Goal: Task Accomplishment & Management: Complete application form

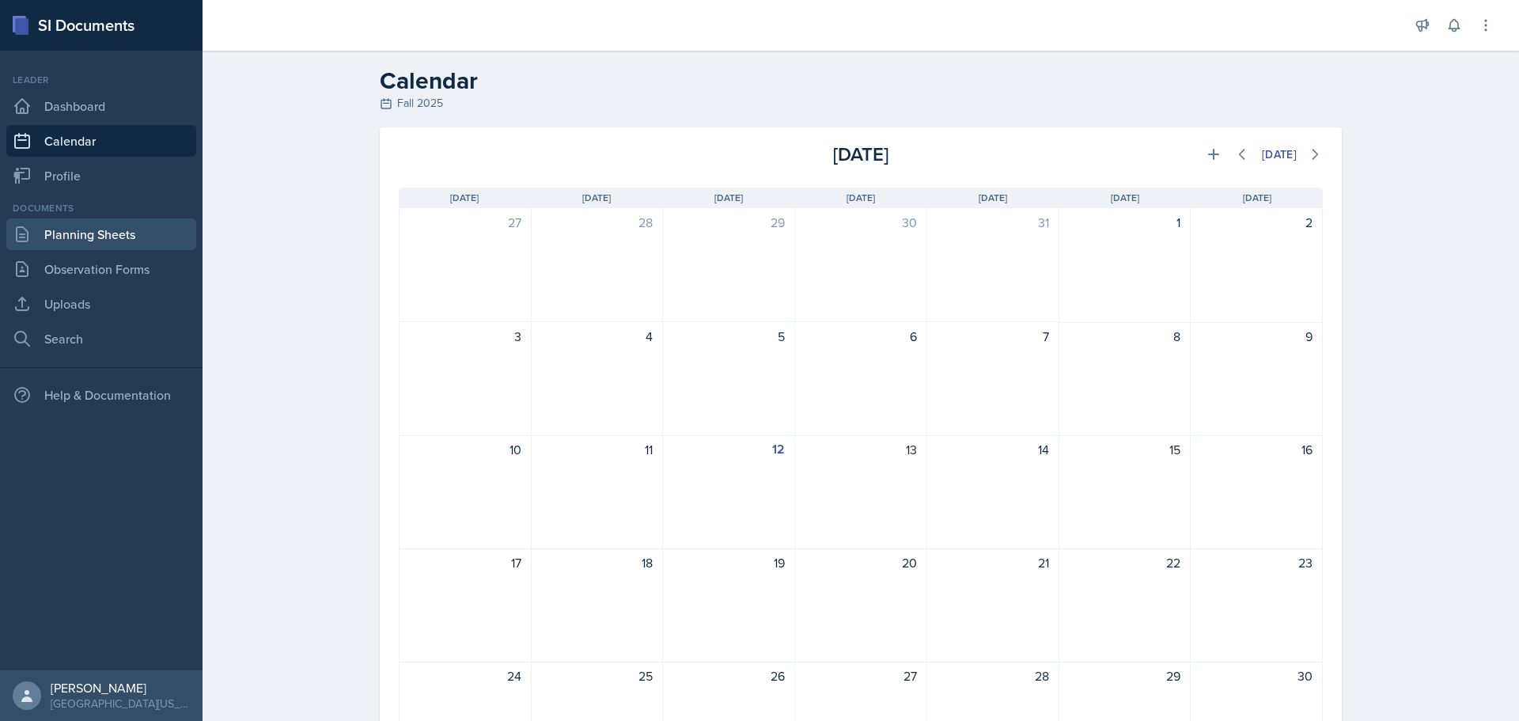
click at [69, 233] on link "Planning Sheets" at bounding box center [101, 234] width 190 height 32
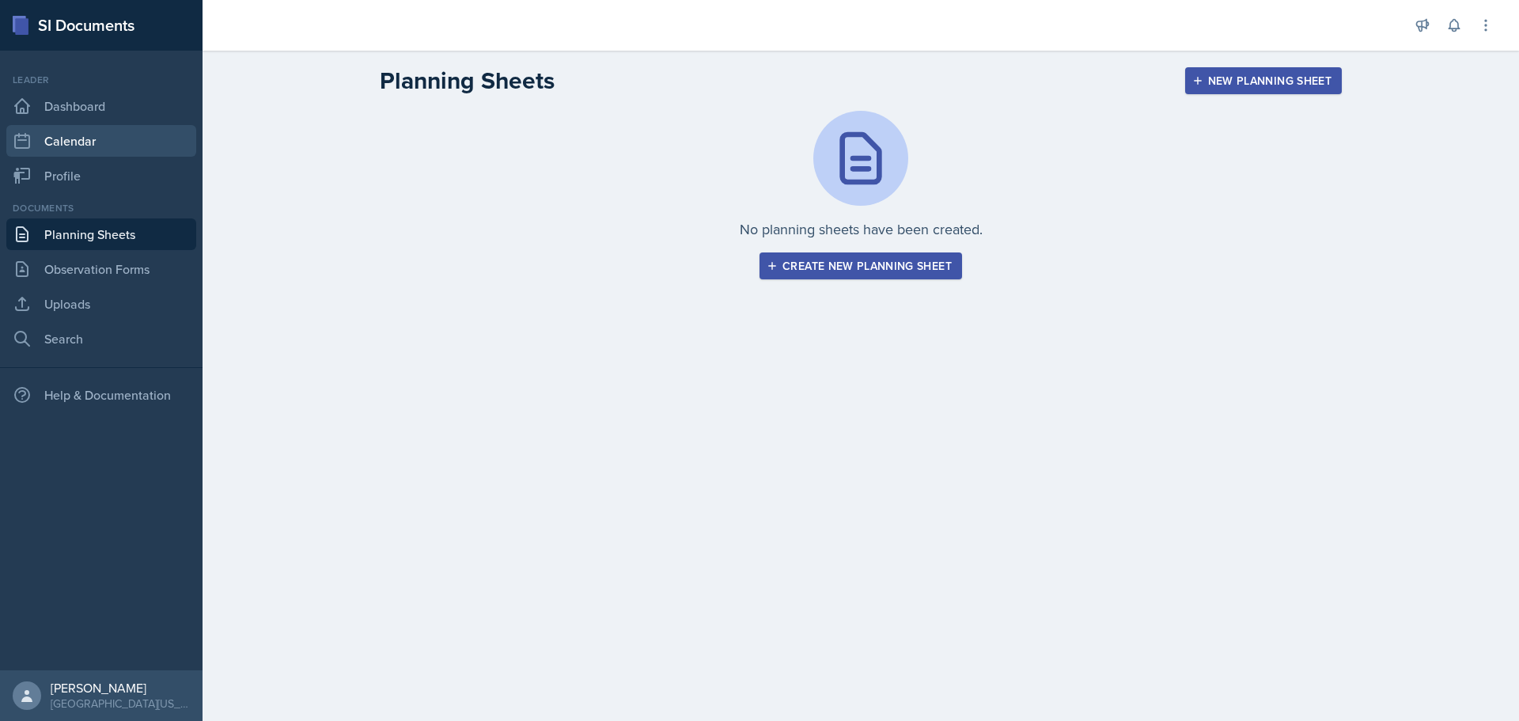
click at [88, 134] on link "Calendar" at bounding box center [101, 141] width 190 height 32
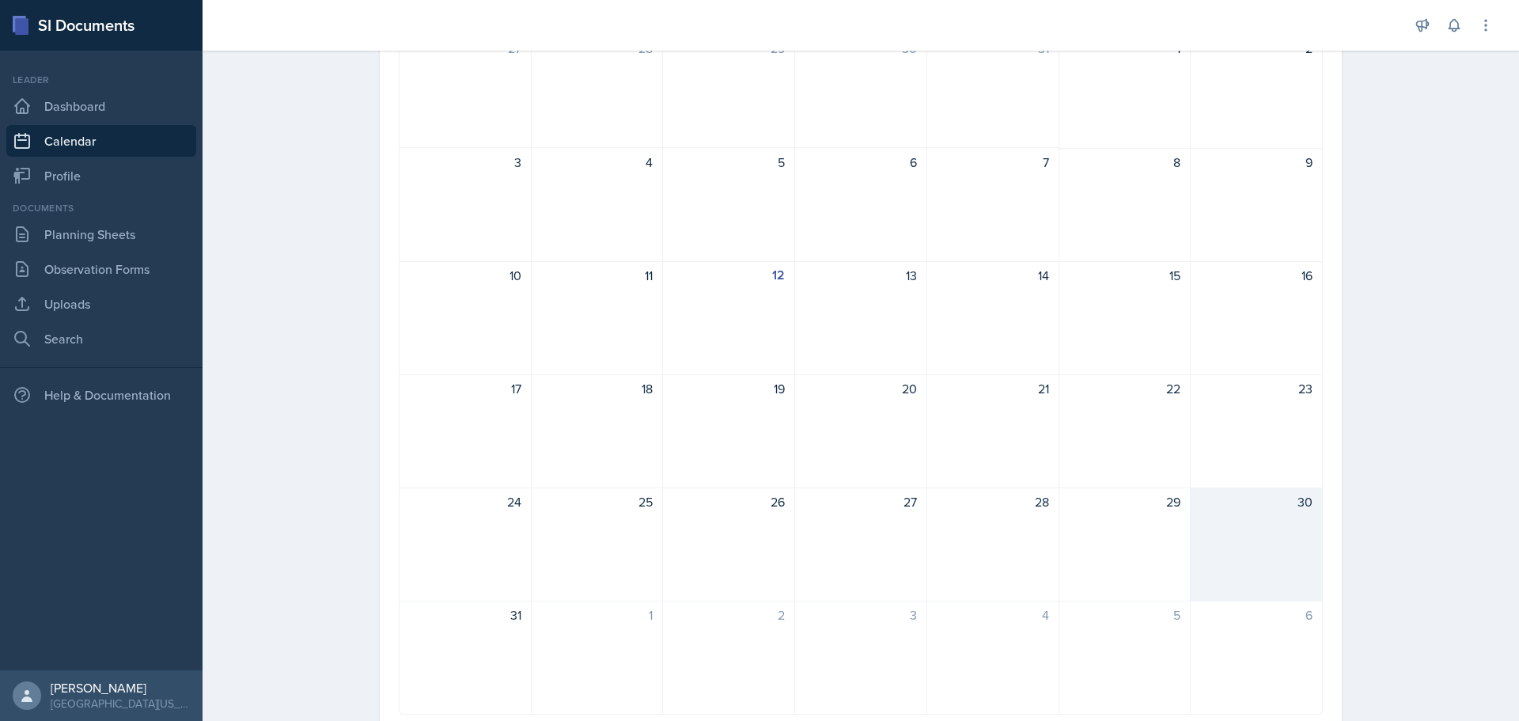
scroll to position [225, 0]
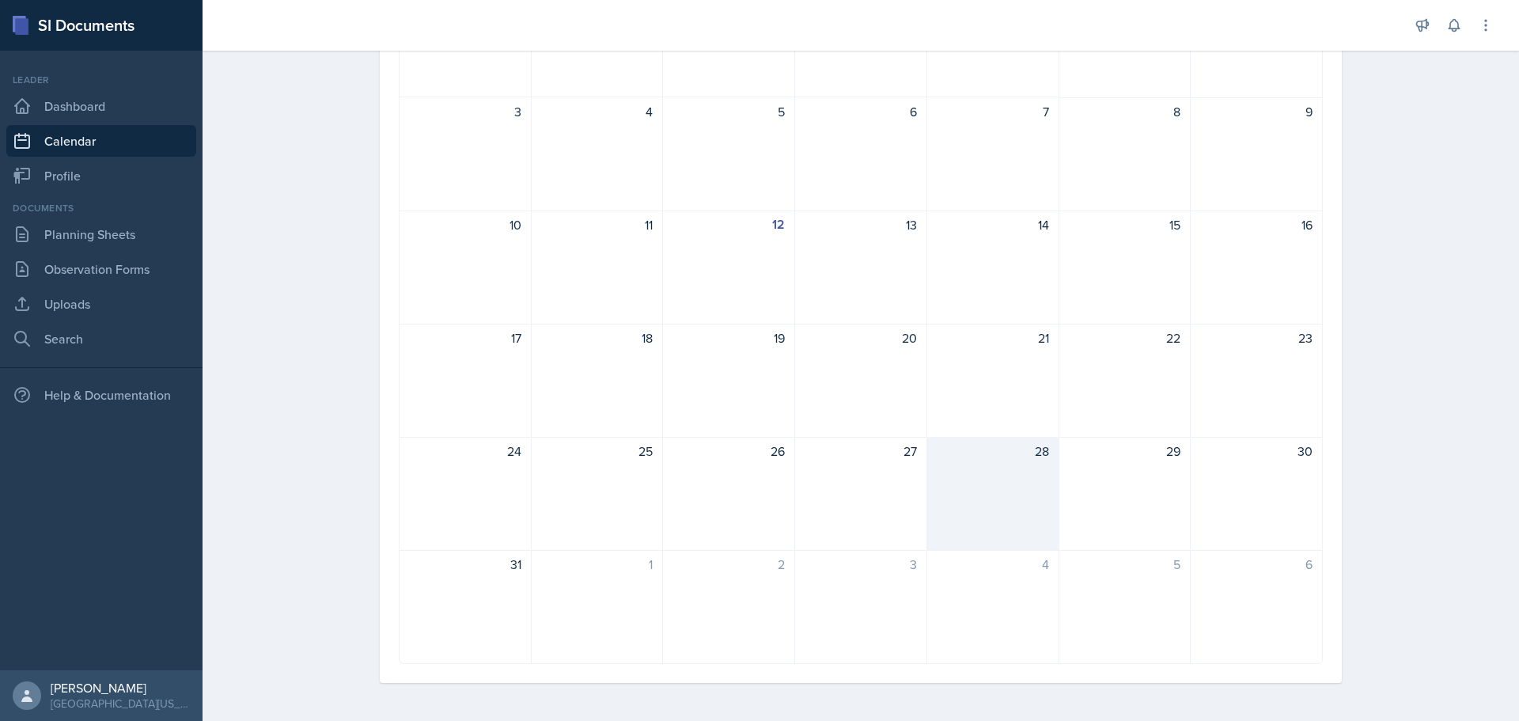
click at [1026, 469] on div "28" at bounding box center [993, 494] width 132 height 114
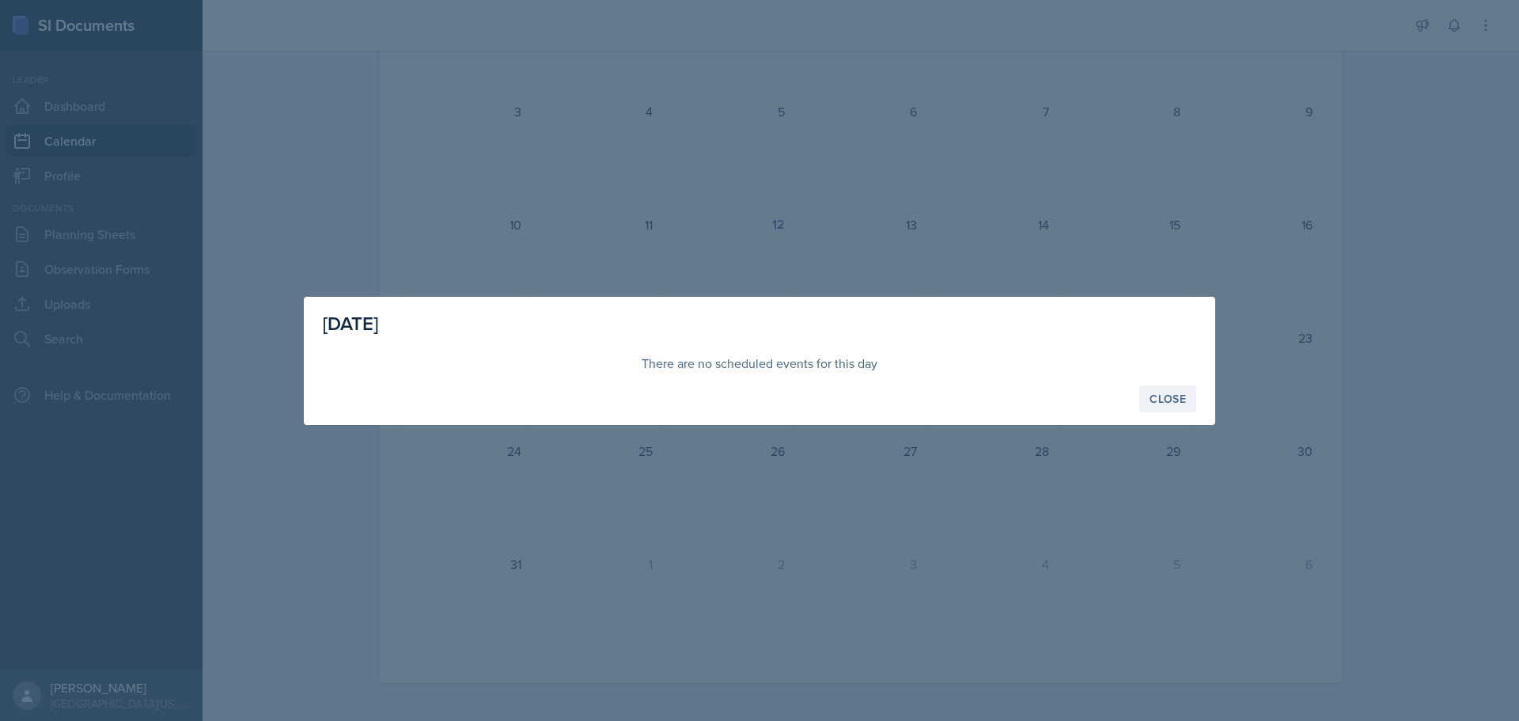
click at [1164, 398] on div "Close" at bounding box center [1167, 398] width 36 height 13
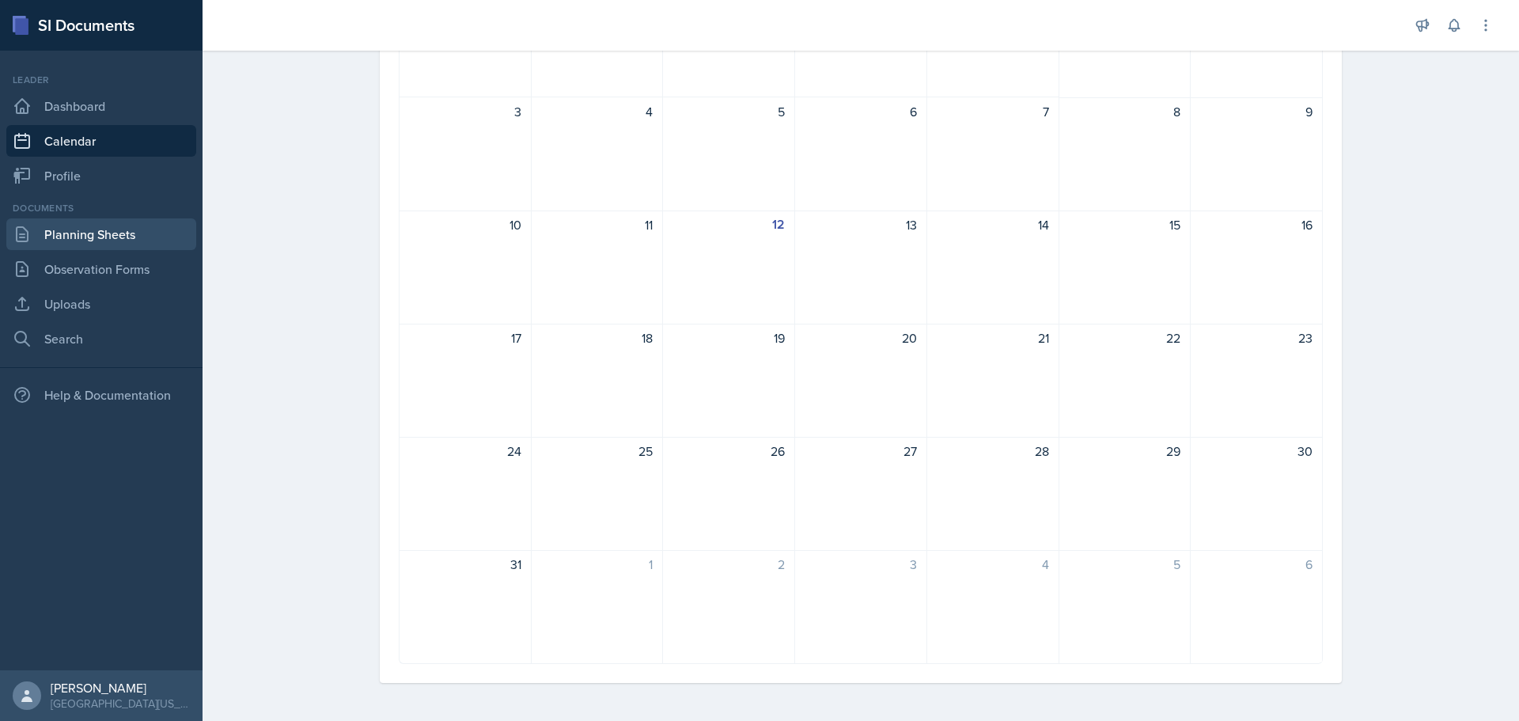
click at [106, 245] on link "Planning Sheets" at bounding box center [101, 234] width 190 height 32
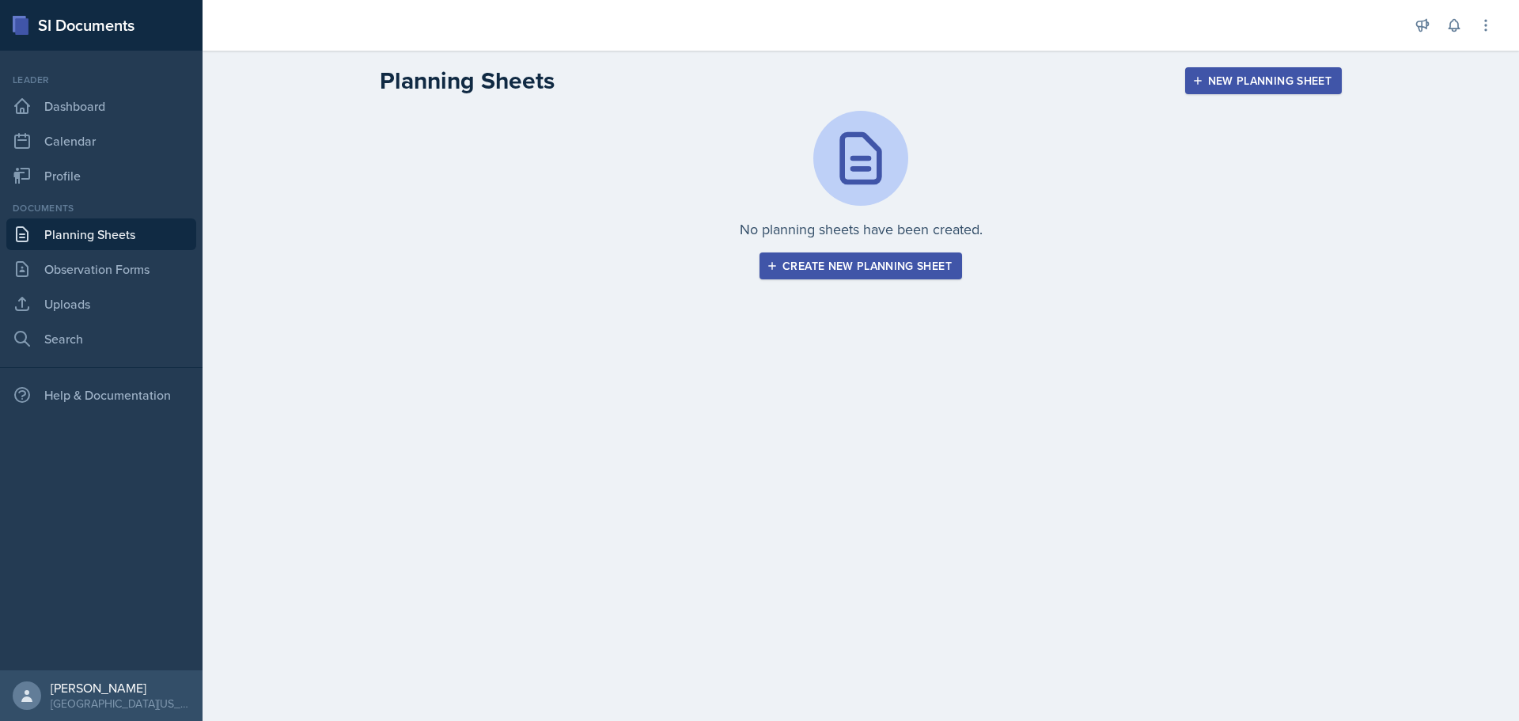
click at [816, 262] on div "Create new planning sheet" at bounding box center [861, 265] width 182 height 13
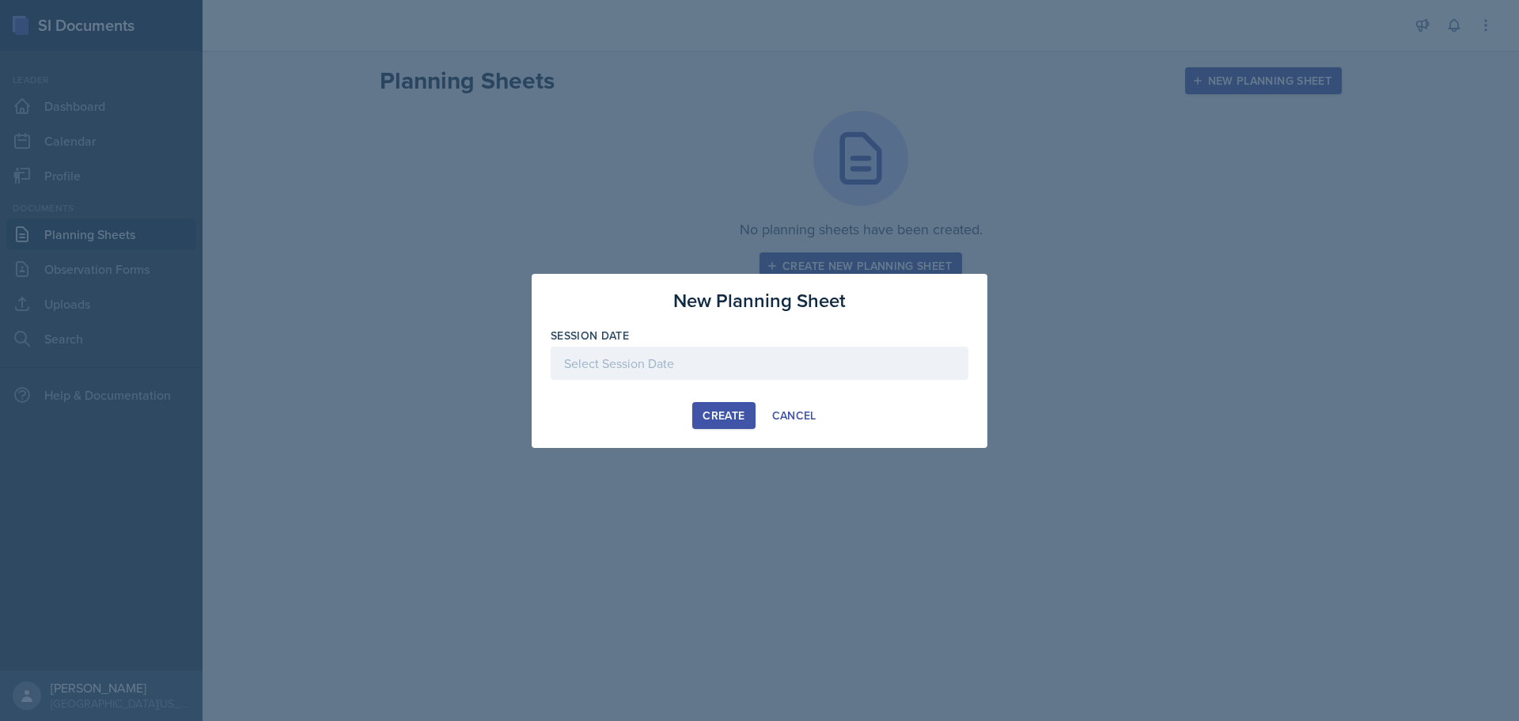
click at [725, 355] on div at bounding box center [760, 362] width 418 height 33
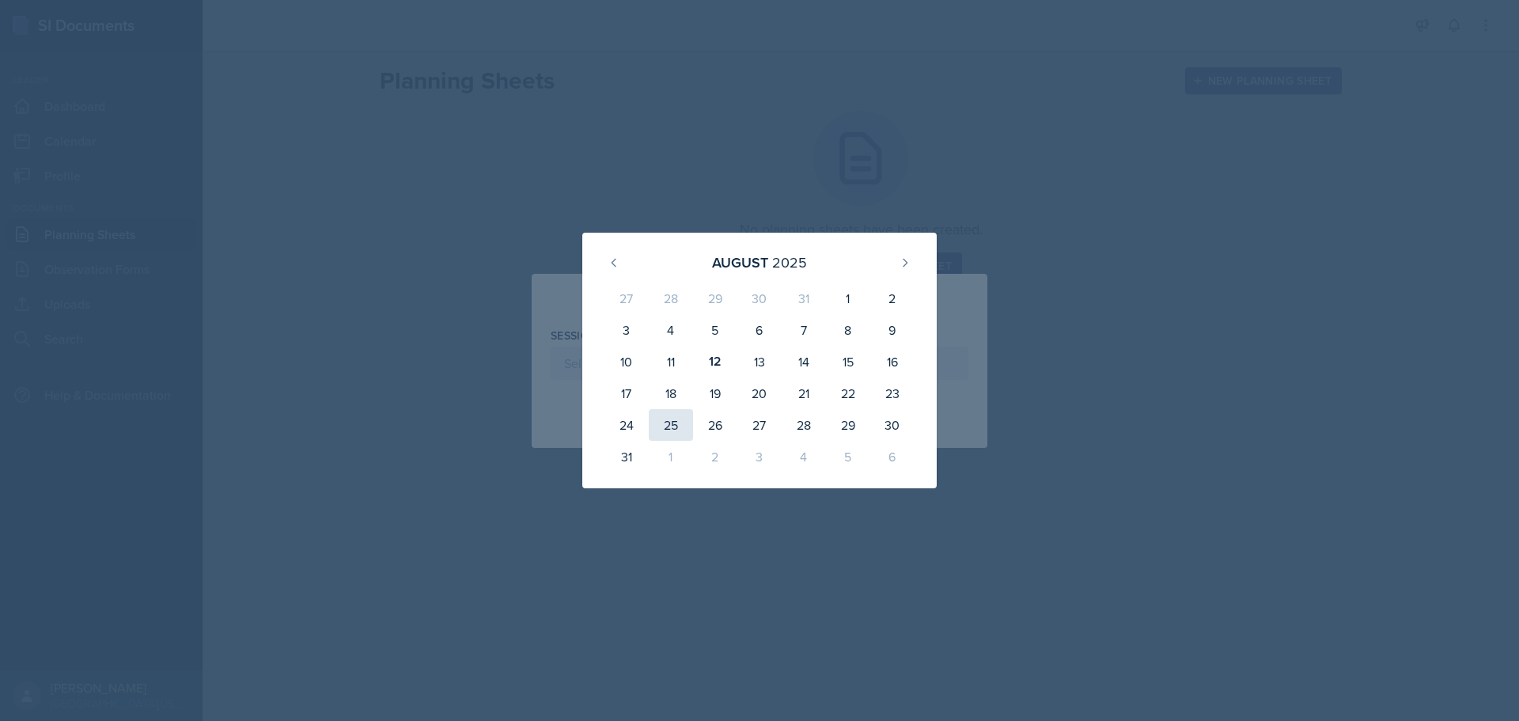
click at [683, 421] on div "25" at bounding box center [671, 425] width 44 height 32
type input "[DATE]"
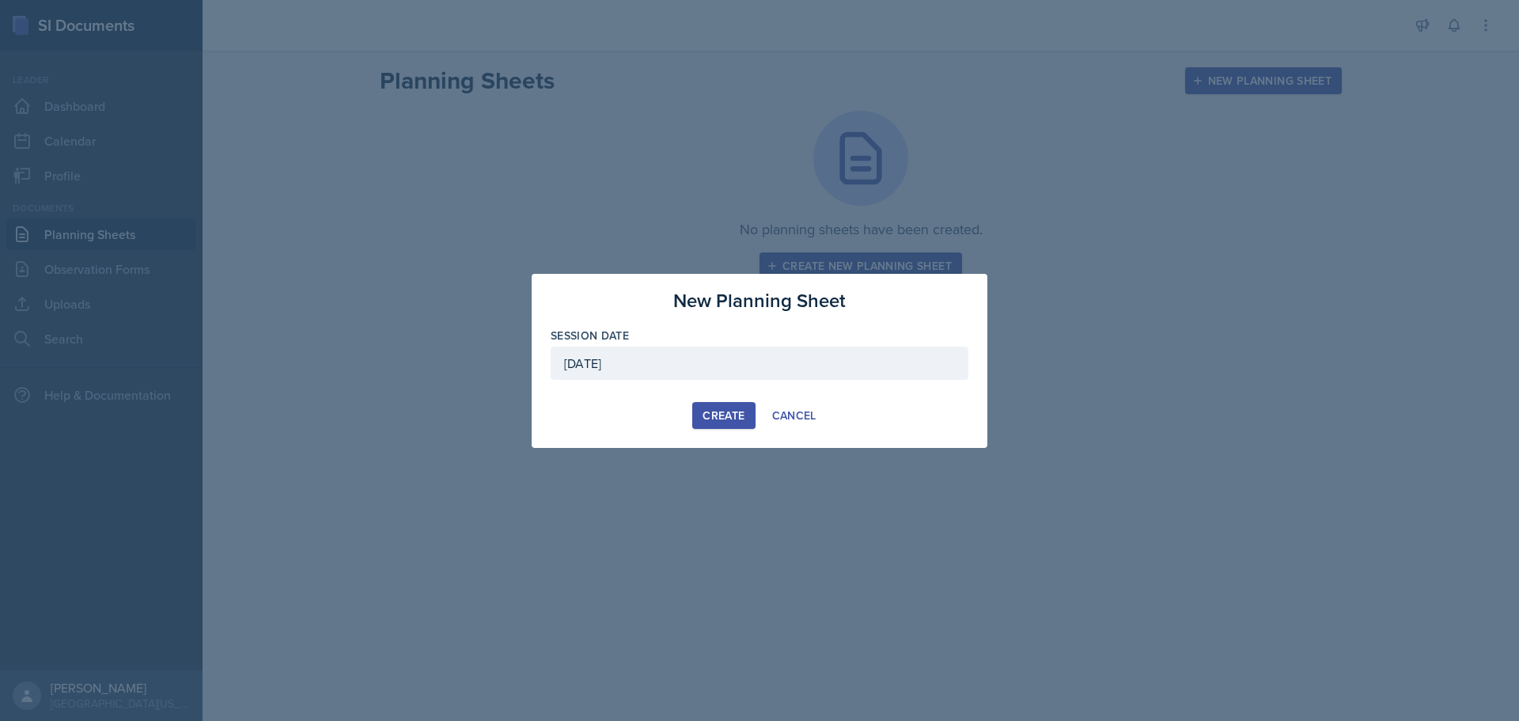
click at [712, 415] on div "Create" at bounding box center [723, 415] width 42 height 13
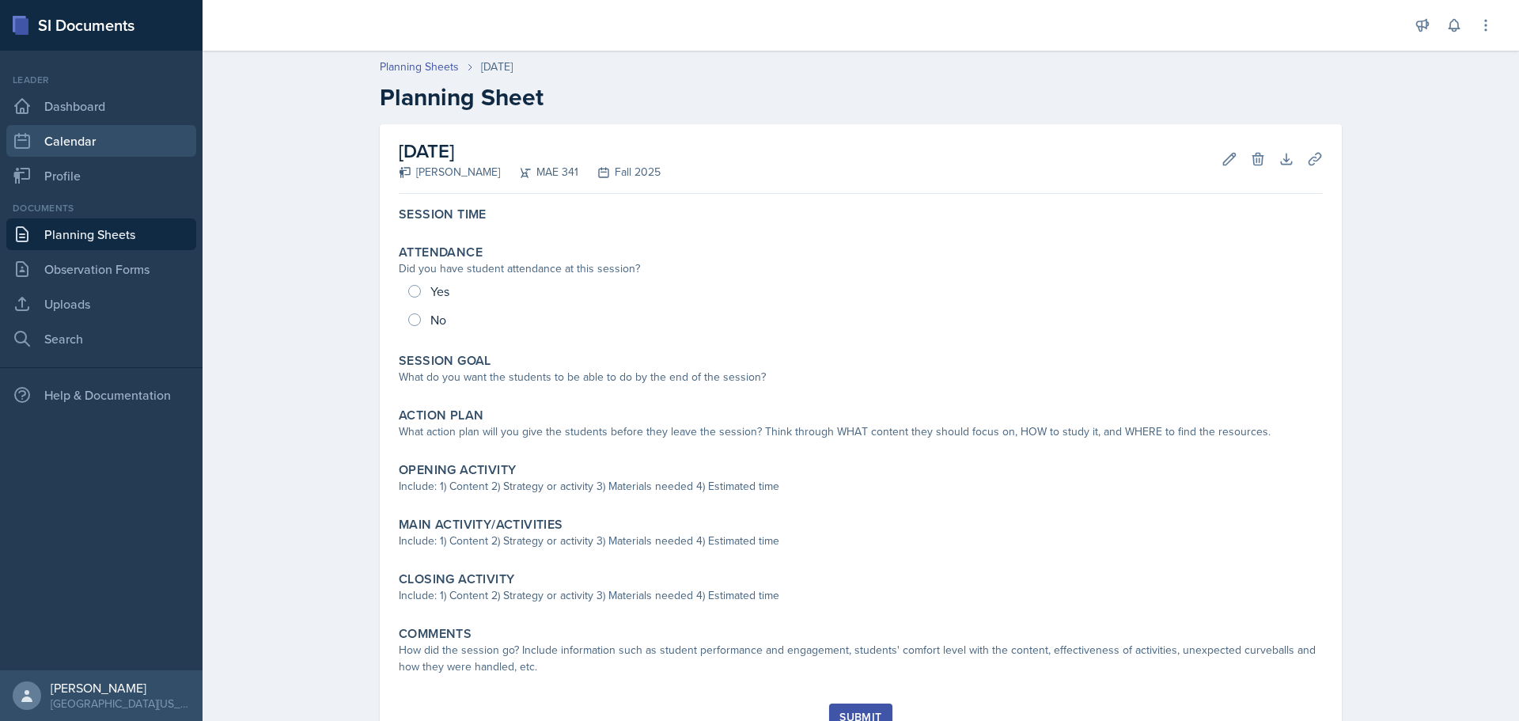
click at [67, 142] on link "Calendar" at bounding box center [101, 141] width 190 height 32
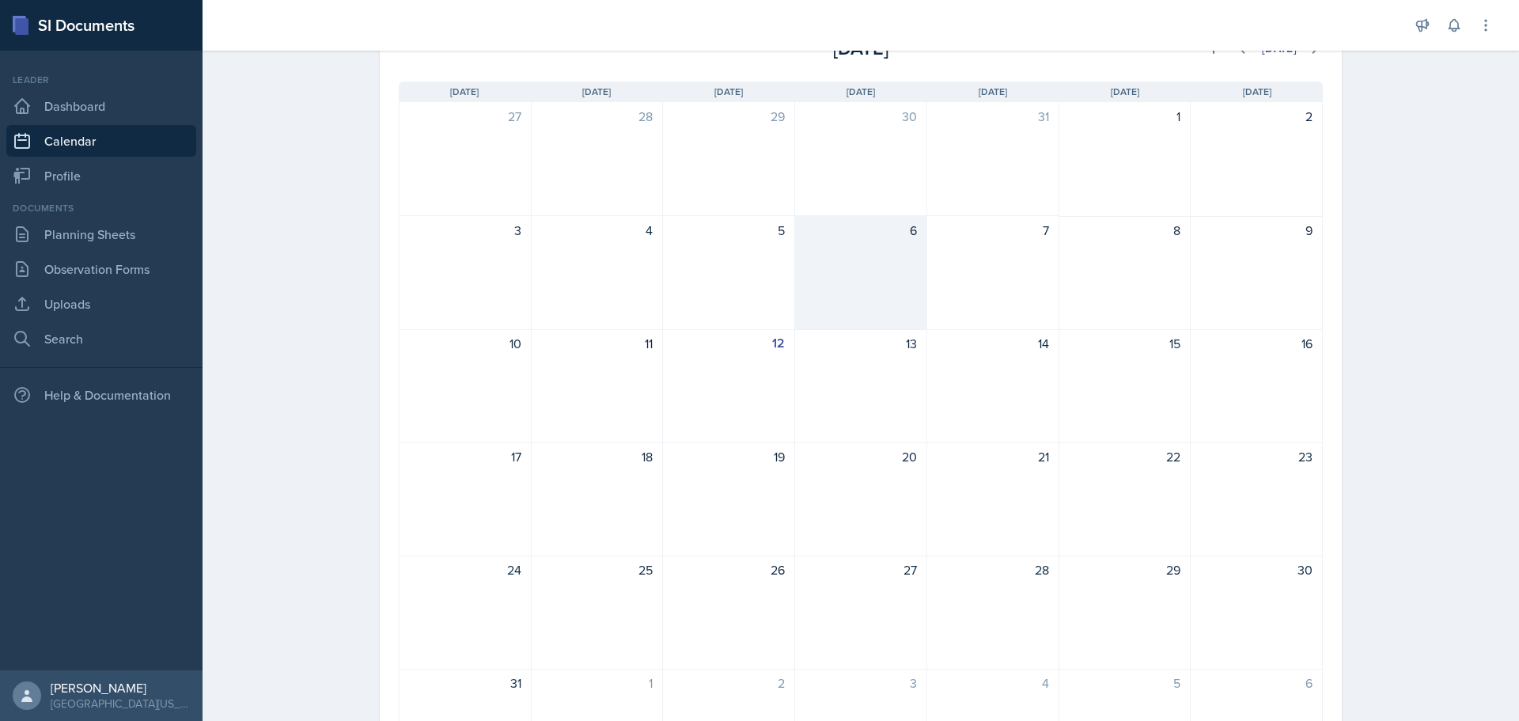
scroll to position [158, 0]
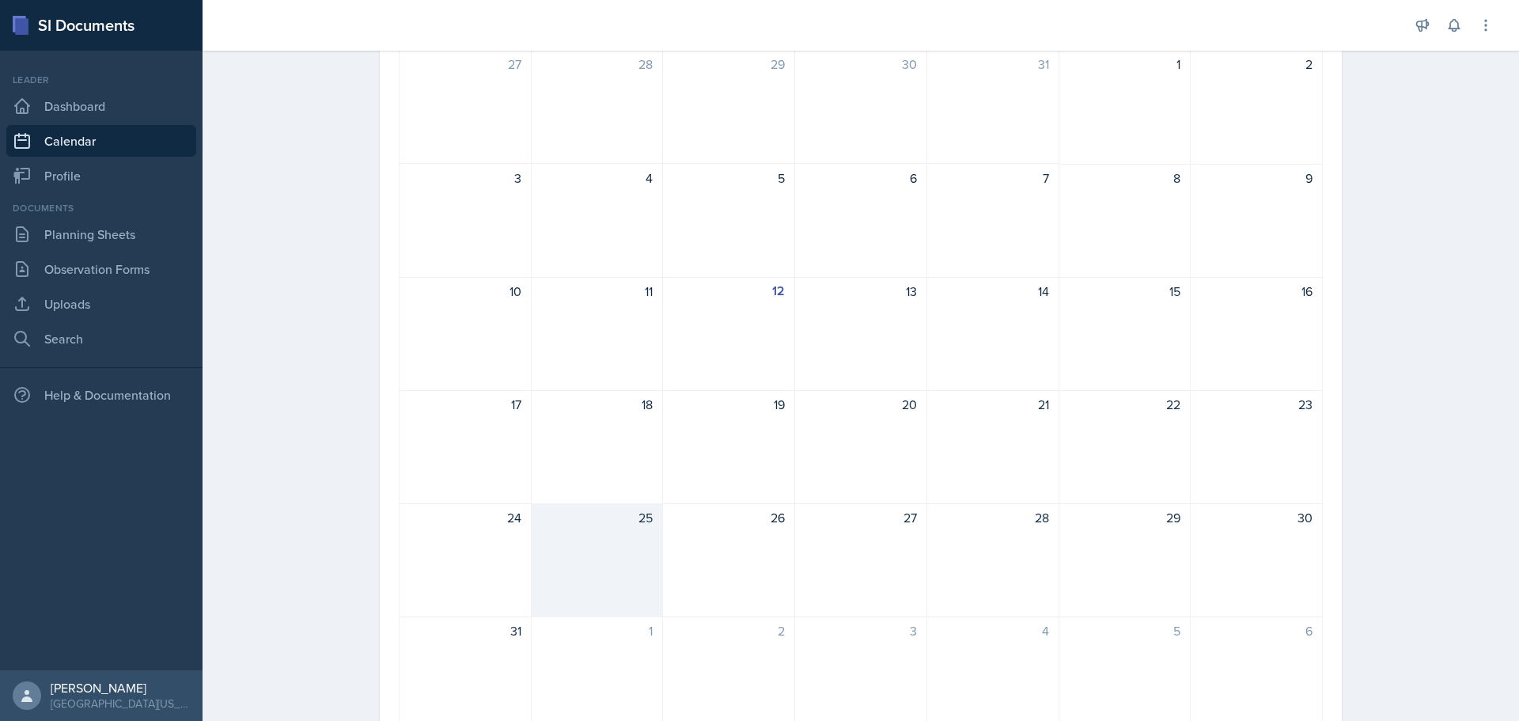
click at [605, 546] on div "25" at bounding box center [598, 560] width 132 height 114
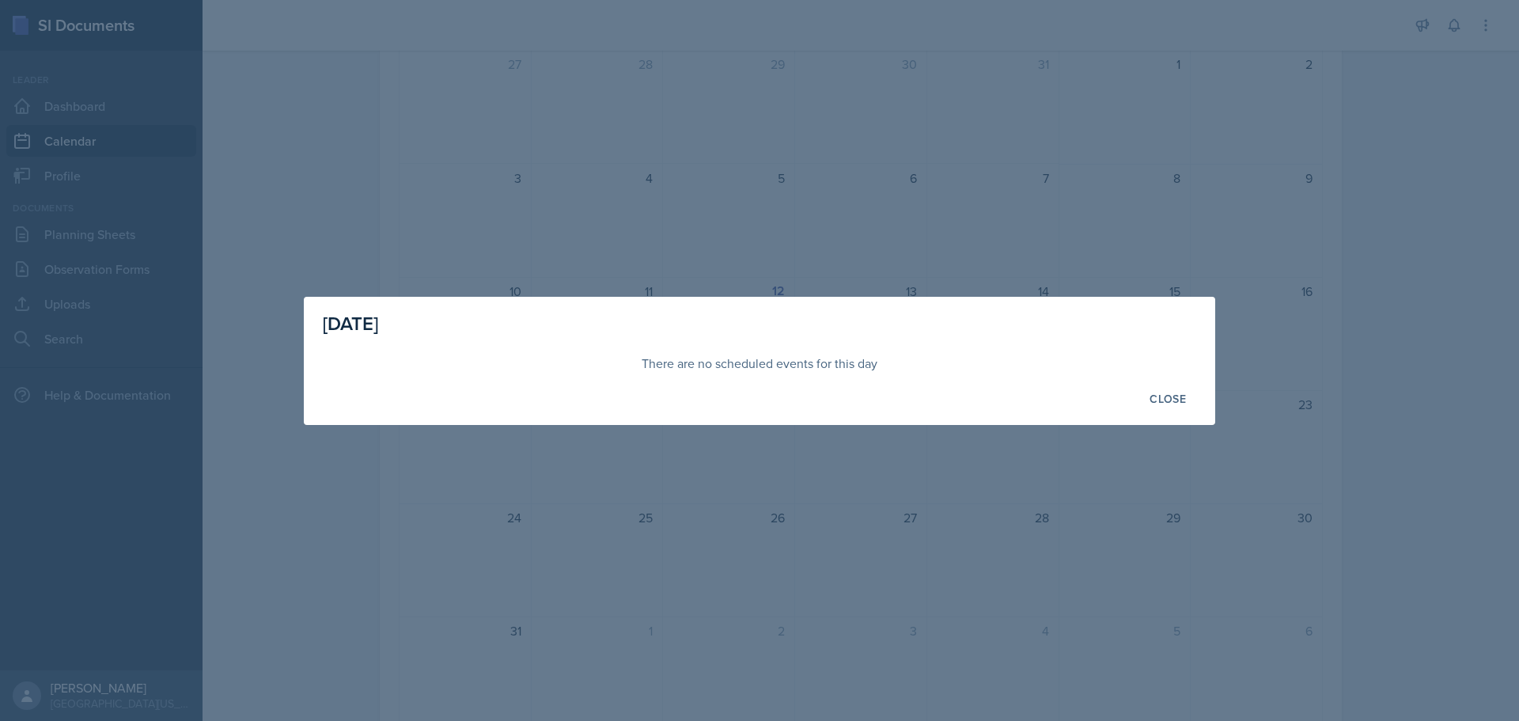
click at [347, 498] on div at bounding box center [759, 360] width 1519 height 721
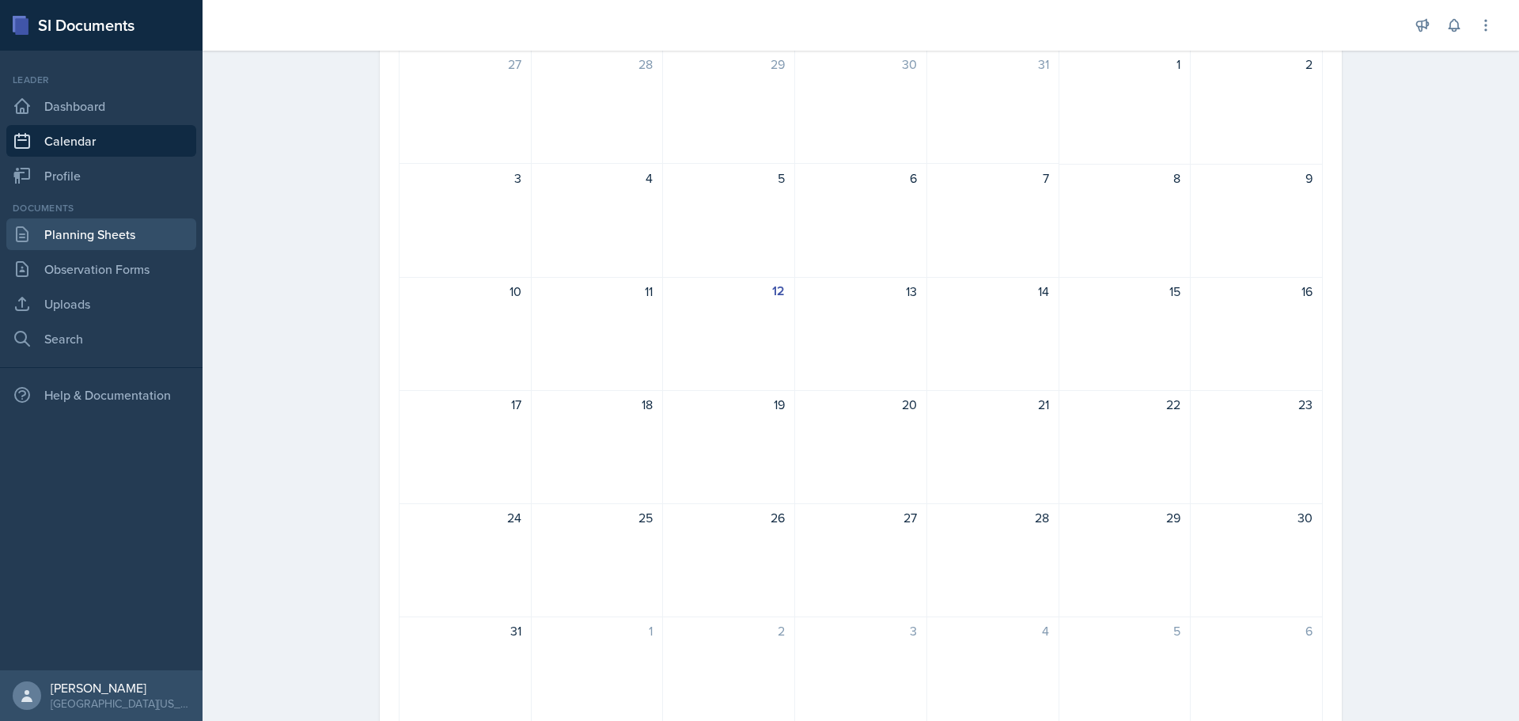
click at [119, 237] on link "Planning Sheets" at bounding box center [101, 234] width 190 height 32
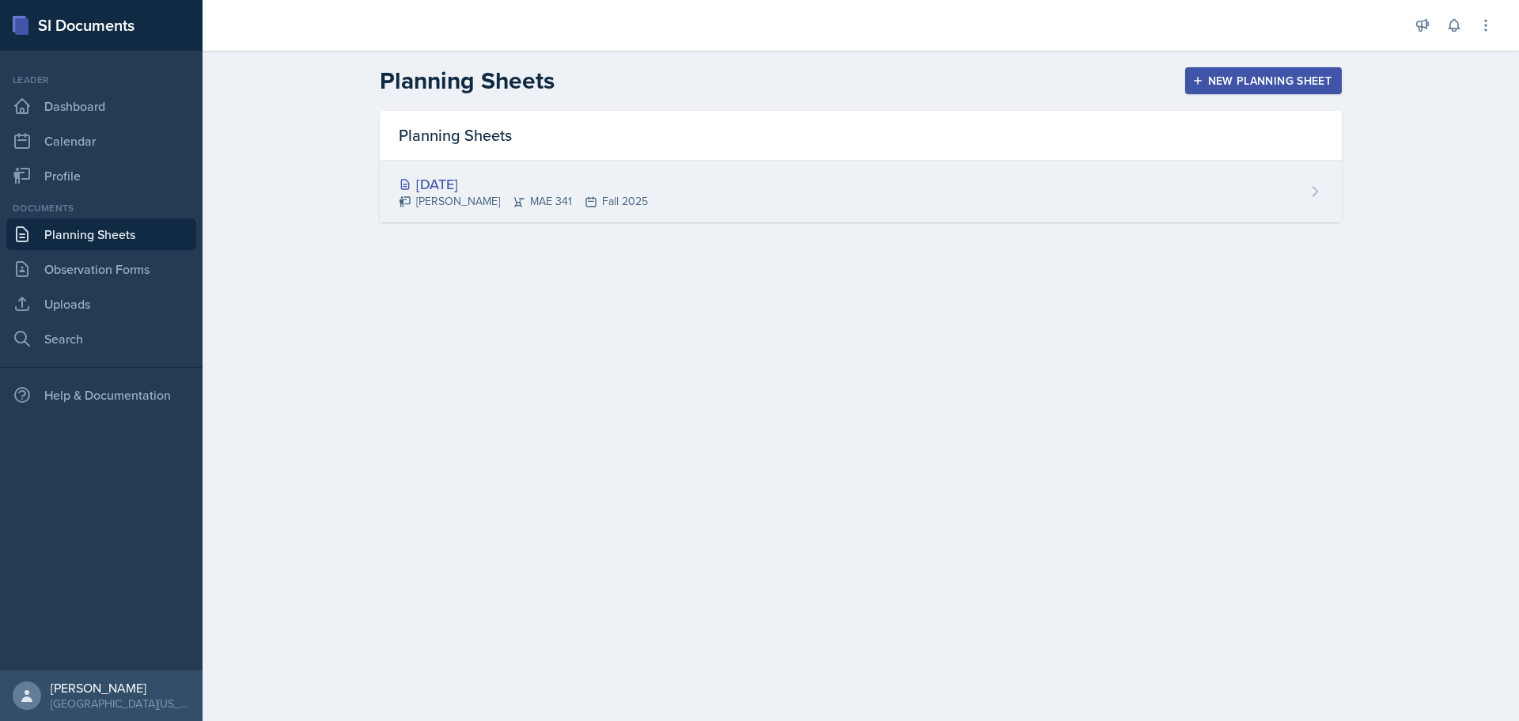
click at [1160, 208] on div "[DATE] [PERSON_NAME] MAE 341 Fall 2025" at bounding box center [861, 192] width 962 height 62
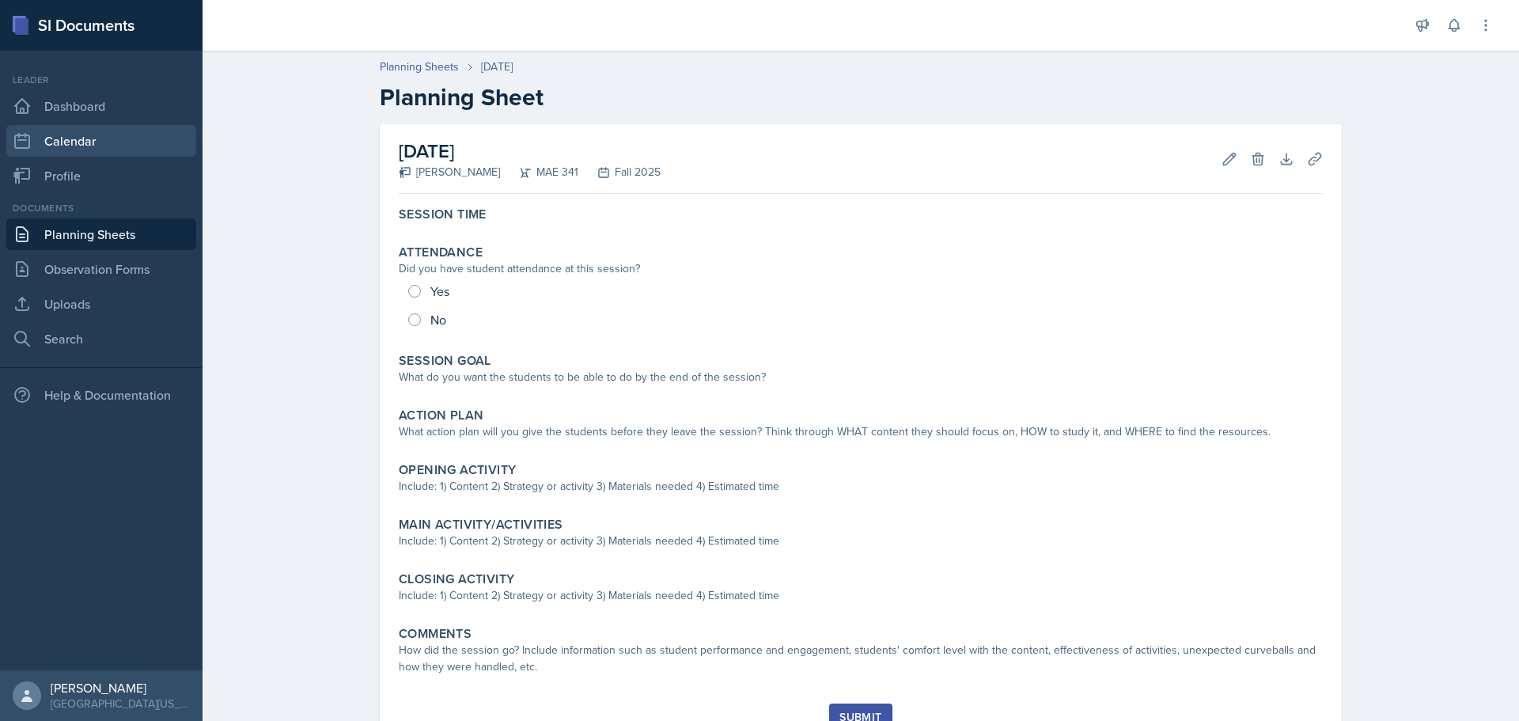
click at [109, 145] on link "Calendar" at bounding box center [101, 141] width 190 height 32
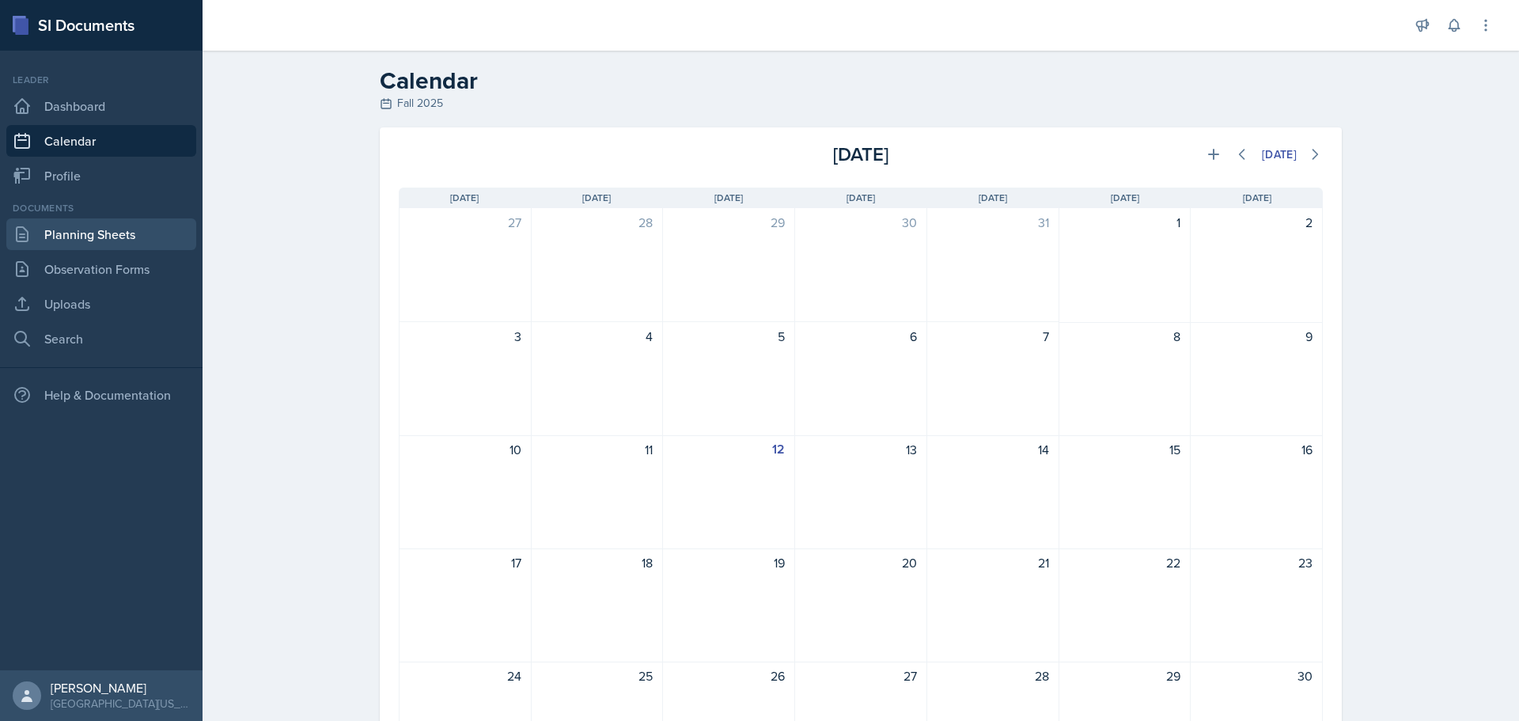
click at [126, 240] on link "Planning Sheets" at bounding box center [101, 234] width 190 height 32
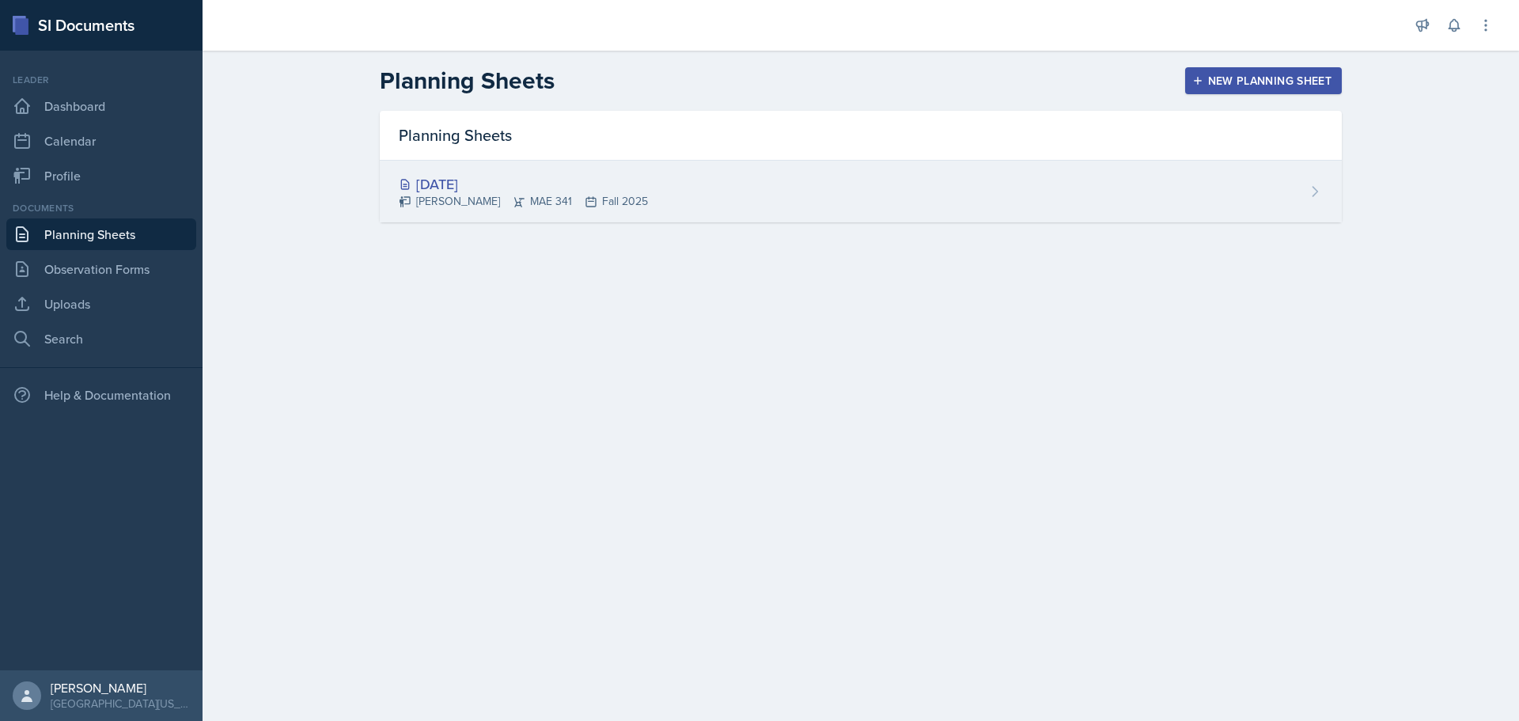
click at [1301, 197] on div "[DATE] [PERSON_NAME] MAE 341 Fall 2025" at bounding box center [861, 192] width 962 height 62
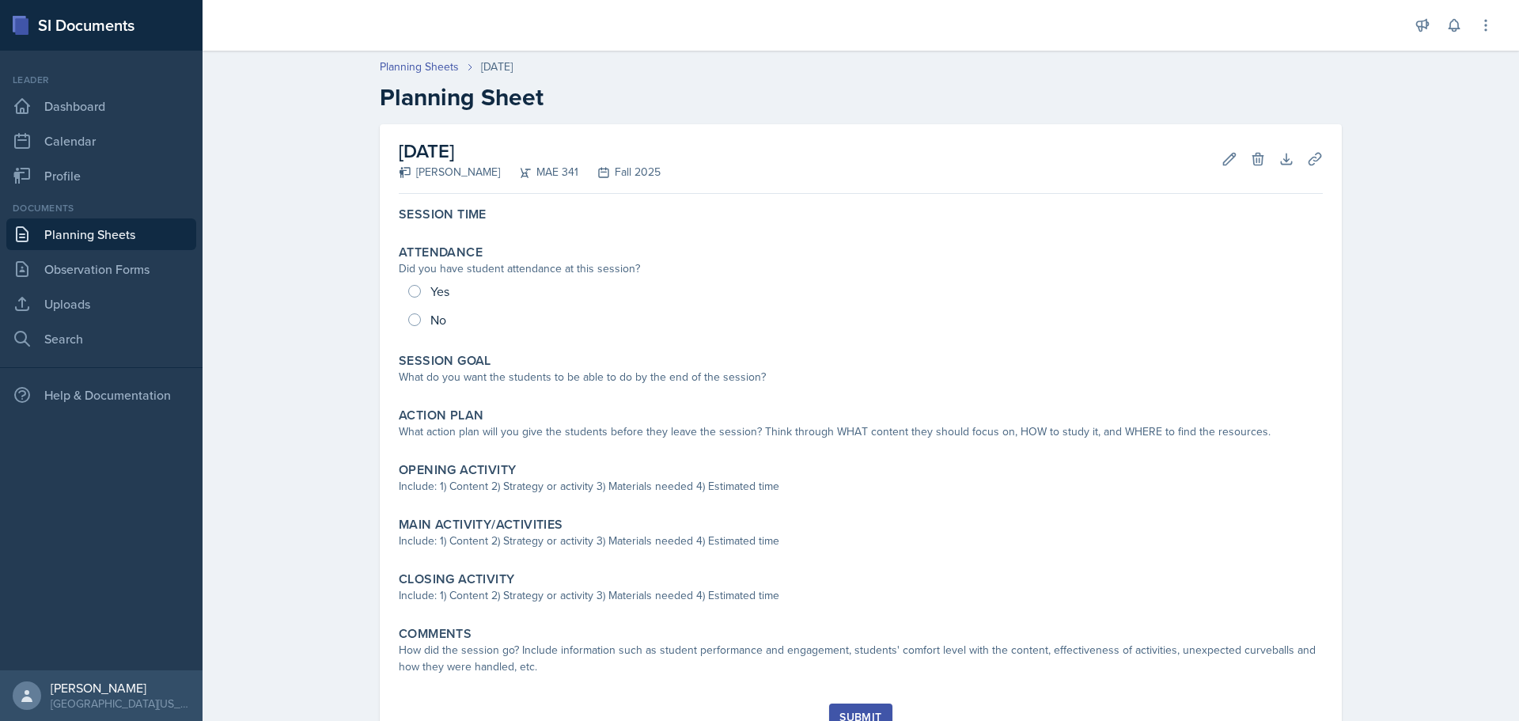
click at [108, 232] on link "Planning Sheets" at bounding box center [101, 234] width 190 height 32
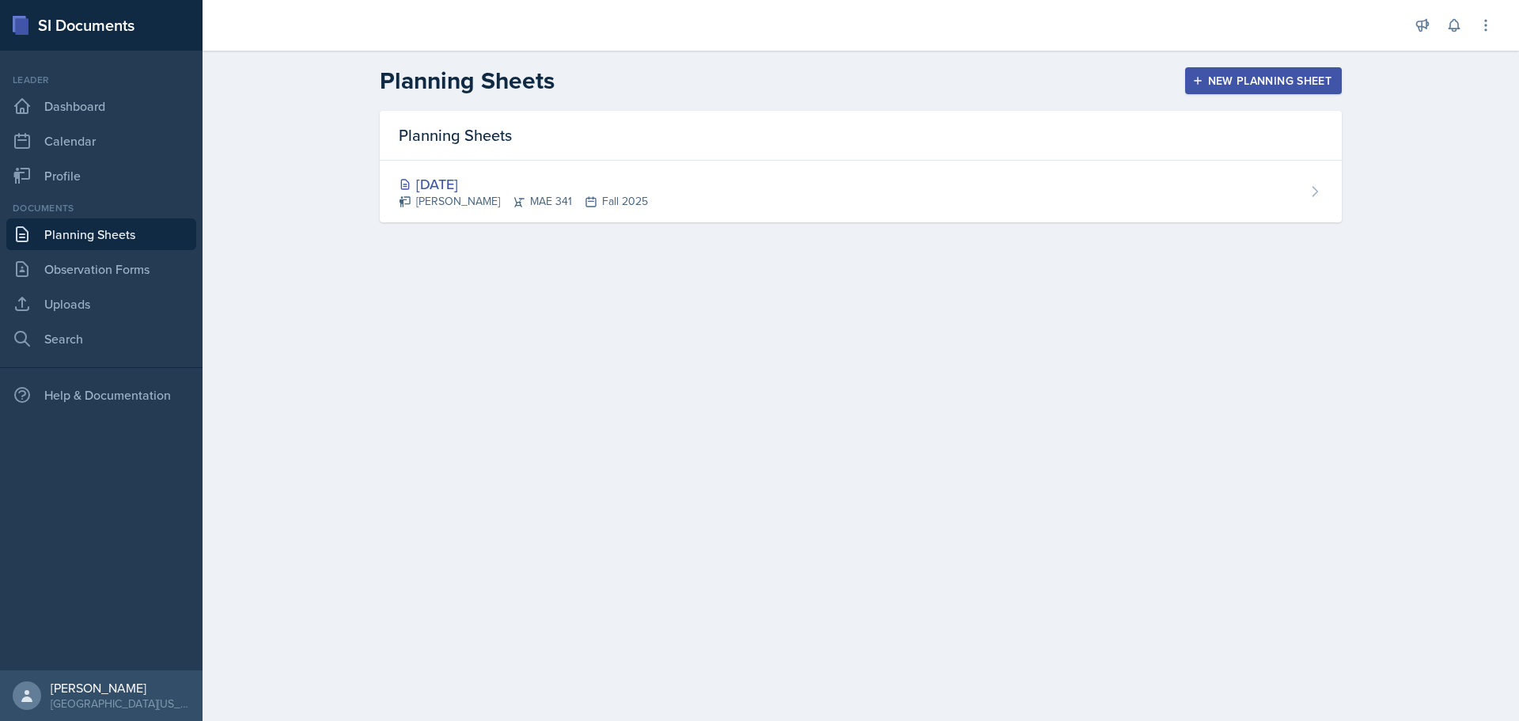
click at [1248, 81] on div "New Planning Sheet" at bounding box center [1263, 80] width 136 height 13
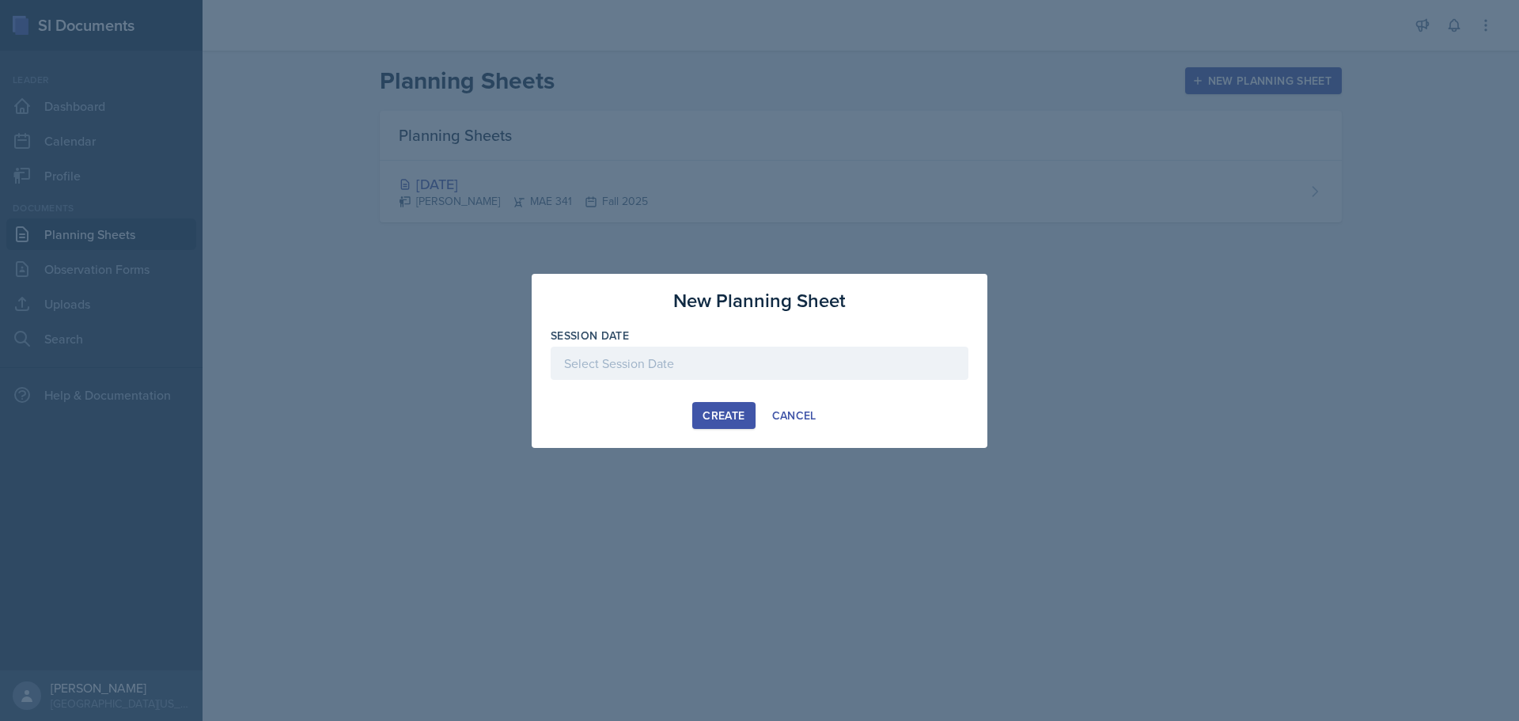
click at [699, 362] on div at bounding box center [760, 362] width 418 height 33
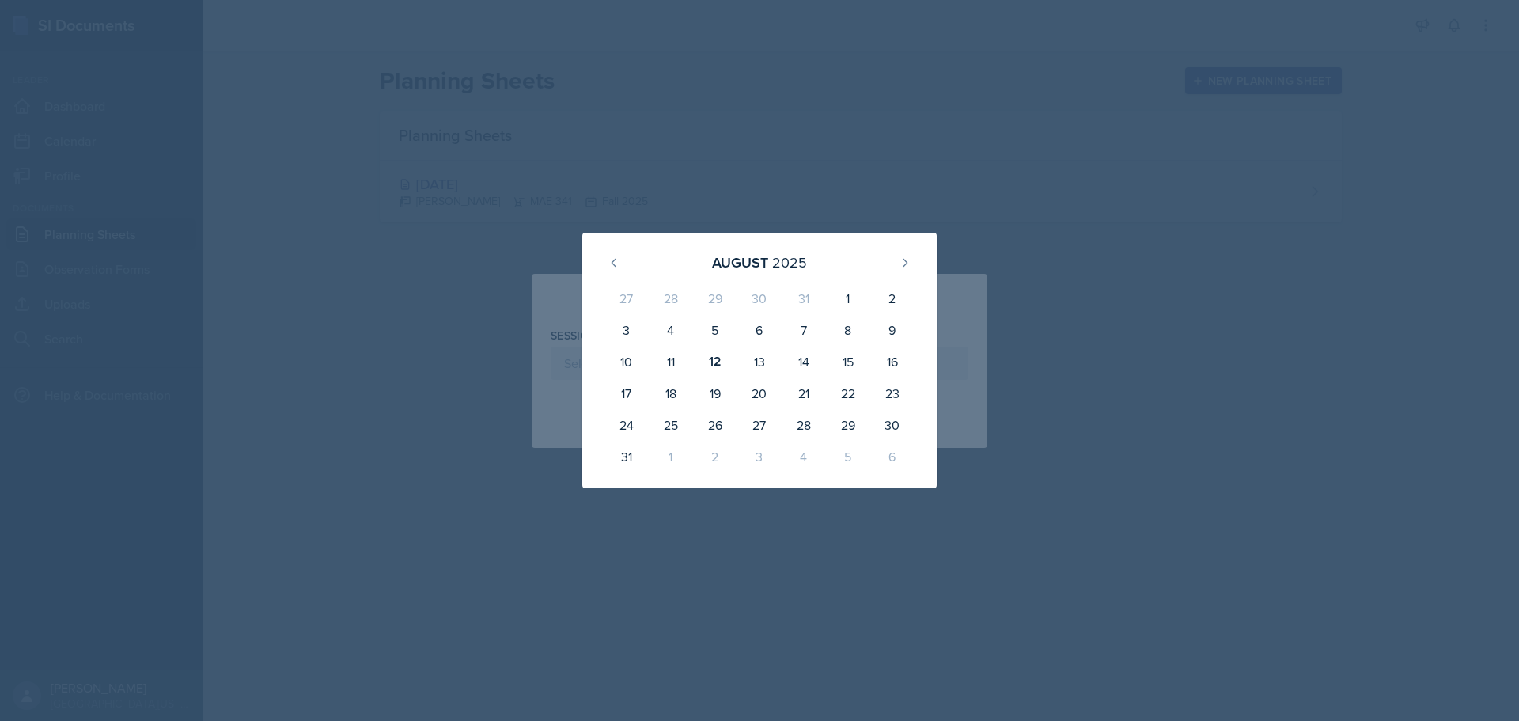
click at [978, 215] on div at bounding box center [759, 360] width 1519 height 721
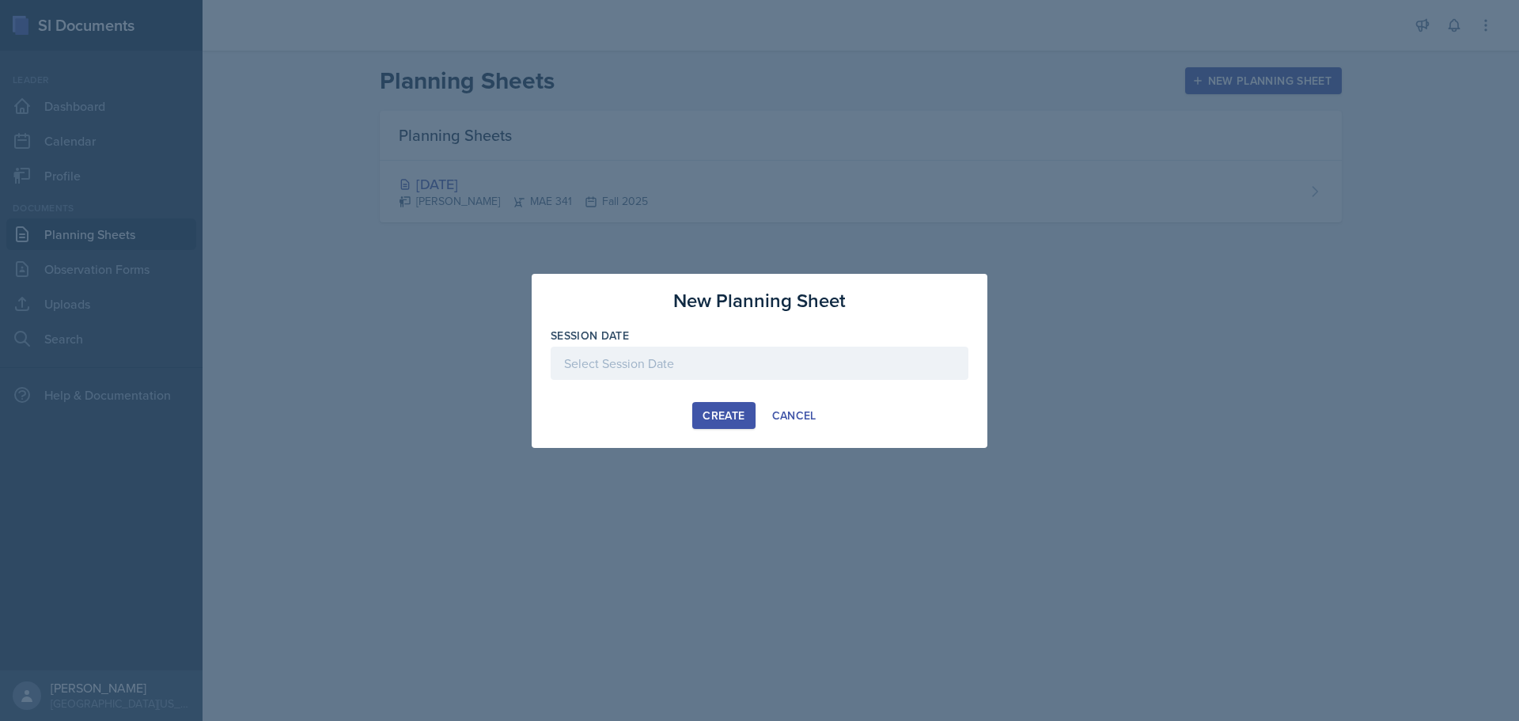
click at [827, 260] on div at bounding box center [759, 360] width 1519 height 721
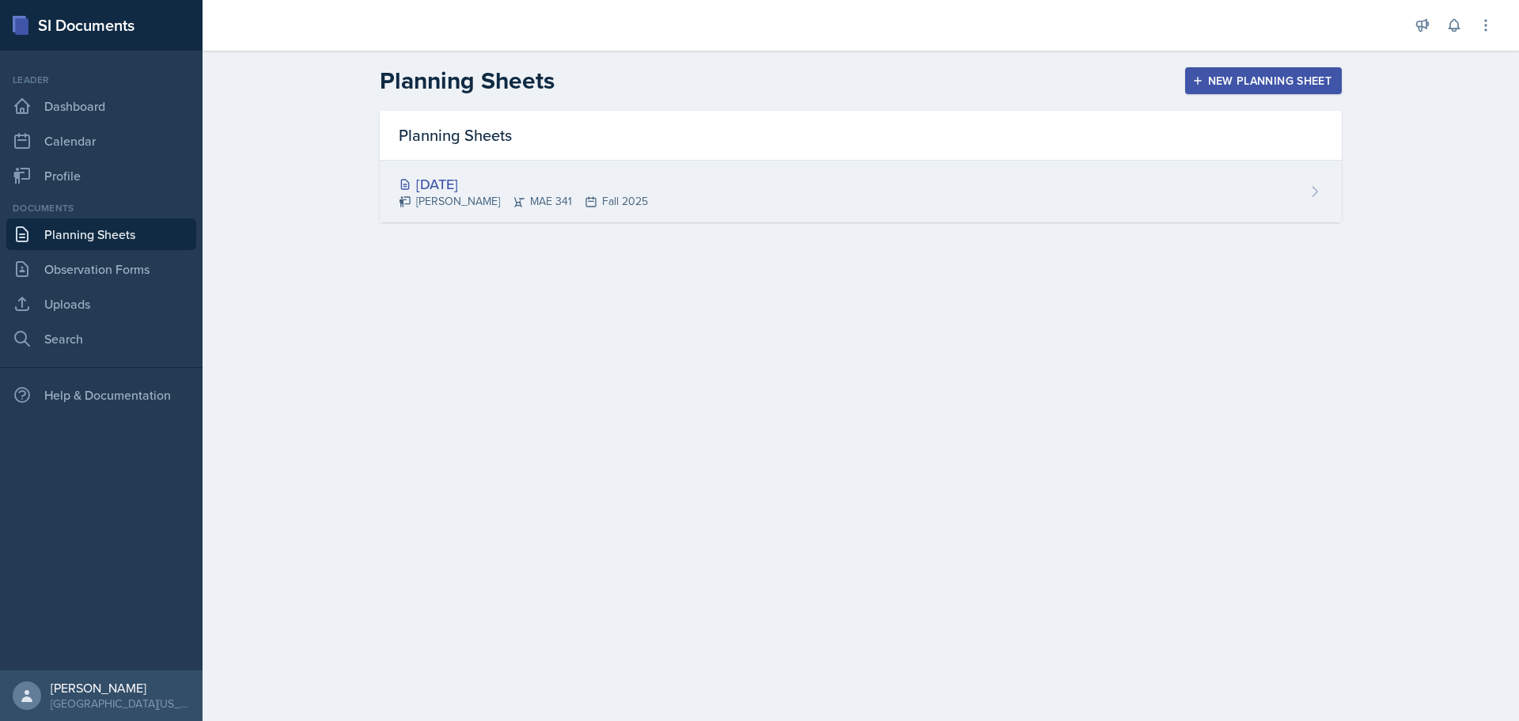
click at [1262, 173] on div "[DATE] [PERSON_NAME] MAE 341 Fall 2025" at bounding box center [861, 192] width 962 height 62
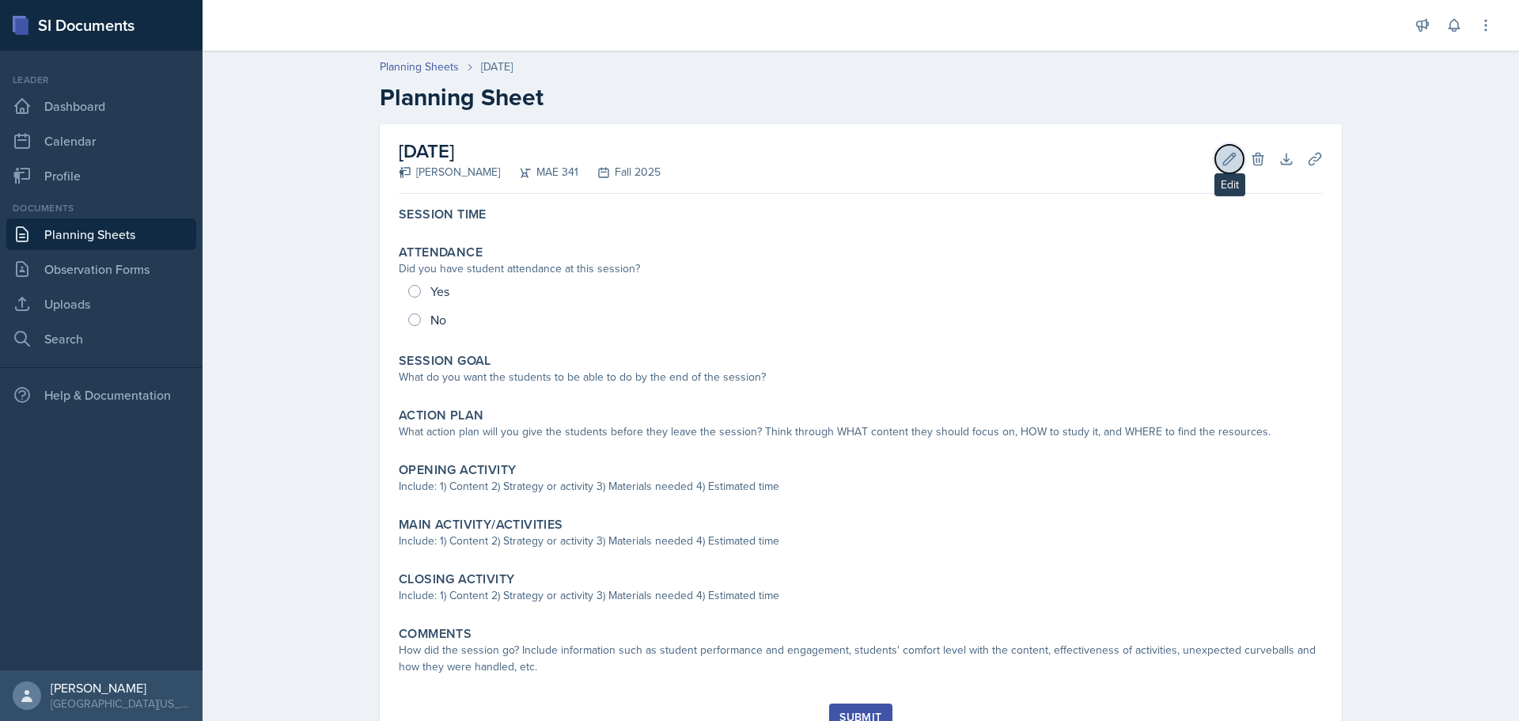
click at [1229, 161] on icon at bounding box center [1229, 159] width 16 height 16
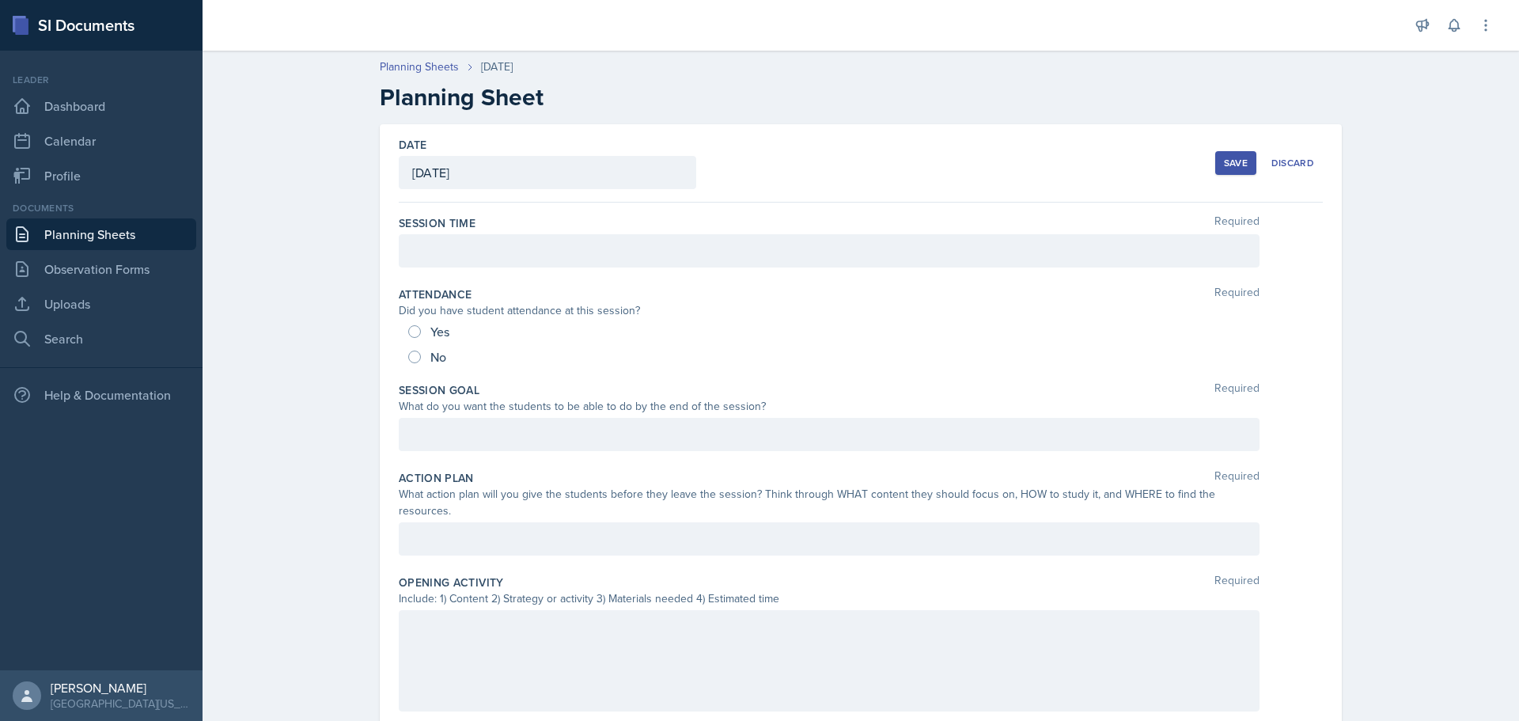
click at [487, 164] on div "[DATE]" at bounding box center [547, 172] width 297 height 33
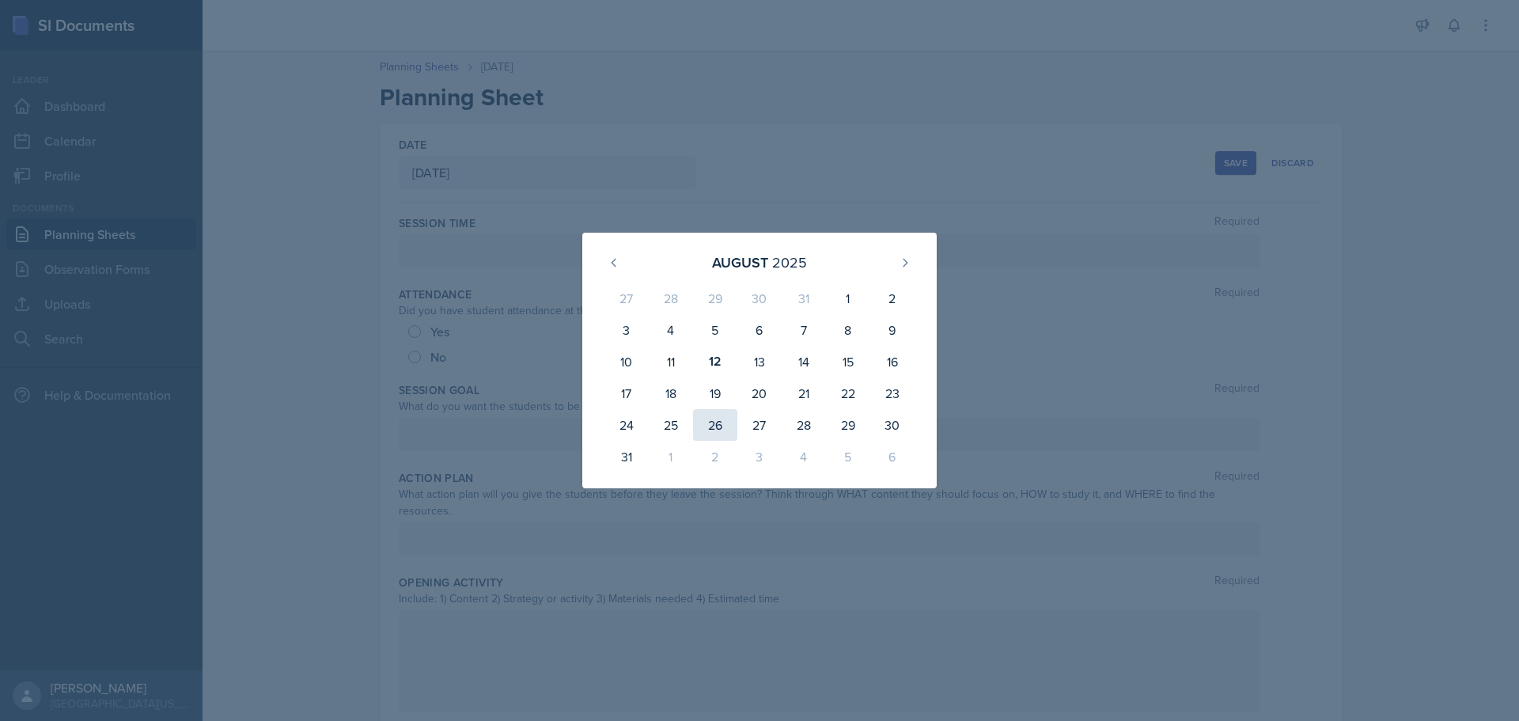
click at [723, 423] on div "26" at bounding box center [715, 425] width 44 height 32
type input "[DATE]"
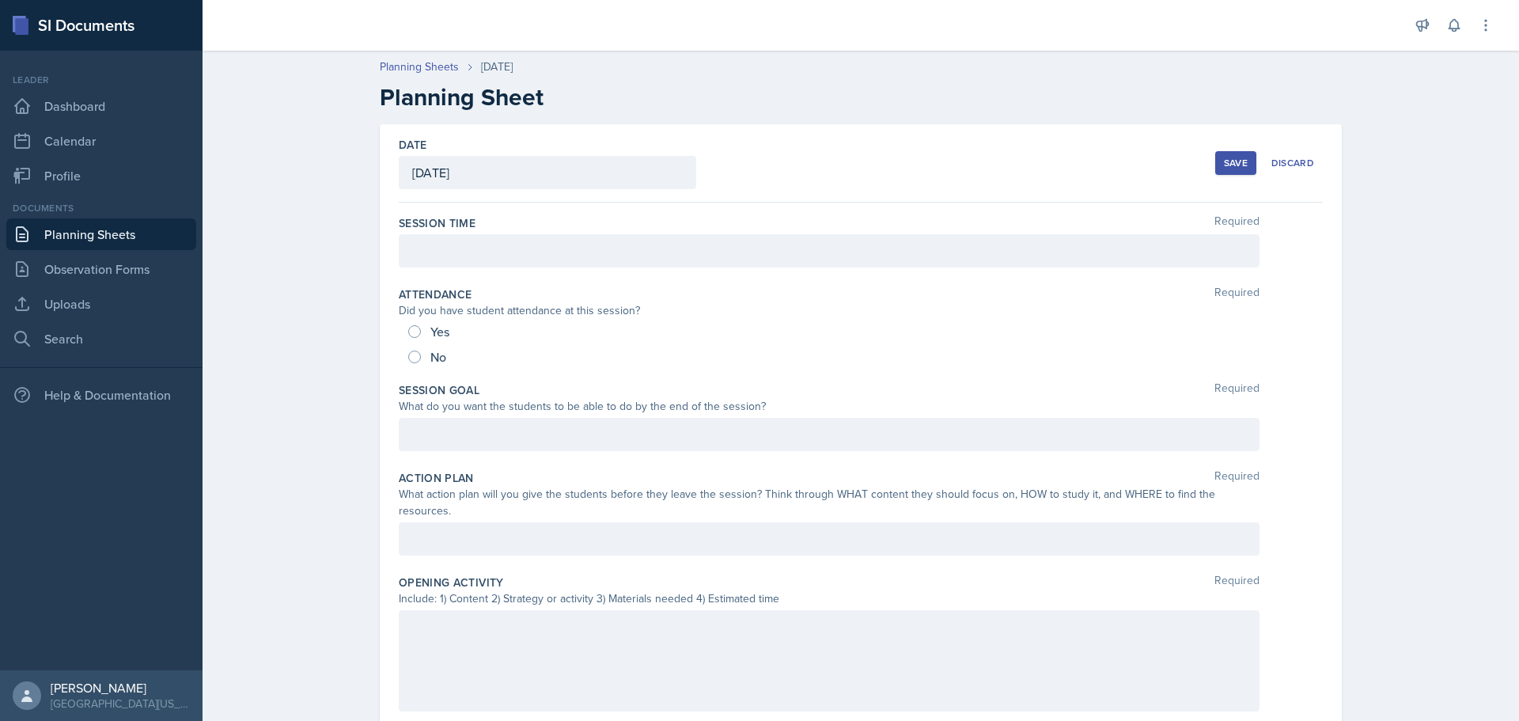
click at [1225, 164] on div "Save" at bounding box center [1236, 163] width 24 height 13
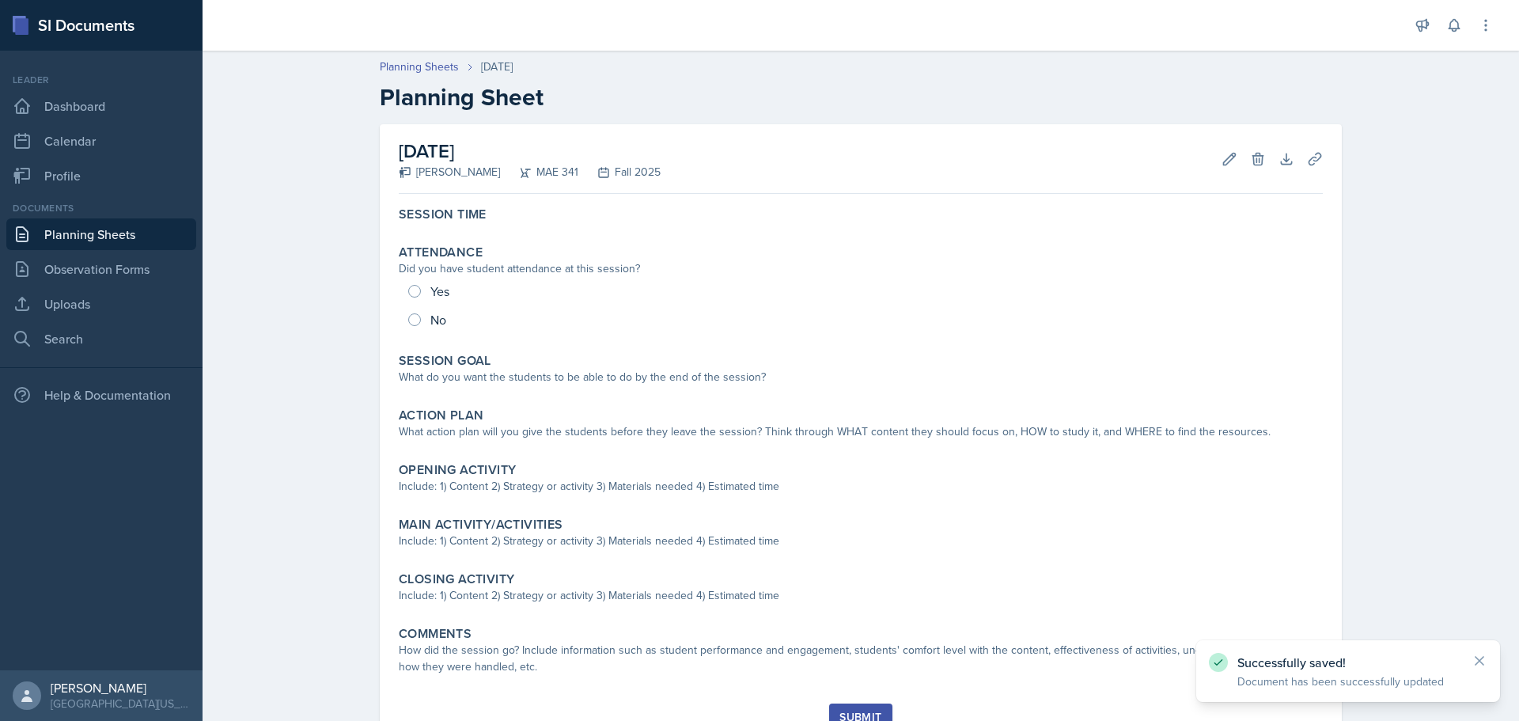
click at [118, 228] on link "Planning Sheets" at bounding box center [101, 234] width 190 height 32
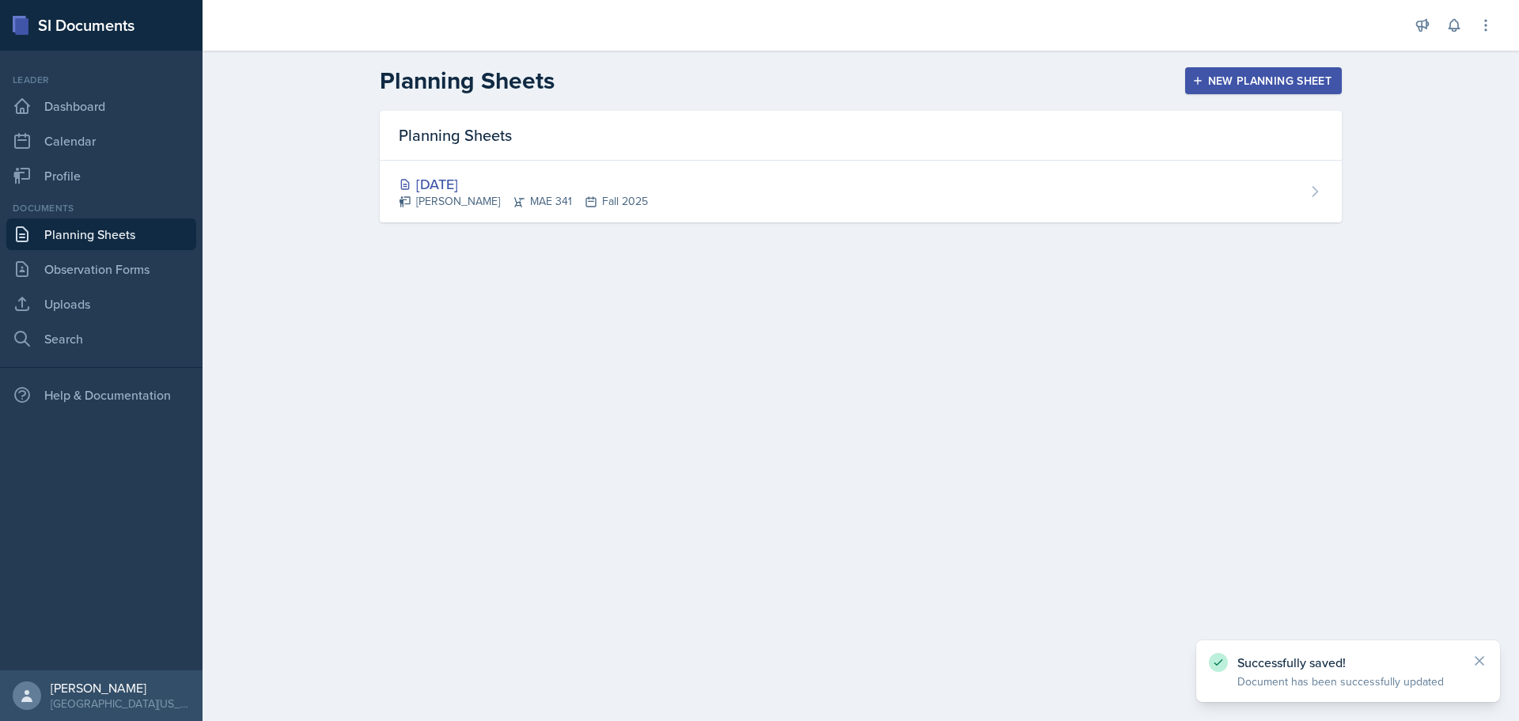
click at [1219, 81] on div "New Planning Sheet" at bounding box center [1263, 80] width 136 height 13
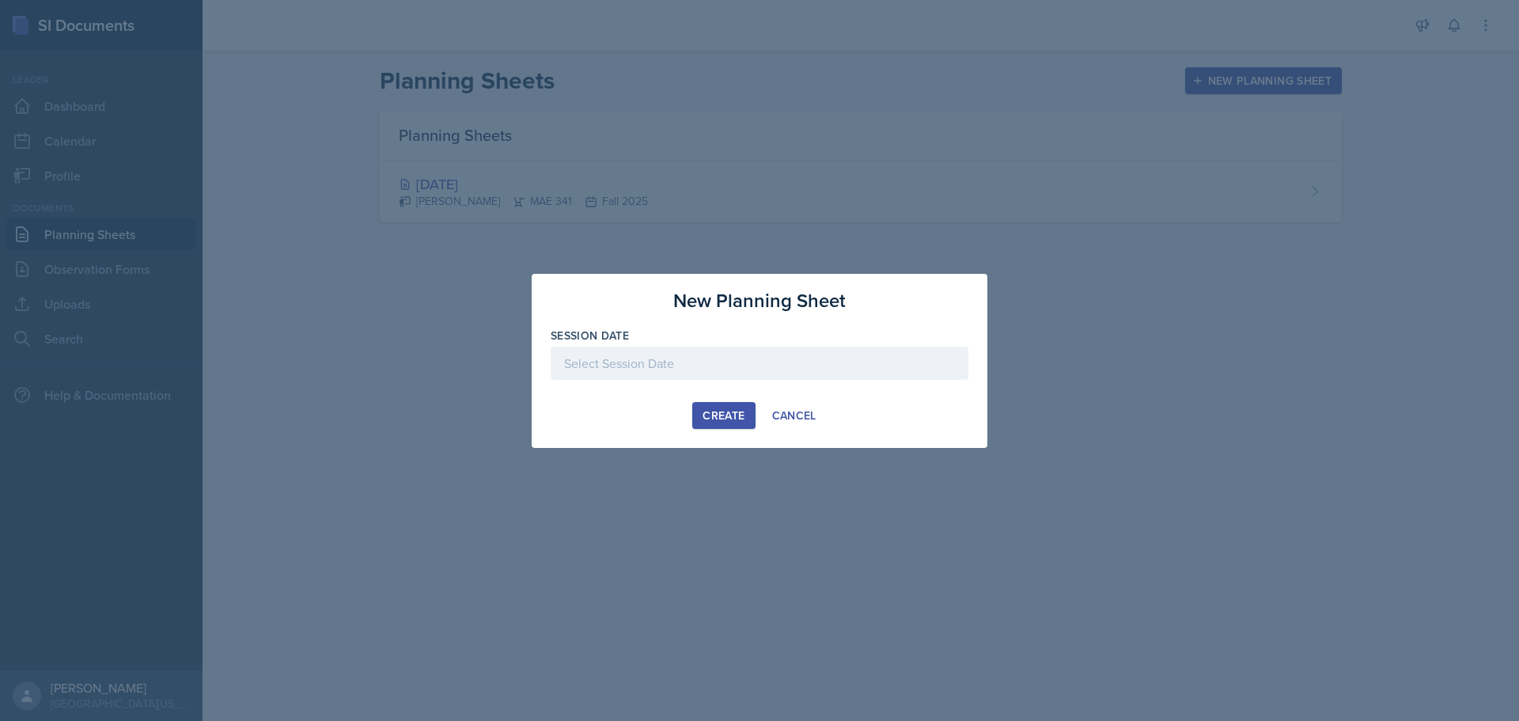
click at [721, 410] on div "Create" at bounding box center [723, 415] width 42 height 13
click at [719, 372] on div at bounding box center [760, 362] width 418 height 33
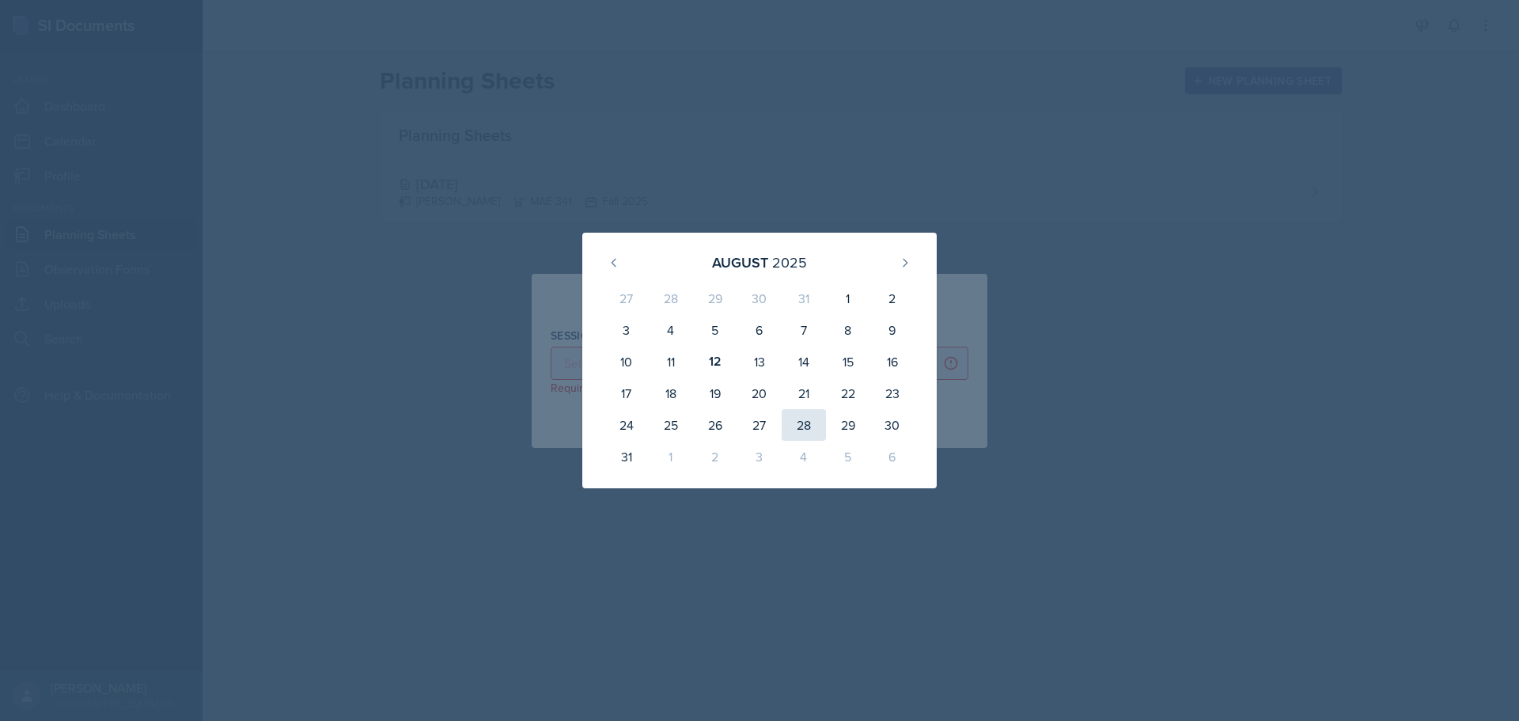
click at [801, 420] on div "28" at bounding box center [804, 425] width 44 height 32
type input "[DATE]"
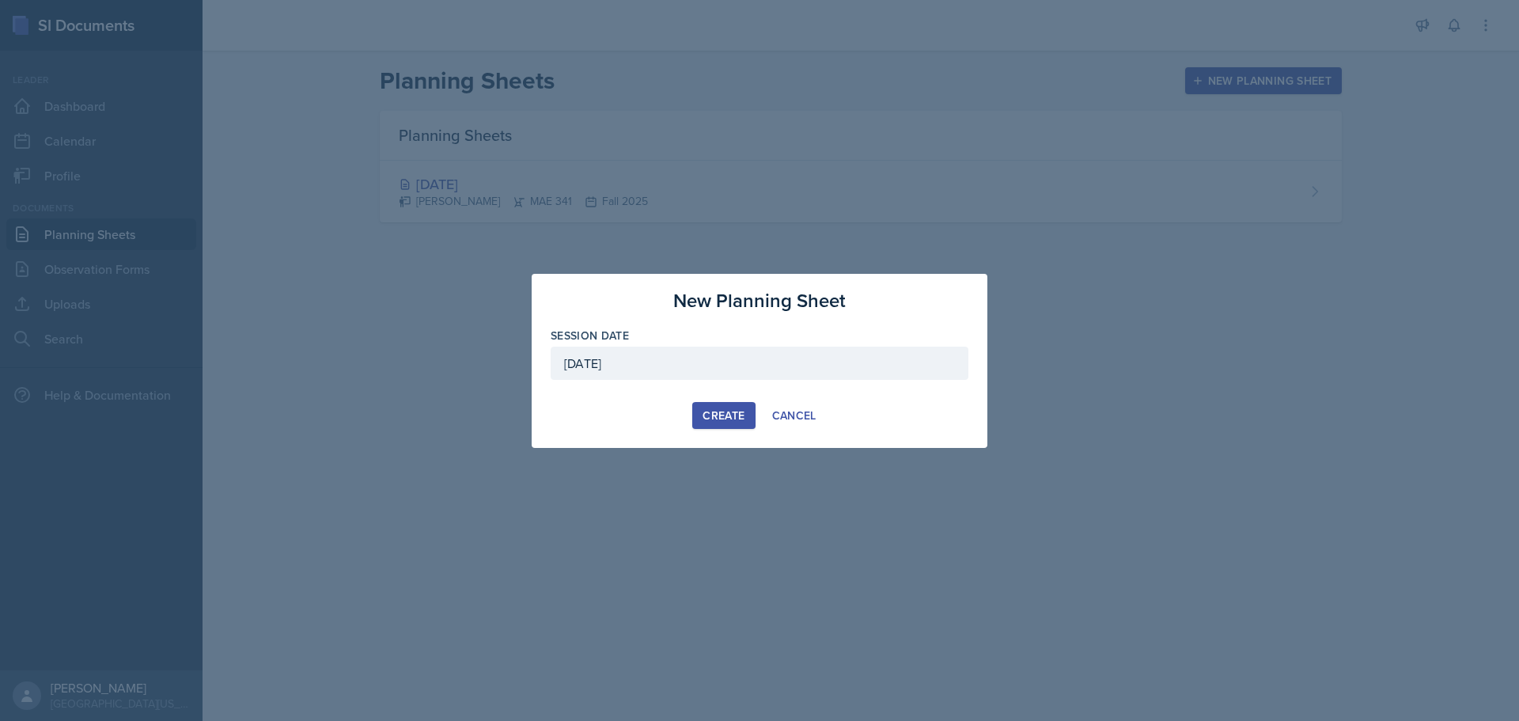
click at [724, 422] on div "Create" at bounding box center [723, 415] width 42 height 13
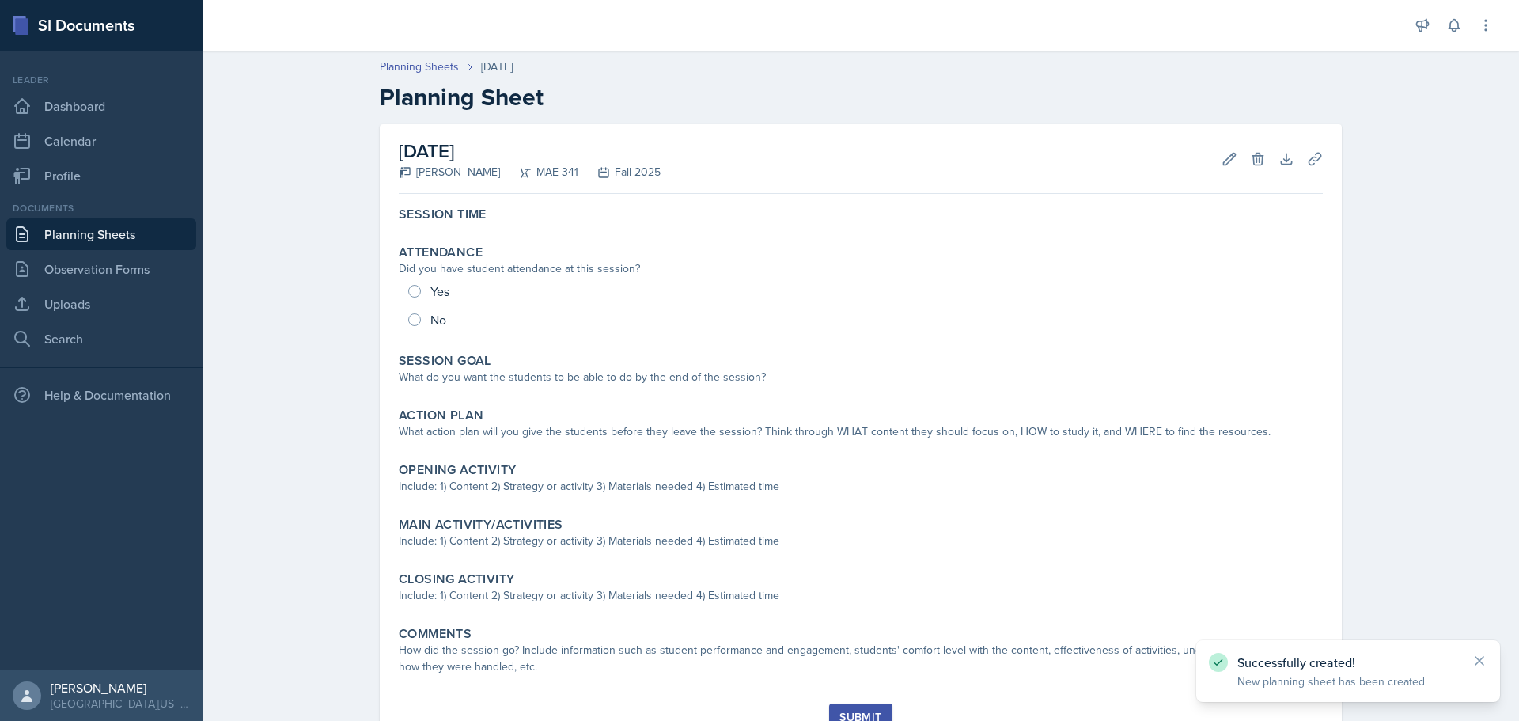
click at [101, 224] on link "Planning Sheets" at bounding box center [101, 234] width 190 height 32
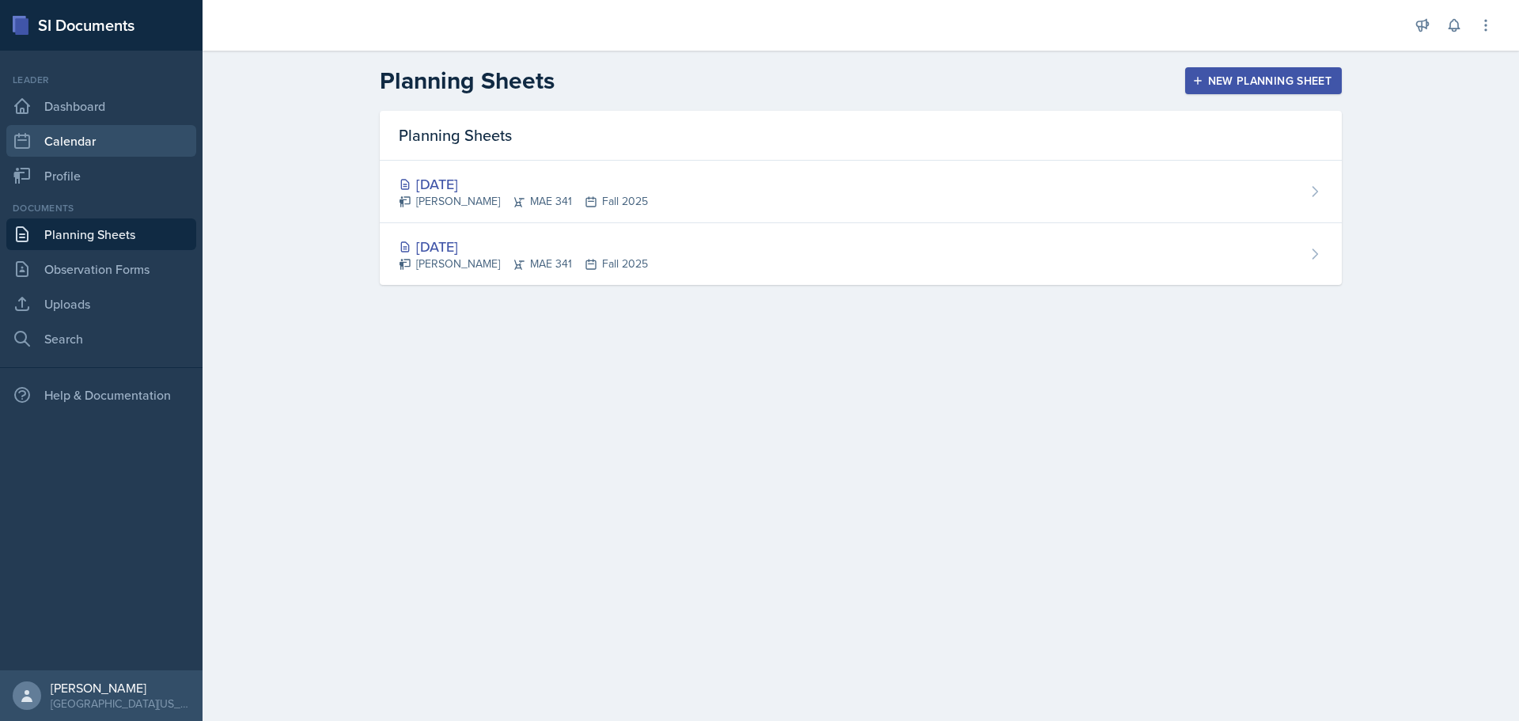
click at [65, 137] on link "Calendar" at bounding box center [101, 141] width 190 height 32
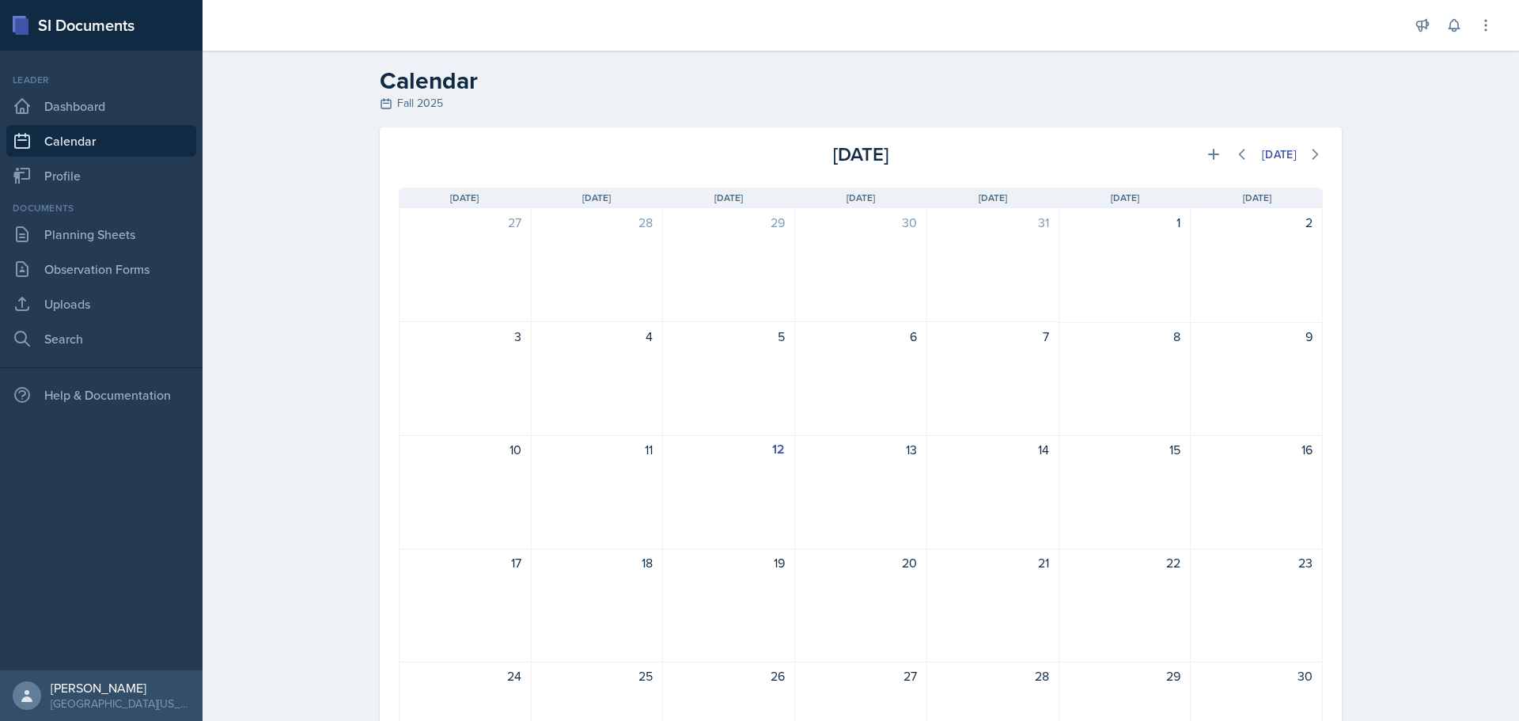
click at [978, 249] on div "31" at bounding box center [993, 265] width 132 height 114
click at [1199, 153] on button at bounding box center [1213, 154] width 28 height 28
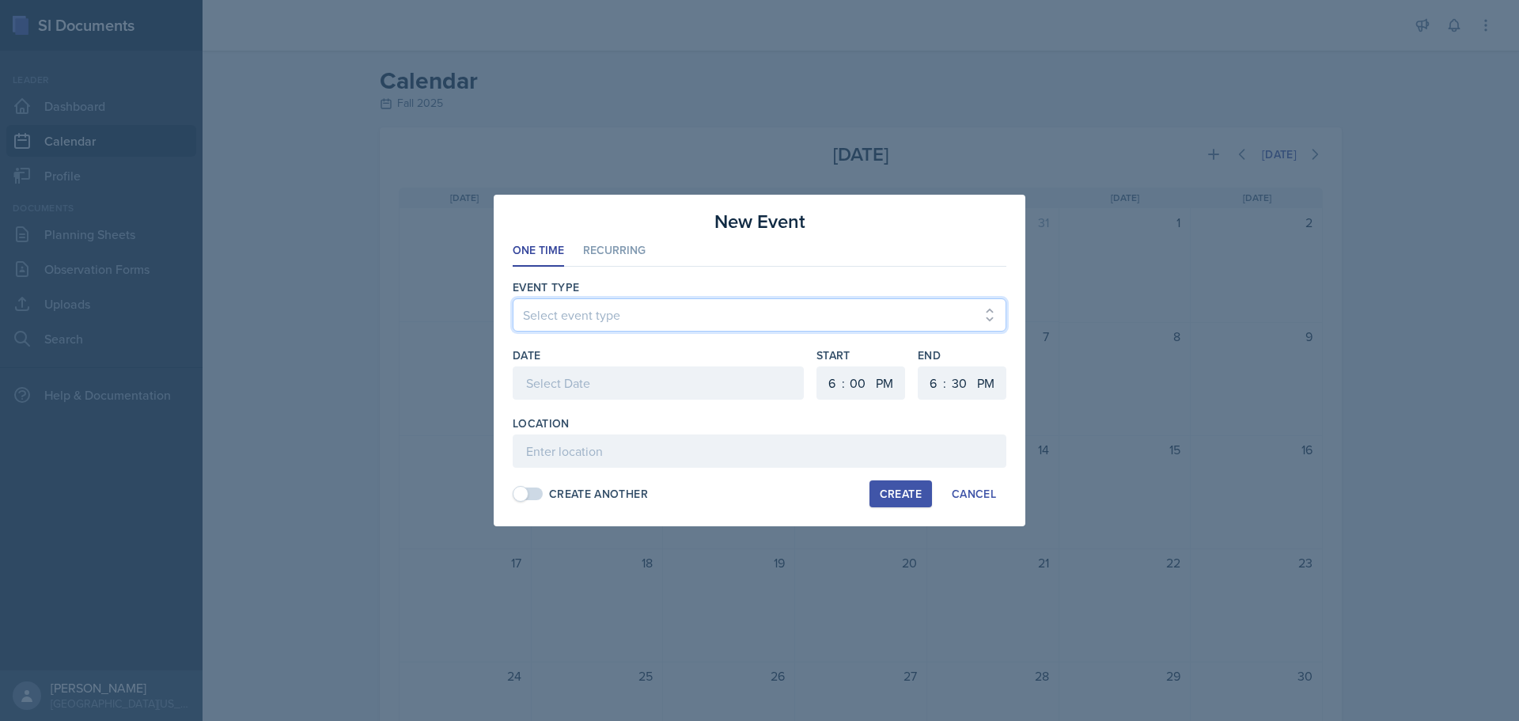
click at [602, 315] on select "Select event type Admin Office Hour Cal Workshop Class Class Announcement LA Pe…" at bounding box center [760, 314] width 494 height 33
select select "30b582fb-8ac9-49fb-a214-1fb047ccc295"
click at [513, 298] on select "Select event type Admin Office Hour Cal Workshop Class Class Announcement LA Pe…" at bounding box center [760, 314] width 494 height 33
click at [687, 397] on div at bounding box center [658, 382] width 291 height 33
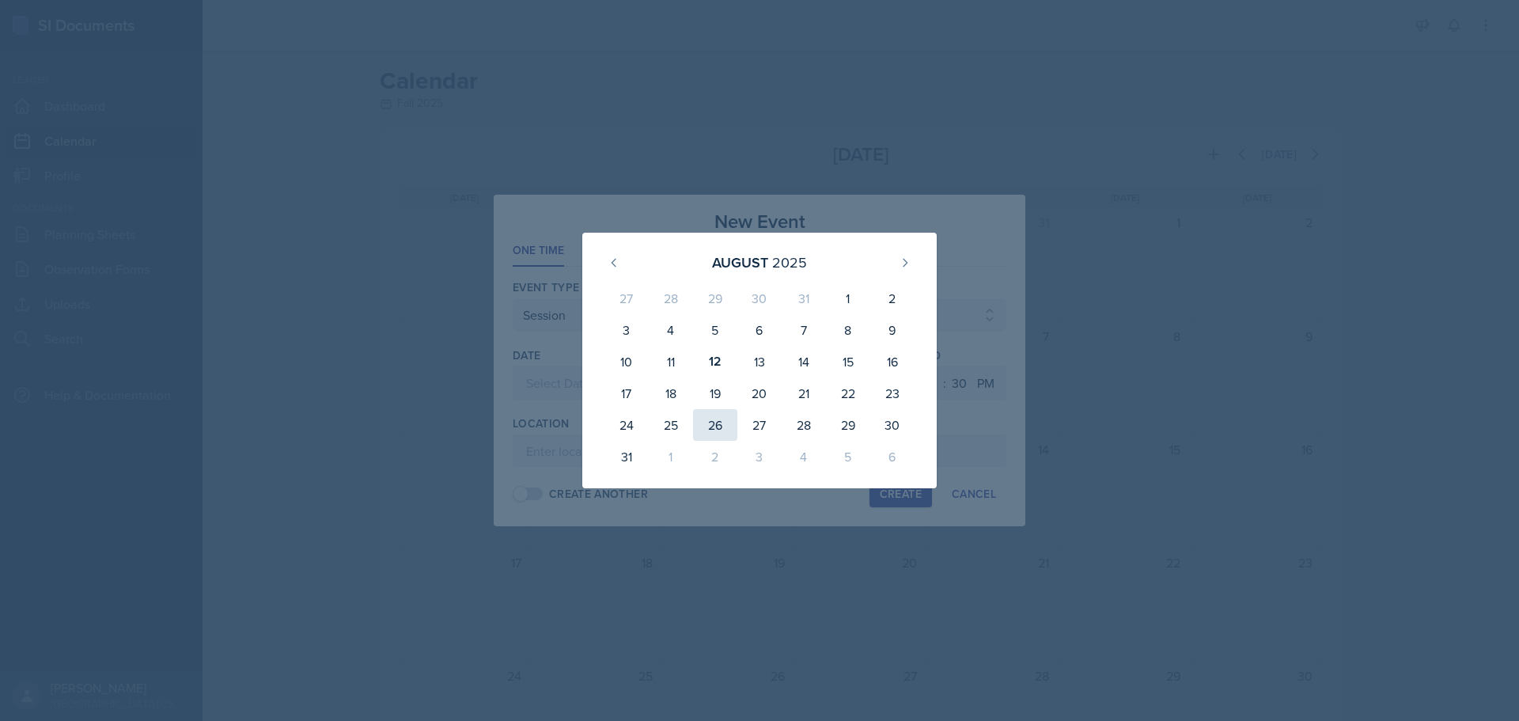
click at [717, 423] on div "26" at bounding box center [715, 425] width 44 height 32
type input "[DATE]"
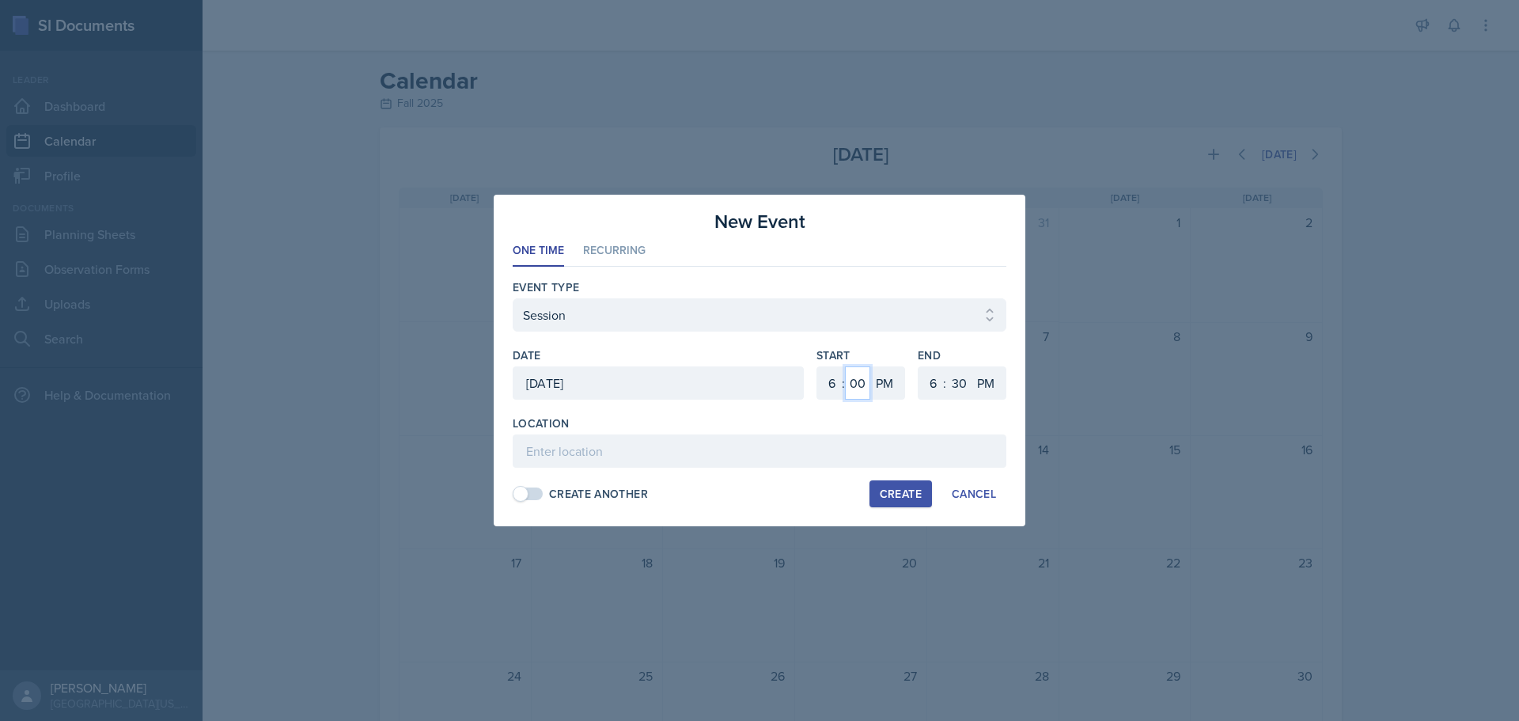
click at [857, 387] on select "00 05 10 15 20 25 30 35 40 45 50 55" at bounding box center [857, 382] width 25 height 33
click at [830, 386] on select "1 2 3 4 5 6 7 8 9 10 11 12" at bounding box center [829, 382] width 25 height 33
select select "3"
click at [817, 366] on select "1 2 3 4 5 6 7 8 9 10 11 12" at bounding box center [829, 382] width 25 height 33
click at [850, 388] on select "00 05 10 15 20 25 30 35 40 45 50 55" at bounding box center [857, 382] width 25 height 33
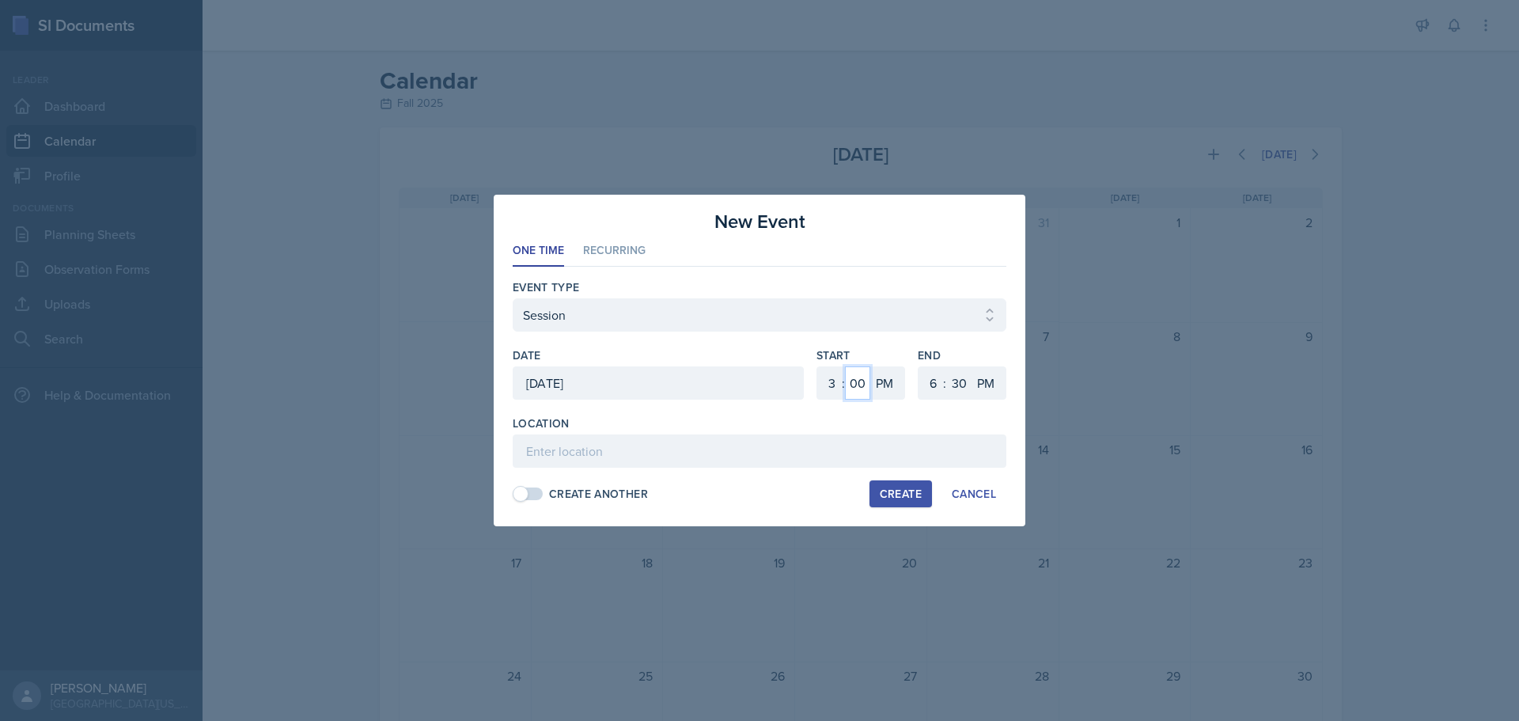
select select "30"
click at [845, 366] on select "00 05 10 15 20 25 30 35 40 45 50 55" at bounding box center [857, 382] width 25 height 33
click at [931, 377] on select "1 2 3 4 5 6 7 8 9 10 11 12" at bounding box center [930, 382] width 25 height 33
select select "5"
click at [918, 366] on select "1 2 3 4 5 6 7 8 9 10 11 12" at bounding box center [930, 382] width 25 height 33
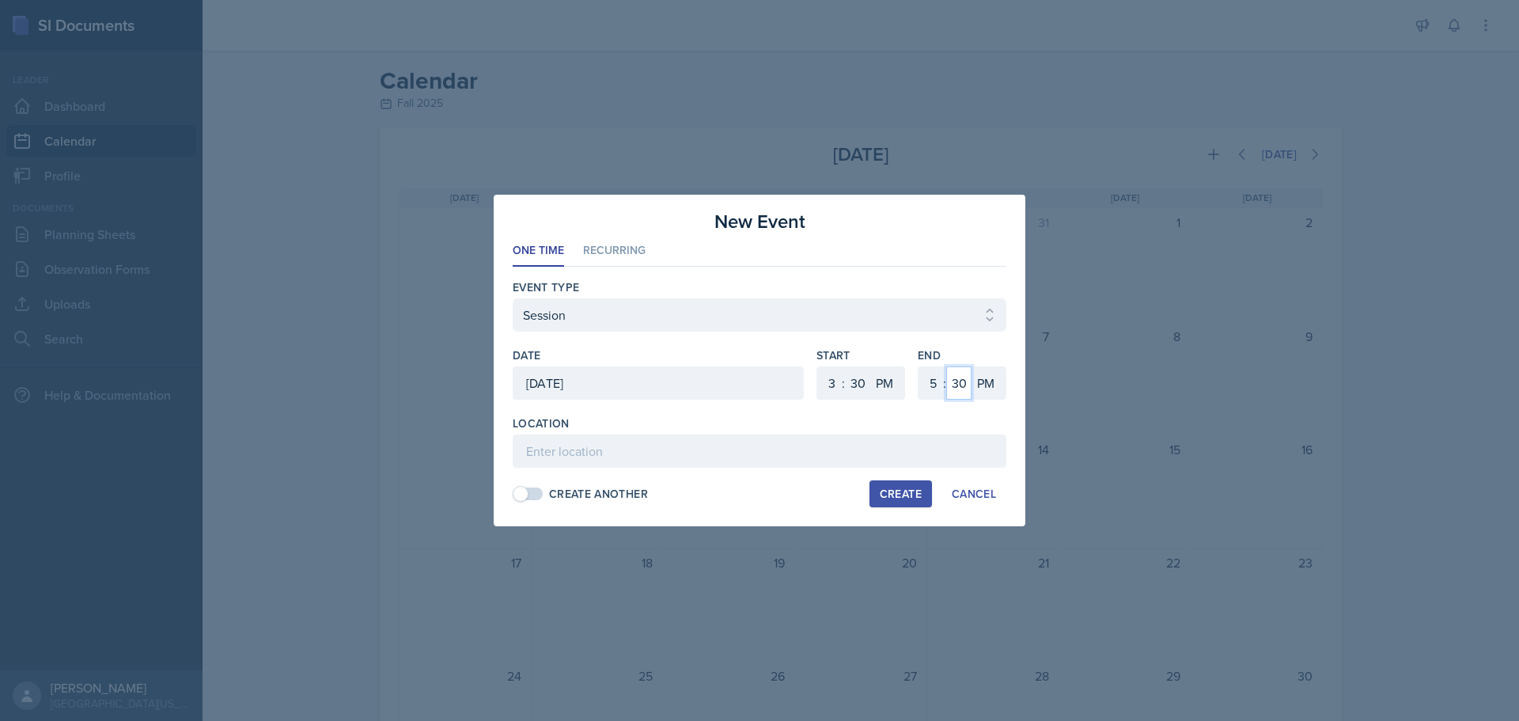
click at [959, 382] on select "00 05 10 15 20 25 30 35 40 45 50 55" at bounding box center [958, 382] width 25 height 33
select select "0"
click at [946, 366] on select "00 05 10 15 20 25 30 35 40 45 50 55" at bounding box center [958, 382] width 25 height 33
click at [581, 454] on input at bounding box center [760, 450] width 494 height 33
type input "MOR 132"
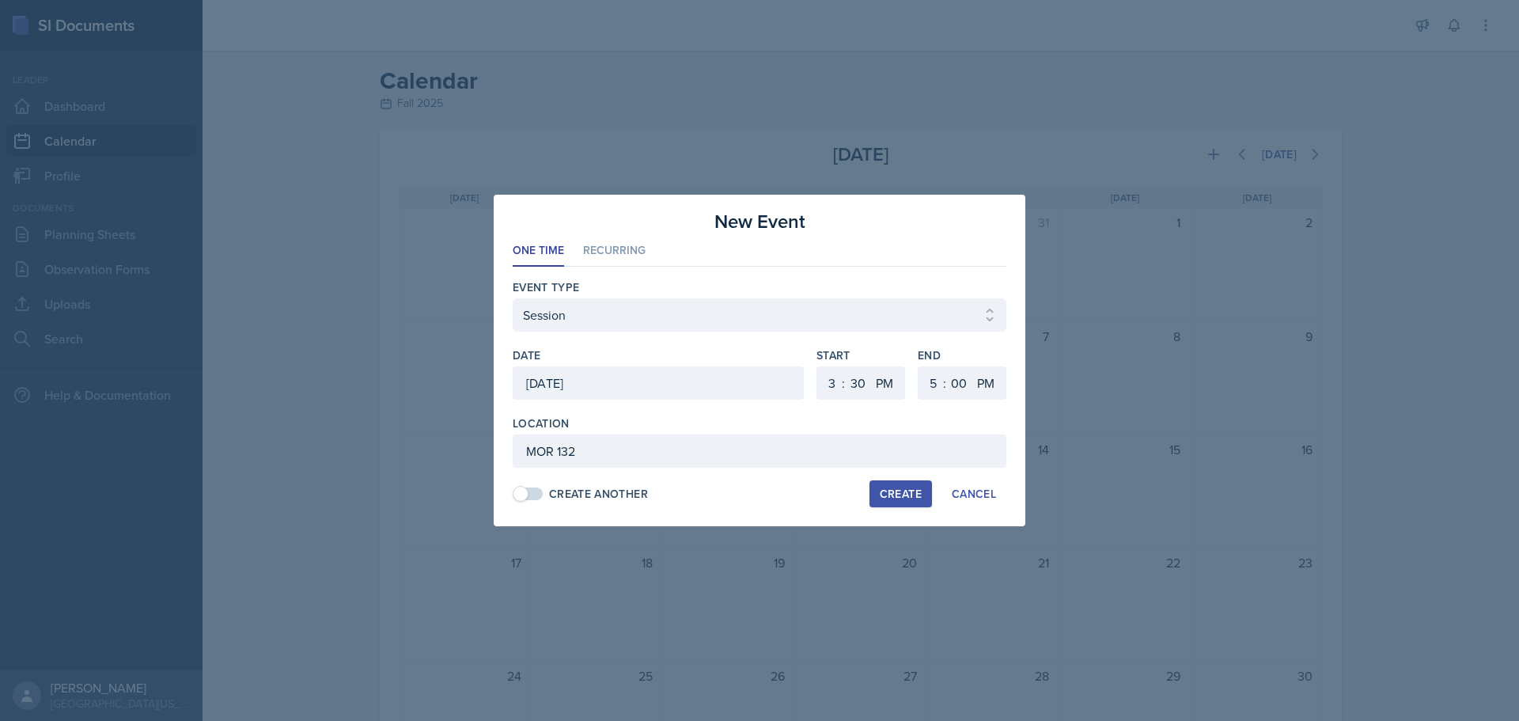
click at [593, 489] on div "Create Another" at bounding box center [598, 494] width 99 height 17
click at [908, 320] on select "Select event type Admin Office Hour Cal Workshop Class Class Announcement LA Pe…" at bounding box center [760, 314] width 494 height 33
click at [513, 298] on select "Select event type Admin Office Hour Cal Workshop Class Class Announcement LA Pe…" at bounding box center [760, 314] width 494 height 33
click at [889, 483] on button "Create" at bounding box center [900, 493] width 62 height 27
select select
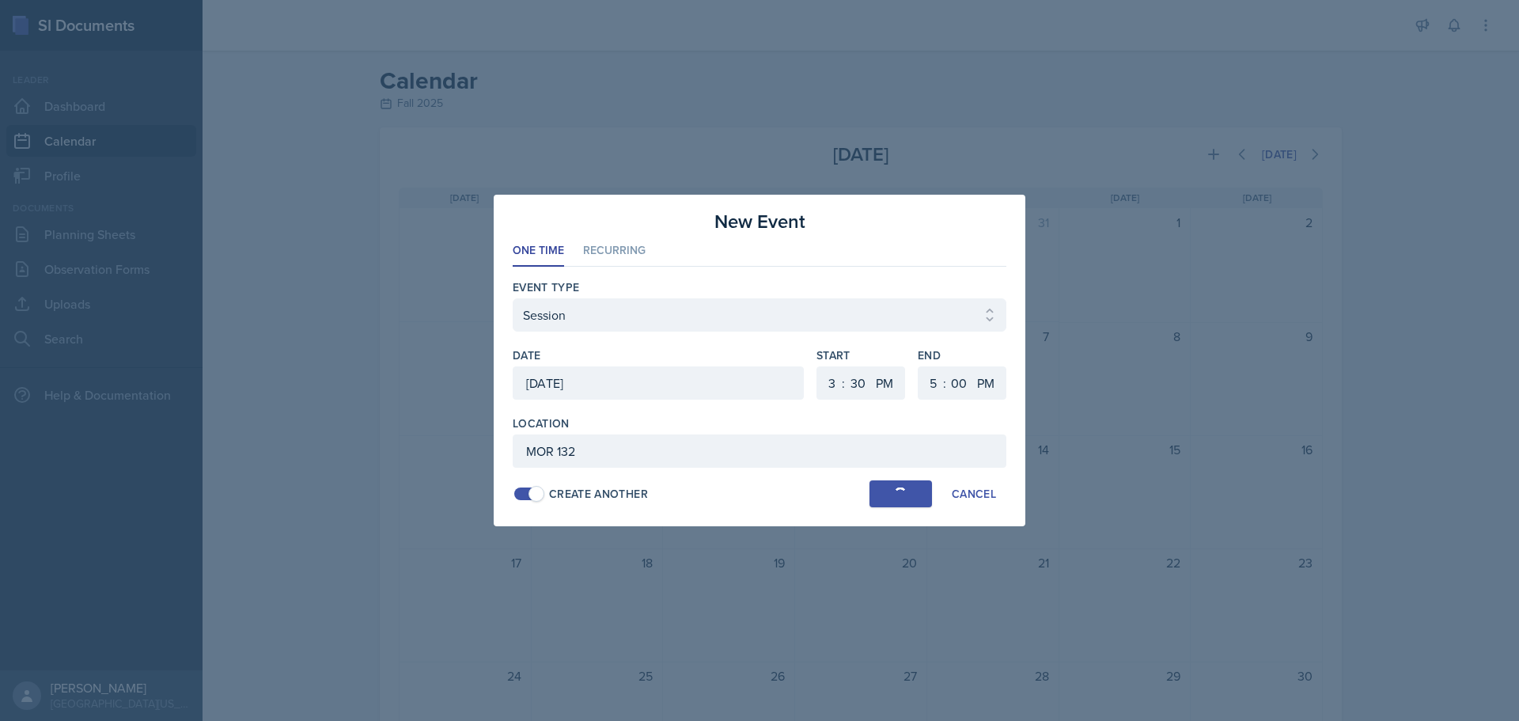
select select "6"
select select "0"
select select "6"
select select "30"
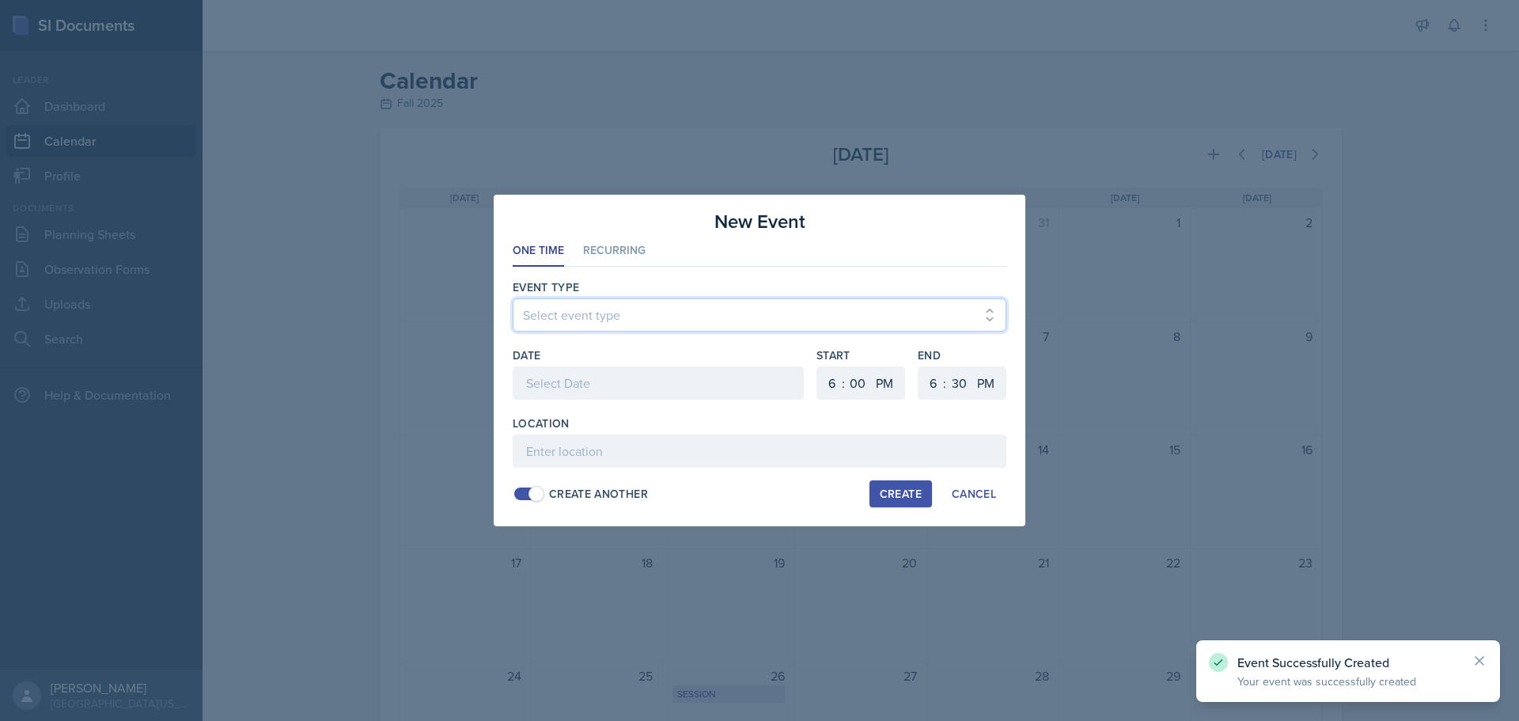
click at [653, 309] on select "Select event type Admin Office Hour Cal Workshop Class Class Announcement LA Pe…" at bounding box center [760, 314] width 494 height 33
select select "30b582fb-8ac9-49fb-a214-1fb047ccc295"
click at [513, 298] on select "Select event type Admin Office Hour Cal Workshop Class Class Announcement LA Pe…" at bounding box center [760, 314] width 494 height 33
click at [739, 379] on div at bounding box center [658, 382] width 291 height 33
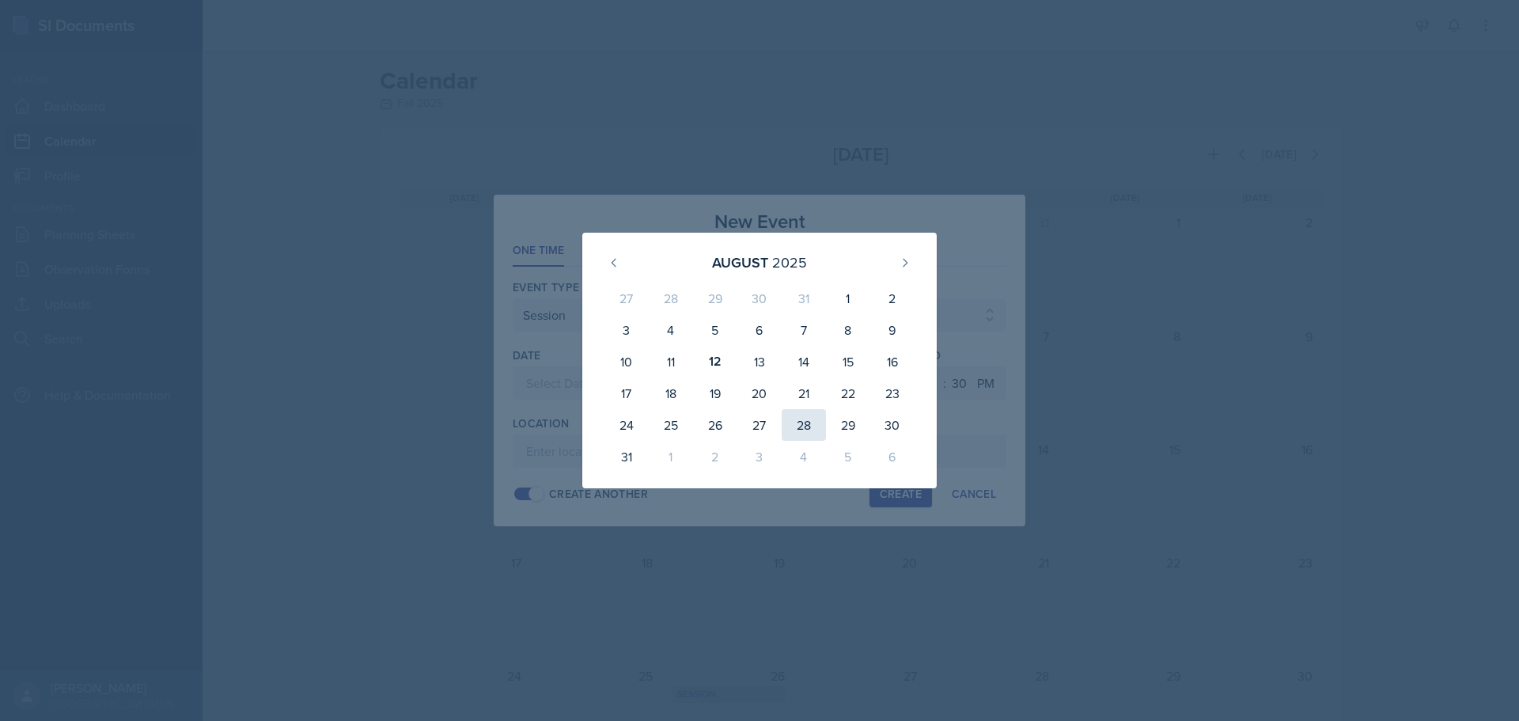
click at [795, 426] on div "28" at bounding box center [804, 425] width 44 height 32
type input "[DATE]"
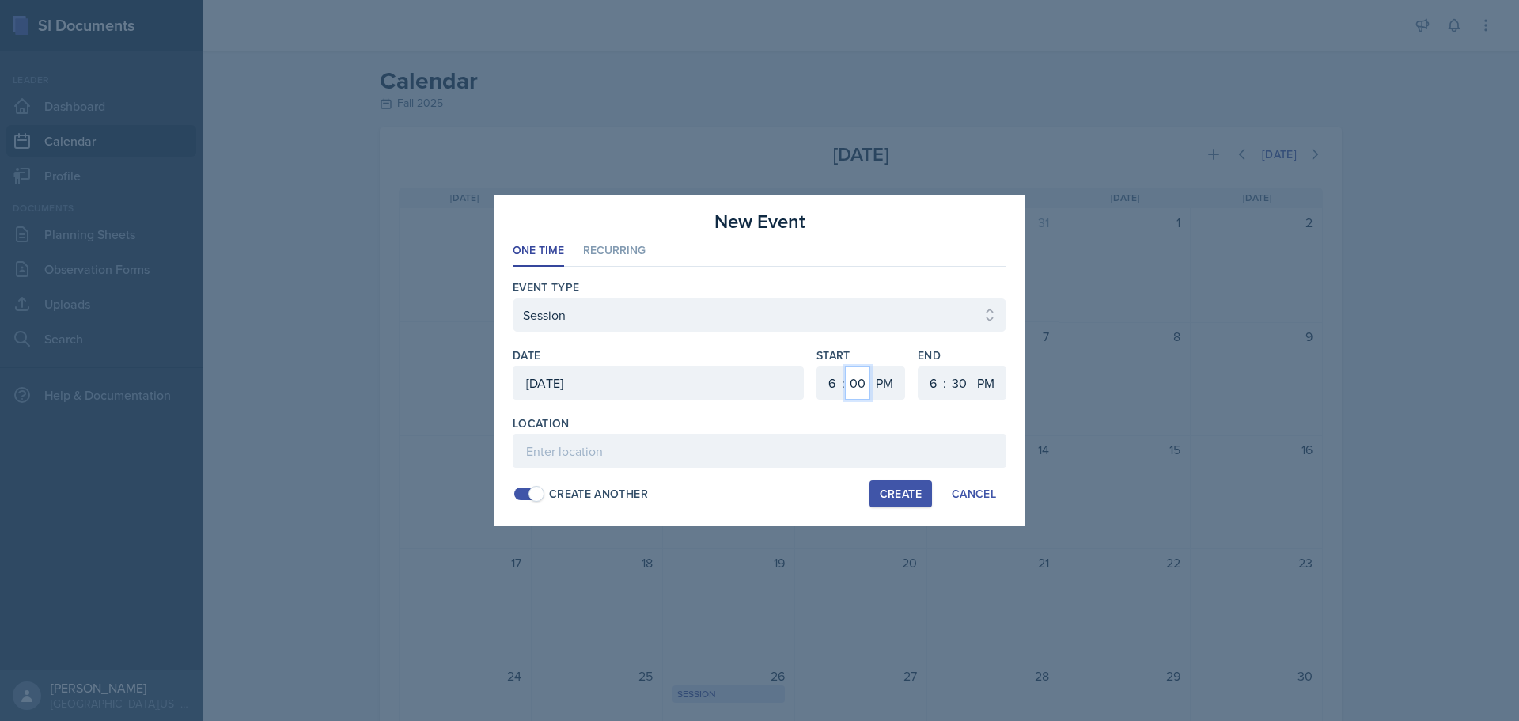
click at [850, 384] on select "00 05 10 15 20 25 30 35 40 45 50 55" at bounding box center [857, 382] width 25 height 33
click at [838, 381] on select "1 2 3 4 5 6 7 8 9 10 11 12" at bounding box center [829, 382] width 25 height 33
select select "4"
click at [817, 366] on select "1 2 3 4 5 6 7 8 9 10 11 12" at bounding box center [829, 382] width 25 height 33
click at [927, 384] on select "1 2 3 4 5 6 7 8 9 10 11 12" at bounding box center [930, 382] width 25 height 33
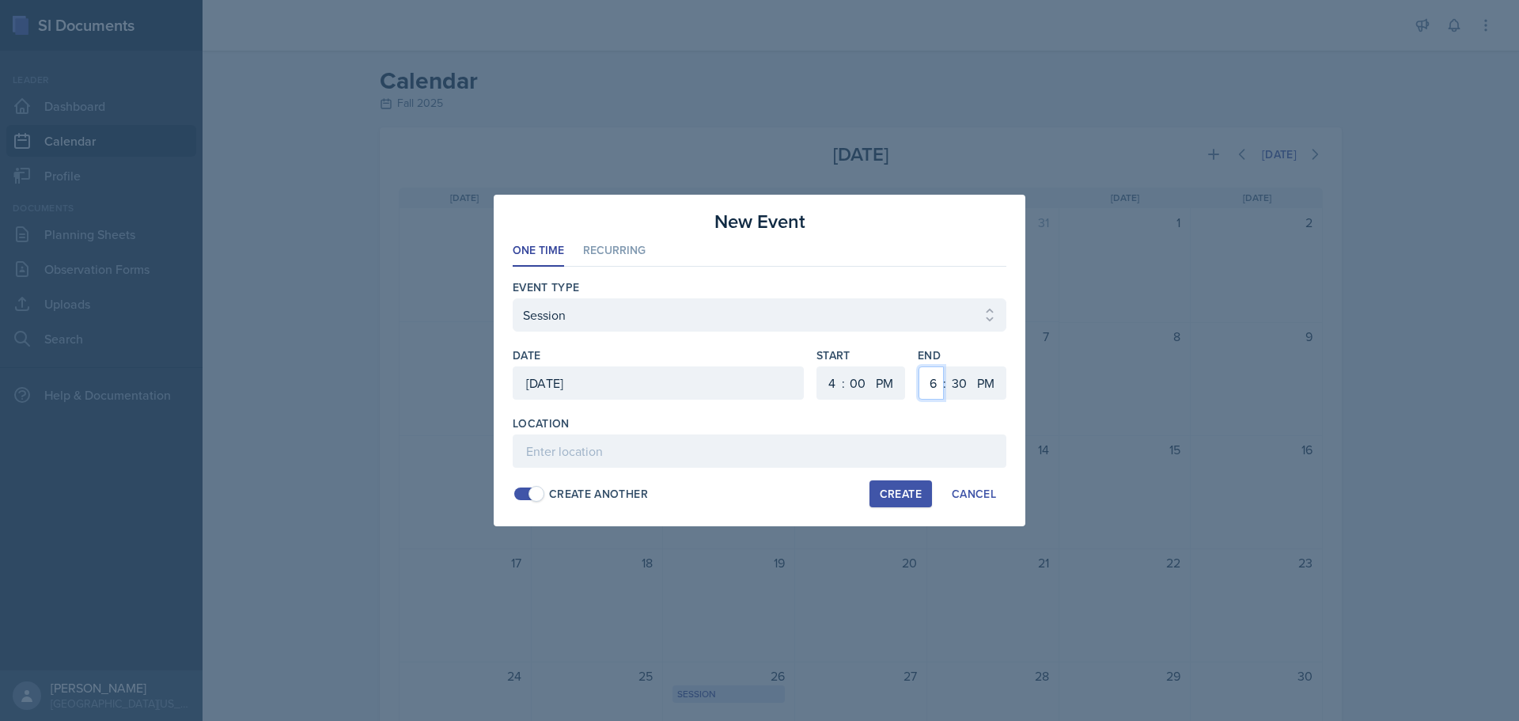
select select "5"
click at [918, 366] on select "1 2 3 4 5 6 7 8 9 10 11 12" at bounding box center [930, 382] width 25 height 33
click at [633, 459] on input at bounding box center [760, 450] width 494 height 33
type input "MOR 132"
click at [888, 493] on div "Create" at bounding box center [901, 493] width 42 height 13
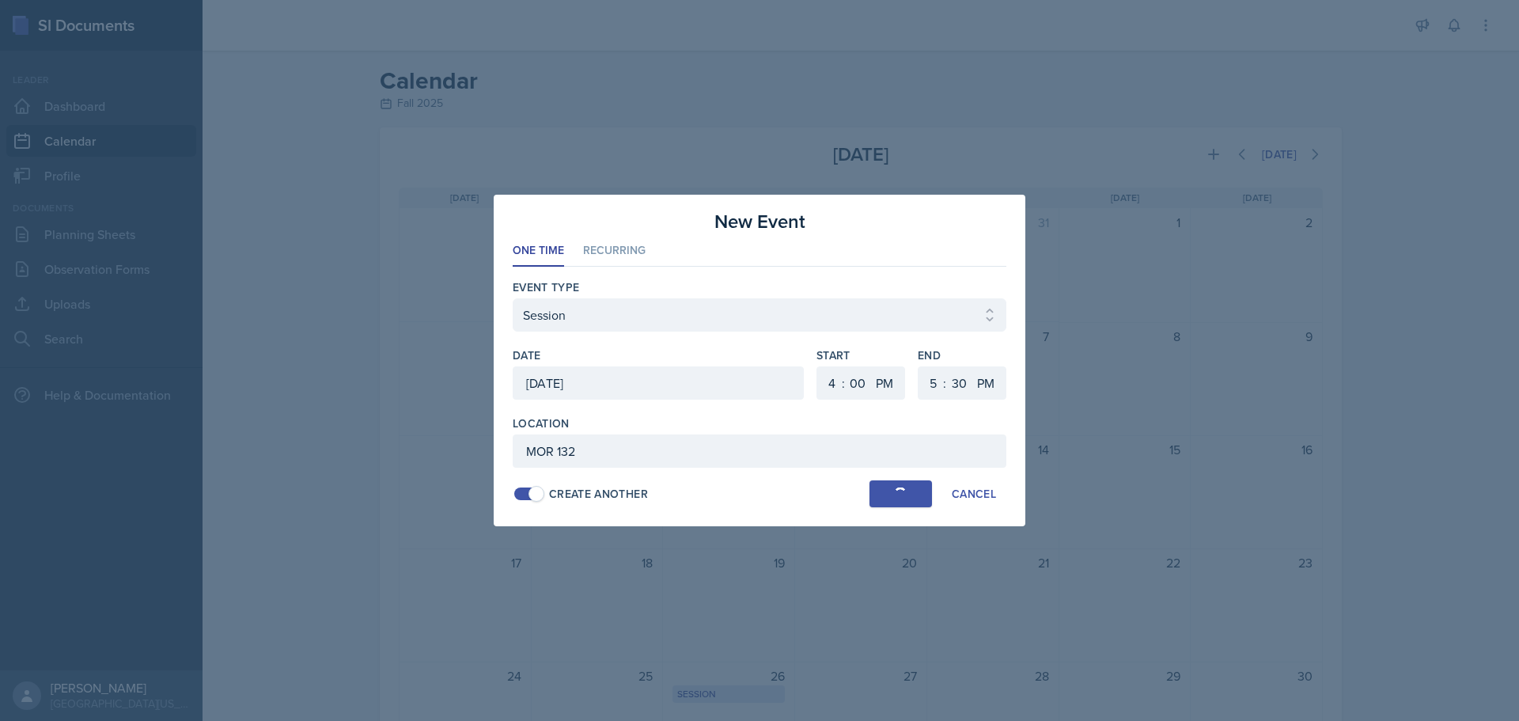
select select
select select "6"
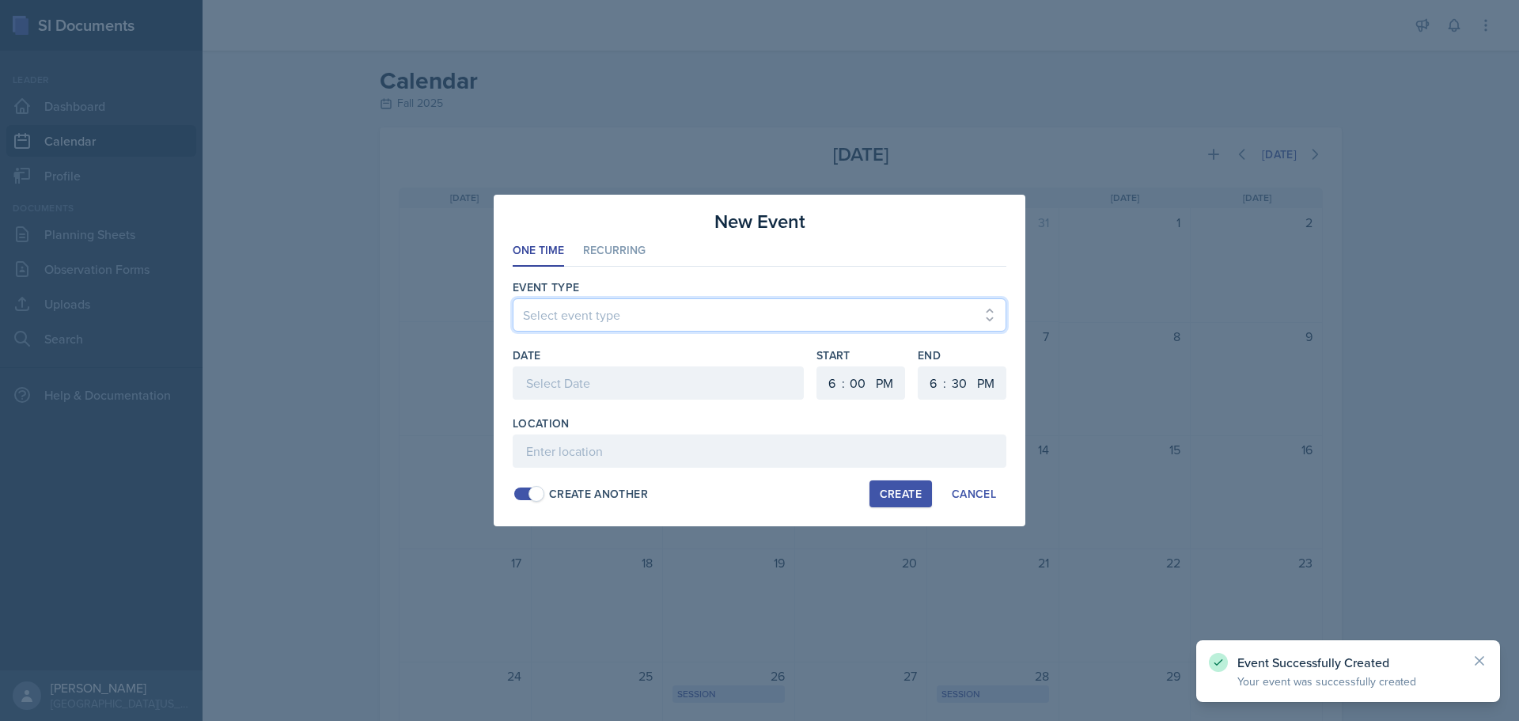
click at [611, 307] on select "Select event type Admin Office Hour Cal Workshop Class Class Announcement LA Pe…" at bounding box center [760, 314] width 494 height 33
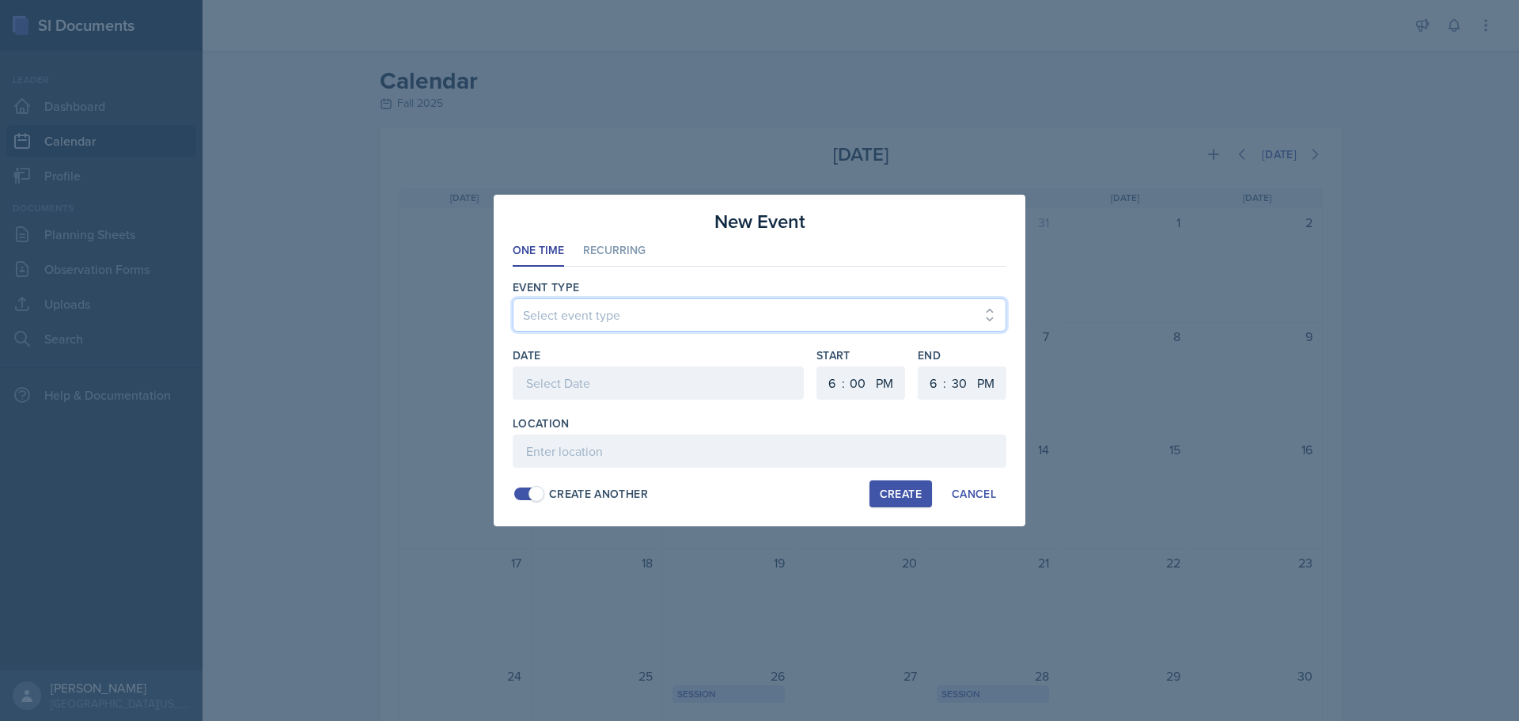
select select "803a10d1-56de-4d8e-8ecc-6dc9cf688eb0"
click at [513, 298] on select "Select event type Admin Office Hour Cal Workshop Class Class Announcement LA Pe…" at bounding box center [760, 314] width 494 height 33
click at [664, 376] on div at bounding box center [658, 382] width 291 height 33
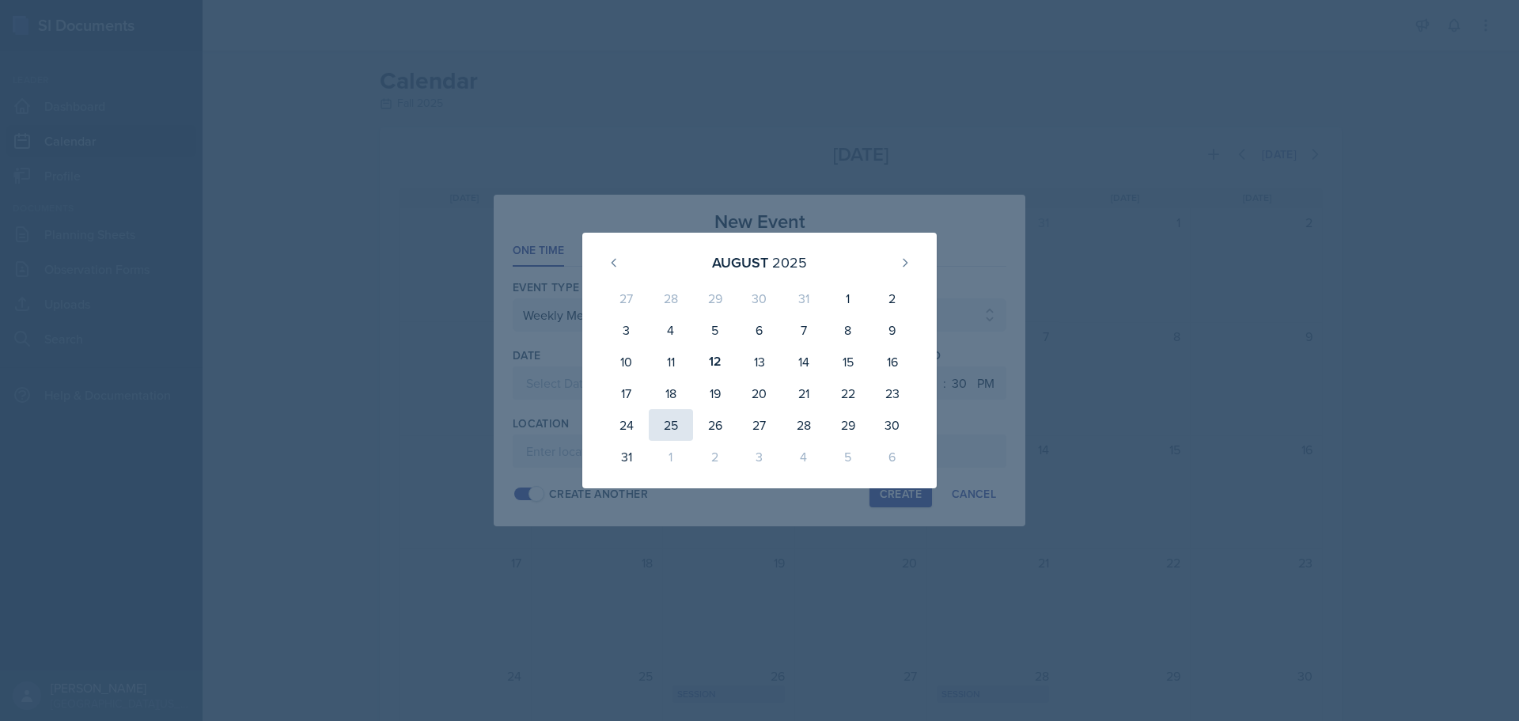
click at [660, 423] on div "25" at bounding box center [671, 425] width 44 height 32
type input "[DATE]"
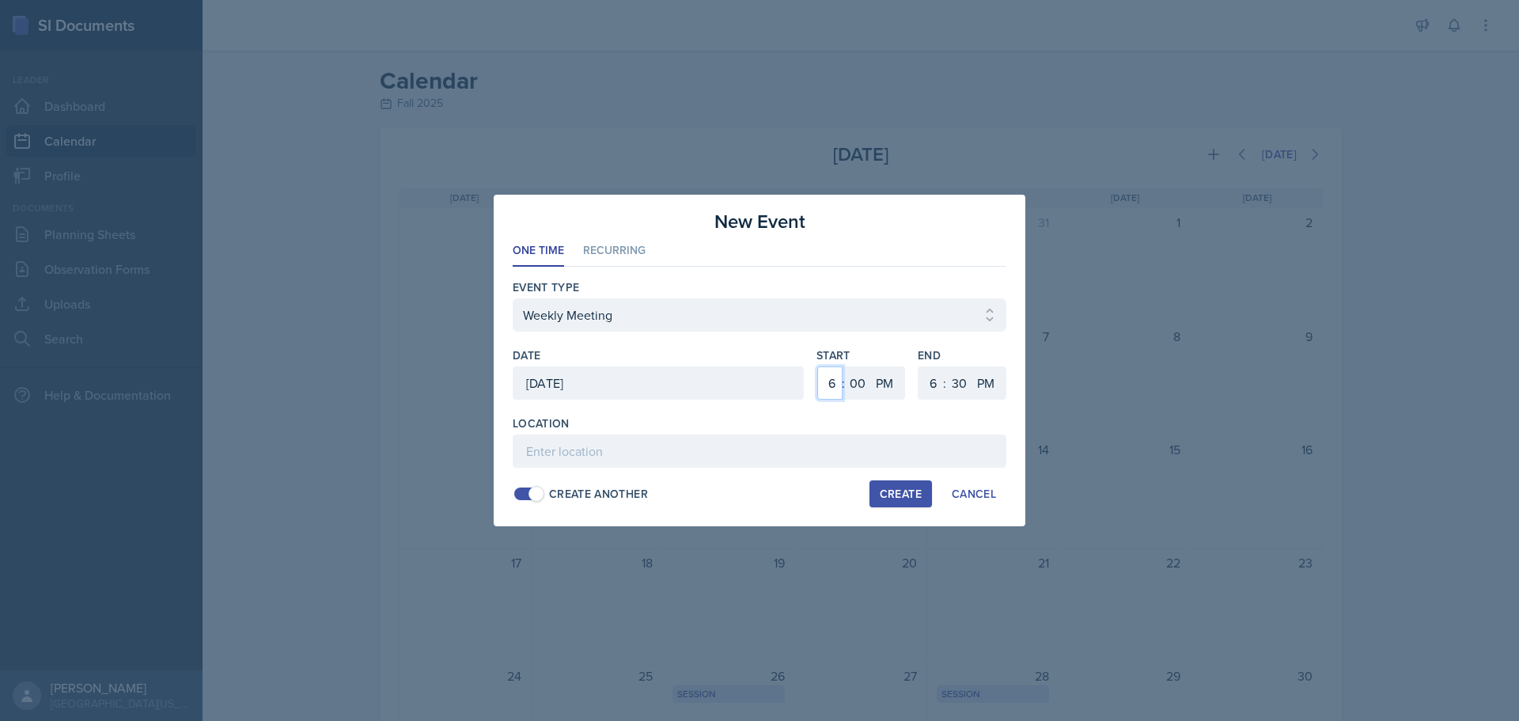
click at [833, 383] on select "1 2 3 4 5 6 7 8 9 10 11 12" at bounding box center [829, 382] width 25 height 33
select select "4"
click at [817, 366] on select "1 2 3 4 5 6 7 8 9 10 11 12" at bounding box center [829, 382] width 25 height 33
click at [854, 385] on select "00 05 10 15 20 25 30 35 40 45 50 55" at bounding box center [857, 382] width 25 height 33
select select "30"
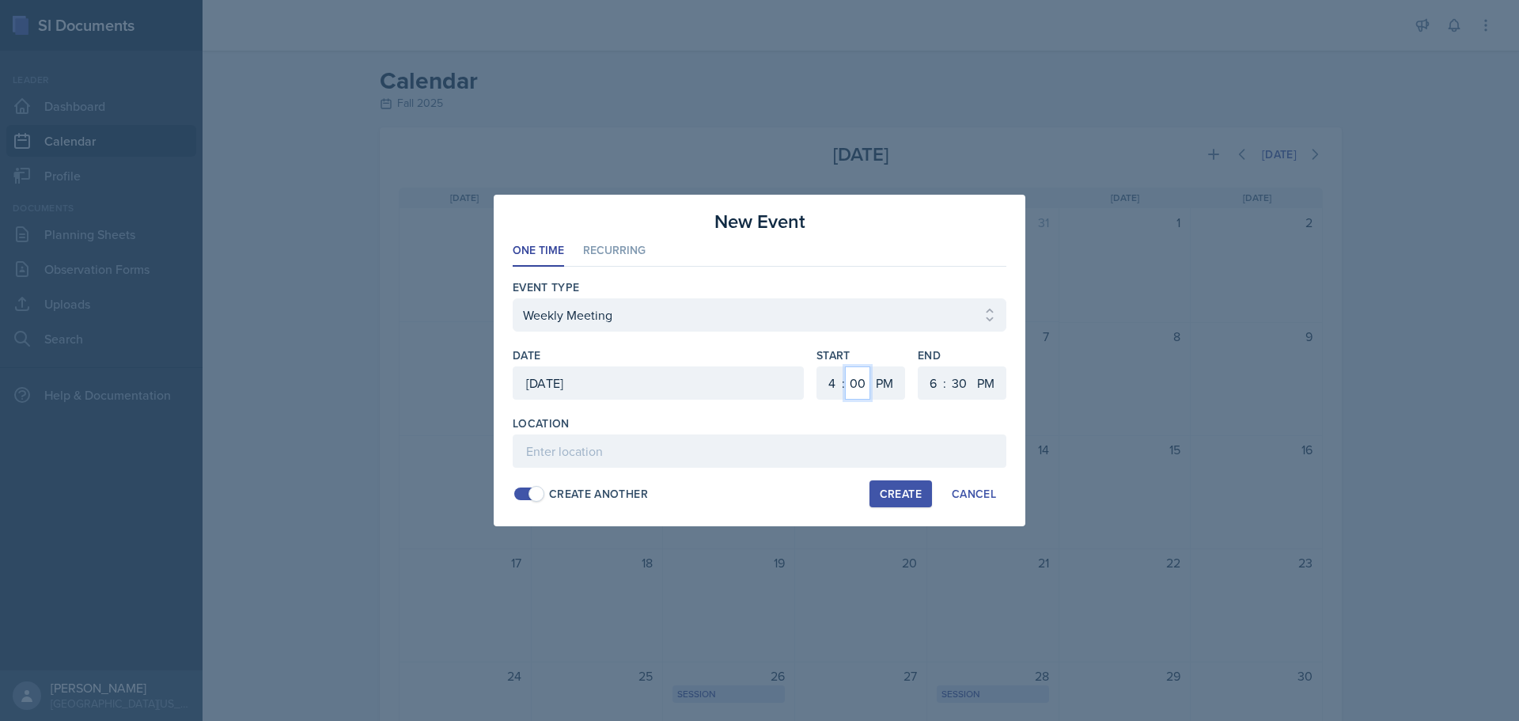
click at [845, 366] on select "00 05 10 15 20 25 30 35 40 45 50 55" at bounding box center [857, 382] width 25 height 33
click at [934, 381] on select "1 2 3 4 5 6 7 8 9 10 11 12" at bounding box center [930, 382] width 25 height 33
select select "5"
click at [918, 366] on select "1 2 3 4 5 6 7 8 9 10 11 12" at bounding box center [930, 382] width 25 height 33
click at [642, 449] on input at bounding box center [760, 450] width 494 height 33
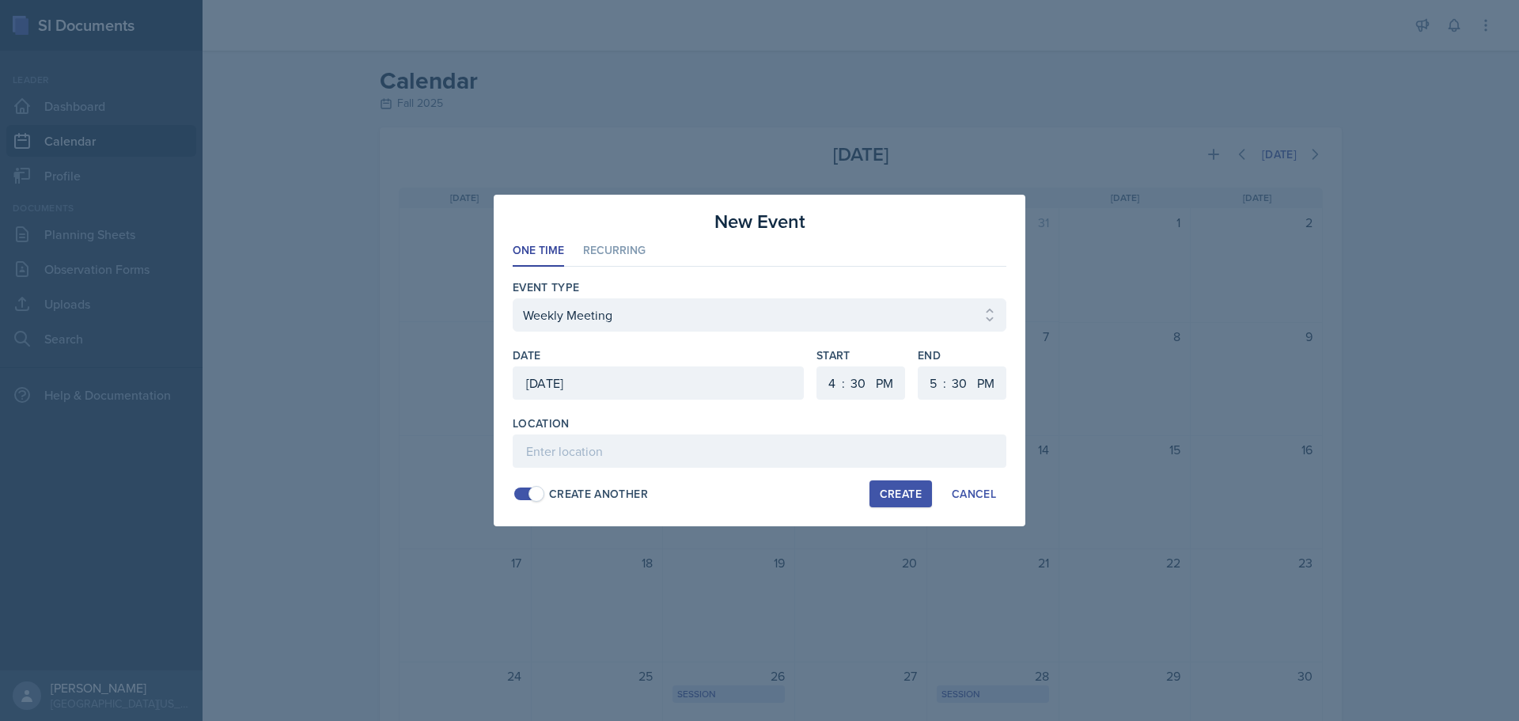
click at [895, 494] on div "Create" at bounding box center [901, 493] width 42 height 13
select select
select select "6"
select select "0"
select select "6"
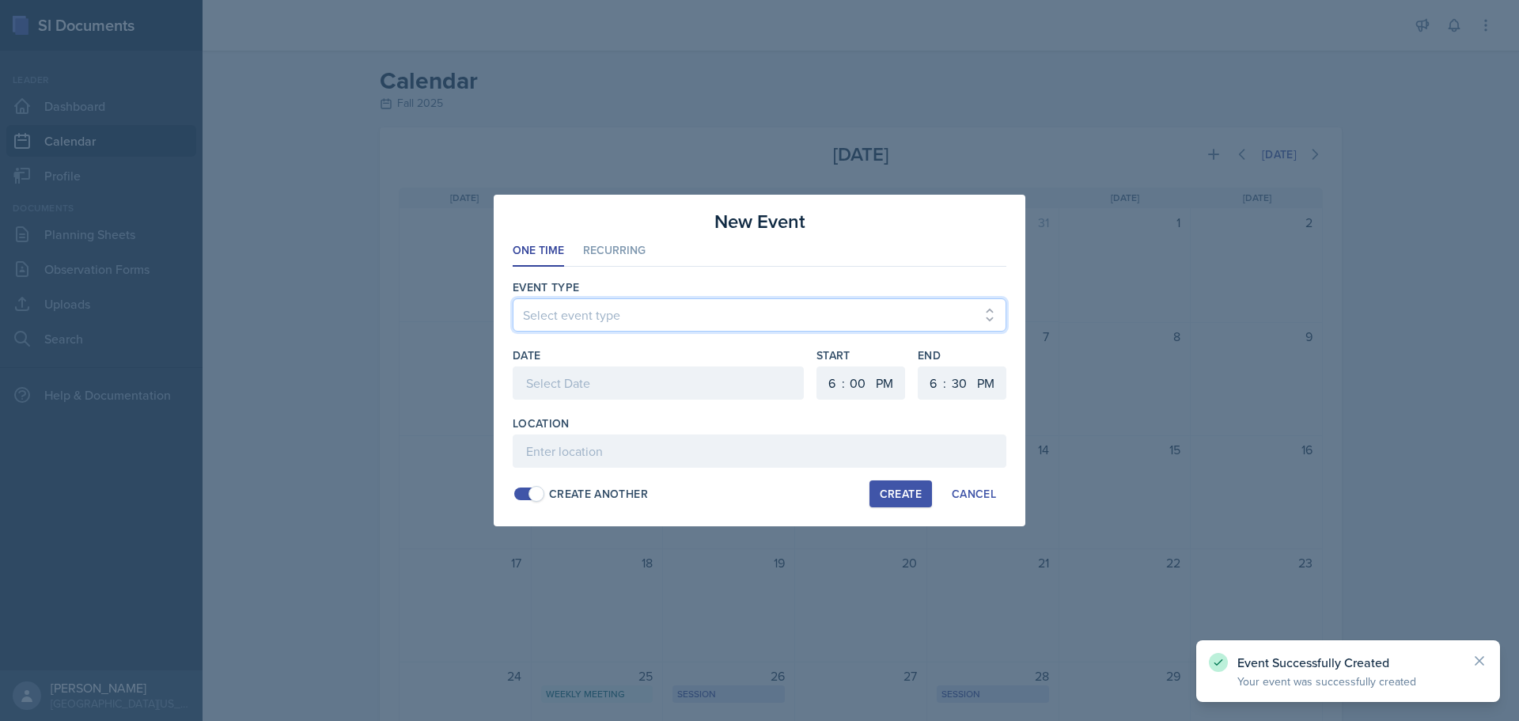
click at [600, 324] on select "Select event type Admin Office Hour Cal Workshop Class Class Announcement LA Pe…" at bounding box center [760, 314] width 494 height 33
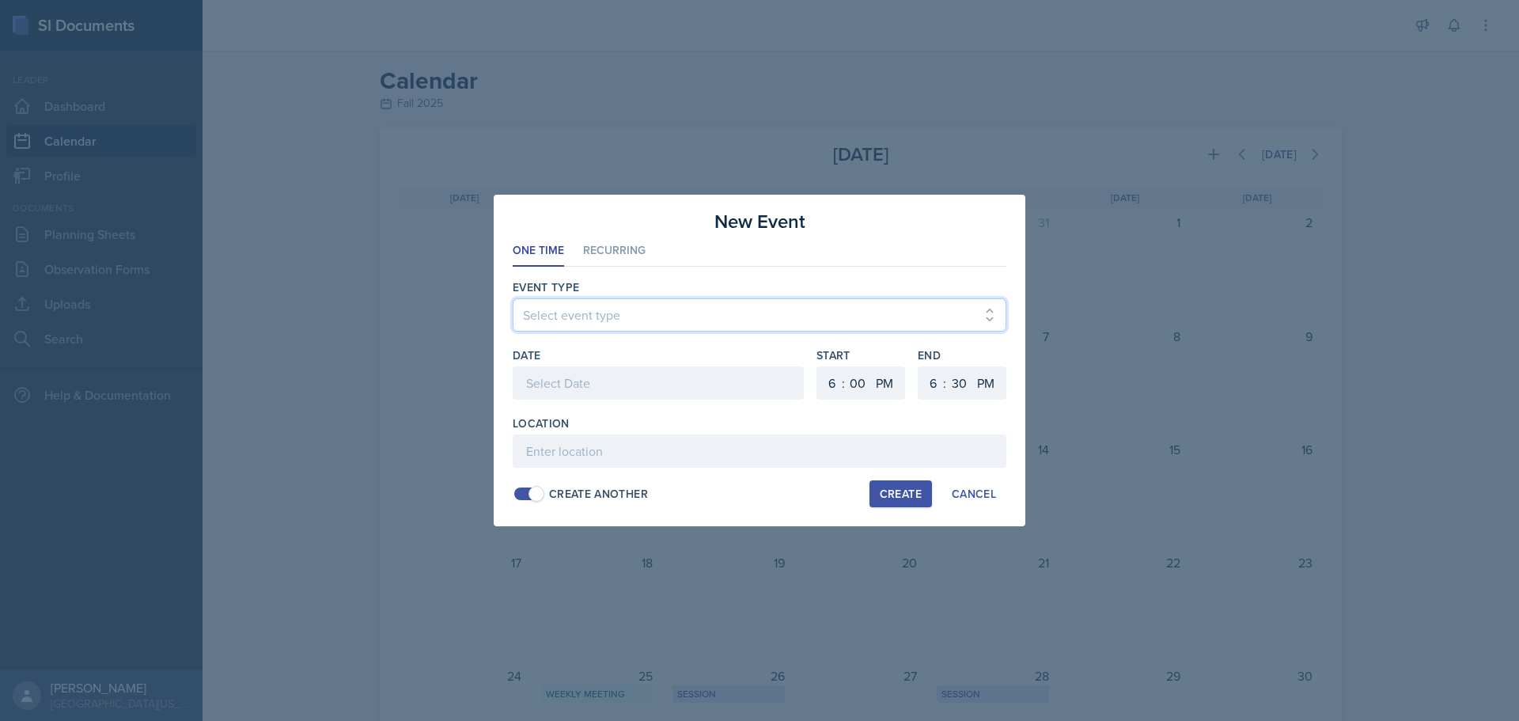
select select "bd4f27e7-d6ed-4573-9455-47908d0b622f"
click at [513, 298] on select "Select event type Admin Office Hour Cal Workshop Class Class Announcement LA Pe…" at bounding box center [760, 314] width 494 height 33
click at [612, 379] on div at bounding box center [658, 382] width 291 height 33
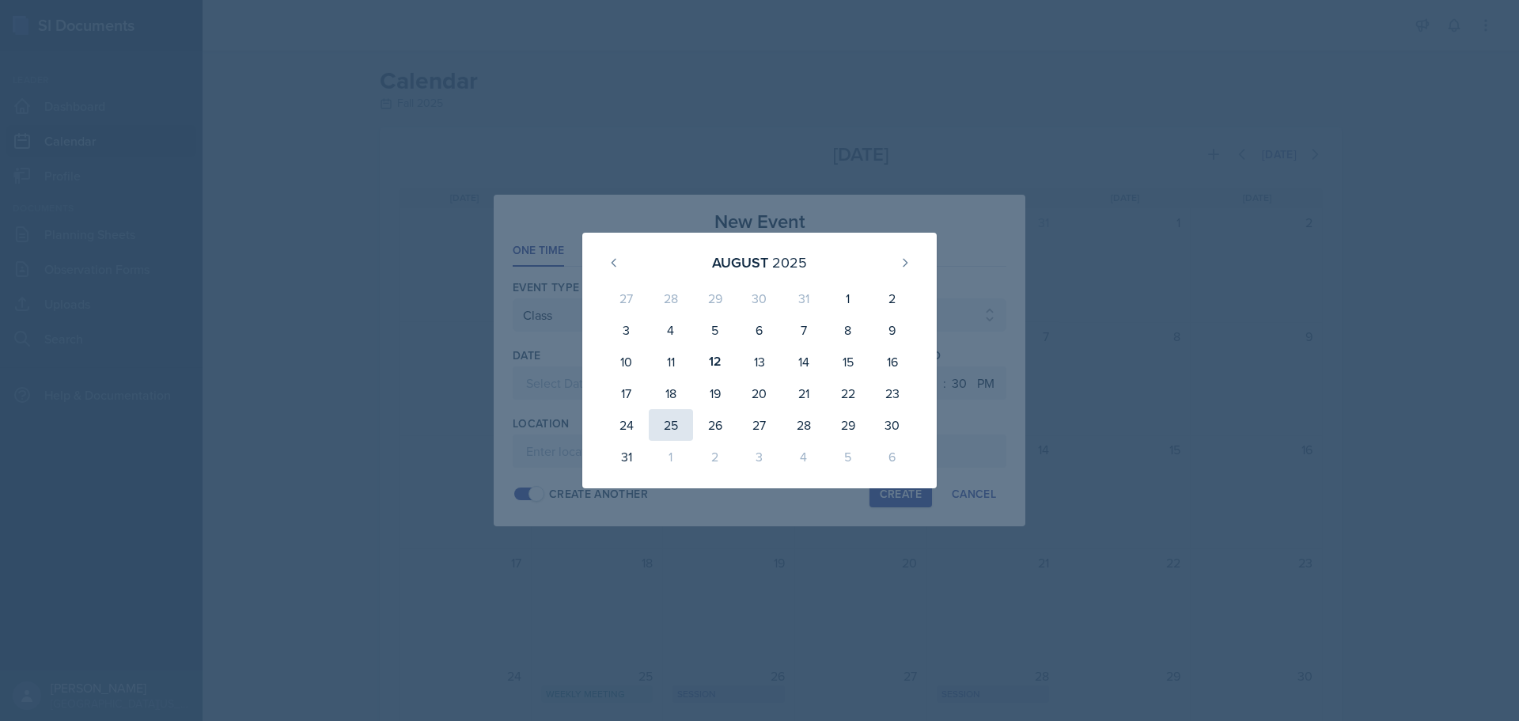
click at [670, 419] on div "25" at bounding box center [671, 425] width 44 height 32
type input "[DATE]"
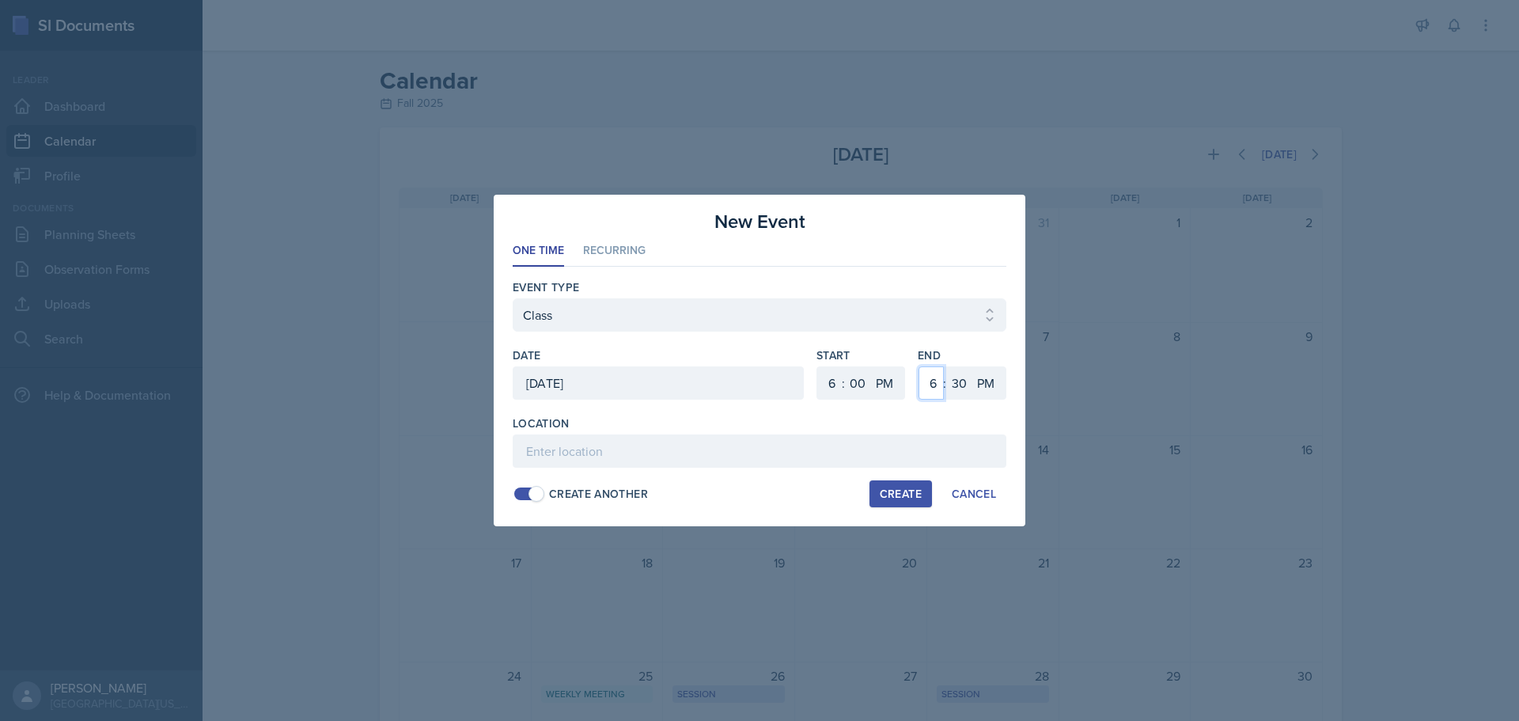
click at [933, 386] on select "1 2 3 4 5 6 7 8 9 10 11 12" at bounding box center [930, 382] width 25 height 33
select select "7"
click at [918, 366] on select "1 2 3 4 5 6 7 8 9 10 11 12" at bounding box center [930, 382] width 25 height 33
click at [961, 384] on select "00 05 10 15 20 25 30 35 40 45 50 55" at bounding box center [958, 382] width 25 height 33
select select "20"
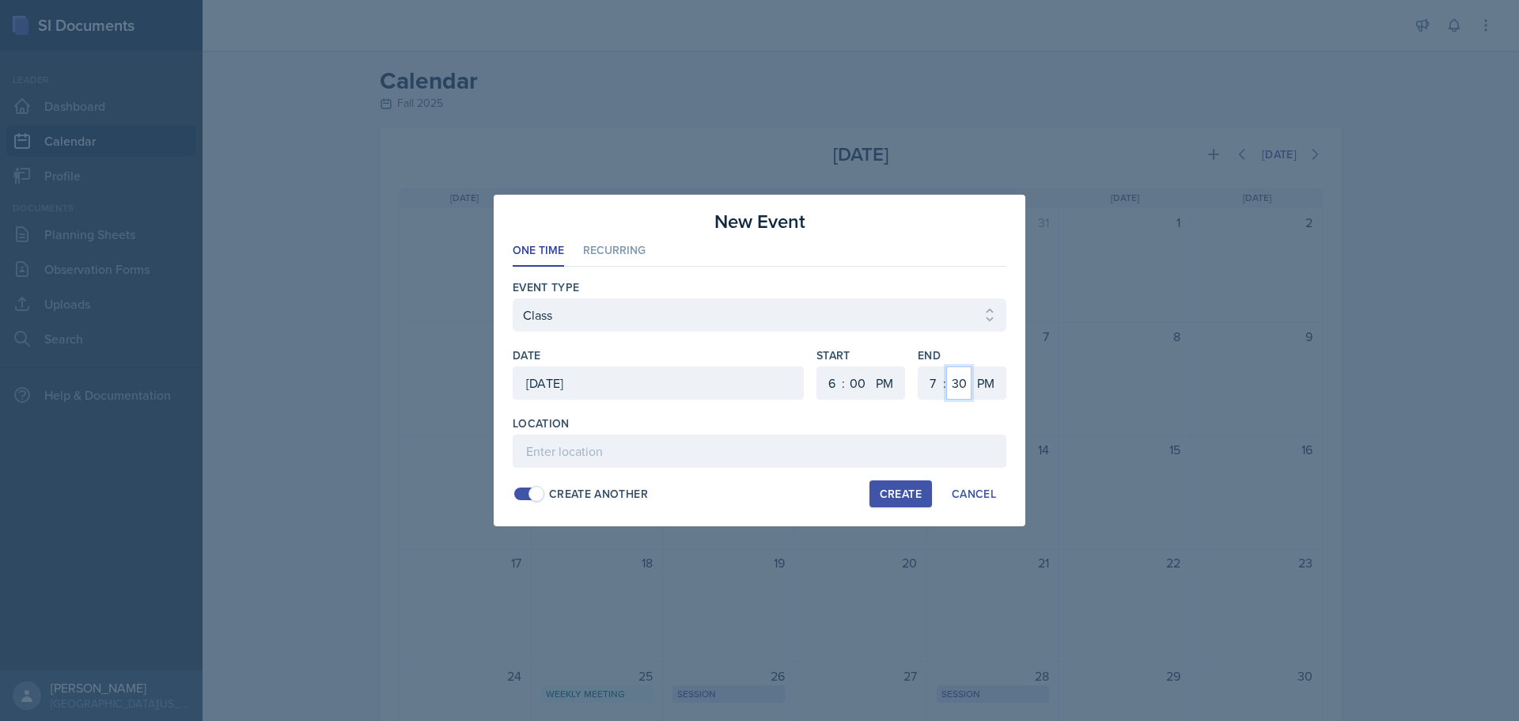
click at [946, 366] on select "00 05 10 15 20 25 30 35 40 45 50 55" at bounding box center [958, 382] width 25 height 33
click at [880, 494] on div "Create" at bounding box center [901, 493] width 42 height 13
select select
select select "6"
select select "30"
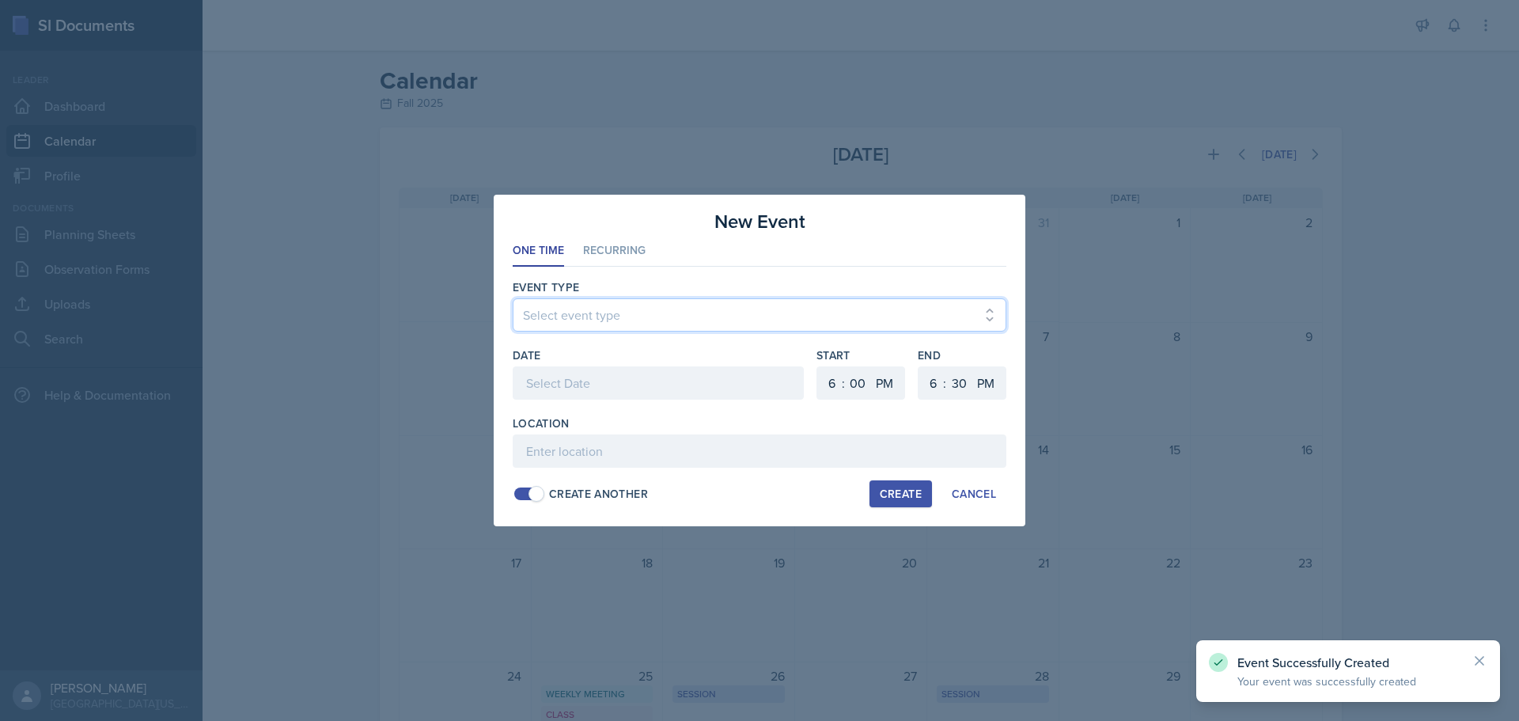
click at [587, 323] on select "Select event type Admin Office Hour Cal Workshop Class Class Announcement LA Pe…" at bounding box center [760, 314] width 494 height 33
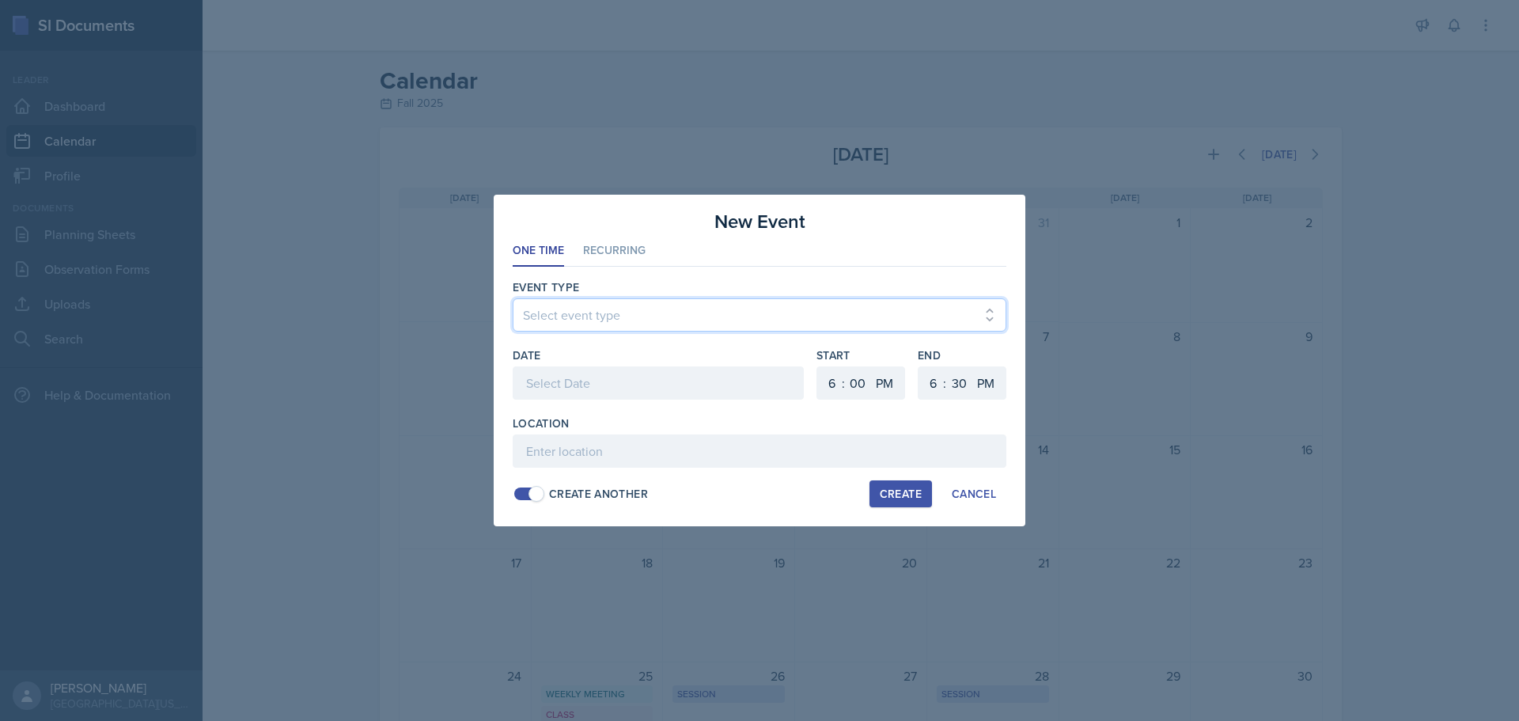
select select "bd4f27e7-d6ed-4573-9455-47908d0b622f"
click at [513, 298] on select "Select event type Admin Office Hour Cal Workshop Class Class Announcement LA Pe…" at bounding box center [760, 314] width 494 height 33
click at [646, 387] on div at bounding box center [658, 382] width 291 height 33
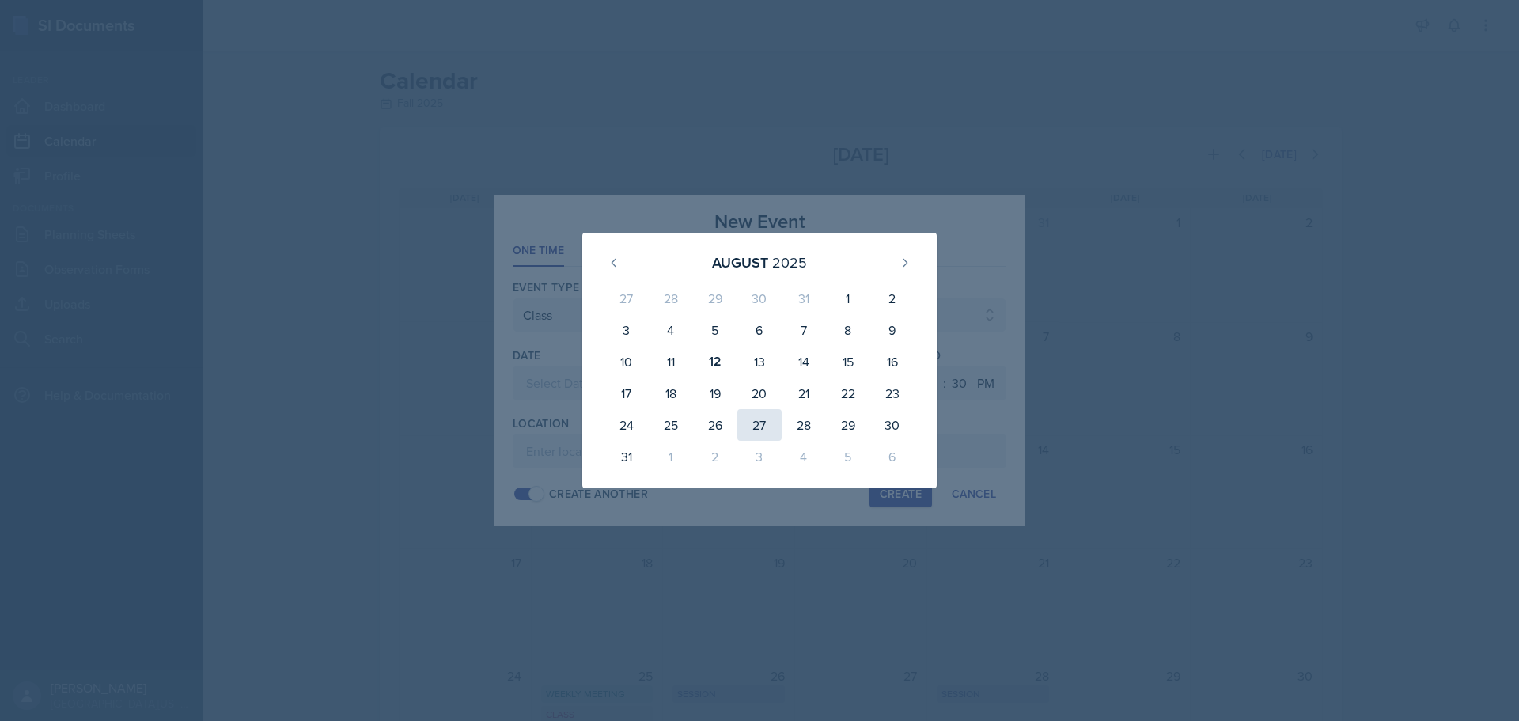
click at [746, 429] on div "27" at bounding box center [759, 425] width 44 height 32
type input "[DATE]"
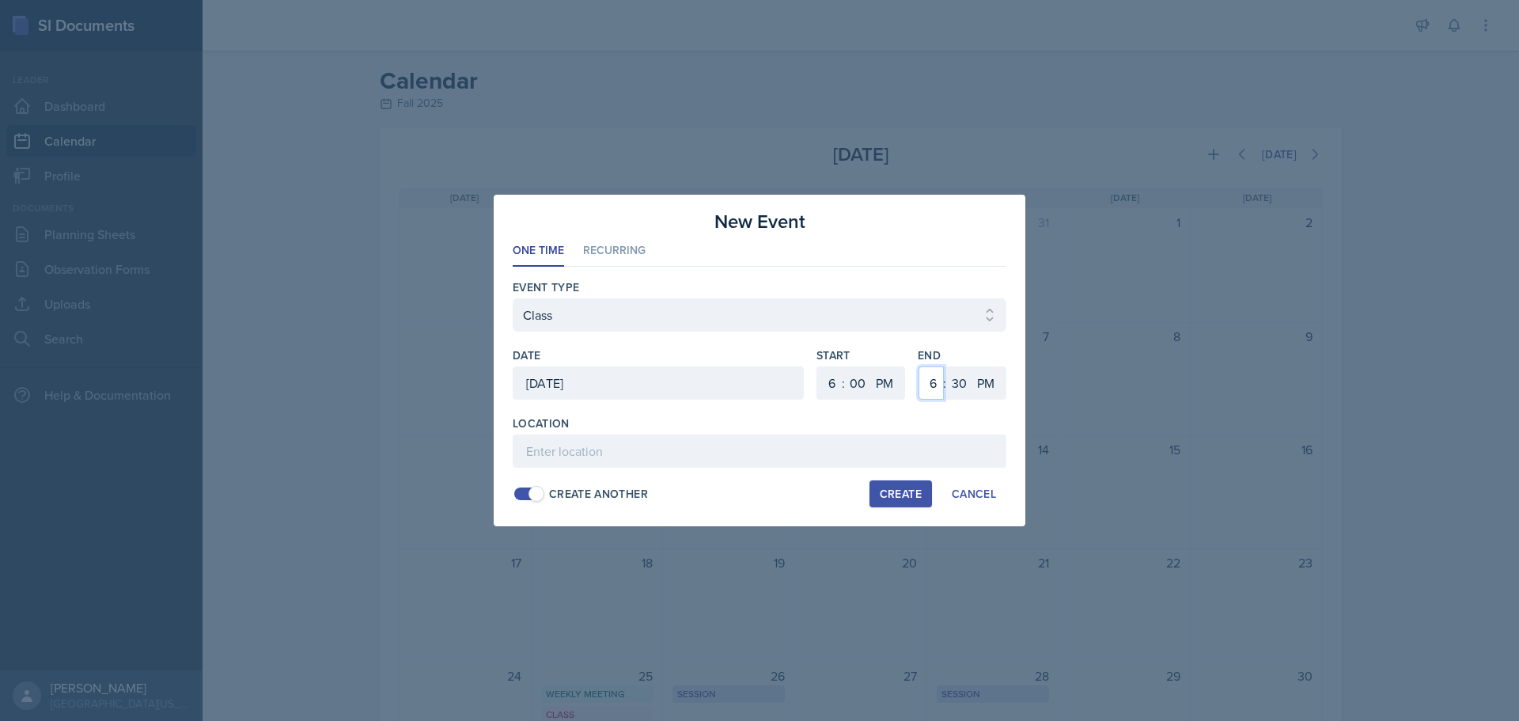
click at [929, 383] on select "1 2 3 4 5 6 7 8 9 10 11 12" at bounding box center [930, 382] width 25 height 33
select select "7"
click at [918, 366] on select "1 2 3 4 5 6 7 8 9 10 11 12" at bounding box center [930, 382] width 25 height 33
click at [960, 381] on select "00 05 10 15 20 25 30 35 40 45 50 55" at bounding box center [958, 382] width 25 height 33
select select "20"
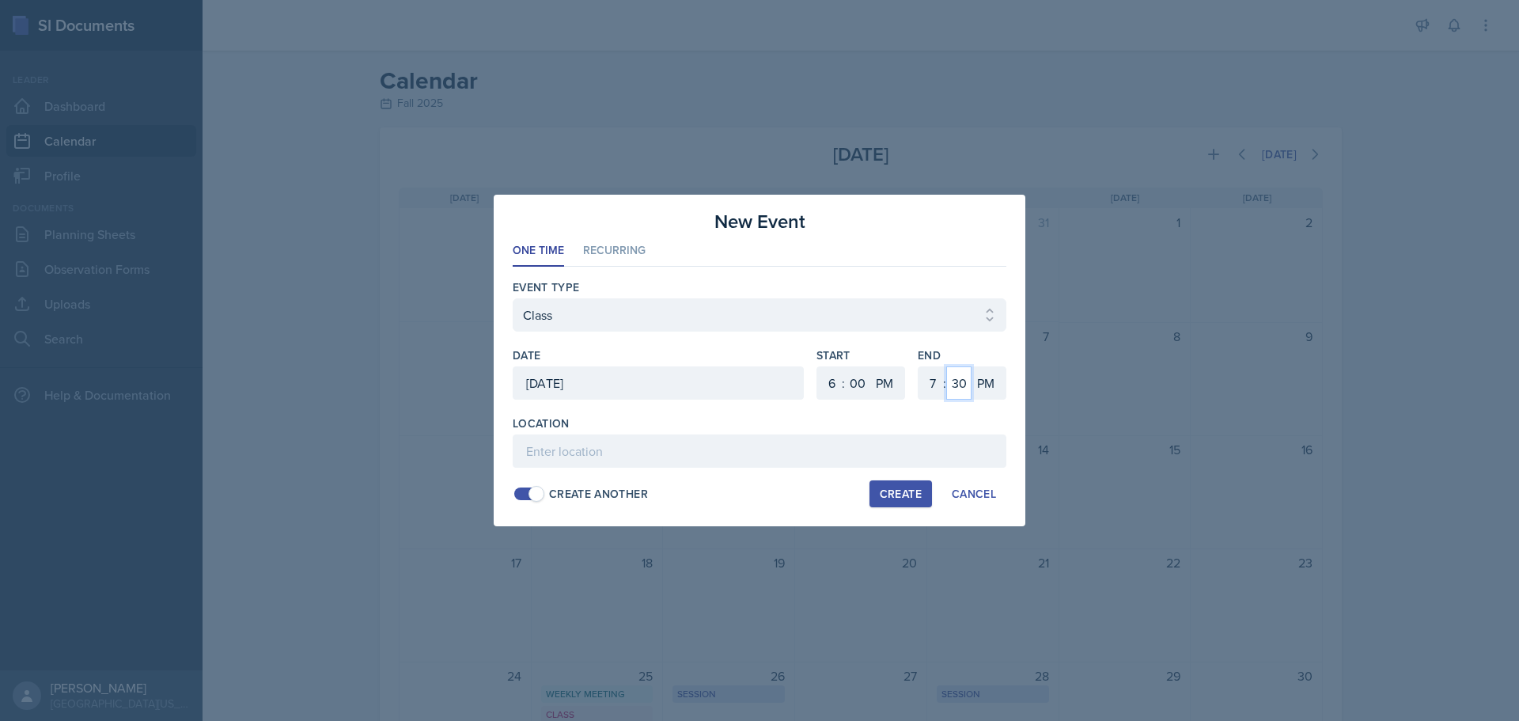
click at [946, 366] on select "00 05 10 15 20 25 30 35 40 45 50 55" at bounding box center [958, 382] width 25 height 33
click at [689, 443] on input at bounding box center [760, 450] width 494 height 33
click at [882, 487] on div "Create" at bounding box center [901, 493] width 42 height 13
select select
select select "6"
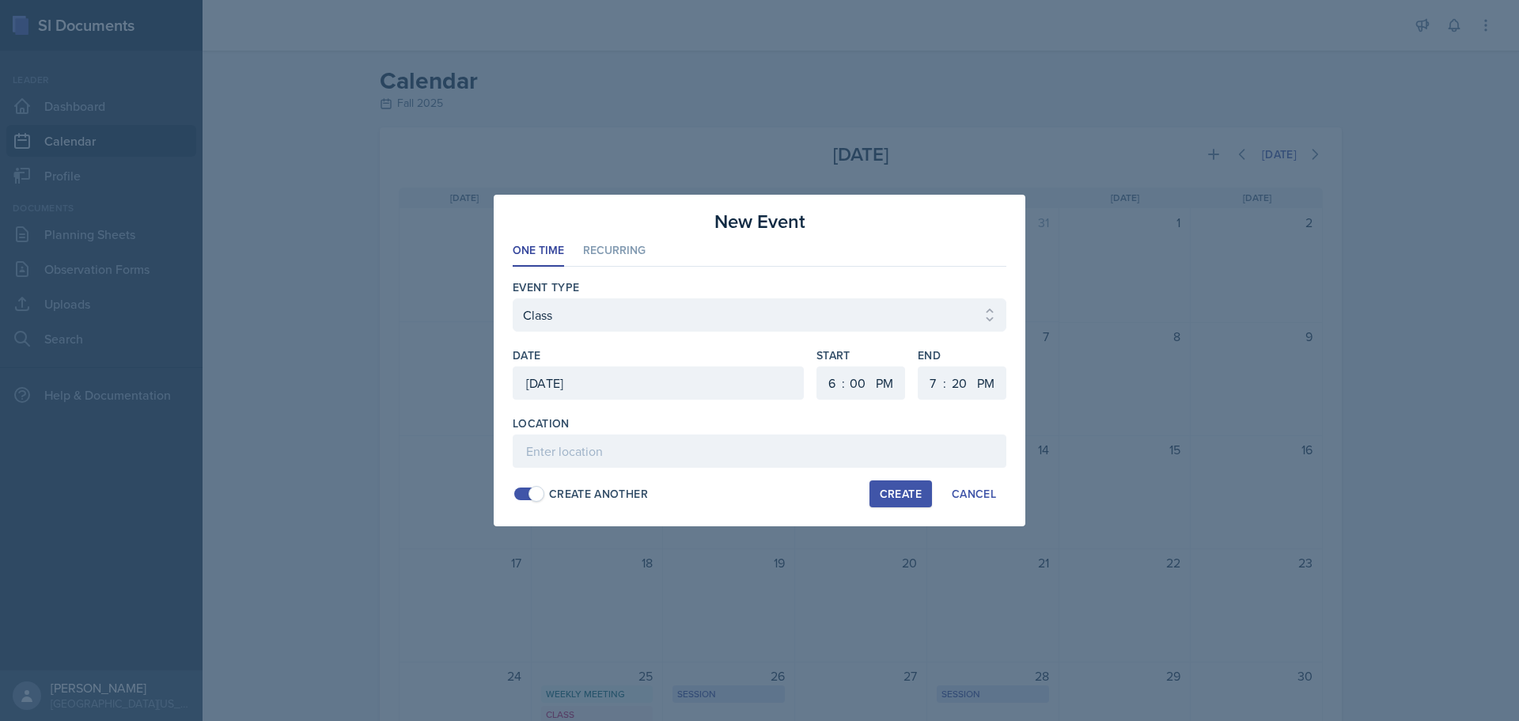
select select "30"
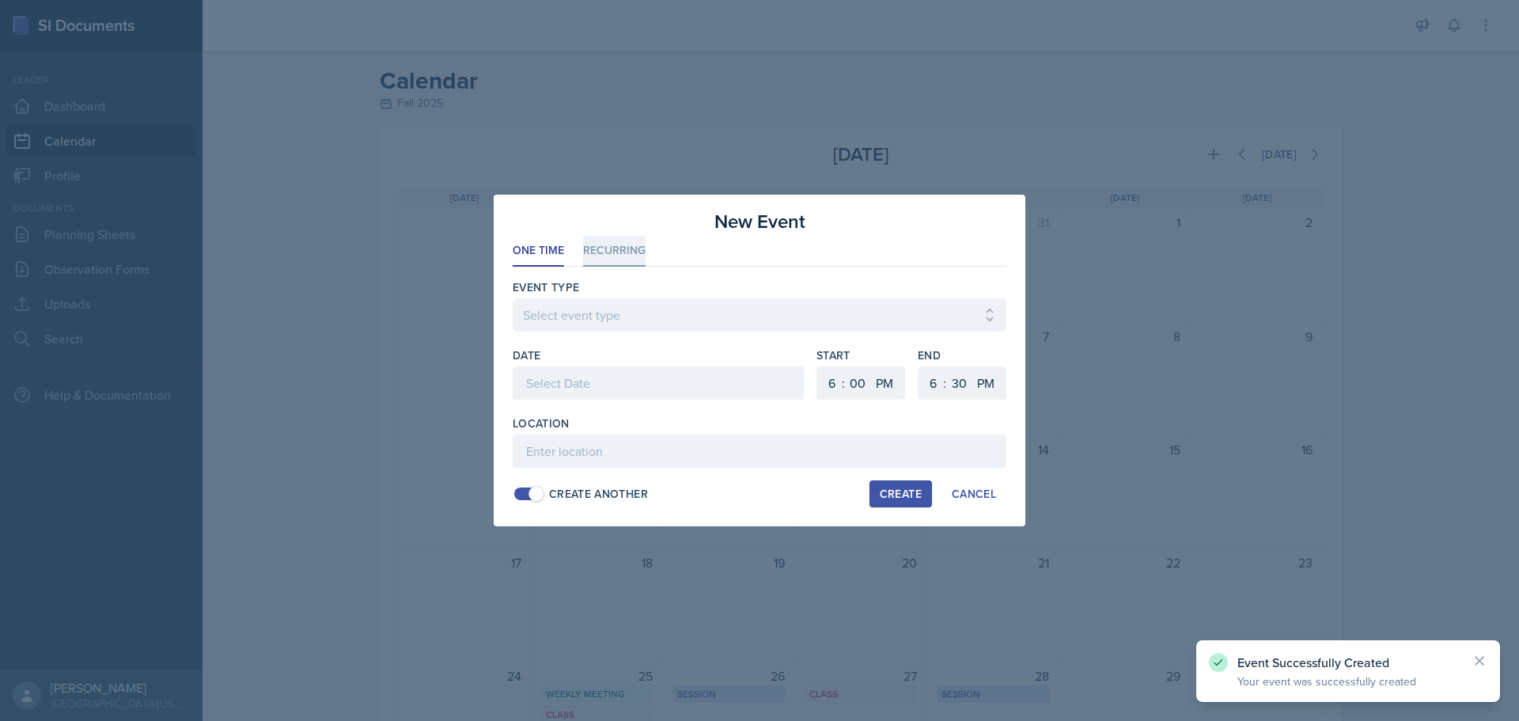
click at [625, 256] on li "Recurring" at bounding box center [614, 251] width 62 height 31
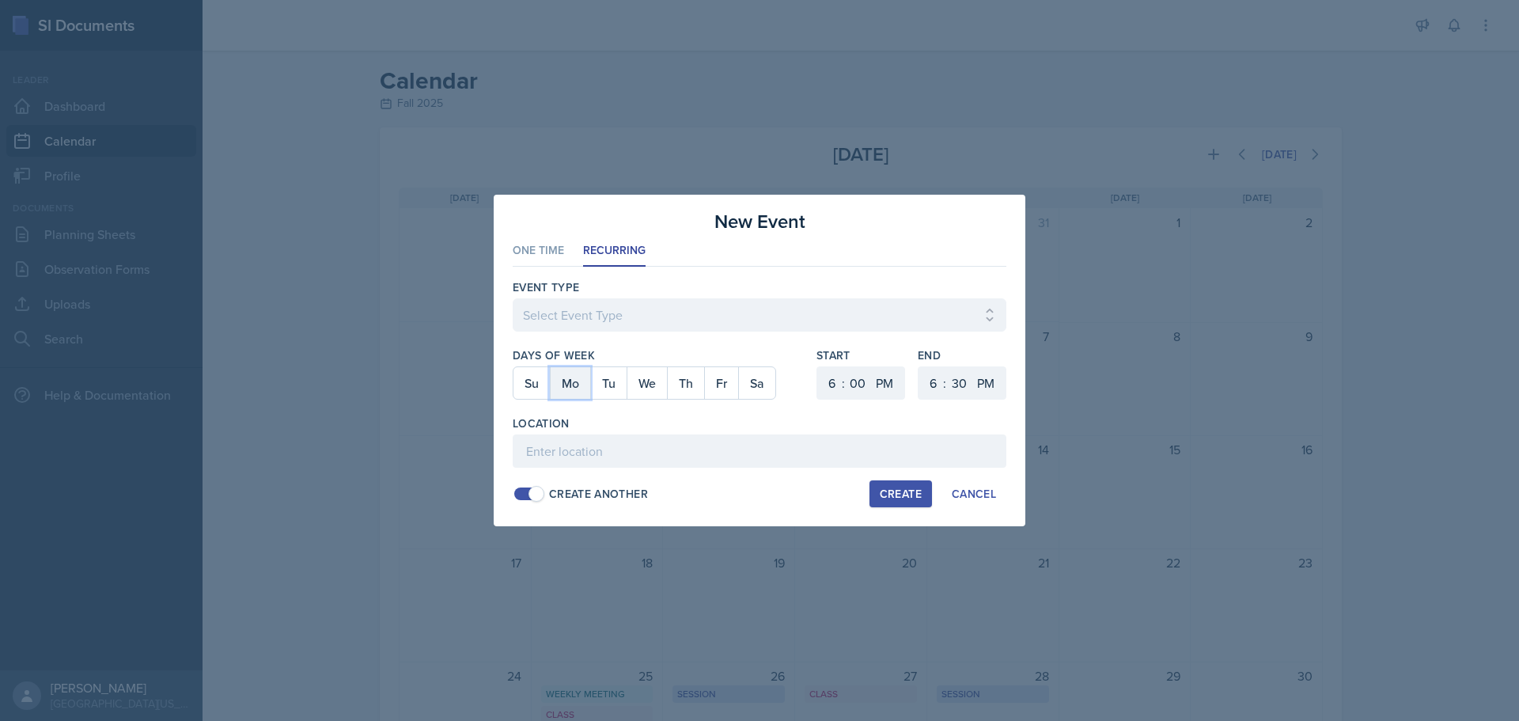
click at [576, 384] on button "Mo" at bounding box center [570, 383] width 40 height 32
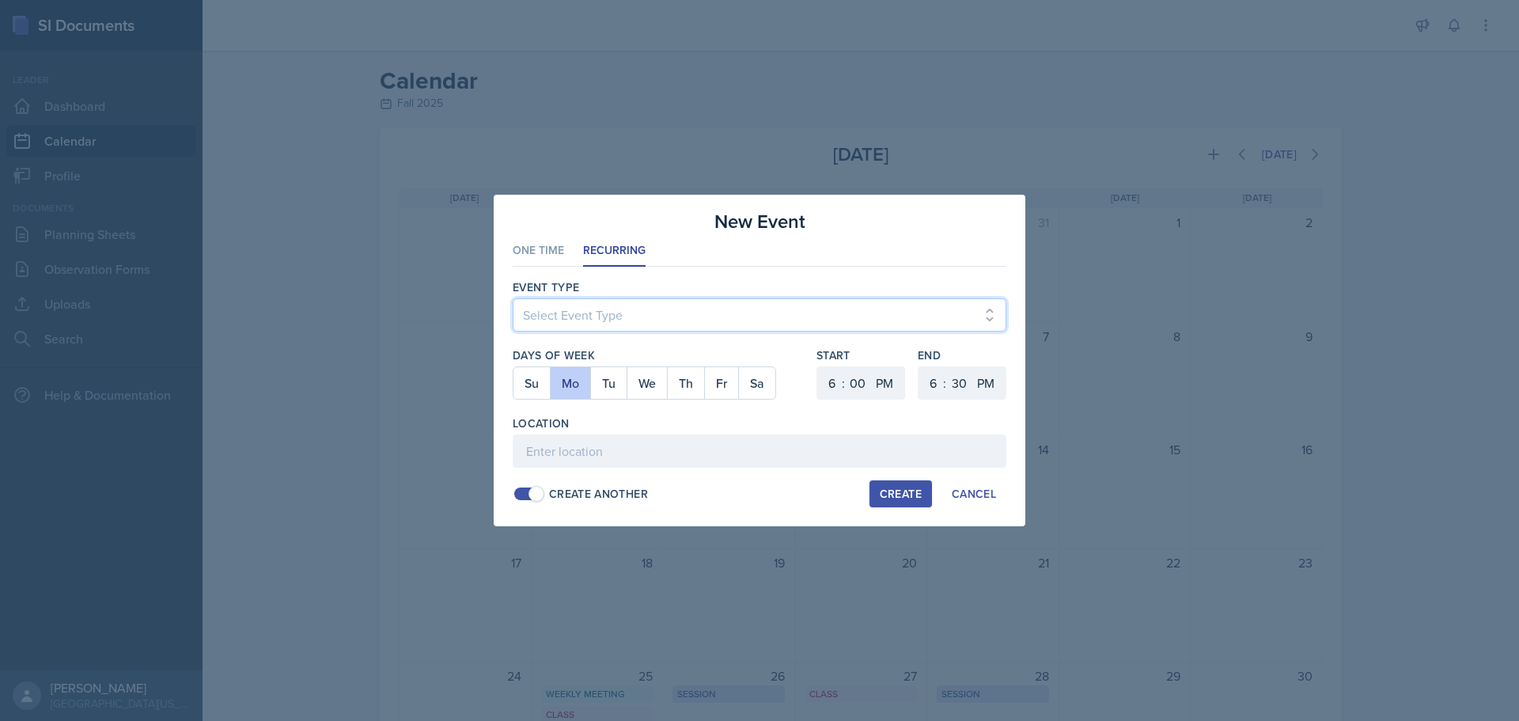
click at [585, 315] on select "Select Event Type Admin Office Hour Cal Workshop Class Class Announcement LA Pe…" at bounding box center [760, 314] width 494 height 33
select select "bd4f27e7-d6ed-4573-9455-47908d0b622f"
click at [513, 298] on select "Select Event Type Admin Office Hour Cal Workshop Class Class Announcement LA Pe…" at bounding box center [760, 314] width 494 height 33
click at [833, 382] on select "1 2 3 4 5 6 7 8 9 10 11 12" at bounding box center [829, 382] width 25 height 33
select select "4"
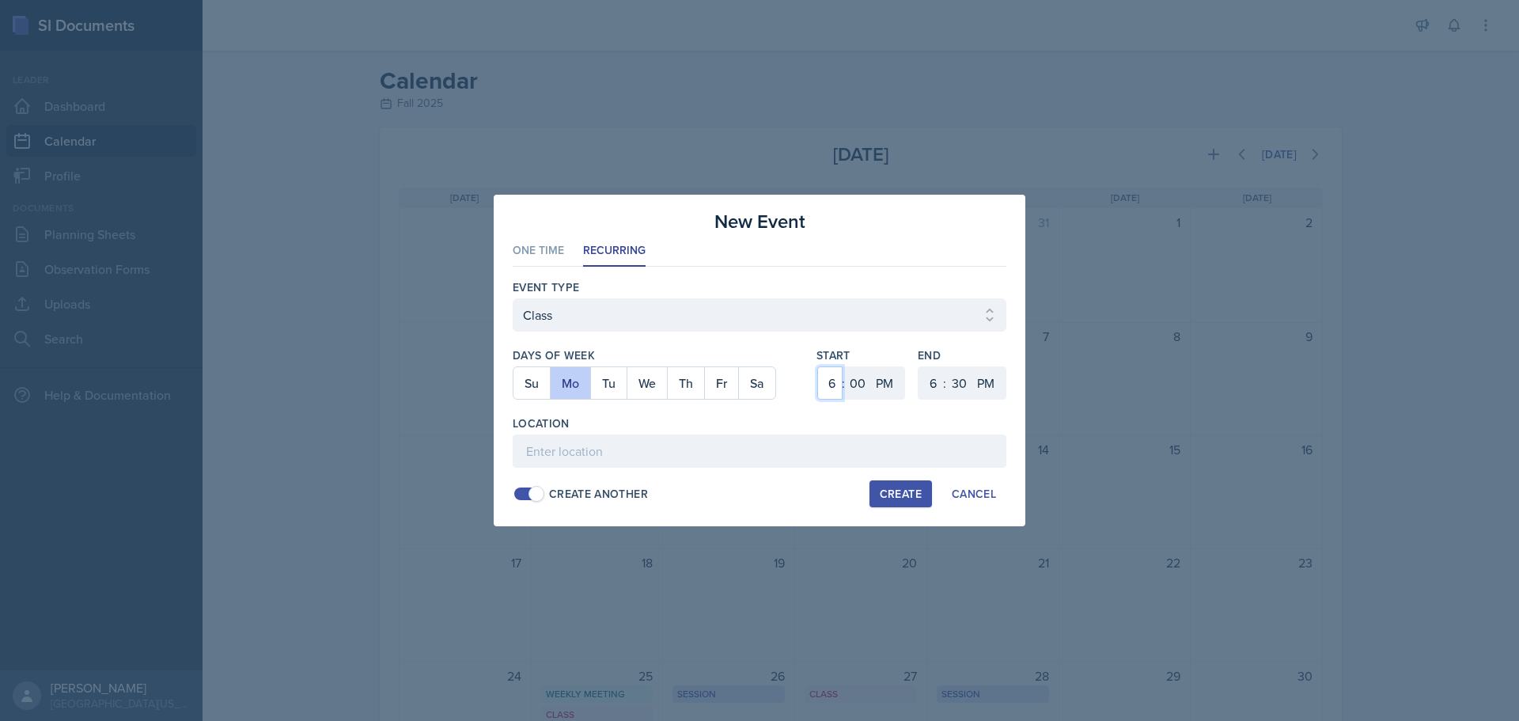
click at [817, 366] on select "1 2 3 4 5 6 7 8 9 10 11 12" at bounding box center [829, 382] width 25 height 33
click at [862, 382] on select "00 05 10 15 20 25 30 35 40 45 50 55" at bounding box center [857, 382] width 25 height 33
select select "30"
click at [845, 366] on select "00 05 10 15 20 25 30 35 40 45 50 55" at bounding box center [857, 382] width 25 height 33
click at [926, 384] on select "1 2 3 4 5 6 7 8 9 10 11 12" at bounding box center [930, 382] width 25 height 33
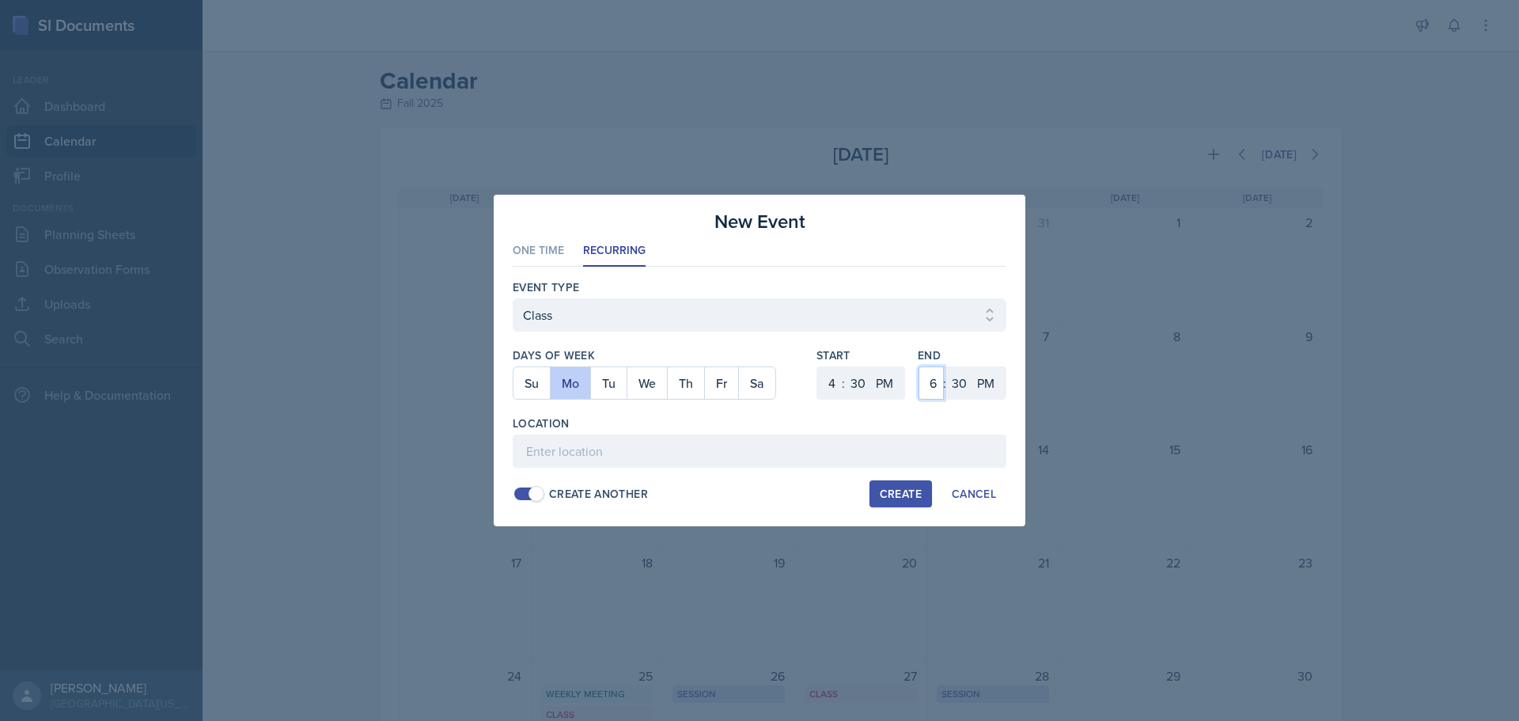
select select "5"
click at [918, 366] on select "1 2 3 4 5 6 7 8 9 10 11 12" at bounding box center [930, 382] width 25 height 33
click at [576, 325] on select "Select Event Type Admin Office Hour Cal Workshop Class Class Announcement LA Pe…" at bounding box center [760, 314] width 494 height 33
select select "803a10d1-56de-4d8e-8ecc-6dc9cf688eb0"
click at [513, 298] on select "Select Event Type Admin Office Hour Cal Workshop Class Class Announcement LA Pe…" at bounding box center [760, 314] width 494 height 33
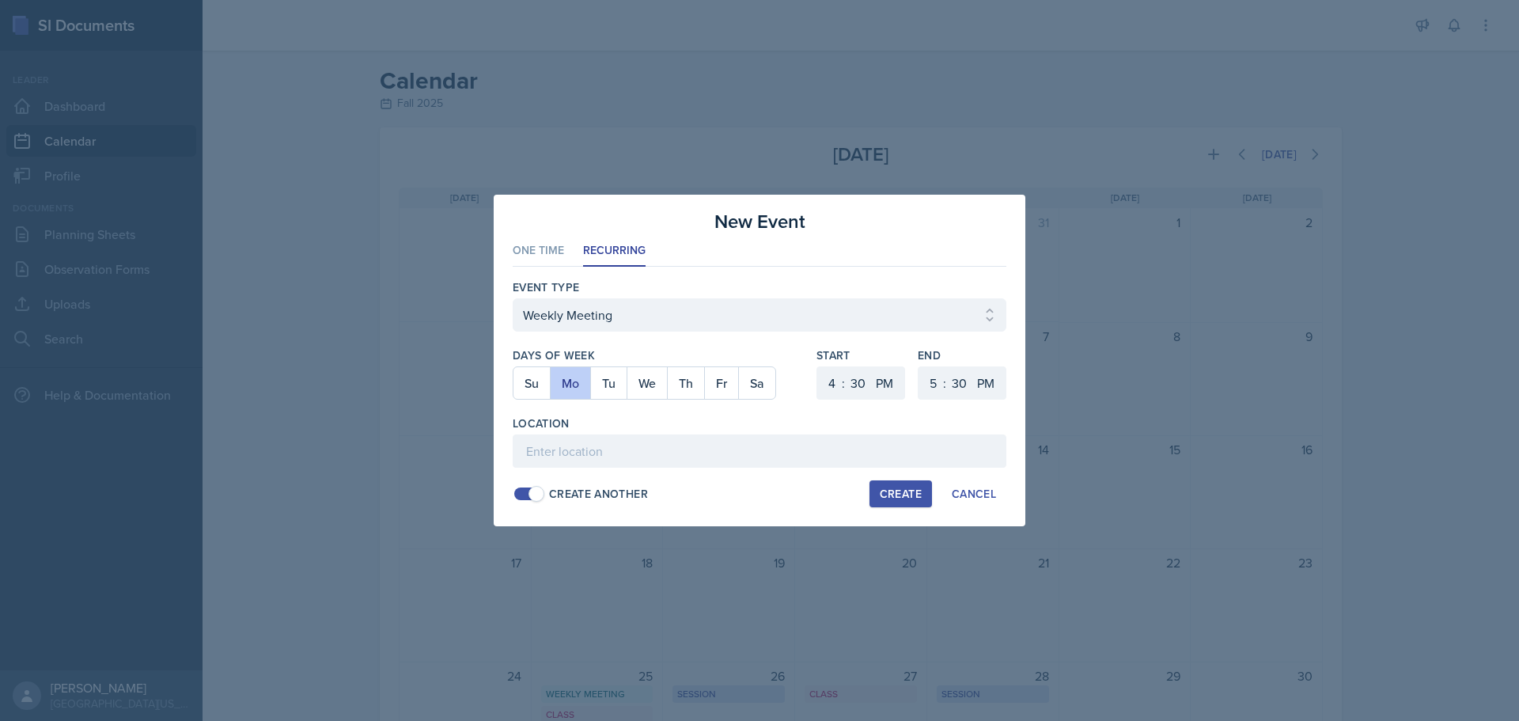
click at [884, 494] on div "Create" at bounding box center [901, 493] width 42 height 13
select select
select select "6"
select select "0"
click at [576, 385] on button "Mo" at bounding box center [570, 383] width 40 height 32
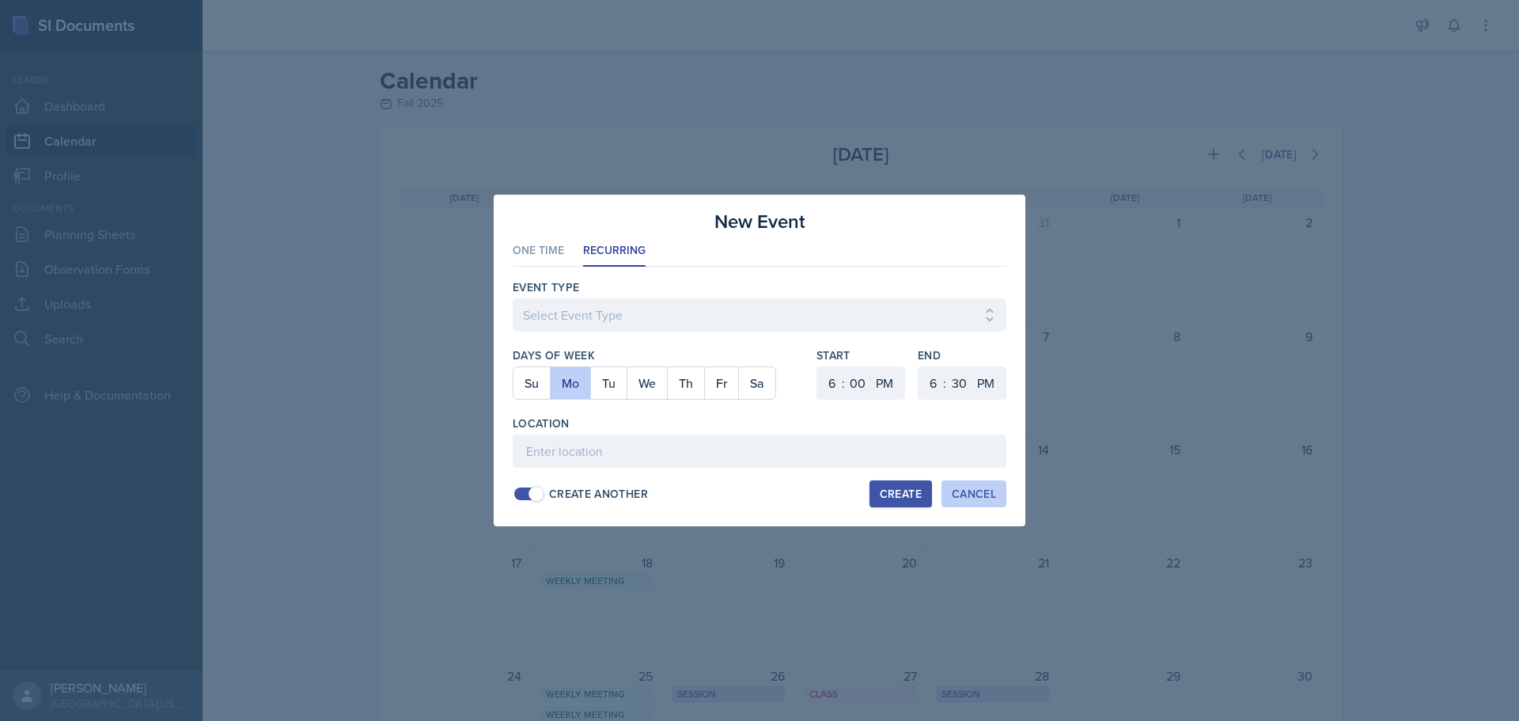
click at [979, 493] on div "Cancel" at bounding box center [974, 493] width 44 height 13
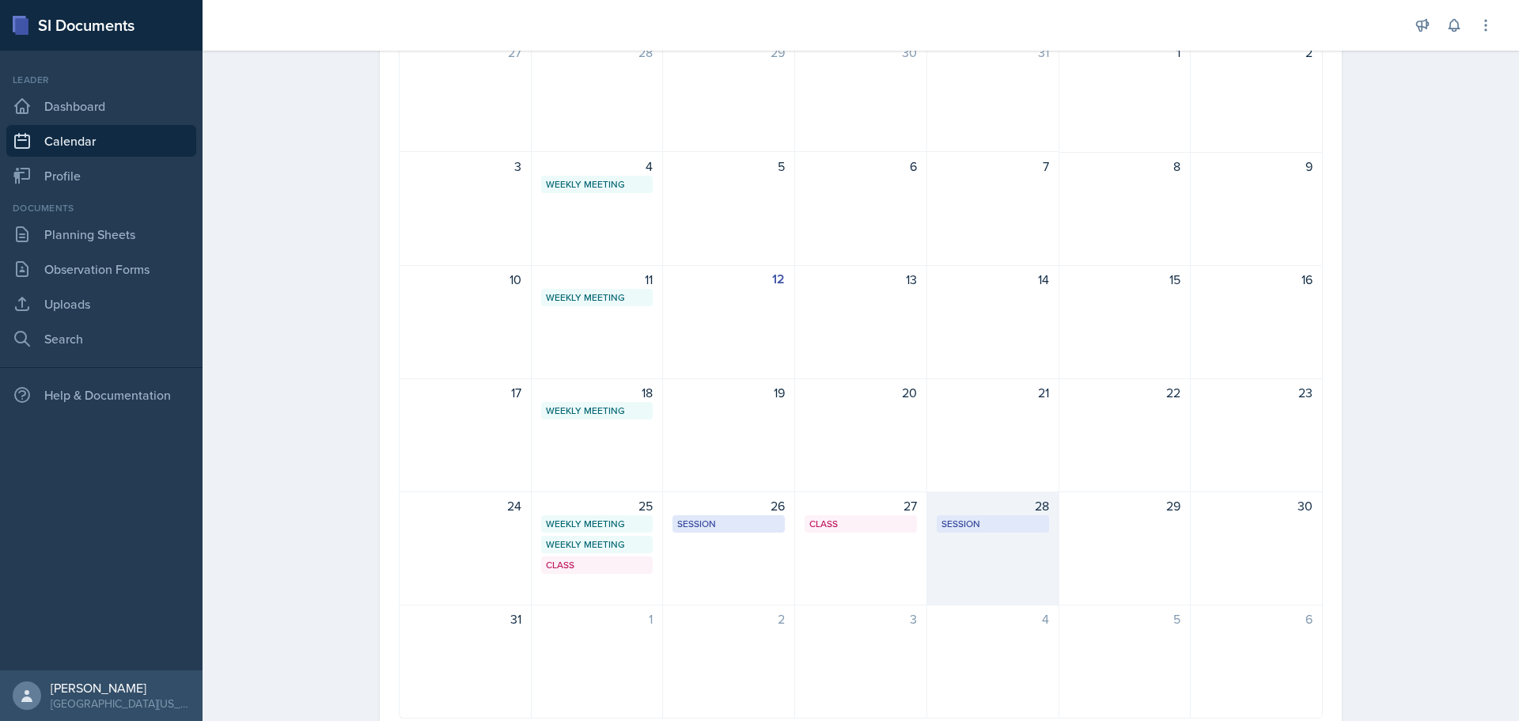
scroll to position [225, 0]
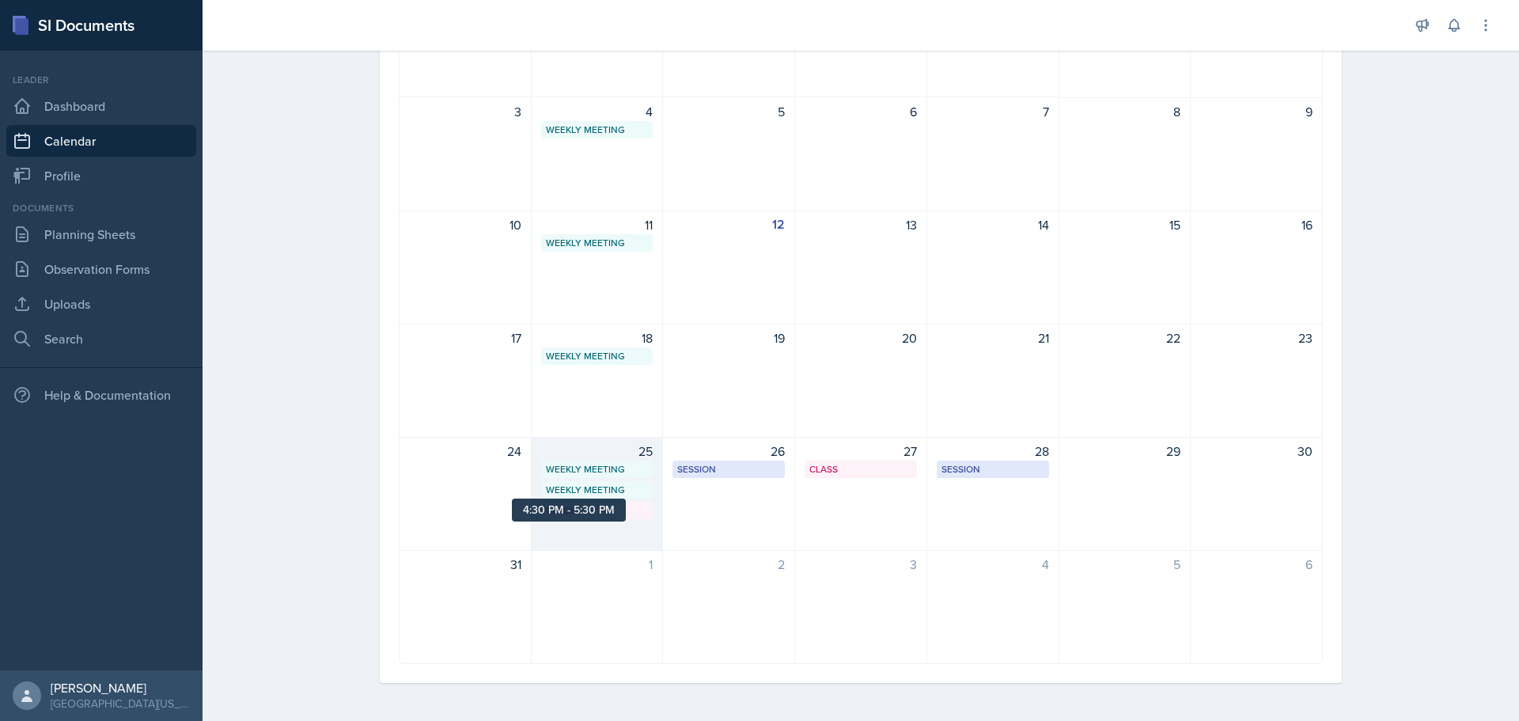
click at [619, 484] on div "Weekly Meeting" at bounding box center [597, 490] width 103 height 14
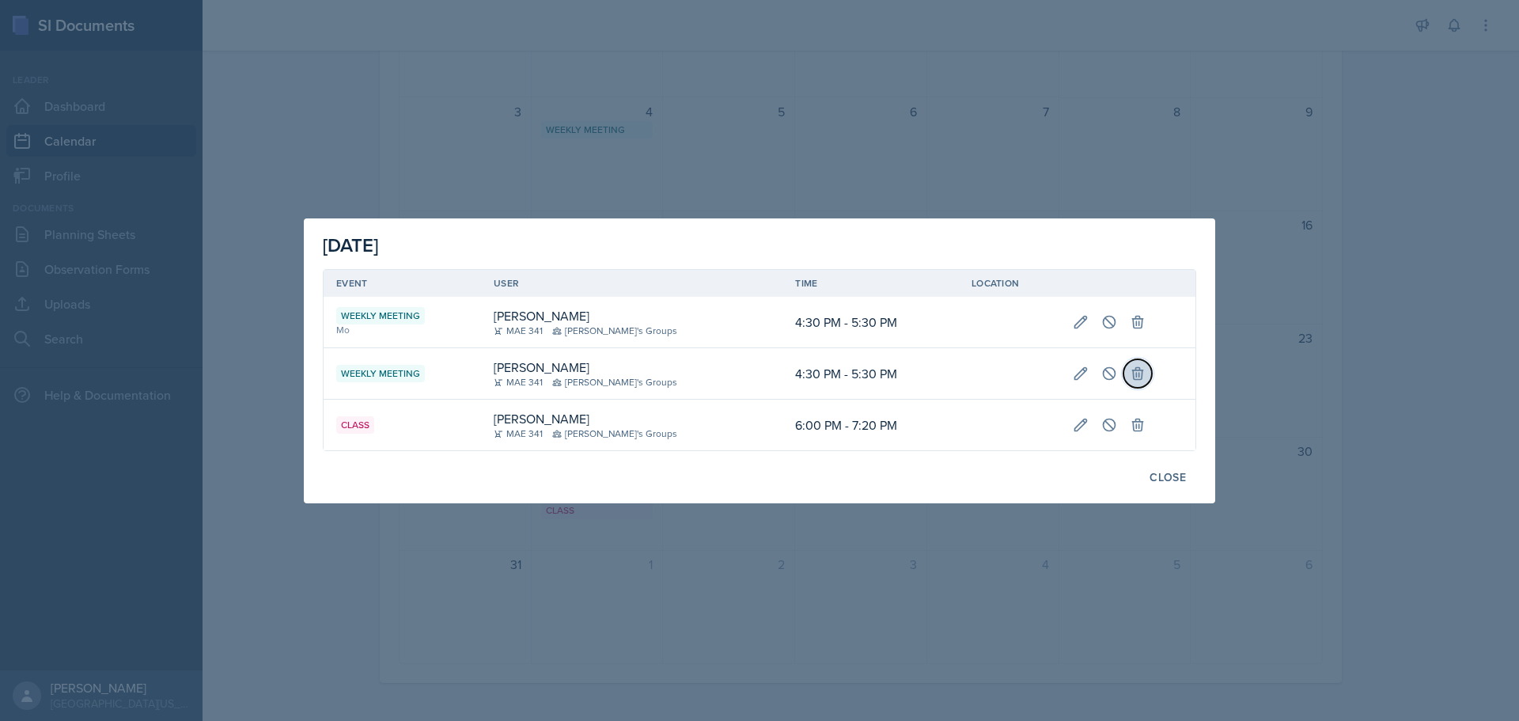
click at [1130, 383] on button at bounding box center [1137, 373] width 28 height 28
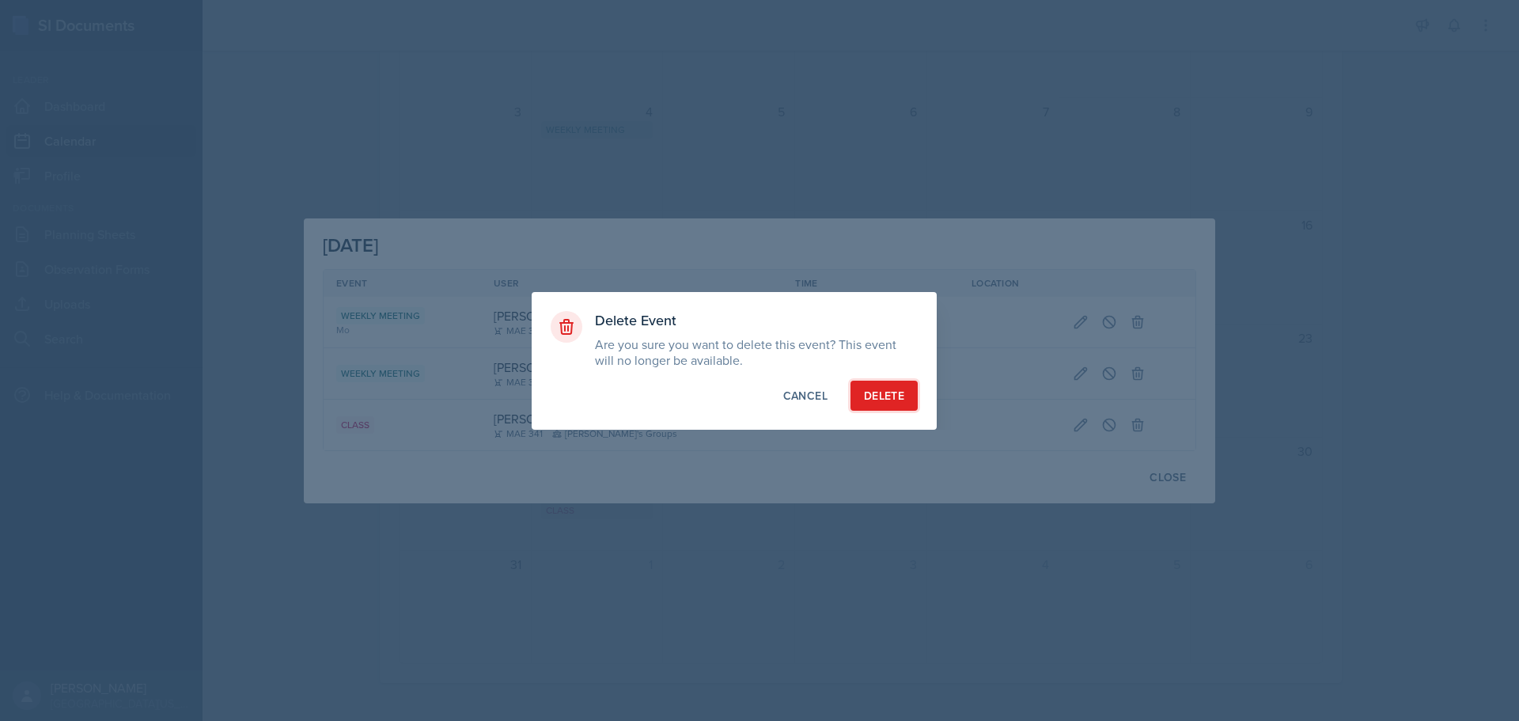
click at [868, 393] on div "Delete" at bounding box center [884, 396] width 40 height 16
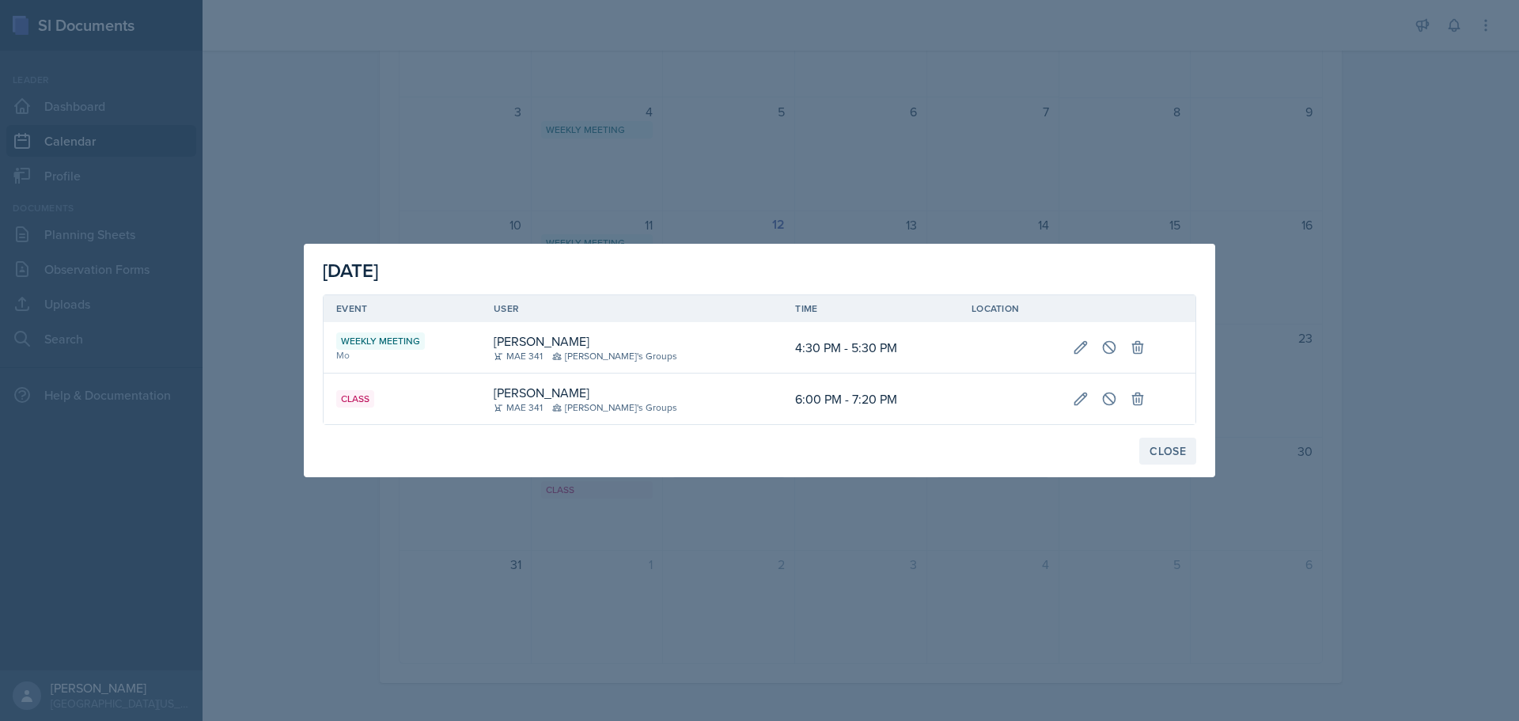
click at [1166, 439] on button "Close" at bounding box center [1167, 450] width 57 height 27
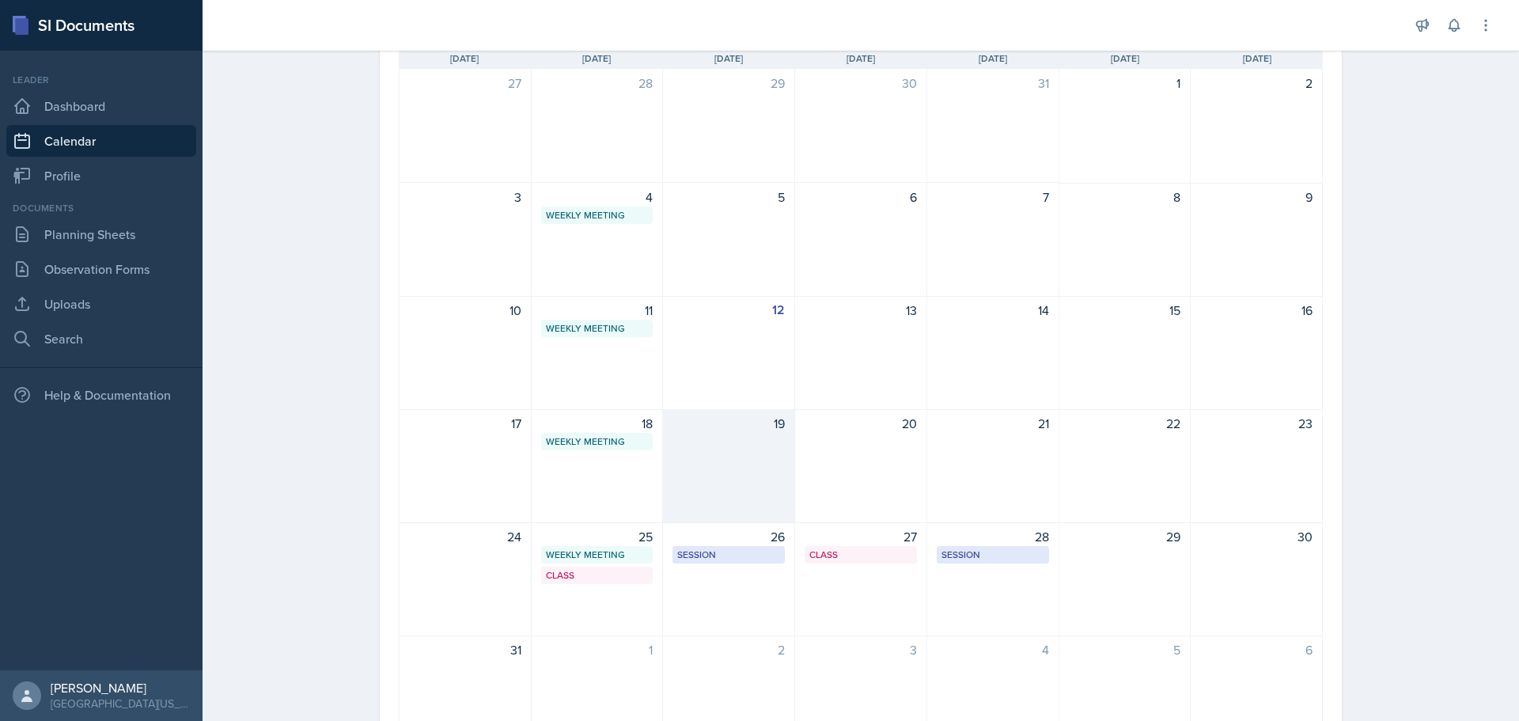
scroll to position [66, 0]
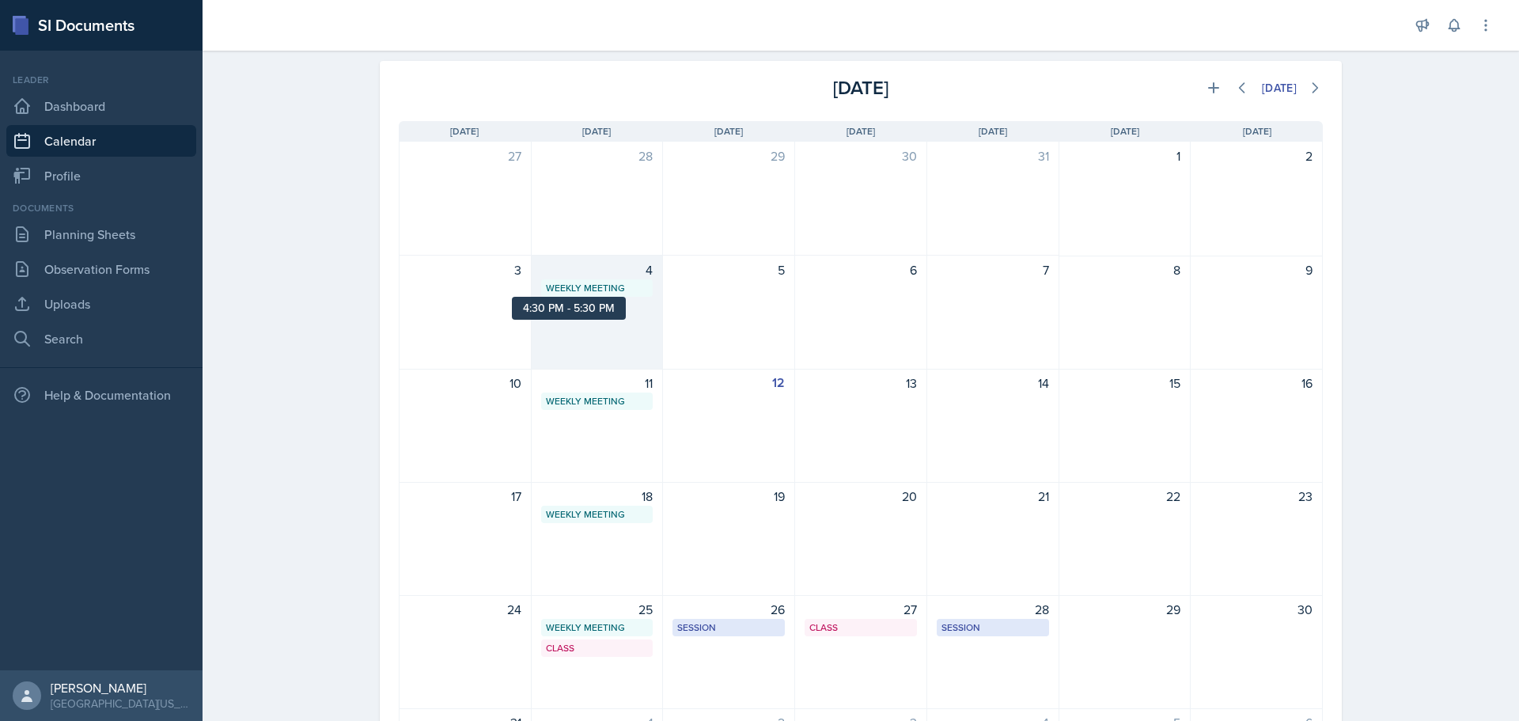
click at [610, 290] on div "Weekly Meeting" at bounding box center [597, 288] width 103 height 14
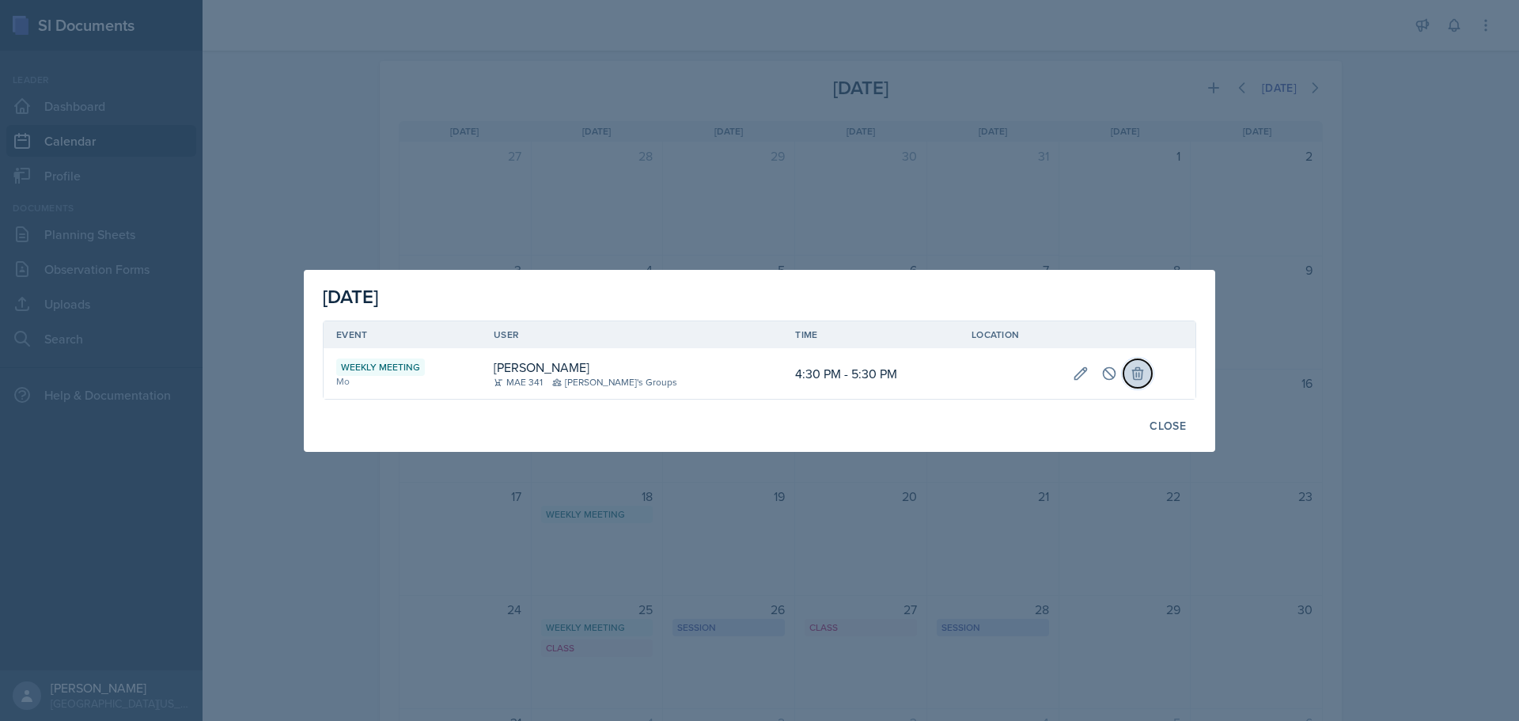
click at [1131, 382] on button at bounding box center [1137, 373] width 28 height 28
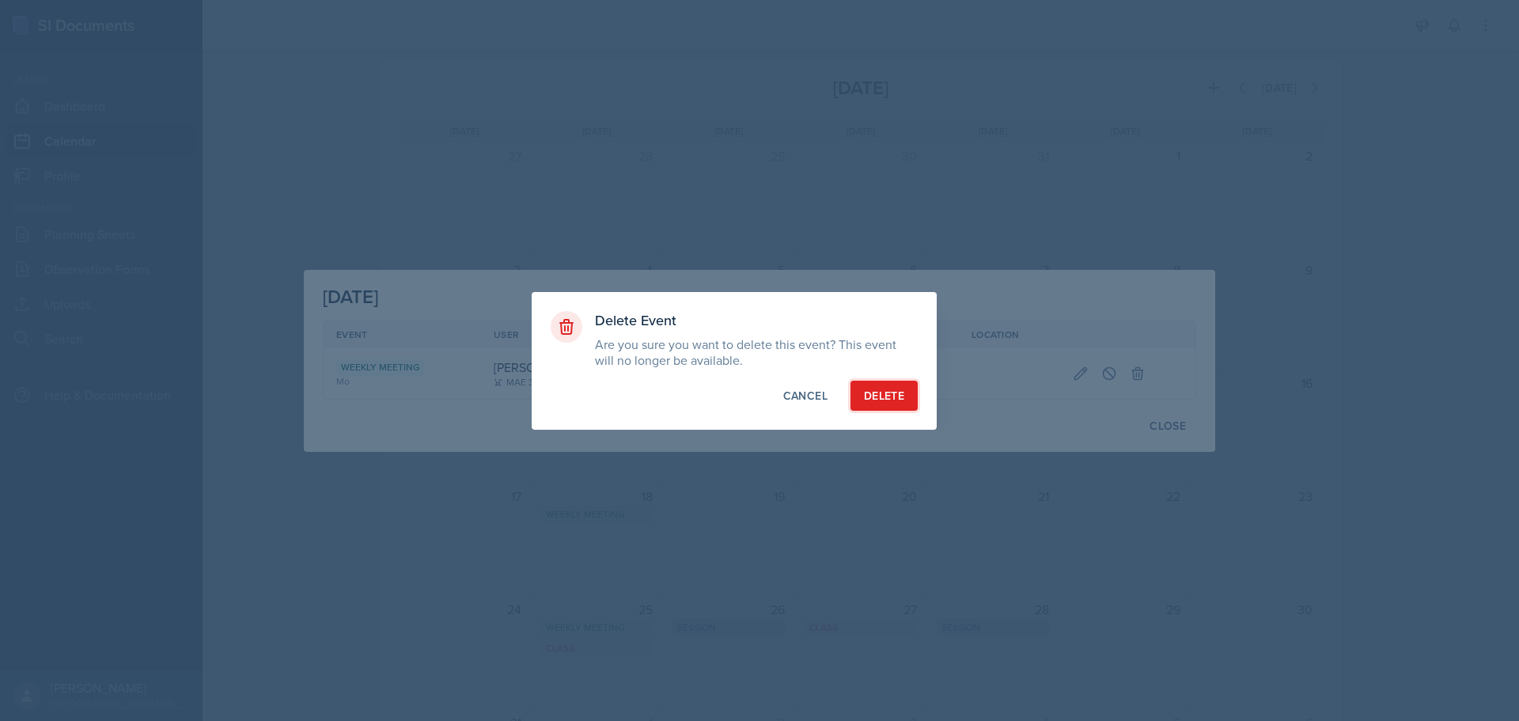
click at [911, 406] on button "Delete" at bounding box center [883, 396] width 67 height 30
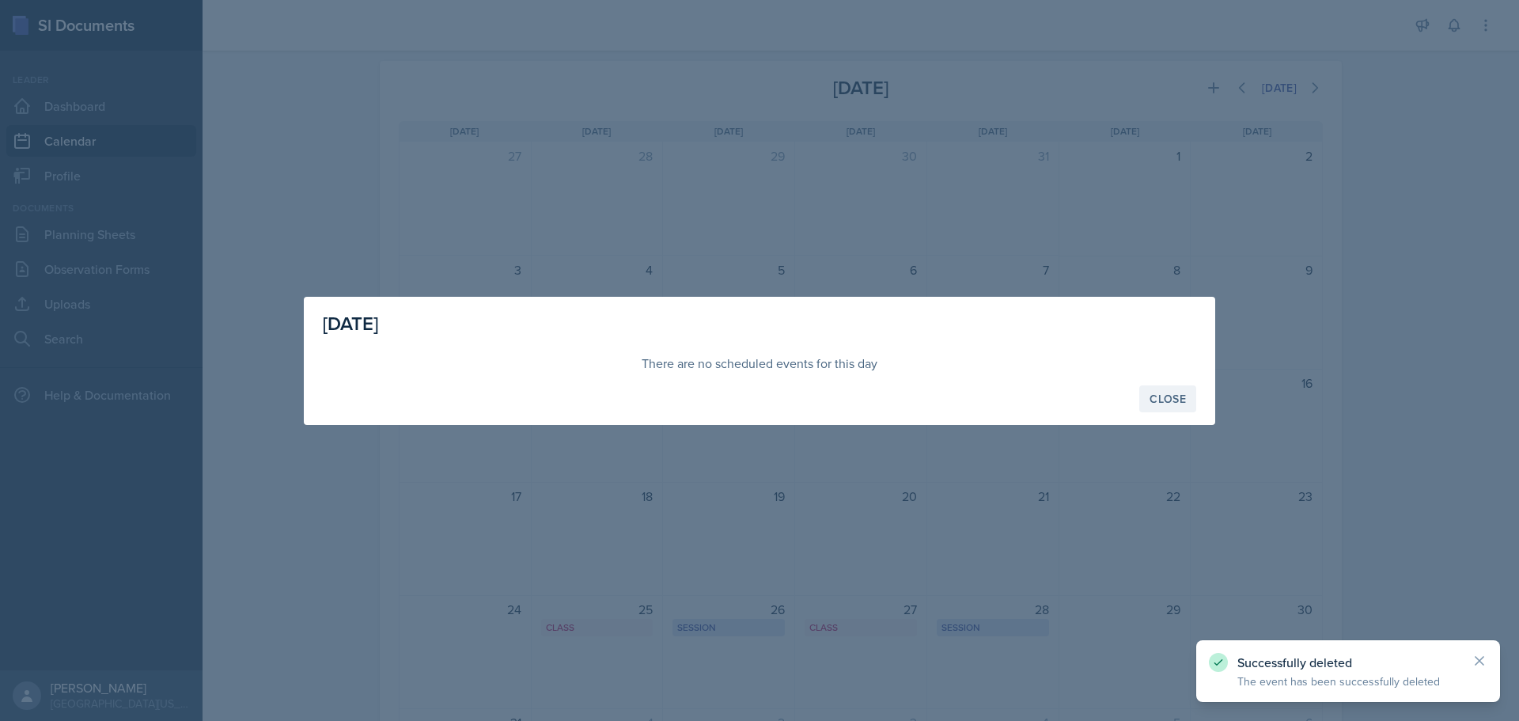
click at [1161, 405] on div "Close" at bounding box center [1167, 398] width 36 height 13
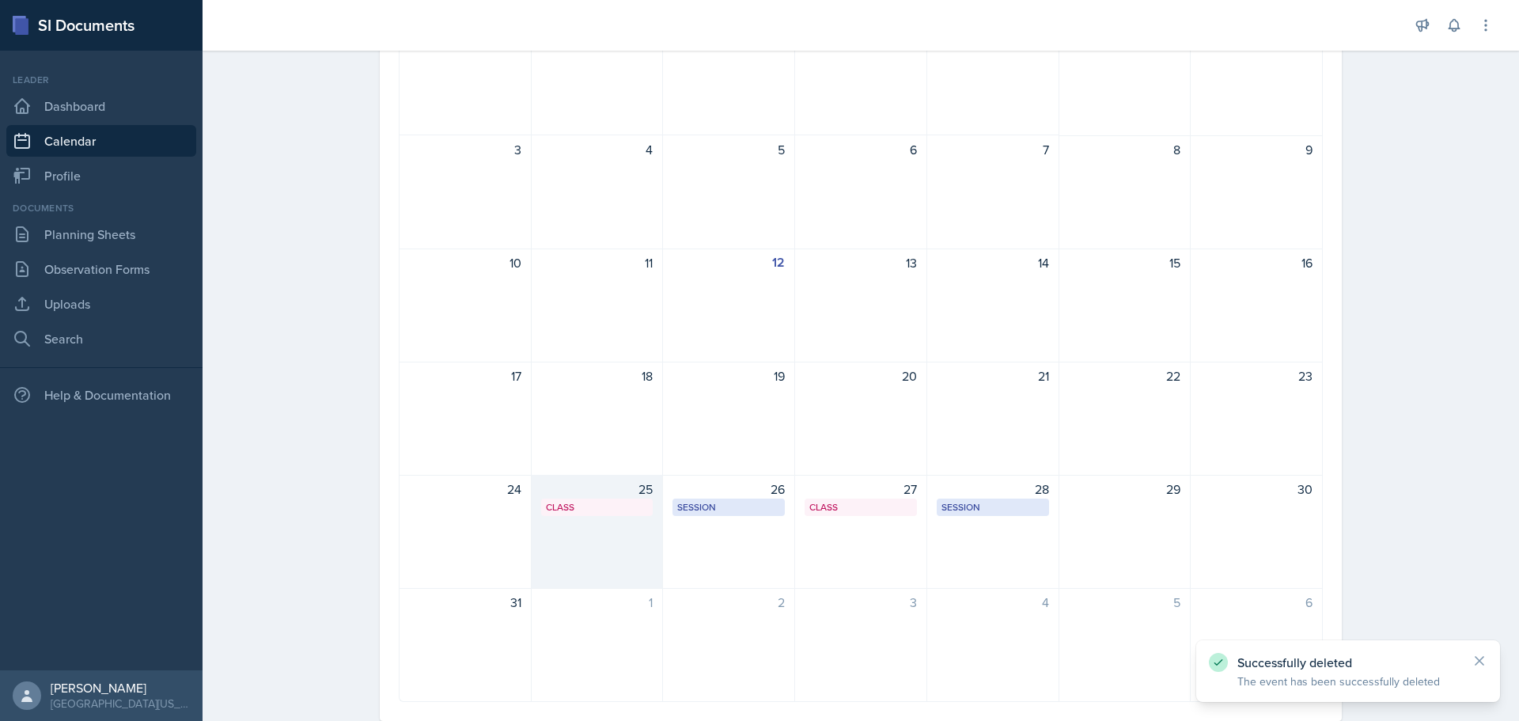
scroll to position [225, 0]
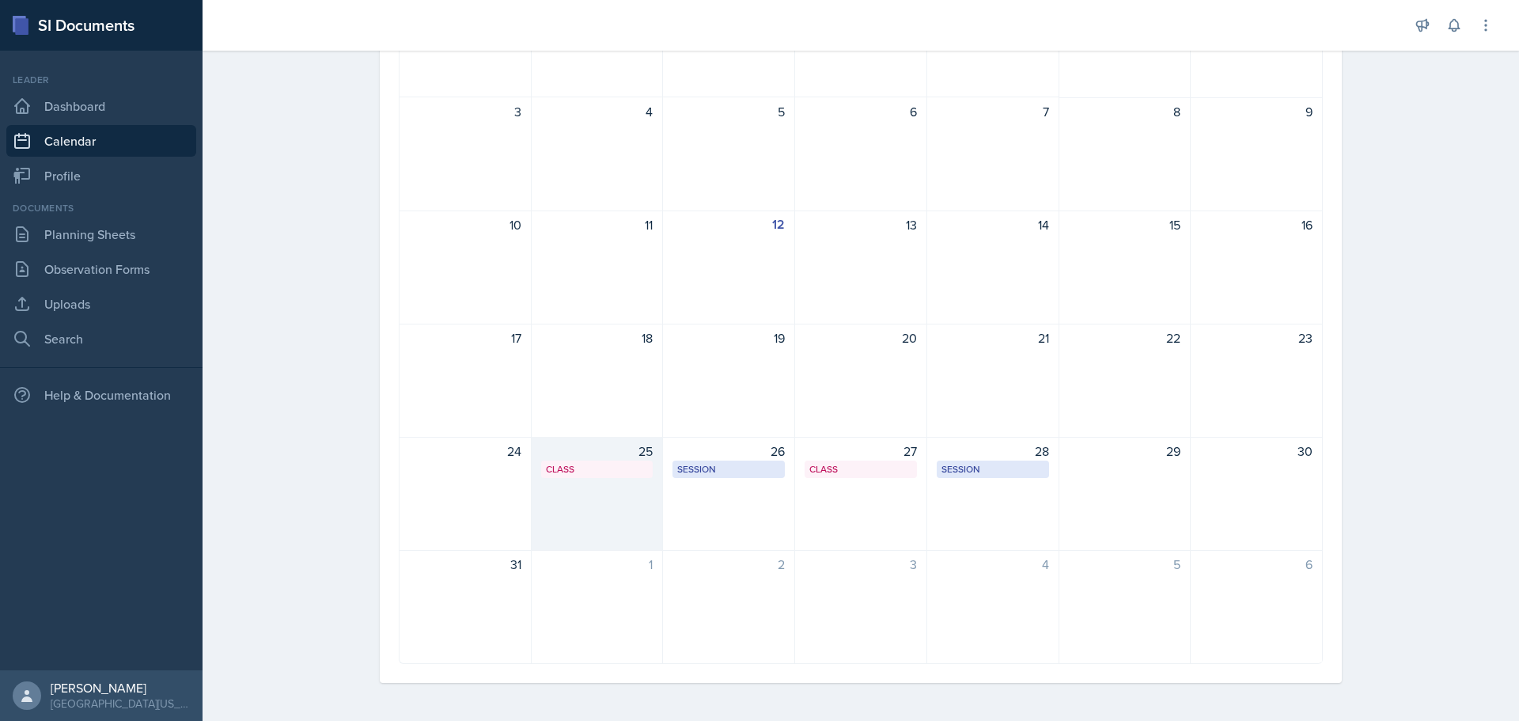
click at [575, 522] on div "25 Class 6:00 PM - 7:20 PM" at bounding box center [598, 494] width 132 height 114
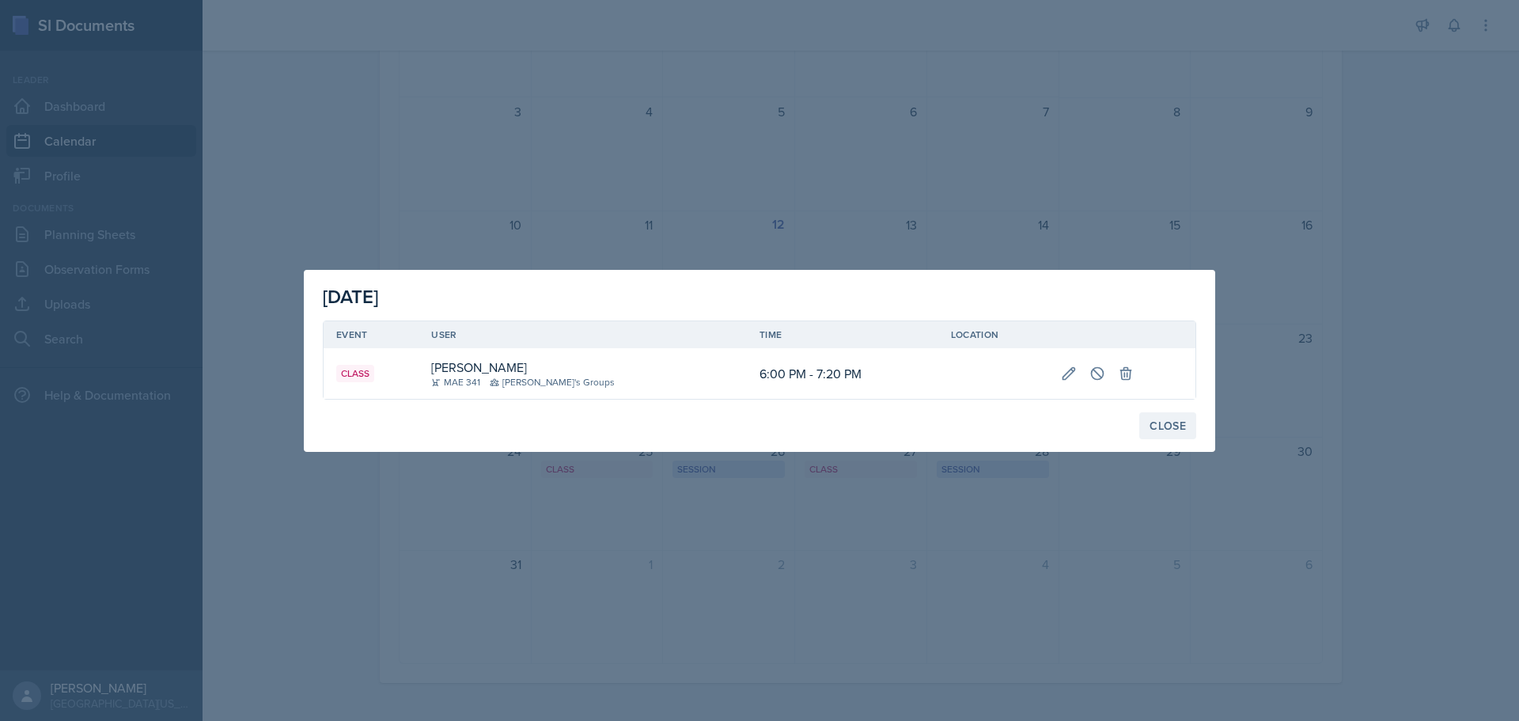
click at [1159, 421] on div "Close" at bounding box center [1167, 425] width 36 height 13
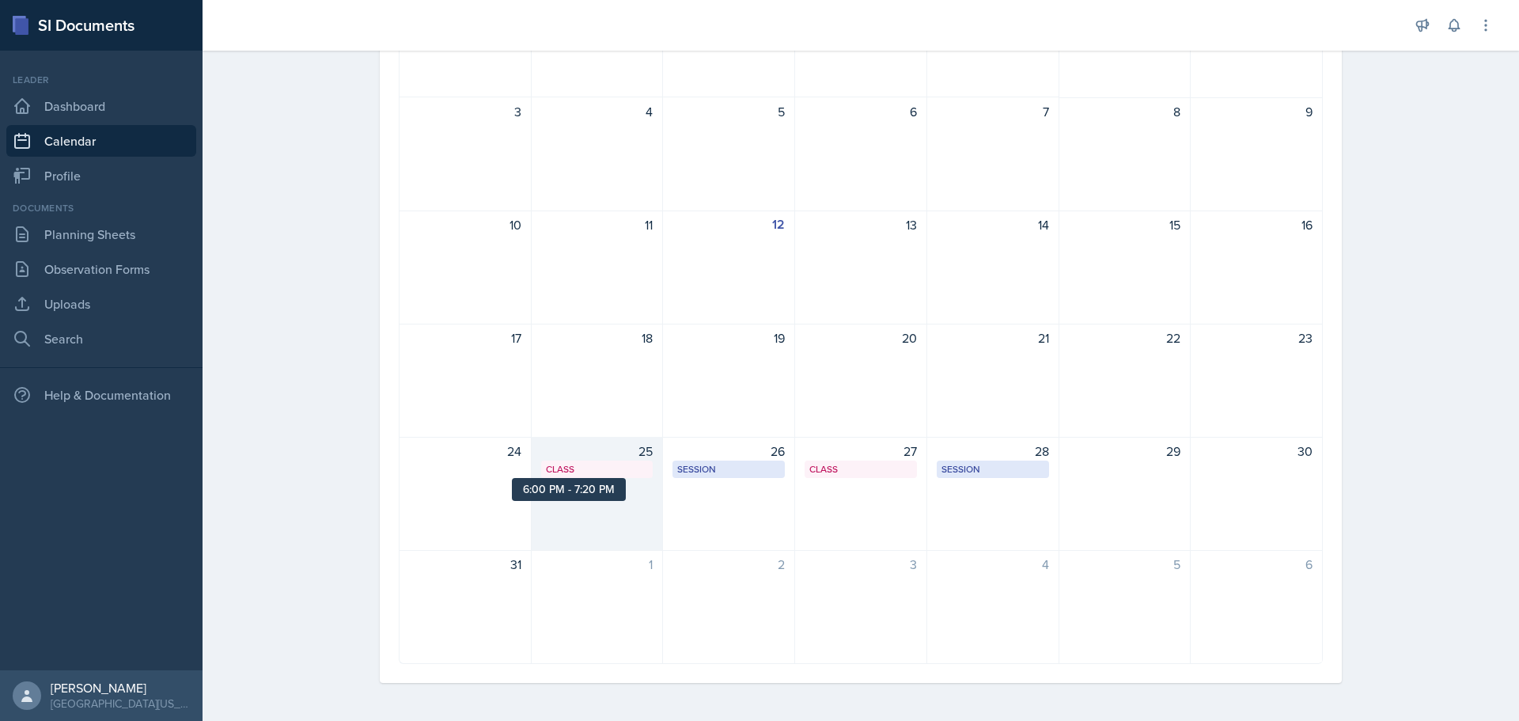
click at [572, 462] on div "Class" at bounding box center [597, 469] width 103 height 14
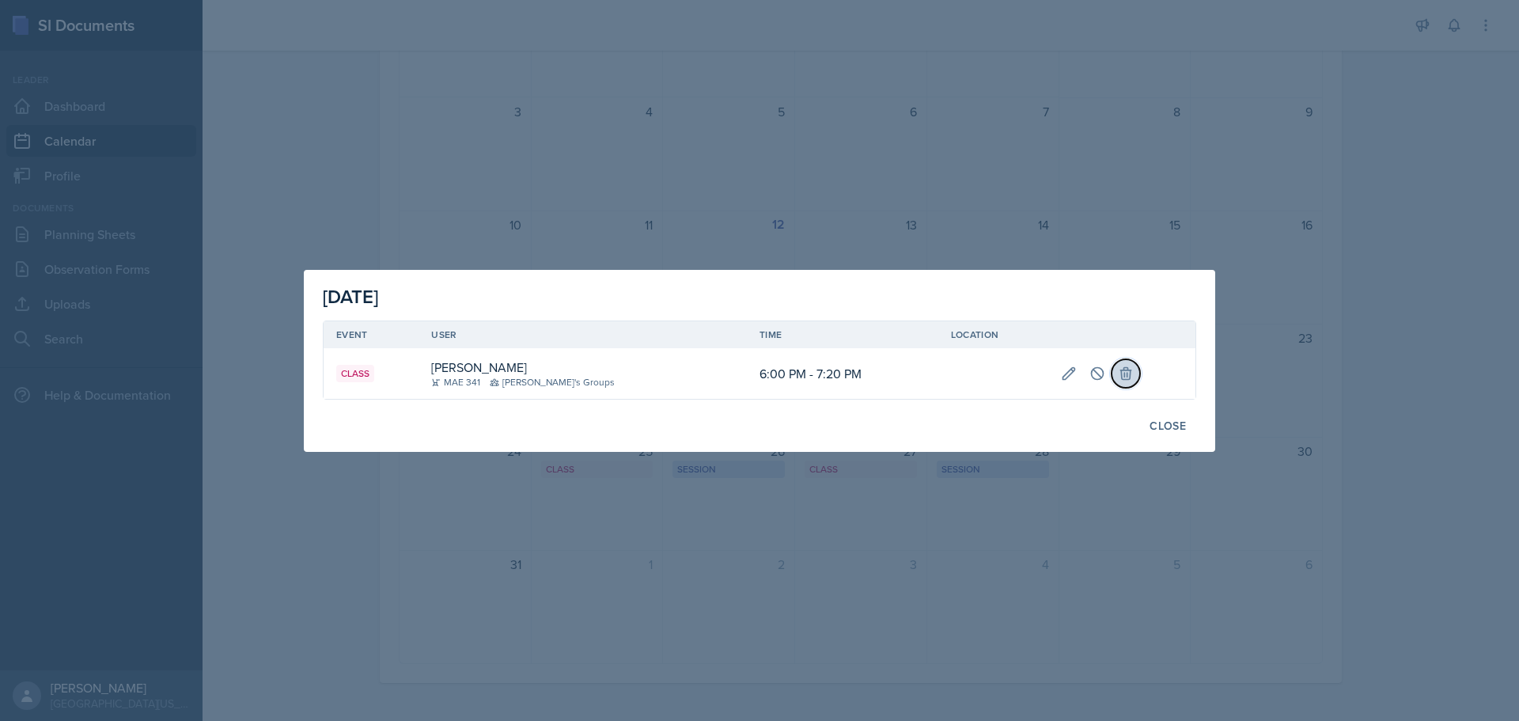
click at [1119, 377] on icon at bounding box center [1126, 373] width 16 height 16
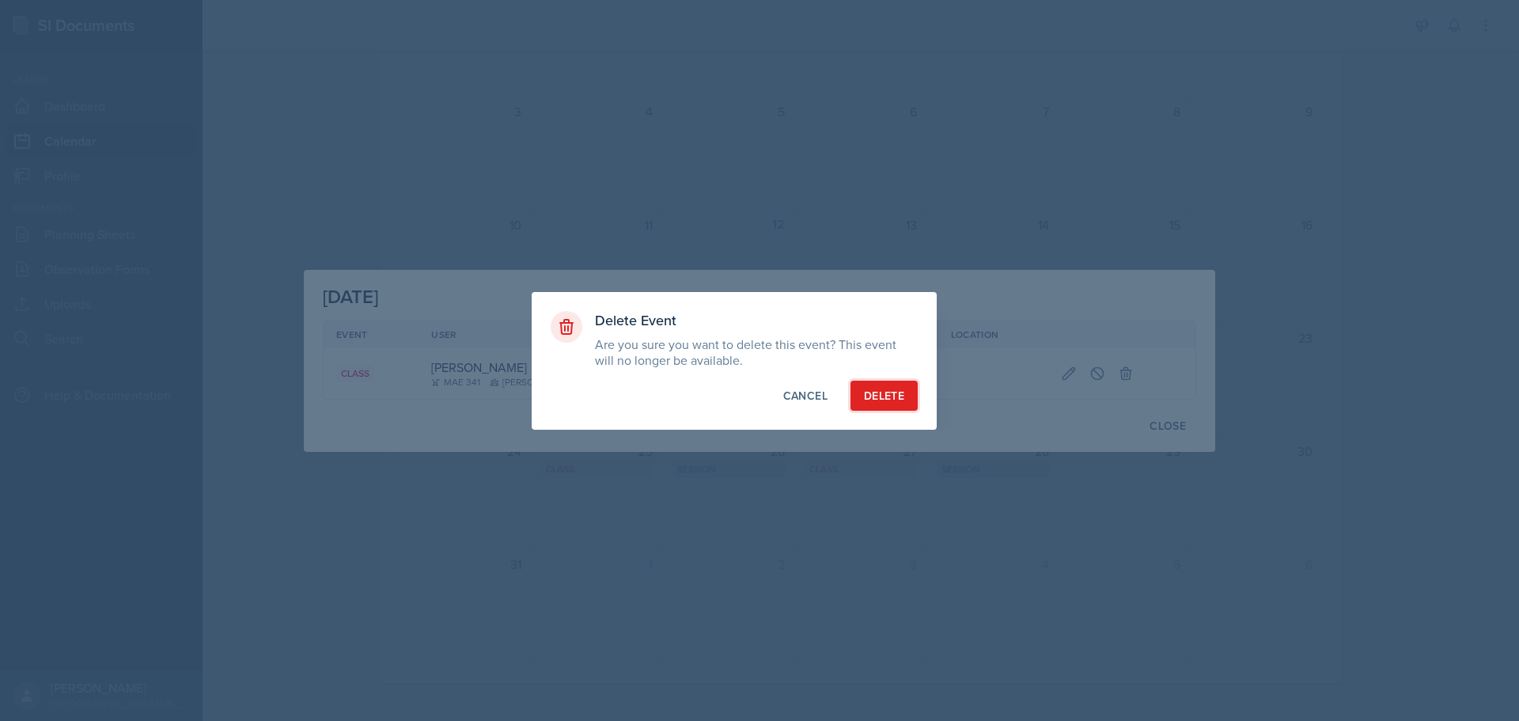
click at [869, 395] on div "Delete" at bounding box center [884, 396] width 40 height 16
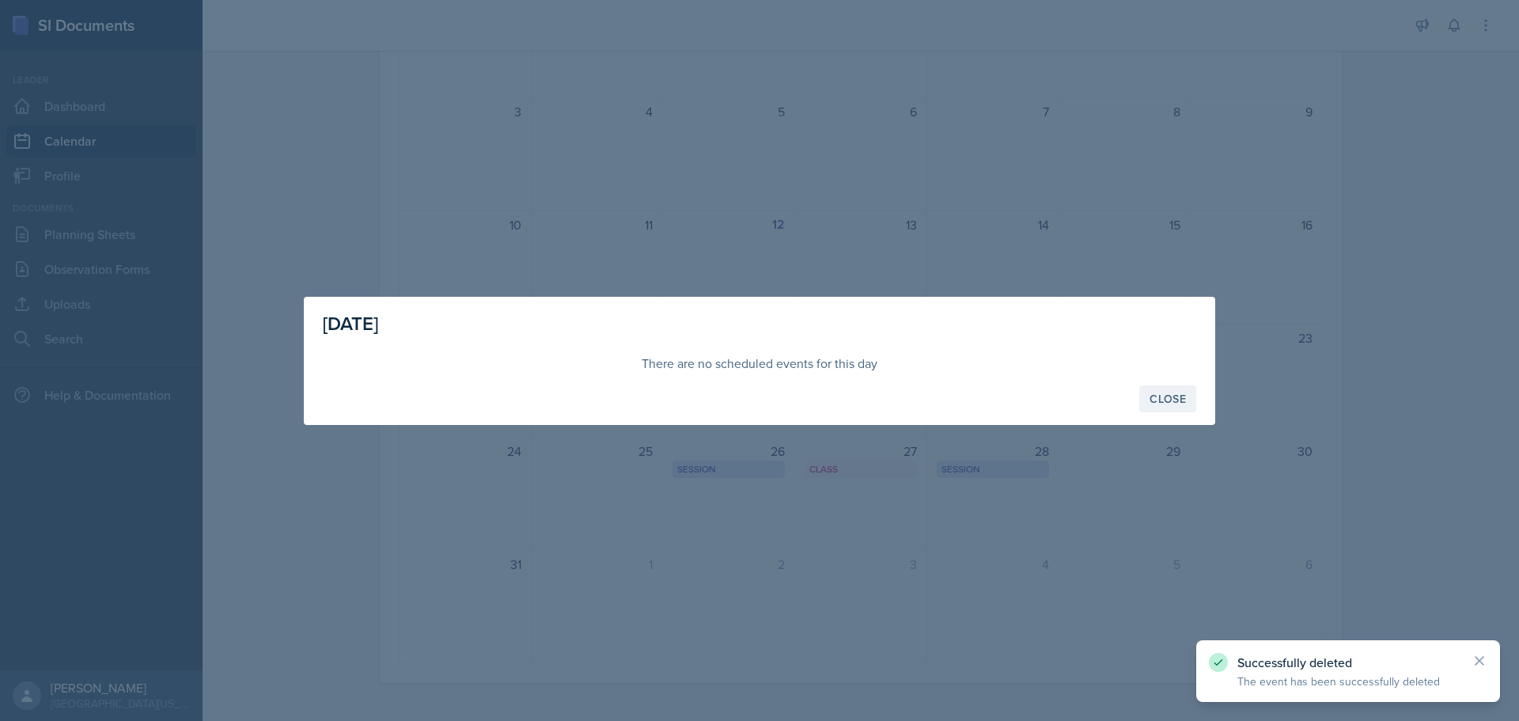
click at [1142, 391] on button "Close" at bounding box center [1167, 398] width 57 height 27
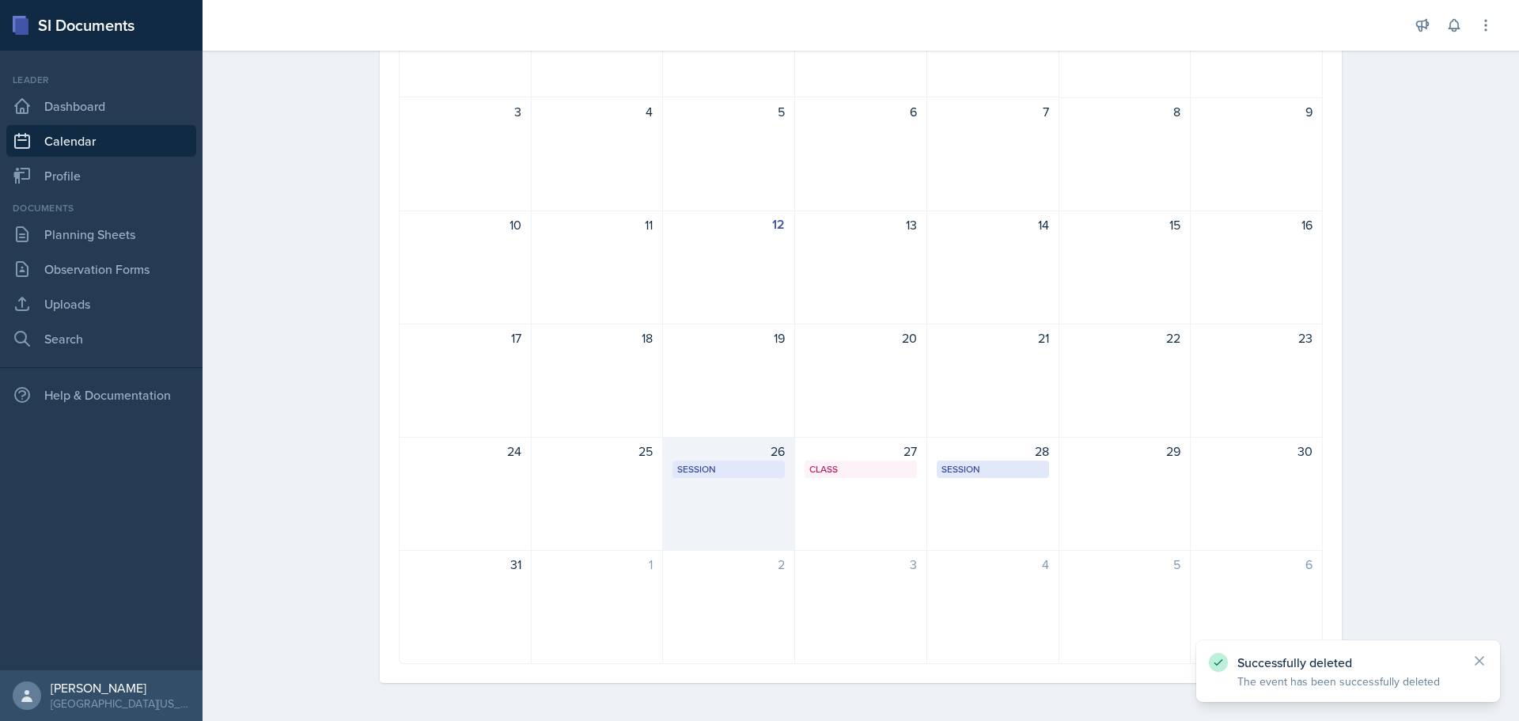
click at [748, 483] on div "26 Session MOR 132 3:30 PM - 5:00 PM" at bounding box center [729, 494] width 132 height 114
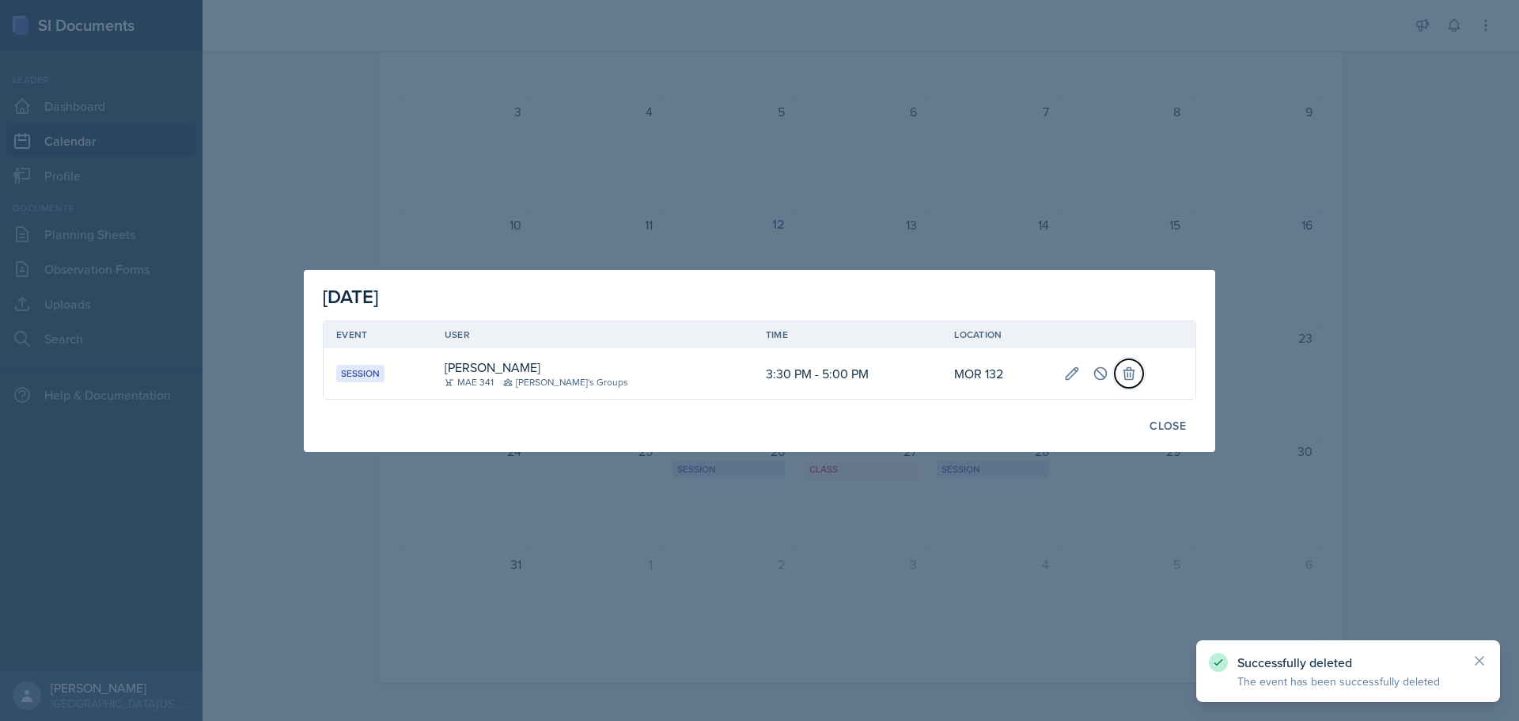
click at [1123, 372] on icon at bounding box center [1128, 373] width 10 height 12
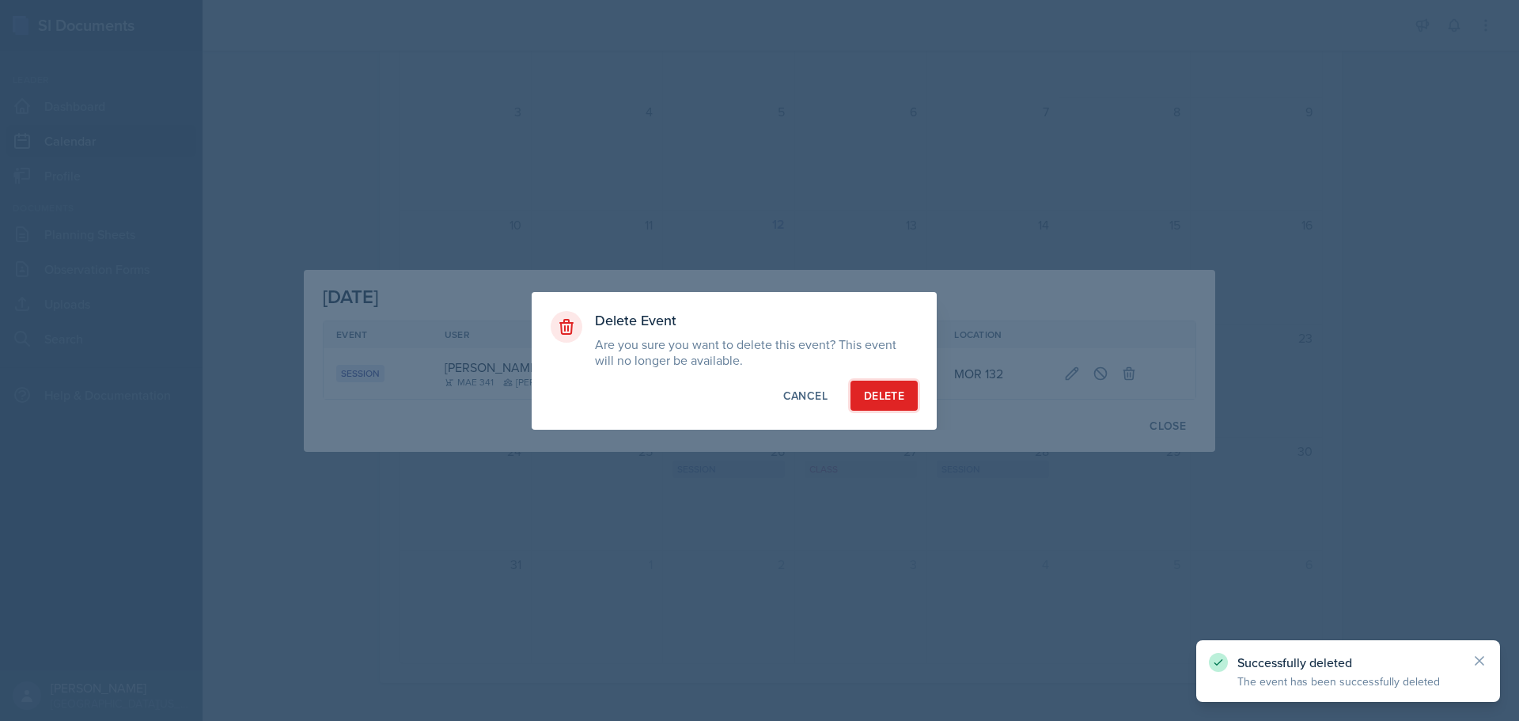
click at [889, 394] on div "Delete" at bounding box center [884, 396] width 40 height 16
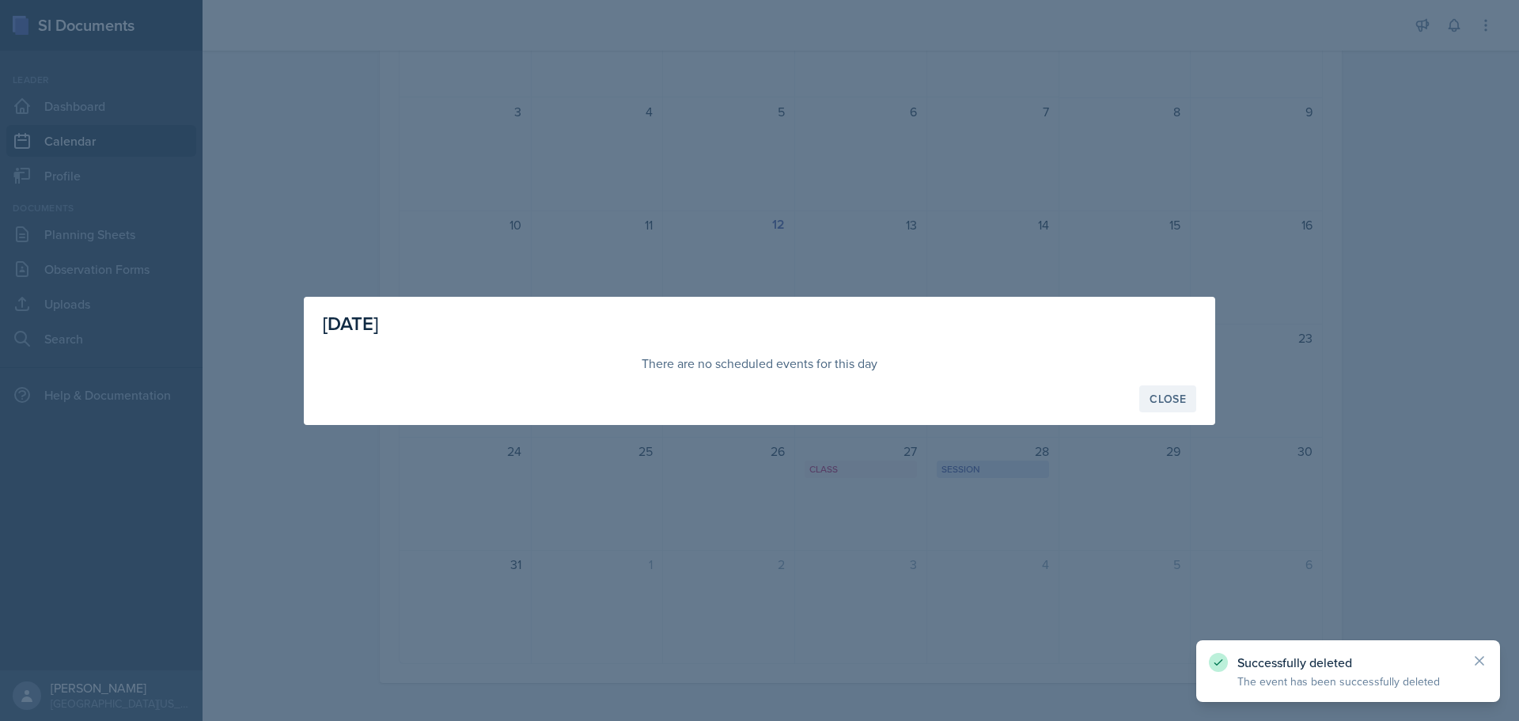
click at [1148, 392] on button "Close" at bounding box center [1167, 398] width 57 height 27
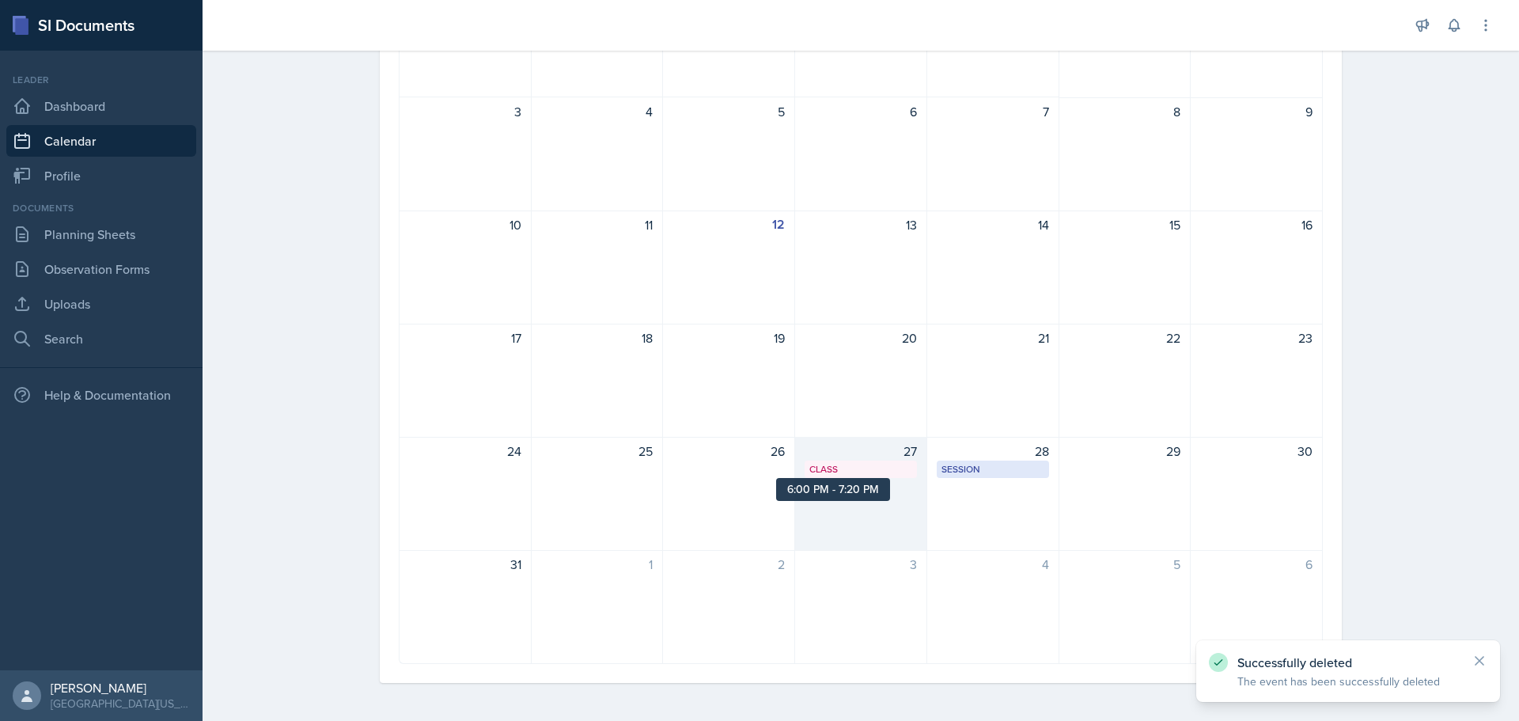
click at [861, 477] on div "Class 6:00 PM - 7:20 PM" at bounding box center [861, 468] width 112 height 17
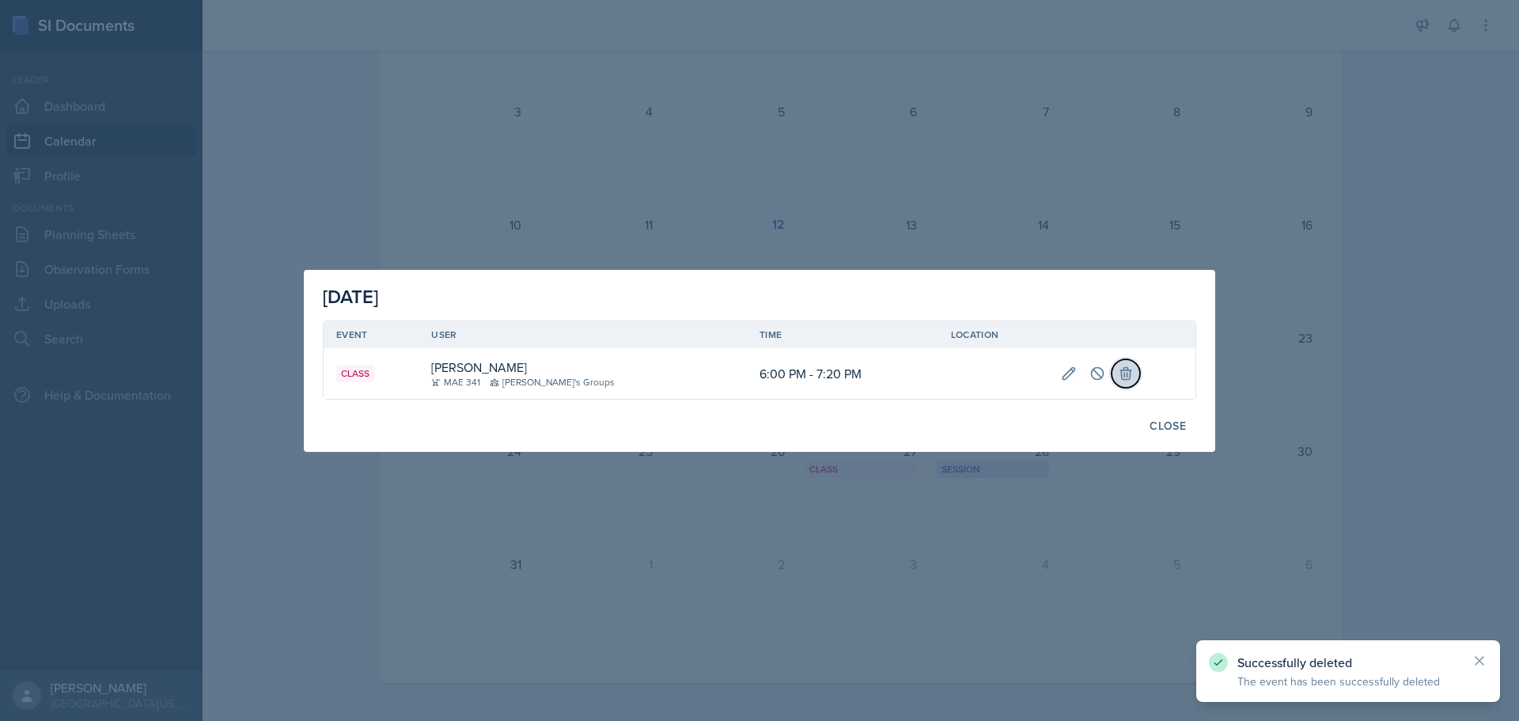
click at [1119, 377] on icon at bounding box center [1126, 373] width 16 height 16
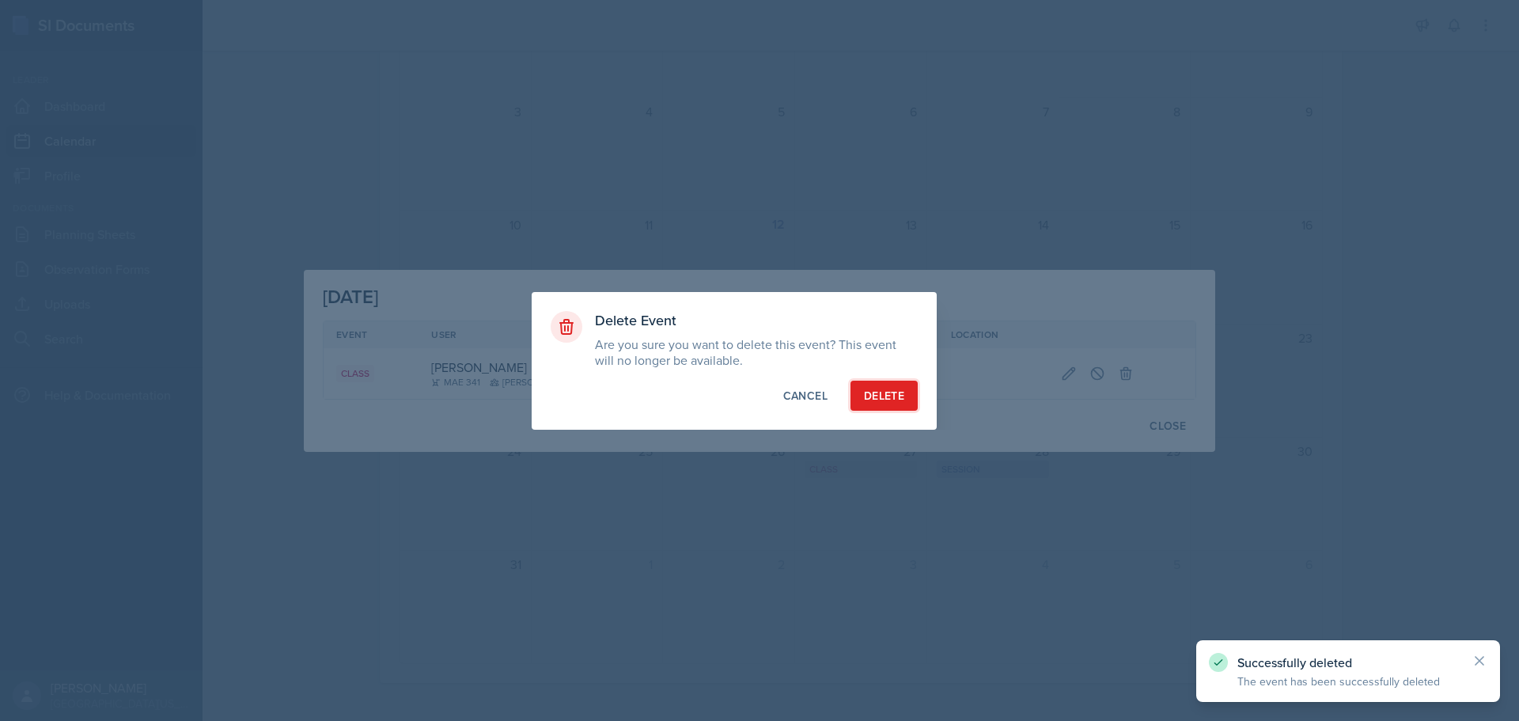
drag, startPoint x: 896, startPoint y: 394, endPoint x: 995, endPoint y: 416, distance: 101.3
click at [895, 394] on div "Delete" at bounding box center [884, 396] width 40 height 16
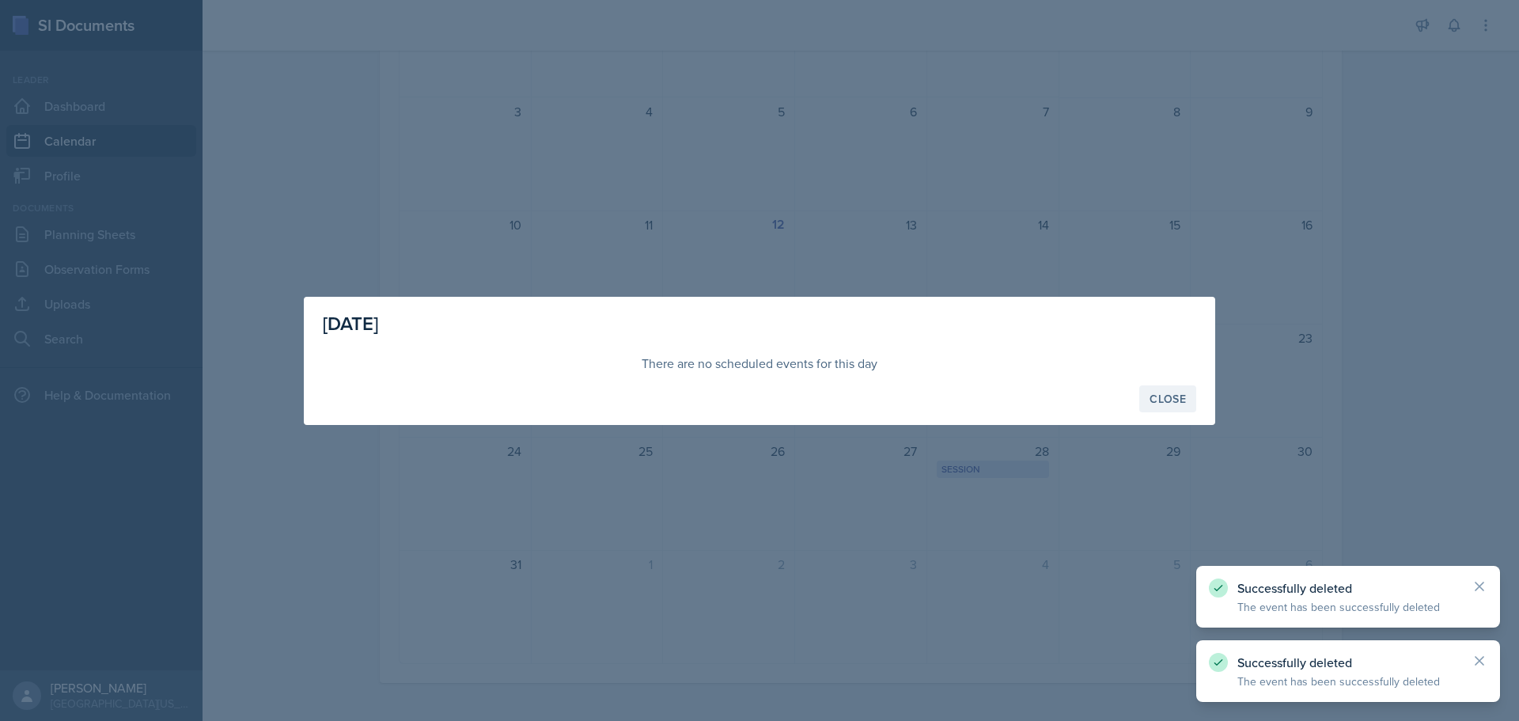
click at [1161, 397] on div "Close" at bounding box center [1167, 398] width 36 height 13
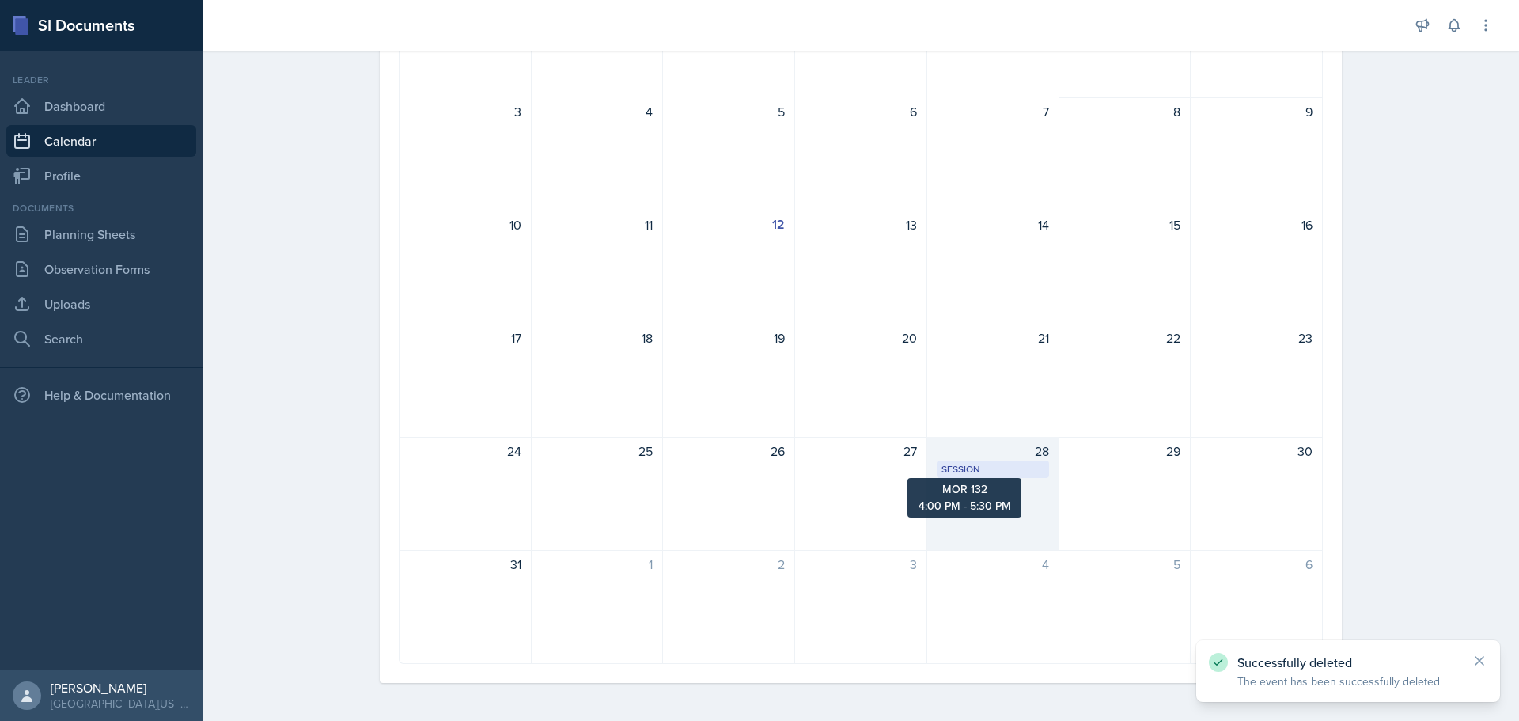
click at [994, 470] on div "Session" at bounding box center [992, 469] width 103 height 14
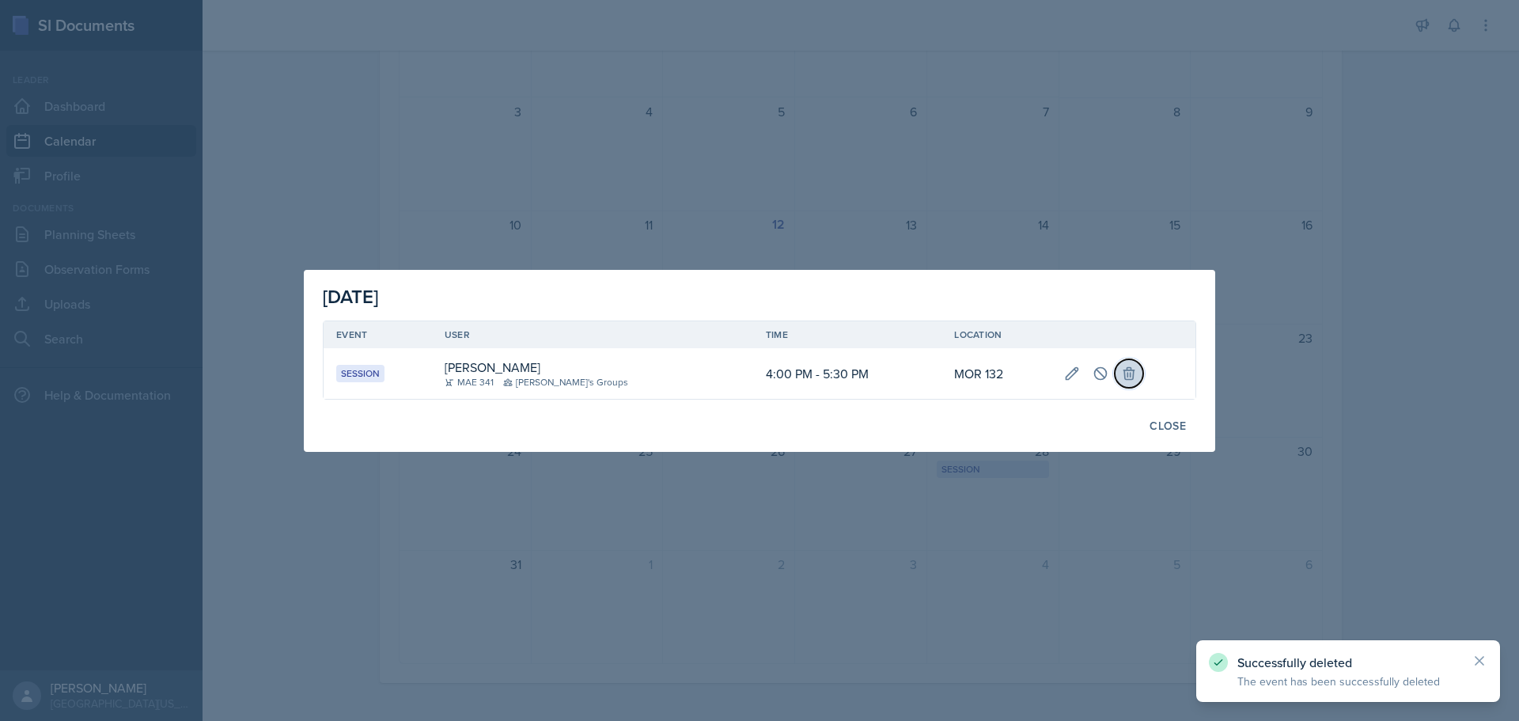
click at [1121, 369] on icon at bounding box center [1129, 373] width 16 height 16
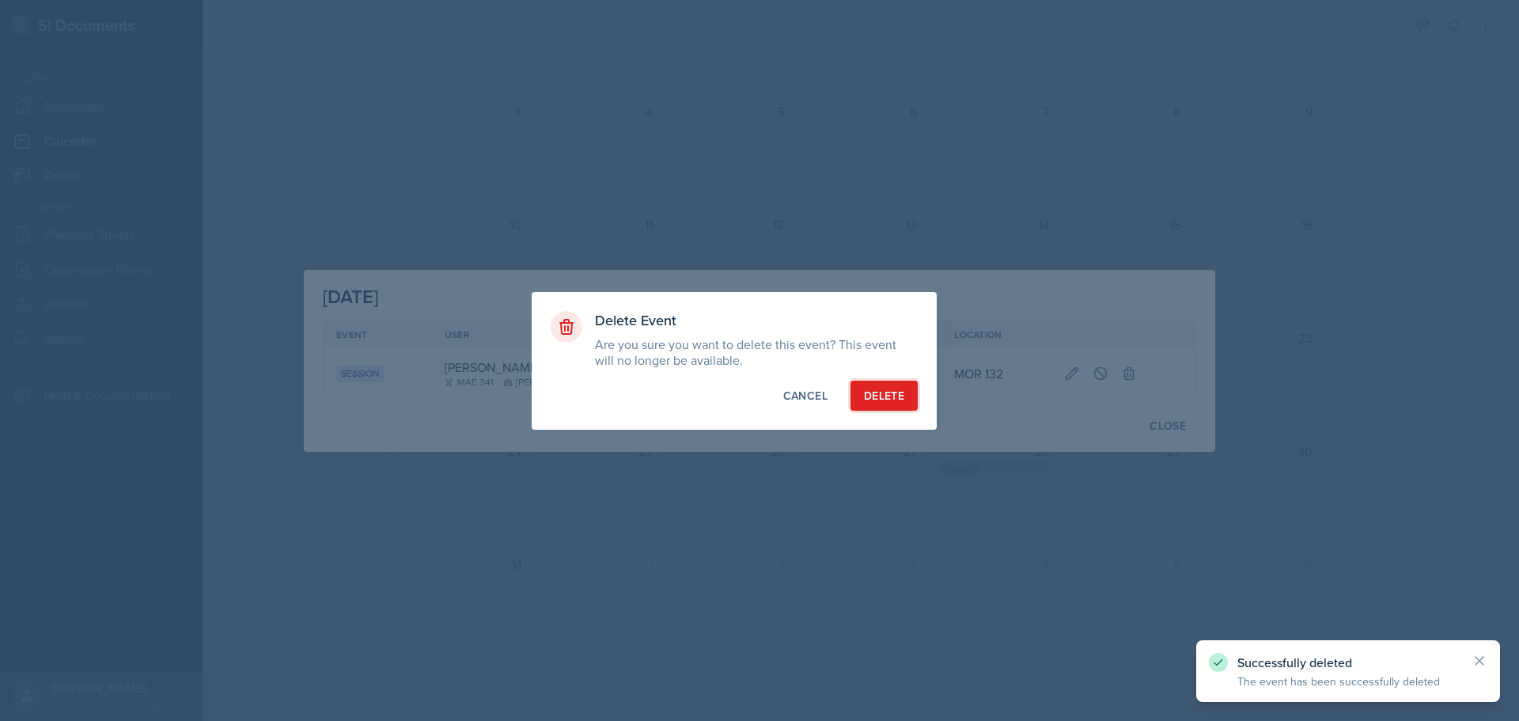
drag, startPoint x: 895, startPoint y: 395, endPoint x: 924, endPoint y: 402, distance: 30.1
click at [894, 395] on div "Delete" at bounding box center [884, 396] width 40 height 16
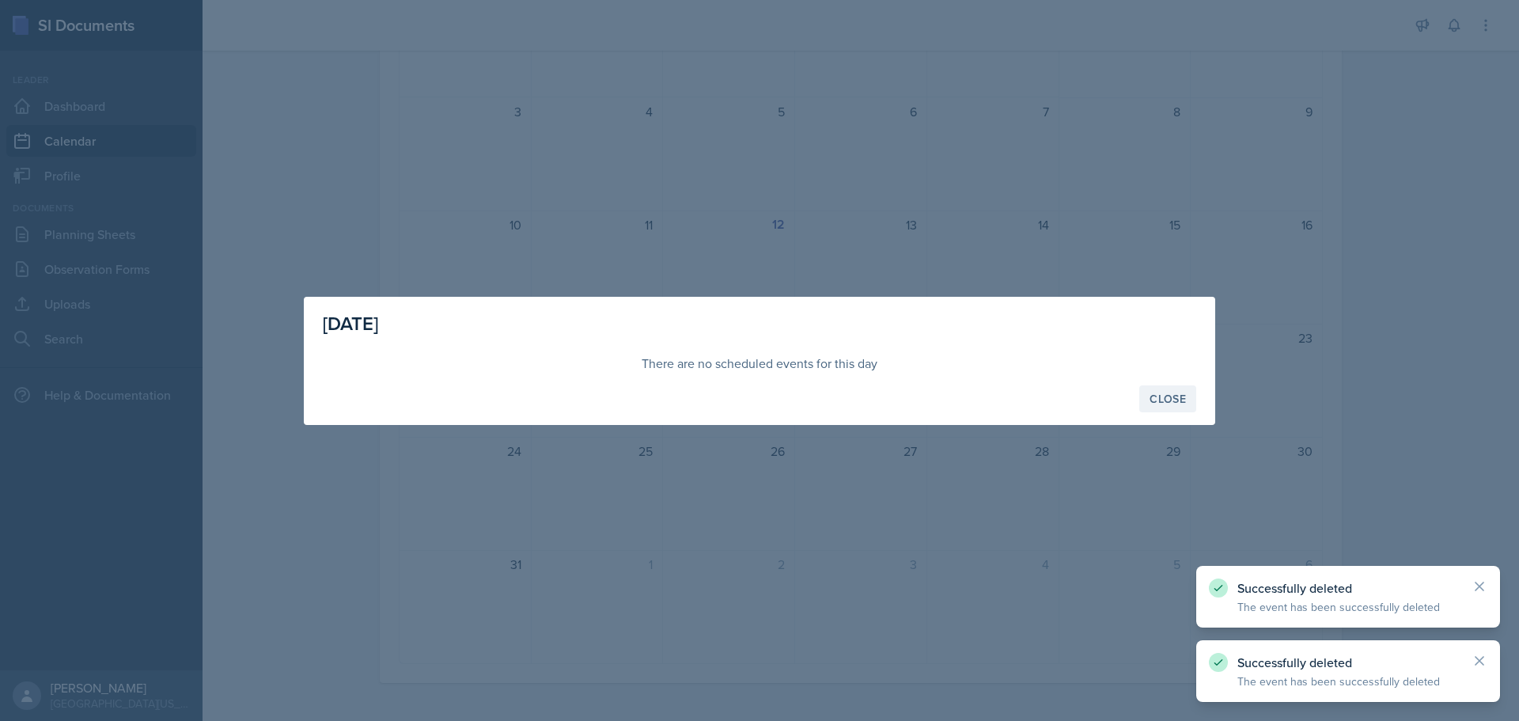
click at [1150, 397] on div "Close" at bounding box center [1167, 398] width 36 height 13
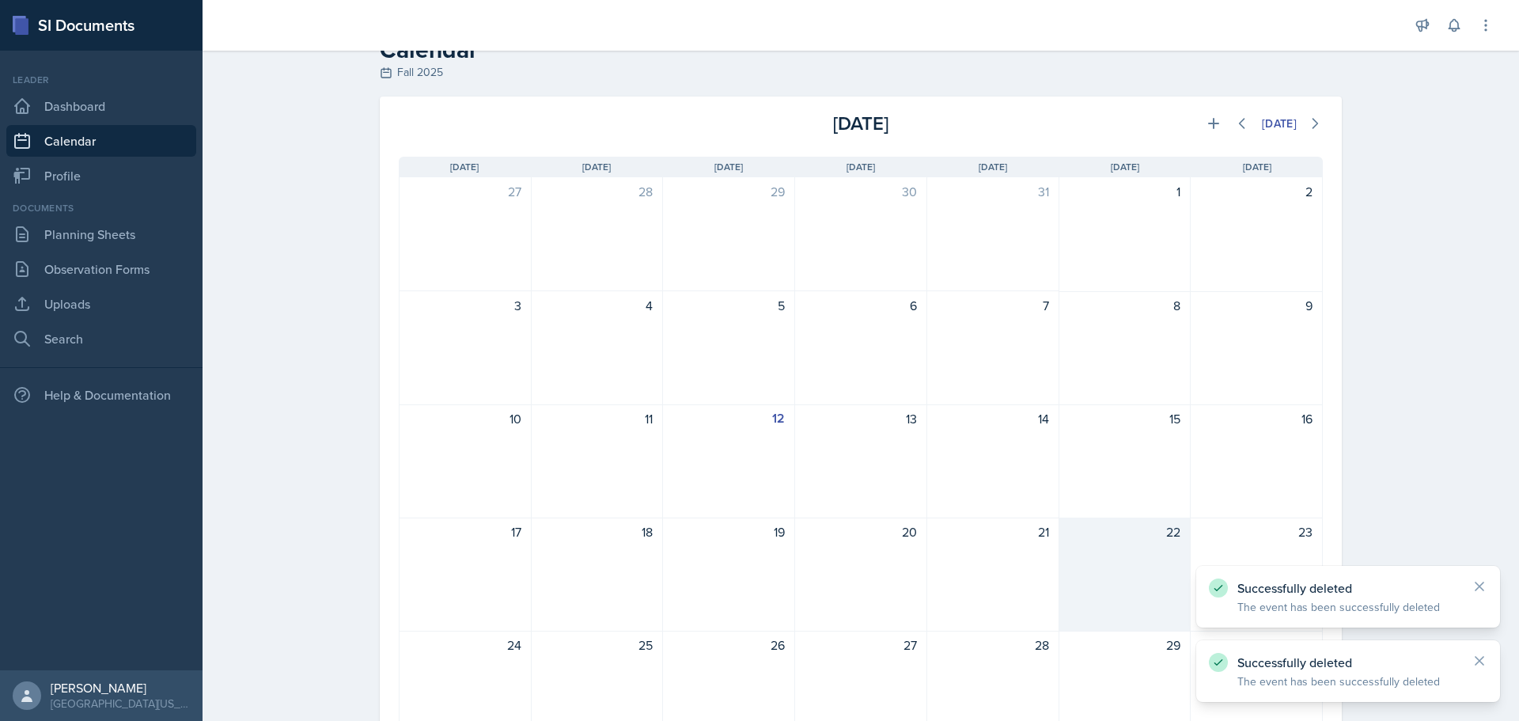
scroll to position [0, 0]
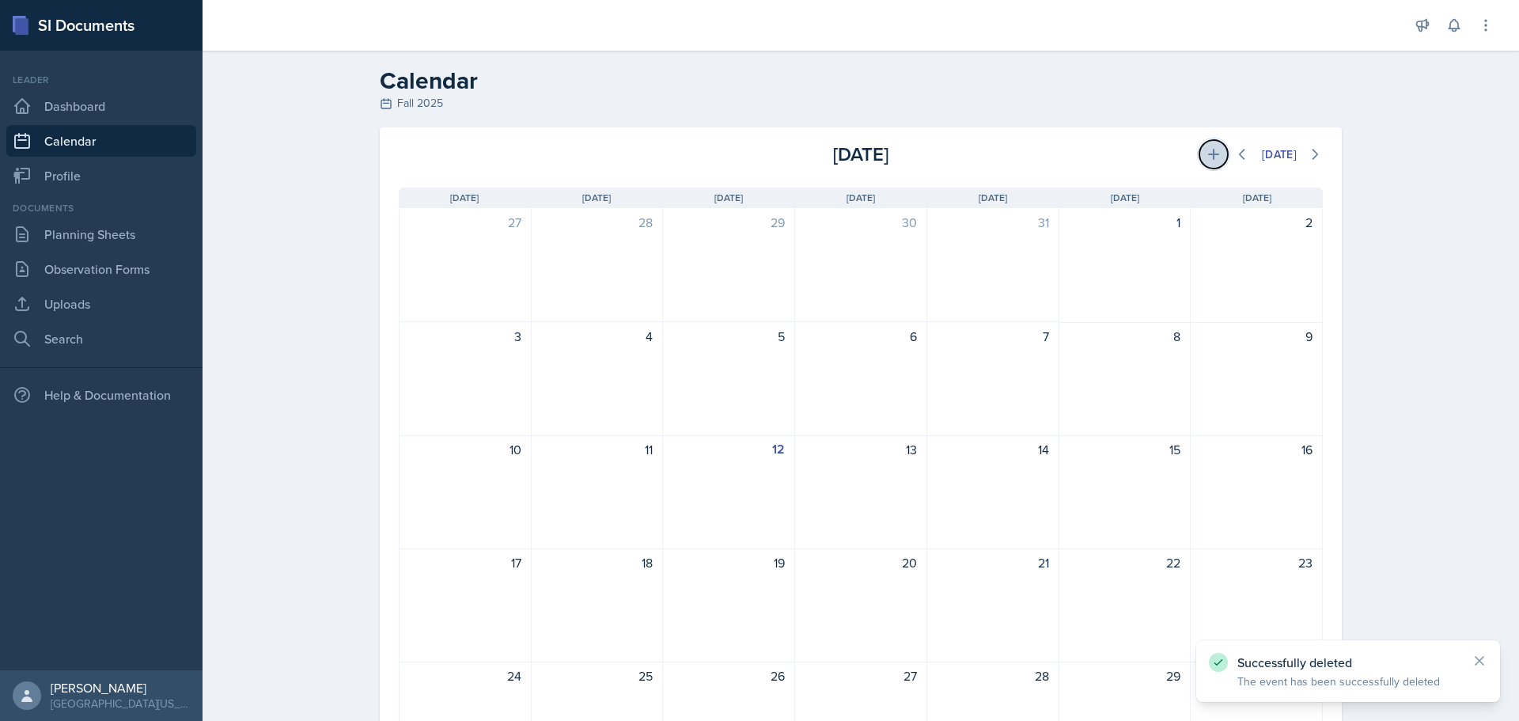
click at [1216, 156] on button at bounding box center [1213, 154] width 28 height 28
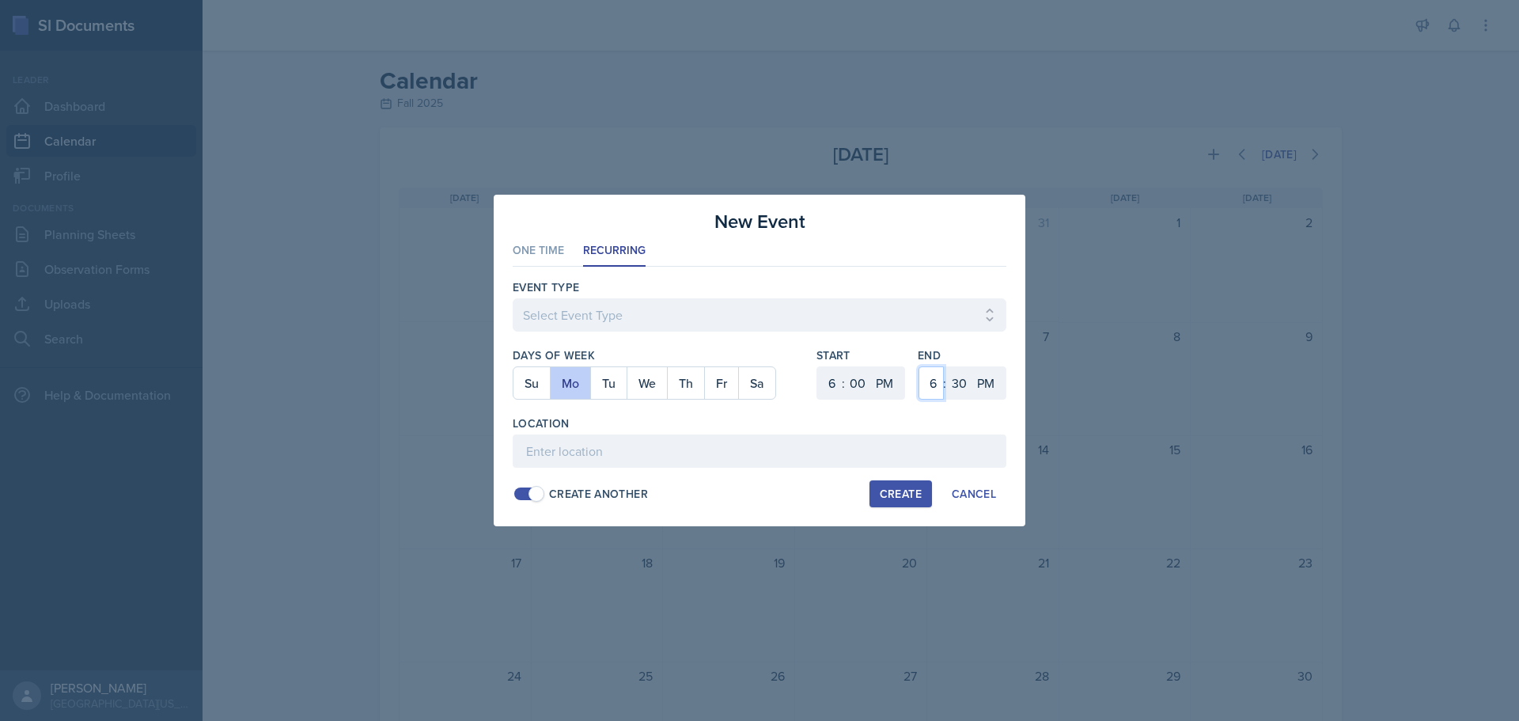
click at [927, 392] on select "1 2 3 4 5 6 7 8 9 10 11 12" at bounding box center [930, 382] width 25 height 33
select select "7"
click at [918, 366] on select "1 2 3 4 5 6 7 8 9 10 11 12" at bounding box center [930, 382] width 25 height 33
click at [964, 385] on select "00 05 10 15 20 25 30 35 40 45 50 55" at bounding box center [958, 382] width 25 height 33
select select "20"
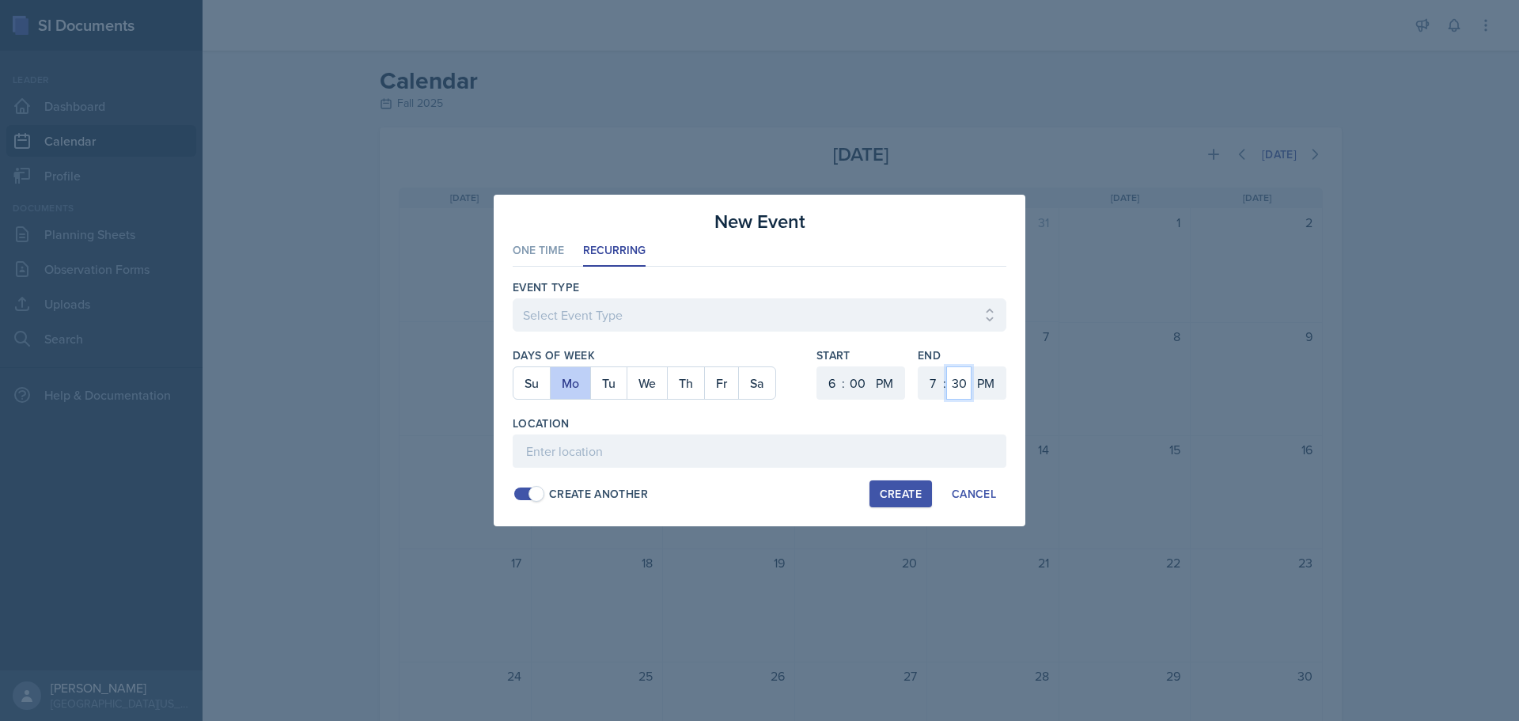
click at [946, 366] on select "00 05 10 15 20 25 30 35 40 45 50 55" at bounding box center [958, 382] width 25 height 33
click at [580, 310] on select "Select Event Type Admin Office Hour Cal Workshop Class Class Announcement LA Pe…" at bounding box center [760, 314] width 494 height 33
select select "bd4f27e7-d6ed-4573-9455-47908d0b622f"
click at [513, 298] on select "Select Event Type Admin Office Hour Cal Workshop Class Class Announcement LA Pe…" at bounding box center [760, 314] width 494 height 33
click at [888, 487] on div "Create" at bounding box center [901, 493] width 42 height 13
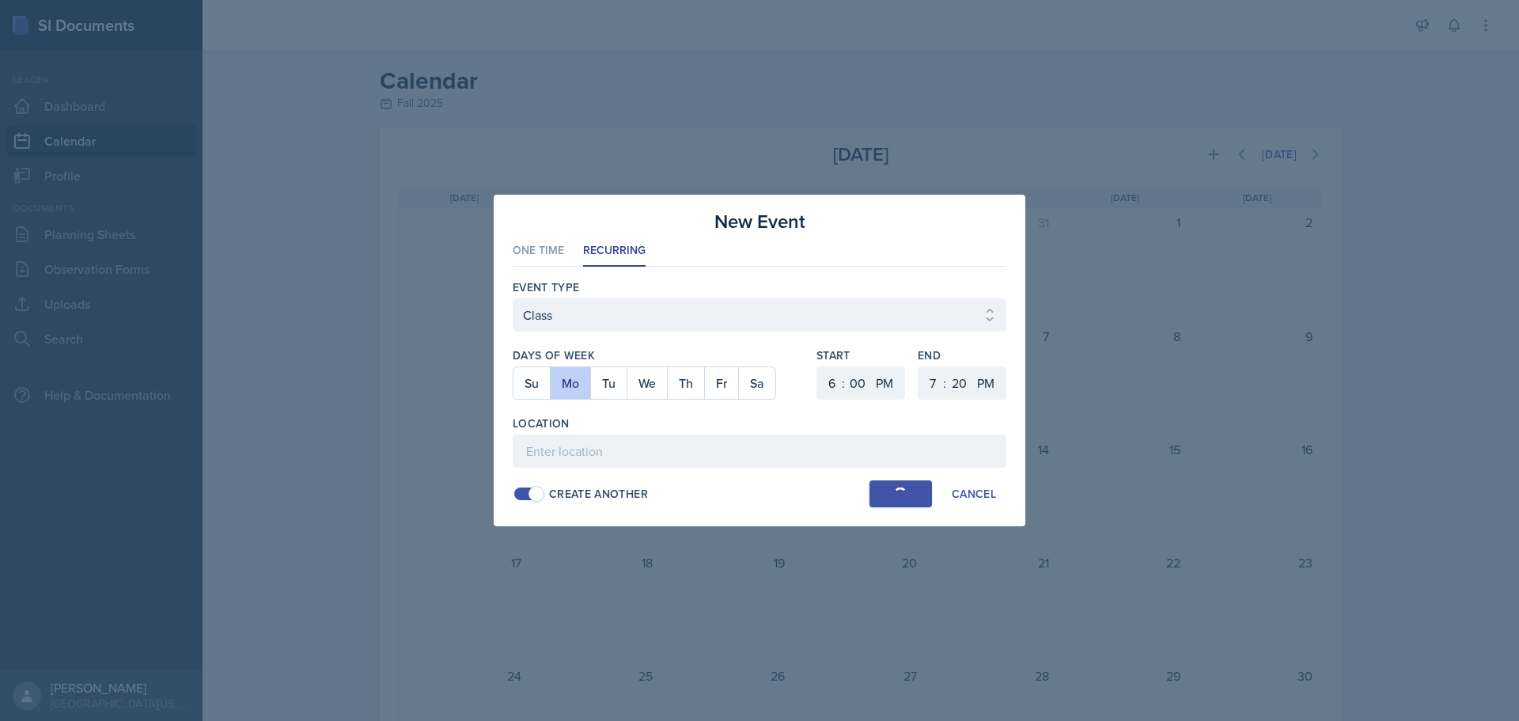
select select
select select "6"
select select "30"
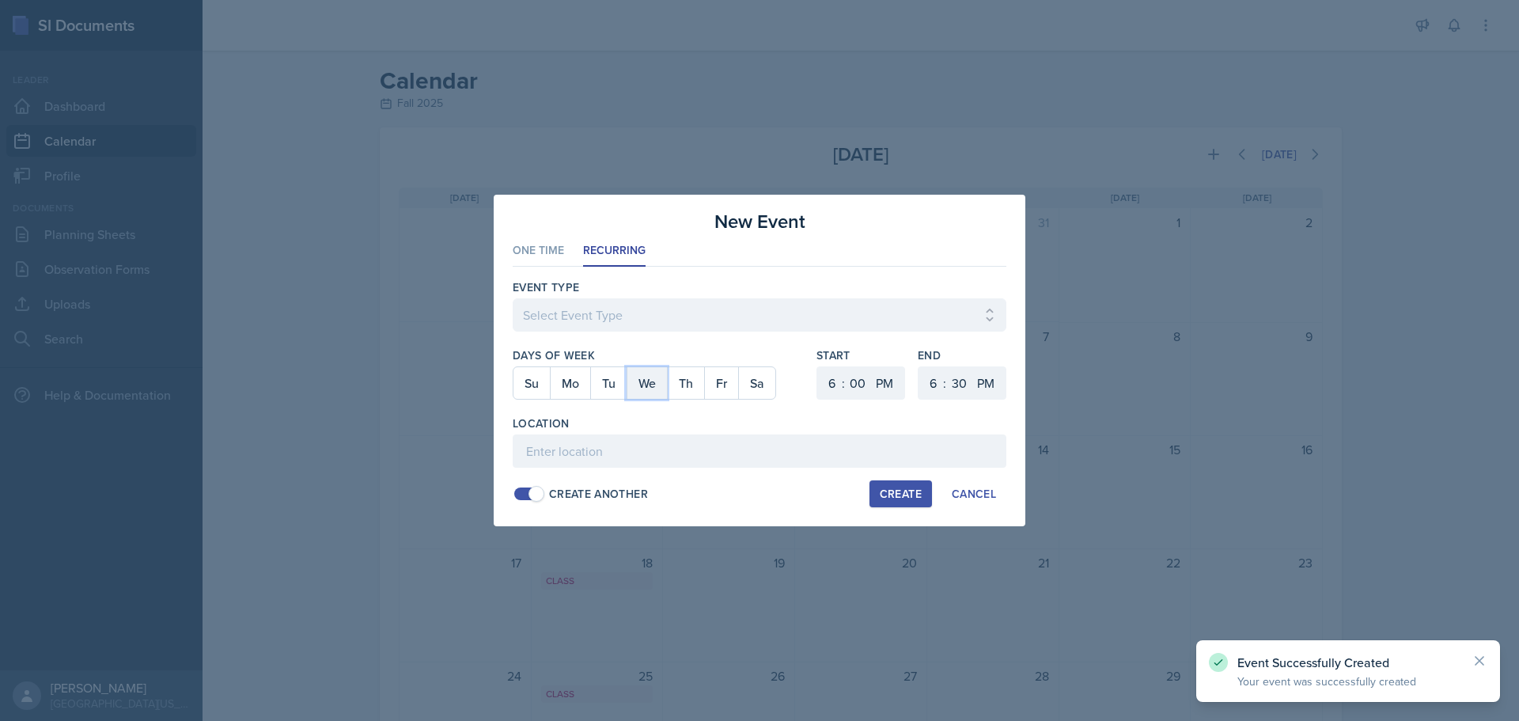
click at [643, 381] on button "We" at bounding box center [647, 383] width 40 height 32
click at [580, 388] on button "Mo" at bounding box center [570, 383] width 40 height 32
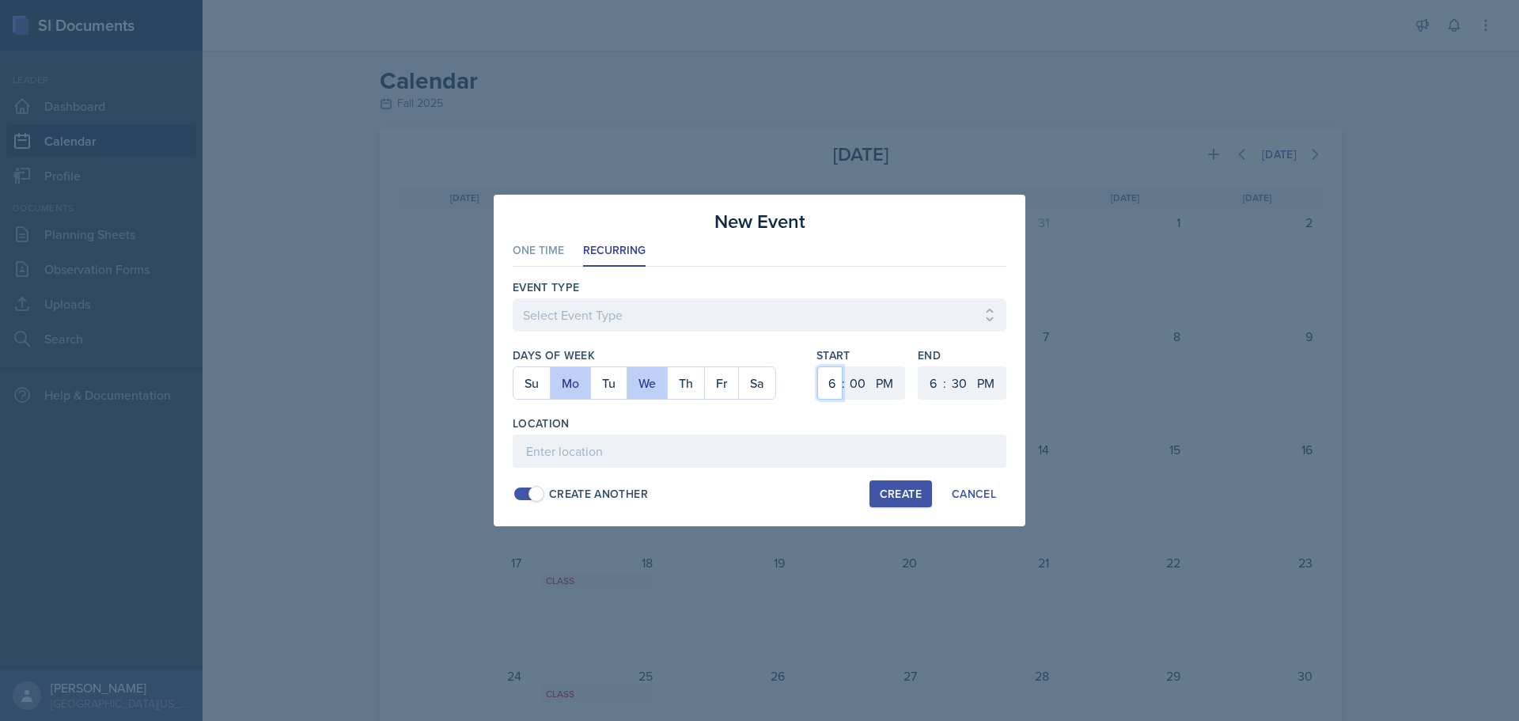
click at [833, 385] on select "1 2 3 4 5 6 7 8 9 10 11 12" at bounding box center [829, 382] width 25 height 33
select select "4"
click at [817, 366] on select "1 2 3 4 5 6 7 8 9 10 11 12" at bounding box center [829, 382] width 25 height 33
click at [860, 388] on select "00 05 10 15 20 25 30 35 40 45 50 55" at bounding box center [857, 382] width 25 height 33
select select "30"
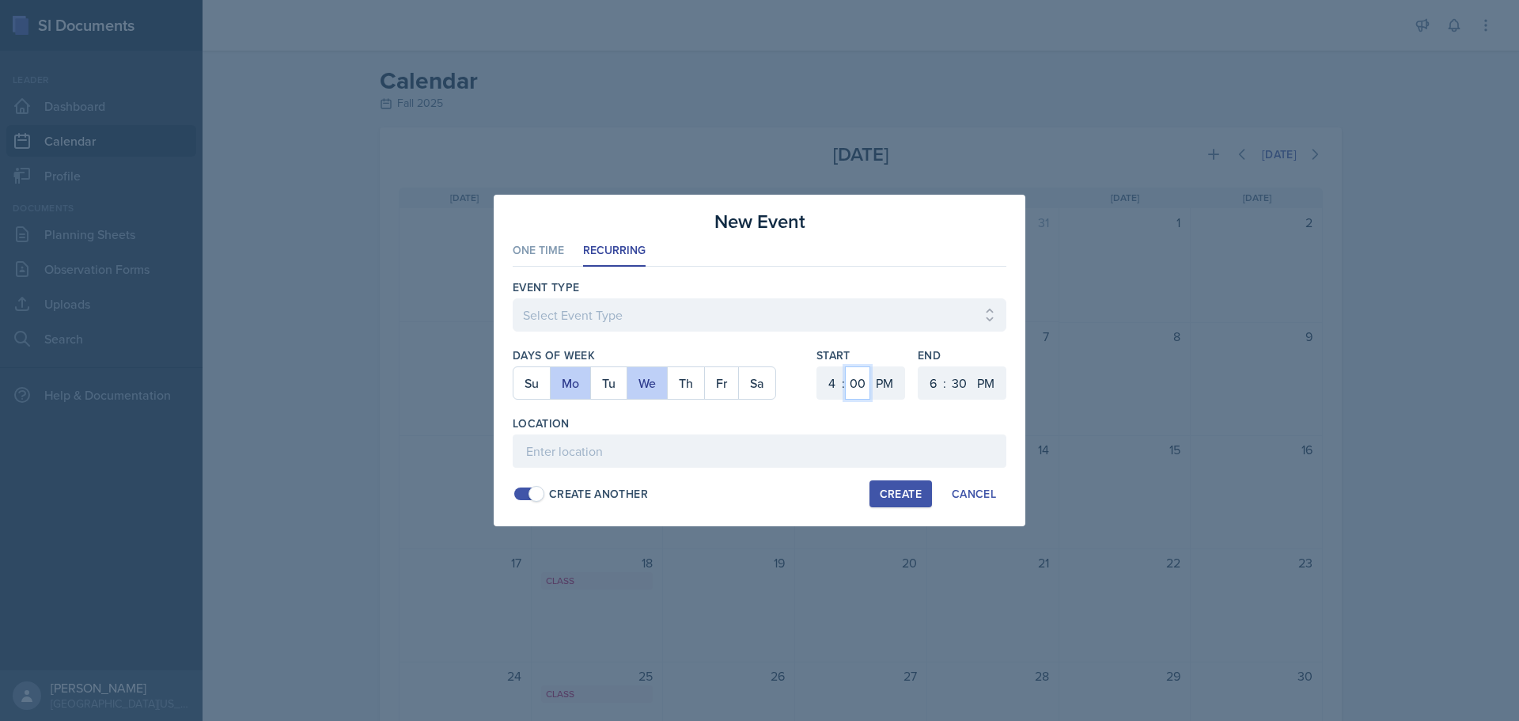
click at [845, 366] on select "00 05 10 15 20 25 30 35 40 45 50 55" at bounding box center [857, 382] width 25 height 33
click at [926, 381] on select "1 2 3 4 5 6 7 8 9 10 11 12" at bounding box center [930, 382] width 25 height 33
select select "5"
click at [918, 366] on select "1 2 3 4 5 6 7 8 9 10 11 12" at bounding box center [930, 382] width 25 height 33
click at [641, 373] on button "We" at bounding box center [647, 383] width 40 height 32
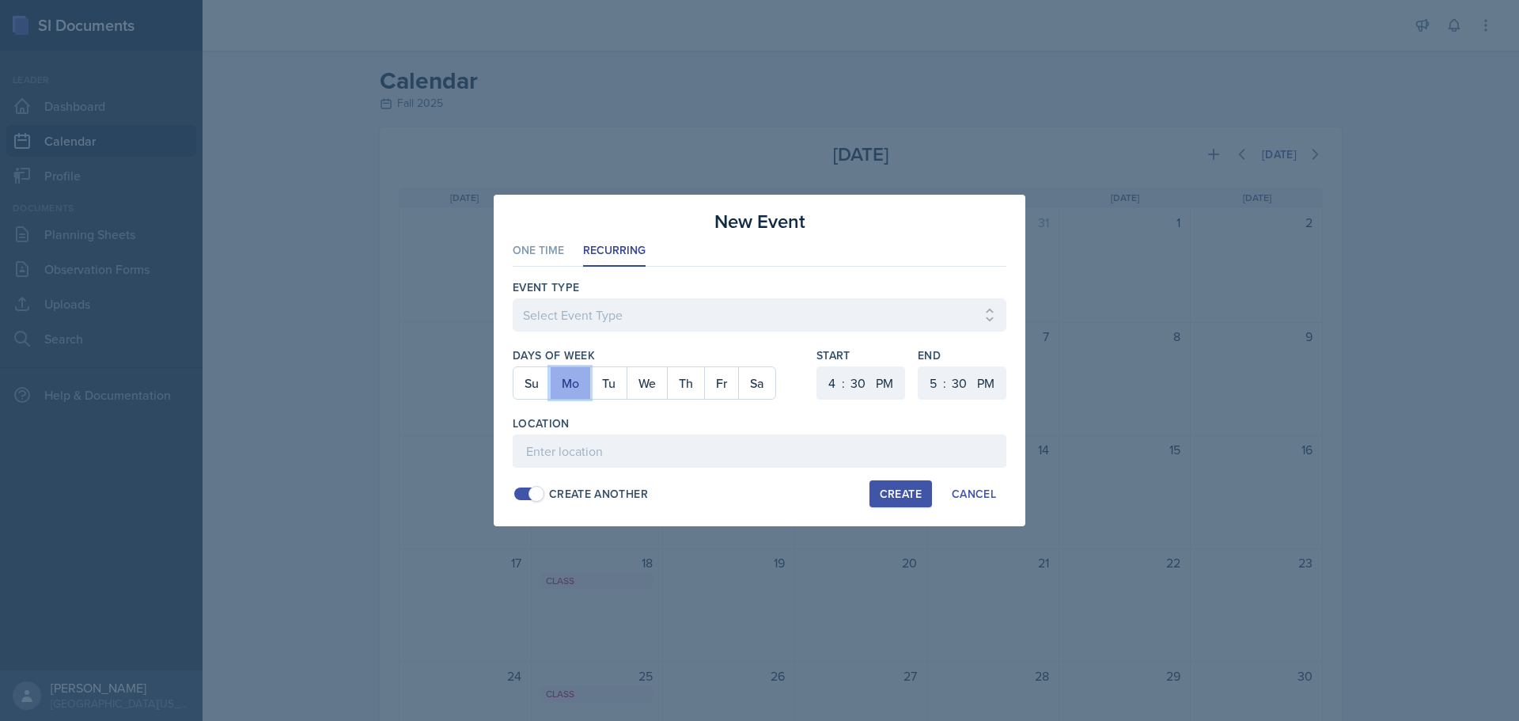
click at [576, 390] on button "Mo" at bounding box center [570, 383] width 40 height 32
click at [585, 390] on button "Mo" at bounding box center [570, 383] width 40 height 32
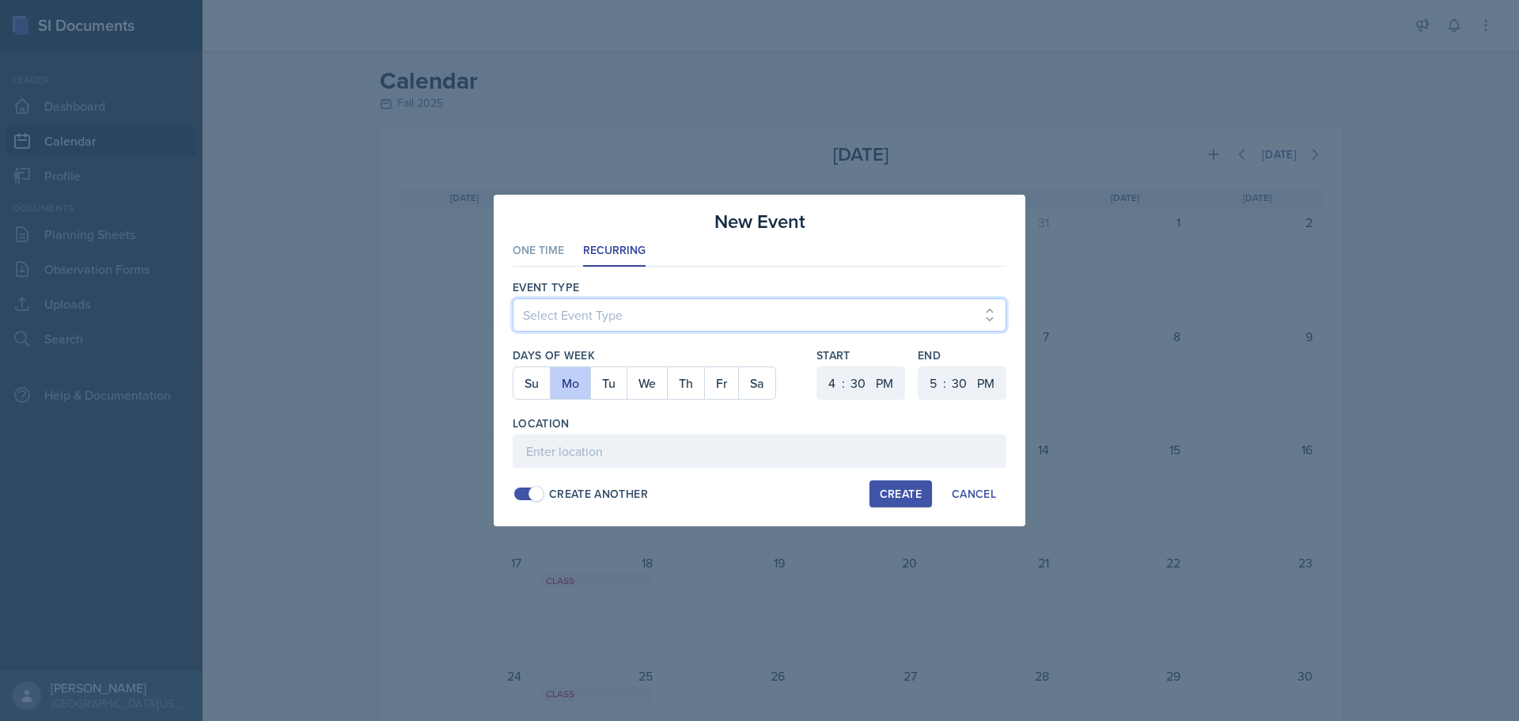
click at [600, 313] on select "Select Event Type Admin Office Hour Cal Workshop Class Class Announcement LA Pe…" at bounding box center [760, 314] width 494 height 33
select select "803a10d1-56de-4d8e-8ecc-6dc9cf688eb0"
click at [513, 298] on select "Select Event Type Admin Office Hour Cal Workshop Class Class Announcement LA Pe…" at bounding box center [760, 314] width 494 height 33
click at [896, 495] on div "Create" at bounding box center [901, 493] width 42 height 13
select select
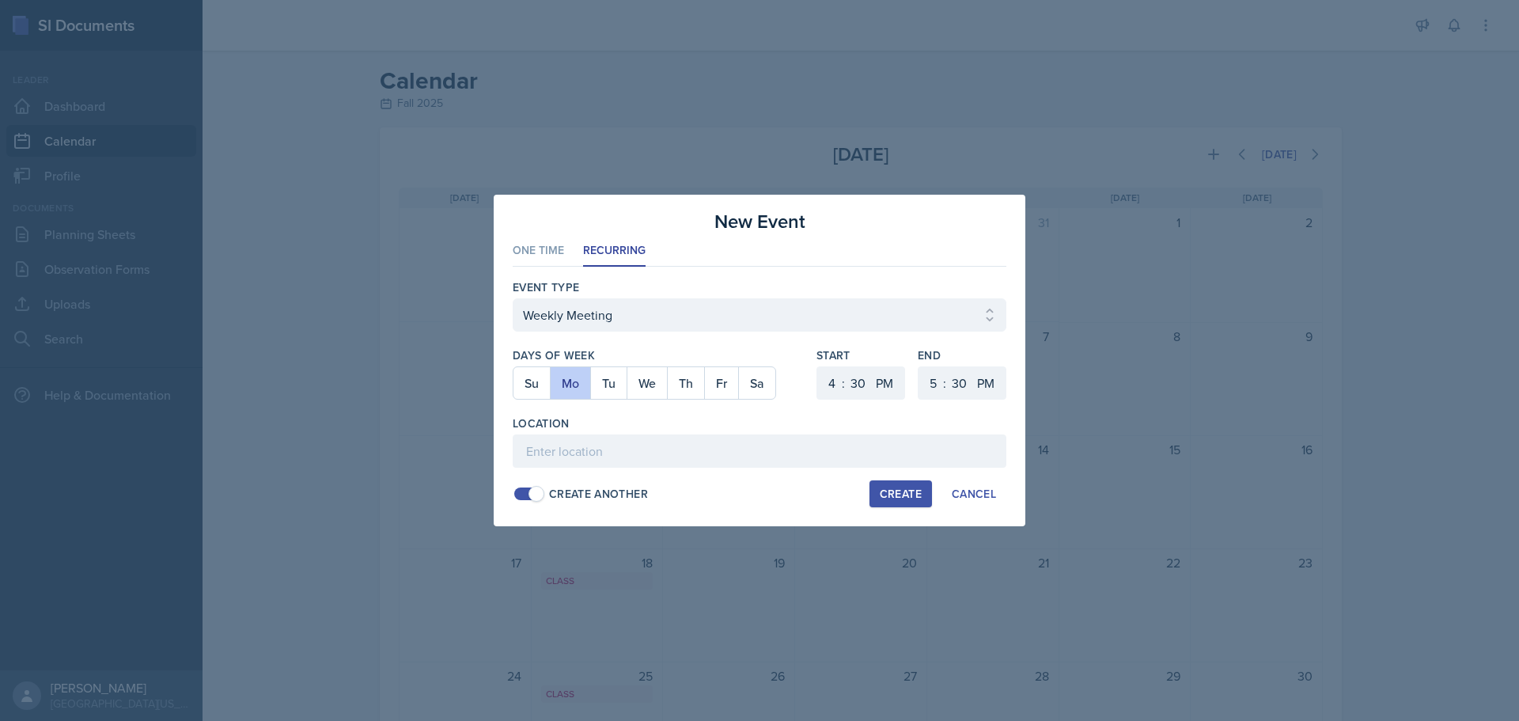
select select "6"
select select "0"
select select "6"
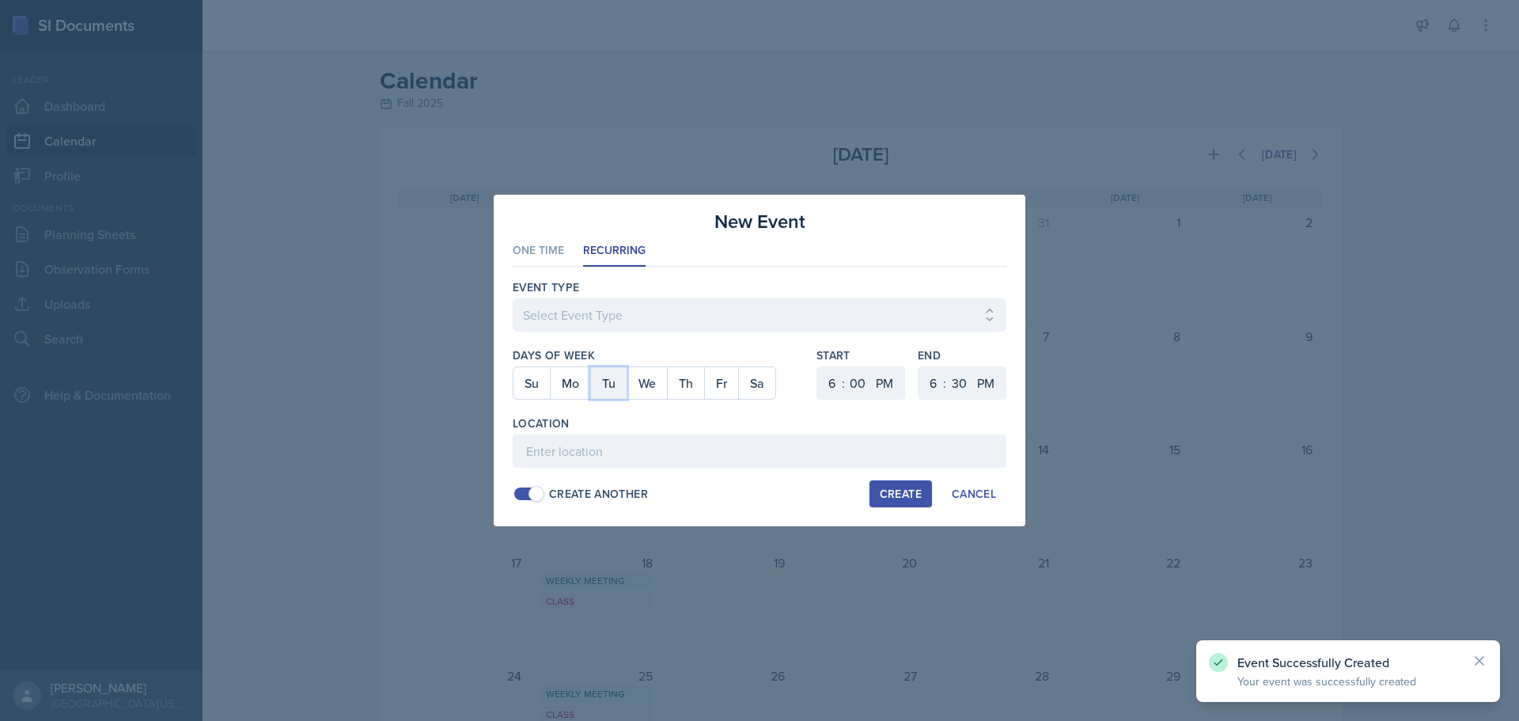
click at [615, 387] on button "Tu" at bounding box center [608, 383] width 36 height 32
click at [832, 387] on select "1 2 3 4 5 6 7 8 9 10 11 12" at bounding box center [829, 382] width 25 height 33
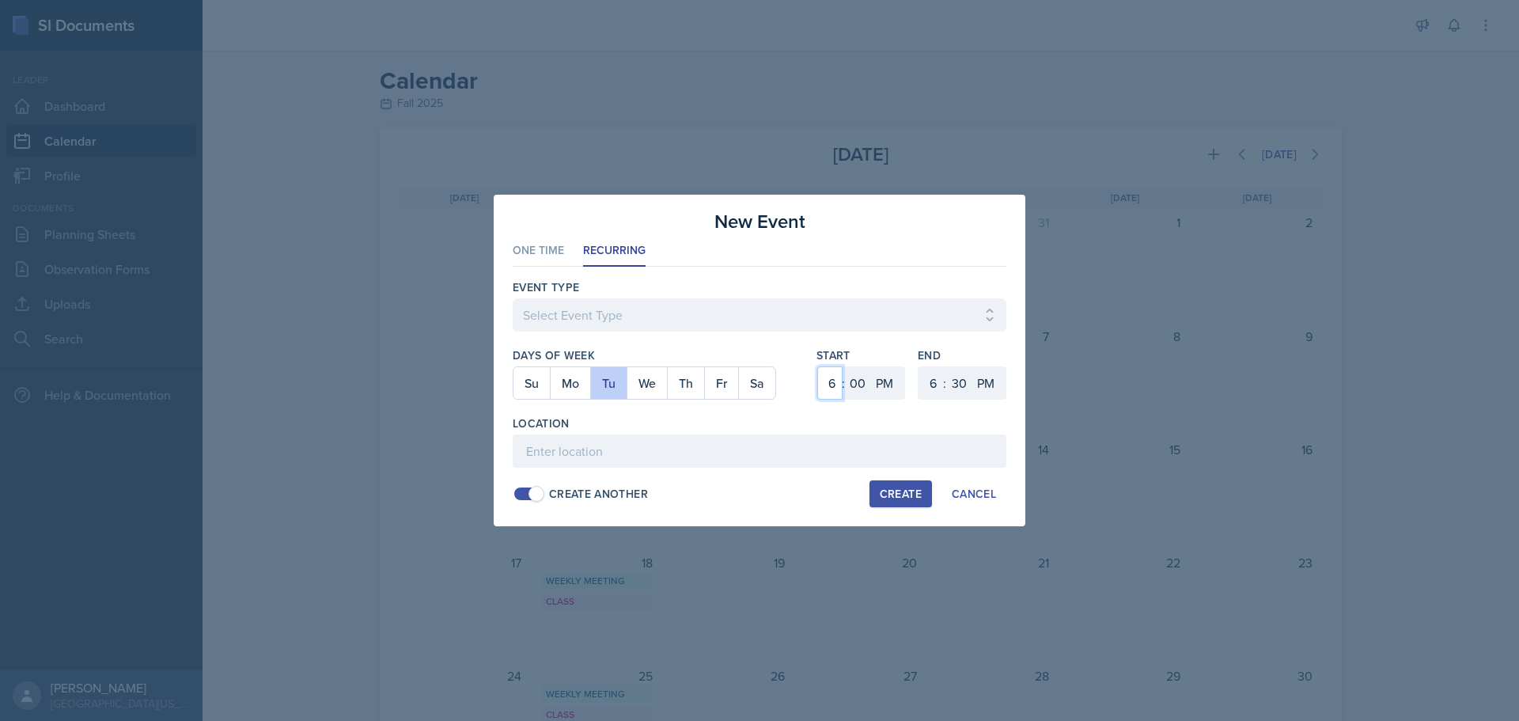
select select "3"
click at [817, 366] on select "1 2 3 4 5 6 7 8 9 10 11 12" at bounding box center [829, 382] width 25 height 33
click at [861, 386] on select "00 05 10 15 20 25 30 35 40 45 50 55" at bounding box center [857, 382] width 25 height 33
select select "30"
click at [845, 366] on select "00 05 10 15 20 25 30 35 40 45 50 55" at bounding box center [857, 382] width 25 height 33
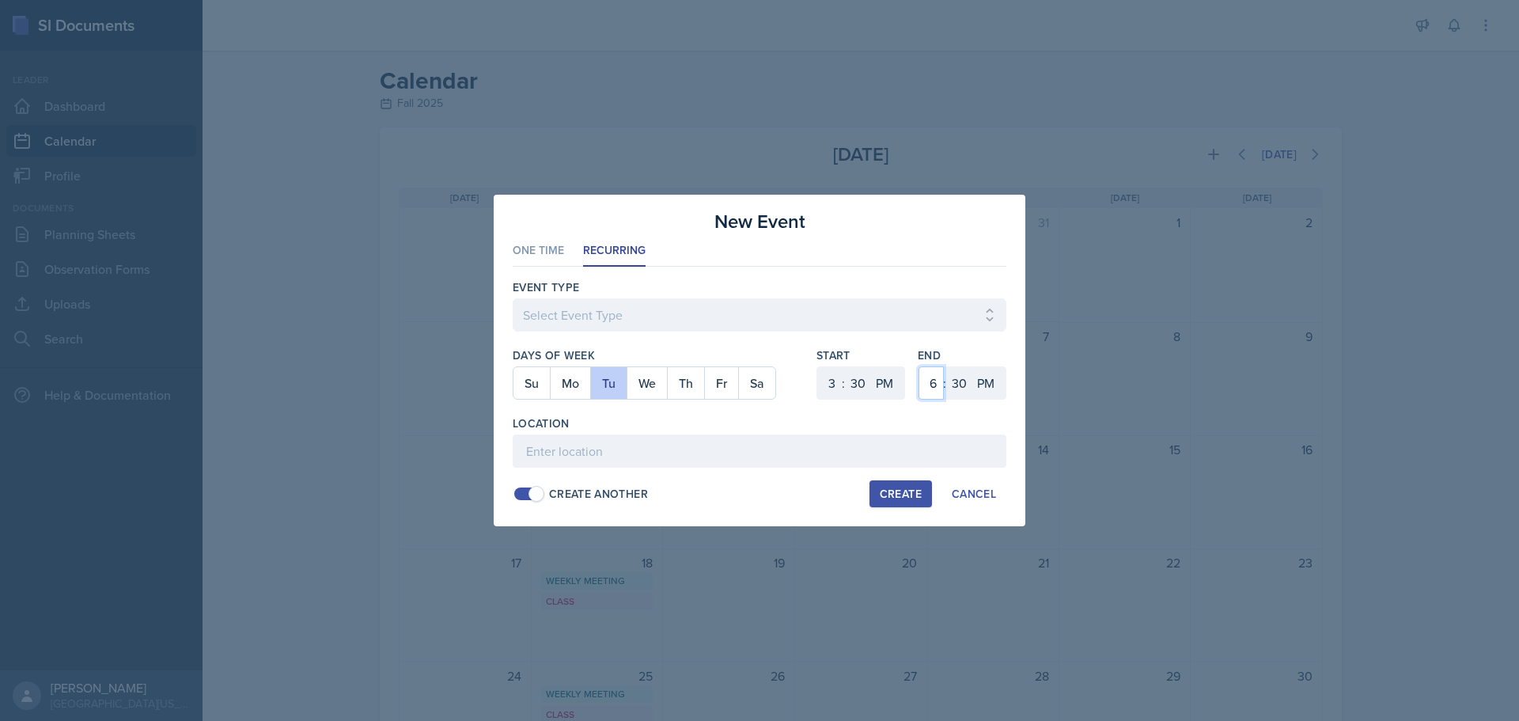
click at [930, 386] on select "1 2 3 4 5 6 7 8 9 10 11 12" at bounding box center [930, 382] width 25 height 33
select select "5"
click at [918, 366] on select "1 2 3 4 5 6 7 8 9 10 11 12" at bounding box center [930, 382] width 25 height 33
click at [959, 386] on select "00 05 10 15 20 25 30 35 40 45 50 55" at bounding box center [958, 382] width 25 height 33
select select "0"
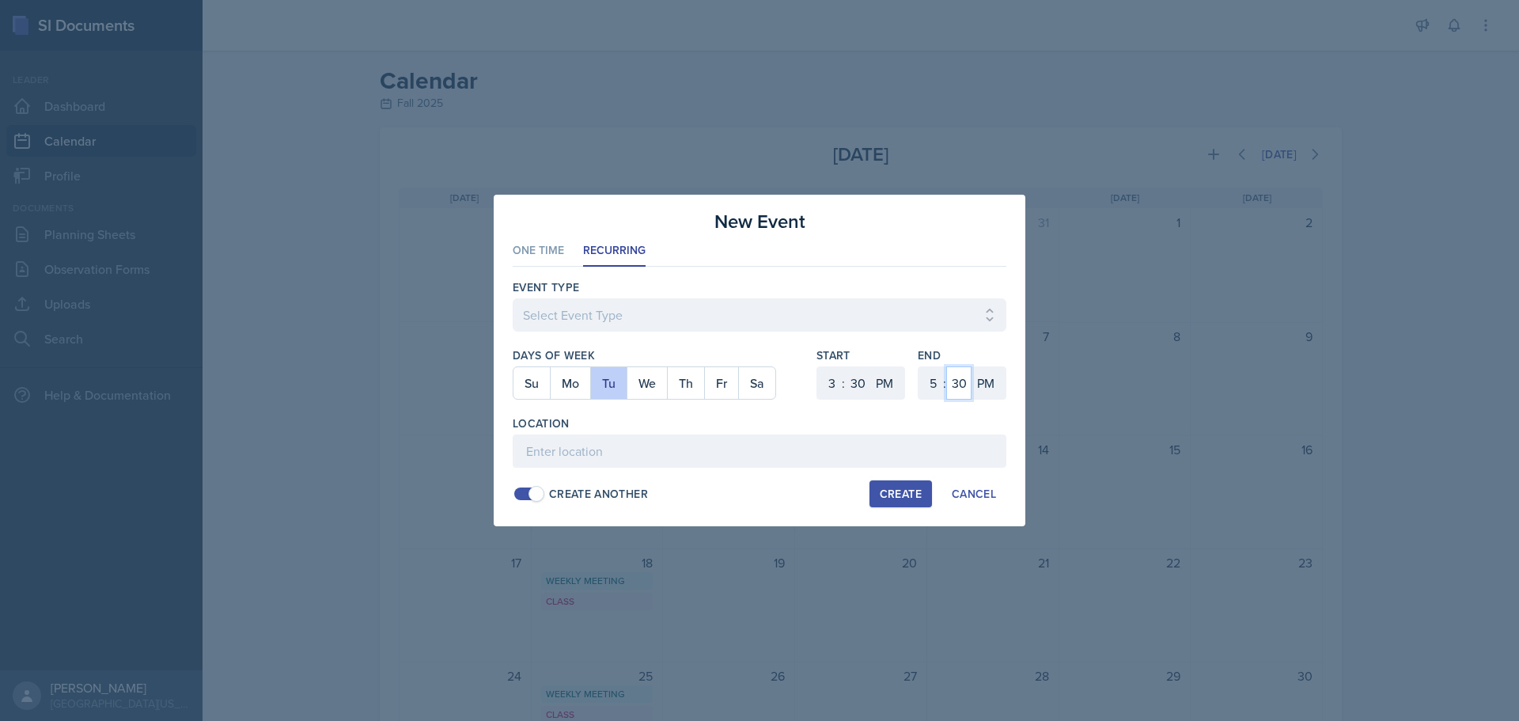
click at [946, 366] on select "00 05 10 15 20 25 30 35 40 45 50 55" at bounding box center [958, 382] width 25 height 33
click at [706, 455] on input at bounding box center [760, 450] width 494 height 33
type input "MOR 132"
click at [621, 319] on select "Select Event Type Admin Office Hour Cal Workshop Class Class Announcement LA Pe…" at bounding box center [760, 314] width 494 height 33
select select "30b582fb-8ac9-49fb-a214-1fb047ccc295"
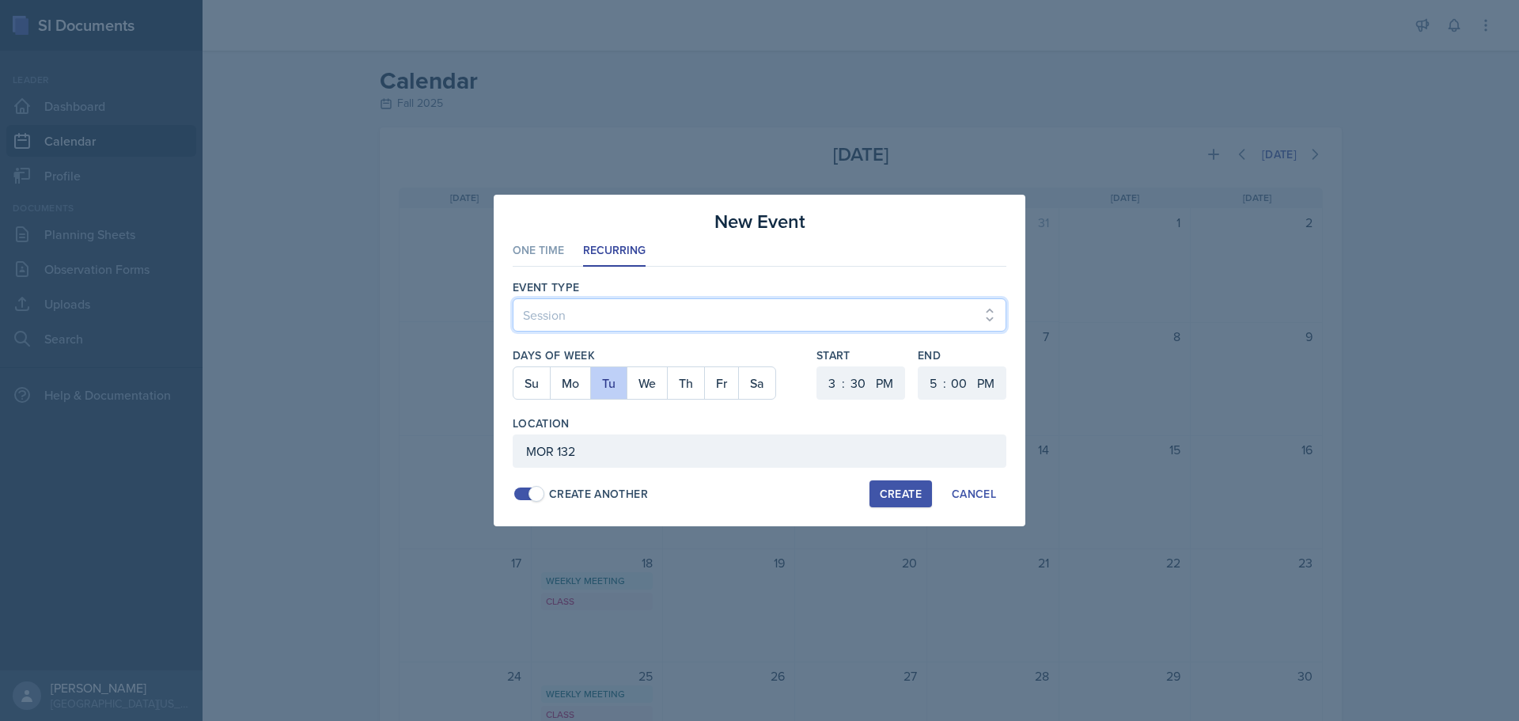
click at [513, 298] on select "Select Event Type Admin Office Hour Cal Workshop Class Class Announcement LA Pe…" at bounding box center [760, 314] width 494 height 33
click at [896, 495] on div "Create" at bounding box center [901, 493] width 42 height 13
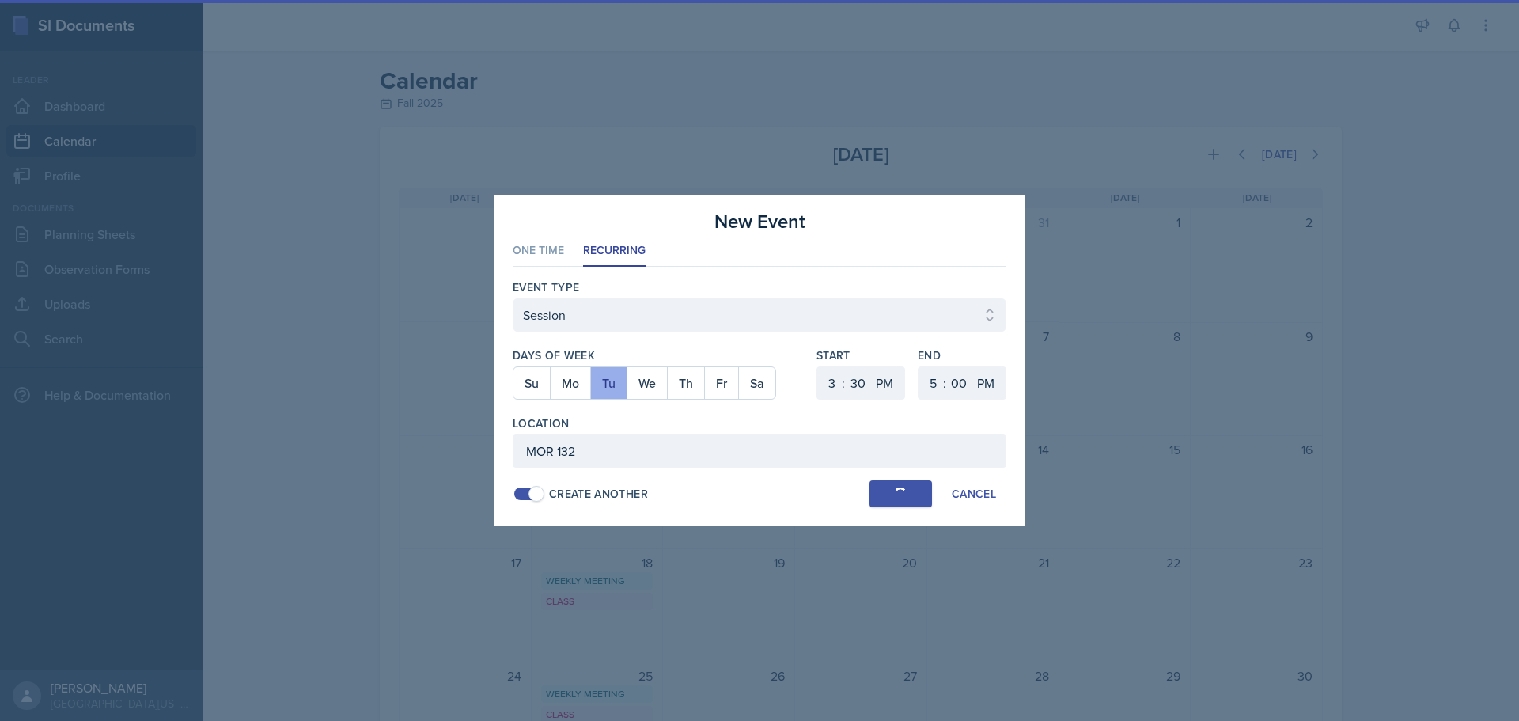
select select
select select "6"
select select "0"
select select "6"
select select "30"
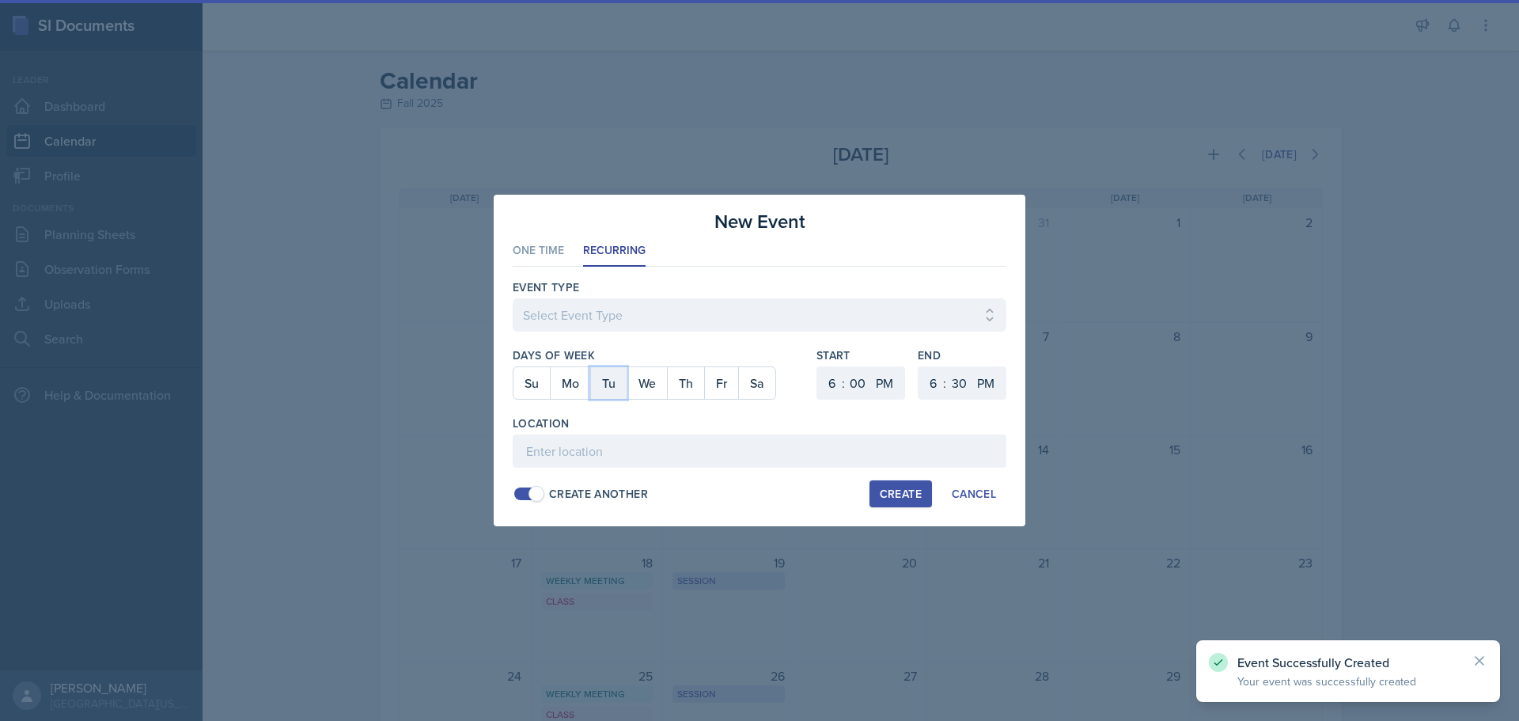
click at [615, 383] on button "Tu" at bounding box center [608, 383] width 36 height 32
click at [614, 384] on button "Tu" at bounding box center [608, 383] width 36 height 32
click at [693, 386] on button "Th" at bounding box center [685, 383] width 37 height 32
click at [833, 378] on select "1 2 3 4 5 6 7 8 9 10 11 12" at bounding box center [829, 382] width 25 height 33
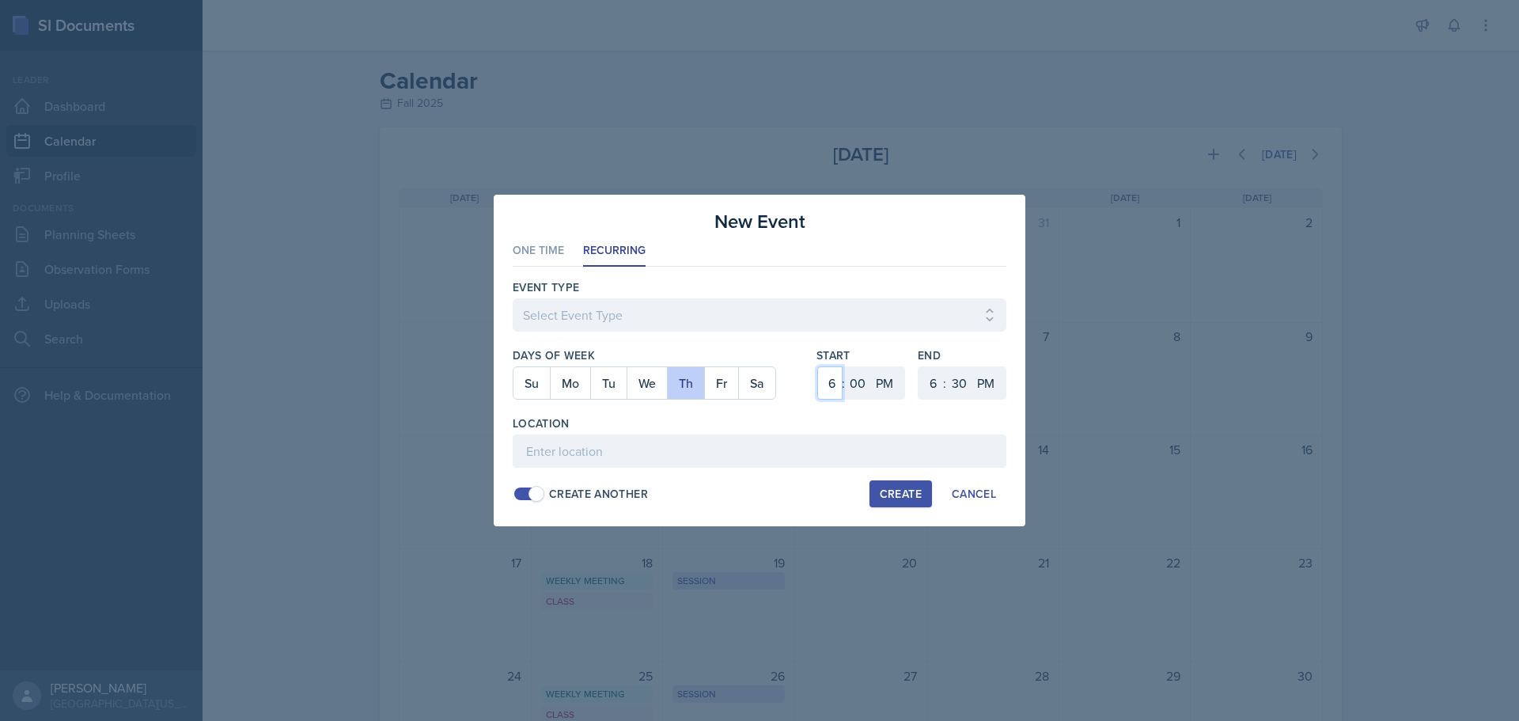
select select "4"
click at [817, 366] on select "1 2 3 4 5 6 7 8 9 10 11 12" at bounding box center [829, 382] width 25 height 33
click at [933, 384] on select "1 2 3 4 5 6 7 8 9 10 11 12" at bounding box center [930, 382] width 25 height 33
select select "5"
click at [918, 366] on select "1 2 3 4 5 6 7 8 9 10 11 12" at bounding box center [930, 382] width 25 height 33
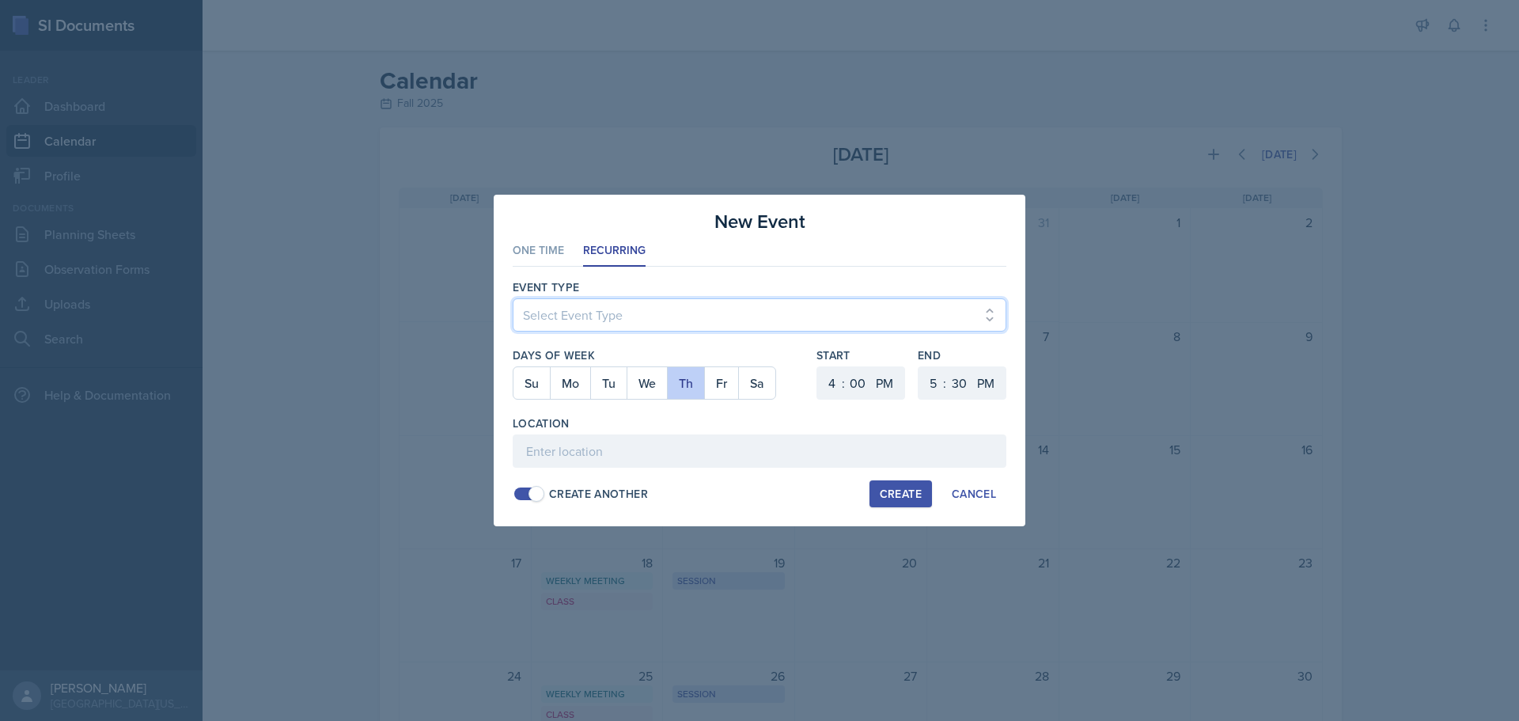
click at [727, 309] on select "Select Event Type Admin Office Hour Cal Workshop Class Class Announcement LA Pe…" at bounding box center [760, 314] width 494 height 33
select select "30b582fb-8ac9-49fb-a214-1fb047ccc295"
click at [513, 298] on select "Select Event Type Admin Office Hour Cal Workshop Class Class Announcement LA Pe…" at bounding box center [760, 314] width 494 height 33
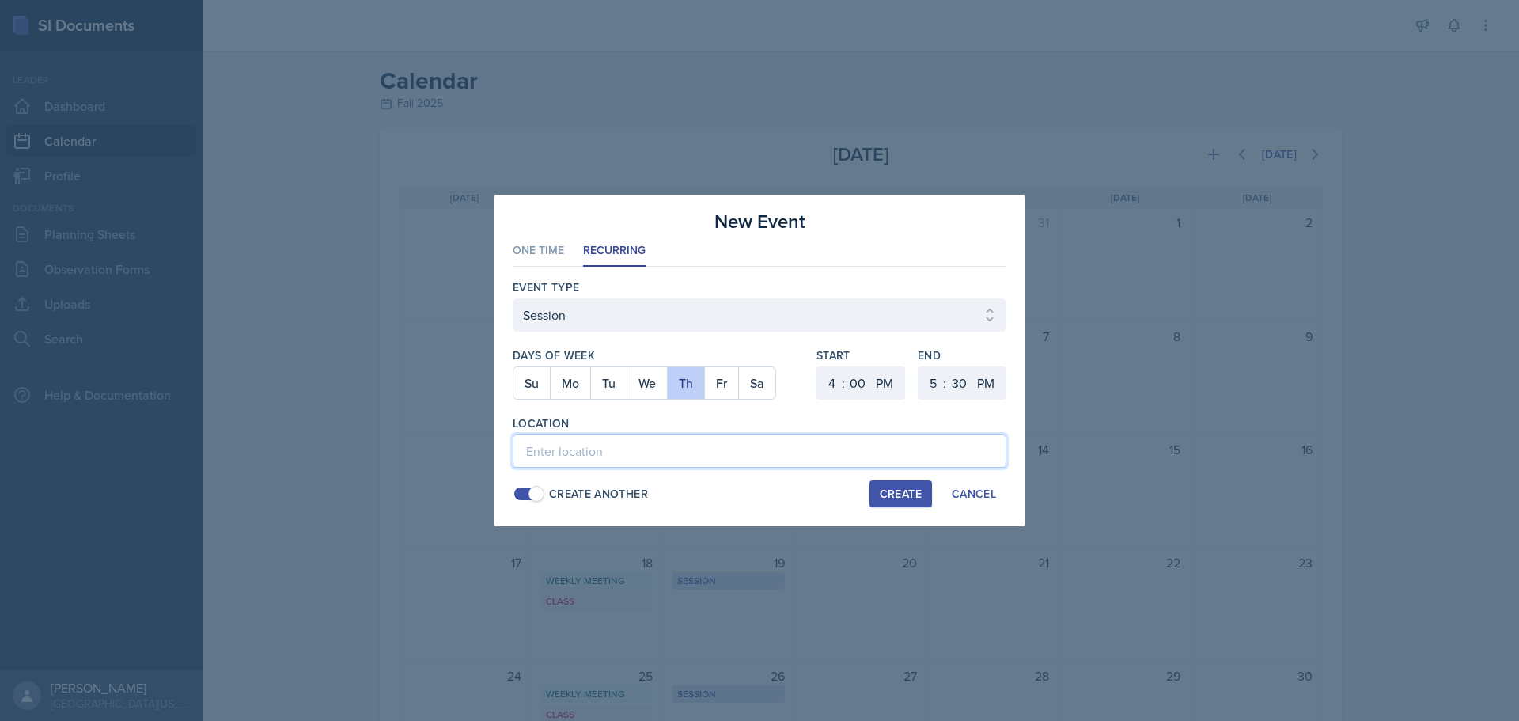
click at [580, 456] on input at bounding box center [760, 450] width 494 height 33
type input "MOR 132"
click at [884, 490] on div "Create" at bounding box center [901, 493] width 42 height 13
select select
select select "6"
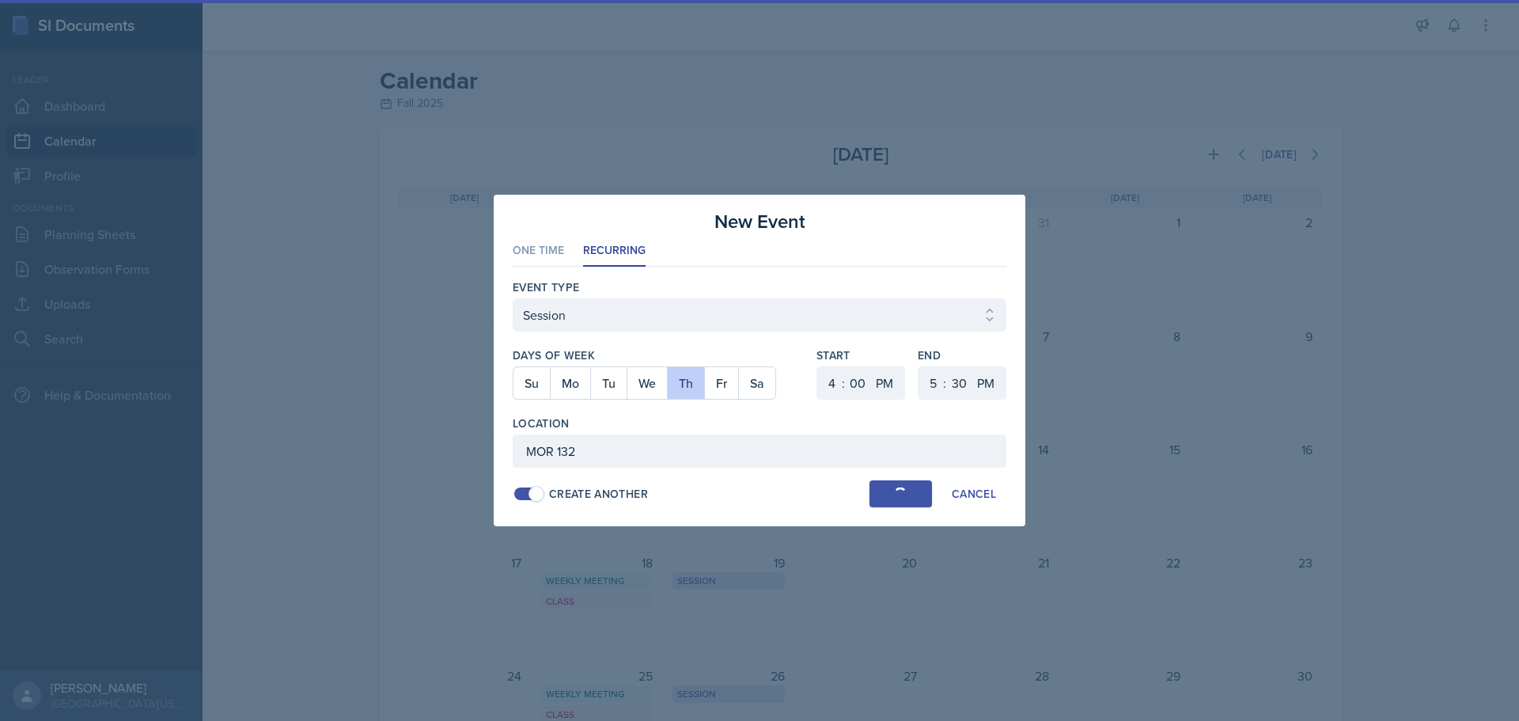
select select "6"
click at [638, 373] on button "We" at bounding box center [647, 383] width 40 height 32
click at [934, 388] on select "1 2 3 4 5 6 7 8 9 10 11 12" at bounding box center [930, 382] width 25 height 33
select select "7"
click at [918, 366] on select "1 2 3 4 5 6 7 8 9 10 11 12" at bounding box center [930, 382] width 25 height 33
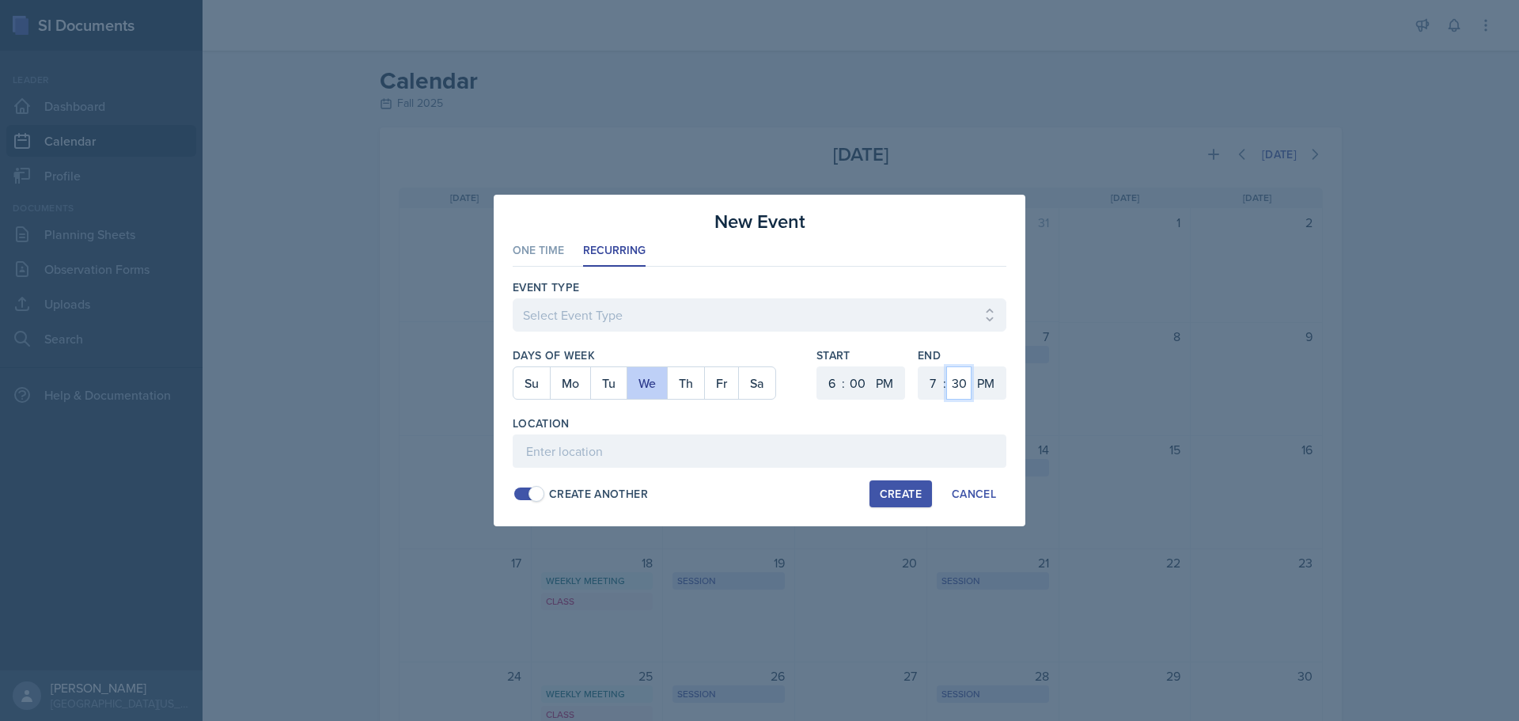
click at [966, 373] on select "00 05 10 15 20 25 30 35 40 45 50 55" at bounding box center [958, 382] width 25 height 33
select select "20"
click at [946, 366] on select "00 05 10 15 20 25 30 35 40 45 50 55" at bounding box center [958, 382] width 25 height 33
click at [773, 297] on div "Event Type Select Event Type Admin Office Hour Cal Workshop Class Class Announc…" at bounding box center [760, 313] width 494 height 68
click at [767, 315] on select "Select Event Type Admin Office Hour Cal Workshop Class Class Announcement LA Pe…" at bounding box center [760, 314] width 494 height 33
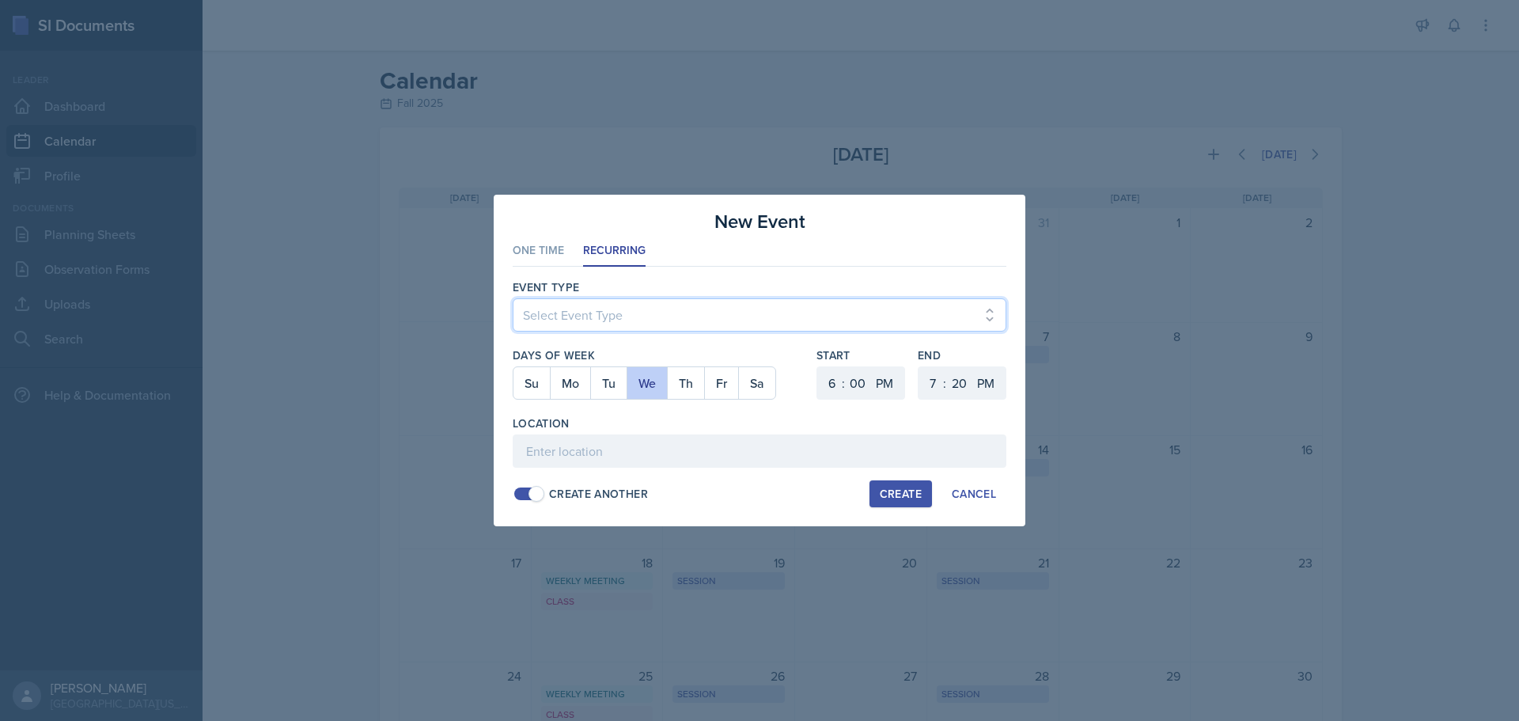
select select "bd4f27e7-d6ed-4573-9455-47908d0b622f"
click at [513, 298] on select "Select Event Type Admin Office Hour Cal Workshop Class Class Announcement LA Pe…" at bounding box center [760, 314] width 494 height 33
click at [892, 498] on div "Create" at bounding box center [901, 493] width 42 height 13
select select
select select "6"
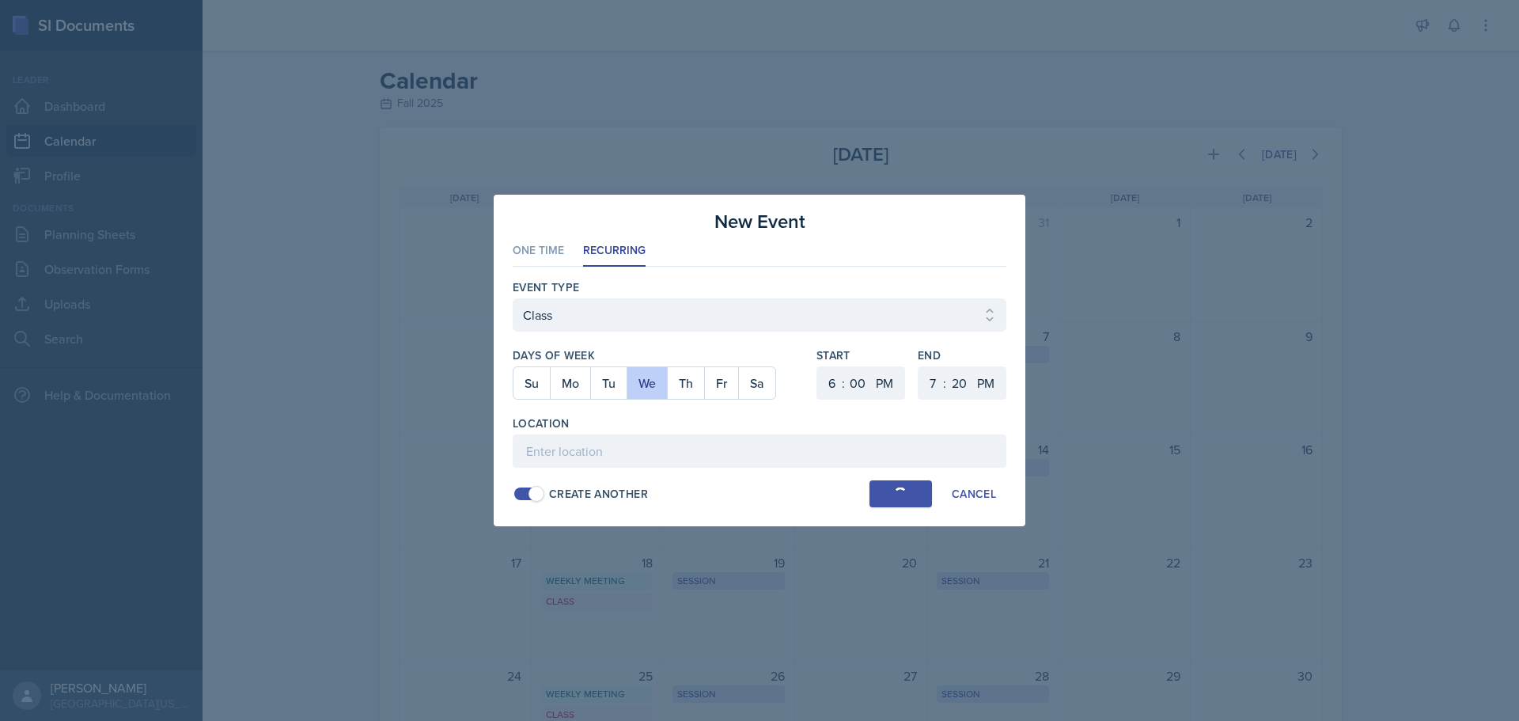
select select "30"
click at [614, 383] on button "Tu" at bounding box center [608, 383] width 36 height 32
click at [831, 386] on select "1 2 3 4 5 6 7 8 9 10 11 12" at bounding box center [829, 382] width 25 height 33
select select "5"
click at [817, 366] on select "1 2 3 4 5 6 7 8 9 10 11 12" at bounding box center [829, 382] width 25 height 33
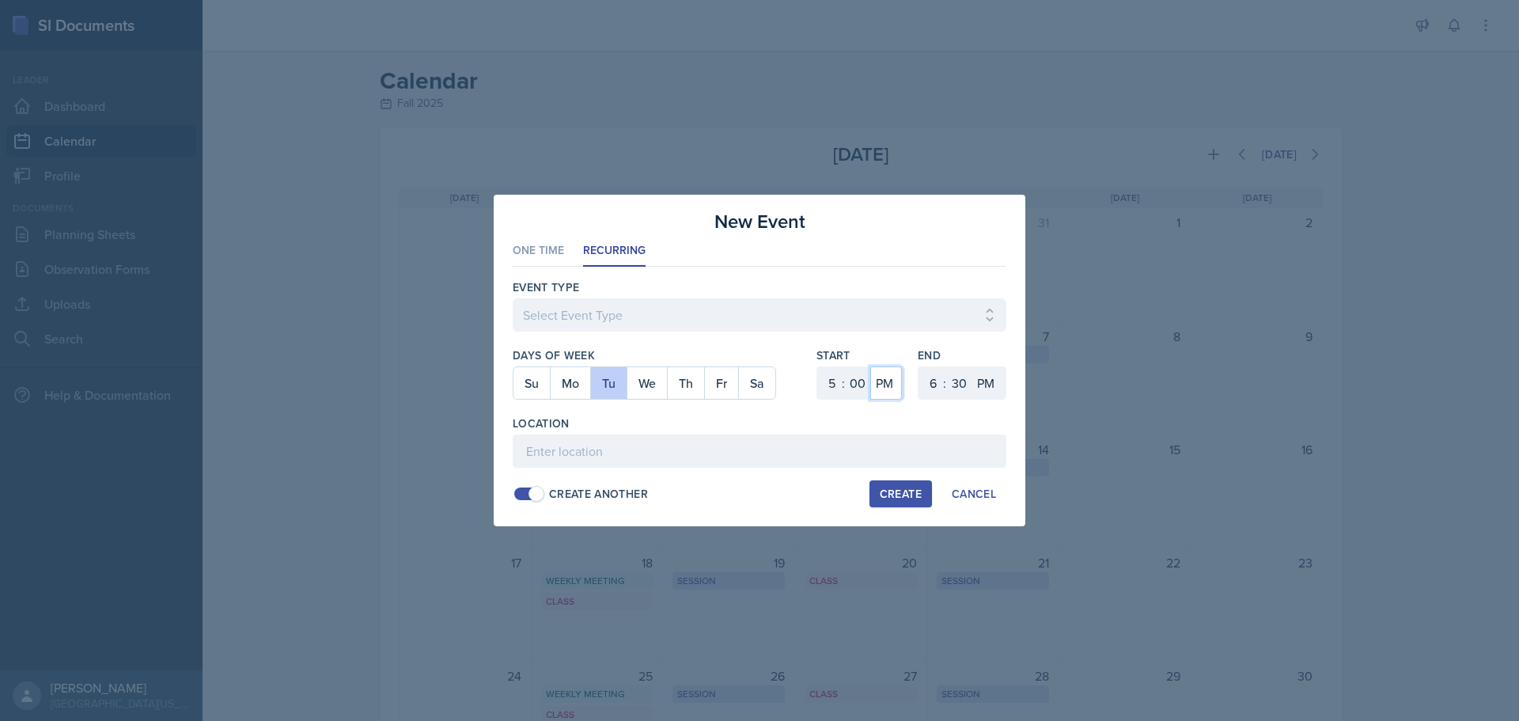
click at [871, 387] on select "AM PM" at bounding box center [886, 382] width 32 height 33
click at [866, 385] on select "00 05 10 15 20 25 30 35 40 45 50 55" at bounding box center [857, 382] width 25 height 33
select select "30"
click at [845, 366] on select "00 05 10 15 20 25 30 35 40 45 50 55" at bounding box center [857, 382] width 25 height 33
click at [598, 326] on select "Select Event Type Admin Office Hour Cal Workshop Class Class Announcement LA Pe…" at bounding box center [760, 314] width 494 height 33
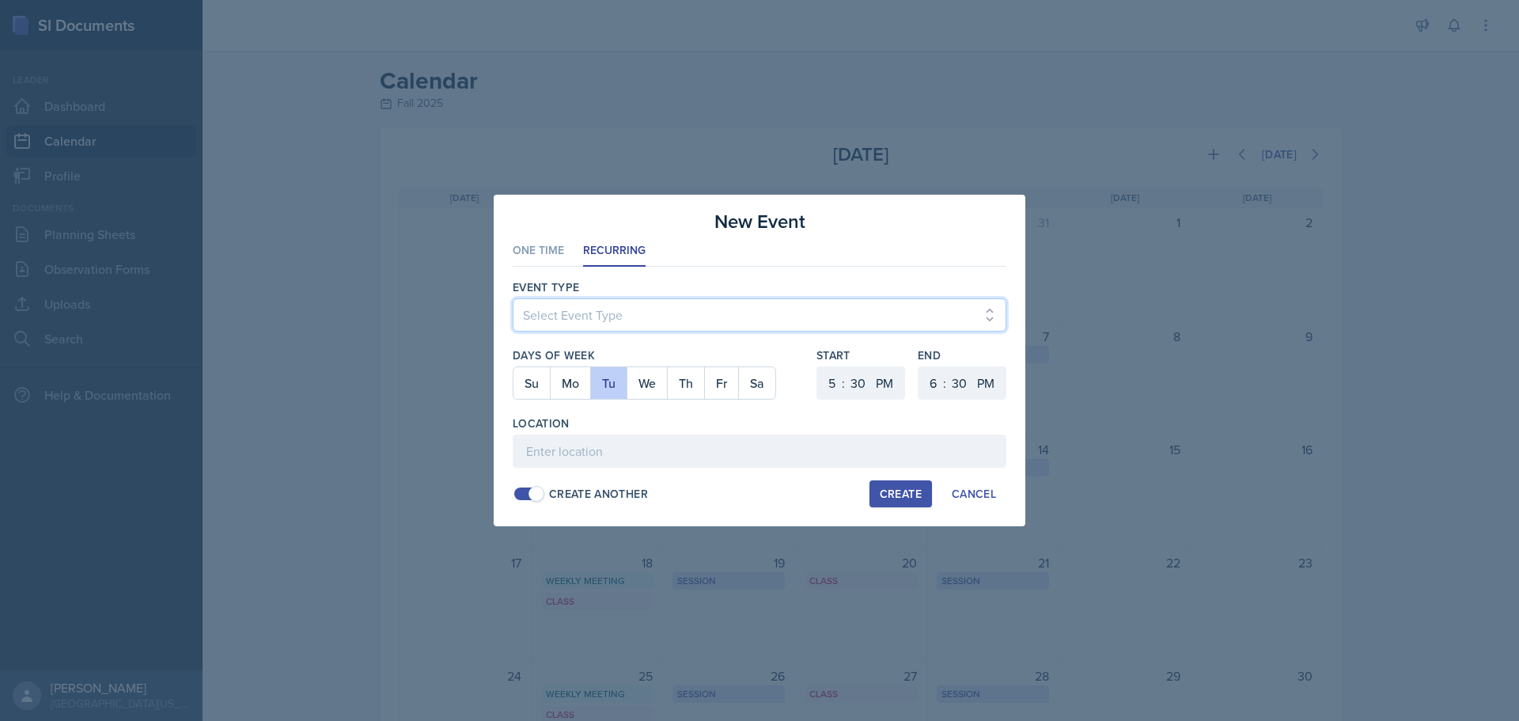
select select "711e3089-b526-4ace-8ef7-b628edcb7570"
click at [513, 298] on select "Select Event Type Admin Office Hour Cal Workshop Class Class Announcement LA Pe…" at bounding box center [760, 314] width 494 height 33
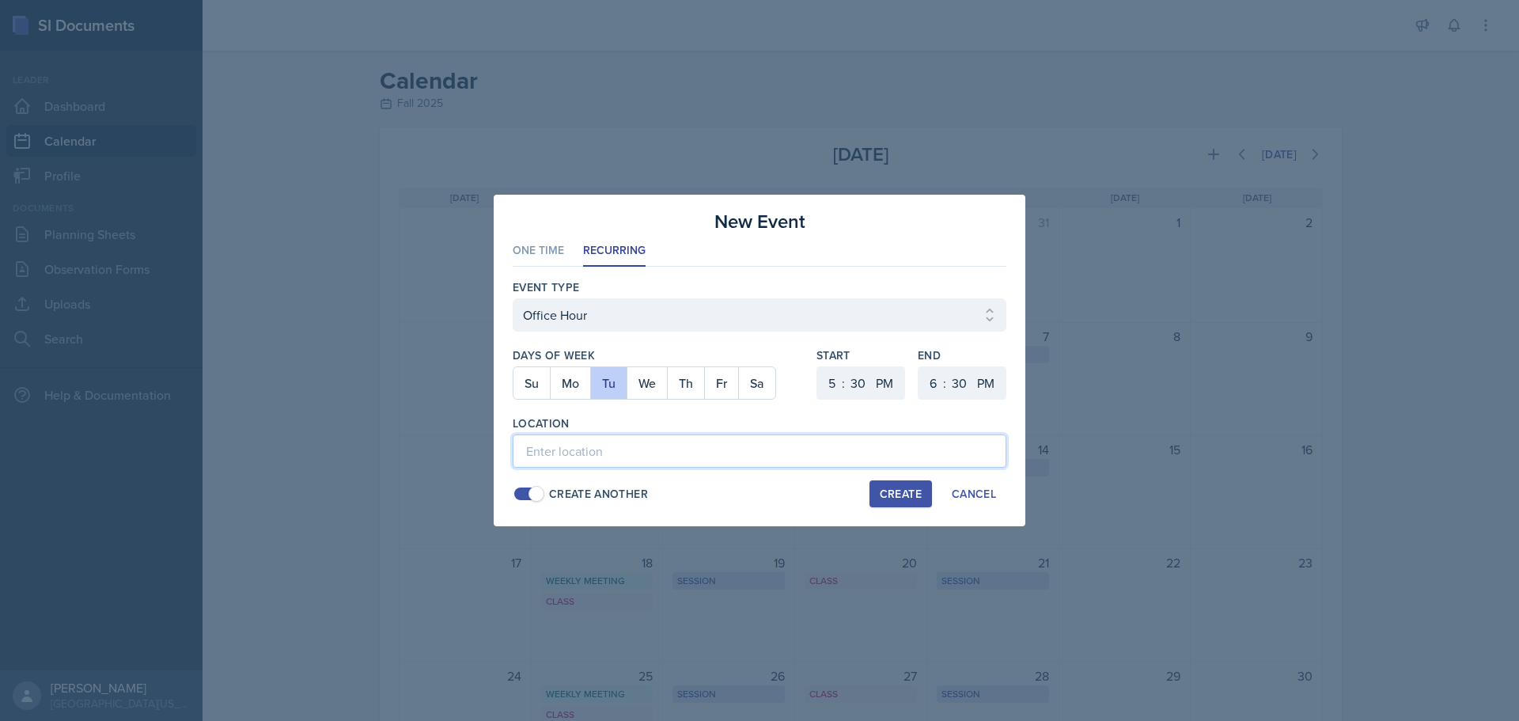
click at [677, 458] on input at bounding box center [760, 450] width 494 height 33
type input "SSC"
click at [519, 484] on div "Create Another Create Cancel" at bounding box center [760, 493] width 494 height 27
click at [533, 493] on span at bounding box center [536, 494] width 16 height 16
click at [876, 505] on button "Create" at bounding box center [900, 493] width 62 height 27
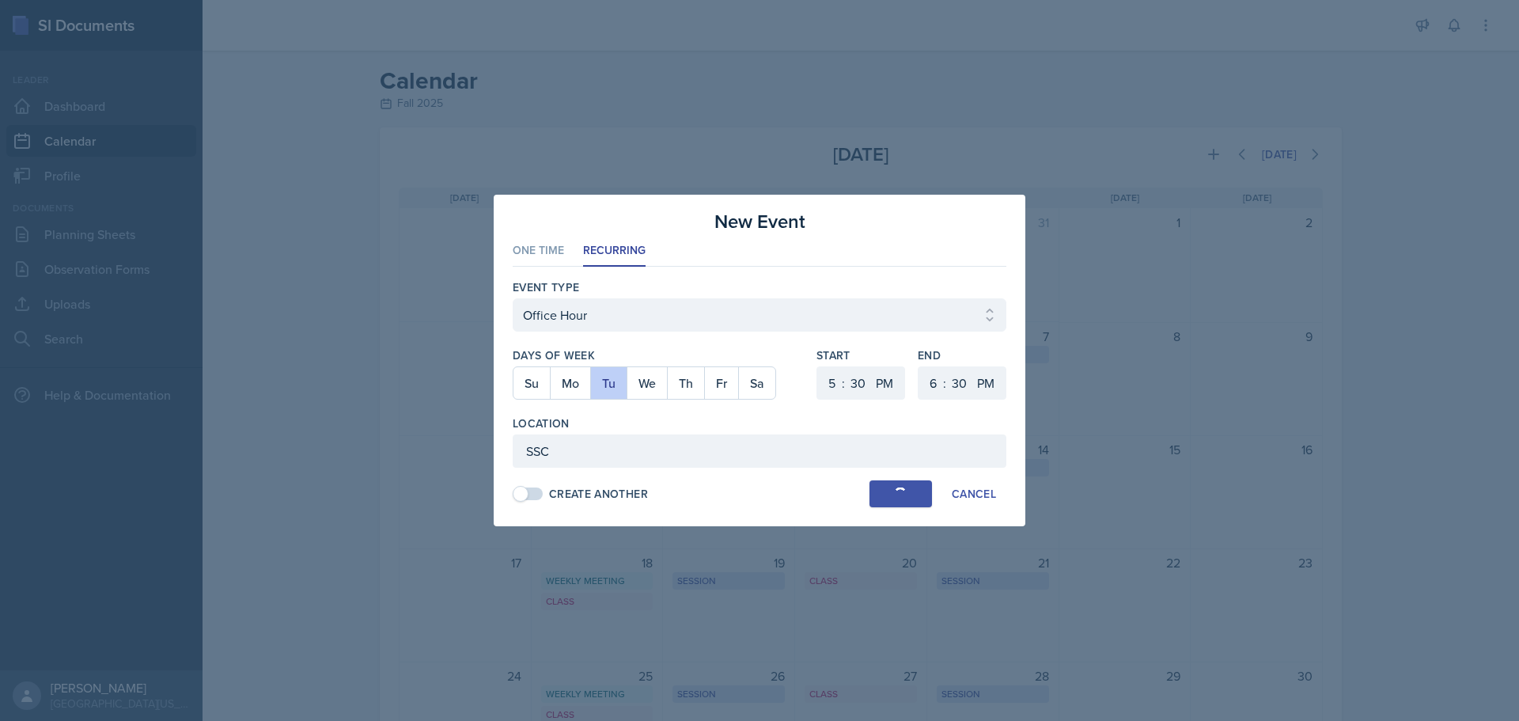
select select
select select "6"
select select "0"
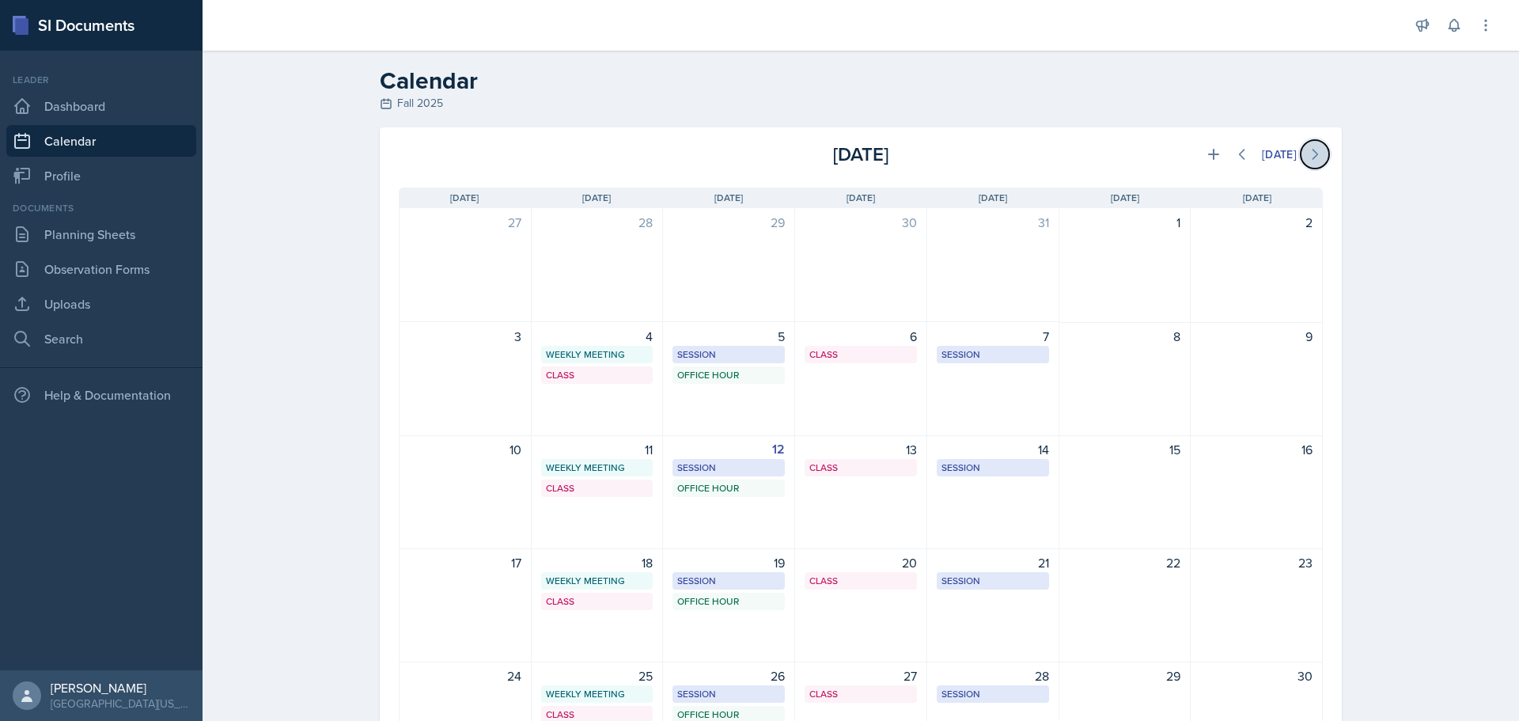
click at [1322, 148] on button at bounding box center [1315, 154] width 28 height 28
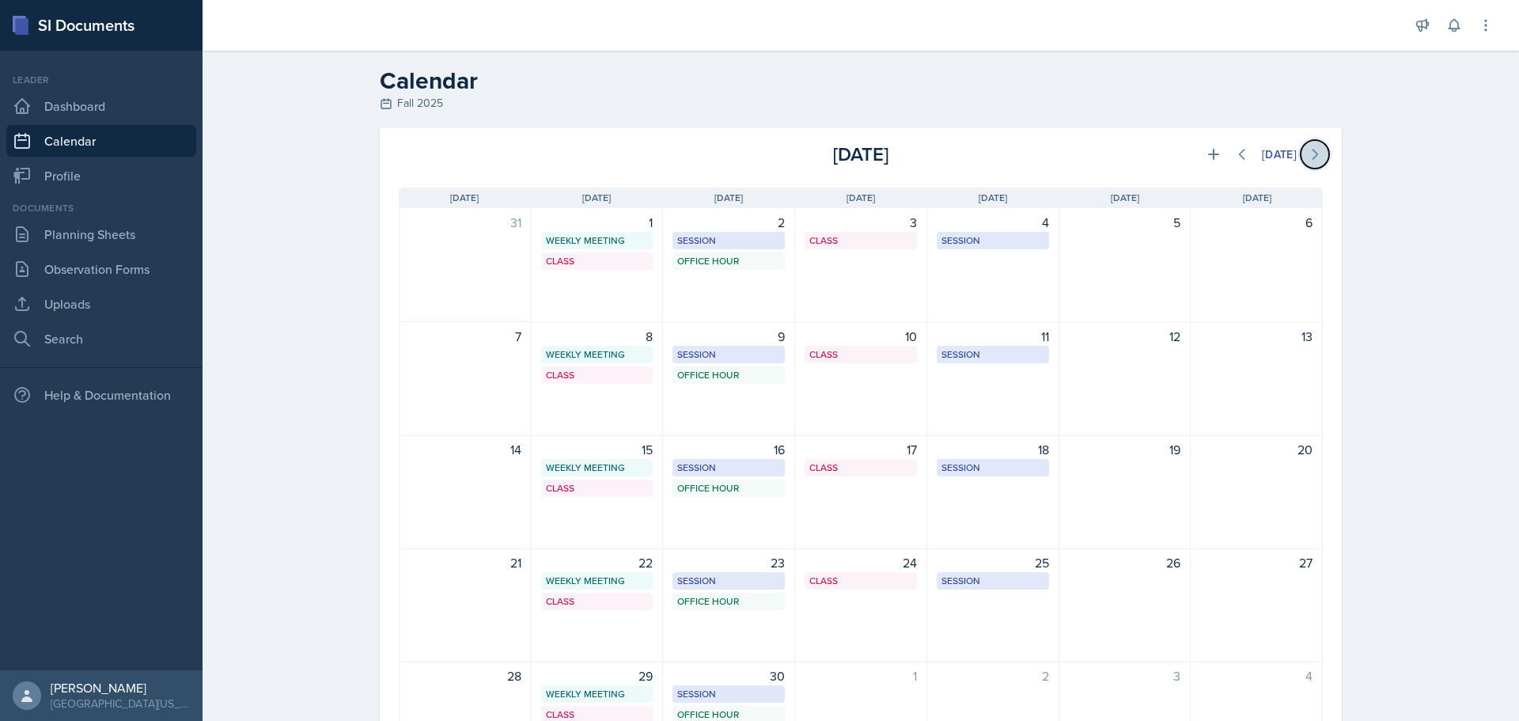
click at [1322, 148] on button at bounding box center [1315, 154] width 28 height 28
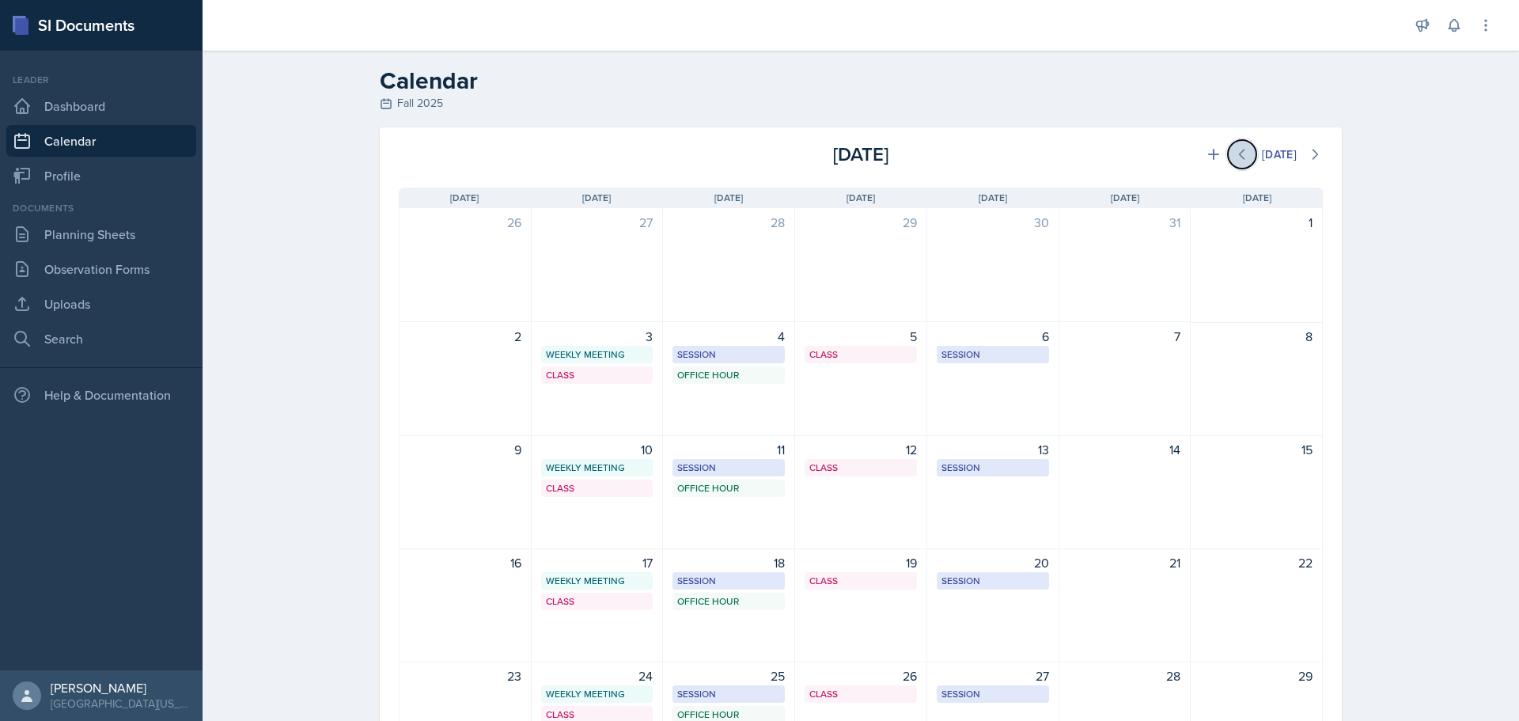
click at [1234, 147] on icon at bounding box center [1242, 154] width 16 height 16
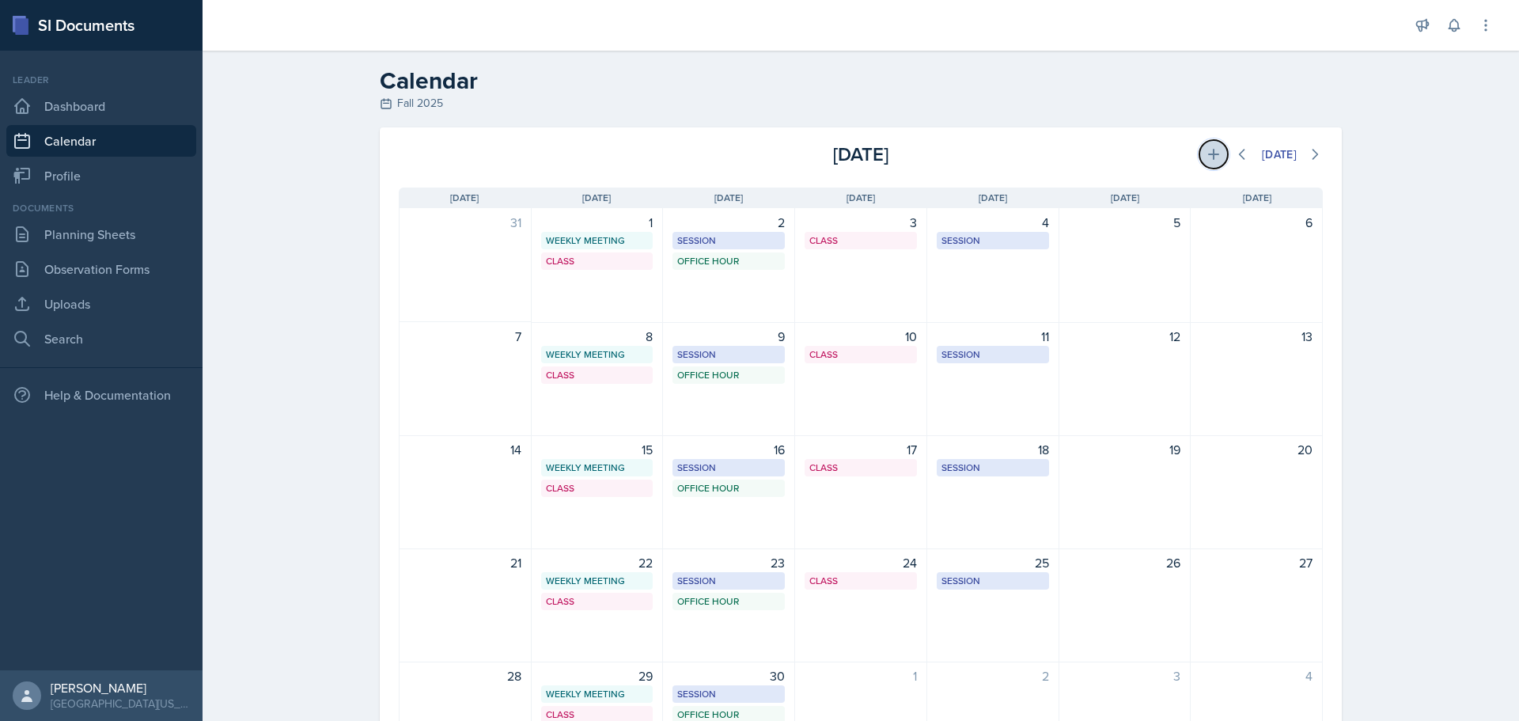
click at [1210, 148] on icon at bounding box center [1214, 154] width 16 height 16
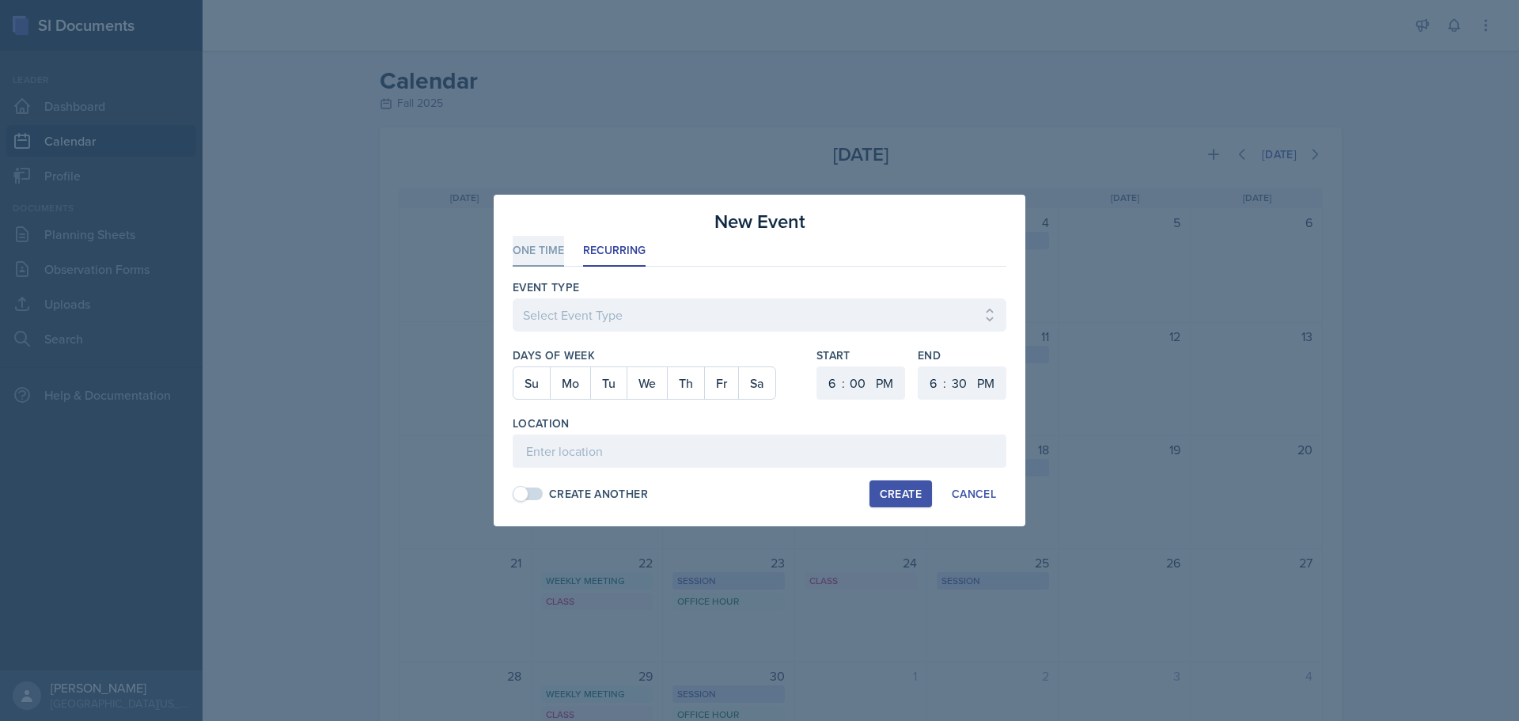
click at [544, 263] on li "One Time" at bounding box center [538, 251] width 51 height 31
click at [683, 388] on div at bounding box center [658, 382] width 291 height 33
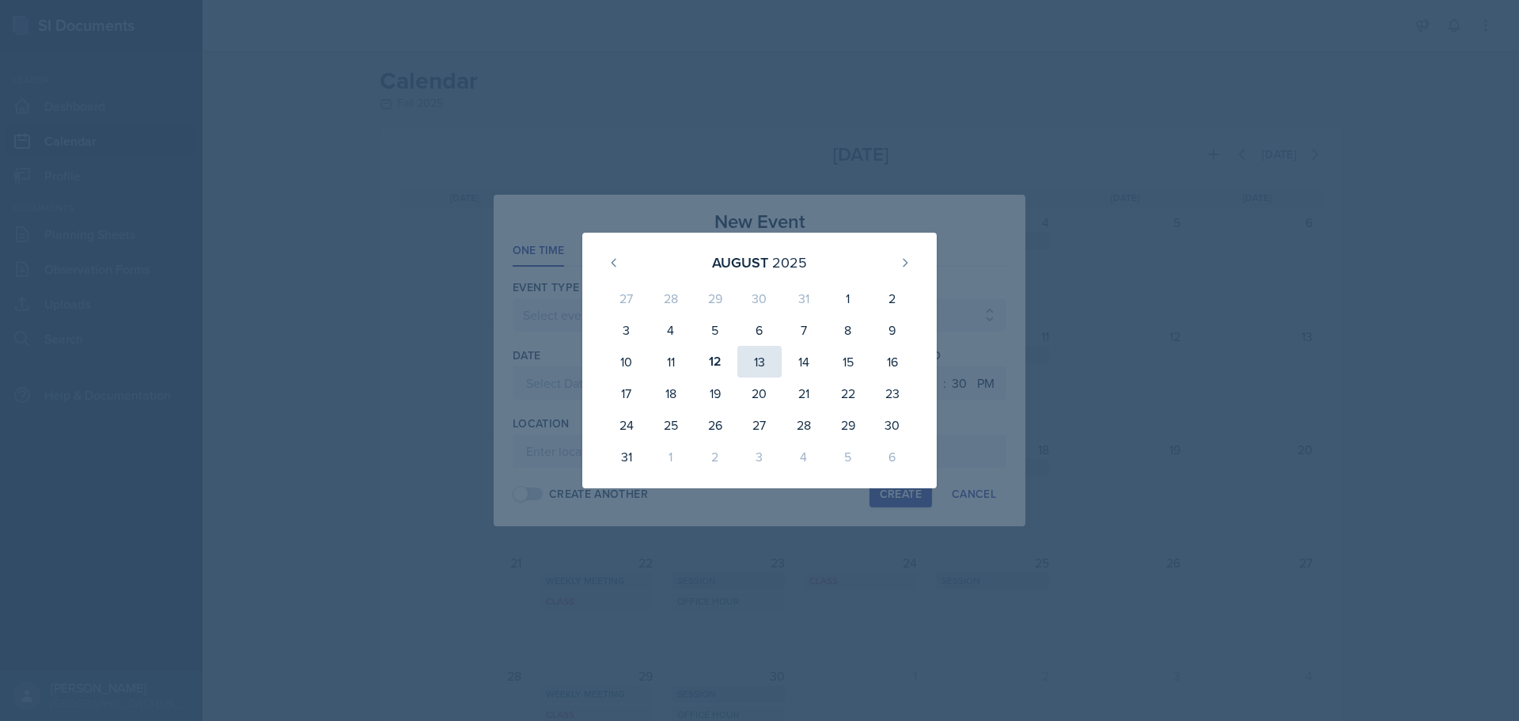
click at [759, 367] on div "13" at bounding box center [759, 362] width 44 height 32
type input "[DATE]"
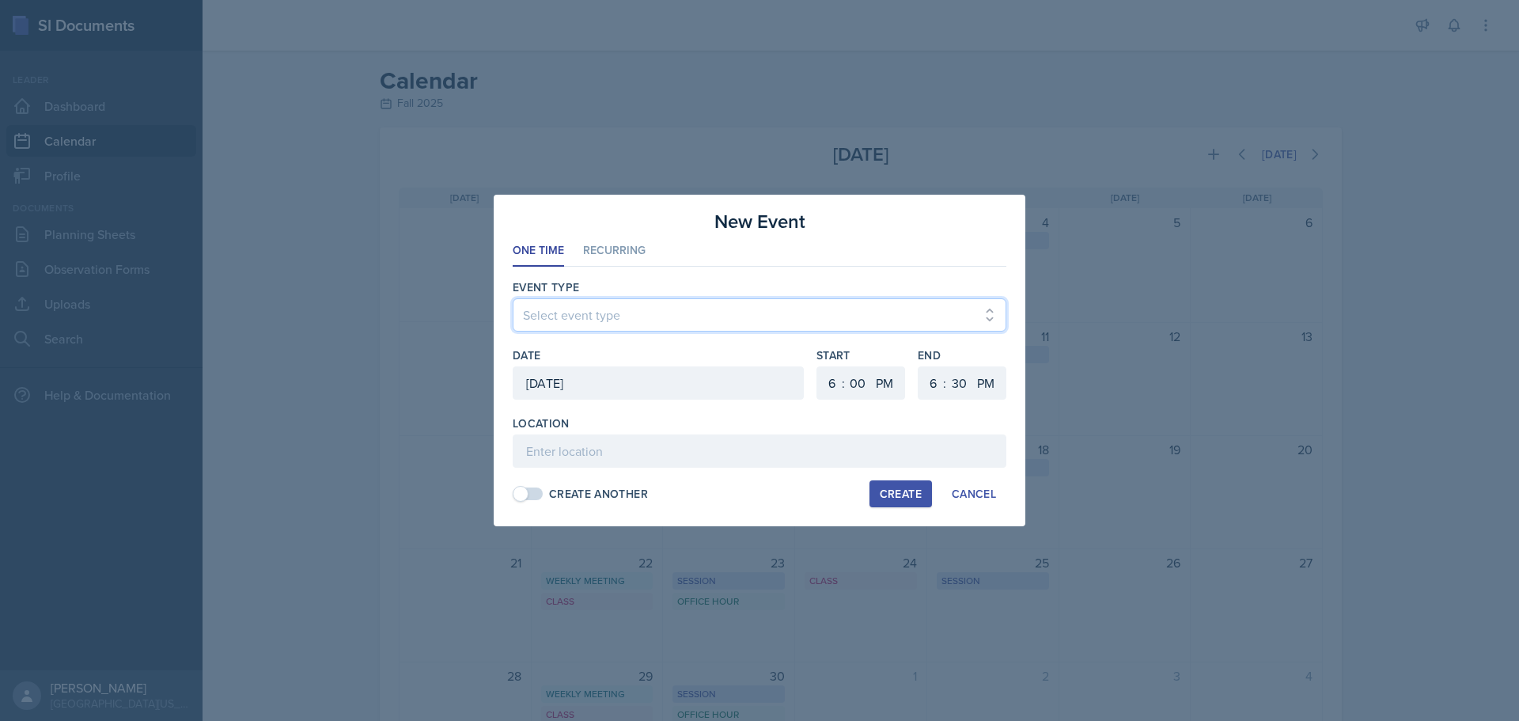
click at [808, 319] on select "Select event type Admin Office Hour Cal Workshop Class Class Announcement LA Pe…" at bounding box center [760, 314] width 494 height 33
click at [652, 308] on select "Select event type Admin Office Hour Cal Workshop Class Class Announcement LA Pe…" at bounding box center [760, 314] width 494 height 33
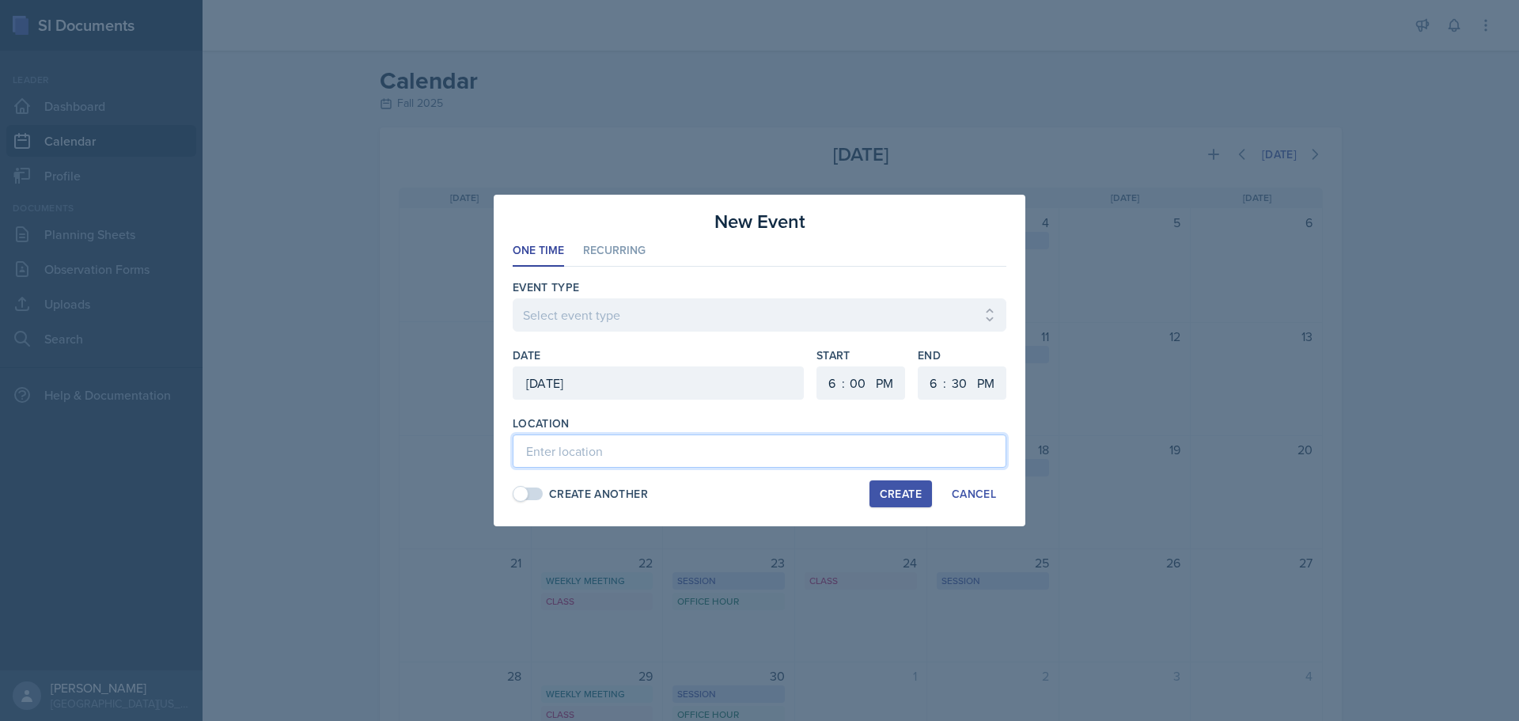
click at [632, 441] on input at bounding box center [760, 450] width 494 height 33
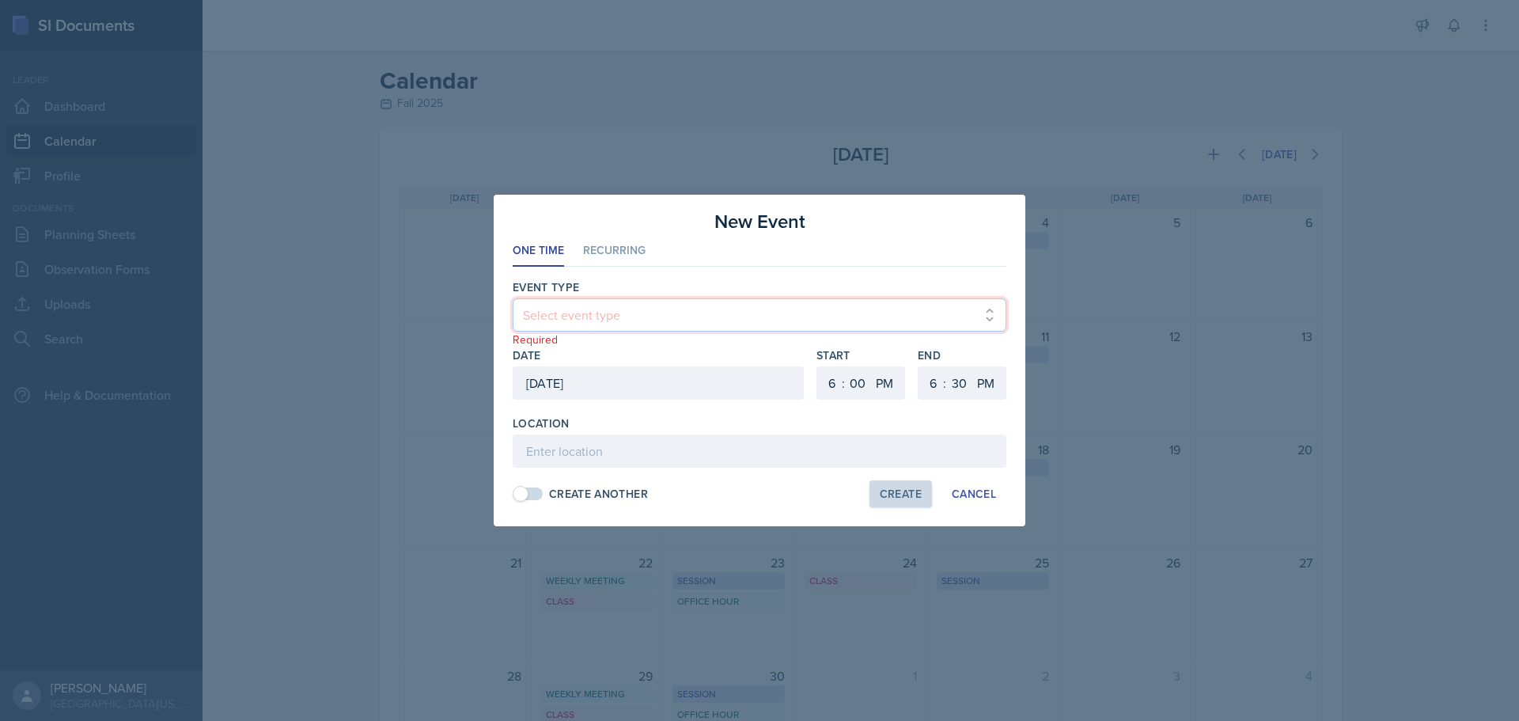
click at [643, 302] on select "Select event type Admin Office Hour Cal Workshop Class Class Announcement LA Pe…" at bounding box center [760, 314] width 494 height 33
select select "dcbfd005-ee97-4d1a-8f17-5611bfb2c96c"
click at [513, 298] on select "Select event type Admin Office Hour Cal Workshop Class Class Announcement LA Pe…" at bounding box center [760, 314] width 494 height 33
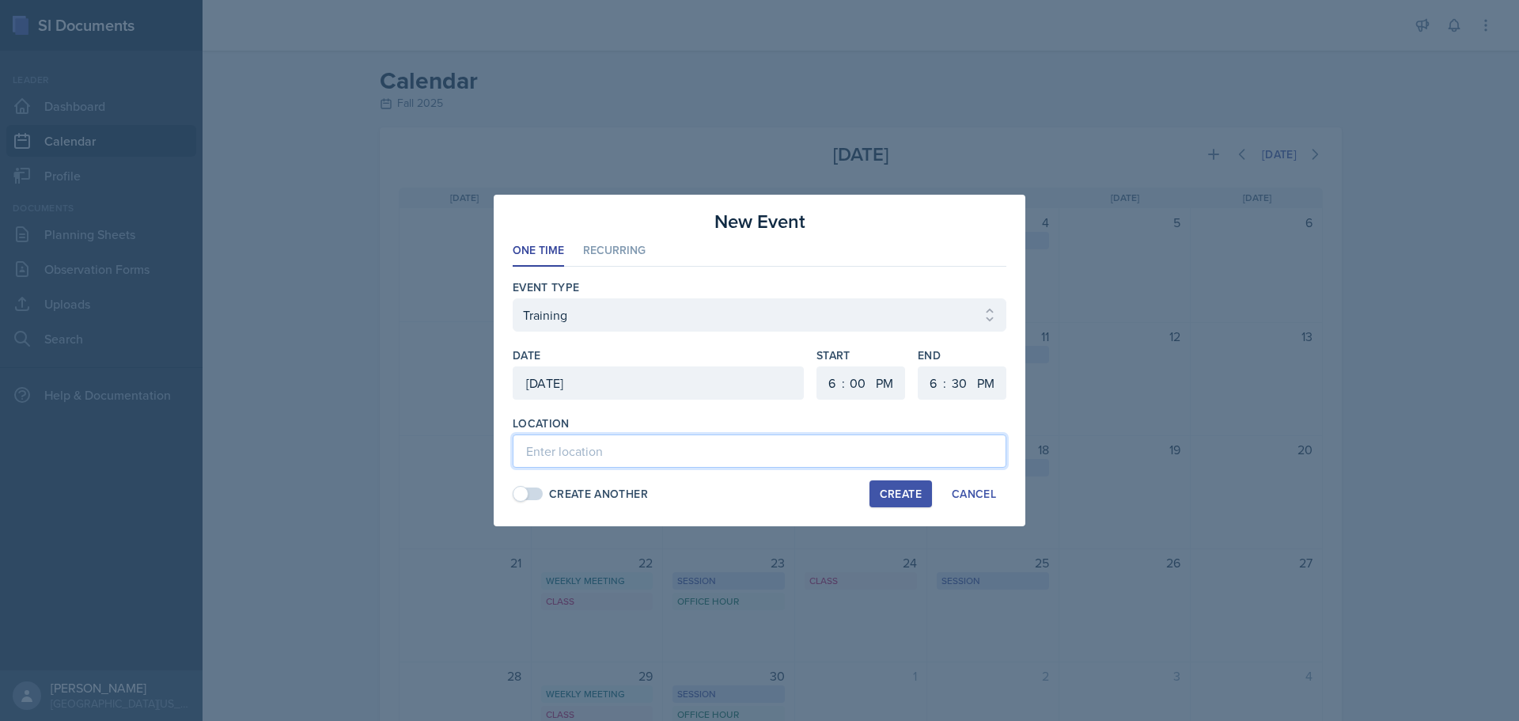
click at [613, 455] on input at bounding box center [760, 450] width 494 height 33
type input "Online training due"
click at [835, 373] on select "1 2 3 4 5 6 7 8 9 10 11 12" at bounding box center [829, 382] width 25 height 33
select select "1"
click at [817, 366] on select "1 2 3 4 5 6 7 8 9 10 11 12" at bounding box center [829, 382] width 25 height 33
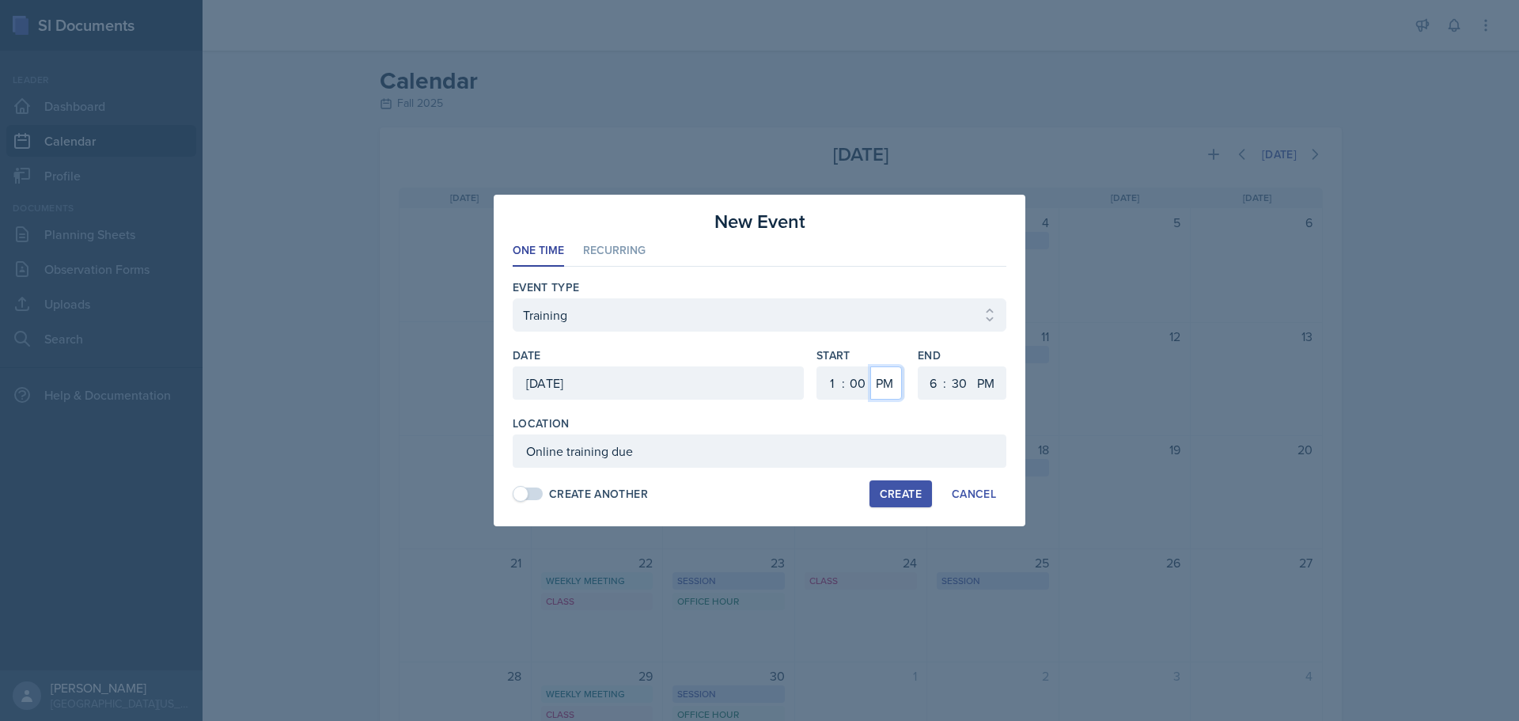
click at [890, 390] on select "AM PM" at bounding box center [886, 382] width 32 height 33
select select "AM"
click at [870, 366] on select "AM PM" at bounding box center [886, 382] width 32 height 33
click at [832, 385] on select "1 2 3 4 5 6 7 8 9 10 11 12" at bounding box center [829, 382] width 25 height 33
click at [862, 373] on select "00 05 10 15 20 25 30 35 40 45 50 55" at bounding box center [857, 382] width 25 height 33
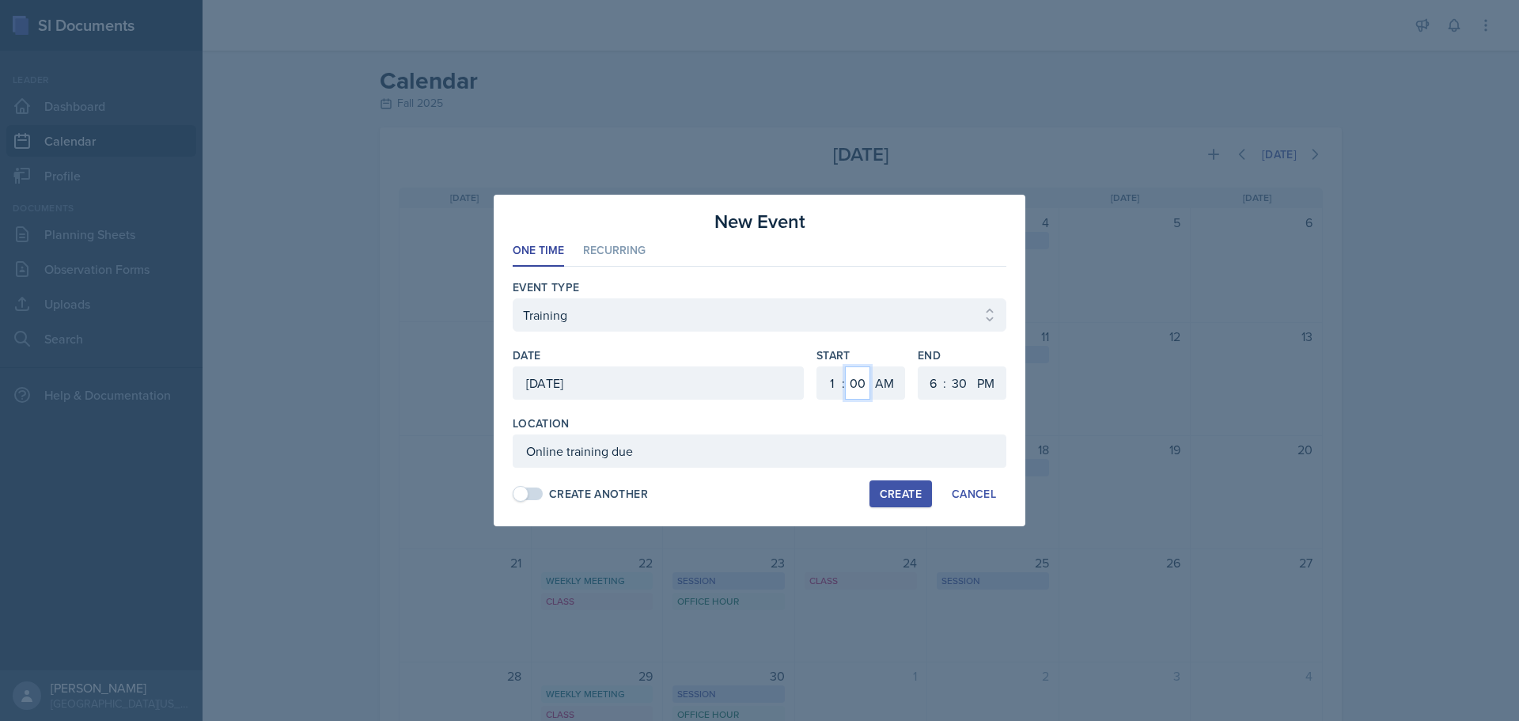
select select "5"
click at [845, 366] on select "00 05 10 15 20 25 30 35 40 45 50 55" at bounding box center [857, 382] width 25 height 33
click at [818, 371] on select "1 2 3 4 5 6 7 8 9 10 11 12" at bounding box center [829, 382] width 25 height 33
select select "12"
click at [817, 366] on select "1 2 3 4 5 6 7 8 9 10 11 12" at bounding box center [829, 382] width 25 height 33
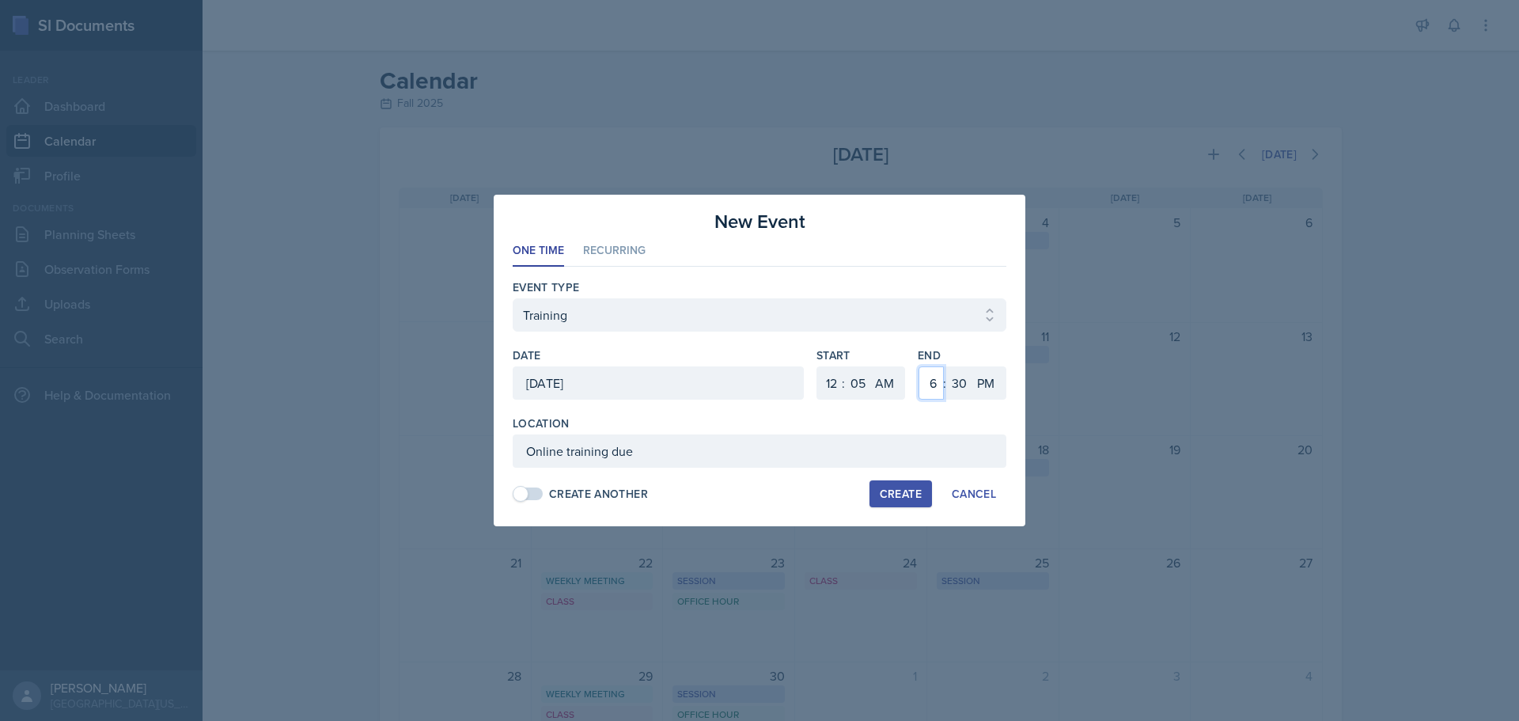
click at [937, 389] on select "1 2 3 4 5 6 7 8 9 10 11 12" at bounding box center [930, 382] width 25 height 33
click at [927, 388] on select "1 2 3 4 5 6 7 8 9 10 11 12" at bounding box center [930, 382] width 25 height 33
select select "11"
click at [918, 366] on select "1 2 3 4 5 6 7 8 9 10 11 12" at bounding box center [930, 382] width 25 height 33
click at [954, 385] on select "00 05 10 15 20 25 30 35 40 45 50 55" at bounding box center [958, 382] width 25 height 33
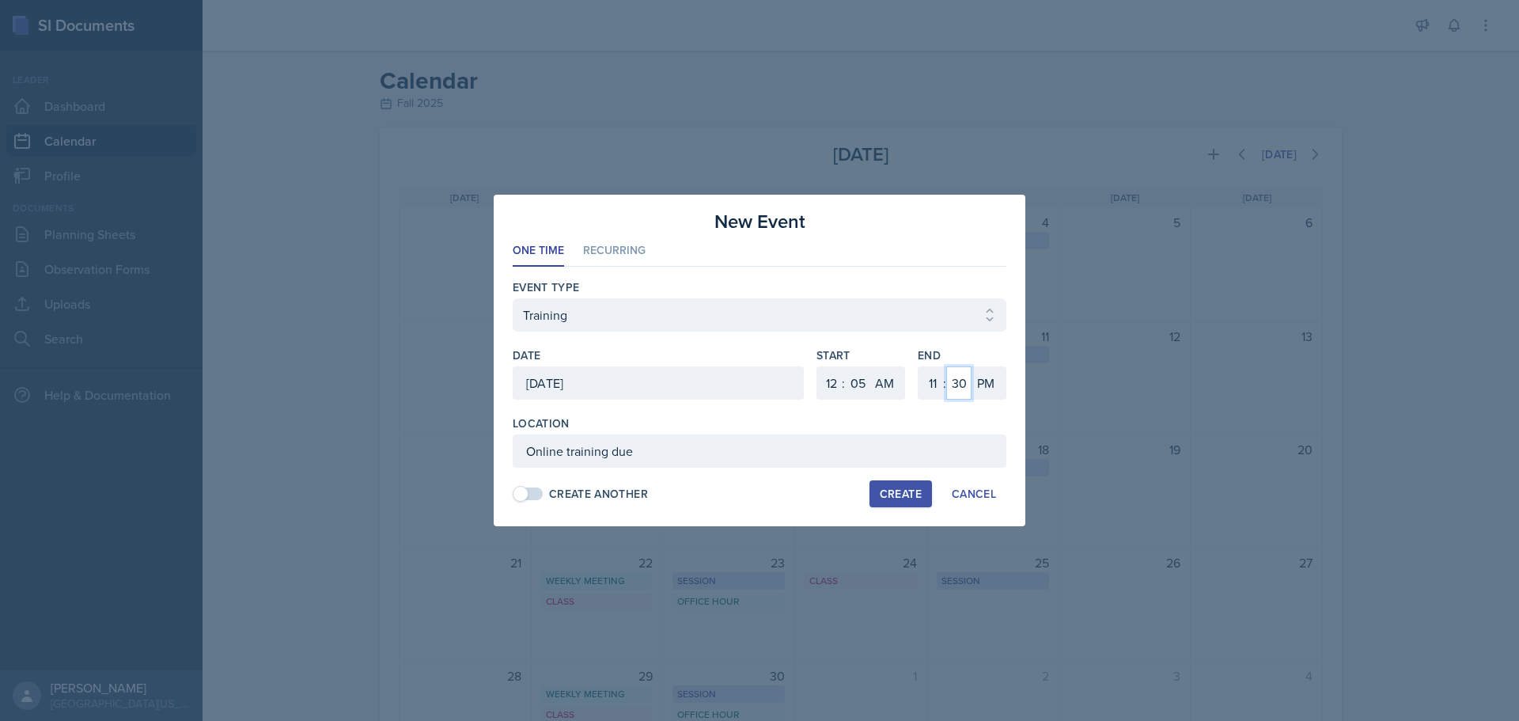
select select "55"
click at [946, 366] on select "00 05 10 15 20 25 30 35 40 45 50 55" at bounding box center [958, 382] width 25 height 33
click at [912, 498] on div "Create" at bounding box center [901, 493] width 42 height 13
select select
select select "6"
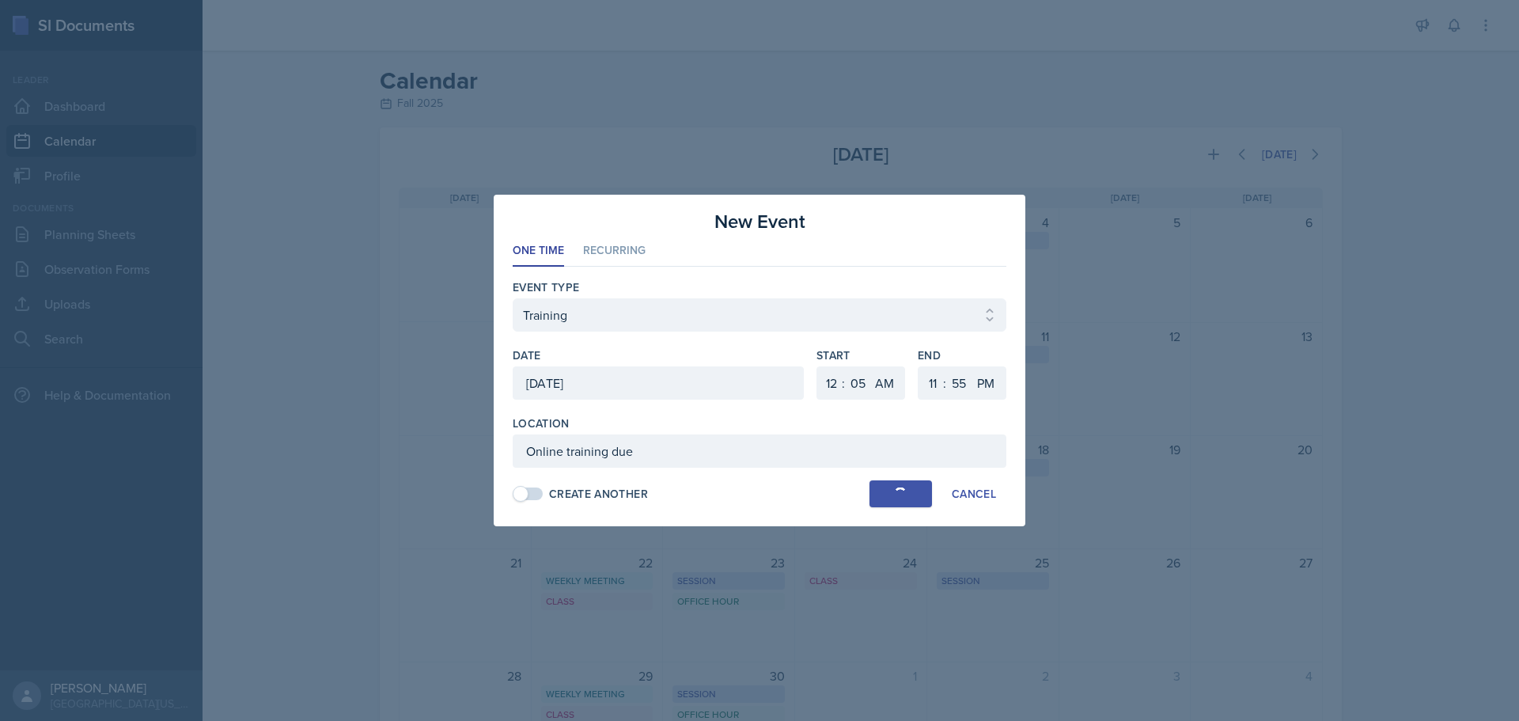
select select "0"
select select "PM"
select select "6"
select select "30"
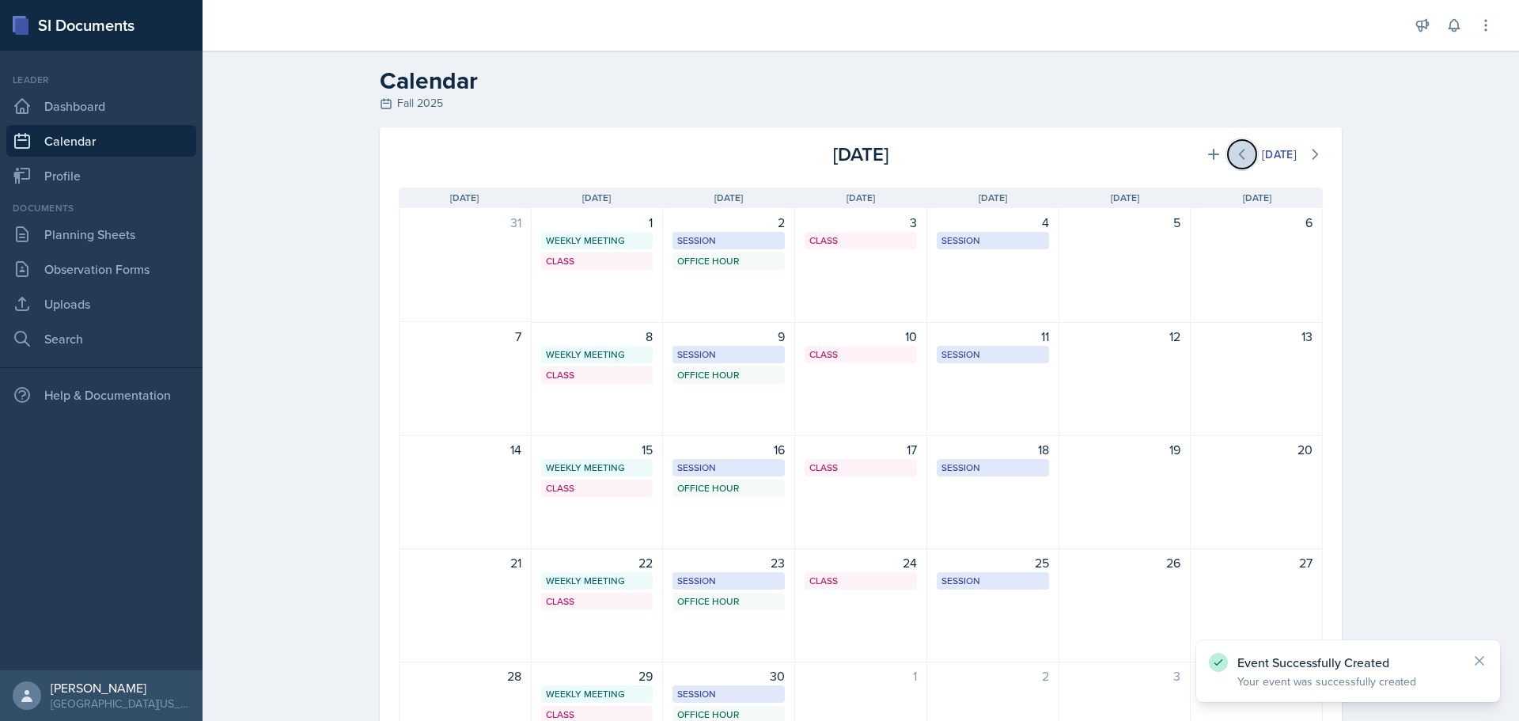
click at [1234, 151] on icon at bounding box center [1242, 154] width 16 height 16
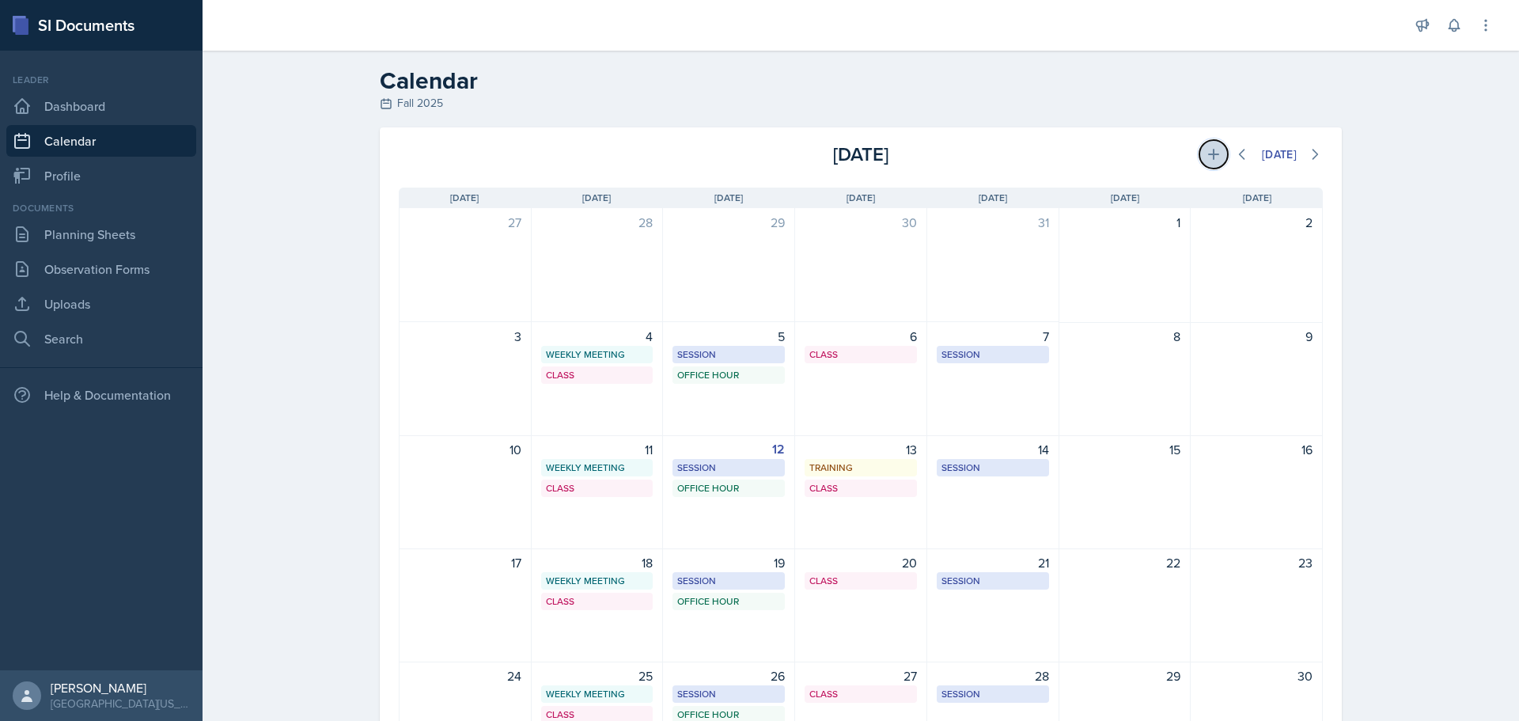
click at [1206, 148] on icon at bounding box center [1214, 154] width 16 height 16
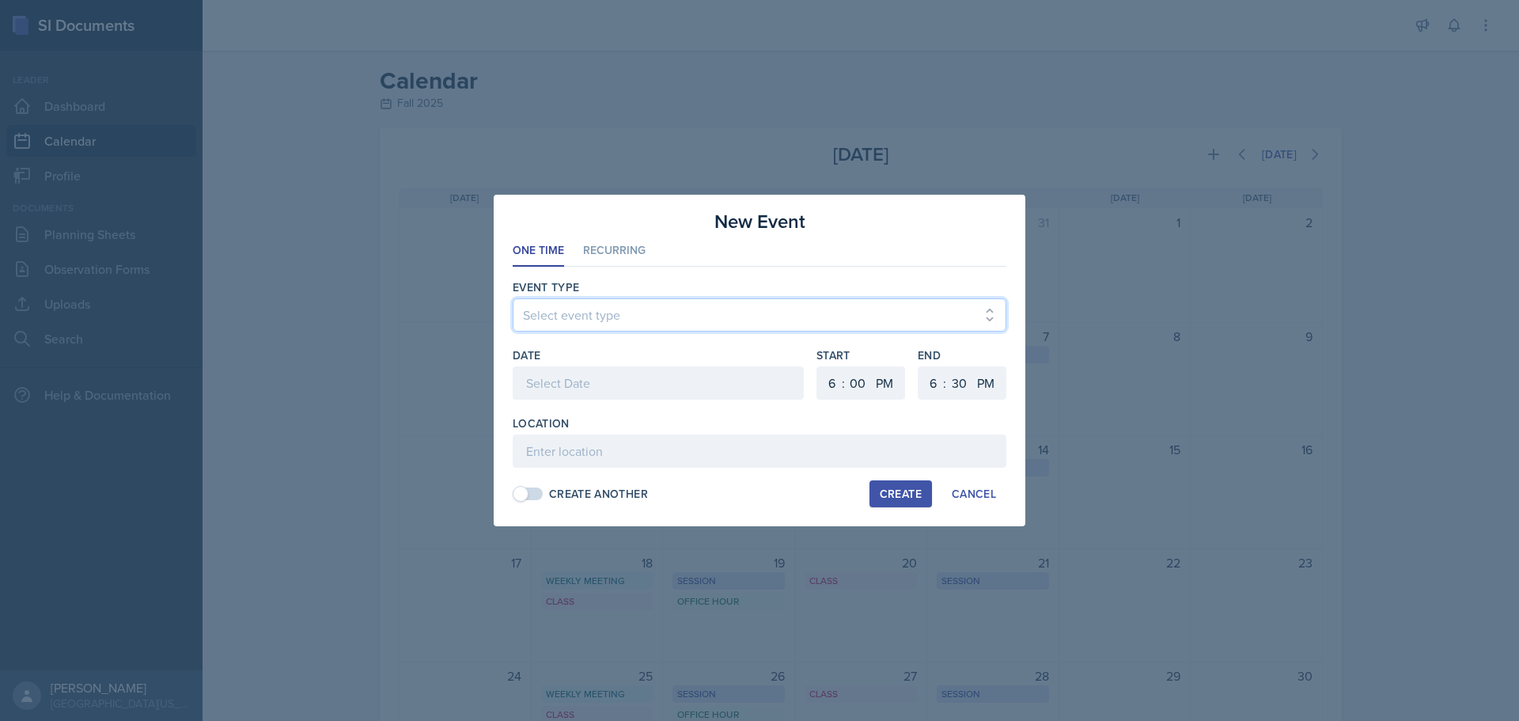
click at [680, 316] on select "Select event type Admin Office Hour Cal Workshop Class Class Announcement LA Pe…" at bounding box center [760, 314] width 494 height 33
select select "dcbfd005-ee97-4d1a-8f17-5611bfb2c96c"
click at [513, 298] on select "Select event type Admin Office Hour Cal Workshop Class Class Announcement LA Pe…" at bounding box center [760, 314] width 494 height 33
click at [596, 389] on div at bounding box center [658, 382] width 291 height 33
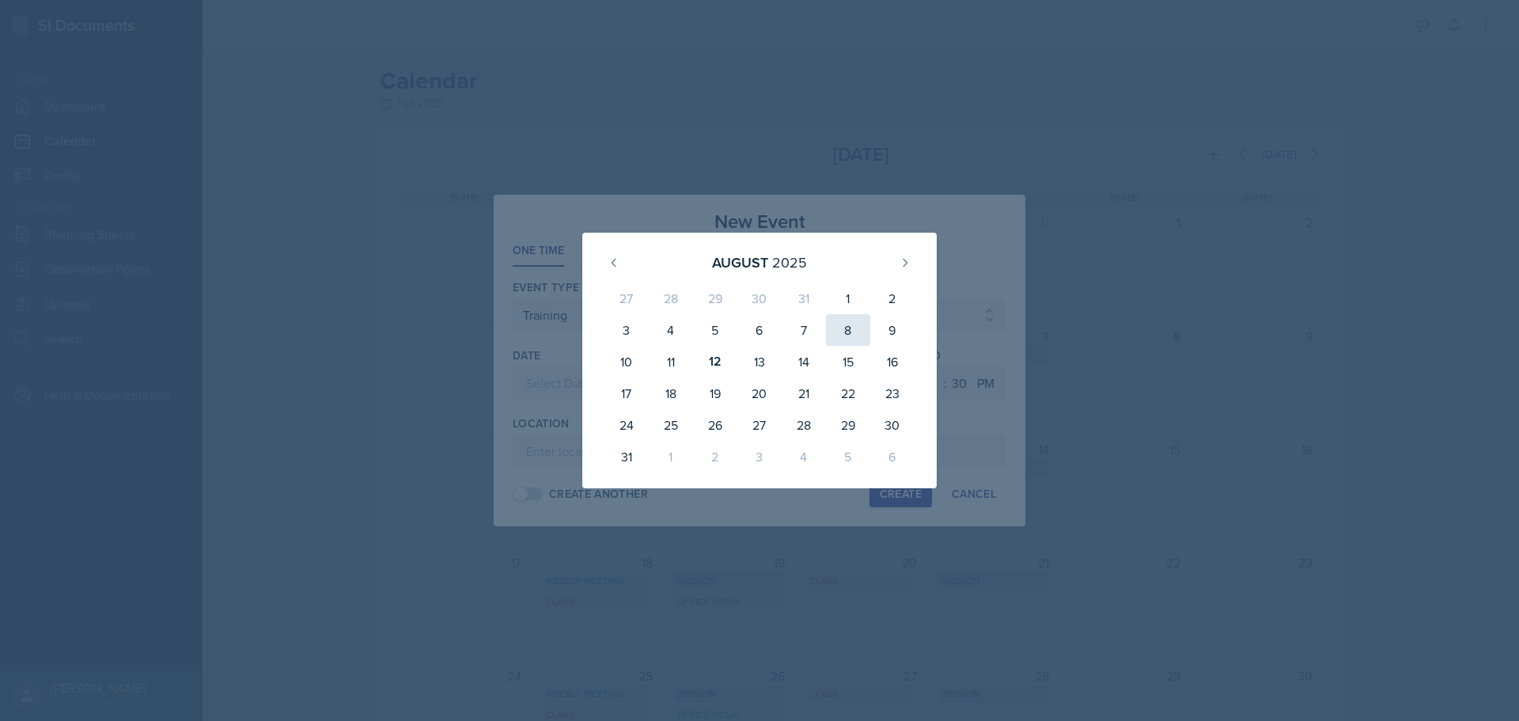
click at [849, 333] on div "8" at bounding box center [848, 330] width 44 height 32
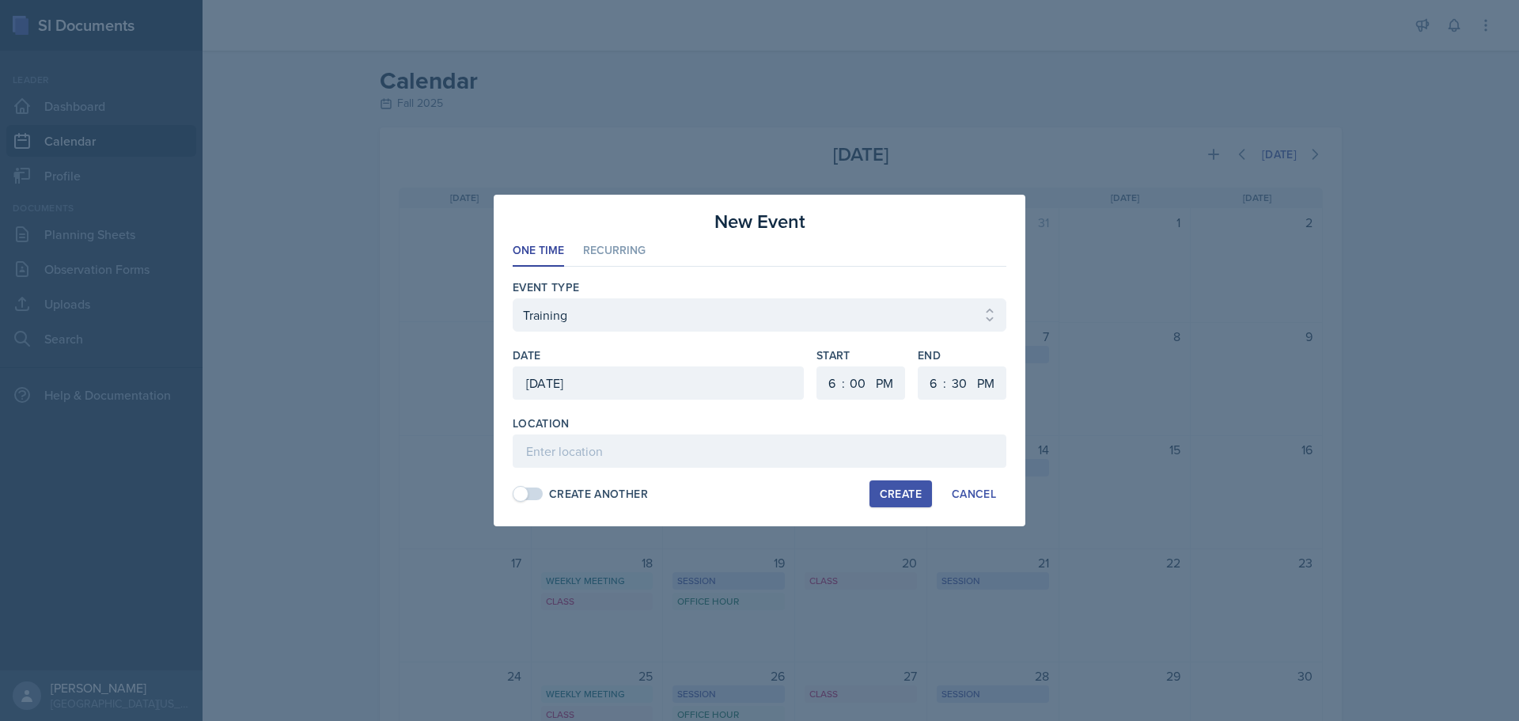
click at [599, 384] on div "[DATE]" at bounding box center [658, 382] width 291 height 33
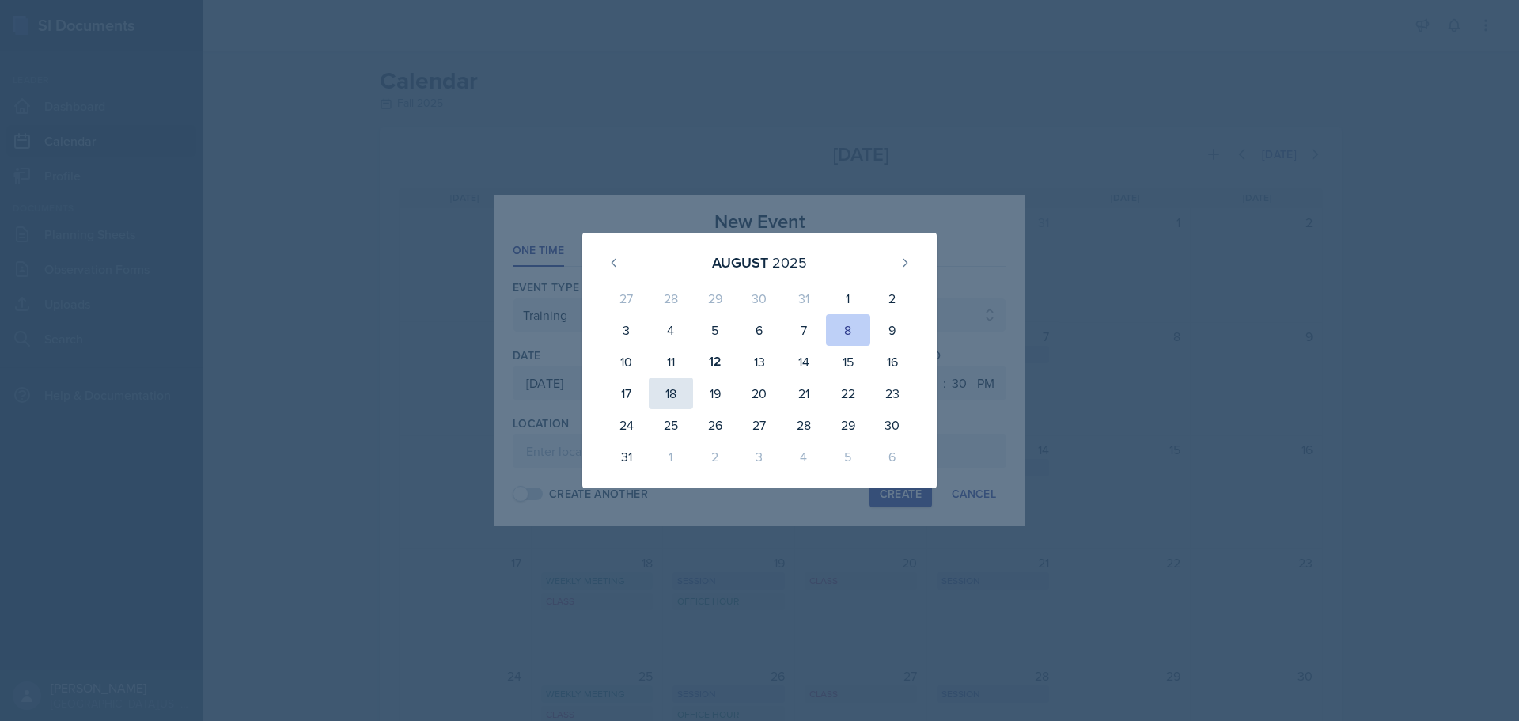
click at [663, 392] on div "18" at bounding box center [671, 393] width 44 height 32
type input "[DATE]"
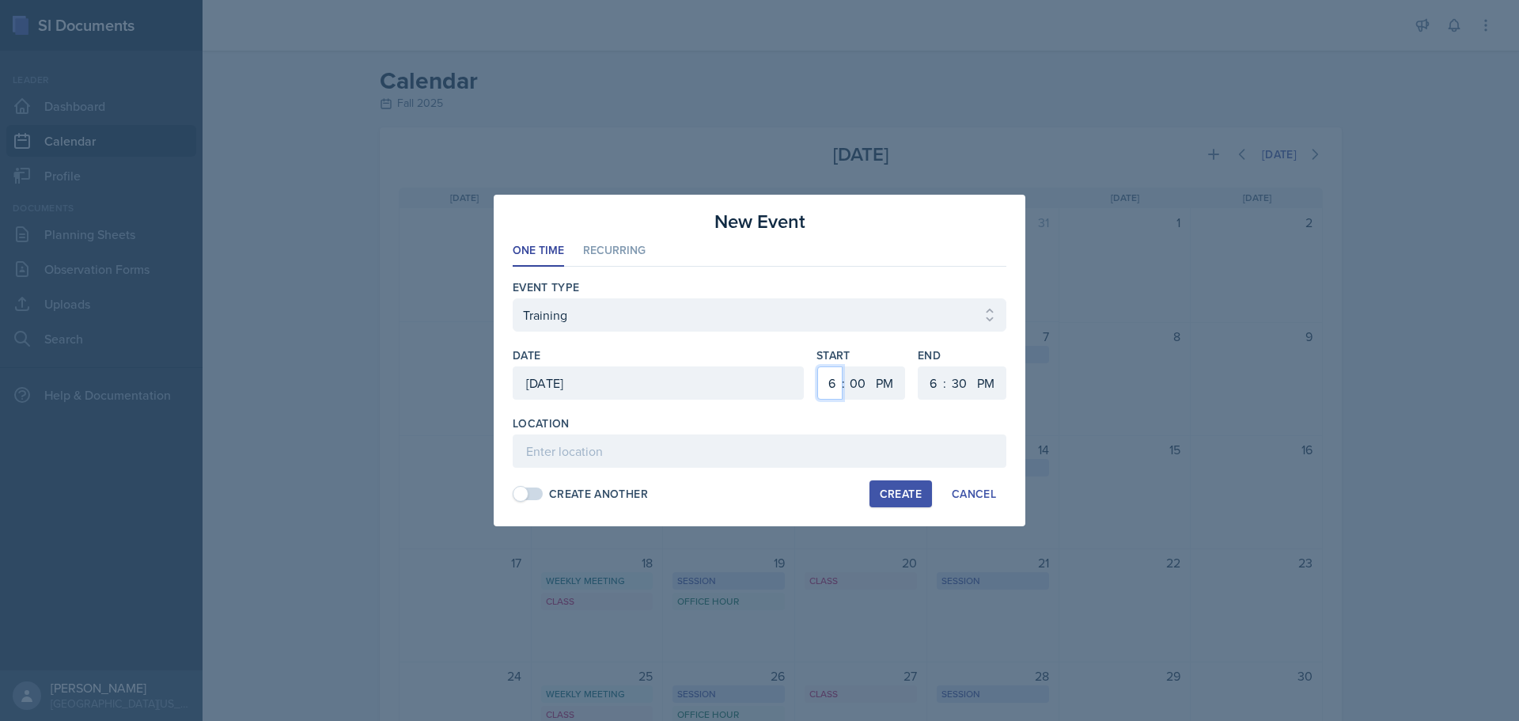
click at [835, 381] on select "1 2 3 4 5 6 7 8 9 10 11 12" at bounding box center [829, 382] width 25 height 33
select select "9"
click at [817, 366] on select "1 2 3 4 5 6 7 8 9 10 11 12" at bounding box center [829, 382] width 25 height 33
click at [886, 385] on select "AM PM" at bounding box center [886, 382] width 32 height 33
select select "AM"
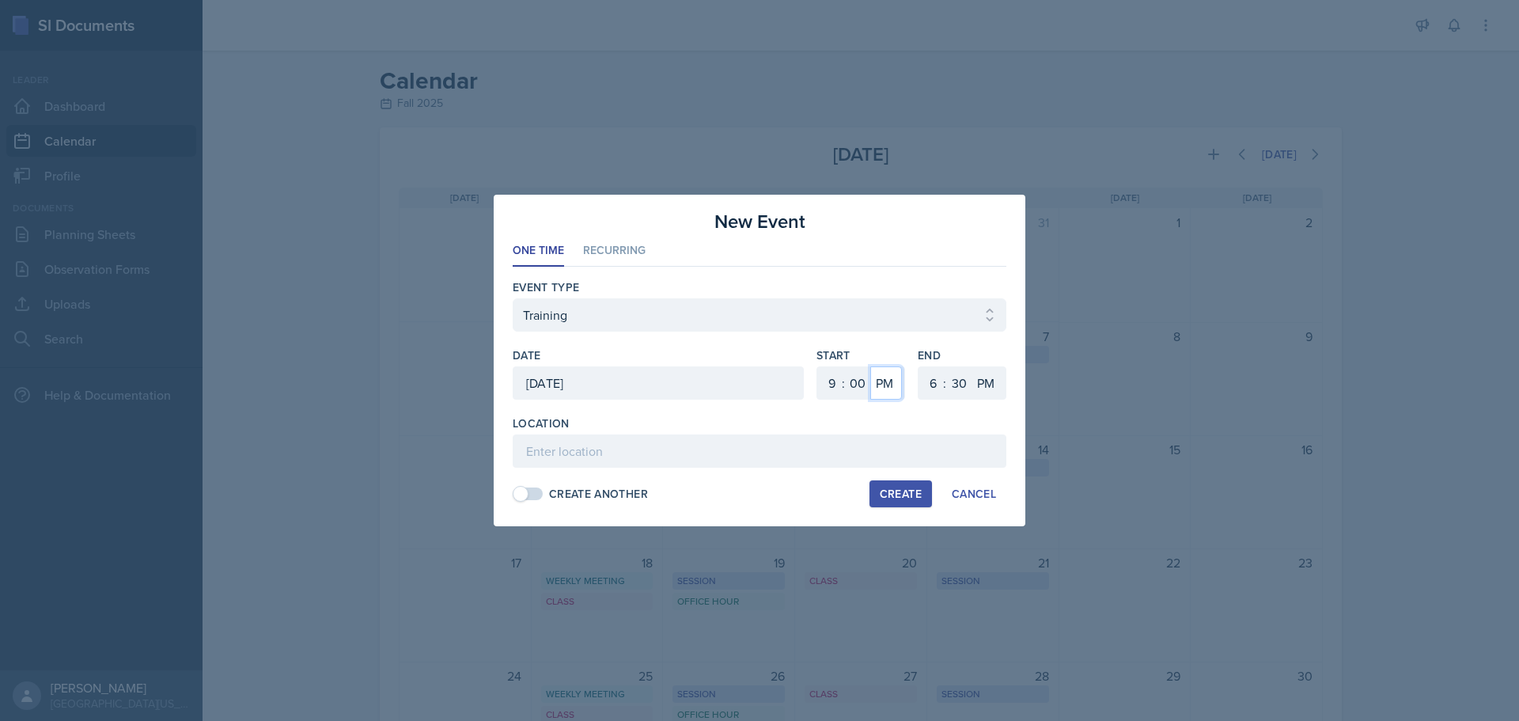
click at [870, 366] on select "AM PM" at bounding box center [886, 382] width 32 height 33
click at [930, 381] on select "1 2 3 4 5 6 7 8 9 10 11 12" at bounding box center [930, 382] width 25 height 33
click at [918, 366] on select "1 2 3 4 5 6 7 8 9 10 11 12" at bounding box center [930, 382] width 25 height 33
click at [927, 392] on select "1 2 3 4 5 6 7 8 9 10 11 12" at bounding box center [930, 382] width 25 height 33
select select "3"
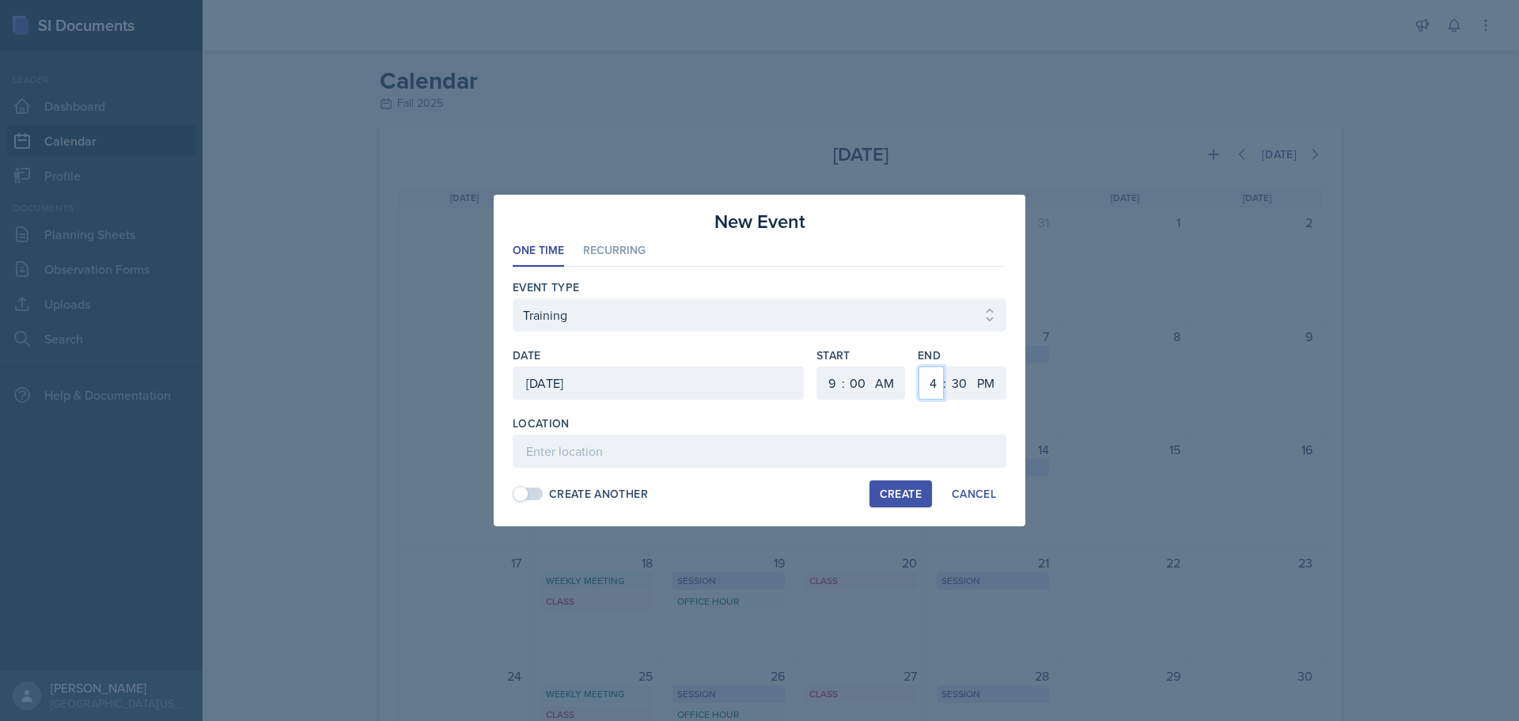
click at [918, 366] on select "1 2 3 4 5 6 7 8 9 10 11 12" at bounding box center [930, 382] width 25 height 33
click at [776, 455] on input at bounding box center [760, 450] width 494 height 33
click at [763, 445] on input at bounding box center [760, 450] width 494 height 33
click at [522, 498] on span at bounding box center [521, 494] width 16 height 16
click at [611, 460] on input "LIB 111" at bounding box center [760, 450] width 494 height 33
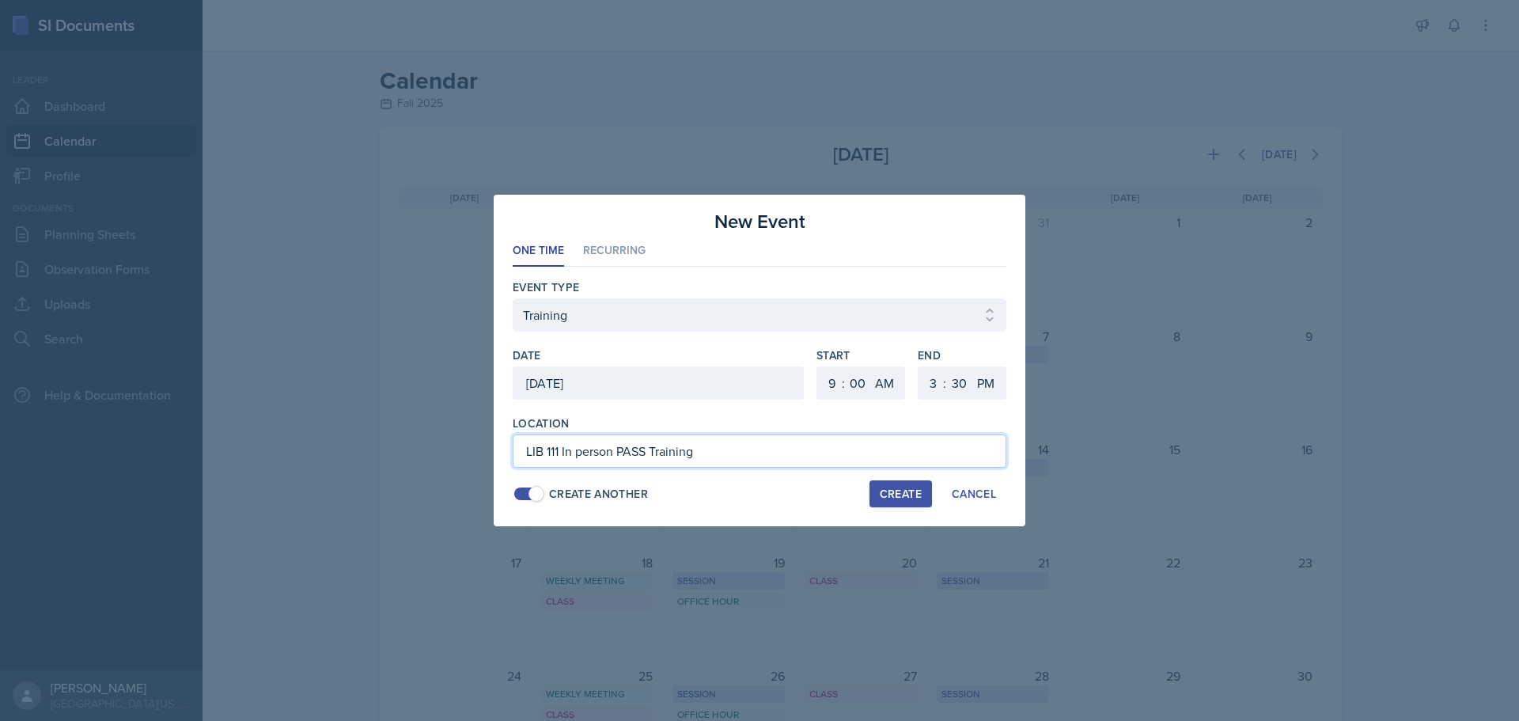
type input "LIB 111 In person PASS Training"
click at [899, 496] on div "Create" at bounding box center [901, 493] width 42 height 13
select select
select select "6"
select select "PM"
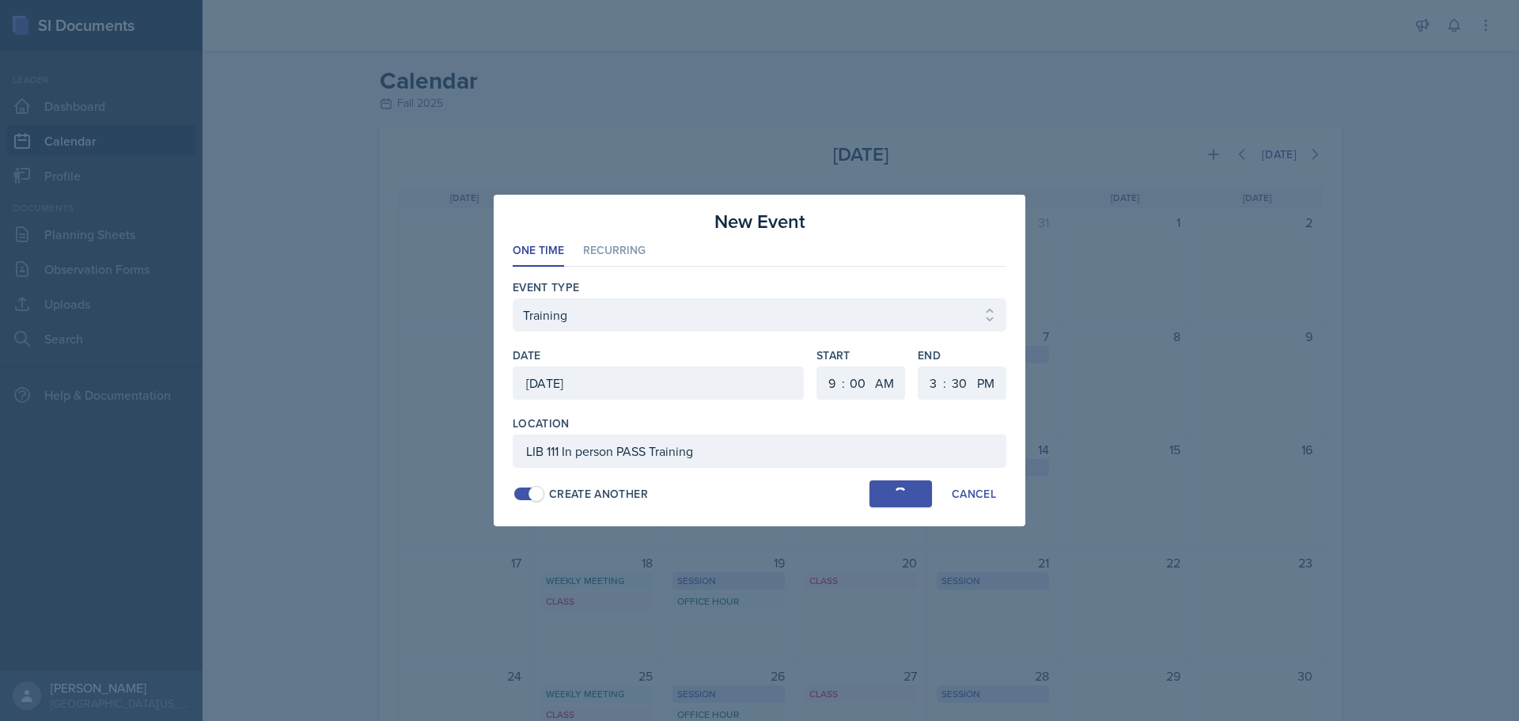
select select "6"
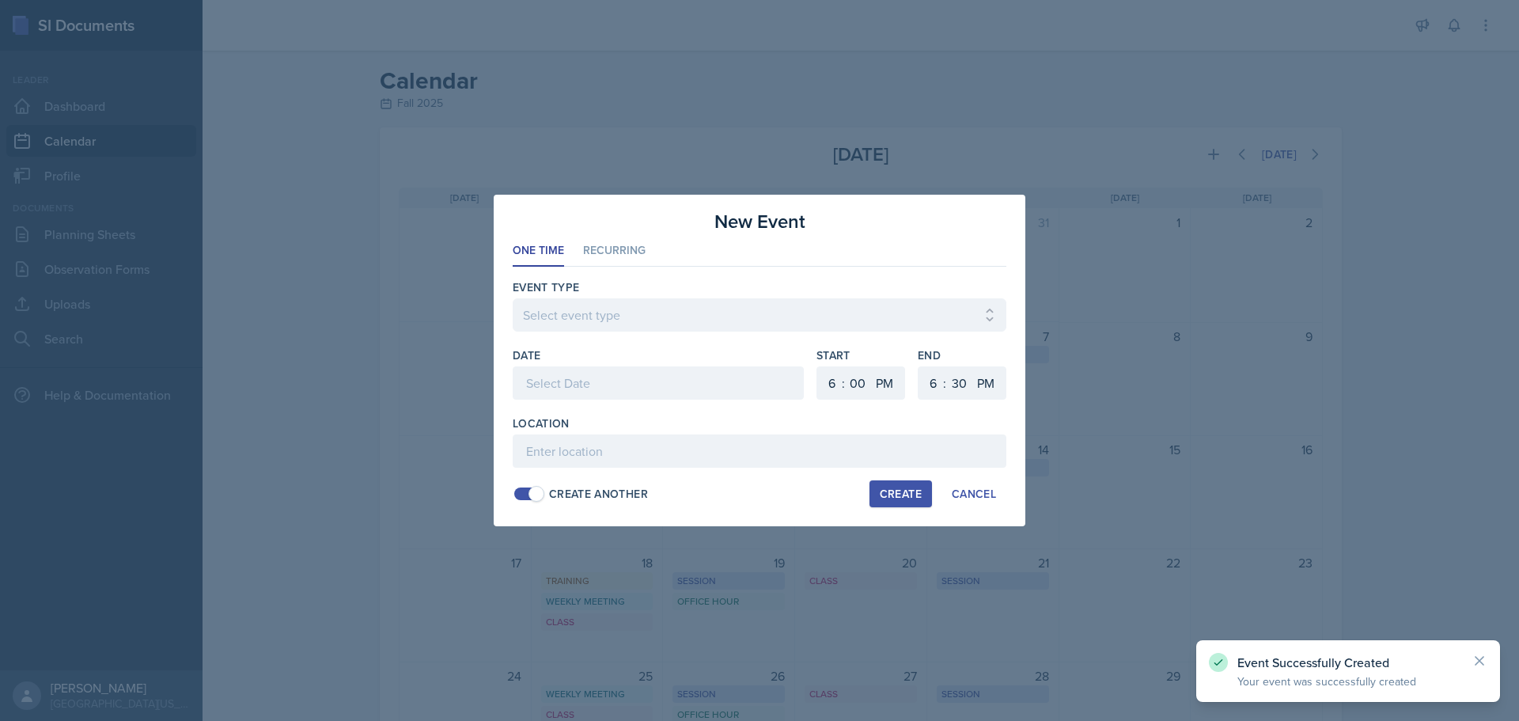
click at [589, 385] on div at bounding box center [658, 382] width 291 height 33
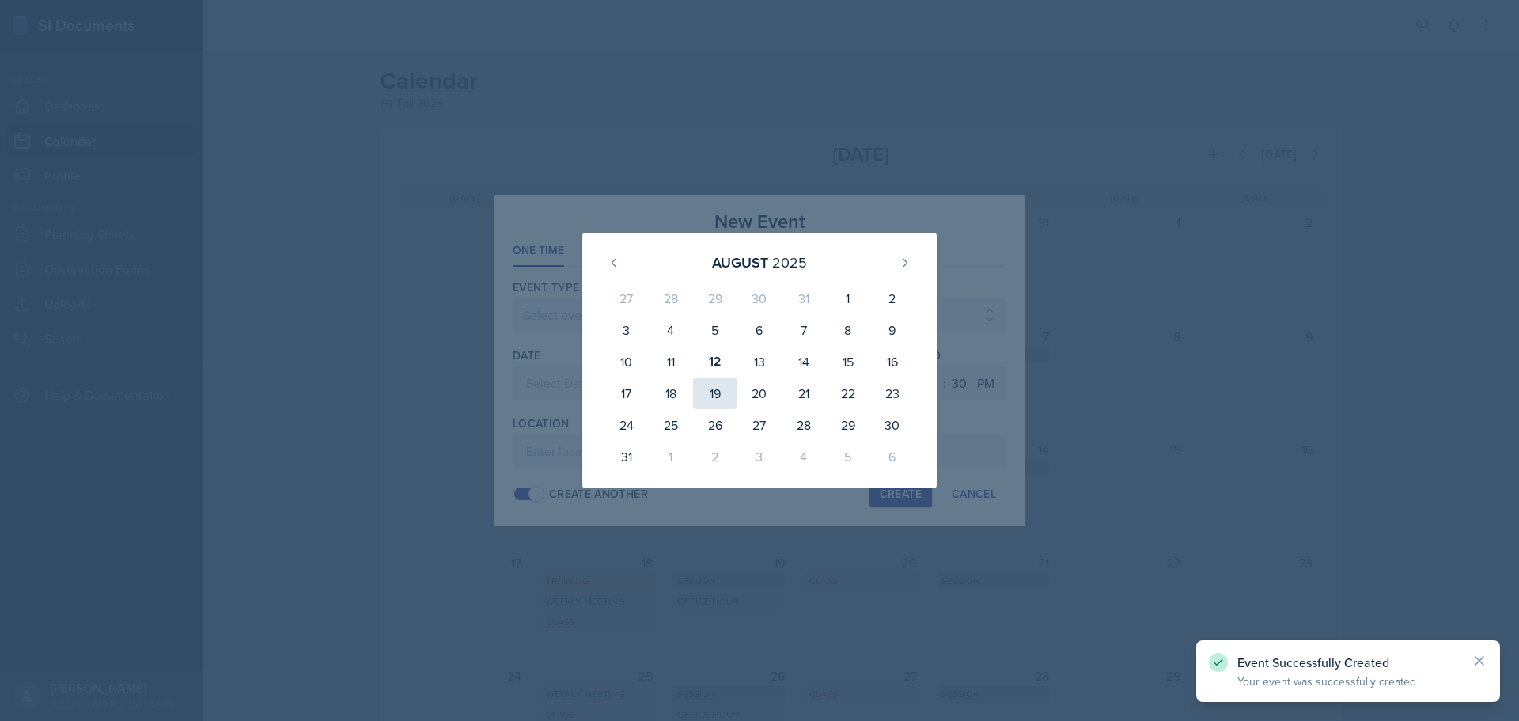
click at [707, 393] on div "19" at bounding box center [715, 393] width 44 height 32
type input "[DATE]"
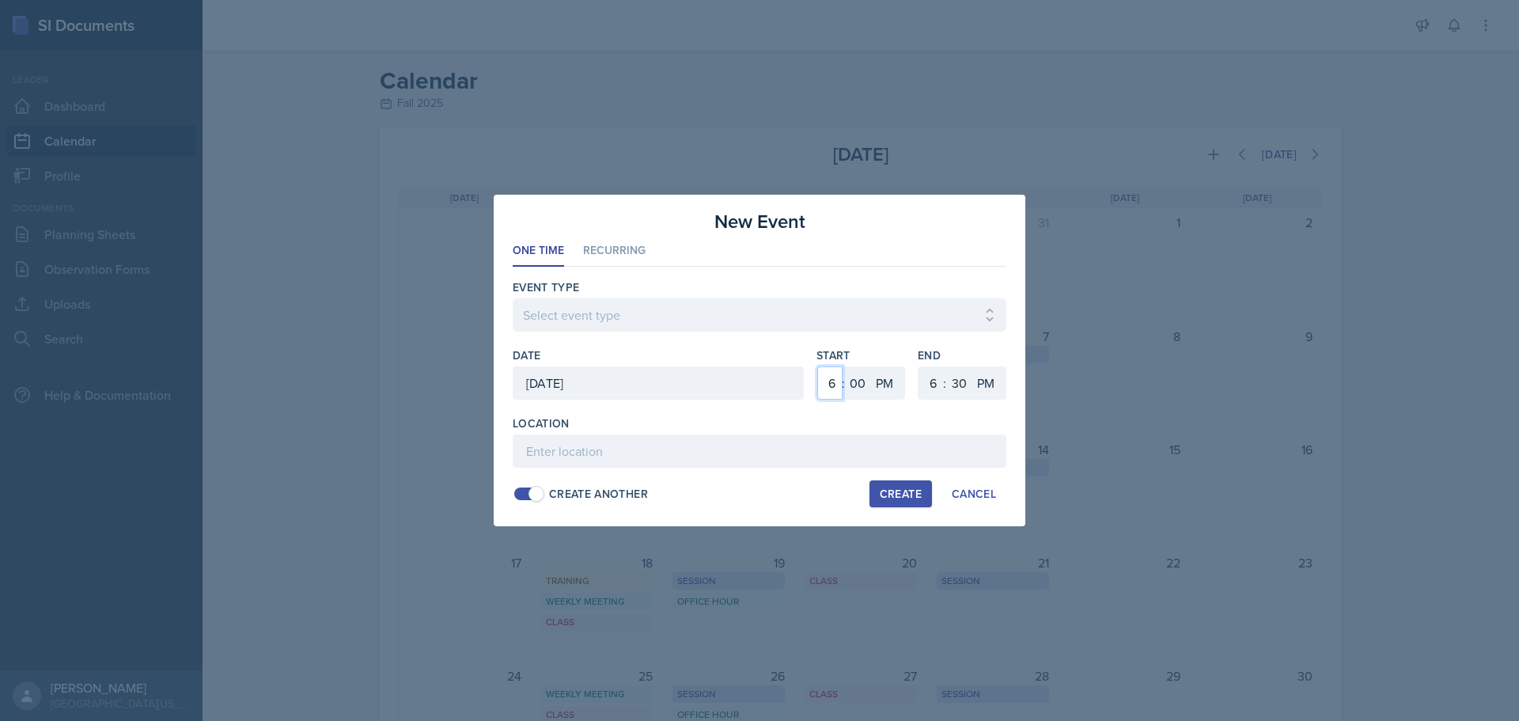
click at [833, 380] on select "1 2 3 4 5 6 7 8 9 10 11 12" at bounding box center [829, 382] width 25 height 33
select select "9"
click at [817, 366] on select "1 2 3 4 5 6 7 8 9 10 11 12" at bounding box center [829, 382] width 25 height 33
click at [890, 393] on select "AM PM" at bounding box center [886, 382] width 32 height 33
select select "AM"
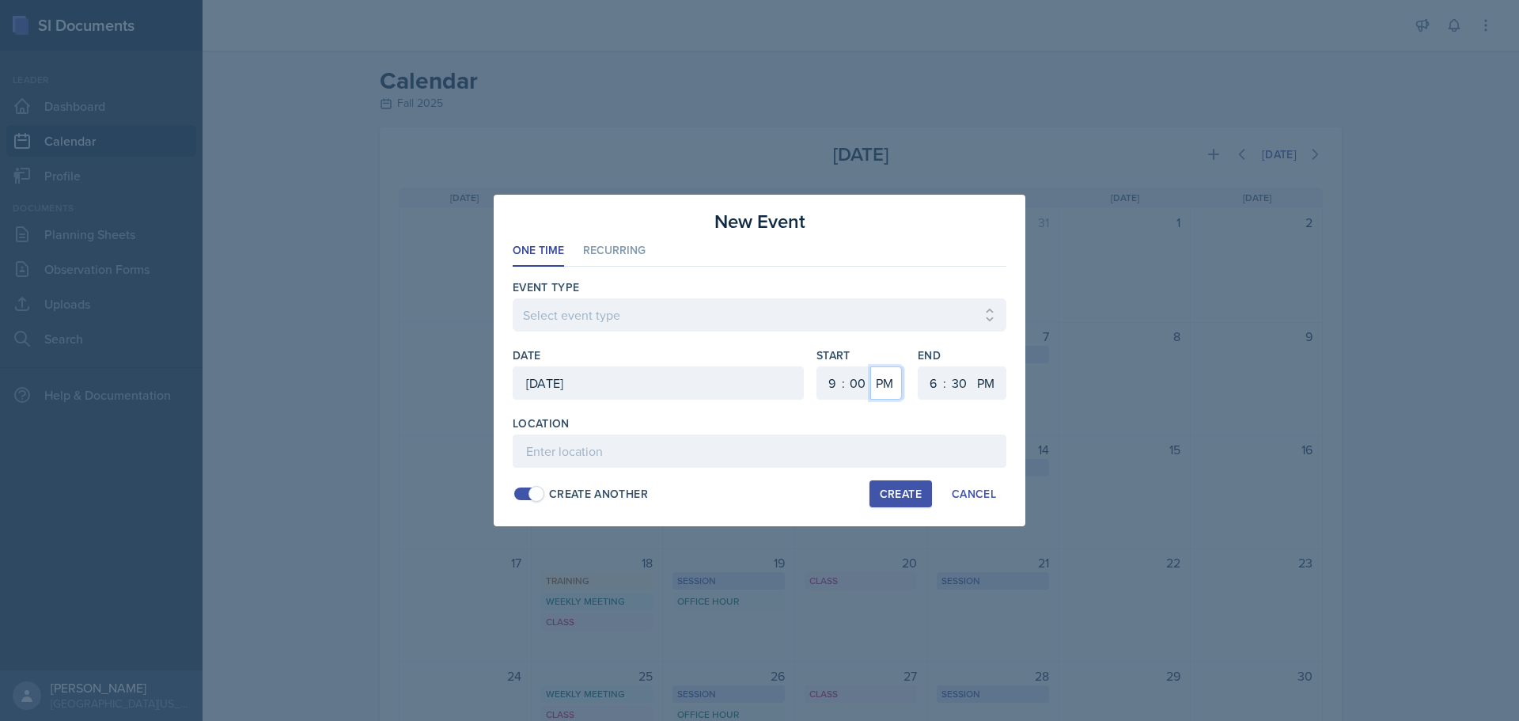
click at [870, 366] on select "AM PM" at bounding box center [886, 382] width 32 height 33
click at [932, 386] on select "1 2 3 4 5 6 7 8 9 10 11 12" at bounding box center [930, 382] width 25 height 33
select select "3"
click at [918, 366] on select "1 2 3 4 5 6 7 8 9 10 11 12" at bounding box center [930, 382] width 25 height 33
click at [709, 312] on select "Select event type Admin Office Hour Cal Workshop Class Class Announcement LA Pe…" at bounding box center [760, 314] width 494 height 33
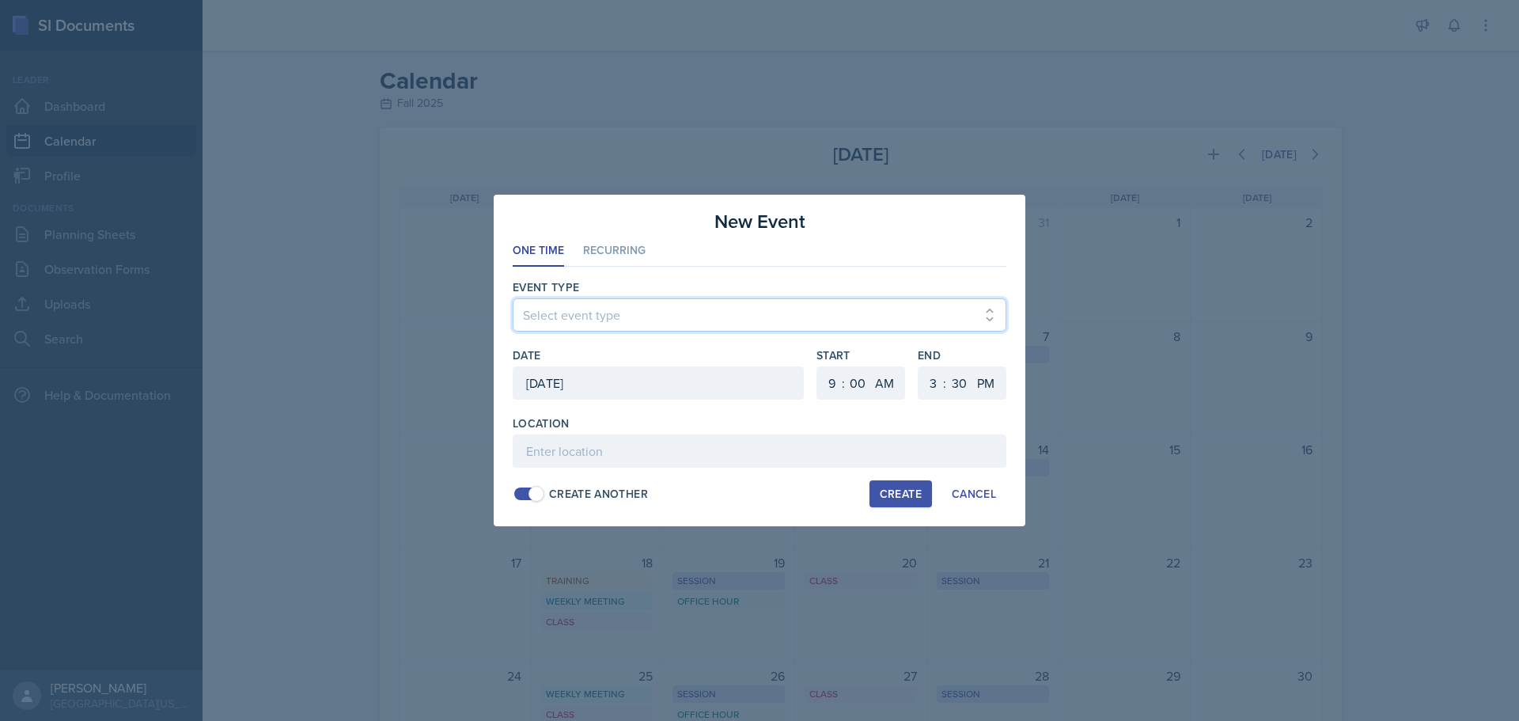
select select "dcbfd005-ee97-4d1a-8f17-5611bfb2c96c"
click at [513, 298] on select "Select event type Admin Office Hour Cal Workshop Class Class Announcement LA Pe…" at bounding box center [760, 314] width 494 height 33
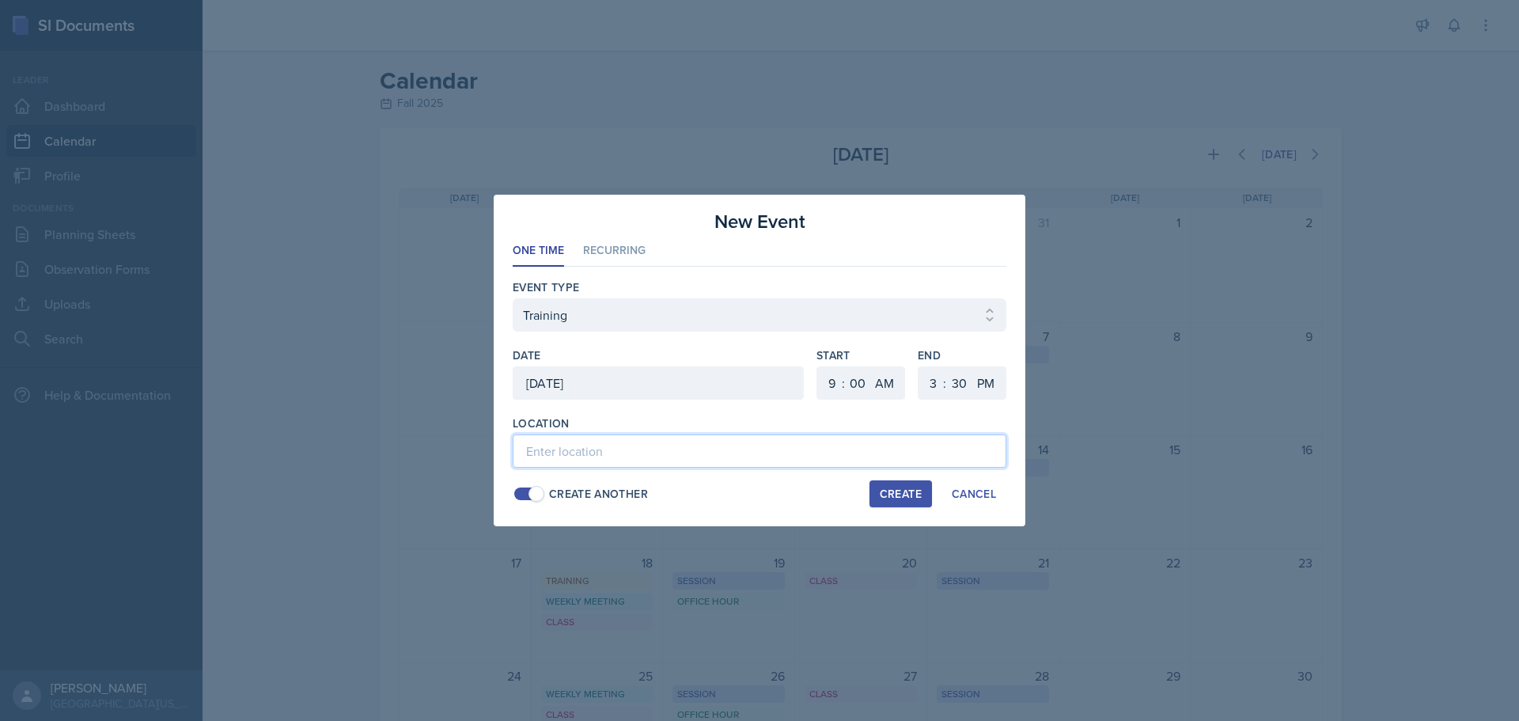
click at [580, 451] on input at bounding box center [760, 450] width 494 height 33
type input "MOR 292 - In person PASS Training"
click at [919, 498] on div "Create" at bounding box center [901, 493] width 42 height 13
select select
select select "6"
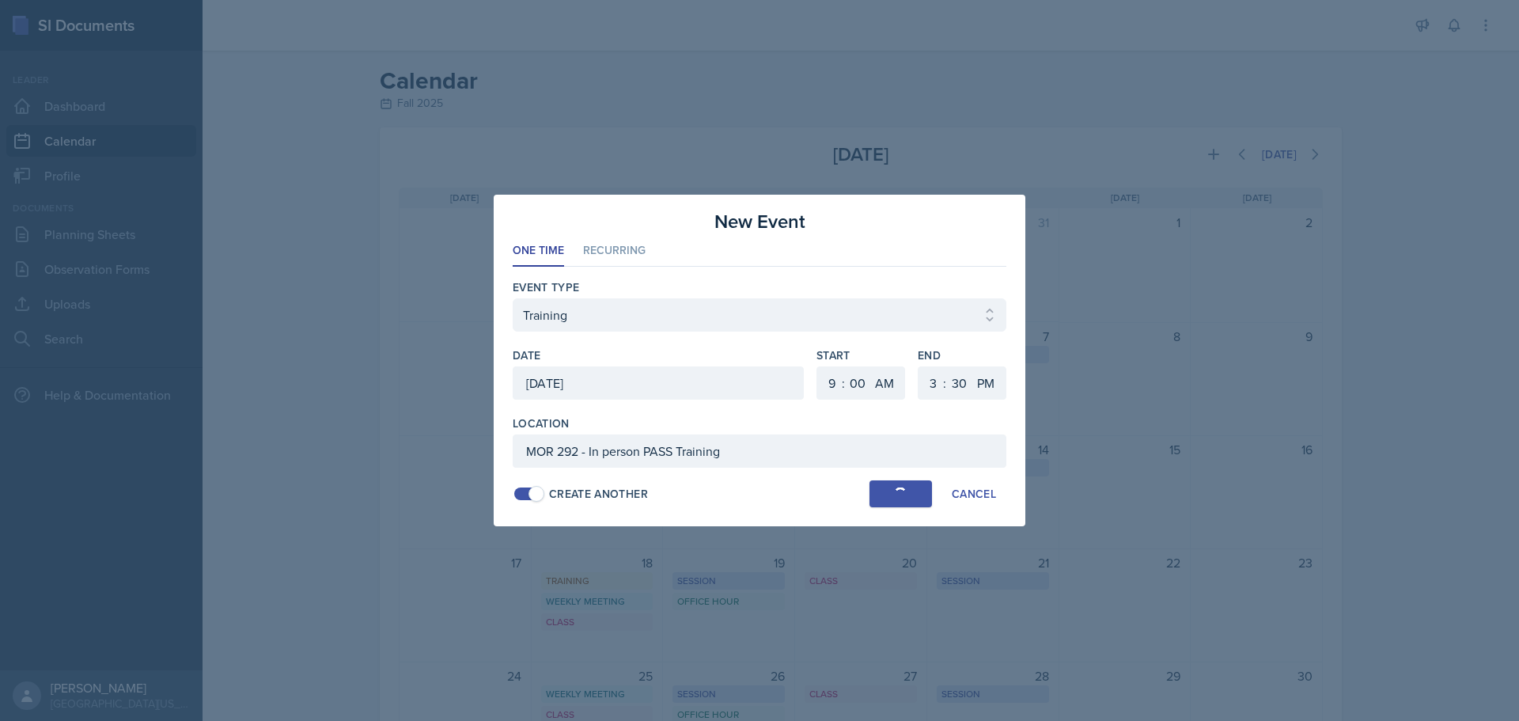
select select "PM"
select select "6"
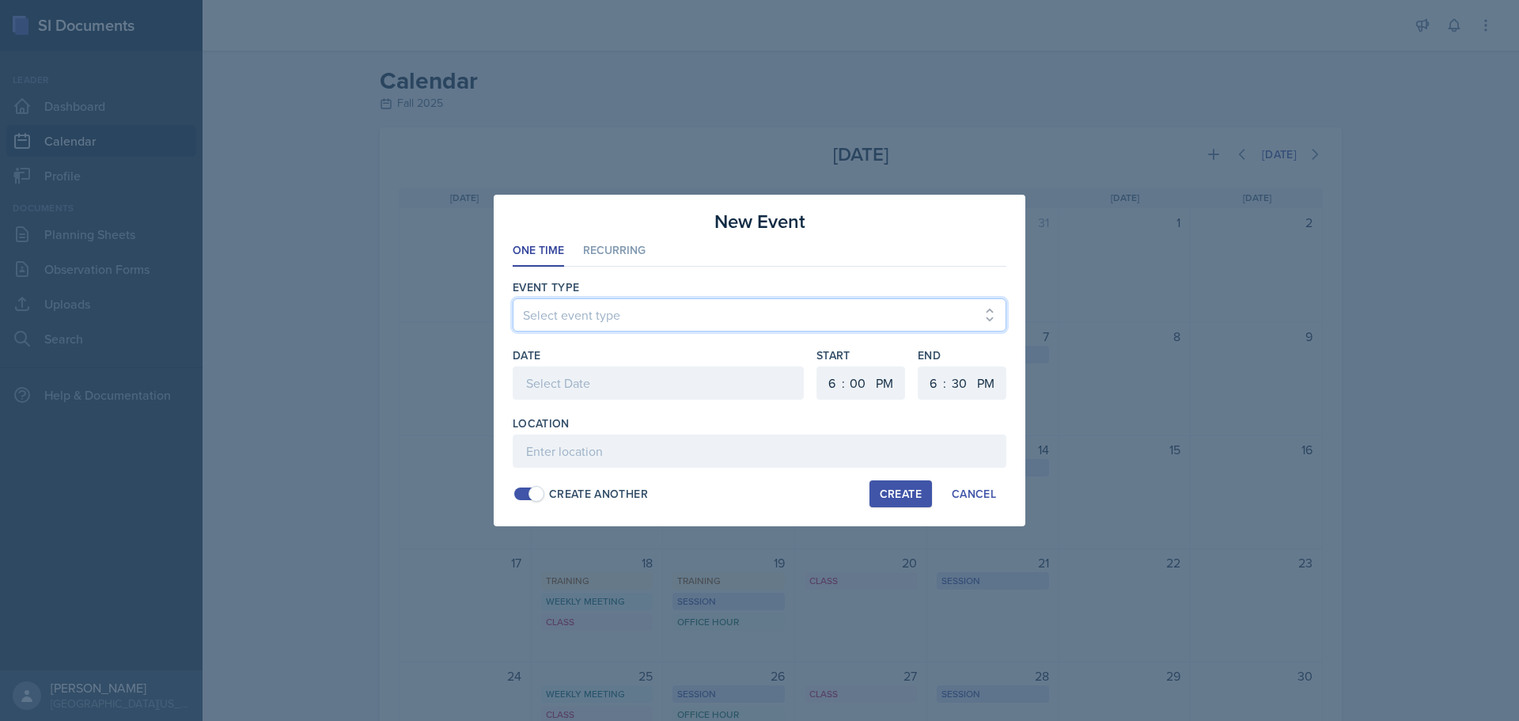
click at [604, 300] on select "Select event type Admin Office Hour Cal Workshop Class Class Announcement LA Pe…" at bounding box center [760, 314] width 494 height 33
select select "bd4f27e7-d6ed-4573-9455-47908d0b622f"
click at [513, 298] on select "Select event type Admin Office Hour Cal Workshop Class Class Announcement LA Pe…" at bounding box center [760, 314] width 494 height 33
click at [693, 382] on div at bounding box center [658, 382] width 291 height 33
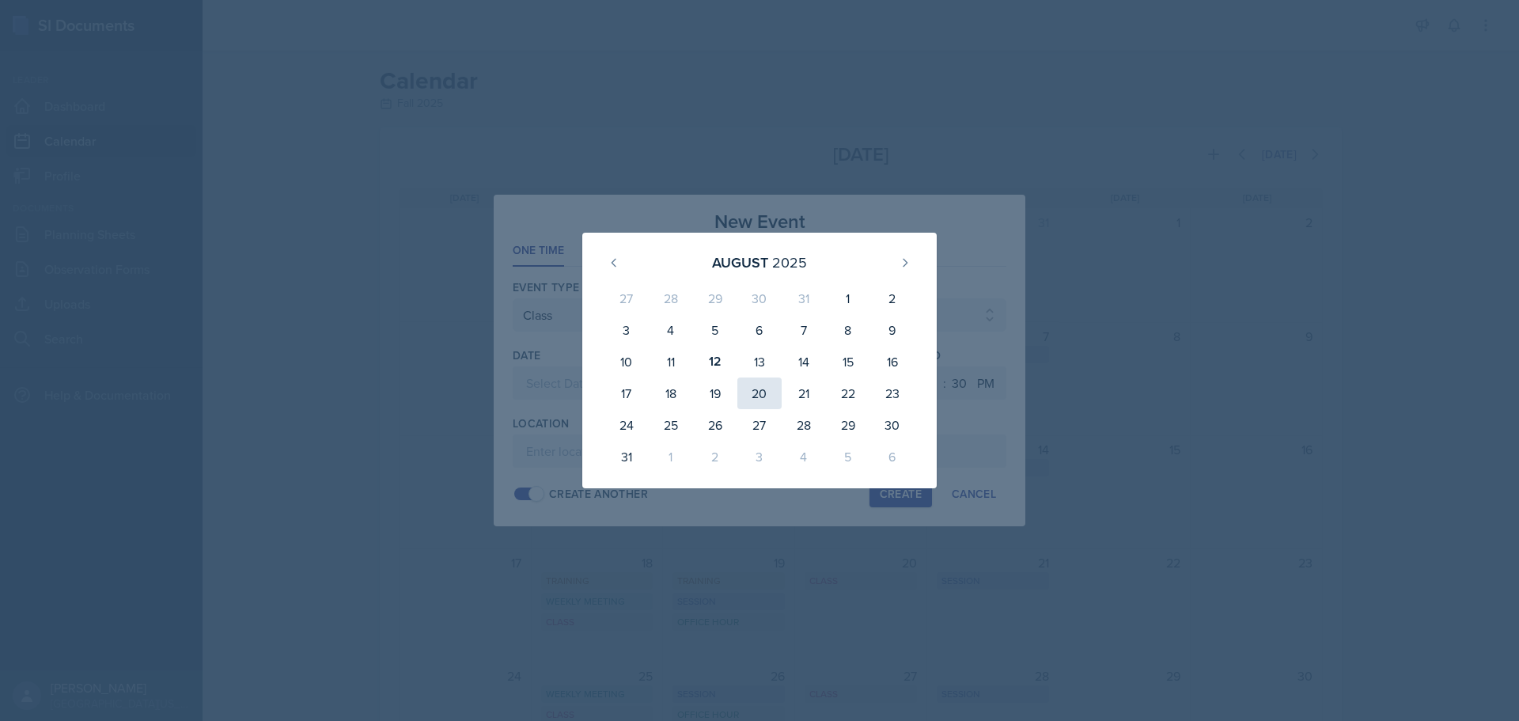
click at [750, 384] on div "20" at bounding box center [759, 393] width 44 height 32
type input "[DATE]"
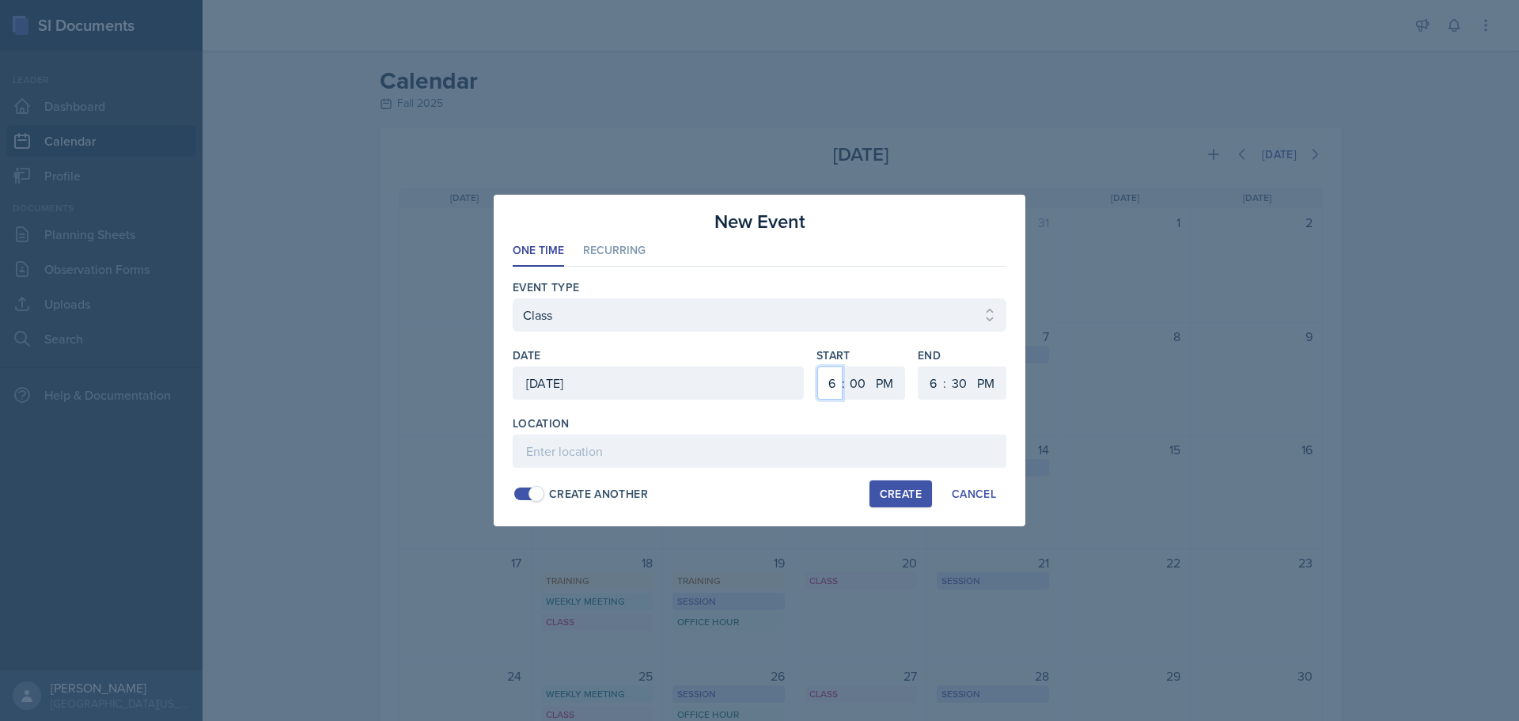
click at [827, 381] on select "1 2 3 4 5 6 7 8 9 10 11 12" at bounding box center [829, 382] width 25 height 33
select select "7"
click at [817, 366] on select "1 2 3 4 5 6 7 8 9 10 11 12" at bounding box center [829, 382] width 25 height 33
click at [888, 384] on select "AM PM" at bounding box center [886, 382] width 32 height 33
select select "AM"
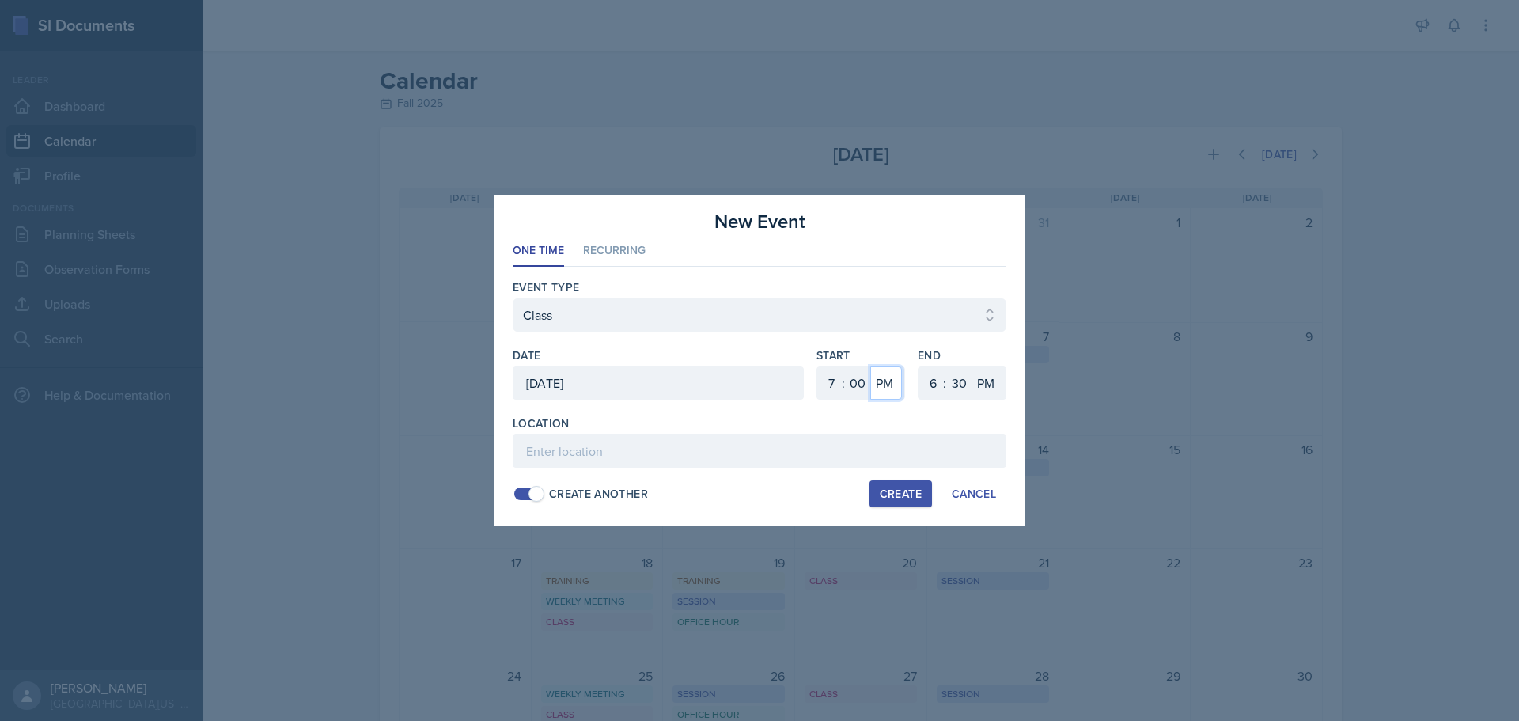
click at [870, 366] on select "AM PM" at bounding box center [886, 382] width 32 height 33
click at [933, 387] on select "1 2 3 4 5 6 7 8 9 10 11 12" at bounding box center [930, 382] width 25 height 33
select select "10"
click at [918, 366] on select "1 2 3 4 5 6 7 8 9 10 11 12" at bounding box center [930, 382] width 25 height 33
click at [964, 387] on select "00 05 10 15 20 25 30 35 40 45 50 55" at bounding box center [958, 382] width 25 height 33
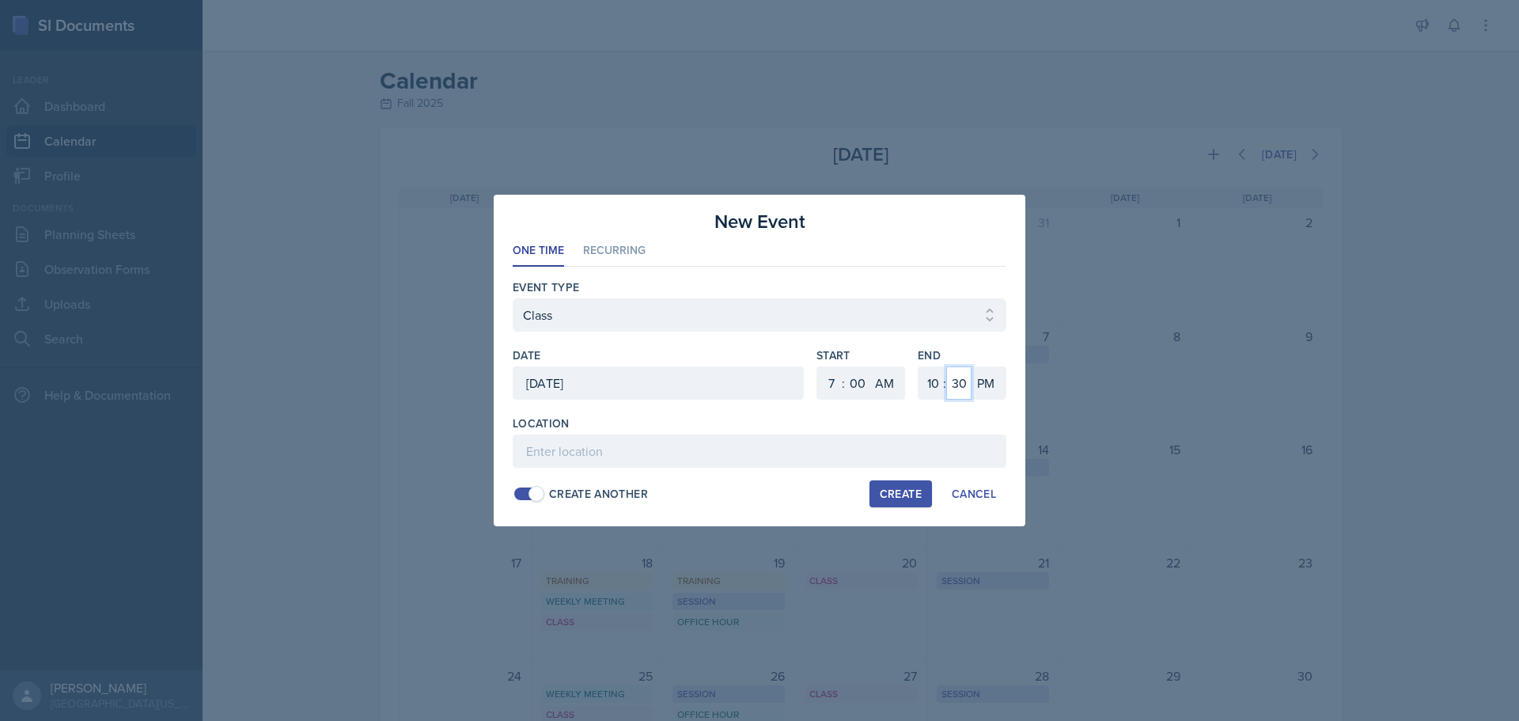
select select "0"
click at [946, 366] on select "00 05 10 15 20 25 30 35 40 45 50 55" at bounding box center [958, 382] width 25 height 33
click at [606, 452] on input at bounding box center [760, 450] width 494 height 33
type input "C"
type input "First day of class"
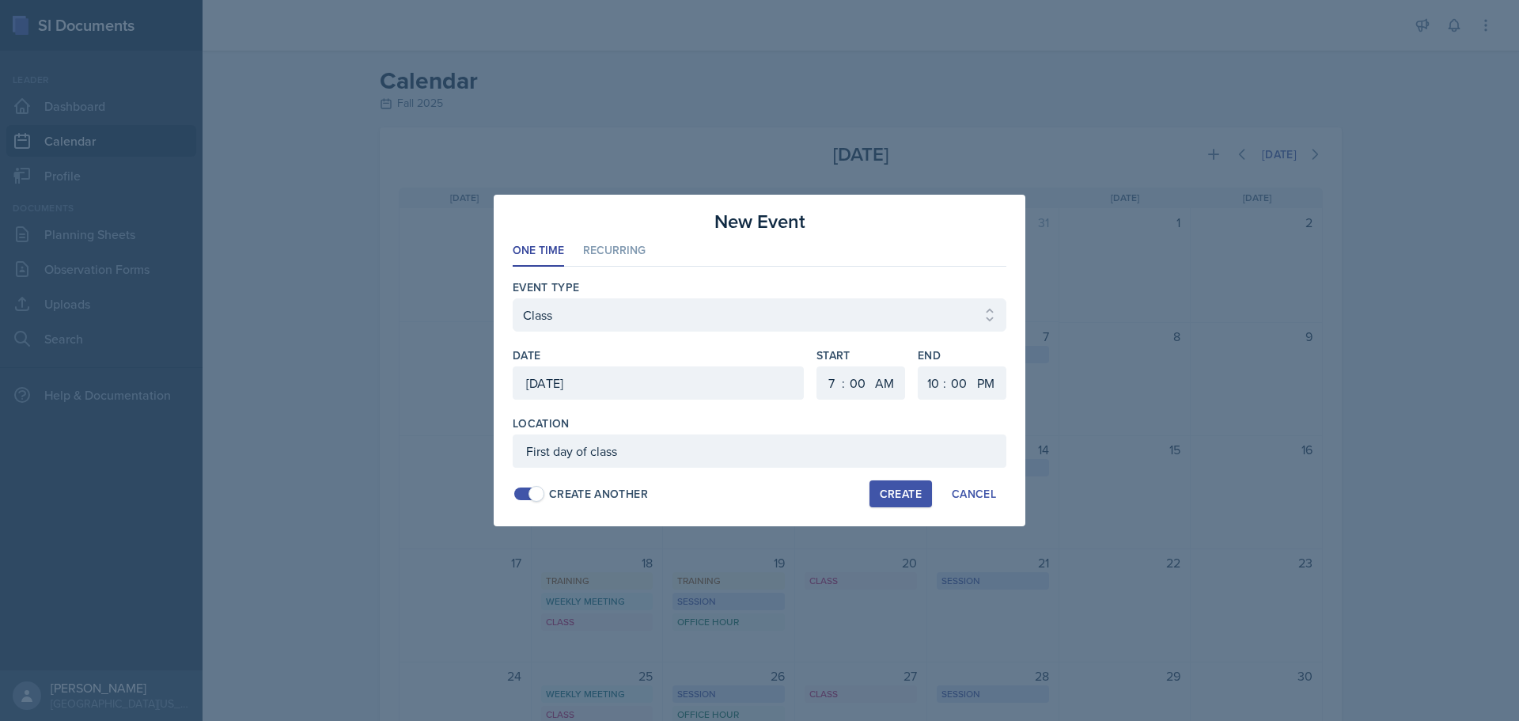
click at [896, 494] on div "Create" at bounding box center [901, 493] width 42 height 13
select select
select select "6"
select select "PM"
select select "6"
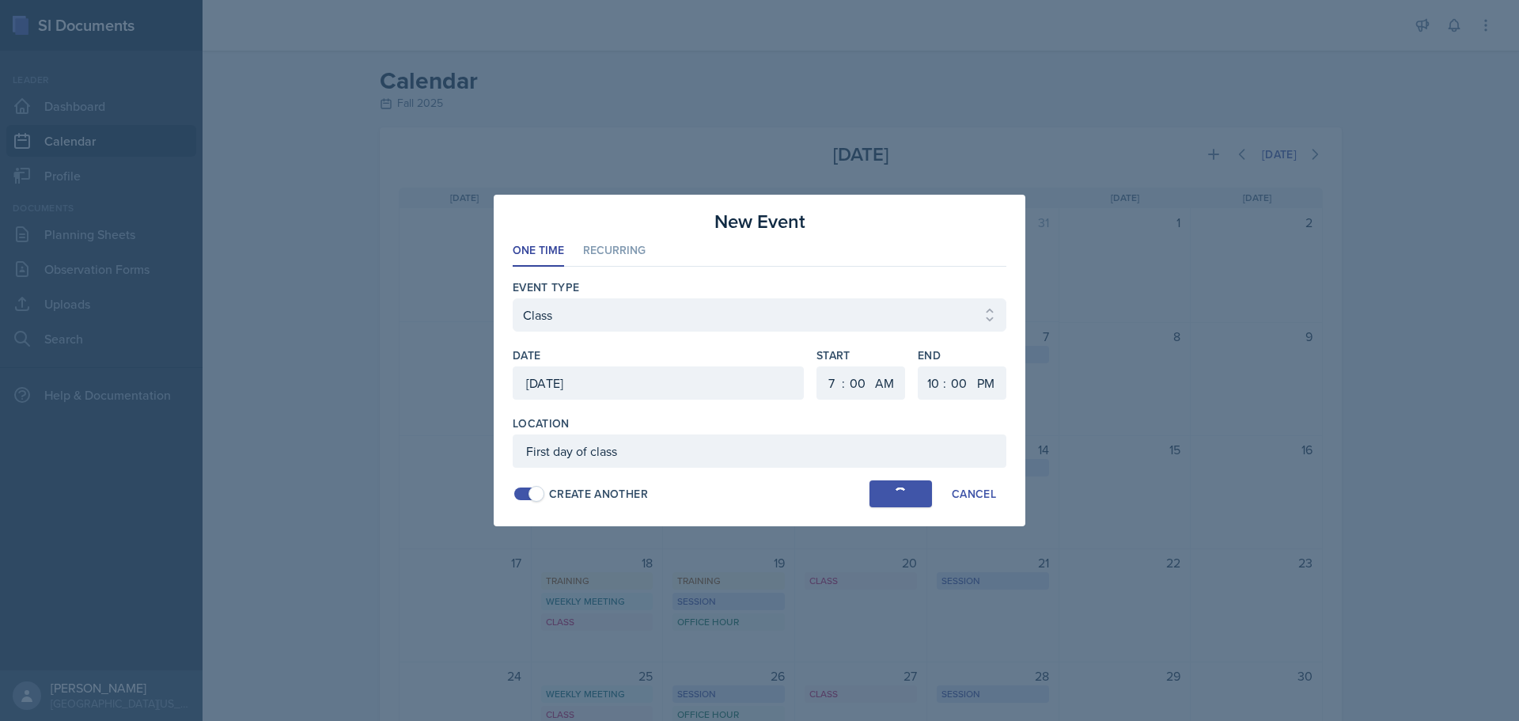
select select "30"
click at [567, 384] on div at bounding box center [658, 382] width 291 height 33
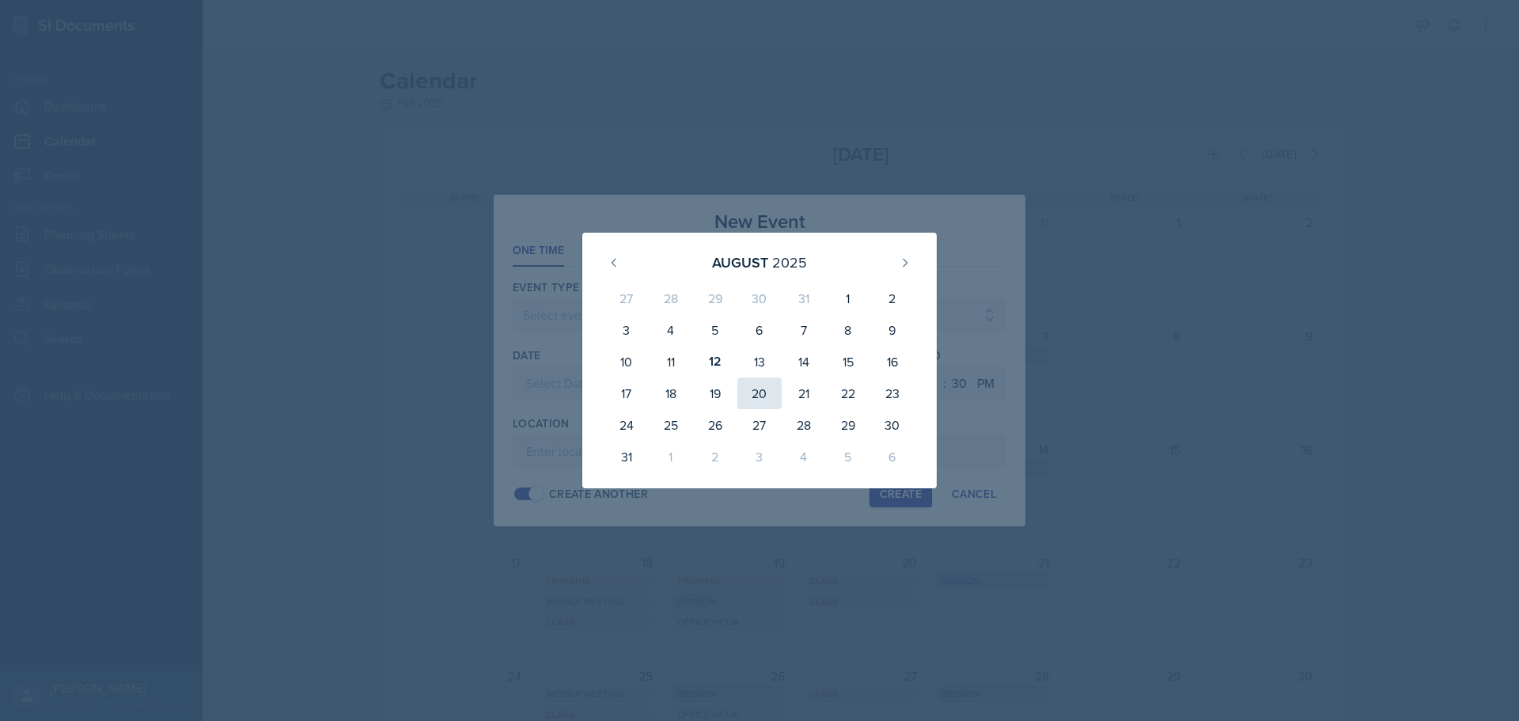
click at [748, 394] on div "20" at bounding box center [759, 393] width 44 height 32
type input "[DATE]"
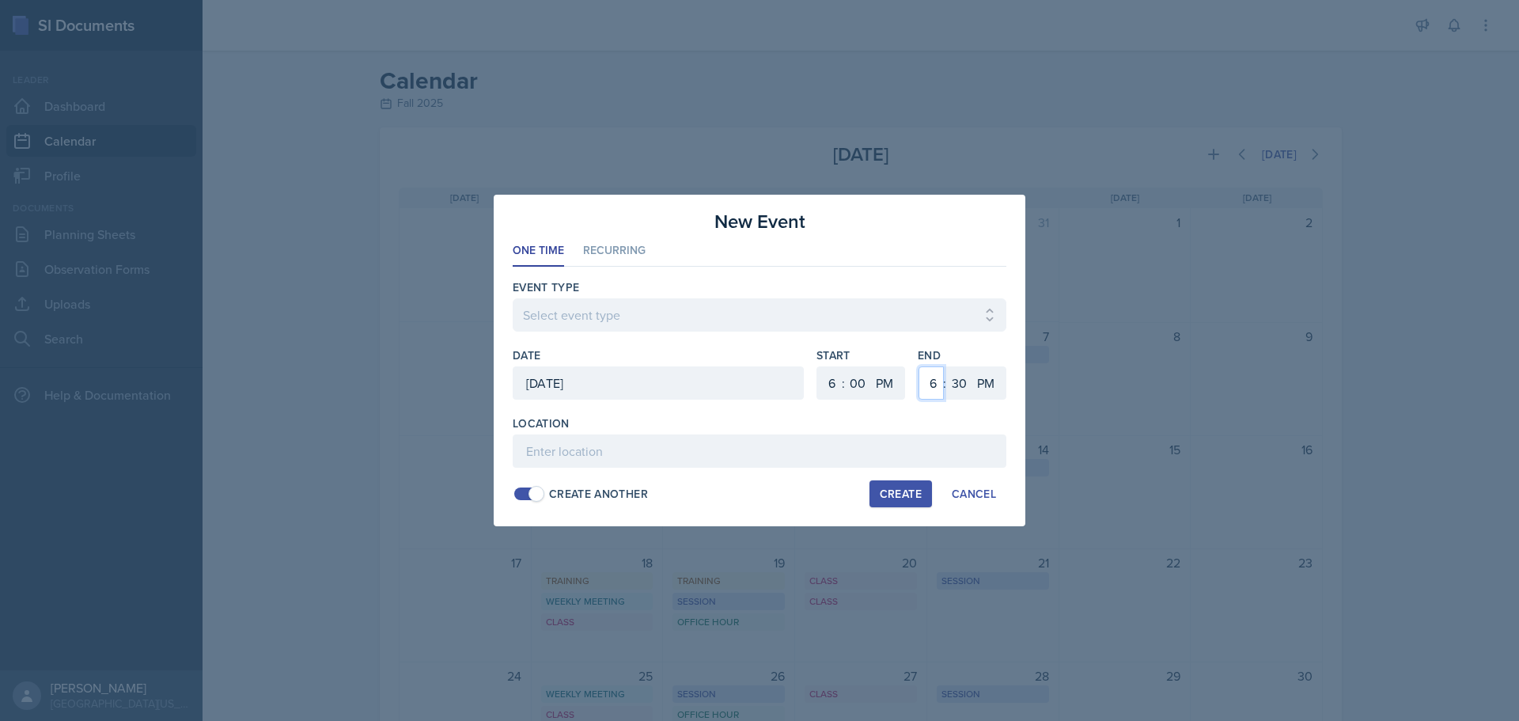
click at [932, 383] on select "1 2 3 4 5 6 7 8 9 10 11 12" at bounding box center [930, 382] width 25 height 33
select select "7"
click at [918, 366] on select "1 2 3 4 5 6 7 8 9 10 11 12" at bounding box center [930, 382] width 25 height 33
click at [956, 381] on select "00 05 10 15 20 25 30 35 40 45 50 55" at bounding box center [958, 382] width 25 height 33
select select "20"
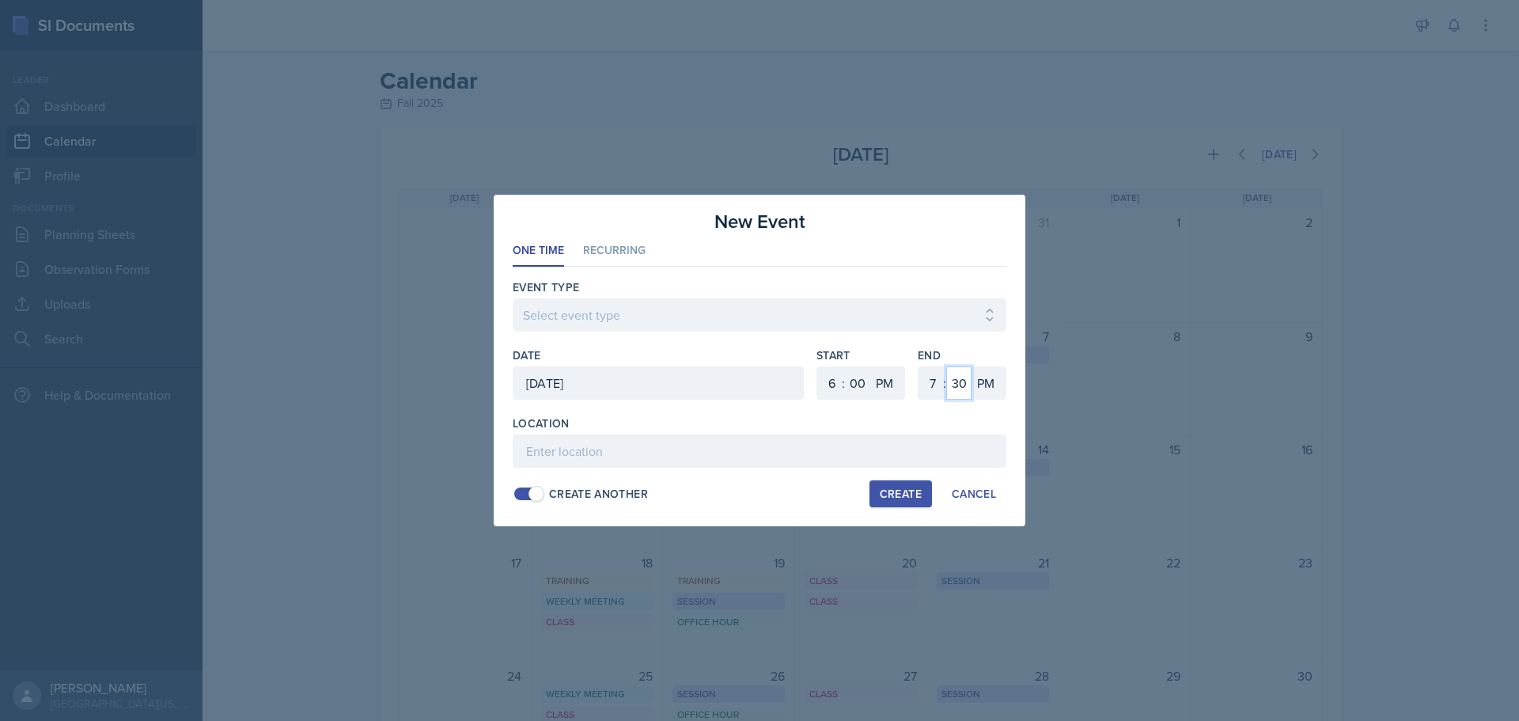
click at [946, 366] on select "00 05 10 15 20 25 30 35 40 45 50 55" at bounding box center [958, 382] width 25 height 33
click at [686, 312] on select "Select event type Admin Office Hour Cal Workshop Class Class Announcement LA Pe…" at bounding box center [760, 314] width 494 height 33
select select "bd4f27e7-d6ed-4573-9455-47908d0b622f"
click at [513, 298] on select "Select event type Admin Office Hour Cal Workshop Class Class Announcement LA Pe…" at bounding box center [760, 314] width 494 height 33
click at [608, 441] on input at bounding box center [760, 450] width 494 height 33
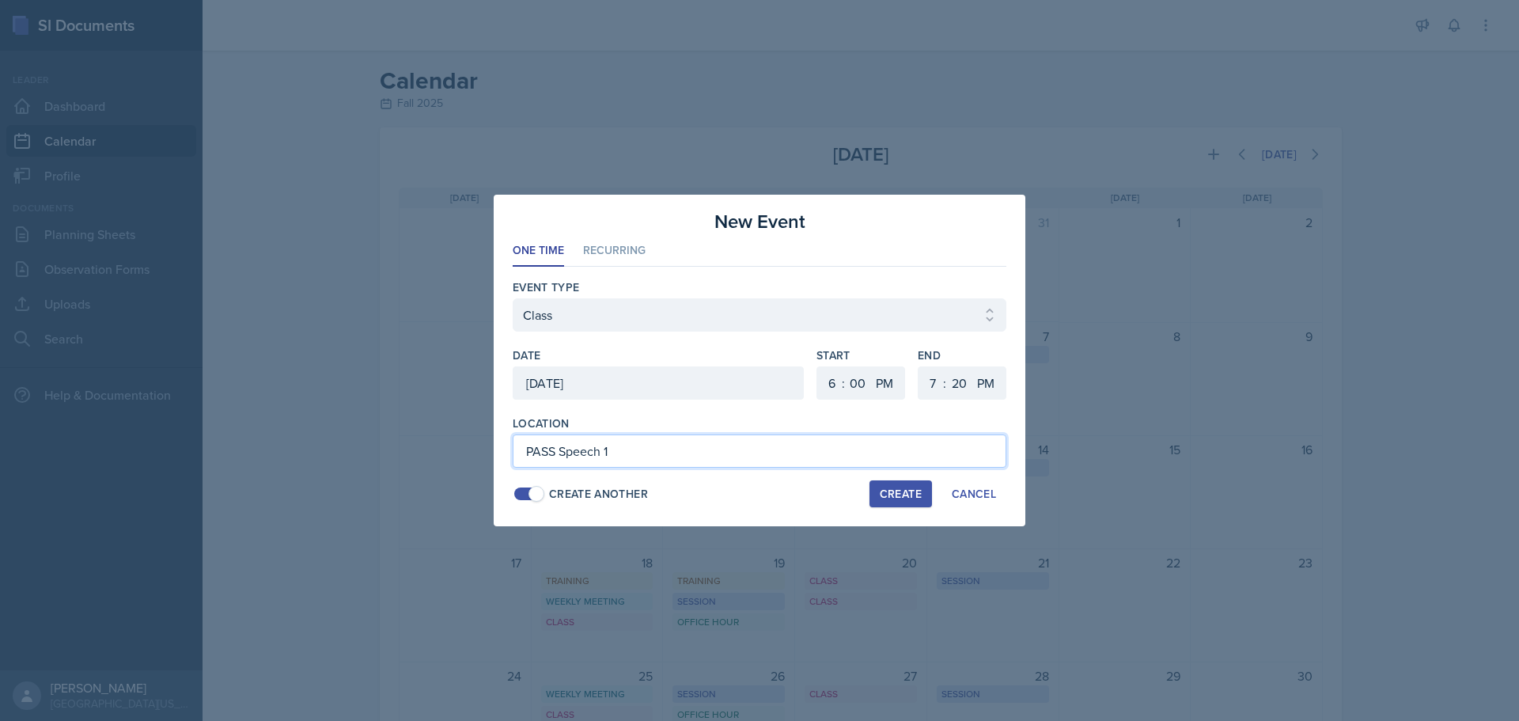
type input "PASS Speech 1"
click at [882, 502] on button "Create" at bounding box center [900, 493] width 62 height 27
select select
select select "6"
select select "30"
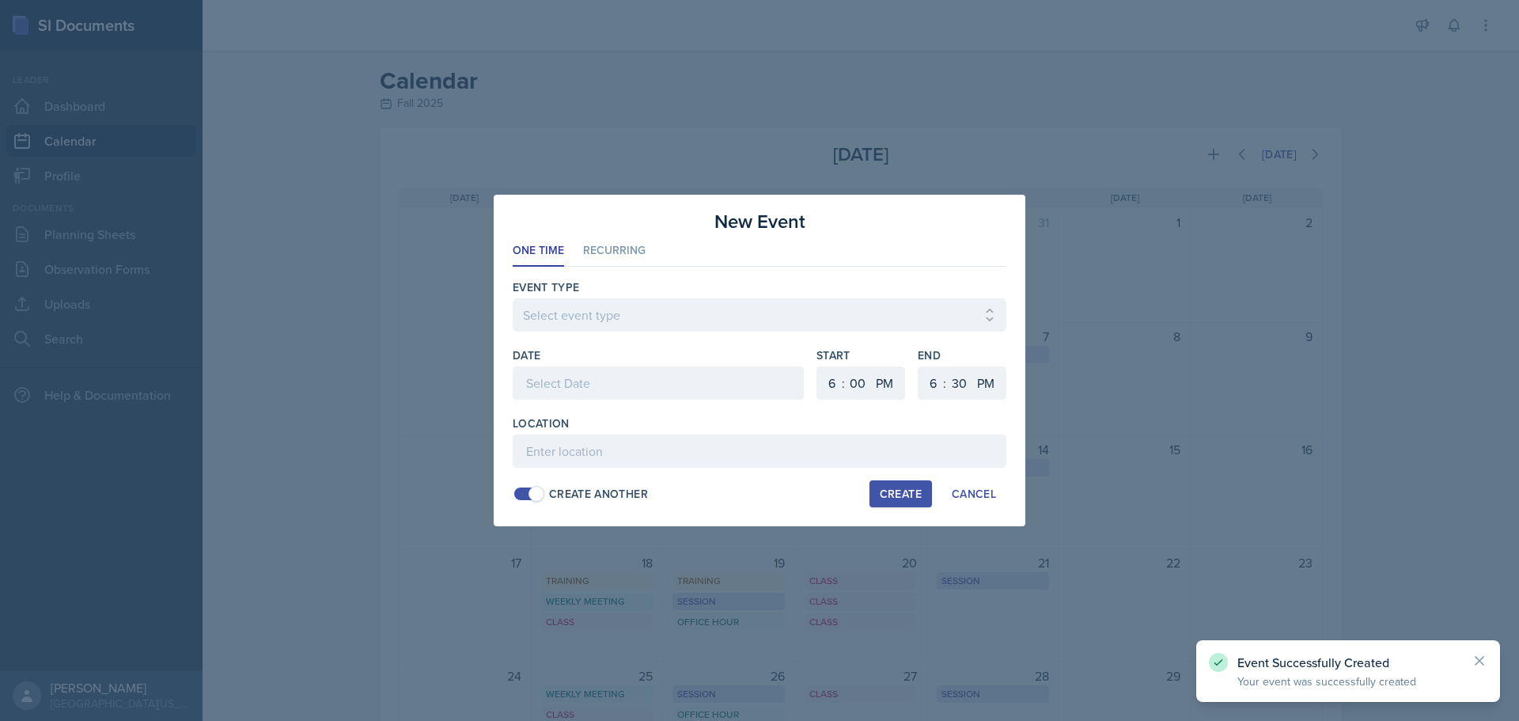
click at [596, 388] on div at bounding box center [658, 382] width 291 height 33
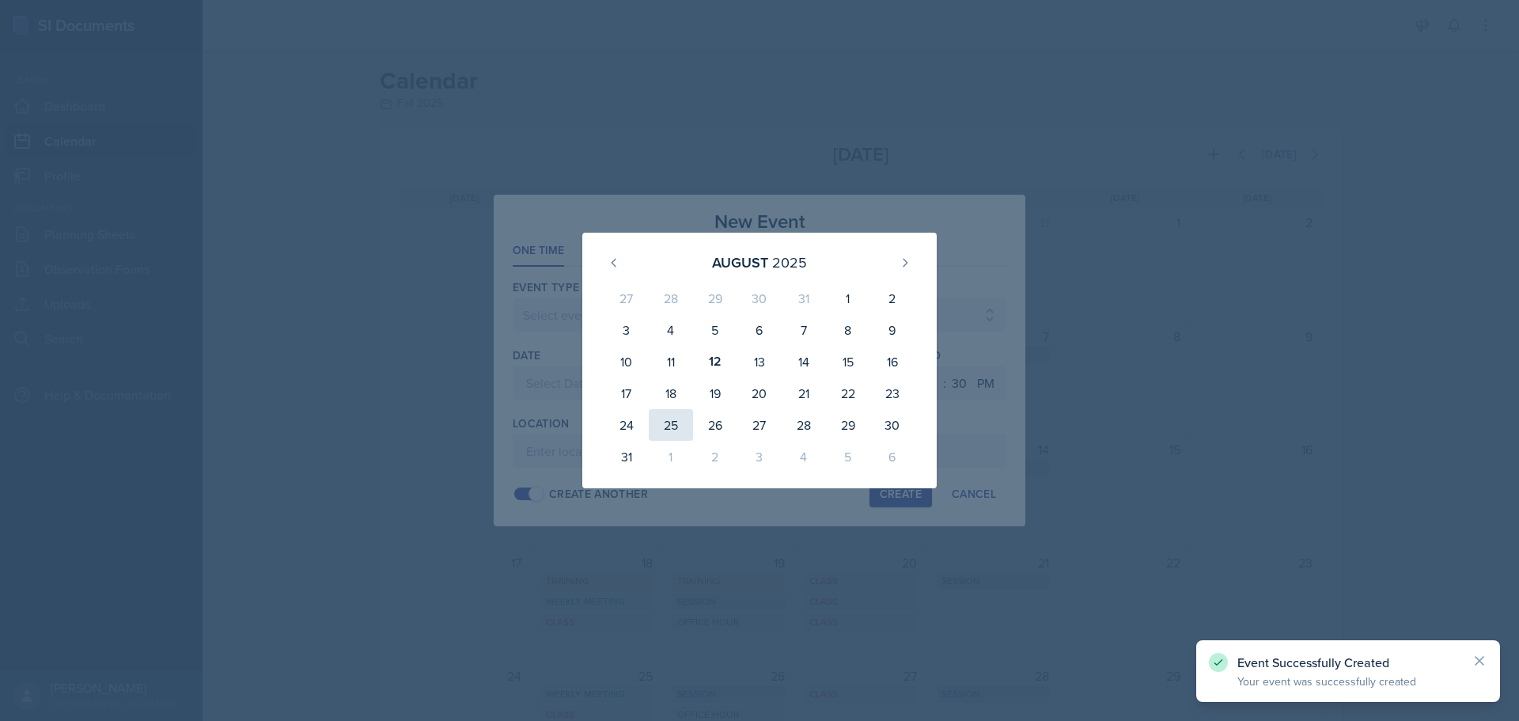
click at [664, 420] on div "25" at bounding box center [671, 425] width 44 height 32
type input "[DATE]"
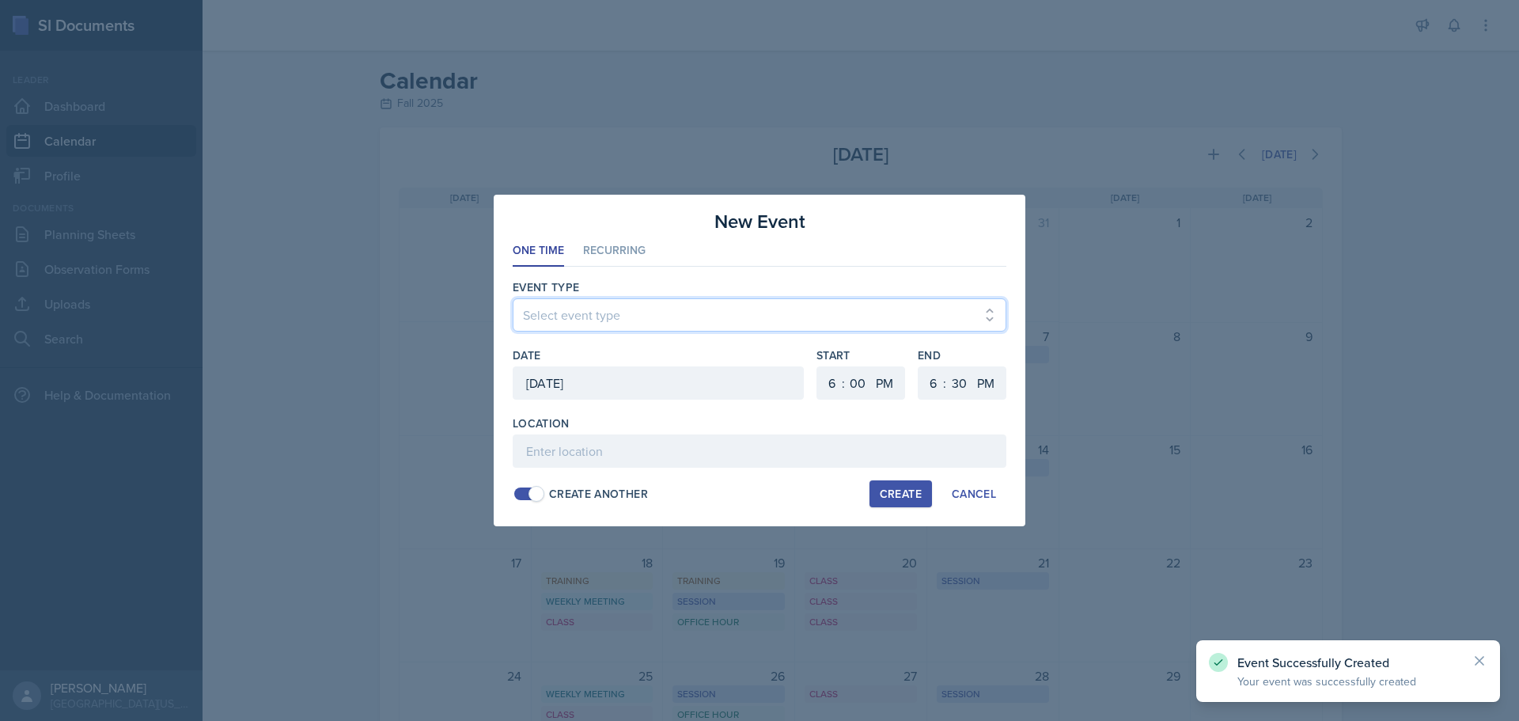
click at [628, 313] on select "Select event type Admin Office Hour Cal Workshop Class Class Announcement LA Pe…" at bounding box center [760, 314] width 494 height 33
select select "bd4f27e7-d6ed-4573-9455-47908d0b622f"
click at [513, 298] on select "Select event type Admin Office Hour Cal Workshop Class Class Announcement LA Pe…" at bounding box center [760, 314] width 494 height 33
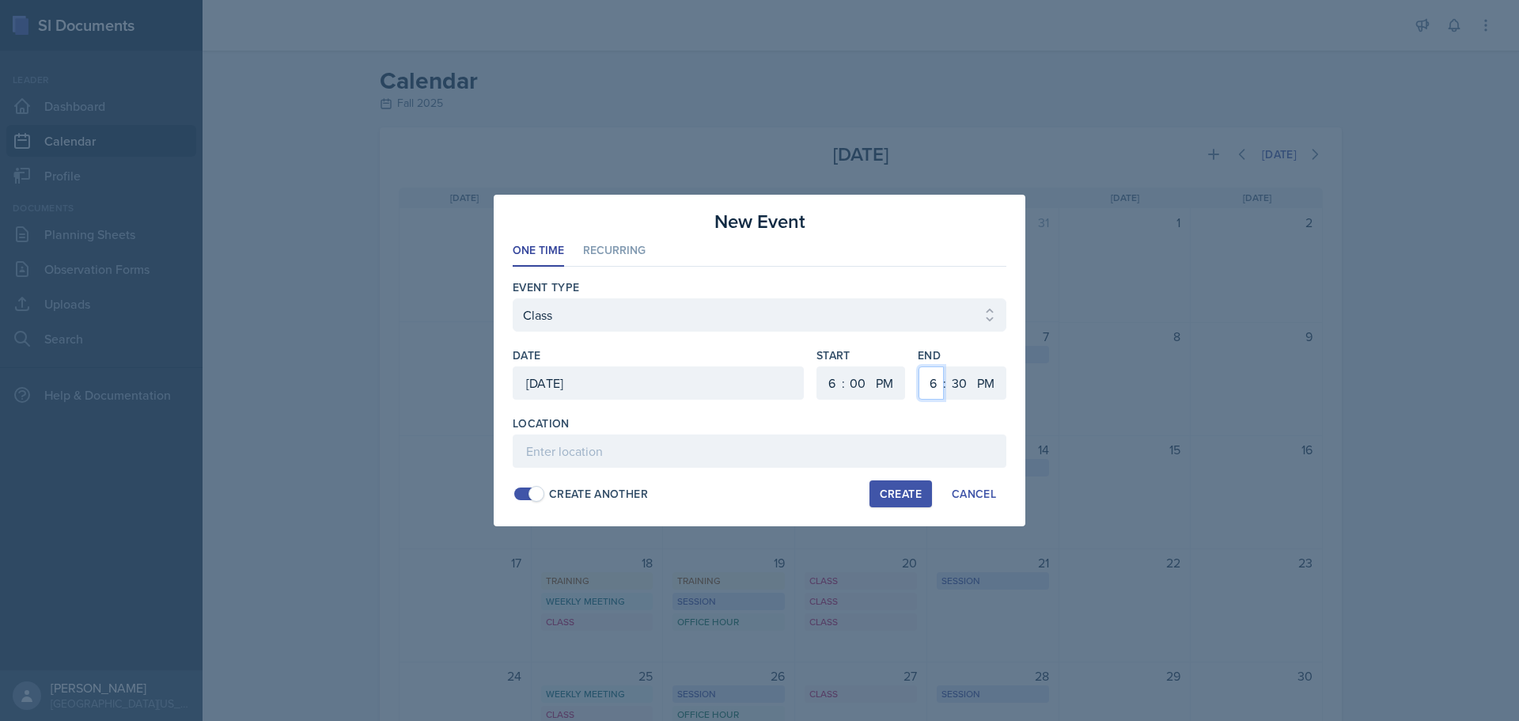
click at [925, 384] on select "1 2 3 4 5 6 7 8 9 10 11 12" at bounding box center [930, 382] width 25 height 33
select select "7"
click at [918, 366] on select "1 2 3 4 5 6 7 8 9 10 11 12" at bounding box center [930, 382] width 25 height 33
click at [957, 372] on select "00 05 10 15 20 25 30 35 40 45 50 55" at bounding box center [958, 382] width 25 height 33
select select "20"
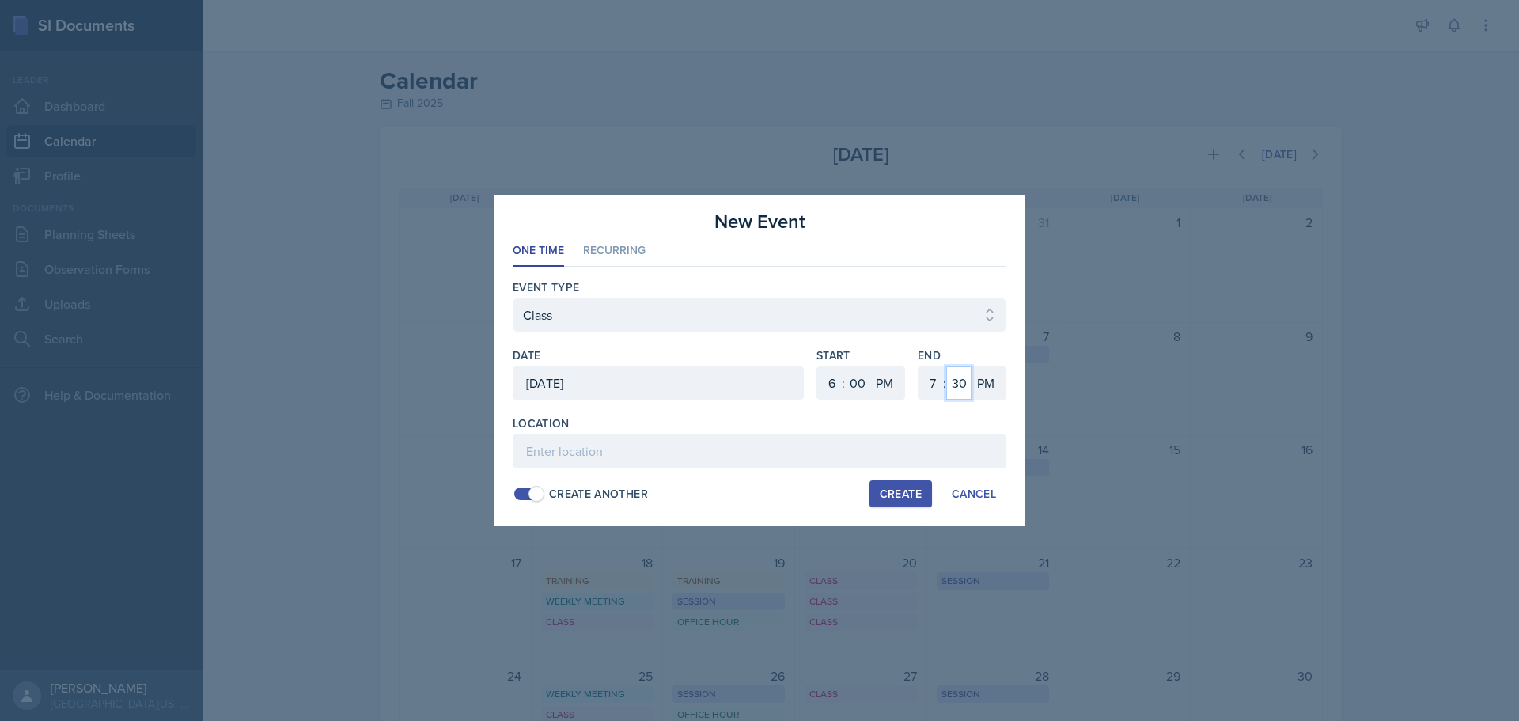
click at [946, 366] on select "00 05 10 15 20 25 30 35 40 45 50 55" at bounding box center [958, 382] width 25 height 33
click at [809, 430] on div "Location" at bounding box center [760, 423] width 494 height 16
click at [802, 446] on input at bounding box center [760, 450] width 494 height 33
type input "PASS Speech 2"
click at [895, 493] on div "Create" at bounding box center [901, 493] width 42 height 13
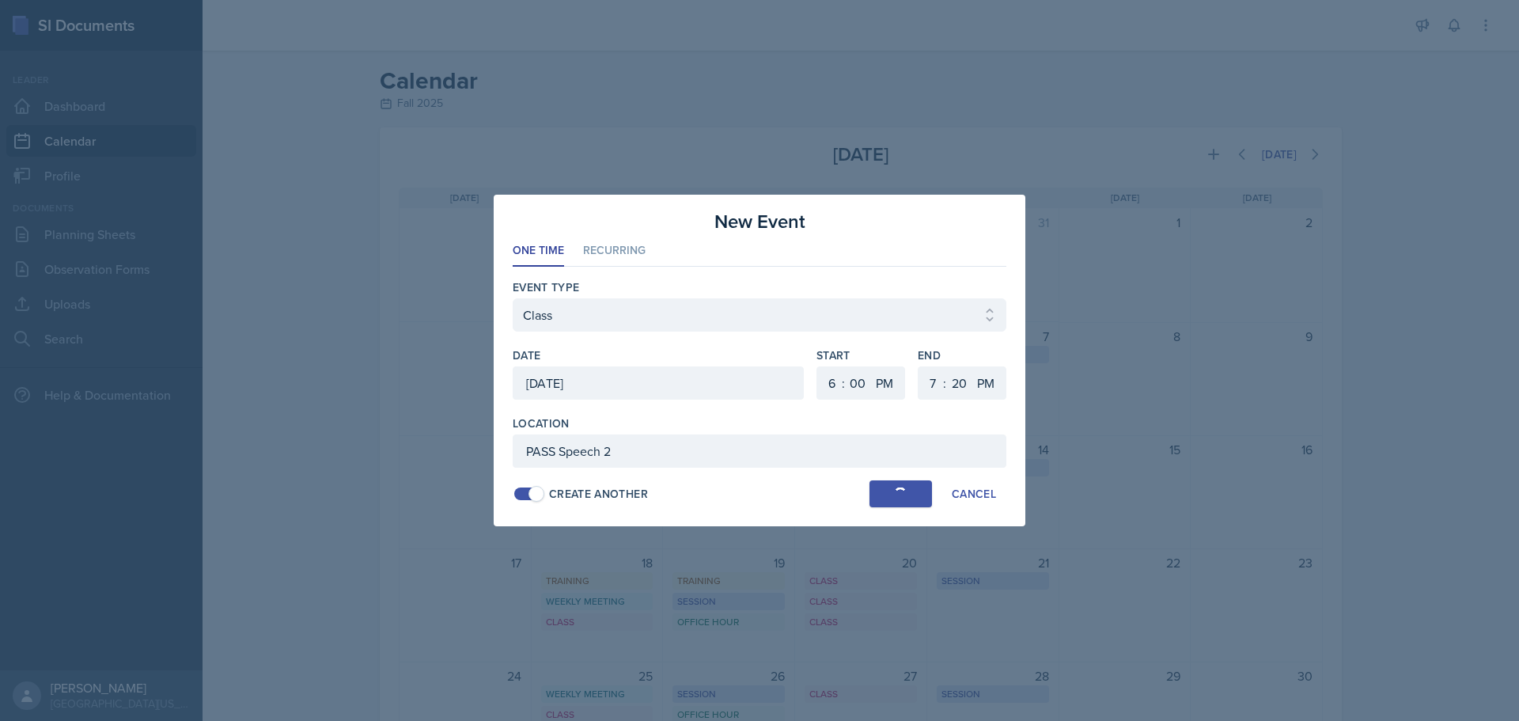
select select
select select "6"
select select "30"
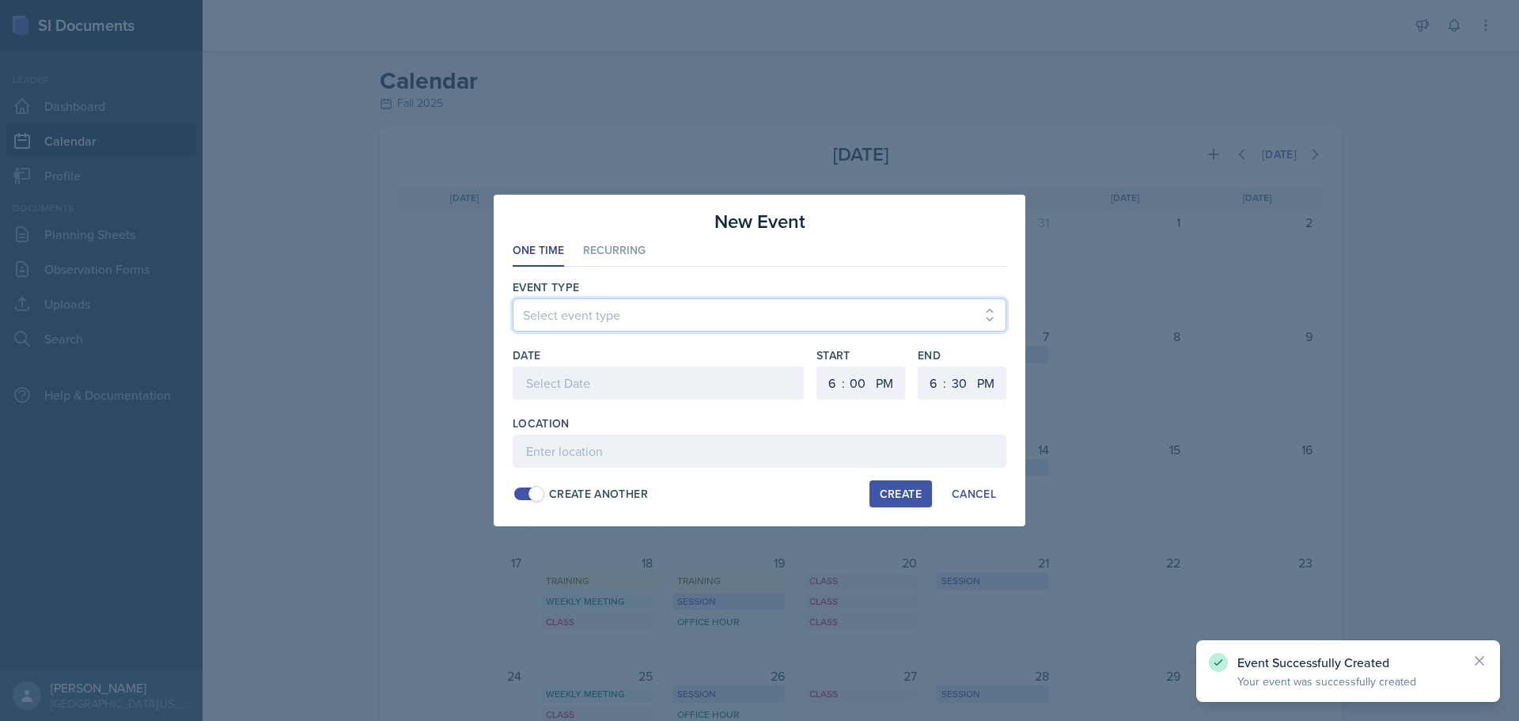
click at [726, 328] on select "Select event type Admin Office Hour Cal Workshop Class Class Announcement LA Pe…" at bounding box center [760, 314] width 494 height 33
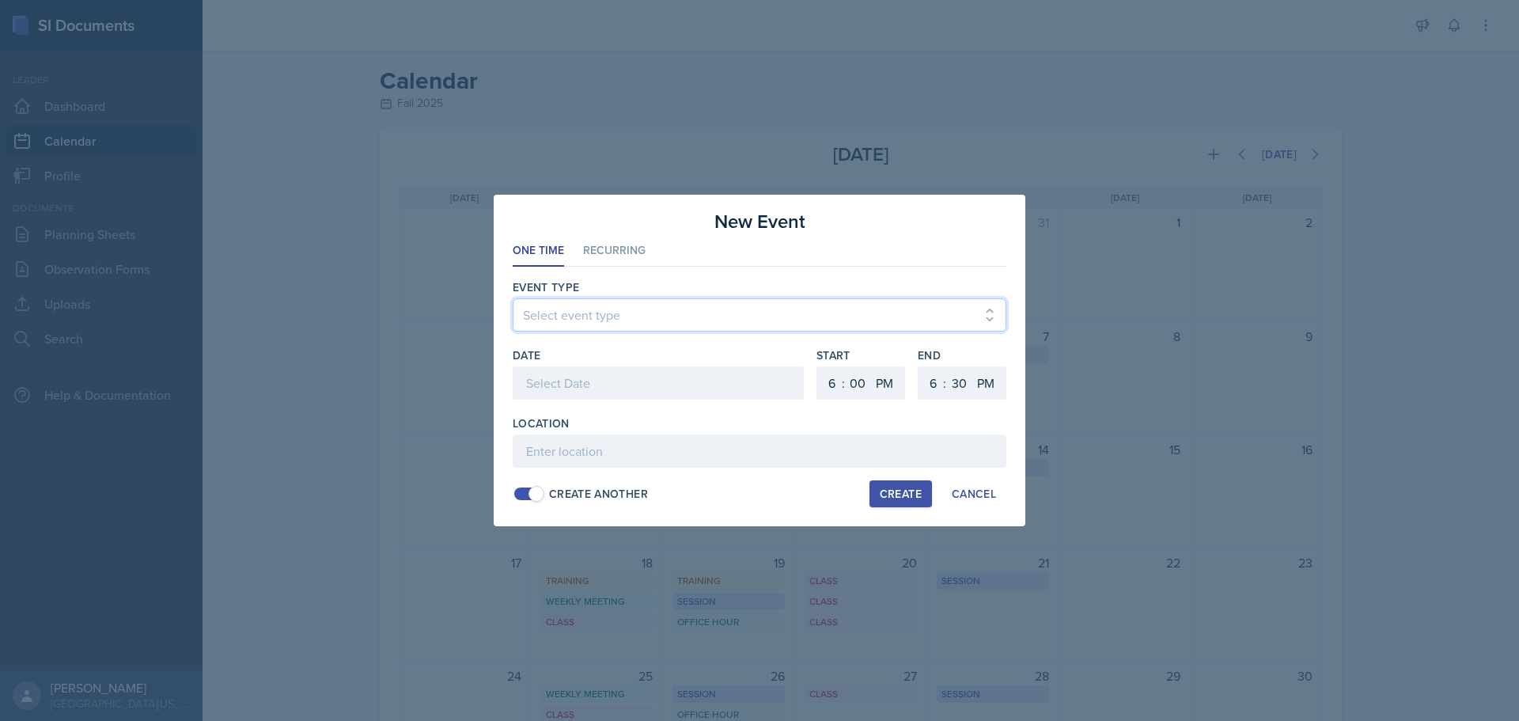
select select "bd4f27e7-d6ed-4573-9455-47908d0b622f"
click at [513, 298] on select "Select event type Admin Office Hour Cal Workshop Class Class Announcement LA Pe…" at bounding box center [760, 314] width 494 height 33
click at [627, 377] on div at bounding box center [658, 382] width 291 height 33
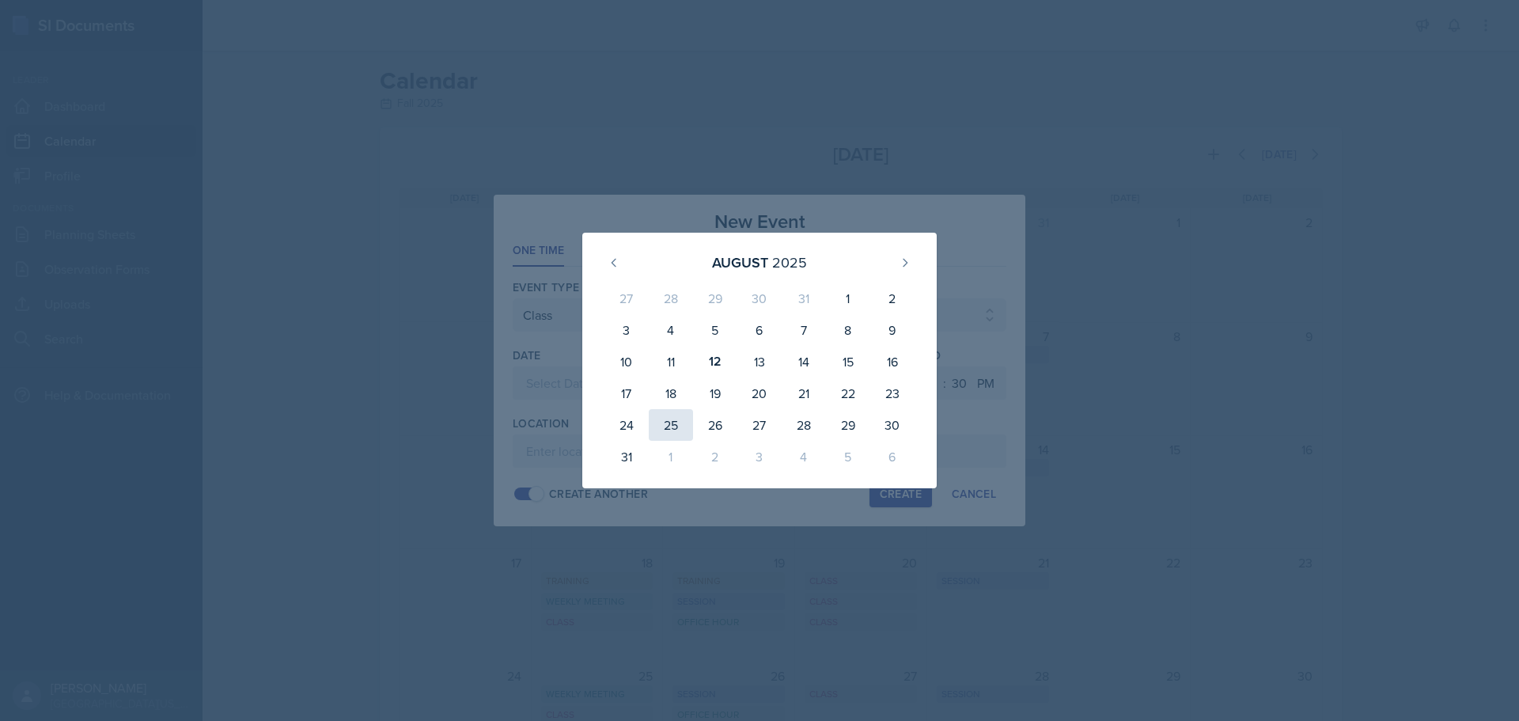
click at [672, 426] on div "25" at bounding box center [671, 425] width 44 height 32
type input "[DATE]"
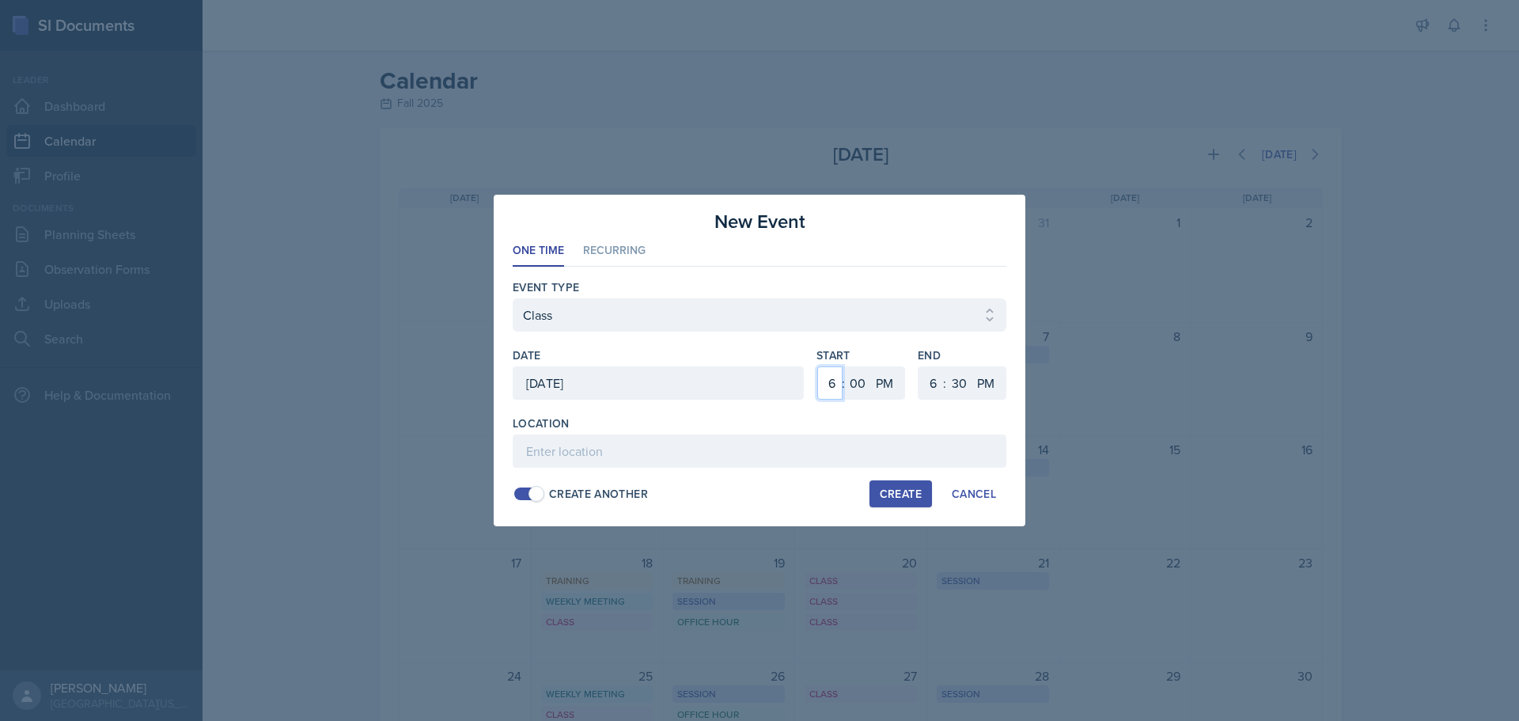
click at [830, 392] on select "1 2 3 4 5 6 7 8 9 10 11 12" at bounding box center [829, 382] width 25 height 33
select select "7"
click at [817, 366] on select "1 2 3 4 5 6 7 8 9 10 11 12" at bounding box center [829, 382] width 25 height 33
click at [928, 376] on select "1 2 3 4 5 6 7 8 9 10 11 12" at bounding box center [930, 382] width 25 height 33
select select "10"
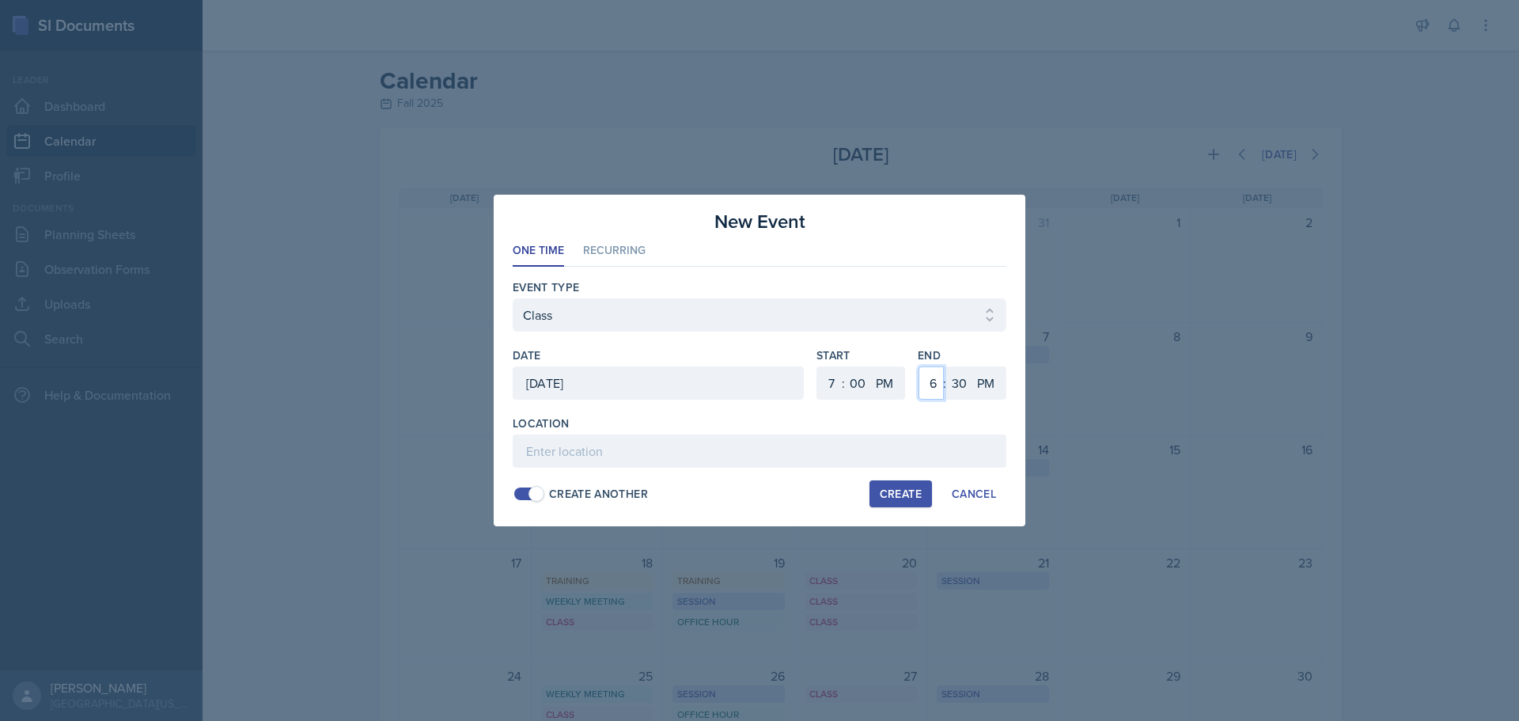
click at [918, 366] on select "1 2 3 4 5 6 7 8 9 10 11 12" at bounding box center [930, 382] width 25 height 33
click at [966, 387] on select "00 05 10 15 20 25 30 35 40 45 50 55" at bounding box center [958, 382] width 25 height 33
select select "0"
click at [946, 366] on select "00 05 10 15 20 25 30 35 40 45 50 55" at bounding box center [958, 382] width 25 height 33
click at [892, 437] on input at bounding box center [760, 450] width 494 height 33
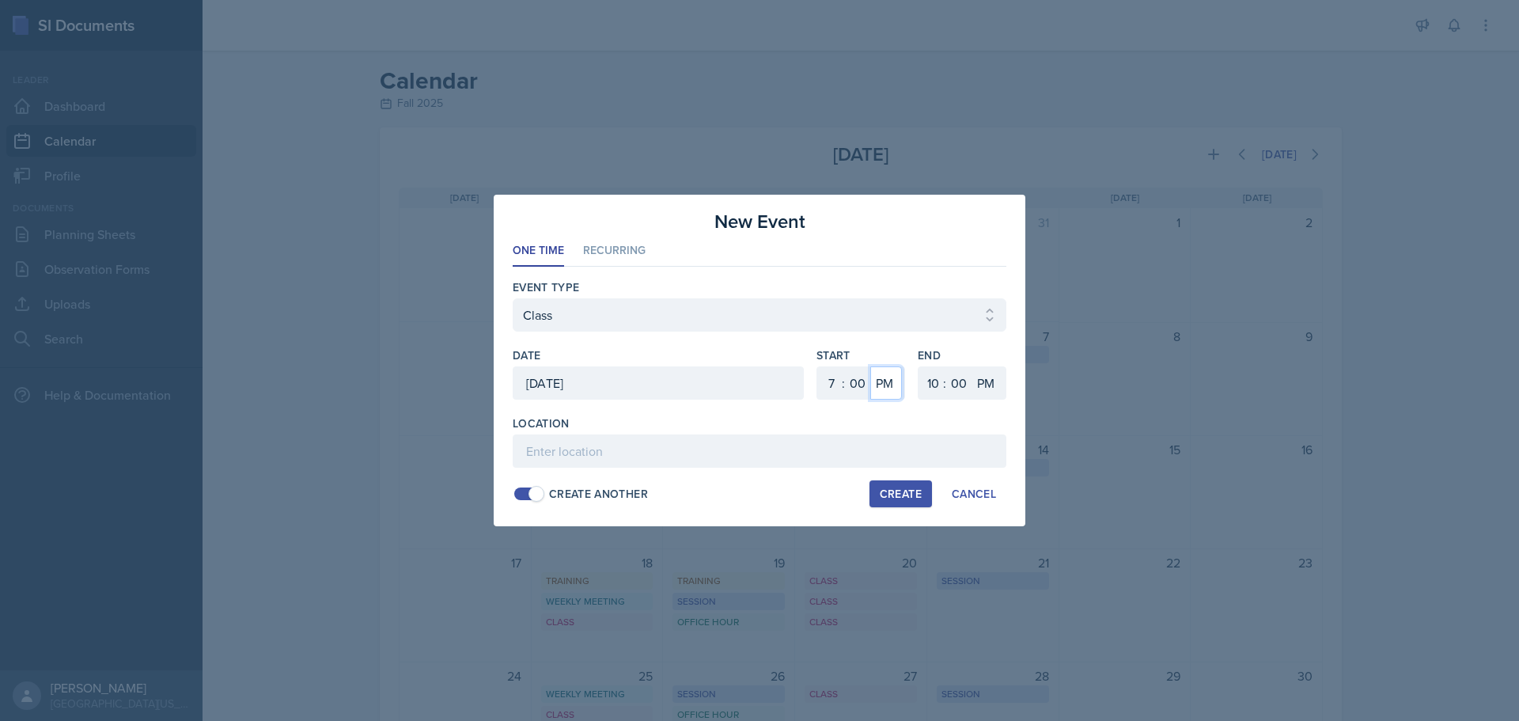
click at [882, 381] on select "AM PM" at bounding box center [886, 382] width 32 height 33
select select "AM"
click at [870, 366] on select "AM PM" at bounding box center [886, 382] width 32 height 33
click at [845, 445] on input at bounding box center [760, 450] width 494 height 33
type input "PASS, weekly meetings, office hours begin"
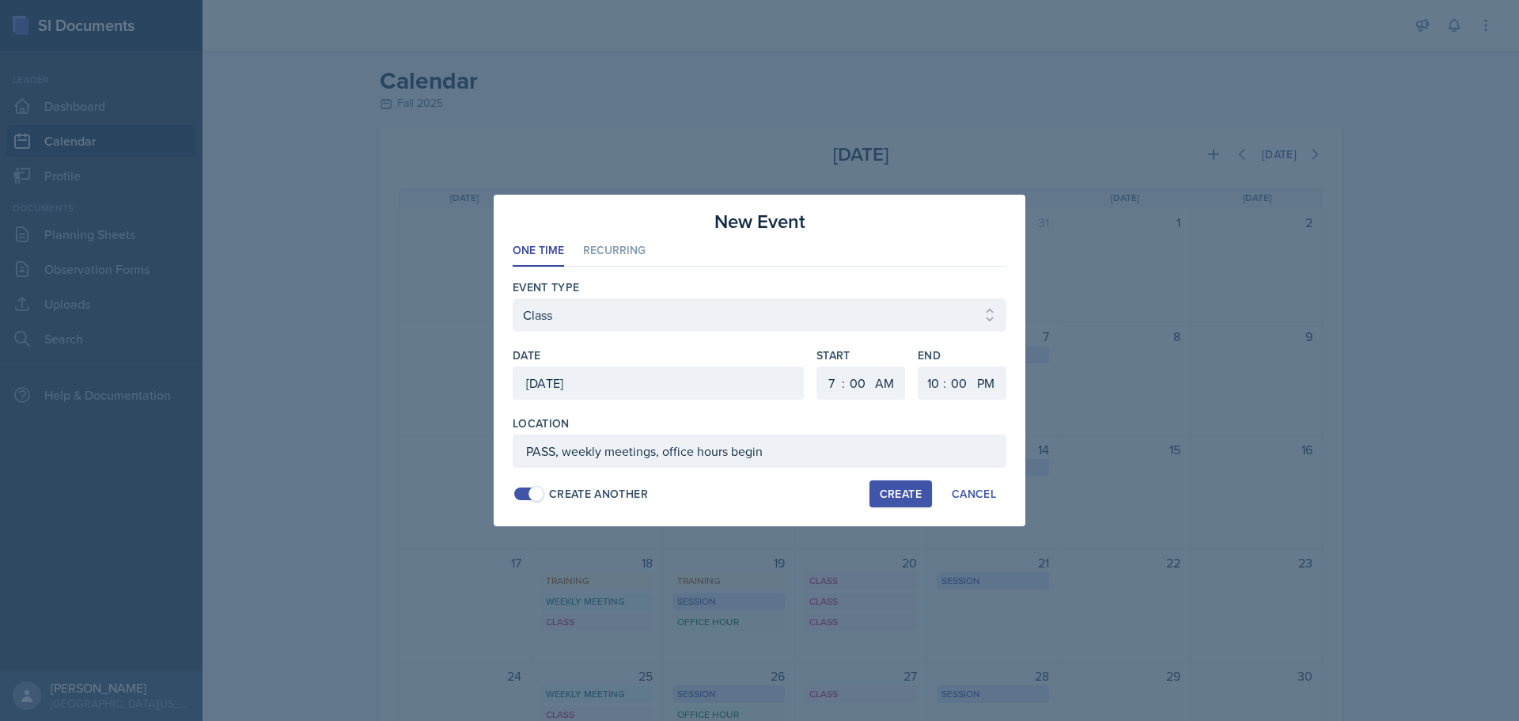
click at [889, 498] on div "Create" at bounding box center [901, 493] width 42 height 13
select select
select select "6"
select select "PM"
select select "6"
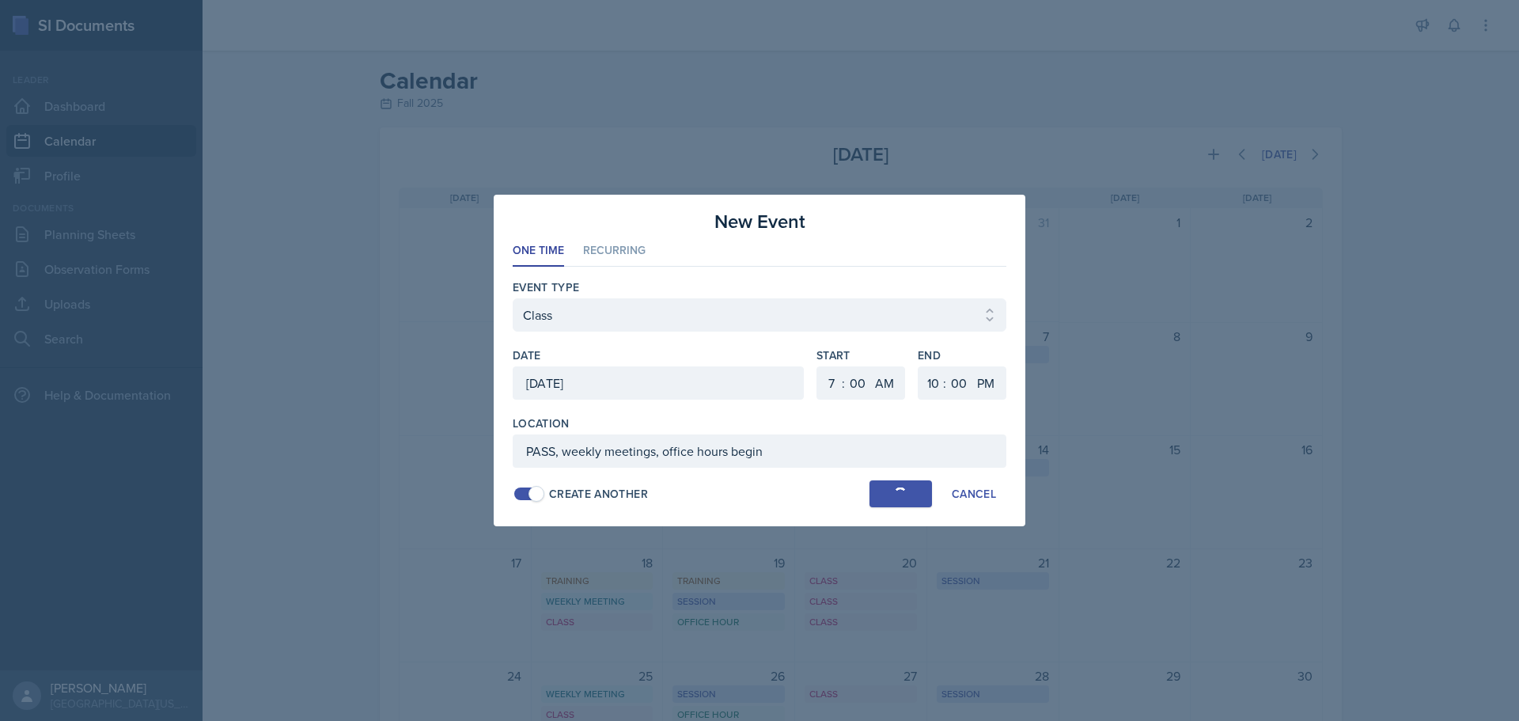
select select "30"
click at [702, 381] on div at bounding box center [658, 382] width 291 height 33
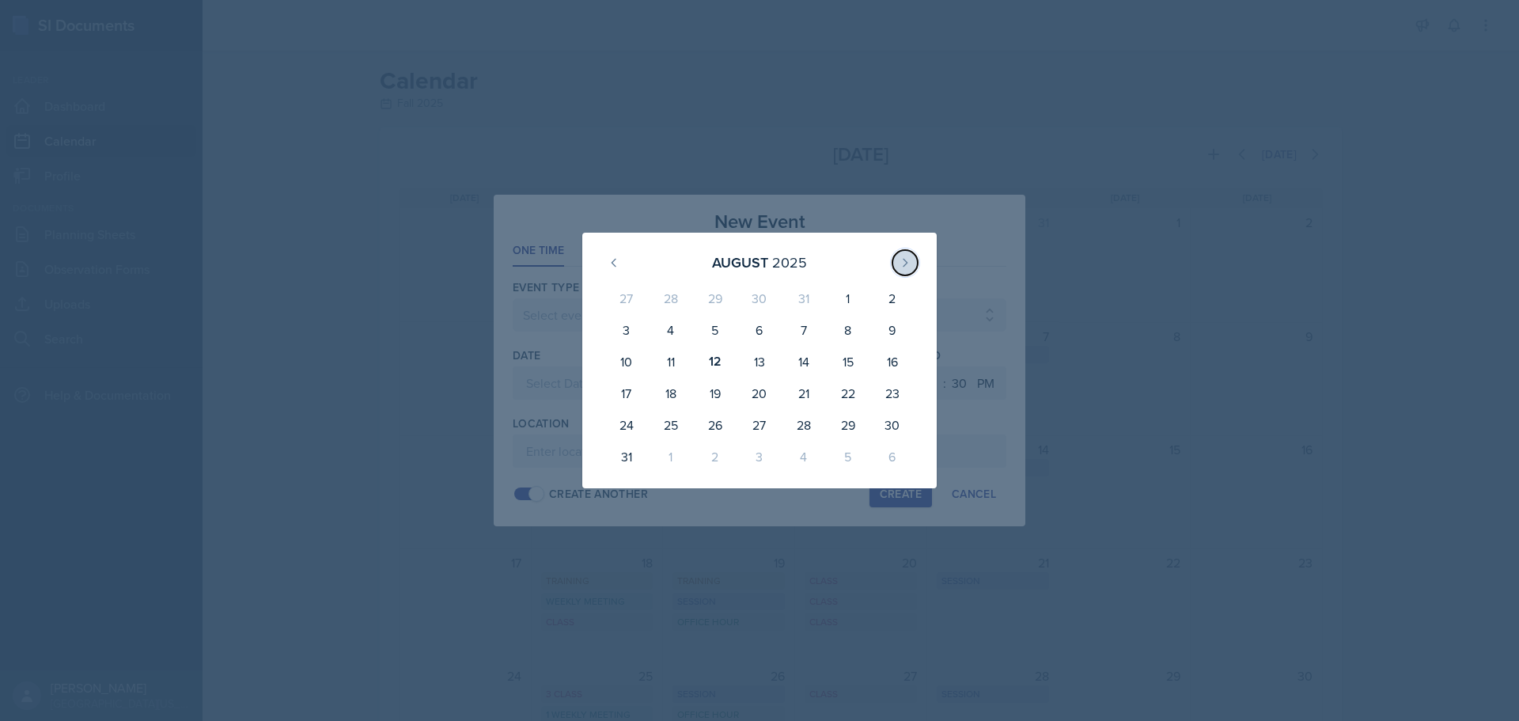
click at [900, 262] on icon at bounding box center [905, 262] width 13 height 13
click at [666, 301] on div "1" at bounding box center [671, 301] width 44 height 38
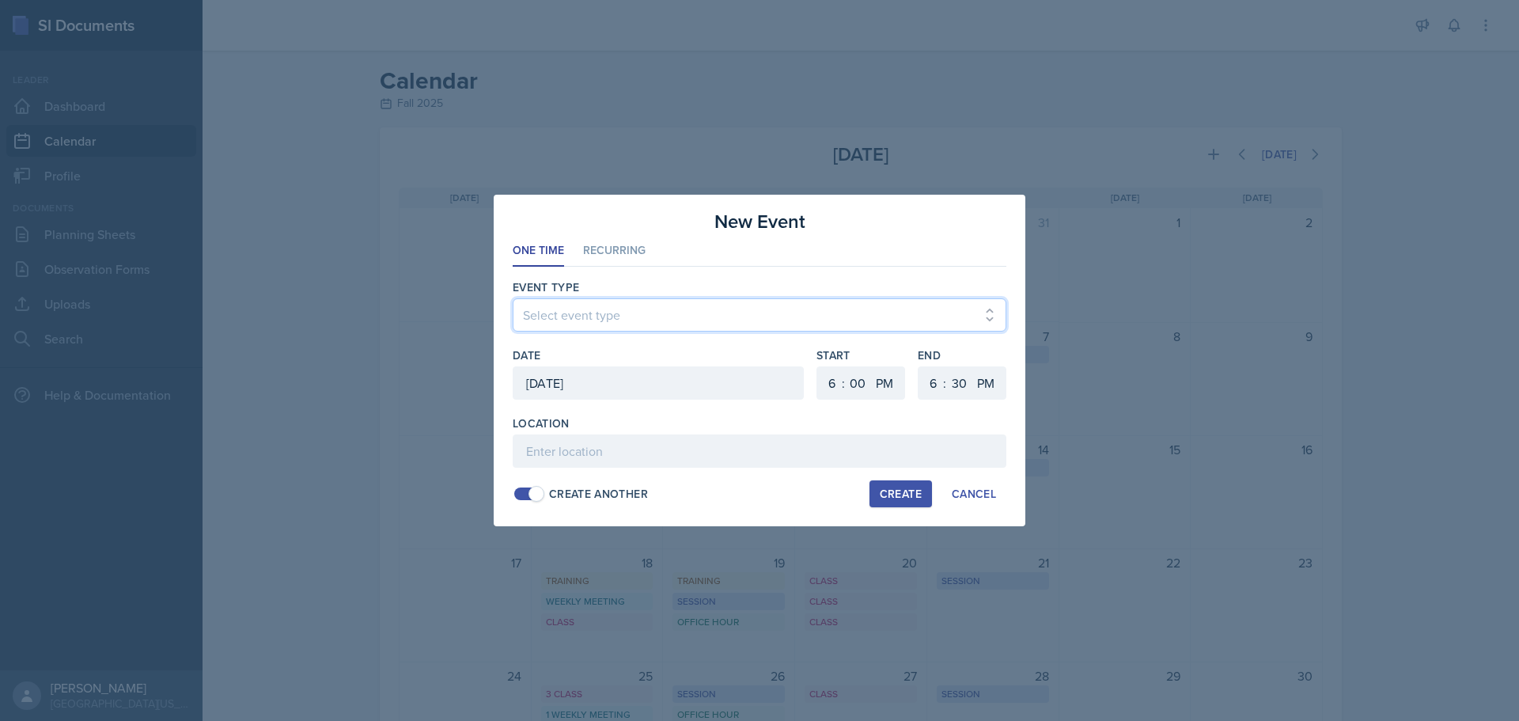
click at [621, 315] on select "Select event type Admin Office Hour Cal Workshop Class Class Announcement LA Pe…" at bounding box center [760, 314] width 494 height 33
click at [513, 298] on select "Select event type Admin Office Hour Cal Workshop Class Class Announcement LA Pe…" at bounding box center [760, 314] width 494 height 33
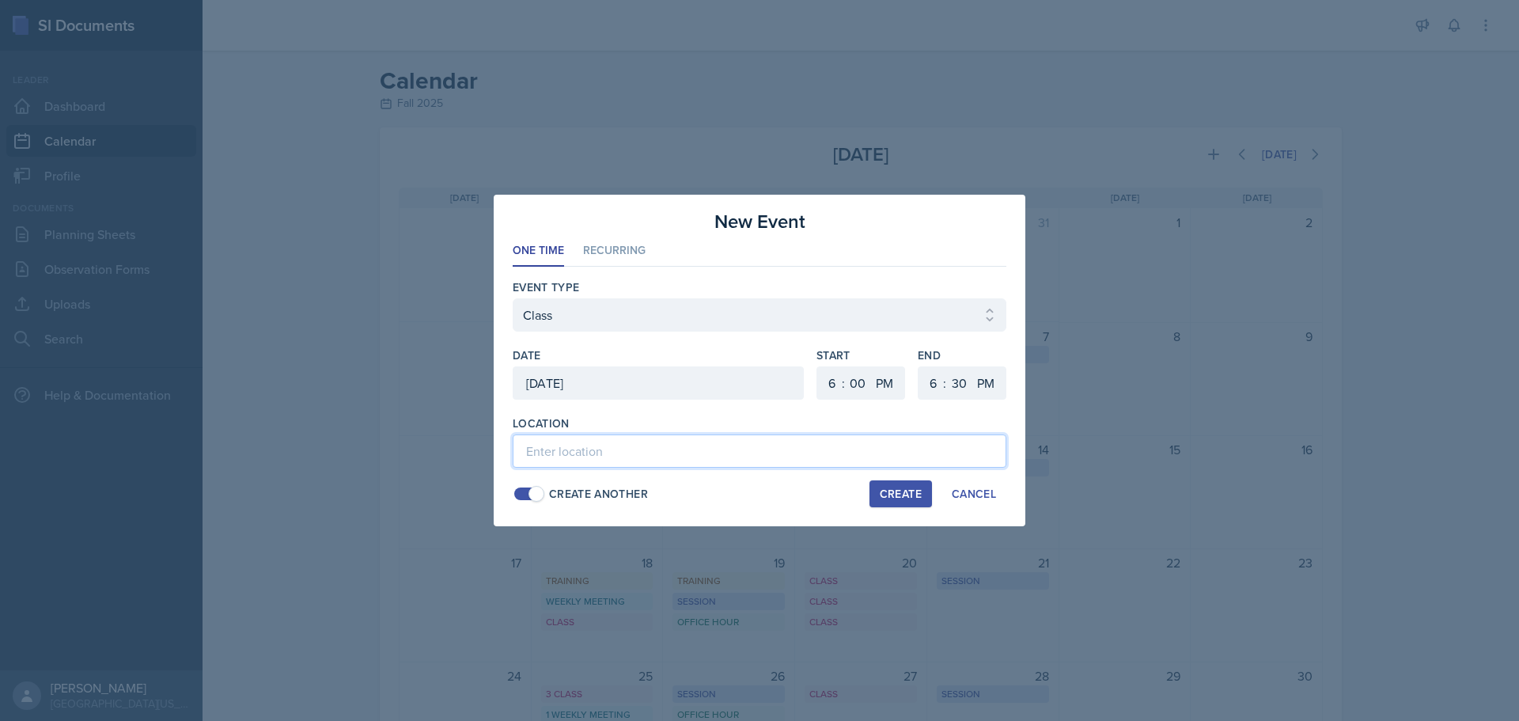
click at [588, 454] on input at bounding box center [760, 450] width 494 height 33
click at [835, 382] on select "1 2 3 4 5 6 7 8 9 10 11 12" at bounding box center [829, 382] width 25 height 33
click at [817, 366] on select "1 2 3 4 5 6 7 8 9 10 11 12" at bounding box center [829, 382] width 25 height 33
click at [884, 388] on select "AM PM" at bounding box center [886, 382] width 32 height 33
click at [870, 366] on select "AM PM" at bounding box center [886, 382] width 32 height 33
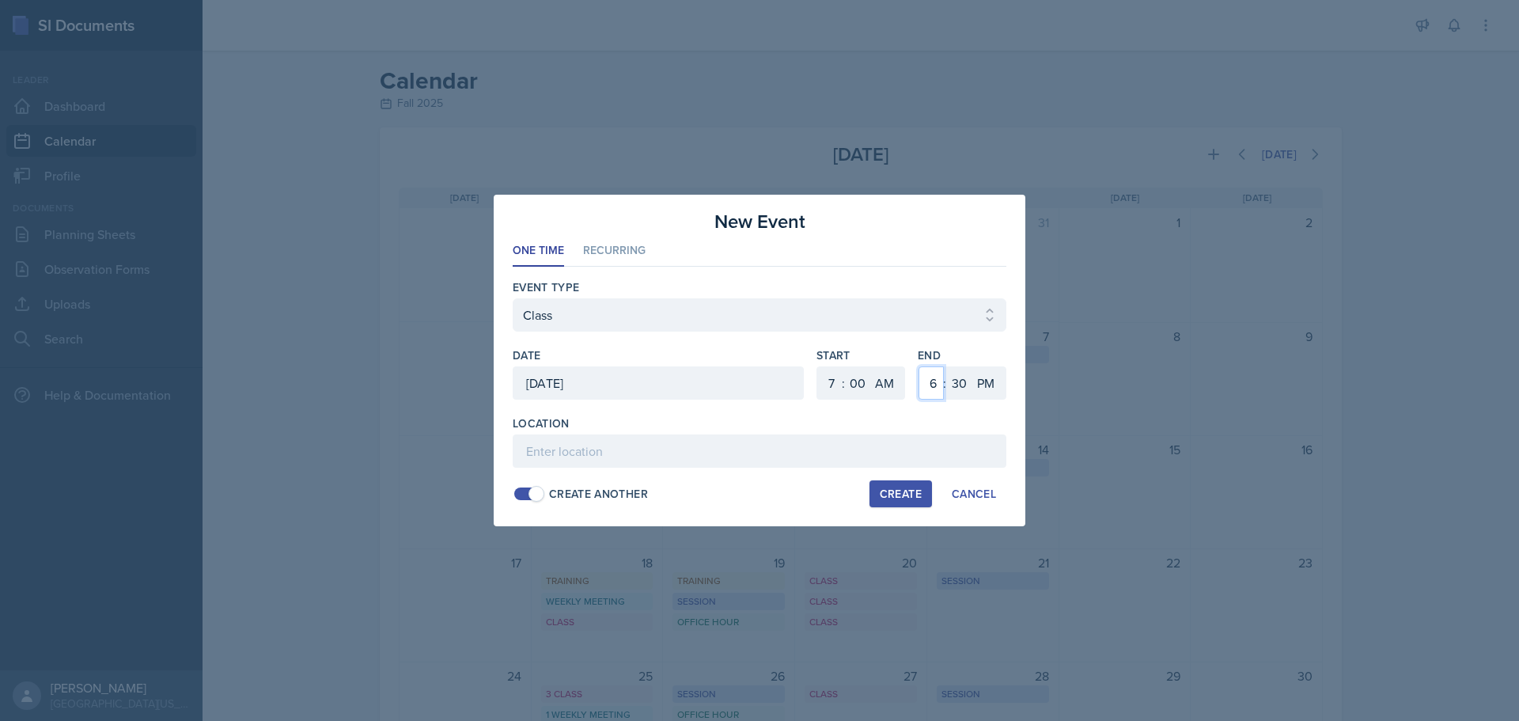
click at [924, 391] on select "1 2 3 4 5 6 7 8 9 10 11 12" at bounding box center [930, 382] width 25 height 33
click at [918, 366] on select "1 2 3 4 5 6 7 8 9 10 11 12" at bounding box center [930, 382] width 25 height 33
click at [961, 385] on select "00 05 10 15 20 25 30 35 40 45 50 55" at bounding box center [958, 382] width 25 height 33
click at [946, 366] on select "00 05 10 15 20 25 30 35 40 45 50 55" at bounding box center [958, 382] width 25 height 33
click at [876, 446] on input at bounding box center [760, 450] width 494 height 33
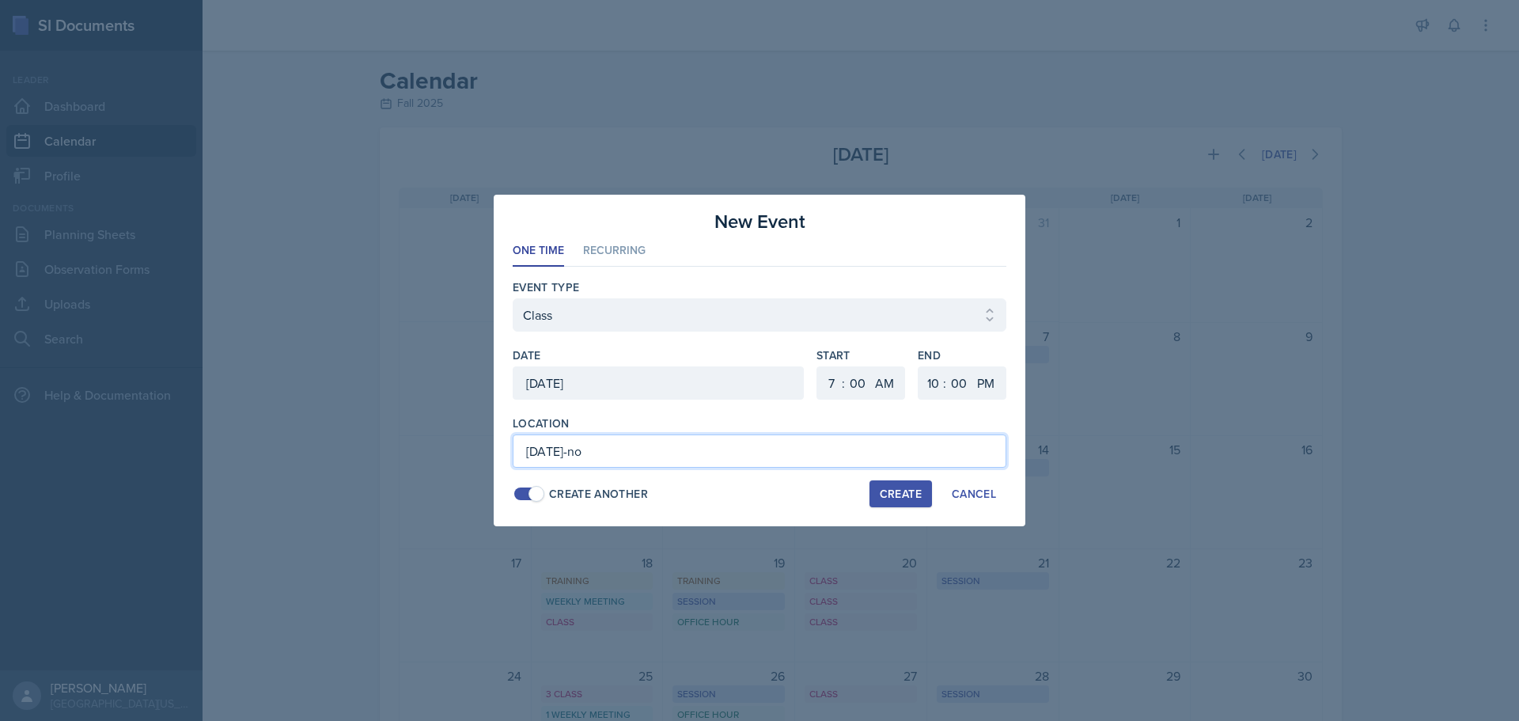
click at [876, 446] on input "[DATE]-no" at bounding box center [760, 450] width 494 height 33
click at [900, 494] on div "Create" at bounding box center [901, 493] width 42 height 13
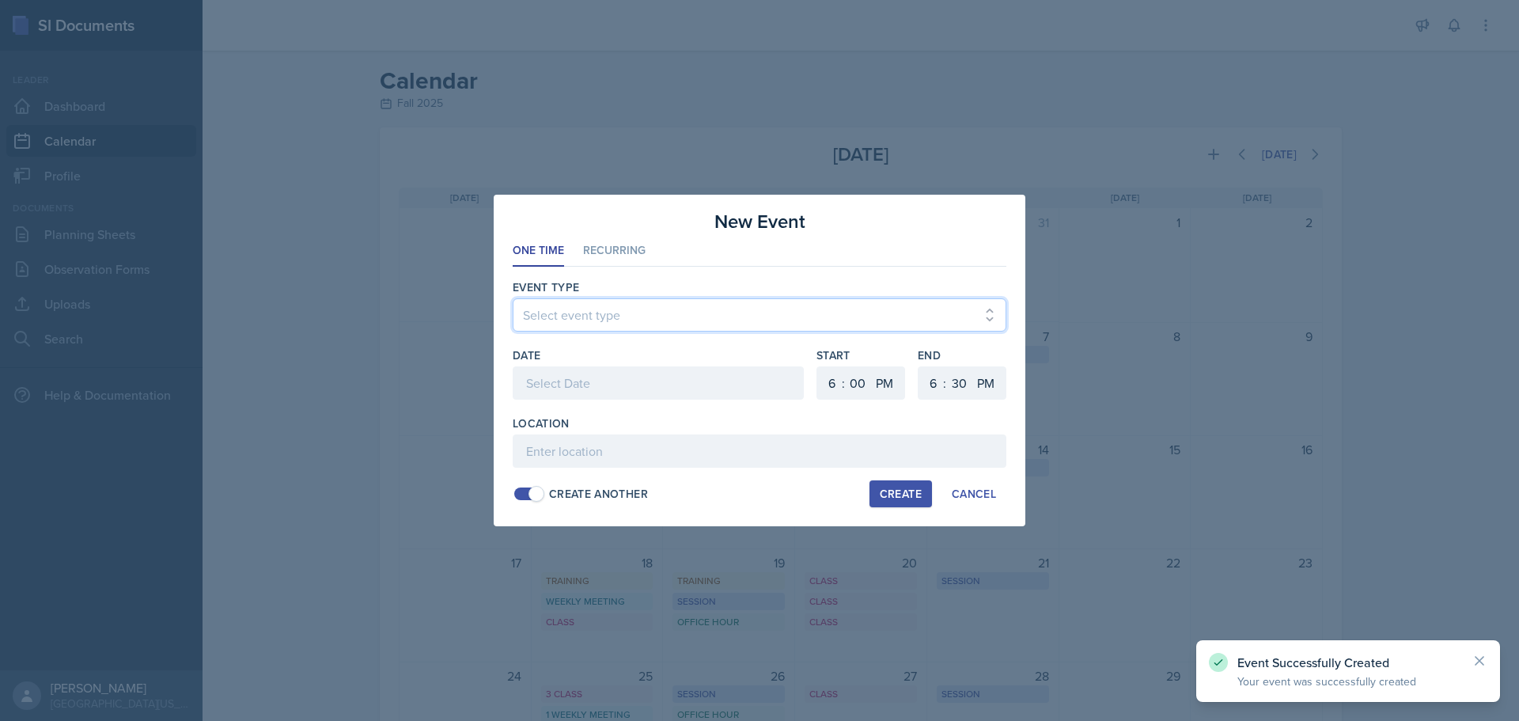
click at [591, 312] on select "Select event type Admin Office Hour Cal Workshop Class Class Announcement LA Pe…" at bounding box center [760, 314] width 494 height 33
click at [513, 298] on select "Select event type Admin Office Hour Cal Workshop Class Class Announcement LA Pe…" at bounding box center [760, 314] width 494 height 33
click at [578, 366] on div at bounding box center [658, 382] width 291 height 33
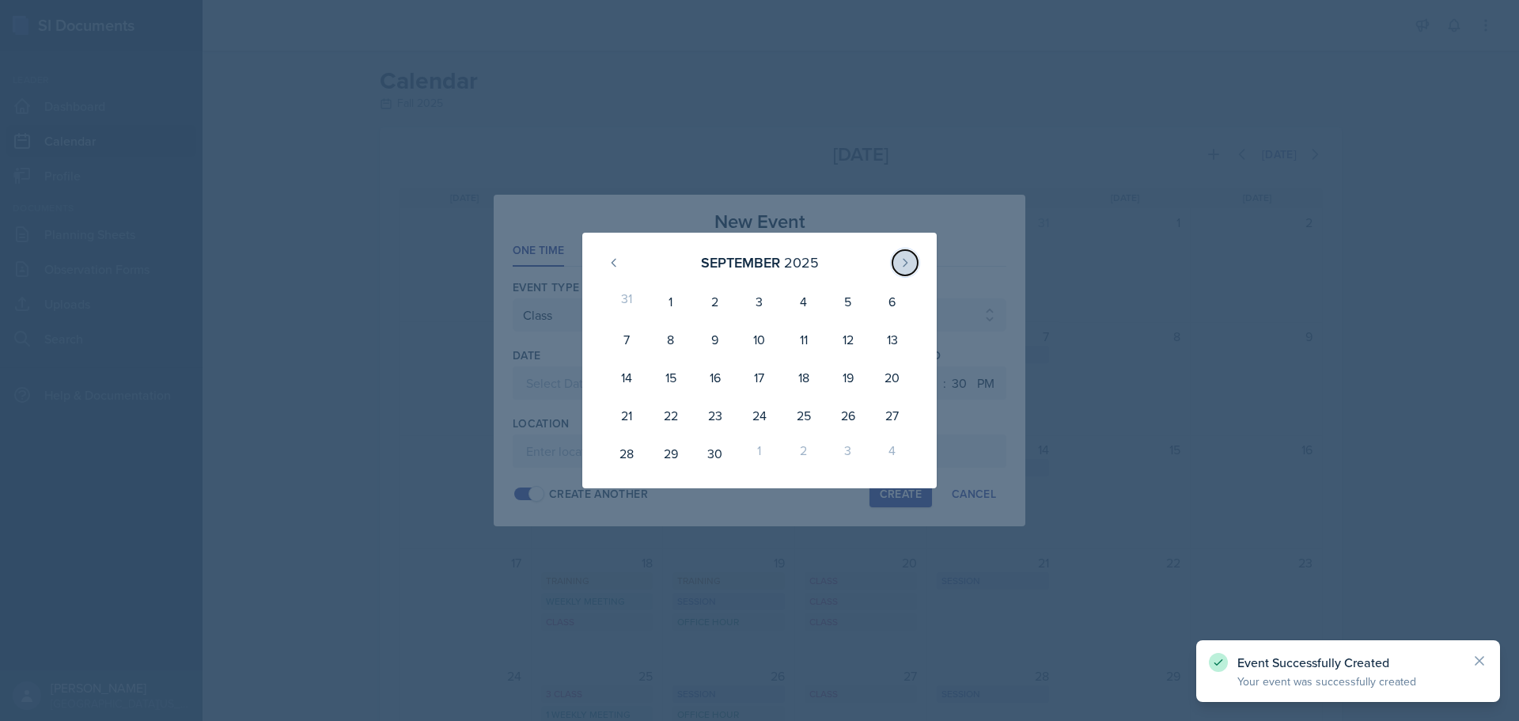
drag, startPoint x: 895, startPoint y: 256, endPoint x: 903, endPoint y: 258, distance: 8.1
click at [898, 256] on button at bounding box center [904, 262] width 25 height 25
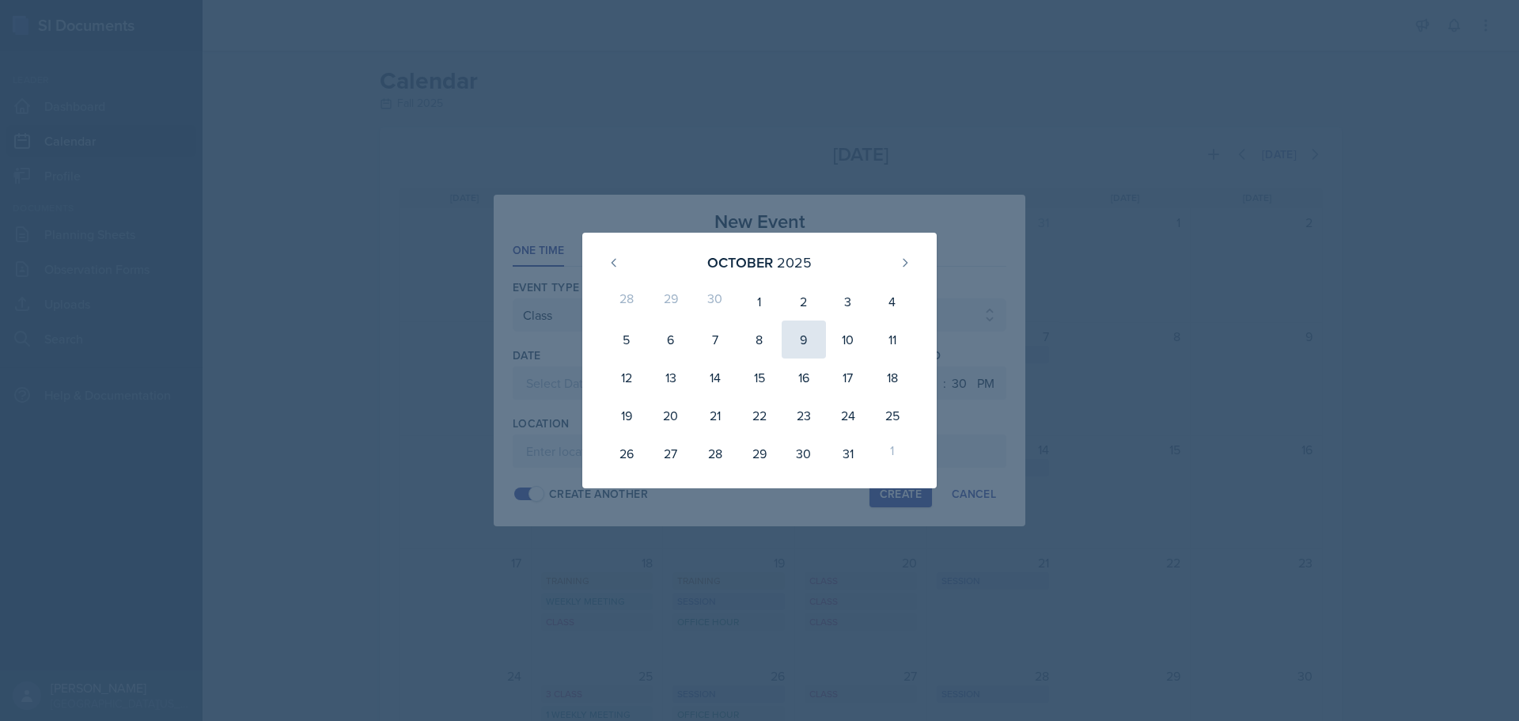
click at [809, 342] on div "9" at bounding box center [804, 339] width 44 height 38
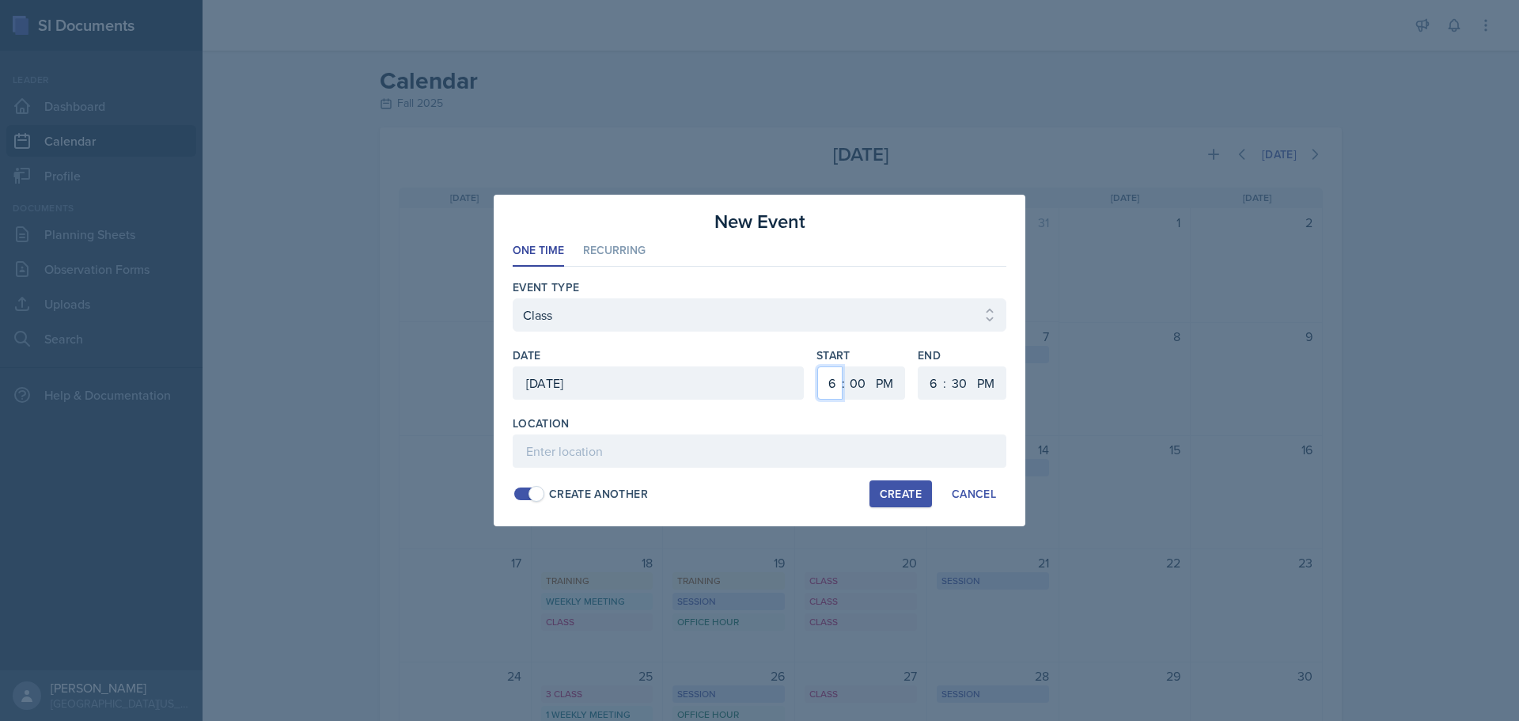
click at [838, 383] on select "1 2 3 4 5 6 7 8 9 10 11 12" at bounding box center [829, 382] width 25 height 33
click at [817, 366] on select "1 2 3 4 5 6 7 8 9 10 11 12" at bounding box center [829, 382] width 25 height 33
click at [888, 386] on select "AM PM" at bounding box center [886, 382] width 32 height 33
click at [870, 366] on select "AM PM" at bounding box center [886, 382] width 32 height 33
click at [932, 382] on select "1 2 3 4 5 6 7 8 9 10 11 12" at bounding box center [930, 382] width 25 height 33
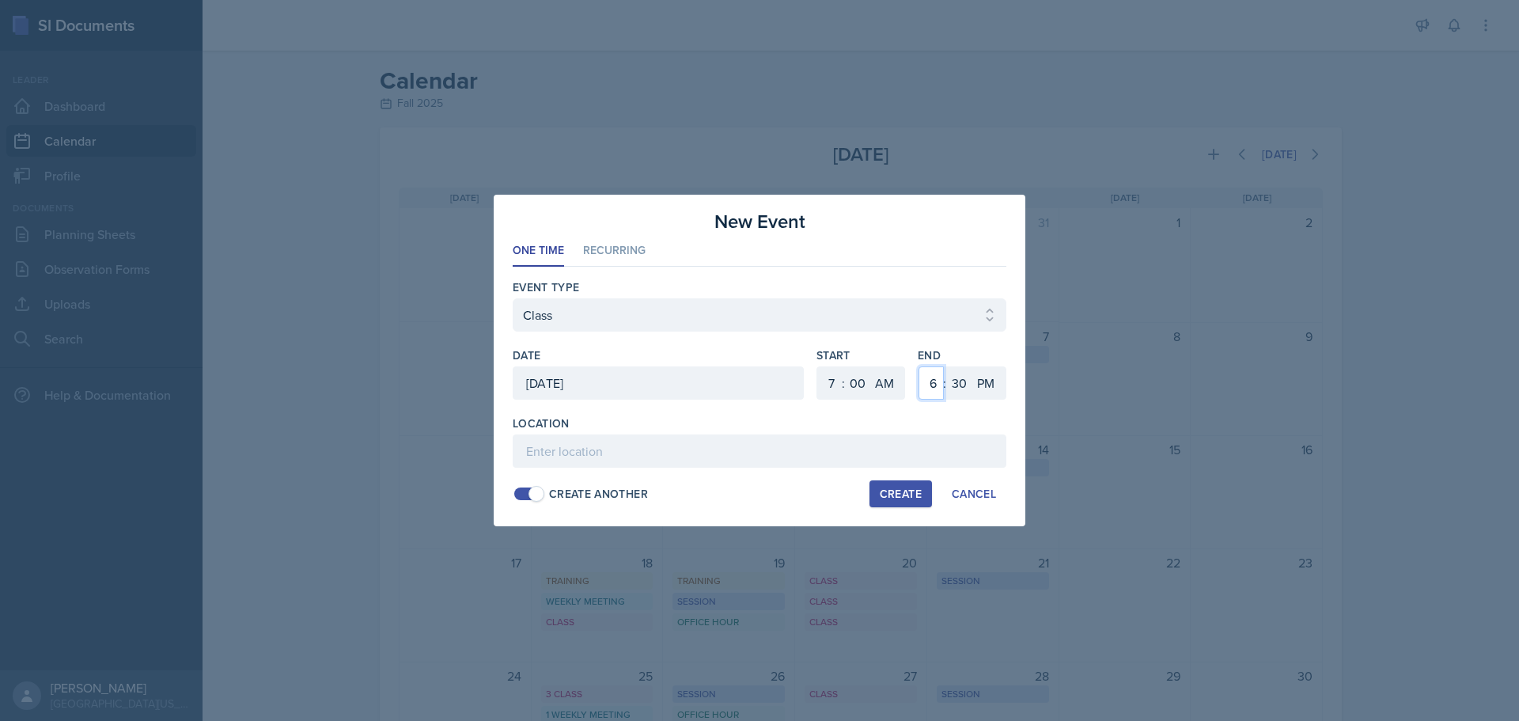
click at [918, 366] on select "1 2 3 4 5 6 7 8 9 10 11 12" at bounding box center [930, 382] width 25 height 33
click at [950, 384] on select "00 05 10 15 20 25 30 35 40 45 50 55" at bounding box center [958, 382] width 25 height 33
click at [946, 366] on select "00 05 10 15 20 25 30 35 40 45 50 55" at bounding box center [958, 382] width 25 height 33
click at [876, 447] on input at bounding box center [760, 450] width 494 height 33
click at [909, 491] on div "Create" at bounding box center [901, 493] width 42 height 13
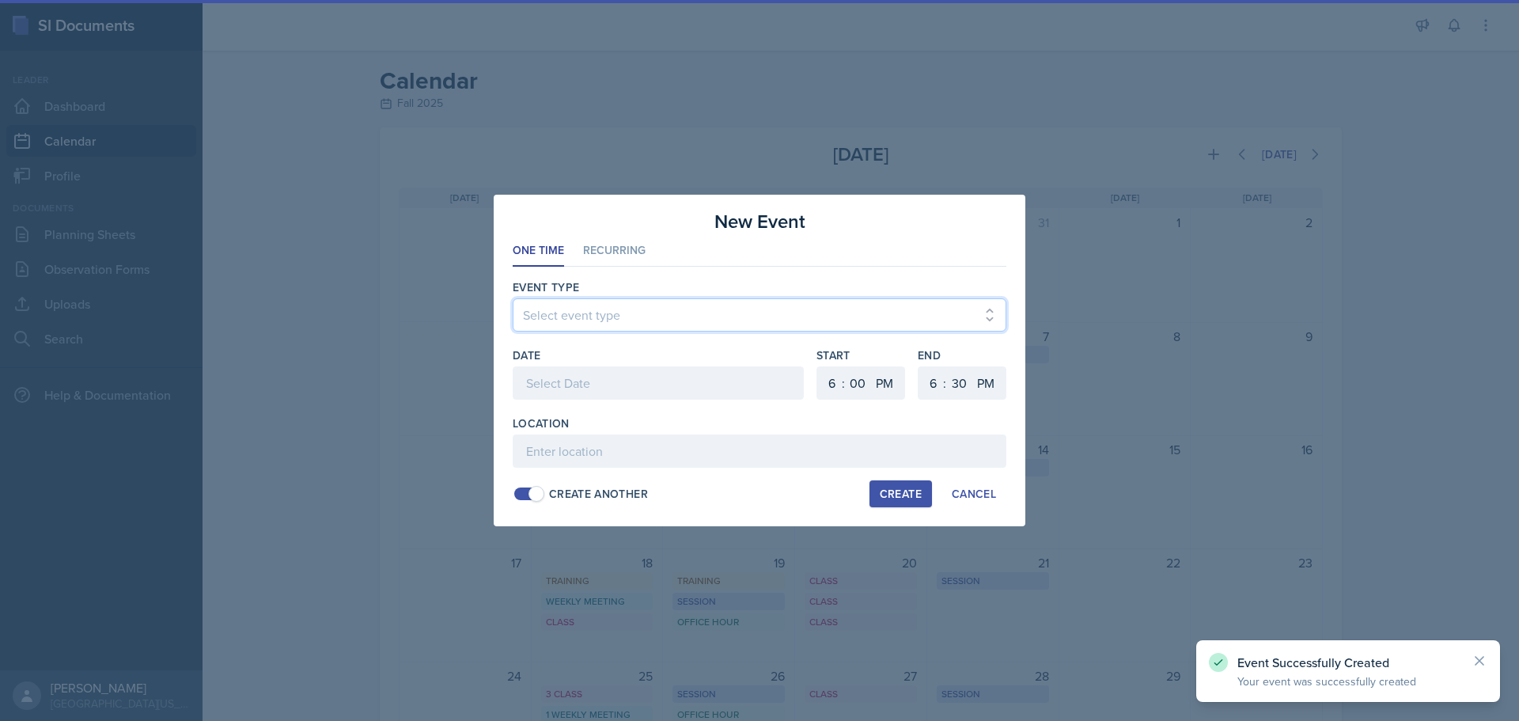
click at [627, 307] on select "Select event type Admin Office Hour Cal Workshop Class Class Announcement LA Pe…" at bounding box center [760, 314] width 494 height 33
click at [513, 298] on select "Select event type Admin Office Hour Cal Workshop Class Class Announcement LA Pe…" at bounding box center [760, 314] width 494 height 33
click at [566, 375] on div at bounding box center [658, 382] width 291 height 33
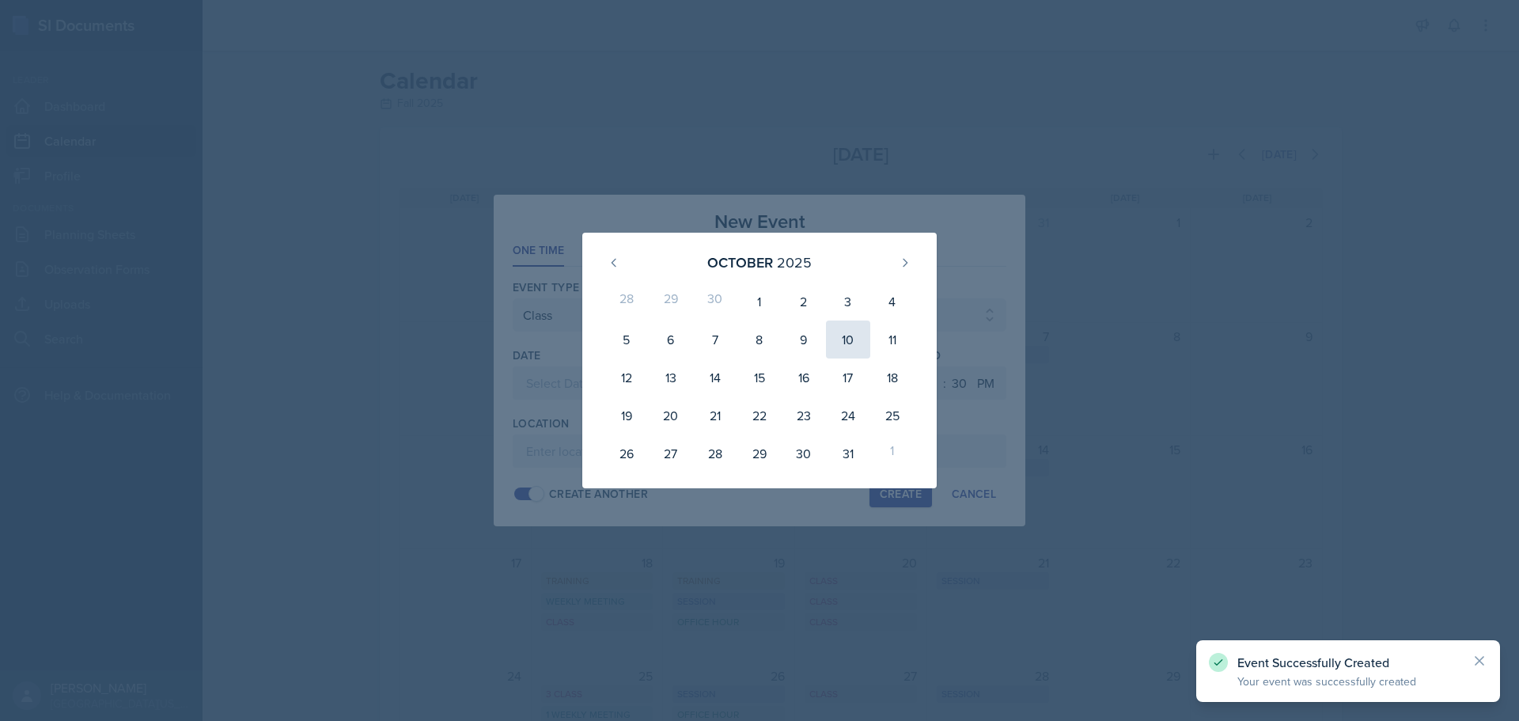
click at [844, 343] on div "10" at bounding box center [848, 339] width 44 height 38
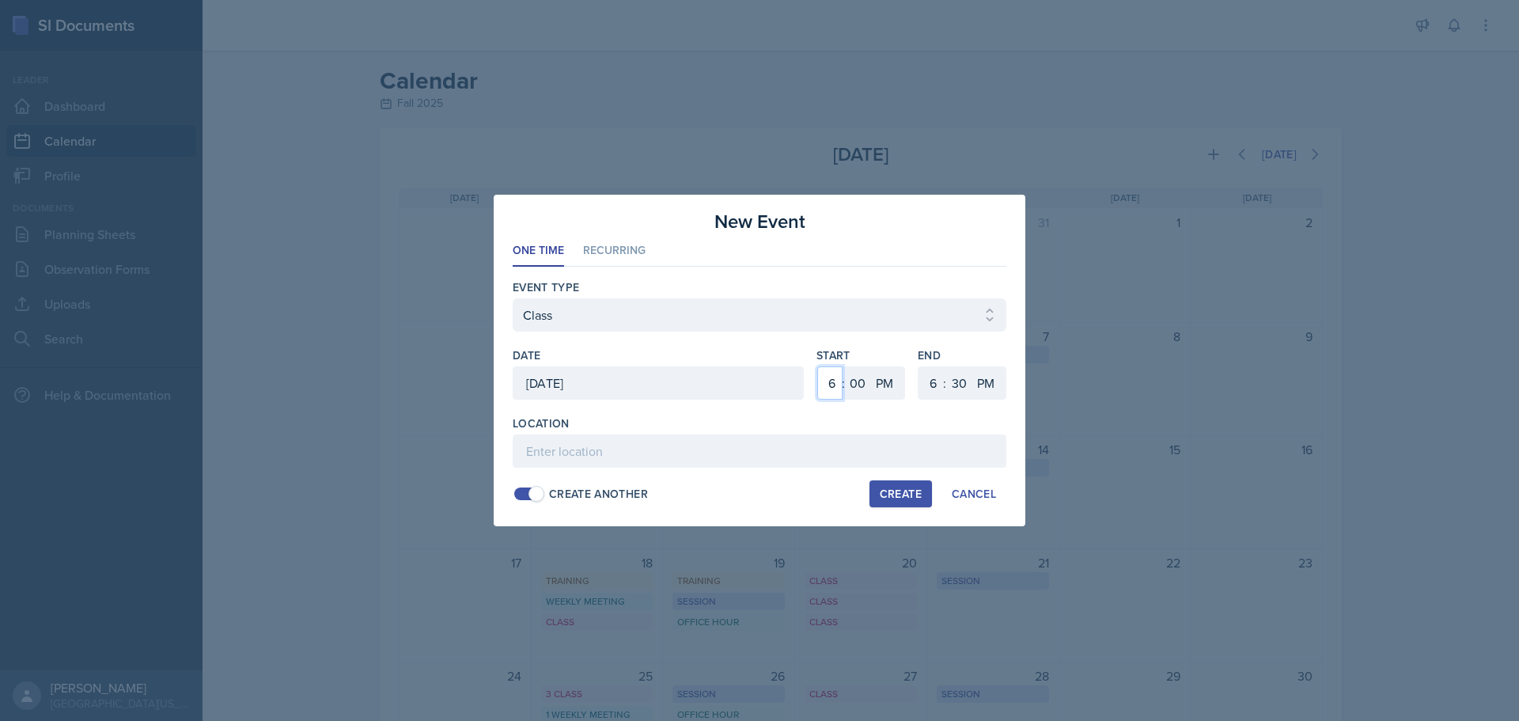
drag, startPoint x: 828, startPoint y: 380, endPoint x: 838, endPoint y: 396, distance: 18.5
click at [827, 380] on select "1 2 3 4 5 6 7 8 9 10 11 12" at bounding box center [829, 382] width 25 height 33
click at [817, 366] on select "1 2 3 4 5 6 7 8 9 10 11 12" at bounding box center [829, 382] width 25 height 33
click at [894, 396] on select "AM PM" at bounding box center [886, 382] width 32 height 33
click at [870, 366] on select "AM PM" at bounding box center [886, 382] width 32 height 33
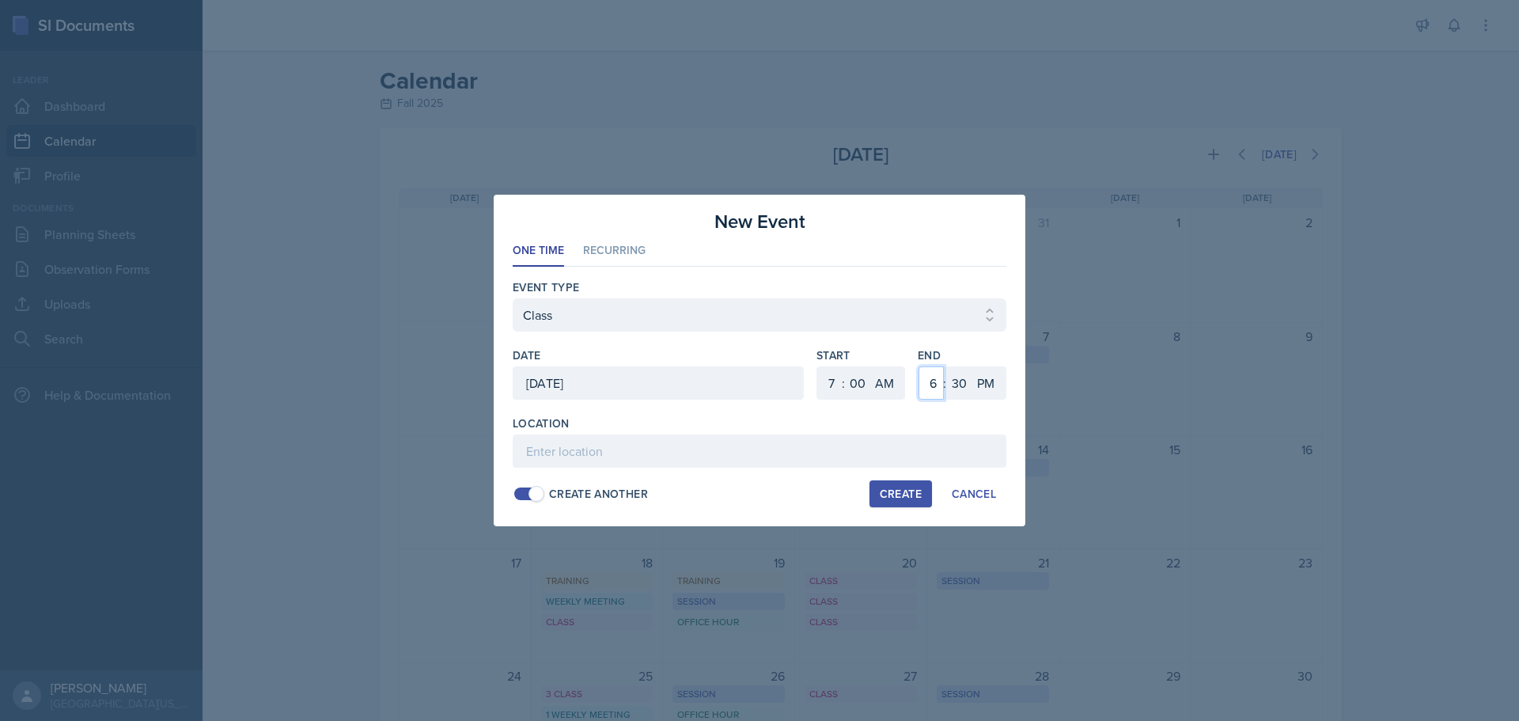
click at [933, 395] on select "1 2 3 4 5 6 7 8 9 10 11 12" at bounding box center [930, 382] width 25 height 33
click at [918, 366] on select "1 2 3 4 5 6 7 8 9 10 11 12" at bounding box center [930, 382] width 25 height 33
click at [956, 388] on select "00 05 10 15 20 25 30 35 40 45 50 55" at bounding box center [958, 382] width 25 height 33
click at [946, 366] on select "00 05 10 15 20 25 30 35 40 45 50 55" at bounding box center [958, 382] width 25 height 33
click at [693, 445] on input at bounding box center [760, 450] width 494 height 33
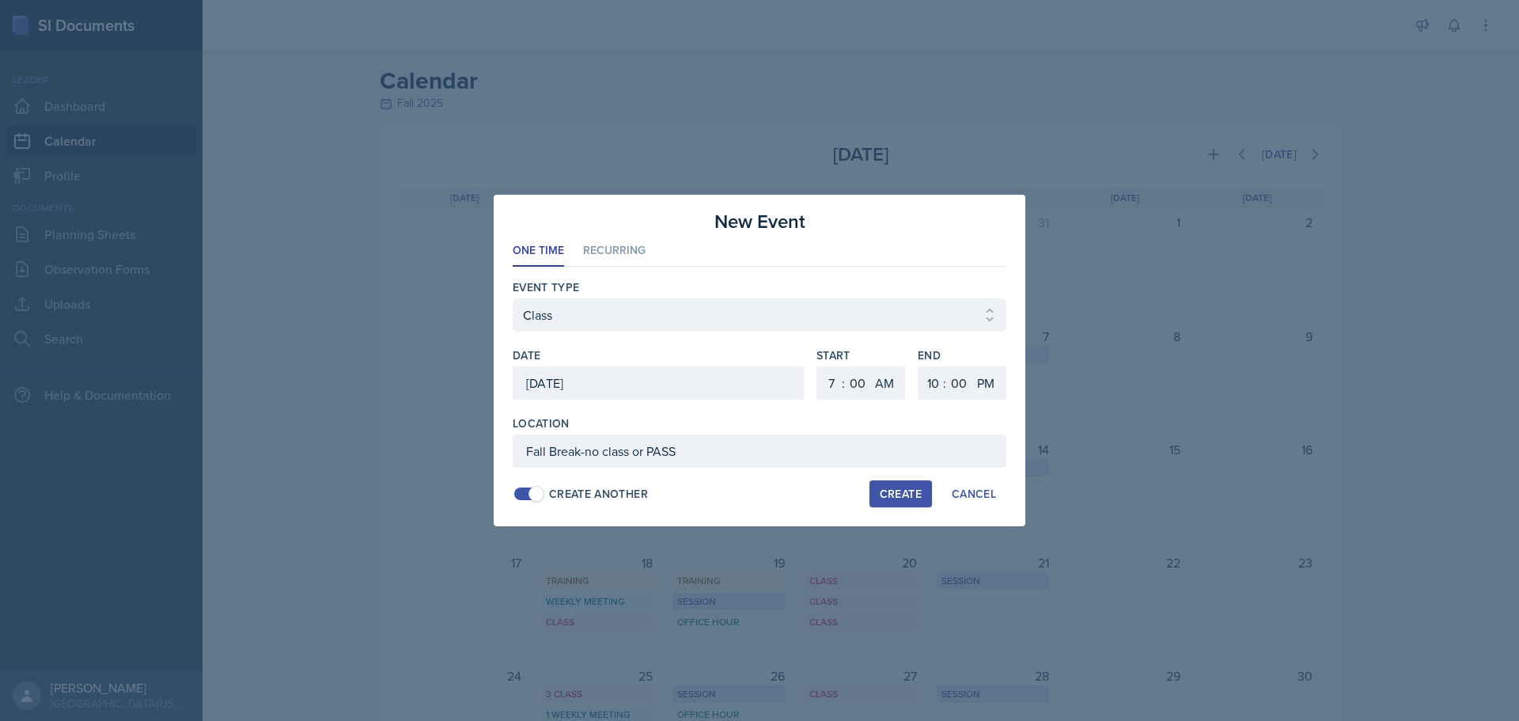
click at [913, 492] on div "Create" at bounding box center [901, 493] width 42 height 13
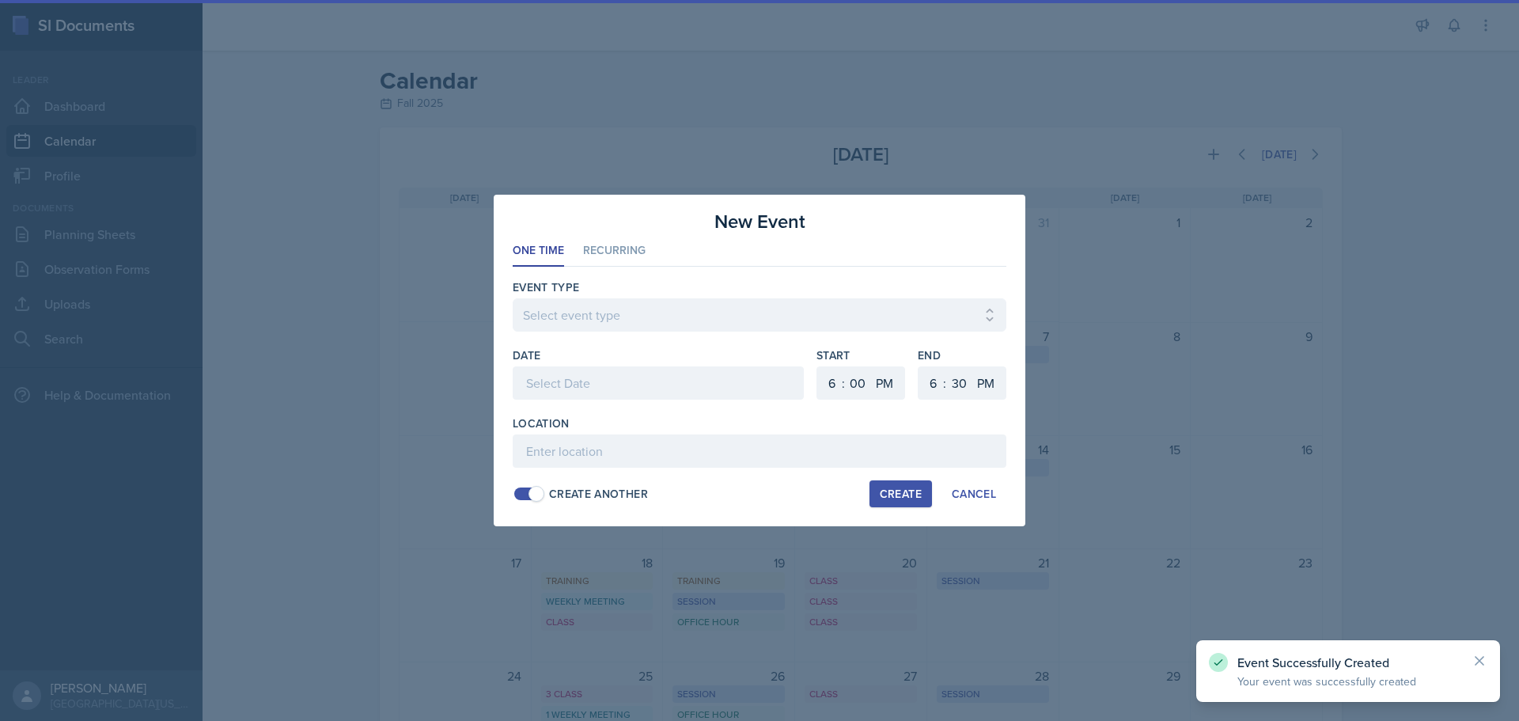
click at [627, 381] on div at bounding box center [658, 382] width 291 height 33
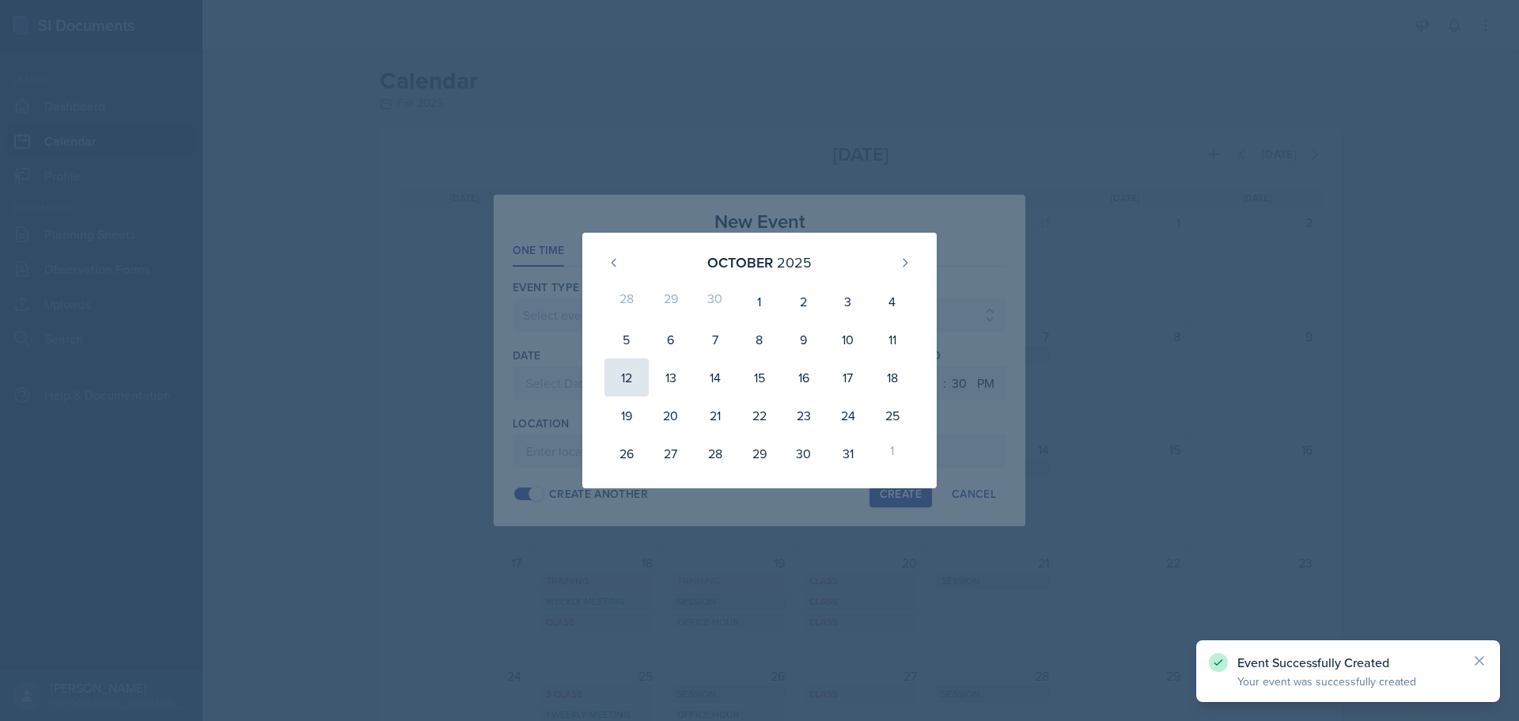
click at [639, 382] on div "12" at bounding box center [626, 377] width 44 height 38
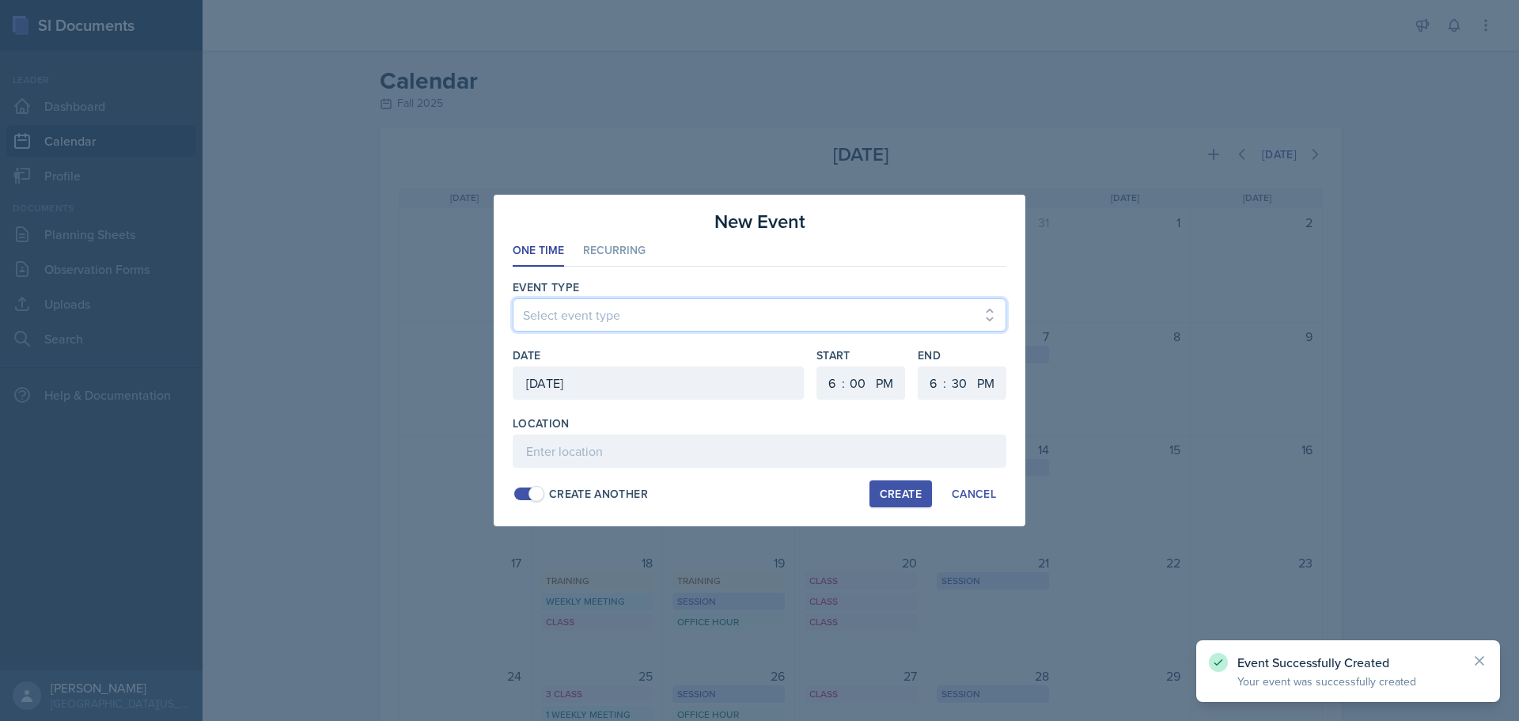
click at [615, 309] on select "Select event type Admin Office Hour Cal Workshop Class Class Announcement LA Pe…" at bounding box center [760, 314] width 494 height 33
click at [513, 298] on select "Select event type Admin Office Hour Cal Workshop Class Class Announcement LA Pe…" at bounding box center [760, 314] width 494 height 33
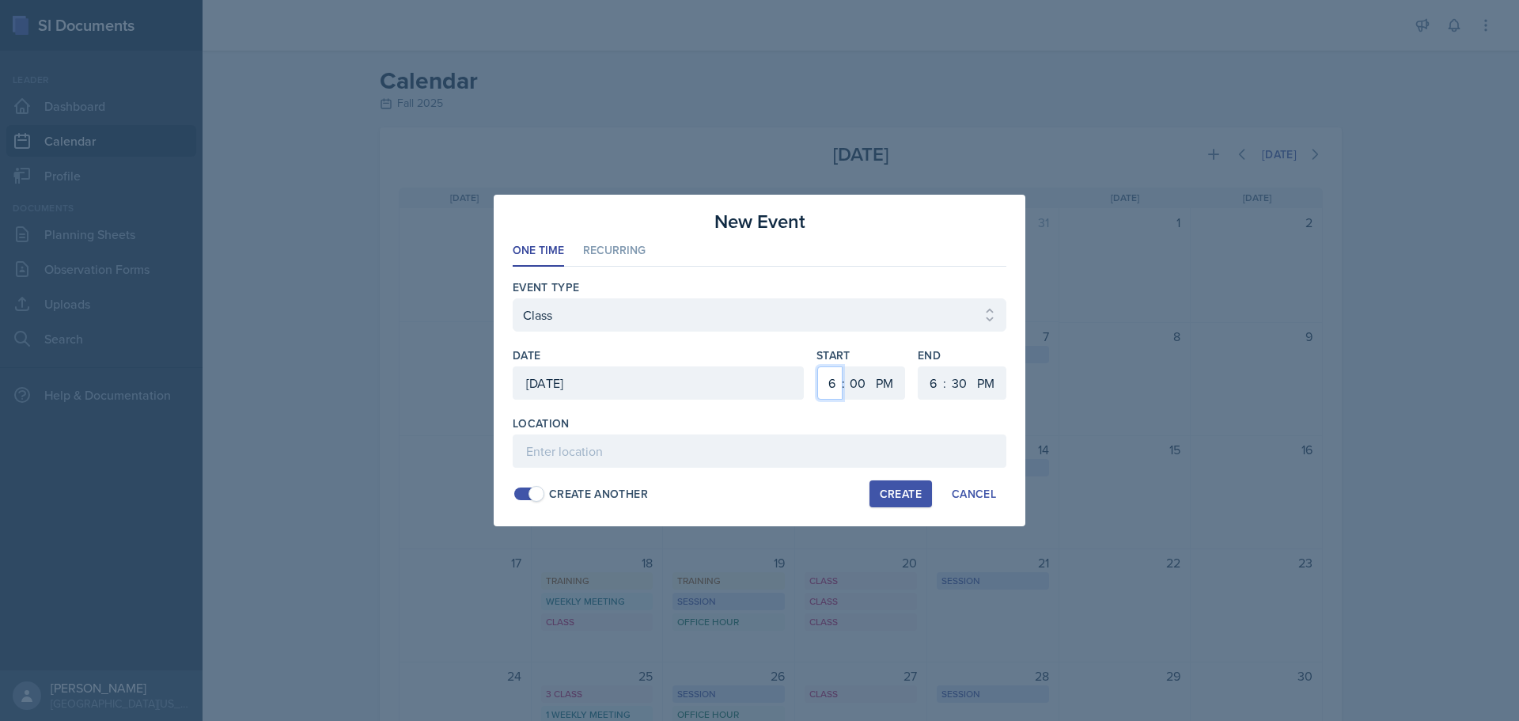
click at [825, 384] on select "1 2 3 4 5 6 7 8 9 10 11 12" at bounding box center [829, 382] width 25 height 33
click at [817, 366] on select "1 2 3 4 5 6 7 8 9 10 11 12" at bounding box center [829, 382] width 25 height 33
click at [927, 374] on select "1 2 3 4 5 6 7 8 9 10 11 12" at bounding box center [930, 382] width 25 height 33
click at [918, 366] on select "1 2 3 4 5 6 7 8 9 10 11 12" at bounding box center [930, 382] width 25 height 33
click at [956, 391] on select "00 05 10 15 20 25 30 35 40 45 50 55" at bounding box center [958, 382] width 25 height 33
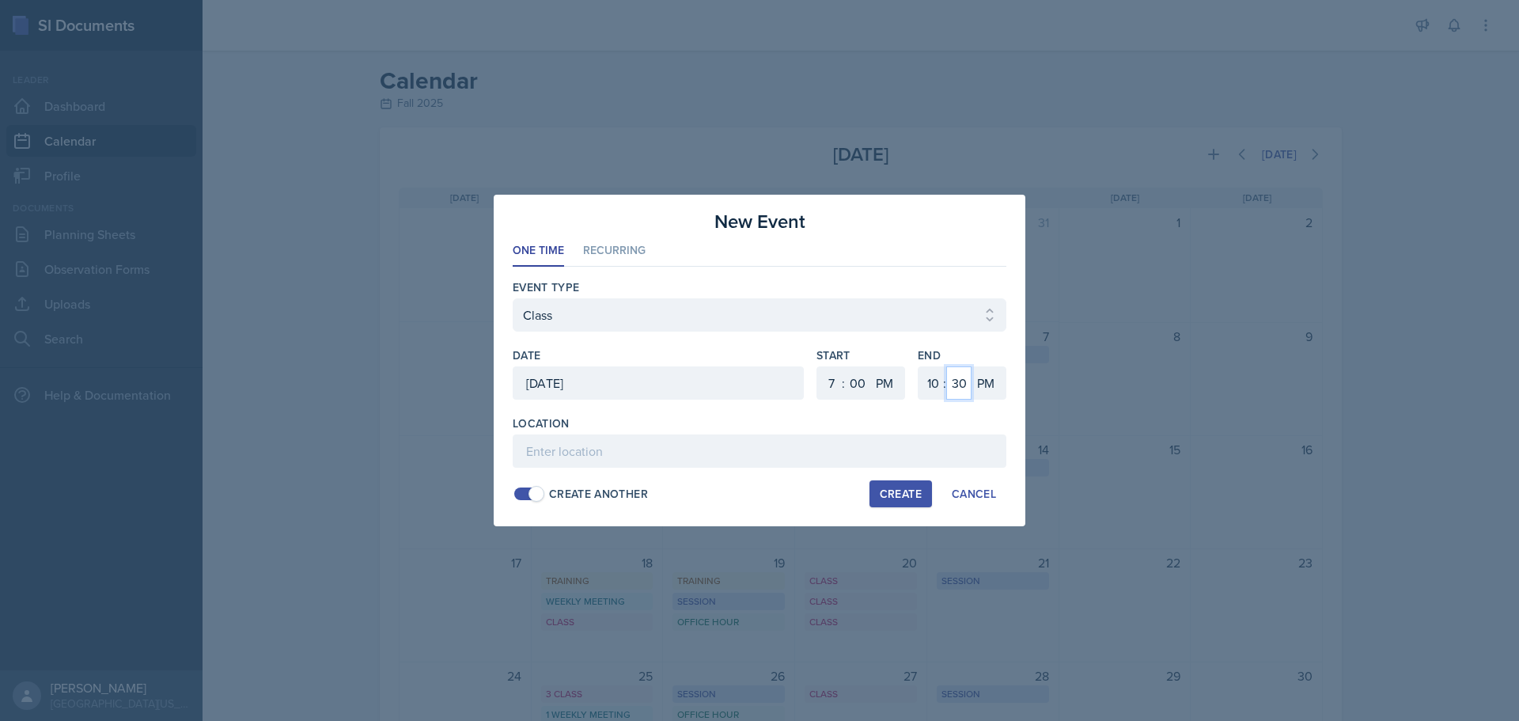
click at [946, 366] on select "00 05 10 15 20 25 30 35 40 45 50 55" at bounding box center [958, 382] width 25 height 33
click at [894, 442] on input at bounding box center [760, 450] width 494 height 33
click at [893, 494] on div "Create" at bounding box center [901, 493] width 42 height 13
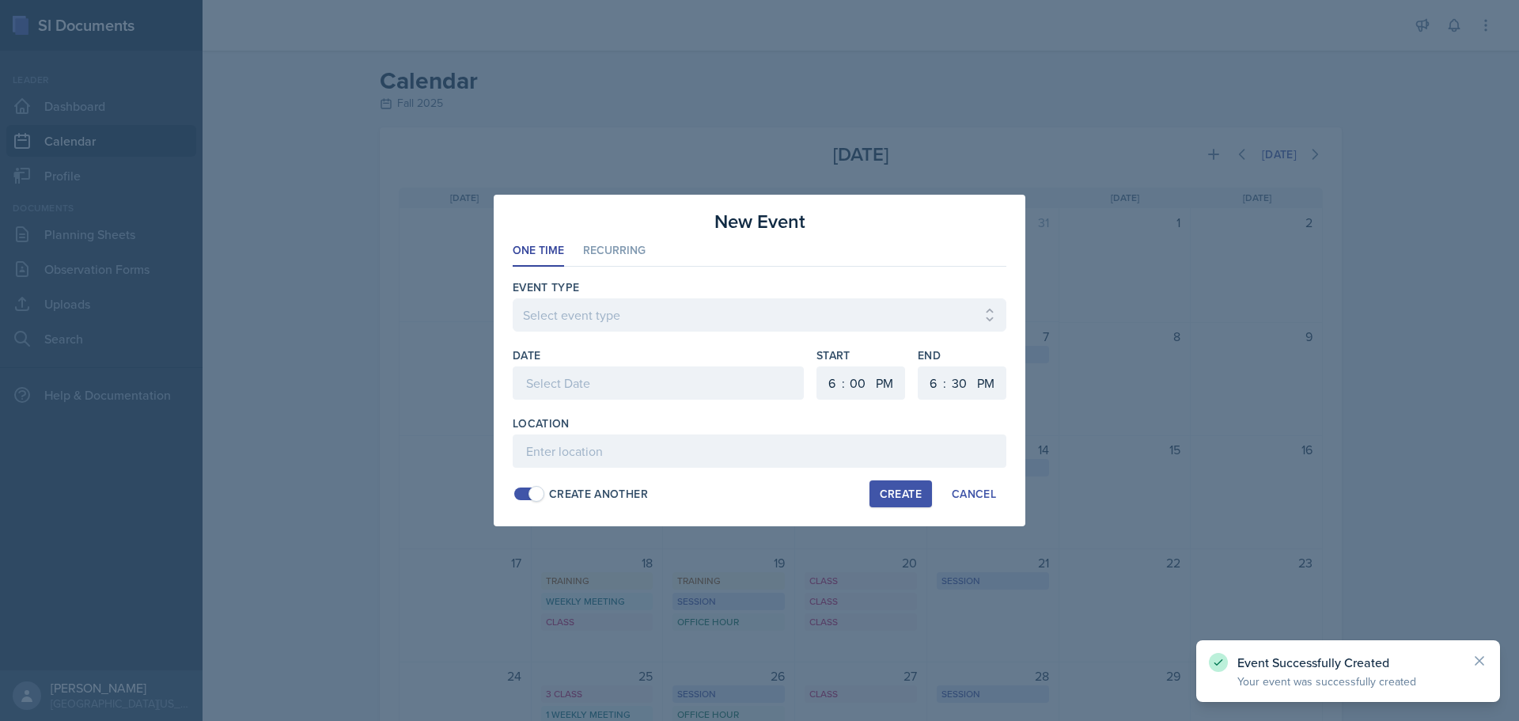
click at [586, 390] on div at bounding box center [658, 382] width 291 height 33
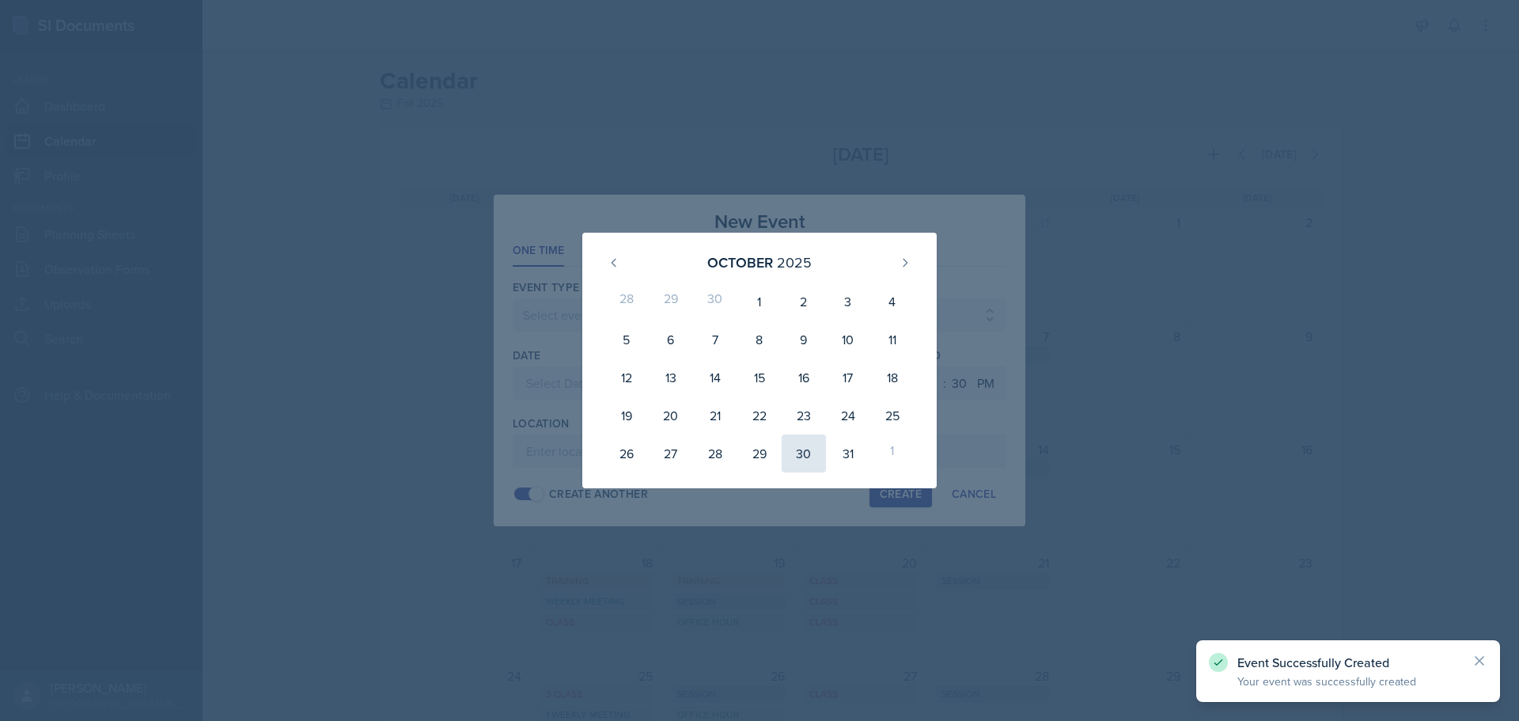
click at [809, 461] on div "30" at bounding box center [804, 453] width 44 height 38
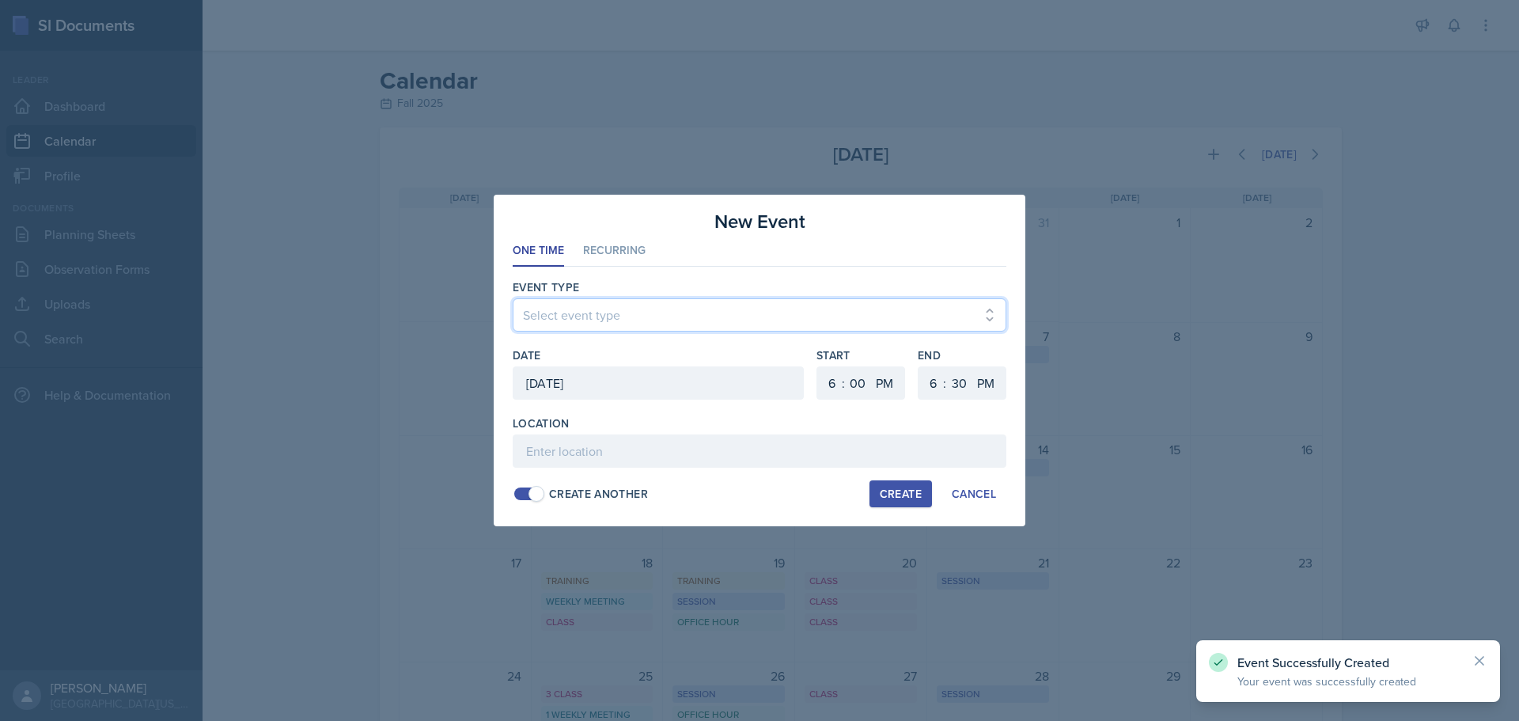
click at [606, 320] on select "Select event type Admin Office Hour Cal Workshop Class Class Announcement LA Pe…" at bounding box center [760, 314] width 494 height 33
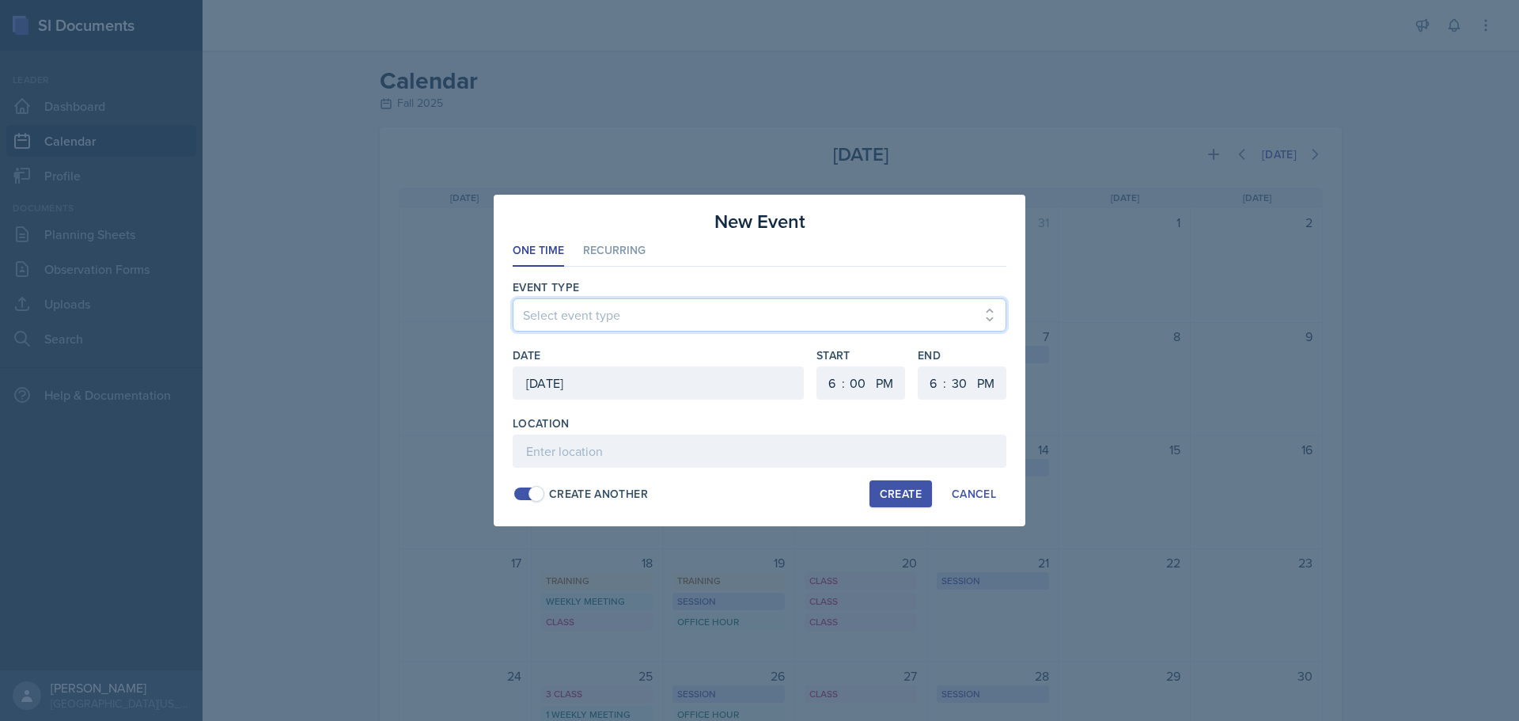
click at [513, 298] on select "Select event type Admin Office Hour Cal Workshop Class Class Announcement LA Pe…" at bounding box center [760, 314] width 494 height 33
click at [830, 385] on select "1 2 3 4 5 6 7 8 9 10 11 12" at bounding box center [829, 382] width 25 height 33
click at [817, 366] on select "1 2 3 4 5 6 7 8 9 10 11 12" at bounding box center [829, 382] width 25 height 33
click at [933, 386] on select "1 2 3 4 5 6 7 8 9 10 11 12" at bounding box center [930, 382] width 25 height 33
click at [918, 366] on select "1 2 3 4 5 6 7 8 9 10 11 12" at bounding box center [930, 382] width 25 height 33
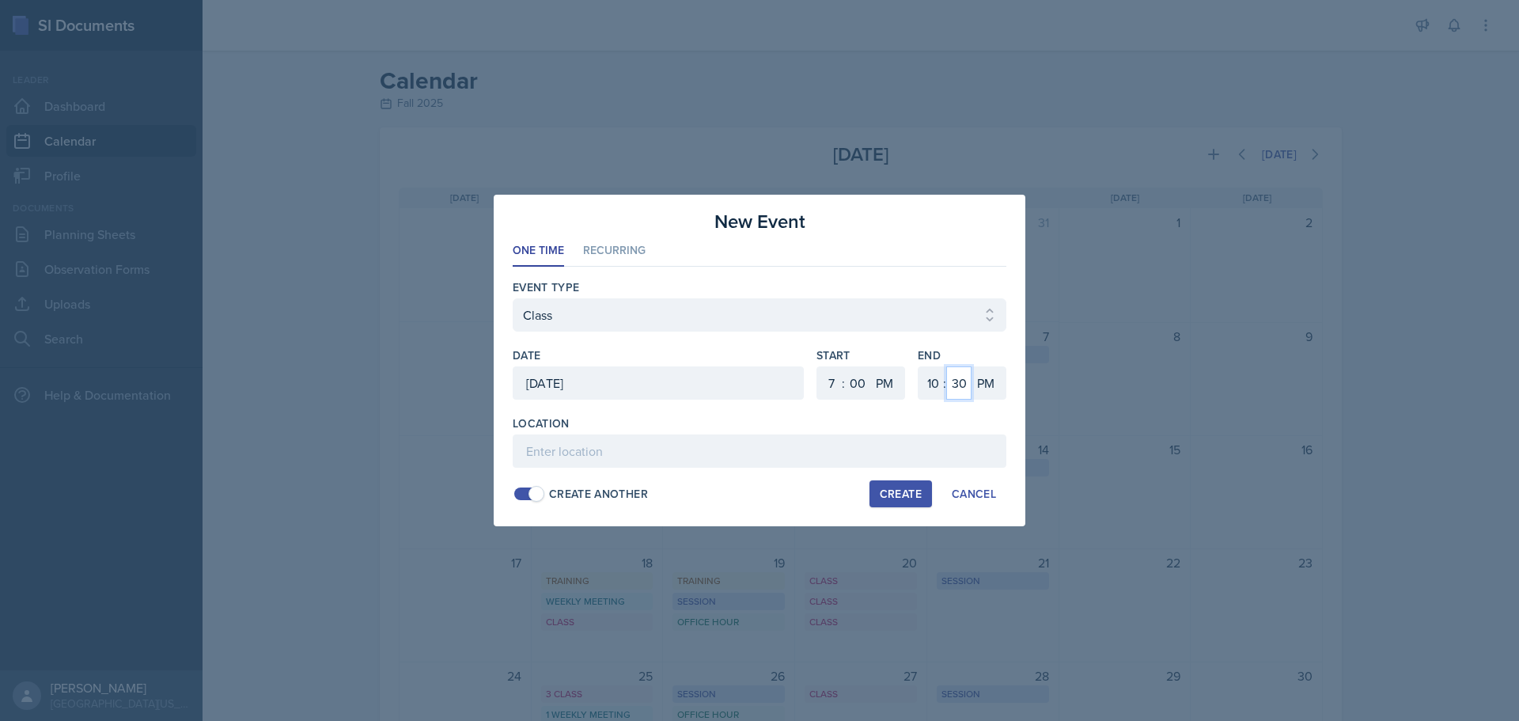
click at [957, 393] on select "00 05 10 15 20 25 30 35 40 45 50 55" at bounding box center [958, 382] width 25 height 33
click at [946, 366] on select "00 05 10 15 20 25 30 35 40 45 50 55" at bounding box center [958, 382] width 25 height 33
click at [962, 393] on select "00 05 10 15 20 25 30 35 40 45 50 55" at bounding box center [958, 382] width 25 height 33
click at [946, 366] on select "00 05 10 15 20 25 30 35 40 45 50 55" at bounding box center [958, 382] width 25 height 33
click at [906, 451] on input at bounding box center [760, 450] width 494 height 33
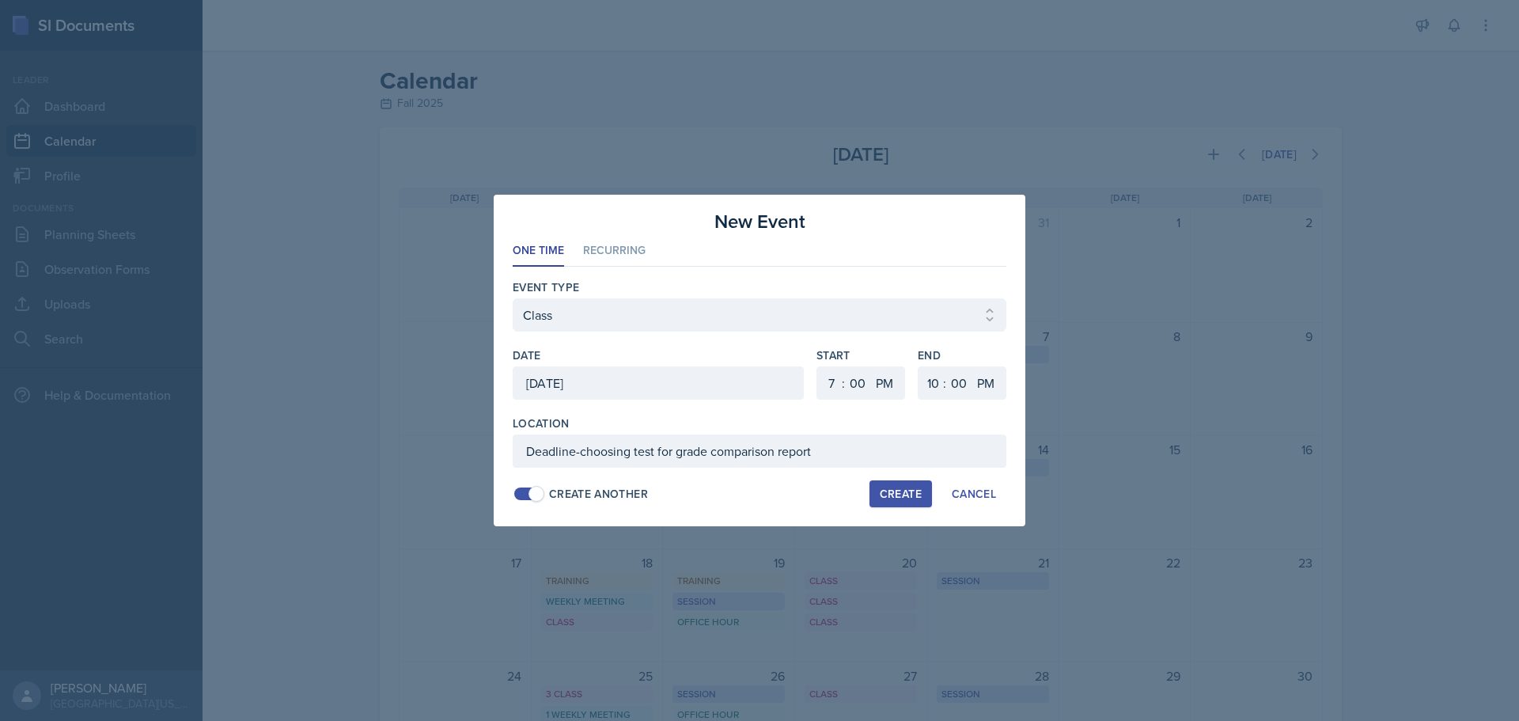
click at [899, 498] on div "Create" at bounding box center [901, 493] width 42 height 13
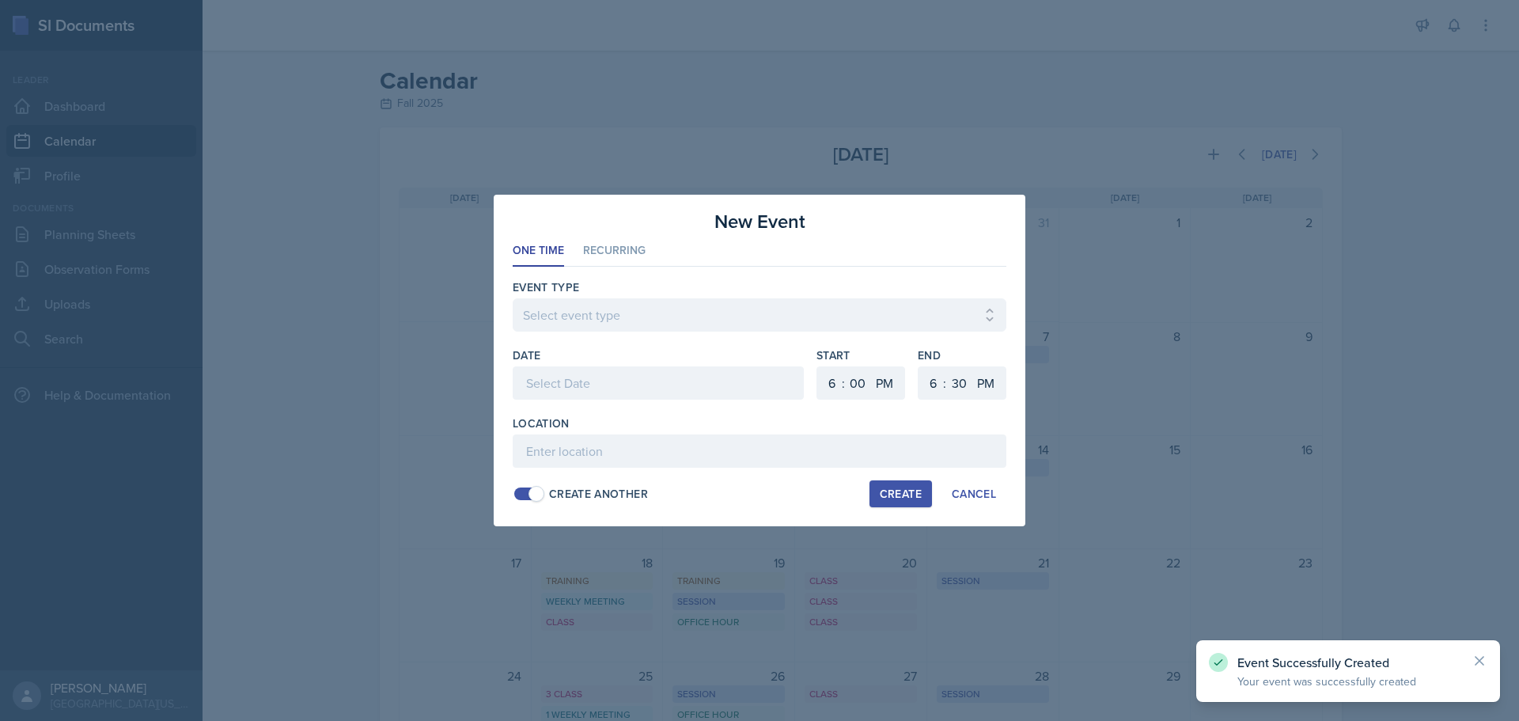
click at [570, 364] on div "Date" at bounding box center [658, 381] width 291 height 68
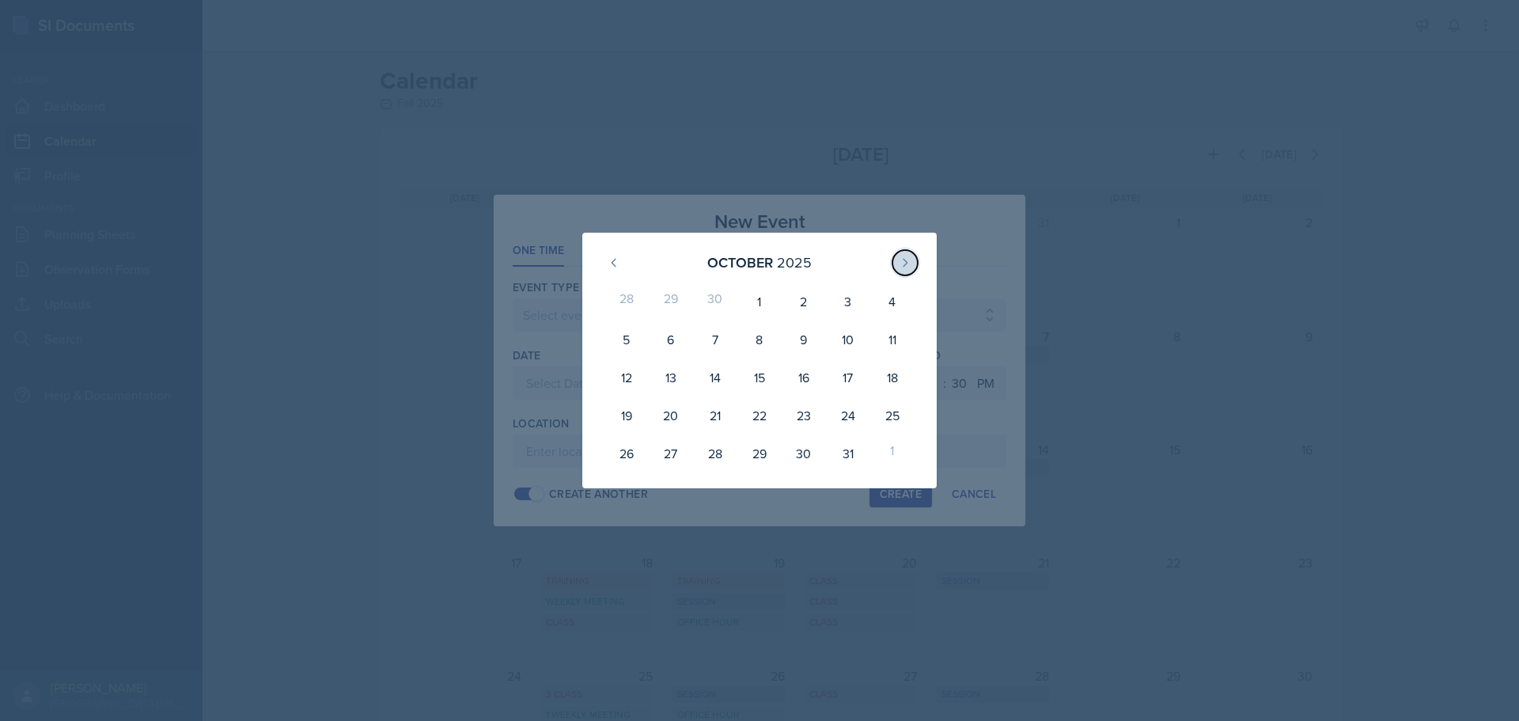
click at [899, 263] on icon at bounding box center [905, 262] width 13 height 13
click at [858, 361] on div "14" at bounding box center [848, 362] width 44 height 32
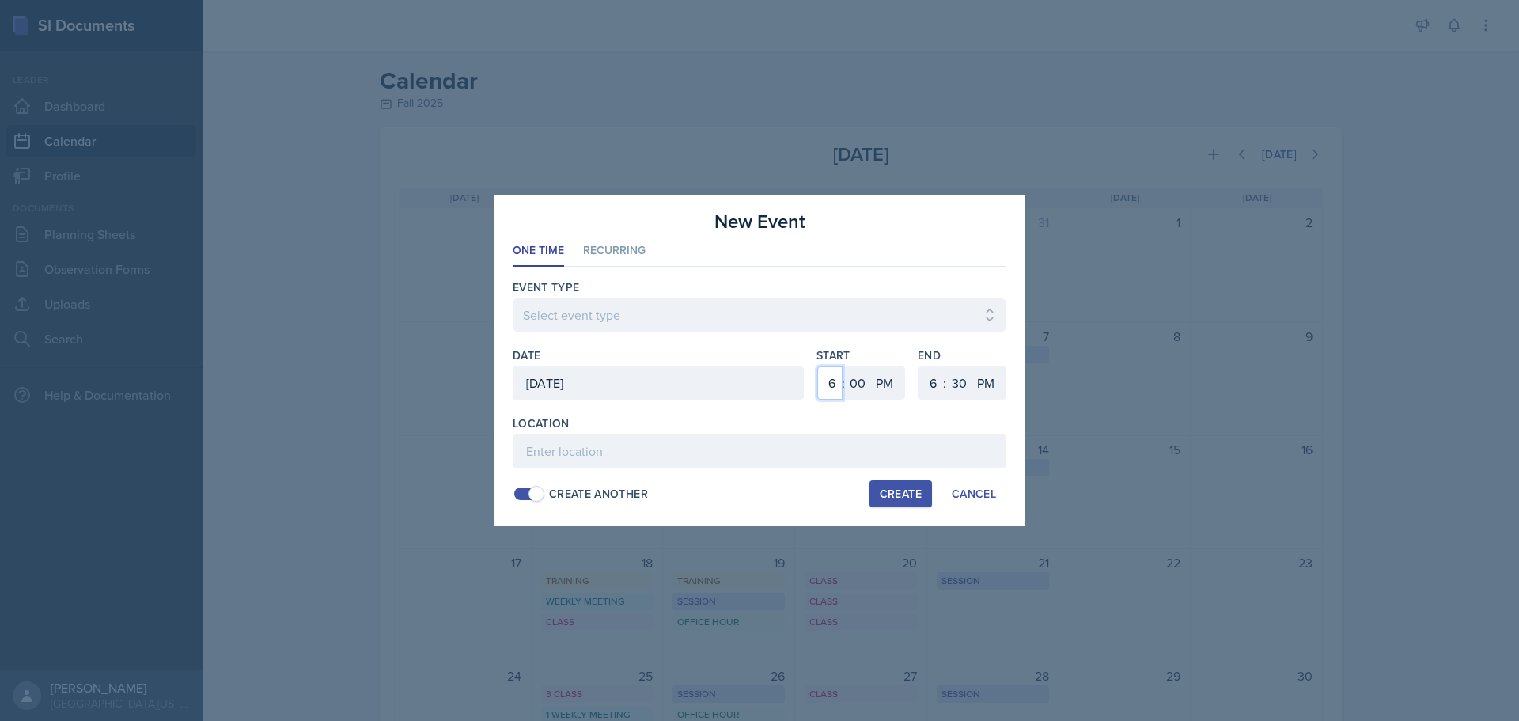
click at [828, 380] on select "1 2 3 4 5 6 7 8 9 10 11 12" at bounding box center [829, 382] width 25 height 33
click at [817, 366] on select "1 2 3 4 5 6 7 8 9 10 11 12" at bounding box center [829, 382] width 25 height 33
click at [929, 378] on select "1 2 3 4 5 6 7 8 9 10 11 12" at bounding box center [930, 382] width 25 height 33
click at [918, 366] on select "1 2 3 4 5 6 7 8 9 10 11 12" at bounding box center [930, 382] width 25 height 33
click at [952, 380] on select "00 05 10 15 20 25 30 35 40 45 50 55" at bounding box center [958, 382] width 25 height 33
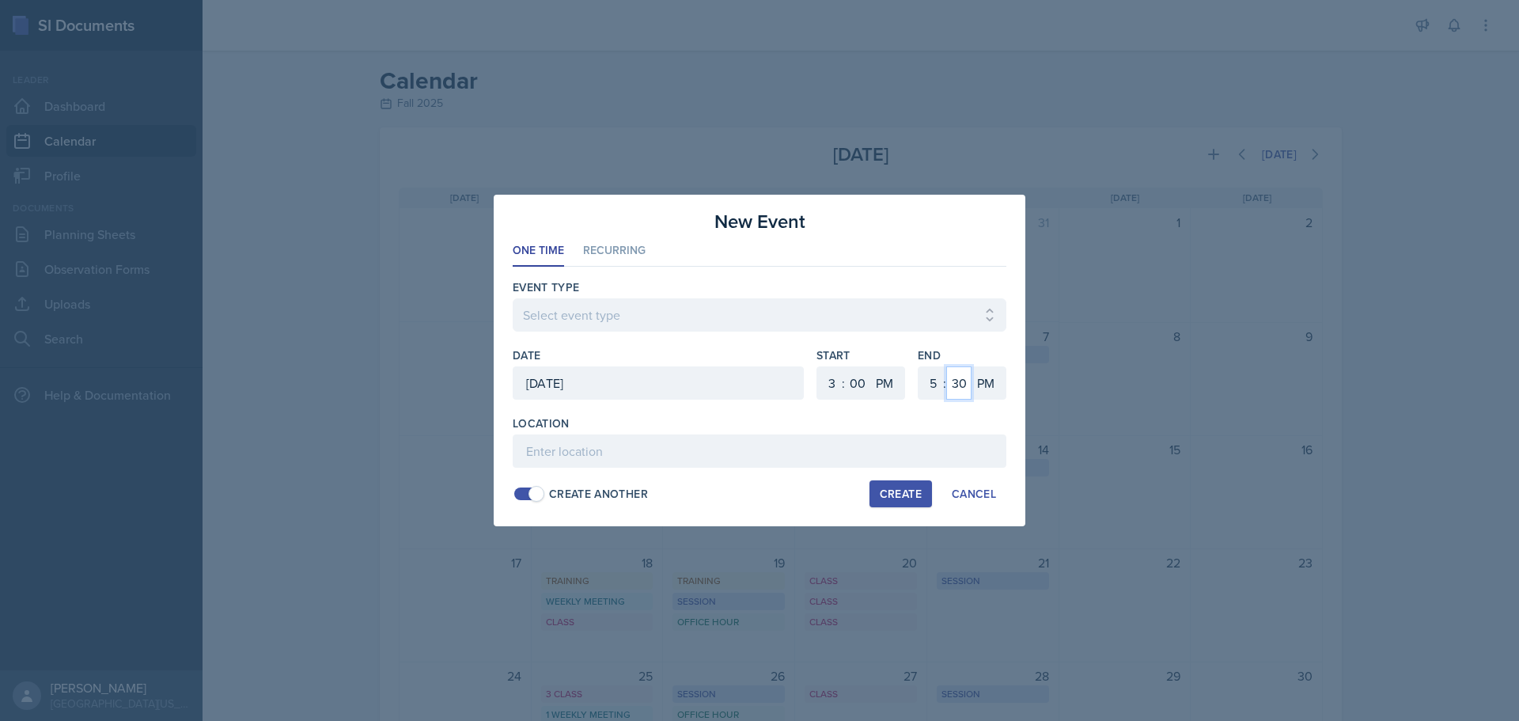
click at [946, 366] on select "00 05 10 15 20 25 30 35 40 45 50 55" at bounding box center [958, 382] width 25 height 33
click at [818, 331] on div at bounding box center [760, 339] width 494 height 16
click at [801, 323] on select "Select event type Admin Office Hour Cal Workshop Class Class Announcement LA Pe…" at bounding box center [760, 314] width 494 height 33
click at [513, 298] on select "Select event type Admin Office Hour Cal Workshop Class Class Announcement LA Pe…" at bounding box center [760, 314] width 494 height 33
click at [688, 457] on input at bounding box center [760, 450] width 494 height 33
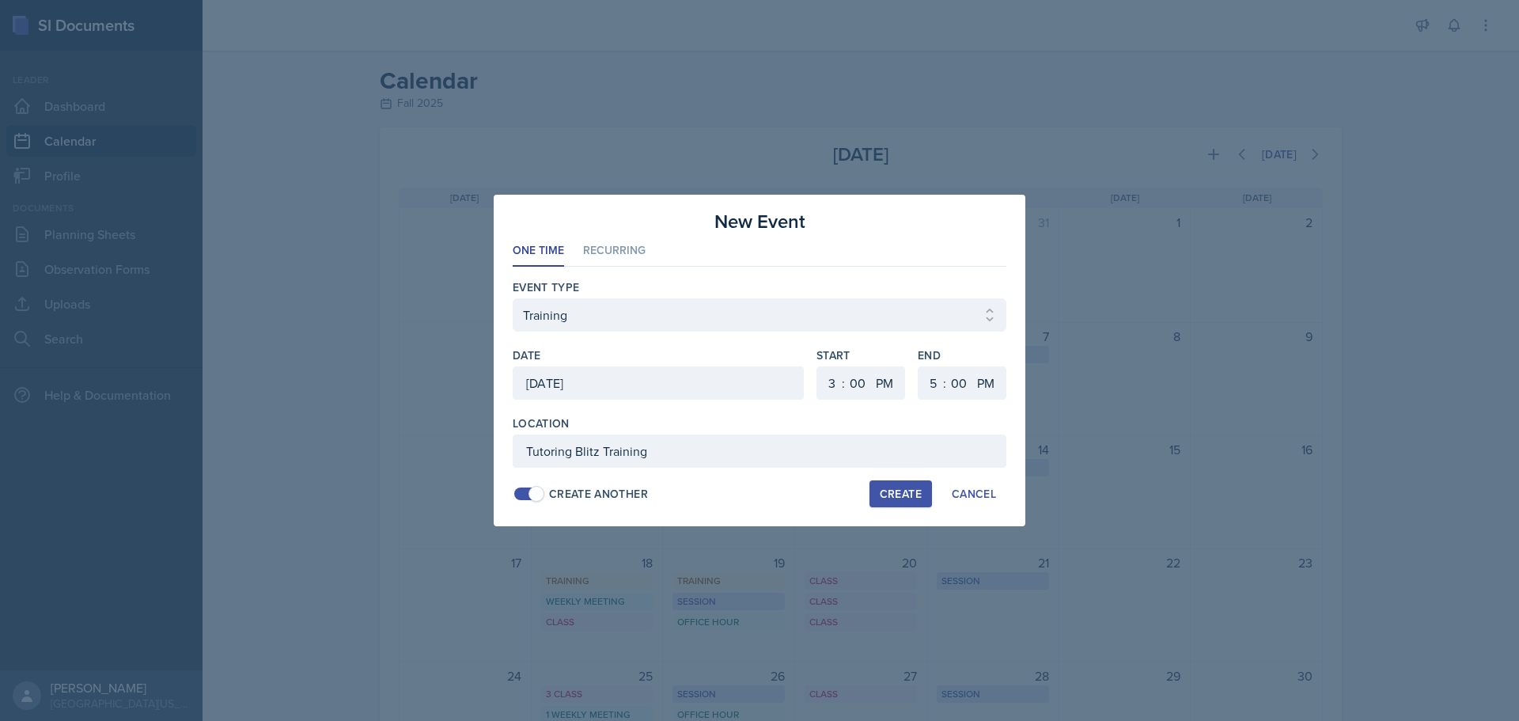
click at [881, 493] on div "Create" at bounding box center [901, 493] width 42 height 13
click at [666, 383] on div at bounding box center [658, 382] width 291 height 33
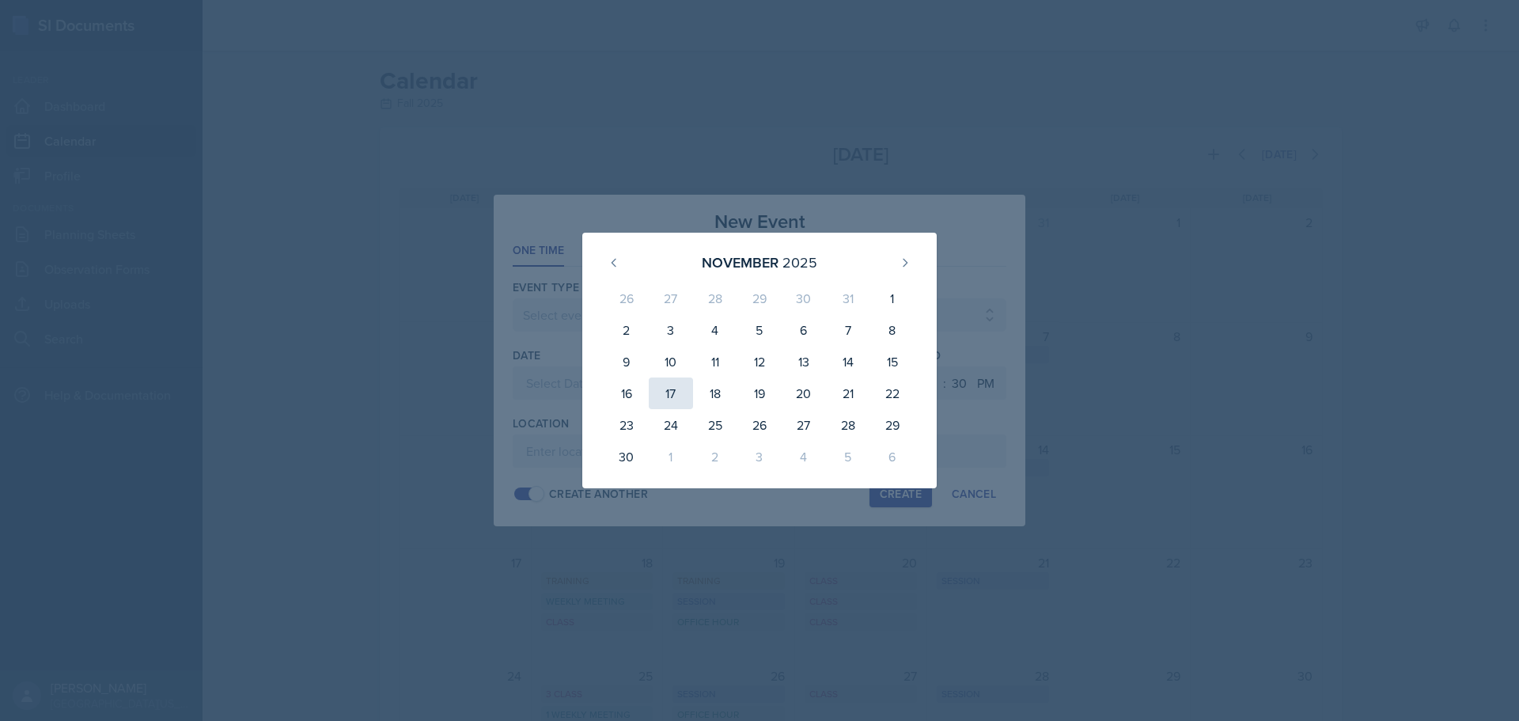
click at [677, 399] on div "17" at bounding box center [671, 393] width 44 height 32
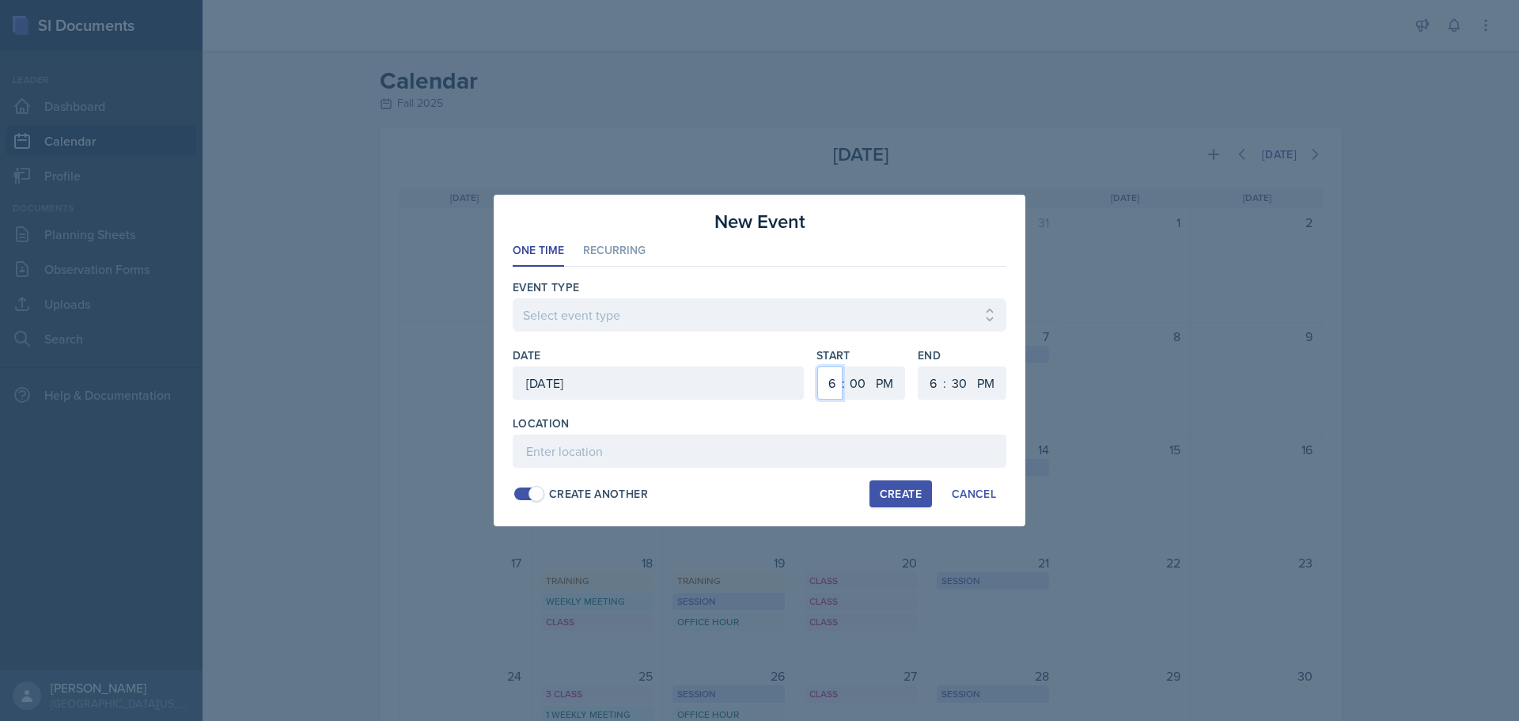
click at [834, 378] on select "1 2 3 4 5 6 7 8 9 10 11 12" at bounding box center [829, 382] width 25 height 33
click at [817, 366] on select "1 2 3 4 5 6 7 8 9 10 11 12" at bounding box center [829, 382] width 25 height 33
click at [893, 393] on select "AM PM" at bounding box center [886, 382] width 32 height 33
click at [870, 366] on select "AM PM" at bounding box center [886, 382] width 32 height 33
click at [933, 384] on select "1 2 3 4 5 6 7 8 9 10 11 12" at bounding box center [930, 382] width 25 height 33
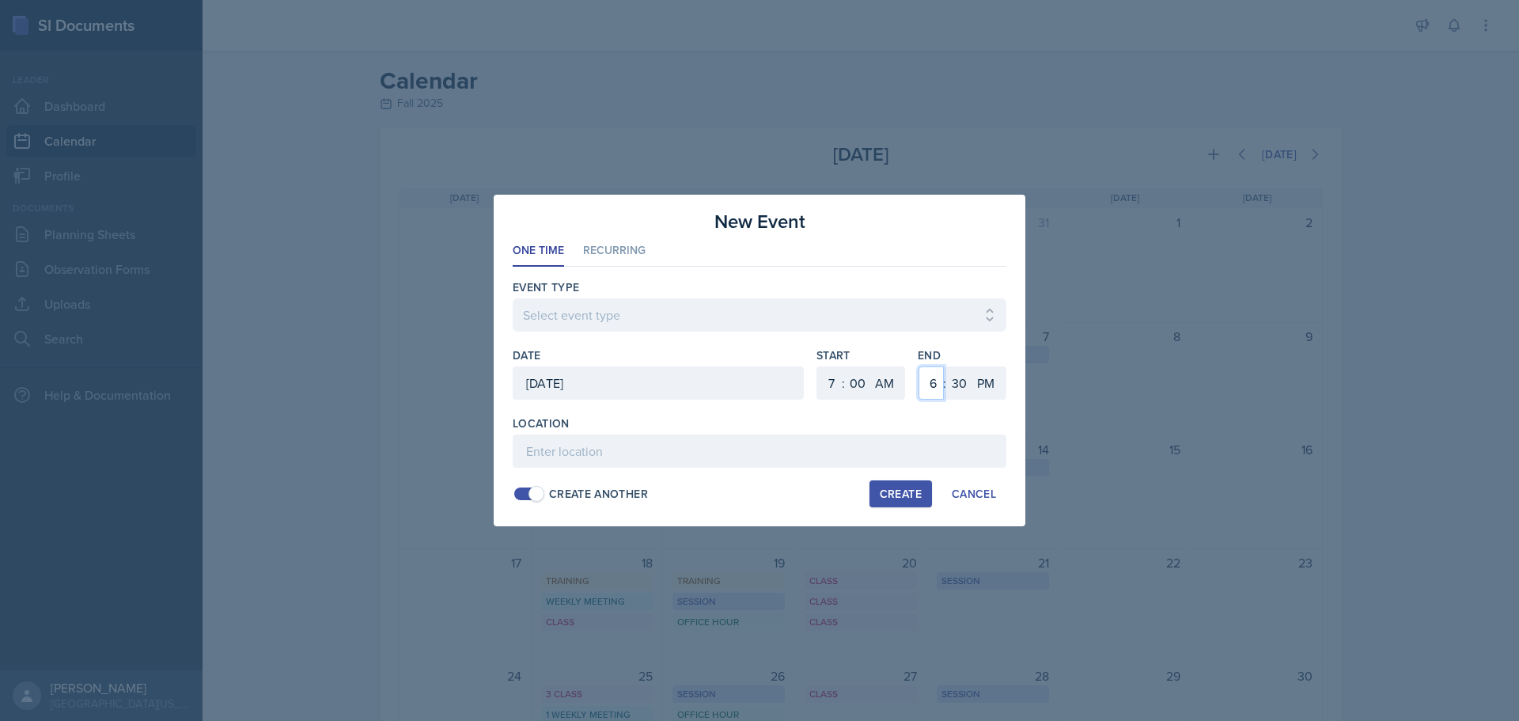
click at [918, 366] on select "1 2 3 4 5 6 7 8 9 10 11 12" at bounding box center [930, 382] width 25 height 33
click at [963, 384] on select "00 05 10 15 20 25 30 35 40 45 50 55" at bounding box center [958, 382] width 25 height 33
click at [946, 366] on select "00 05 10 15 20 25 30 35 40 45 50 55" at bounding box center [958, 382] width 25 height 33
click at [808, 302] on select "Select event type Admin Office Hour Cal Workshop Class Class Announcement LA Pe…" at bounding box center [760, 314] width 494 height 33
click at [513, 298] on select "Select event type Admin Office Hour Cal Workshop Class Class Announcement LA Pe…" at bounding box center [760, 314] width 494 height 33
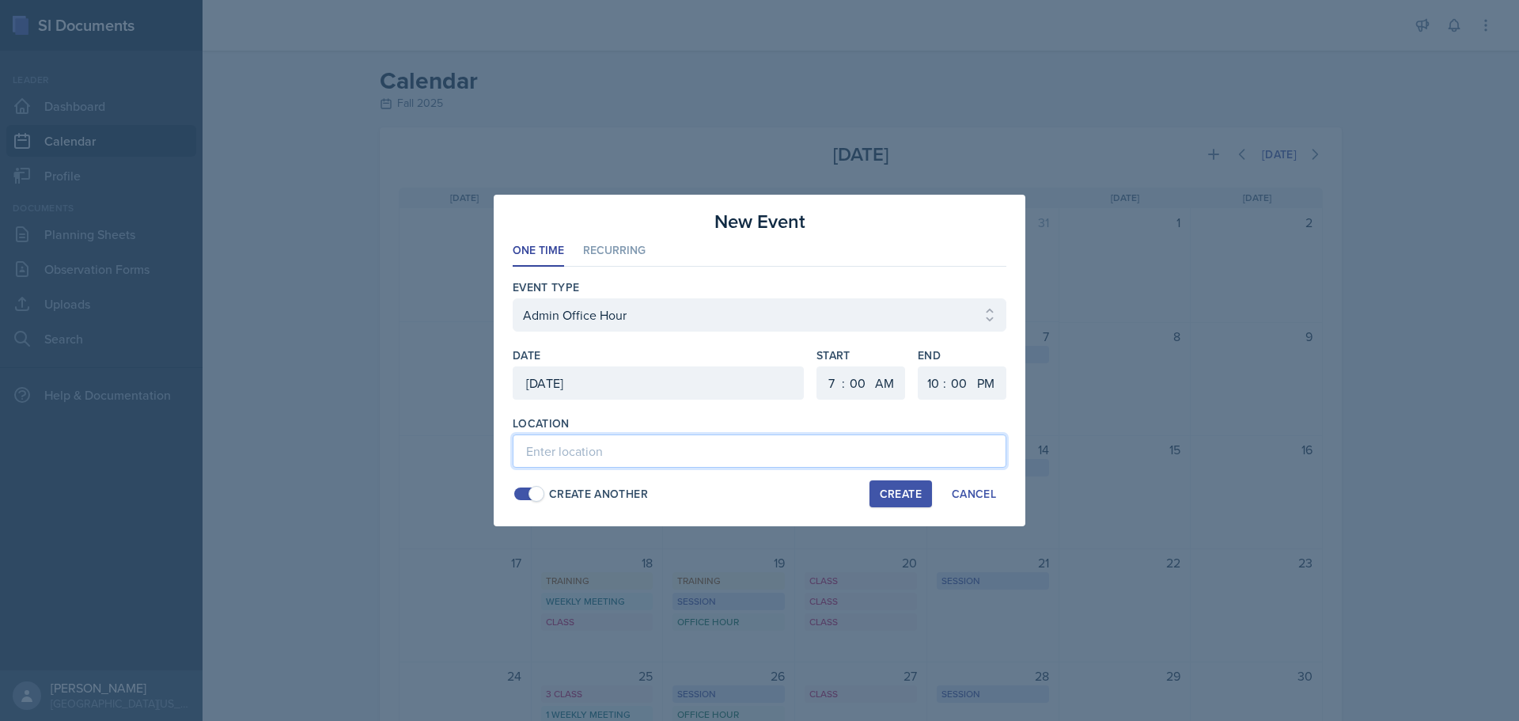
click at [582, 435] on input at bounding box center [760, 450] width 494 height 33
click at [883, 487] on div "Create" at bounding box center [901, 493] width 42 height 13
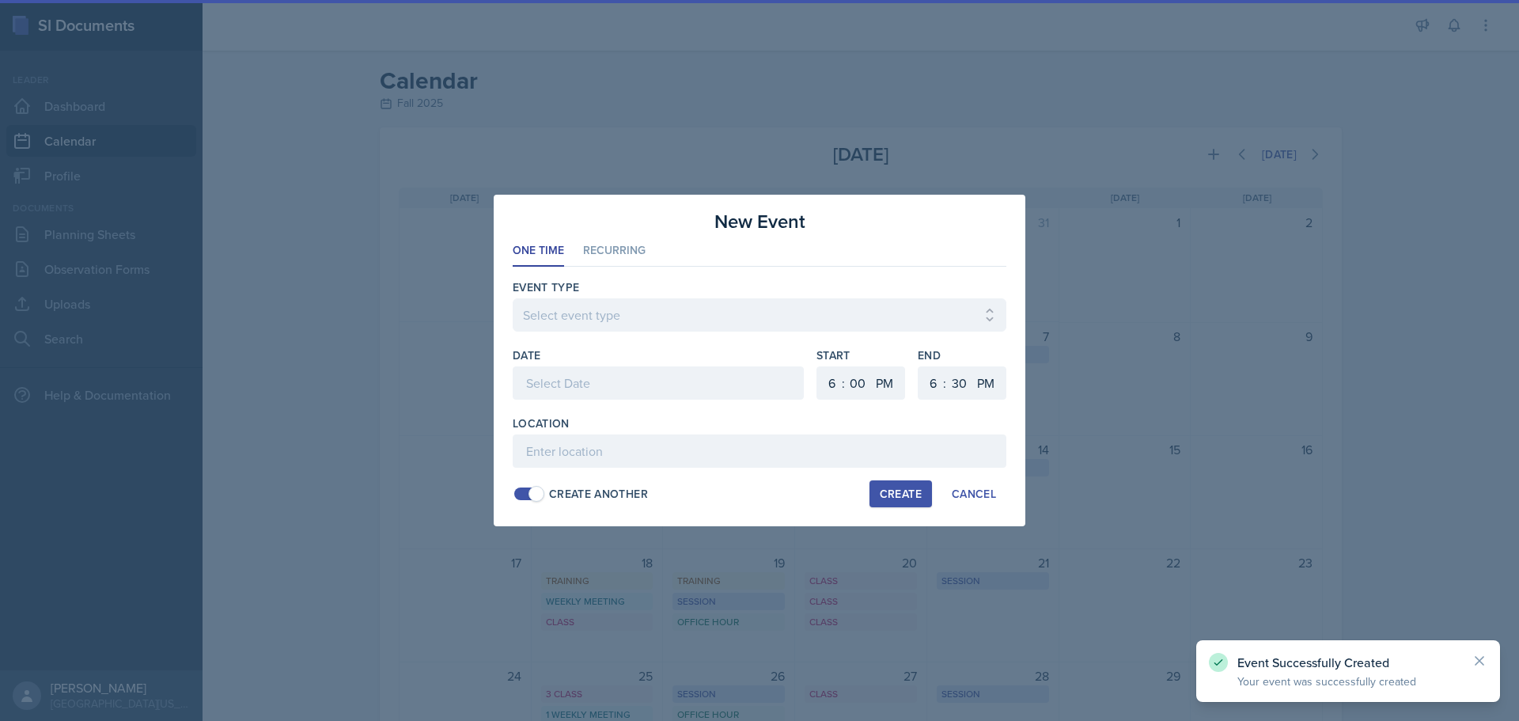
click at [654, 381] on div at bounding box center [658, 382] width 291 height 33
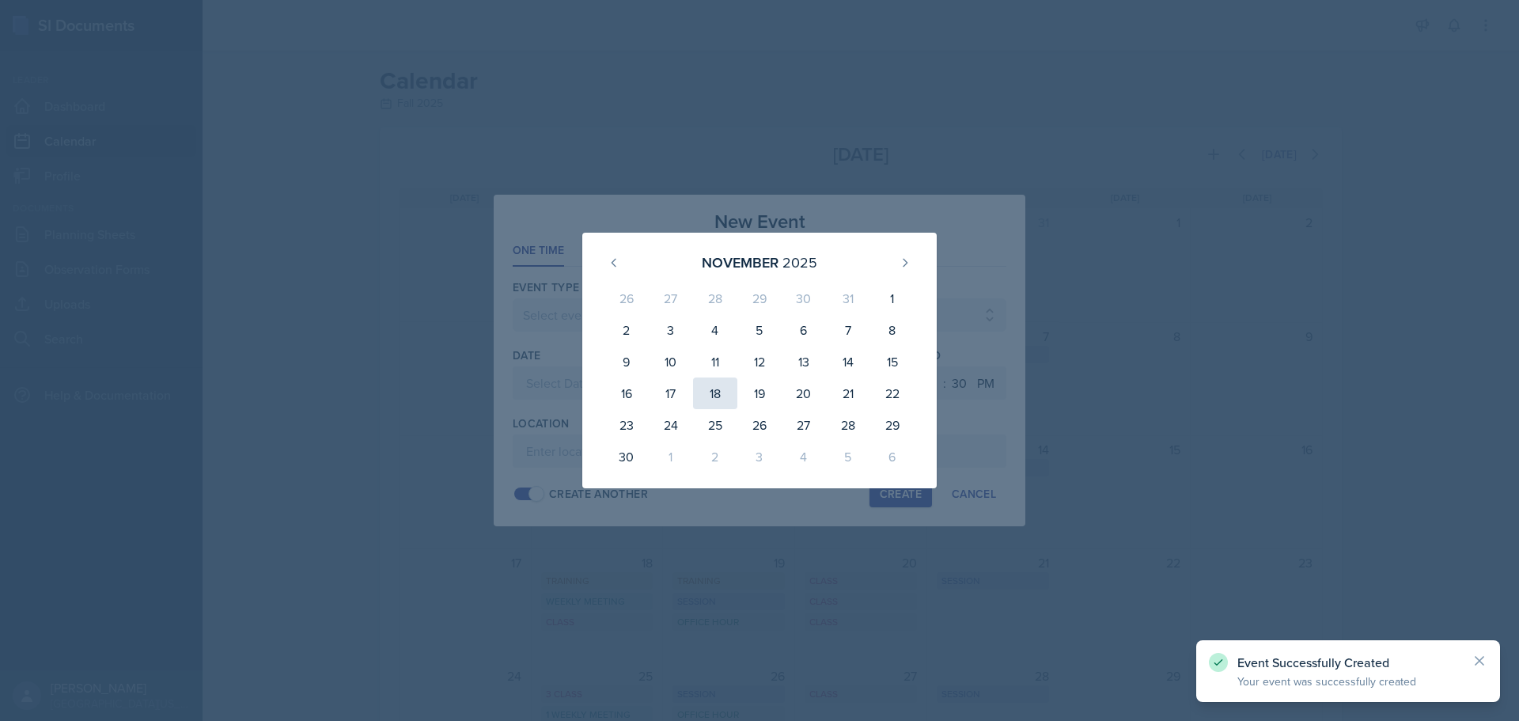
click at [716, 398] on div "18" at bounding box center [715, 393] width 44 height 32
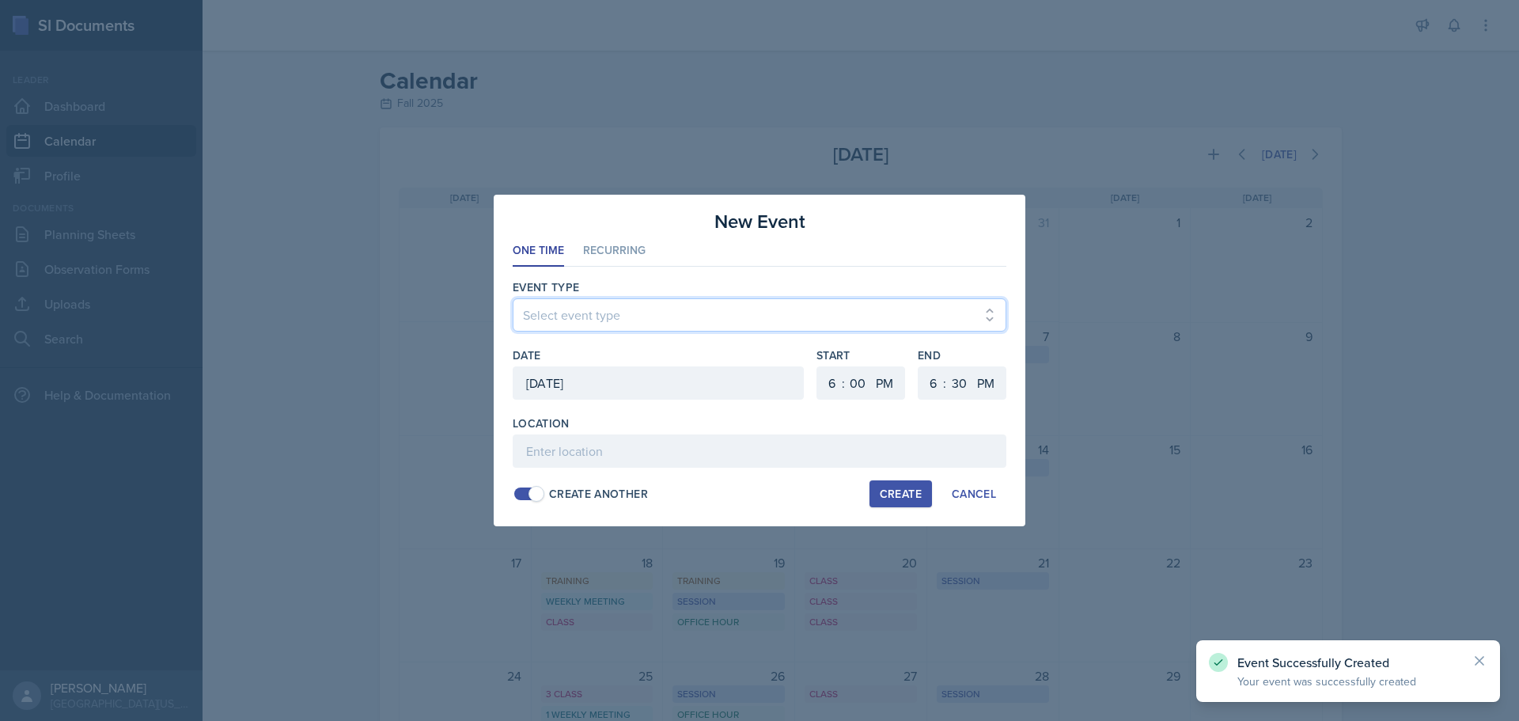
click at [617, 324] on select "Select event type Admin Office Hour Cal Workshop Class Class Announcement LA Pe…" at bounding box center [760, 314] width 494 height 33
click at [513, 298] on select "Select event type Admin Office Hour Cal Workshop Class Class Announcement LA Pe…" at bounding box center [760, 314] width 494 height 33
click at [827, 380] on select "1 2 3 4 5 6 7 8 9 10 11 12" at bounding box center [829, 382] width 25 height 33
click at [817, 366] on select "1 2 3 4 5 6 7 8 9 10 11 12" at bounding box center [829, 382] width 25 height 33
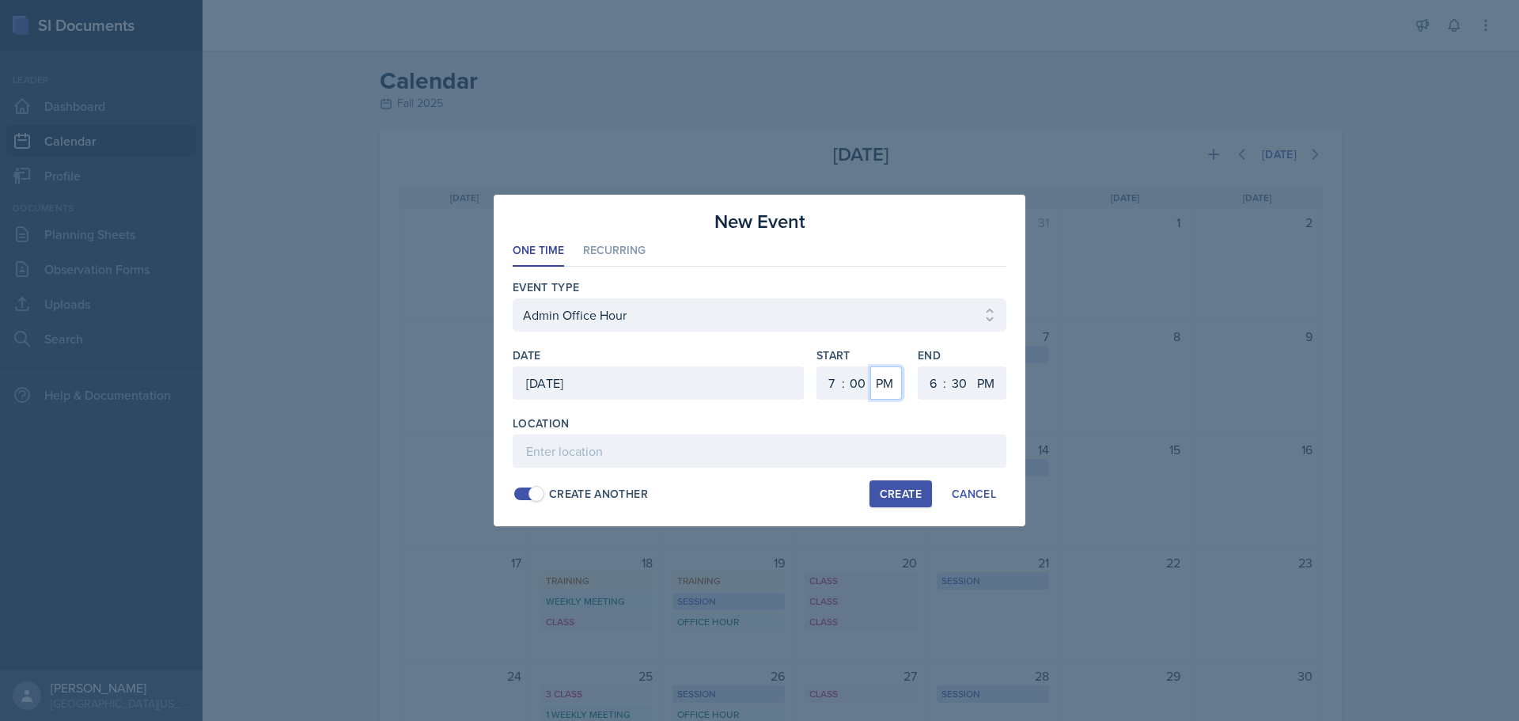
drag, startPoint x: 895, startPoint y: 384, endPoint x: 891, endPoint y: 398, distance: 14.0
click at [894, 385] on select "AM PM" at bounding box center [886, 382] width 32 height 33
click at [870, 366] on select "AM PM" at bounding box center [886, 382] width 32 height 33
click at [940, 388] on select "1 2 3 4 5 6 7 8 9 10 11 12" at bounding box center [930, 382] width 25 height 33
click at [918, 366] on select "1 2 3 4 5 6 7 8 9 10 11 12" at bounding box center [930, 382] width 25 height 33
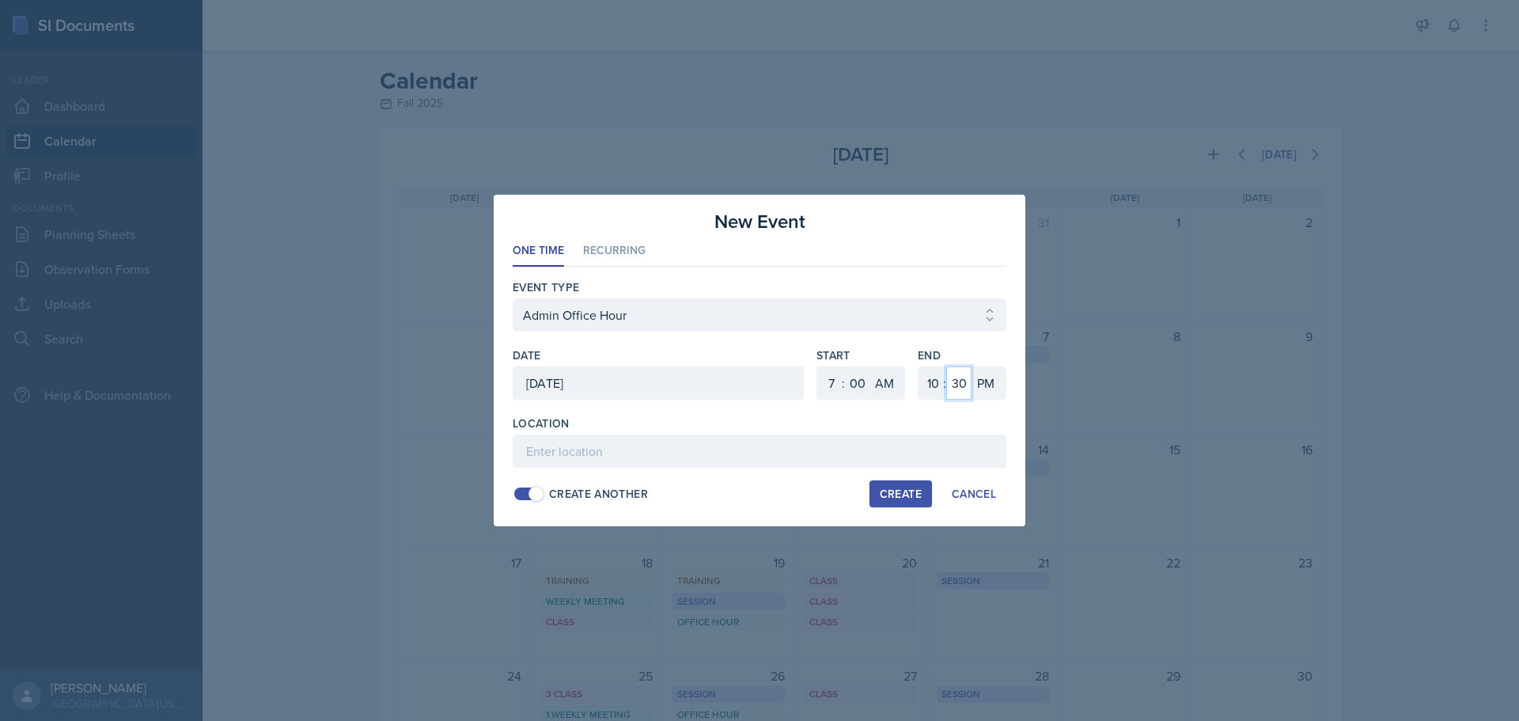
click at [967, 380] on select "00 05 10 15 20 25 30 35 40 45 50 55" at bounding box center [958, 382] width 25 height 33
click at [946, 366] on select "00 05 10 15 20 25 30 35 40 45 50 55" at bounding box center [958, 382] width 25 height 33
click at [917, 456] on input at bounding box center [760, 450] width 494 height 33
click at [902, 492] on div "Create" at bounding box center [901, 493] width 42 height 13
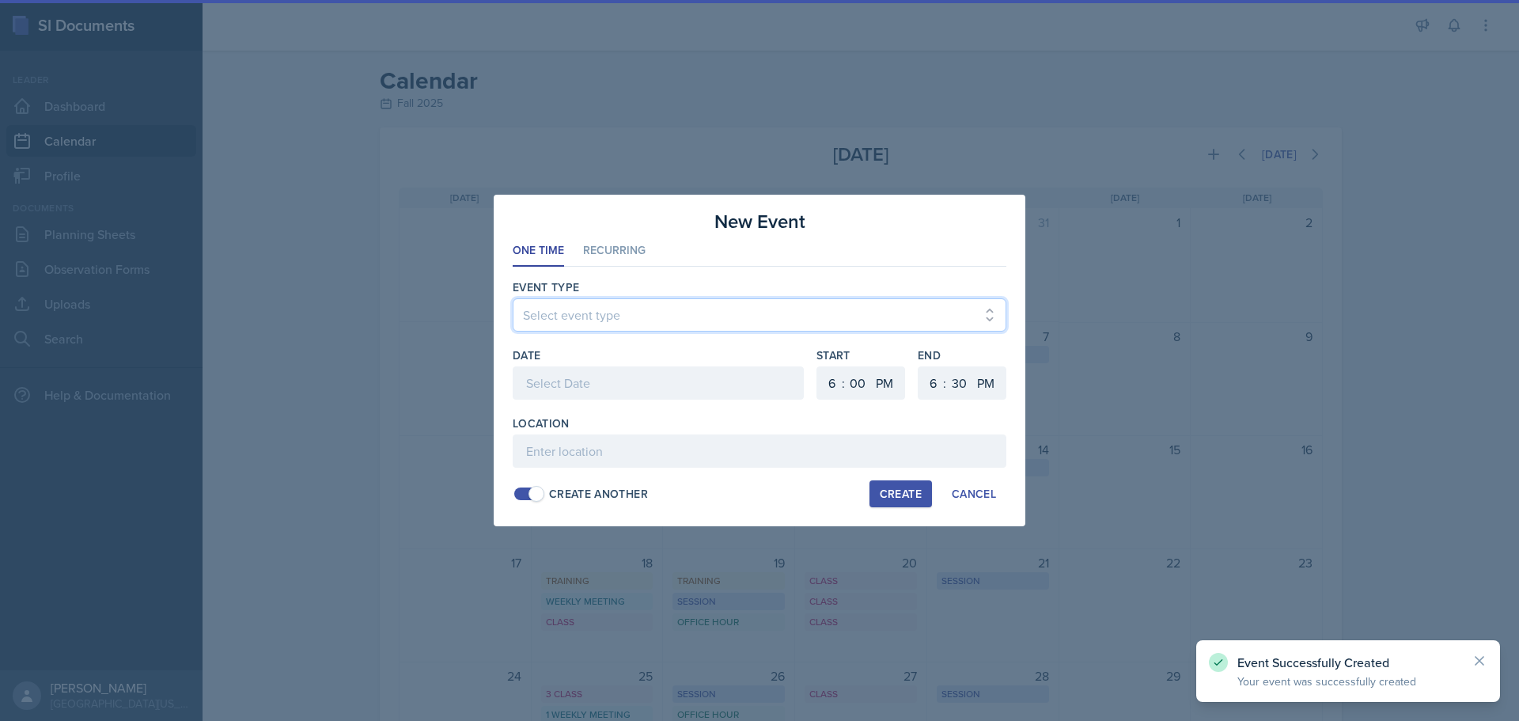
drag, startPoint x: 648, startPoint y: 316, endPoint x: 644, endPoint y: 324, distance: 8.8
click at [647, 316] on select "Select event type Admin Office Hour Cal Workshop Class Class Announcement LA Pe…" at bounding box center [760, 314] width 494 height 33
click at [513, 298] on select "Select event type Admin Office Hour Cal Workshop Class Class Announcement LA Pe…" at bounding box center [760, 314] width 494 height 33
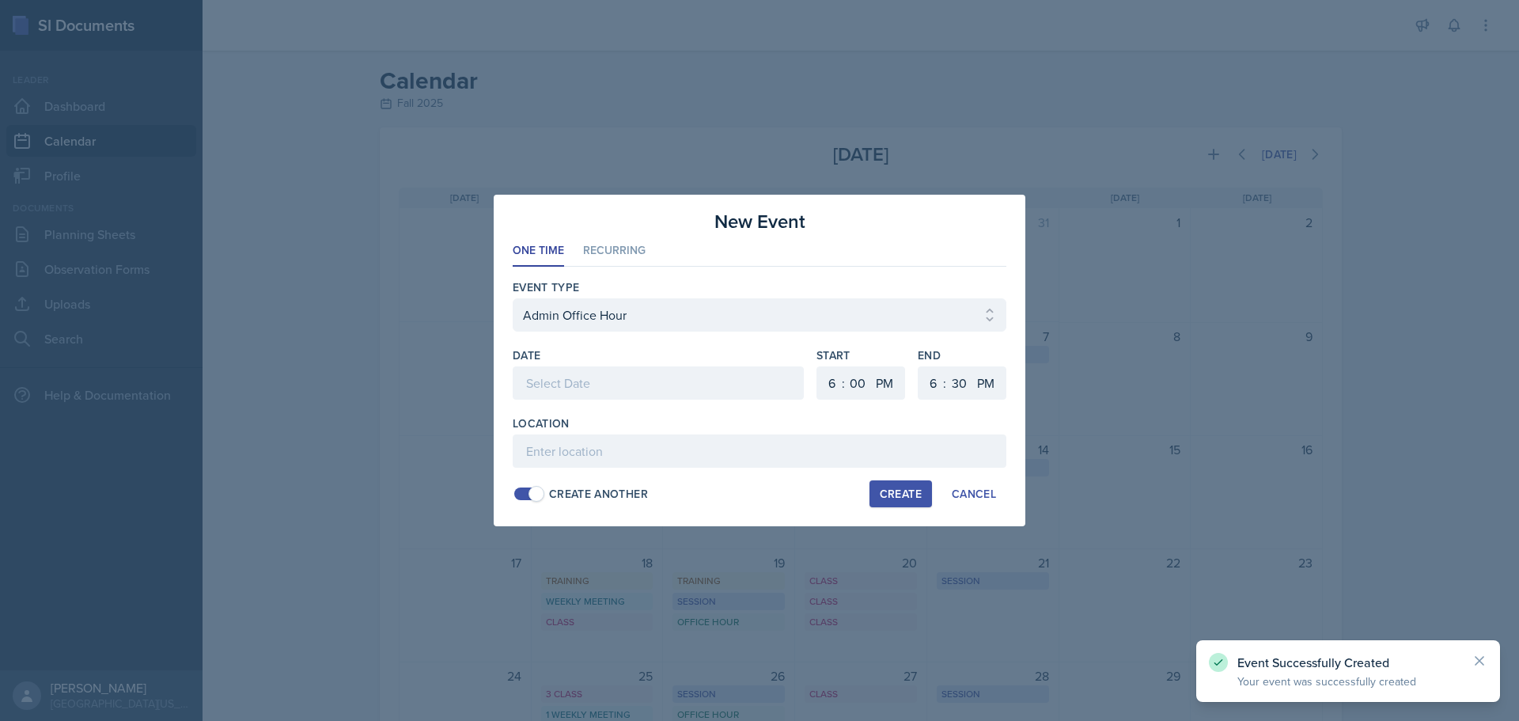
click at [596, 367] on div at bounding box center [658, 382] width 291 height 33
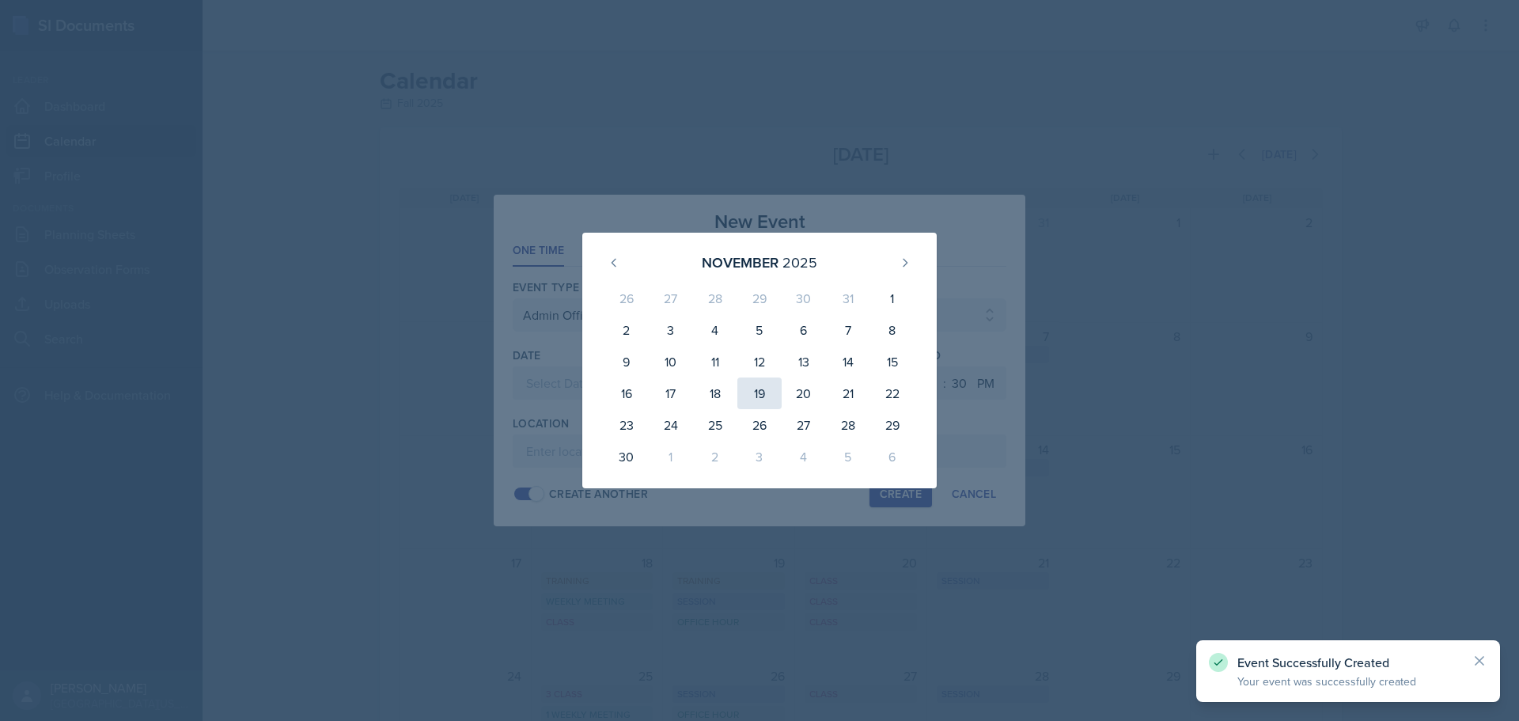
click at [751, 391] on div "19" at bounding box center [759, 393] width 44 height 32
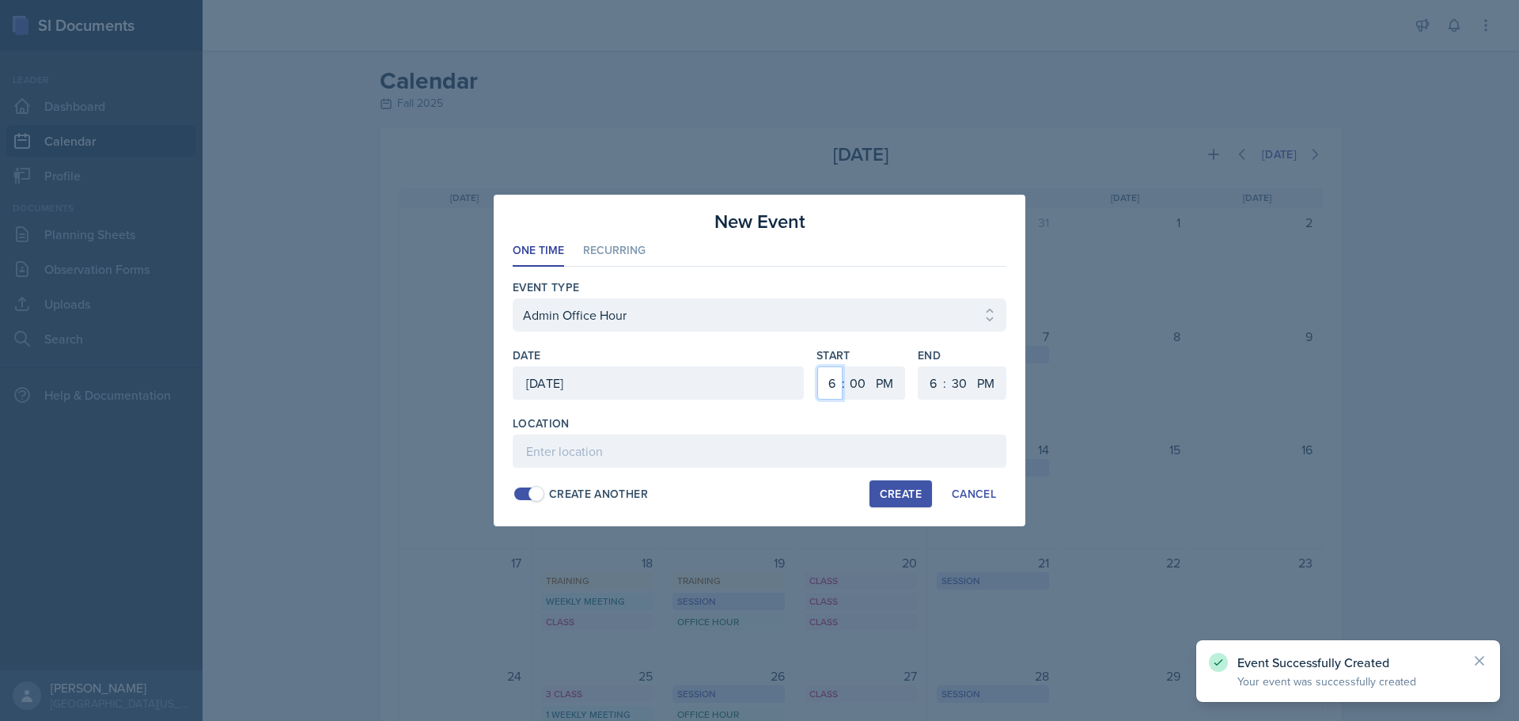
click at [833, 384] on select "1 2 3 4 5 6 7 8 9 10 11 12" at bounding box center [829, 382] width 25 height 33
click at [817, 366] on select "1 2 3 4 5 6 7 8 9 10 11 12" at bounding box center [829, 382] width 25 height 33
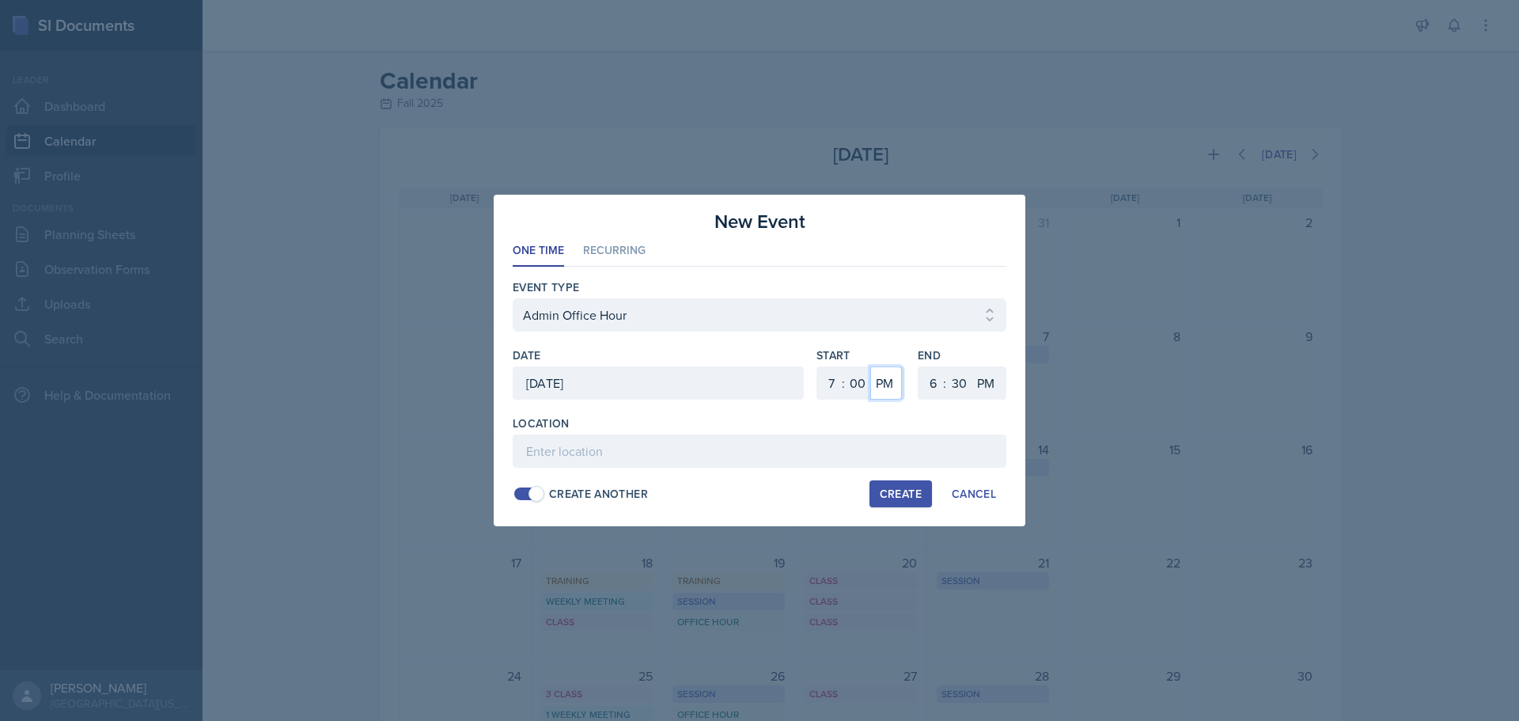
click at [878, 381] on select "AM PM" at bounding box center [886, 382] width 32 height 33
click at [870, 366] on select "AM PM" at bounding box center [886, 382] width 32 height 33
click at [934, 384] on select "1 2 3 4 5 6 7 8 9 10 11 12" at bounding box center [930, 382] width 25 height 33
click at [918, 366] on select "1 2 3 4 5 6 7 8 9 10 11 12" at bounding box center [930, 382] width 25 height 33
click at [956, 388] on select "00 05 10 15 20 25 30 35 40 45 50 55" at bounding box center [958, 382] width 25 height 33
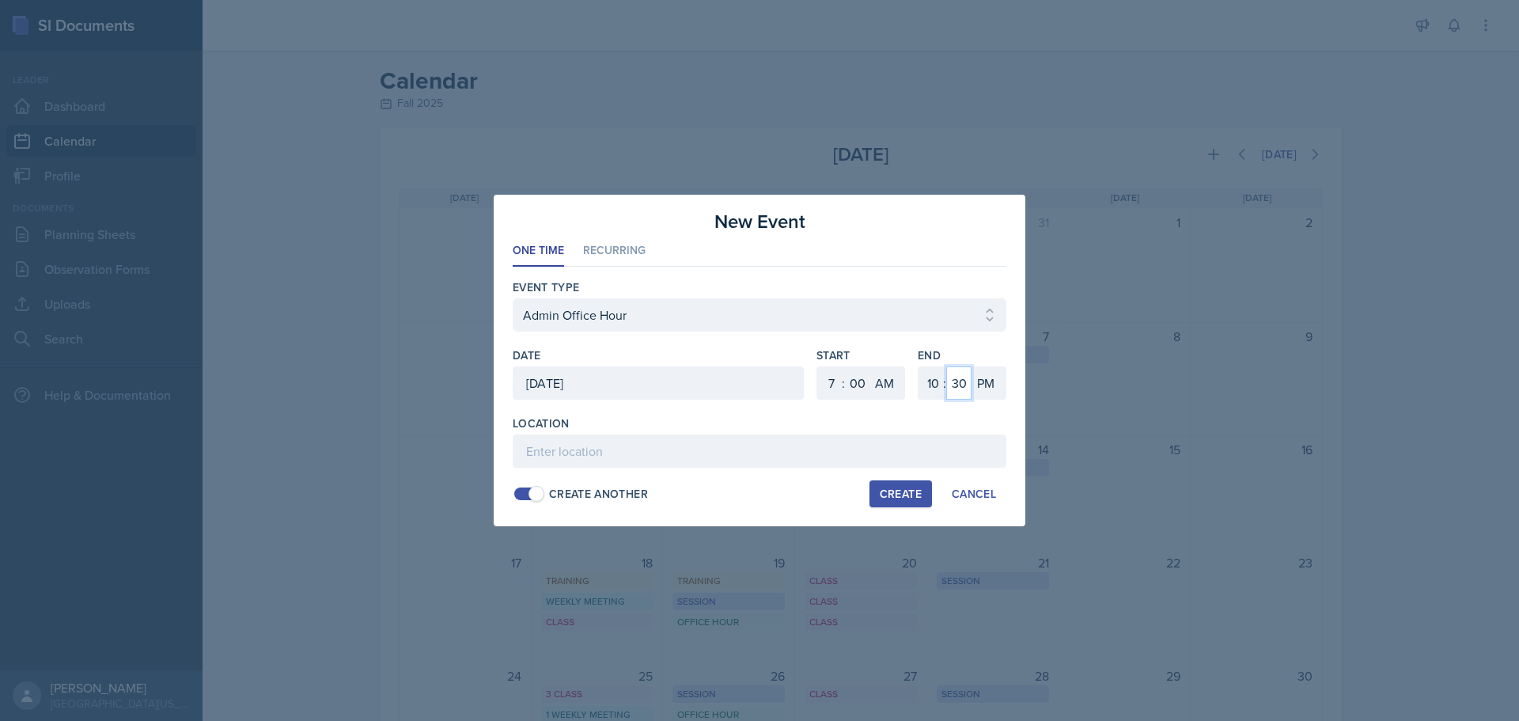
click at [946, 366] on select "00 05 10 15 20 25 30 35 40 45 50 55" at bounding box center [958, 382] width 25 height 33
click at [915, 443] on input at bounding box center [760, 450] width 494 height 33
click at [904, 496] on div "Create" at bounding box center [901, 493] width 42 height 13
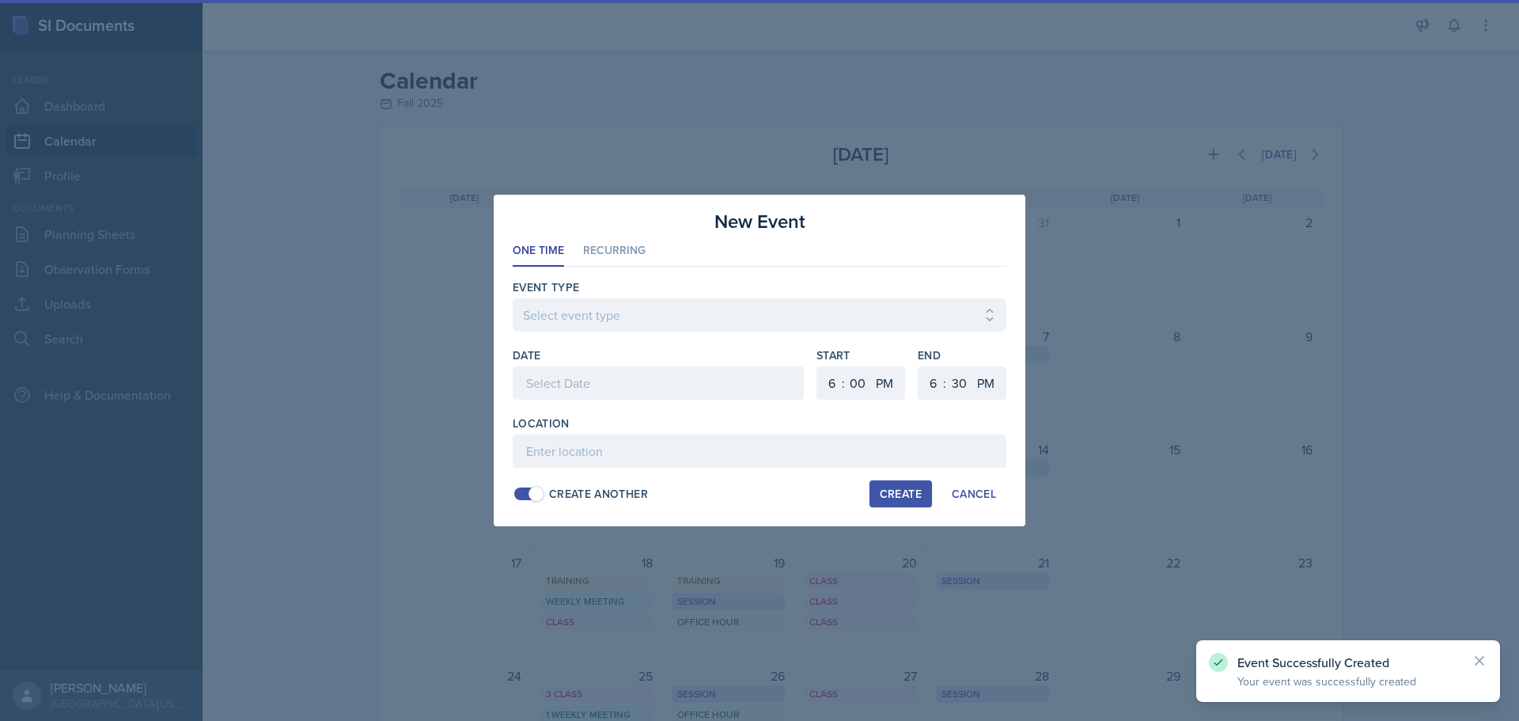
click at [683, 383] on div at bounding box center [658, 382] width 291 height 33
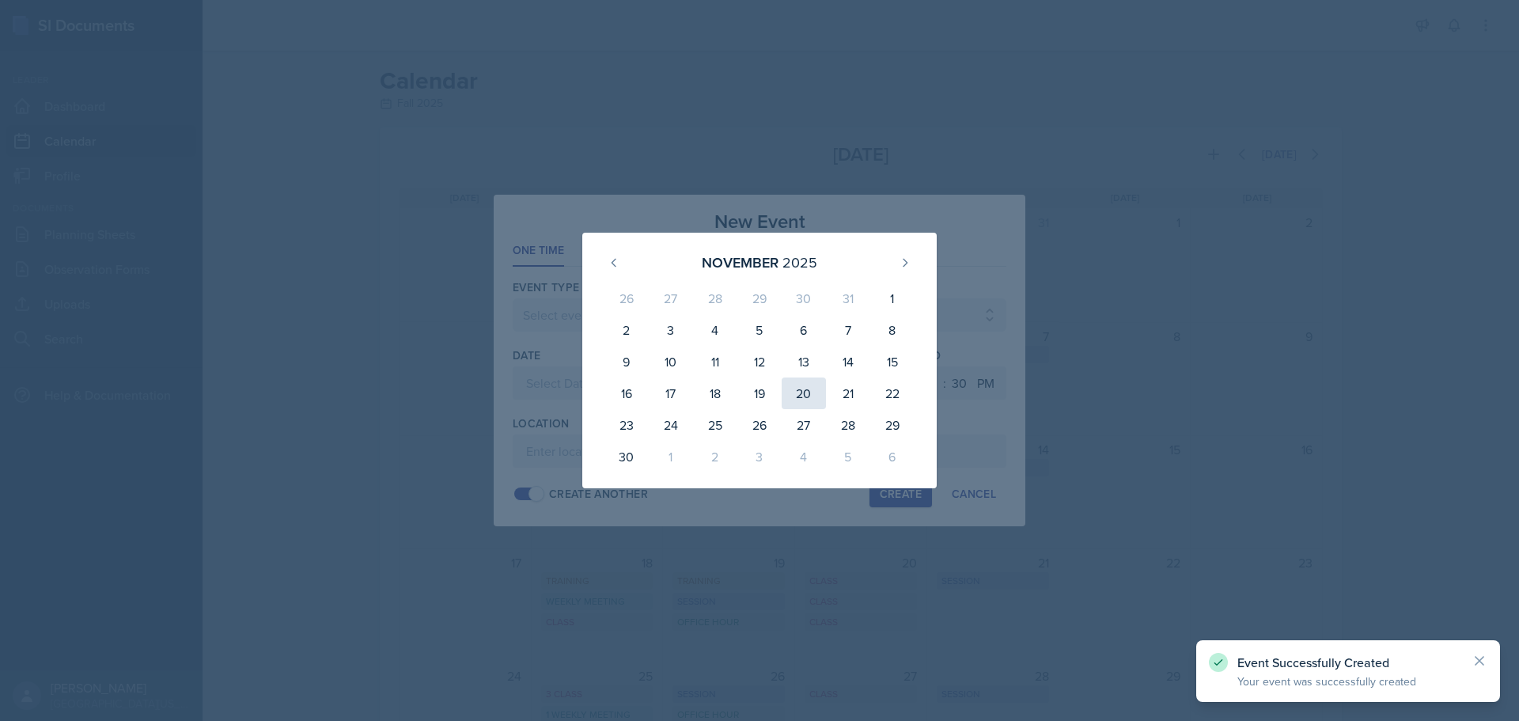
click at [814, 388] on div "20" at bounding box center [804, 393] width 44 height 32
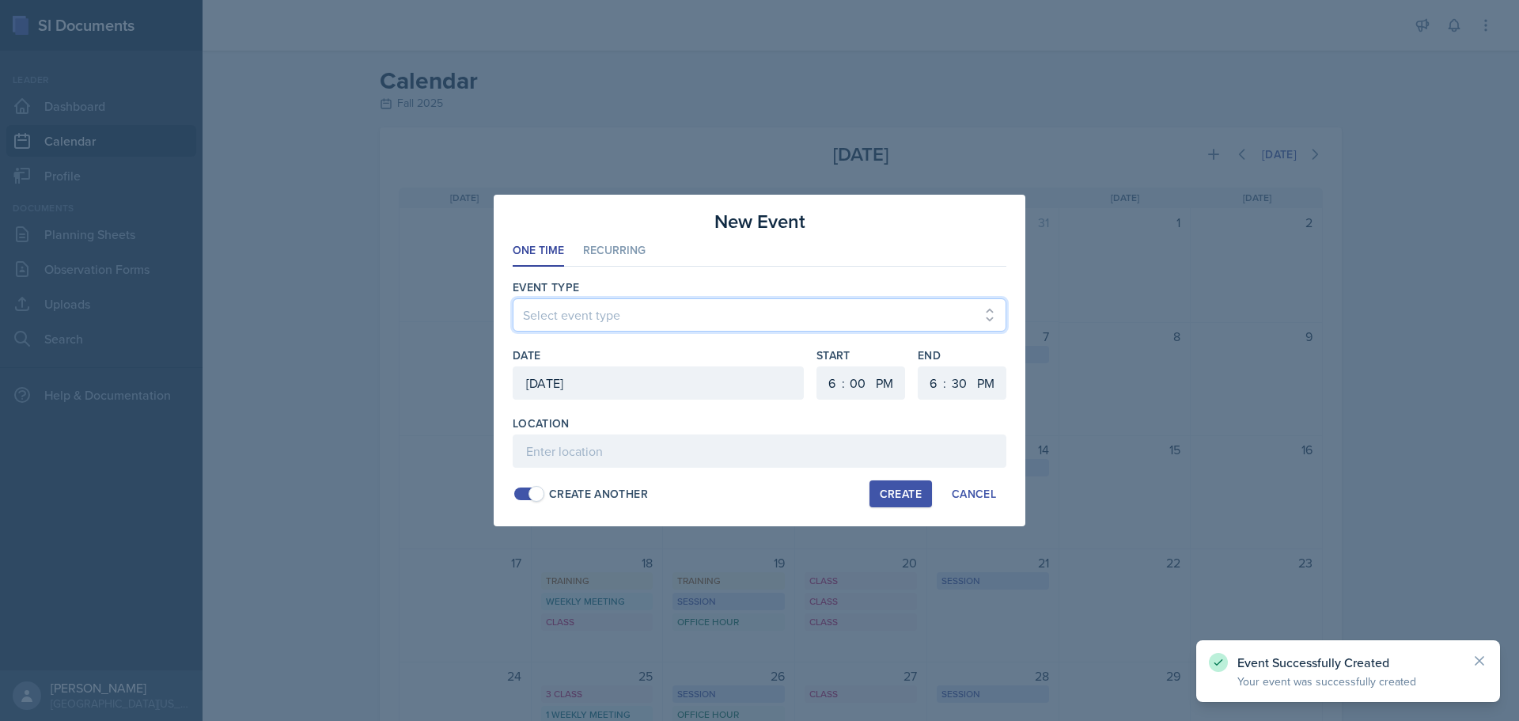
click at [629, 306] on select "Select event type Admin Office Hour Cal Workshop Class Class Announcement LA Pe…" at bounding box center [760, 314] width 494 height 33
click at [513, 298] on select "Select event type Admin Office Hour Cal Workshop Class Class Announcement LA Pe…" at bounding box center [760, 314] width 494 height 33
click at [830, 382] on select "1 2 3 4 5 6 7 8 9 10 11 12" at bounding box center [829, 382] width 25 height 33
click at [817, 366] on select "1 2 3 4 5 6 7 8 9 10 11 12" at bounding box center [829, 382] width 25 height 33
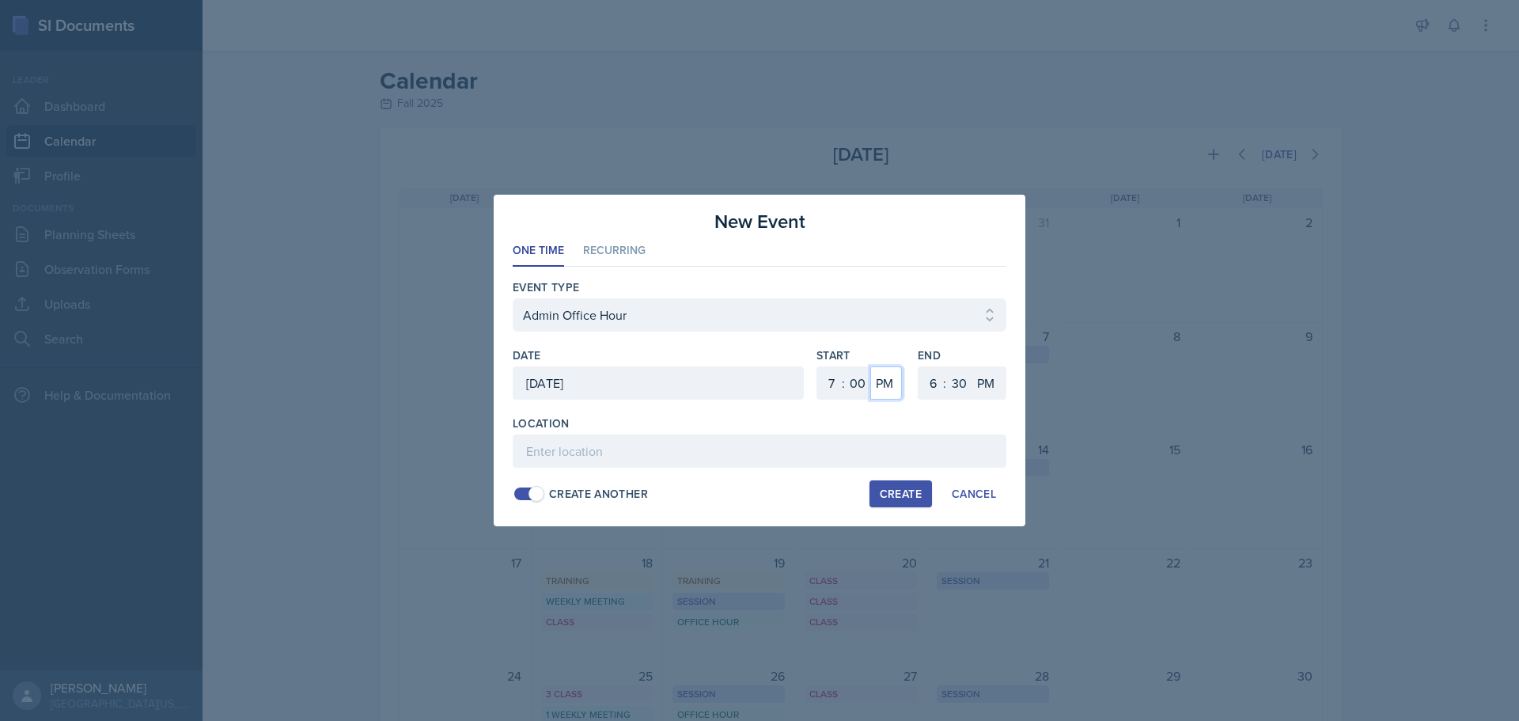
click at [890, 387] on select "AM PM" at bounding box center [886, 382] width 32 height 33
click at [870, 366] on select "AM PM" at bounding box center [886, 382] width 32 height 33
click at [938, 388] on select "1 2 3 4 5 6 7 8 9 10 11 12" at bounding box center [930, 382] width 25 height 33
click at [918, 366] on select "1 2 3 4 5 6 7 8 9 10 11 12" at bounding box center [930, 382] width 25 height 33
click at [967, 381] on select "00 05 10 15 20 25 30 35 40 45 50 55" at bounding box center [958, 382] width 25 height 33
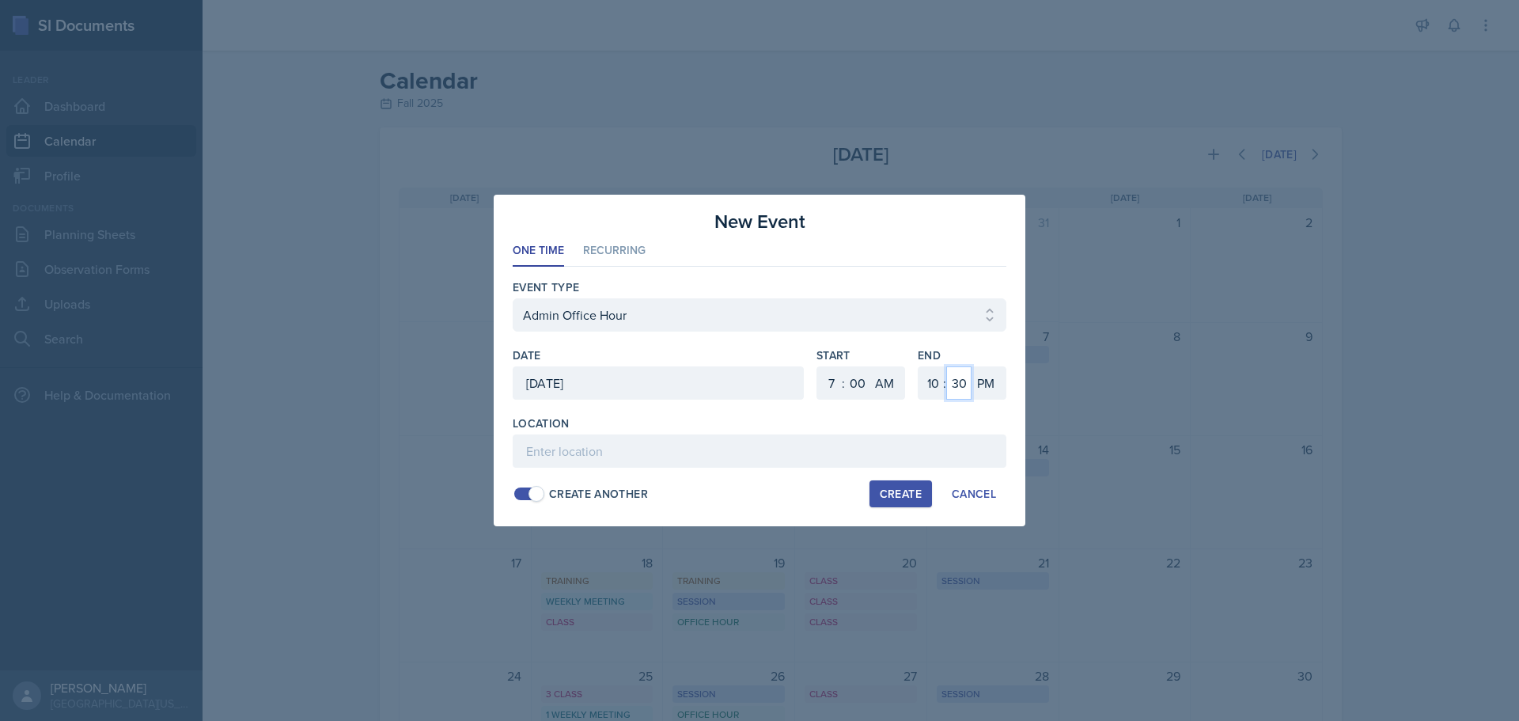
click at [946, 366] on select "00 05 10 15 20 25 30 35 40 45 50 55" at bounding box center [958, 382] width 25 height 33
click at [926, 444] on input at bounding box center [760, 450] width 494 height 33
click at [900, 492] on div "Create" at bounding box center [901, 493] width 42 height 13
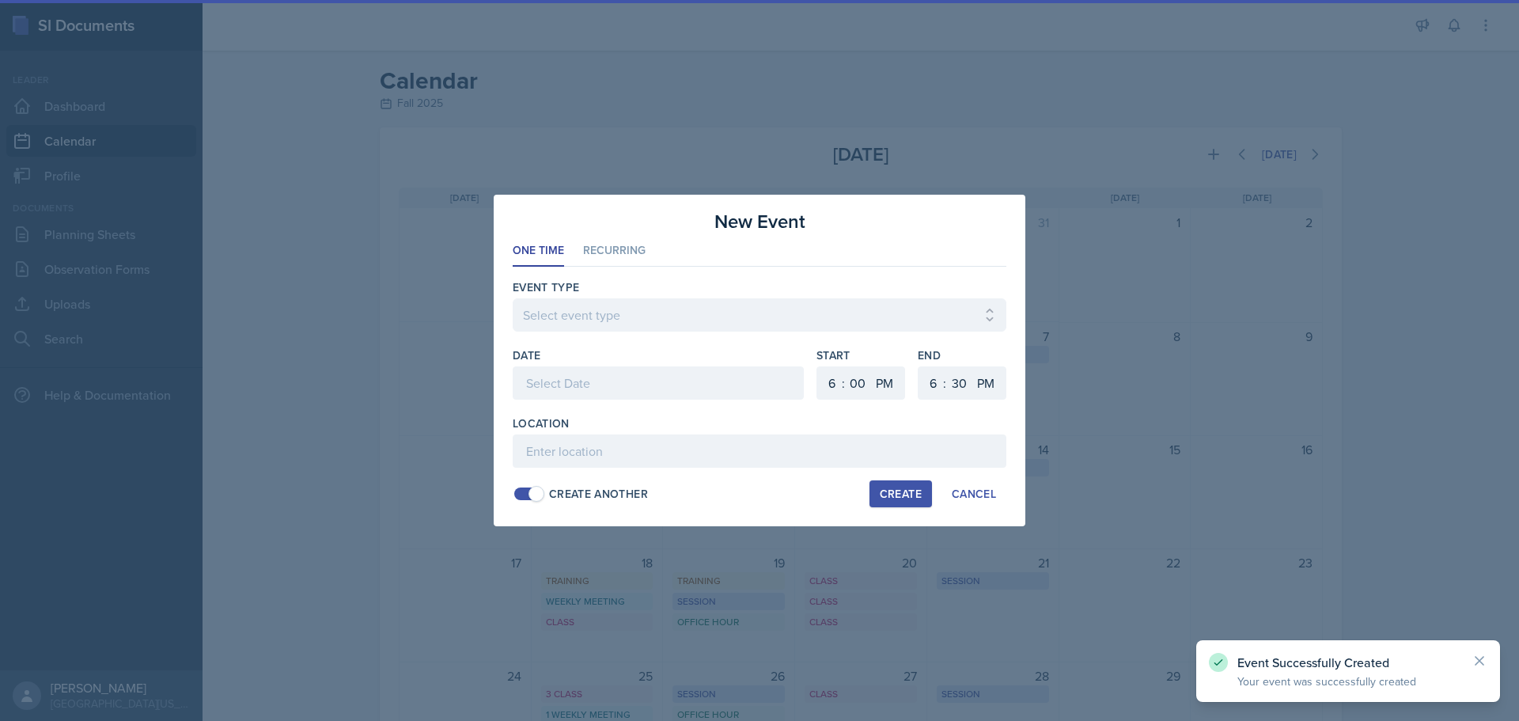
click at [657, 385] on div at bounding box center [658, 382] width 291 height 33
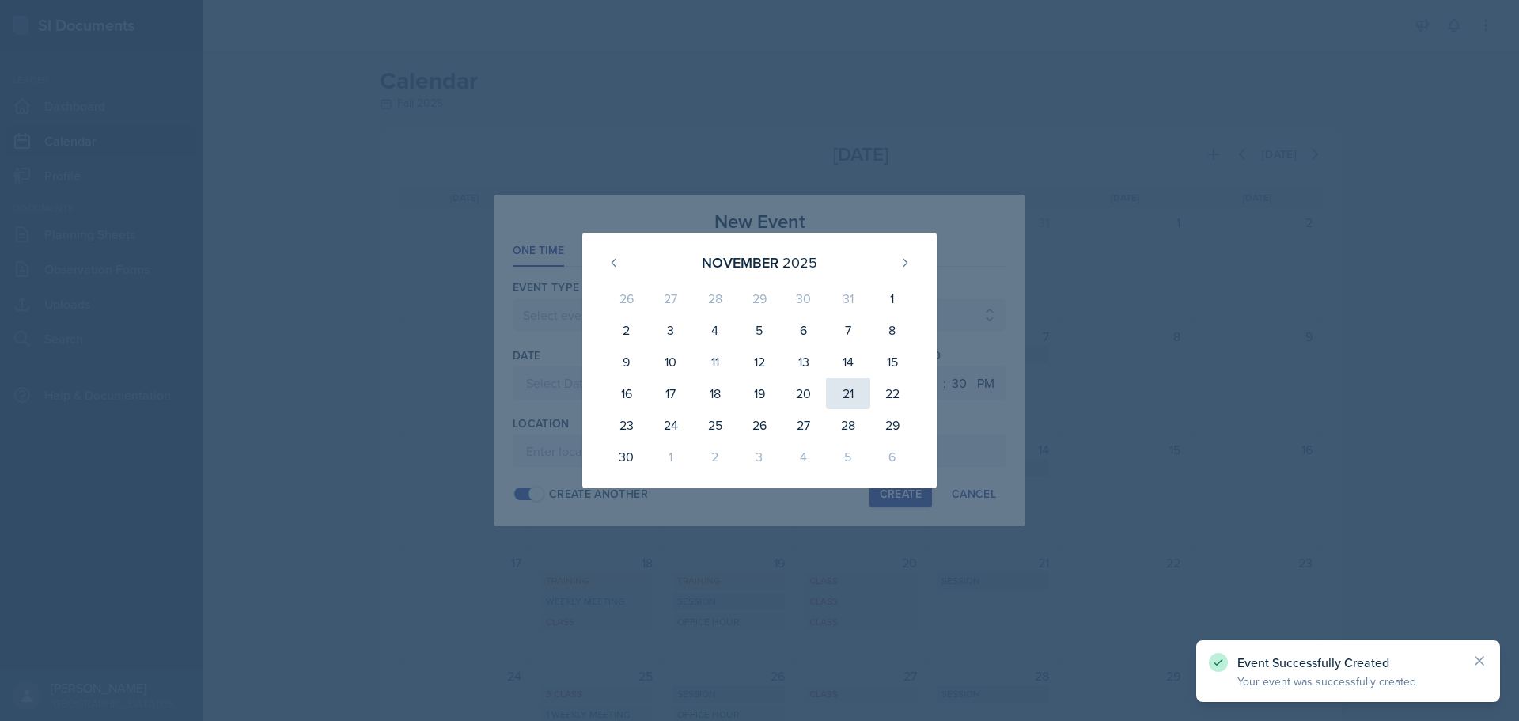
click at [847, 387] on div "21" at bounding box center [848, 393] width 44 height 32
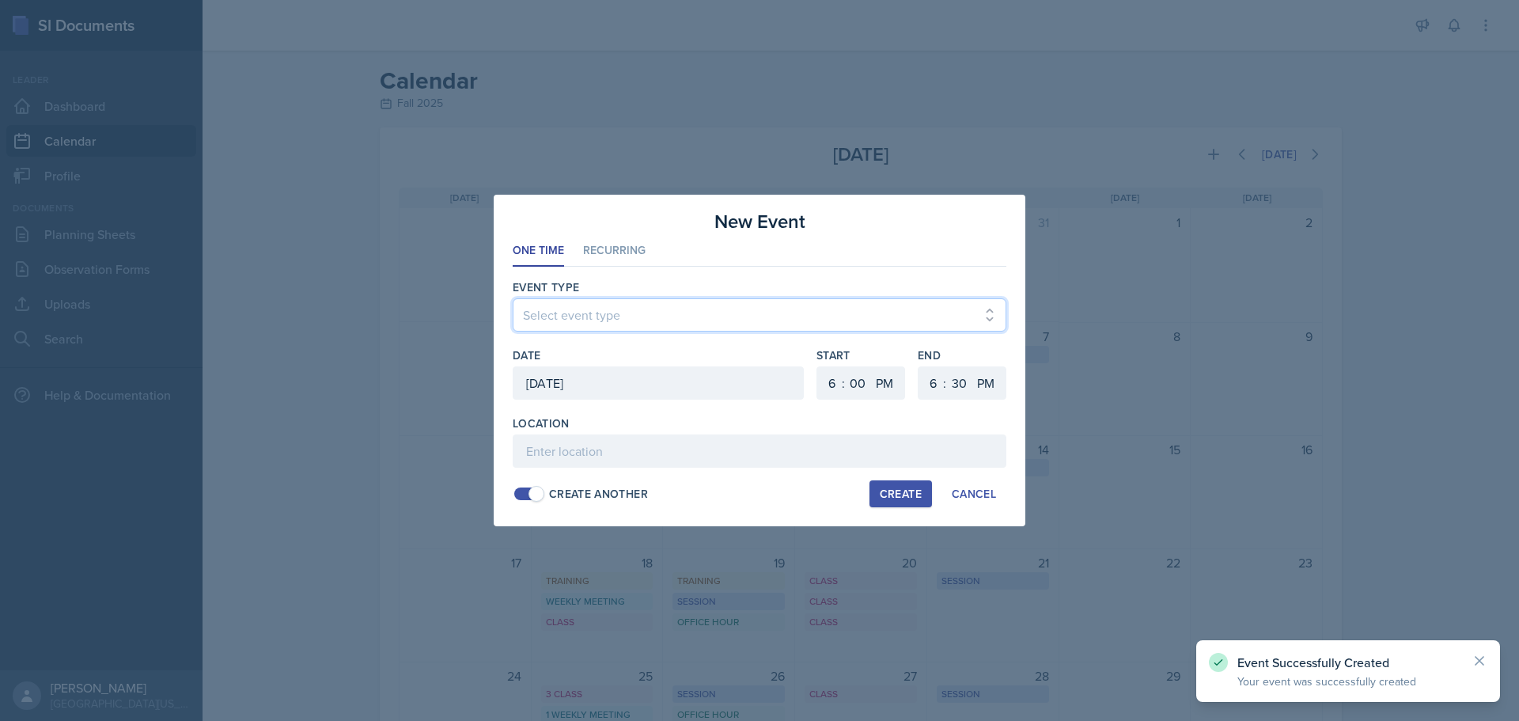
click at [713, 318] on select "Select event type Admin Office Hour Cal Workshop Class Class Announcement LA Pe…" at bounding box center [760, 314] width 494 height 33
click at [513, 298] on select "Select event type Admin Office Hour Cal Workshop Class Class Announcement LA Pe…" at bounding box center [760, 314] width 494 height 33
click at [829, 384] on select "1 2 3 4 5 6 7 8 9 10 11 12" at bounding box center [829, 382] width 25 height 33
click at [817, 366] on select "1 2 3 4 5 6 7 8 9 10 11 12" at bounding box center [829, 382] width 25 height 33
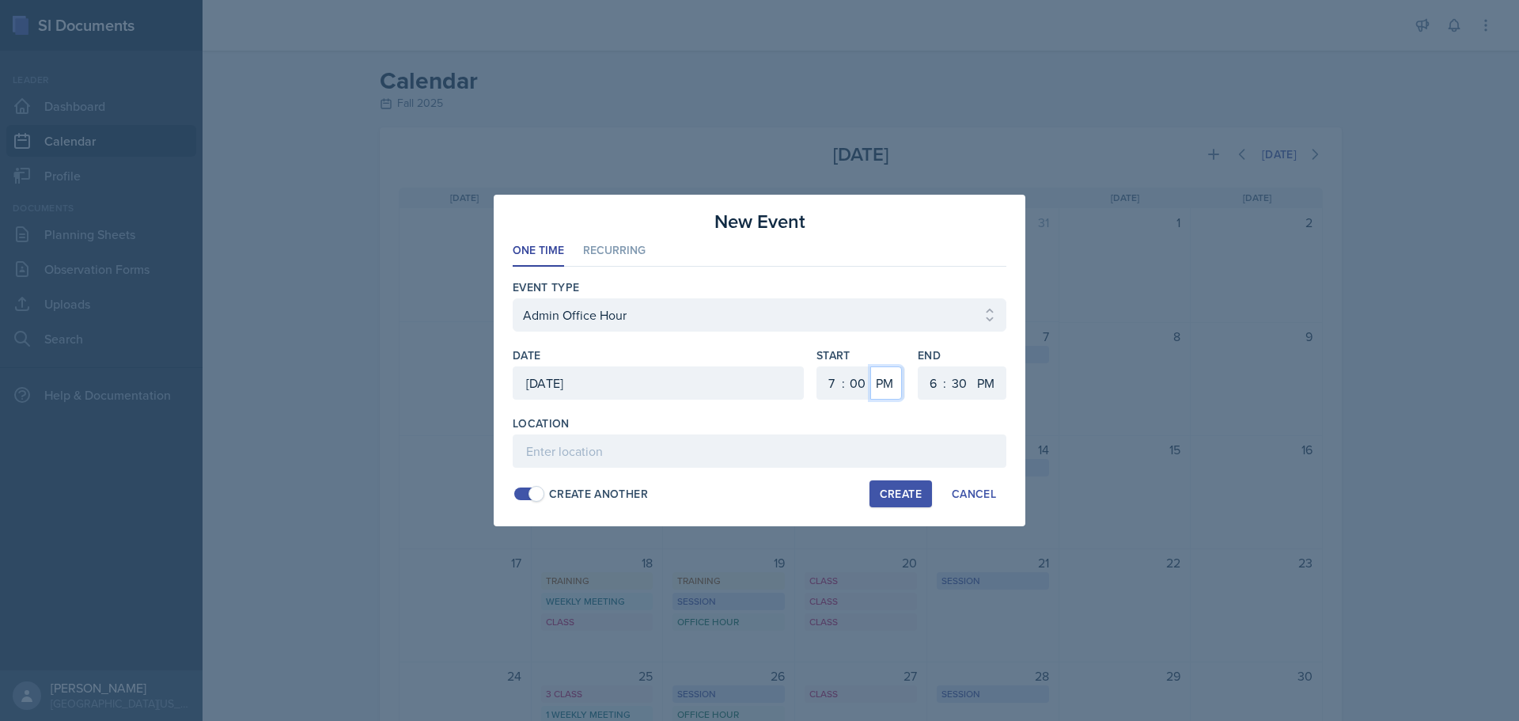
click at [887, 383] on select "AM PM" at bounding box center [886, 382] width 32 height 33
click at [870, 366] on select "AM PM" at bounding box center [886, 382] width 32 height 33
click at [940, 393] on select "1 2 3 4 5 6 7 8 9 10 11 12" at bounding box center [930, 382] width 25 height 33
click at [918, 366] on select "1 2 3 4 5 6 7 8 9 10 11 12" at bounding box center [930, 382] width 25 height 33
click at [958, 391] on select "00 05 10 15 20 25 30 35 40 45 50 55" at bounding box center [958, 382] width 25 height 33
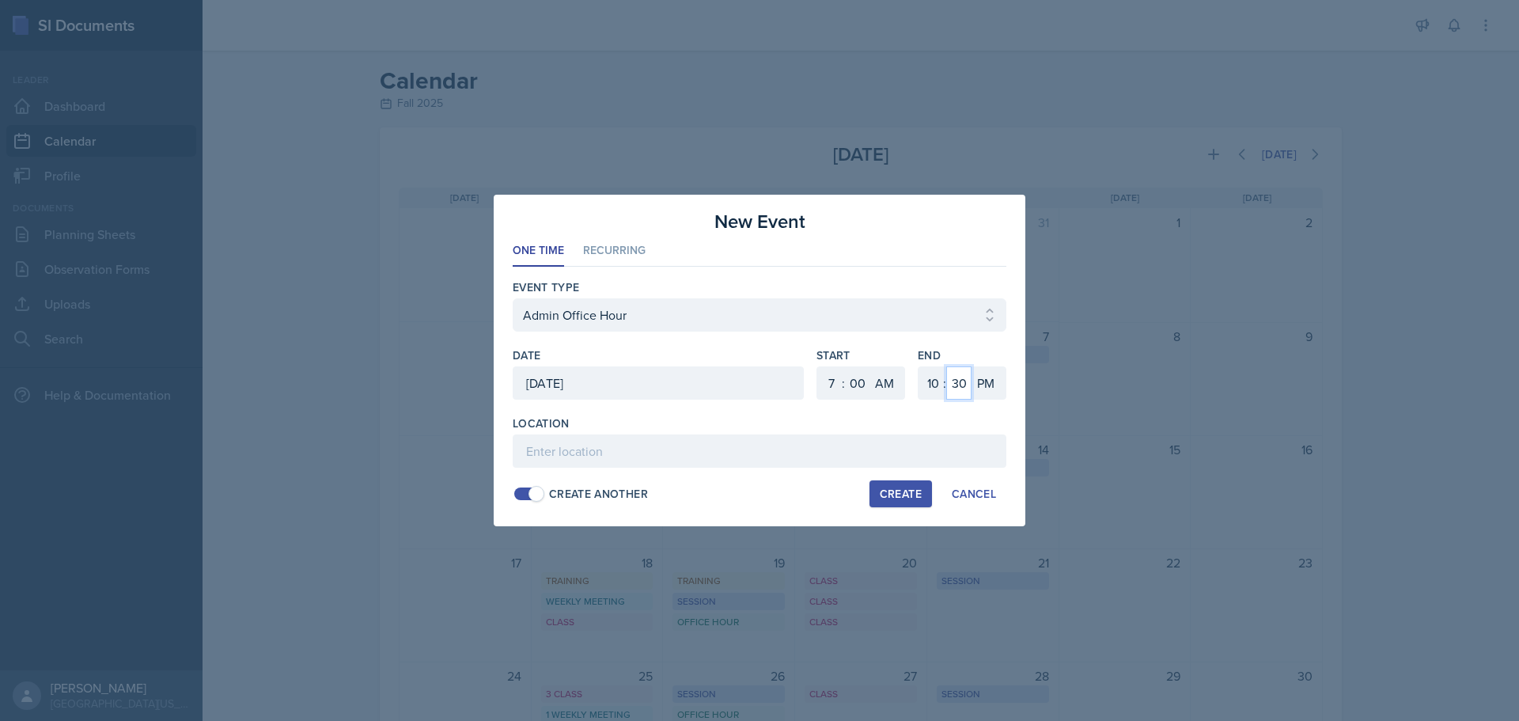
click at [946, 366] on select "00 05 10 15 20 25 30 35 40 45 50 55" at bounding box center [958, 382] width 25 height 33
click at [937, 445] on input at bounding box center [760, 450] width 494 height 33
click at [907, 495] on div "Create" at bounding box center [901, 493] width 42 height 13
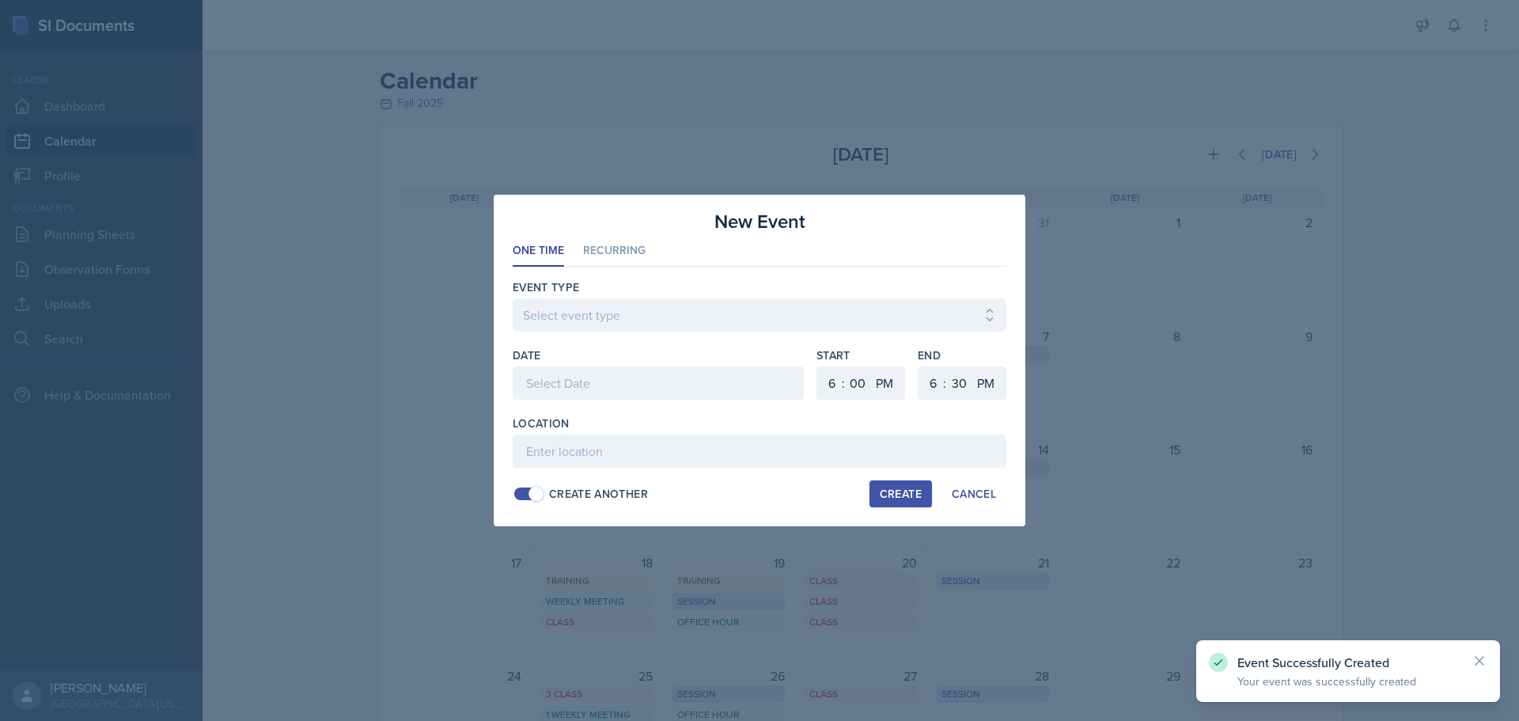
click at [644, 388] on div at bounding box center [658, 382] width 291 height 33
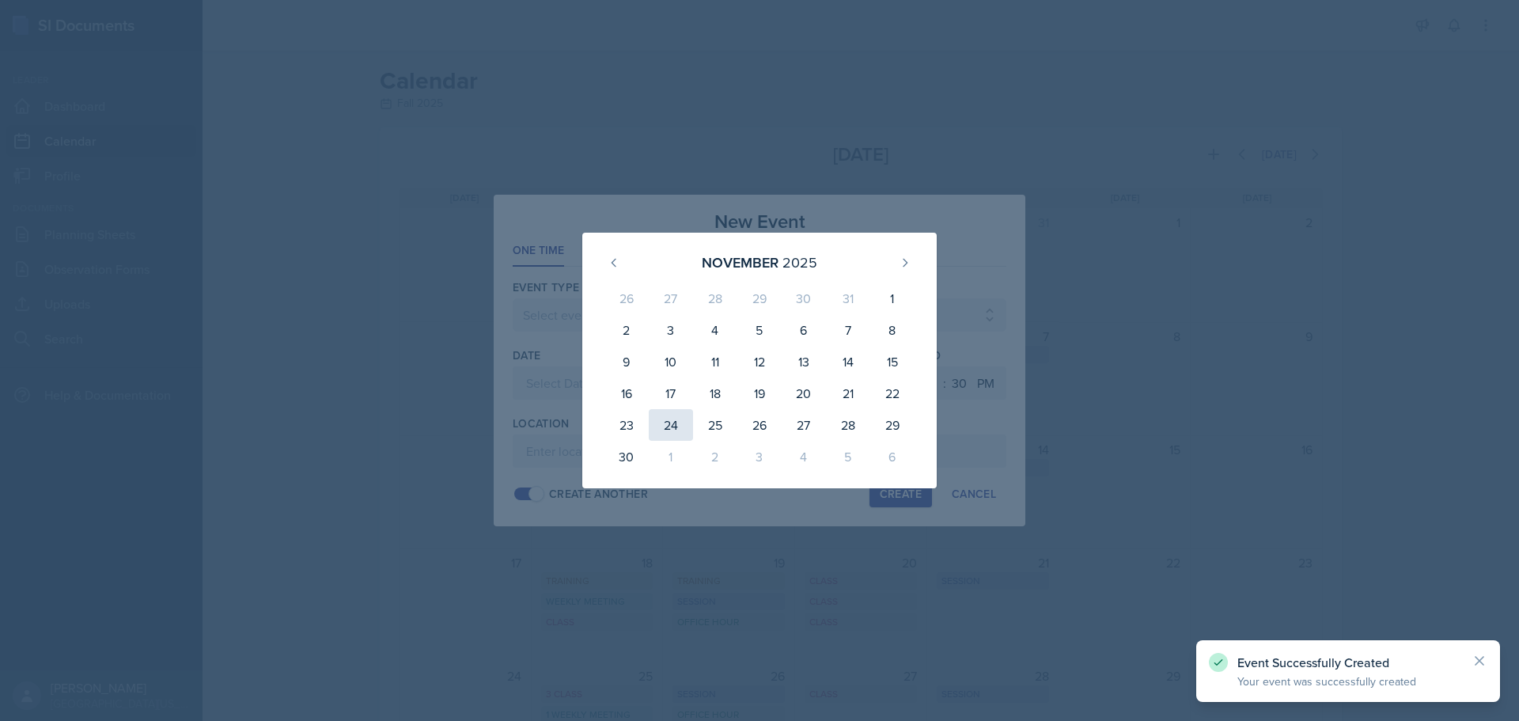
click at [676, 426] on div "24" at bounding box center [671, 425] width 44 height 32
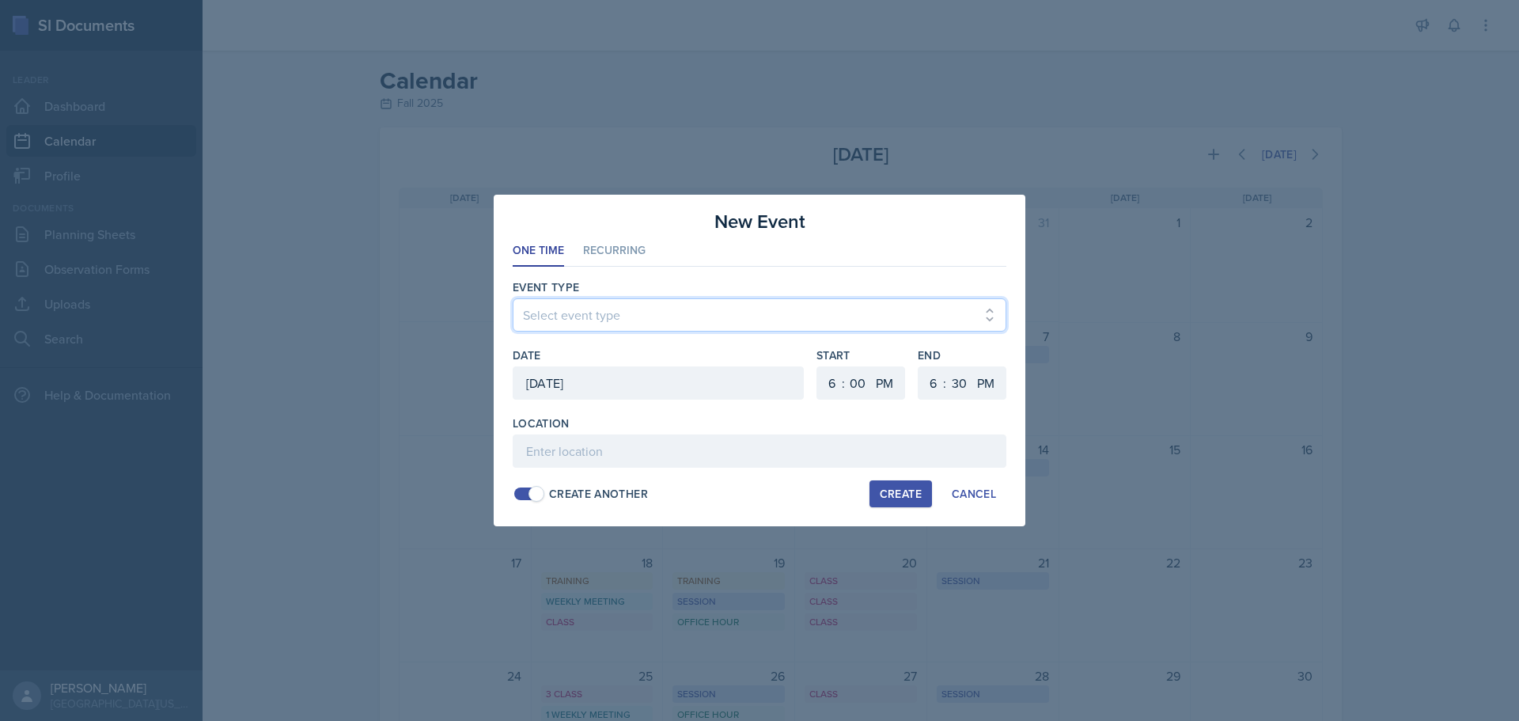
click at [661, 313] on select "Select event type Admin Office Hour Cal Workshop Class Class Announcement LA Pe…" at bounding box center [760, 314] width 494 height 33
click at [513, 298] on select "Select event type Admin Office Hour Cal Workshop Class Class Announcement LA Pe…" at bounding box center [760, 314] width 494 height 33
click at [827, 383] on select "1 2 3 4 5 6 7 8 9 10 11 12" at bounding box center [829, 382] width 25 height 33
click at [817, 366] on select "1 2 3 4 5 6 7 8 9 10 11 12" at bounding box center [829, 382] width 25 height 33
click at [884, 375] on select "AM PM" at bounding box center [886, 382] width 32 height 33
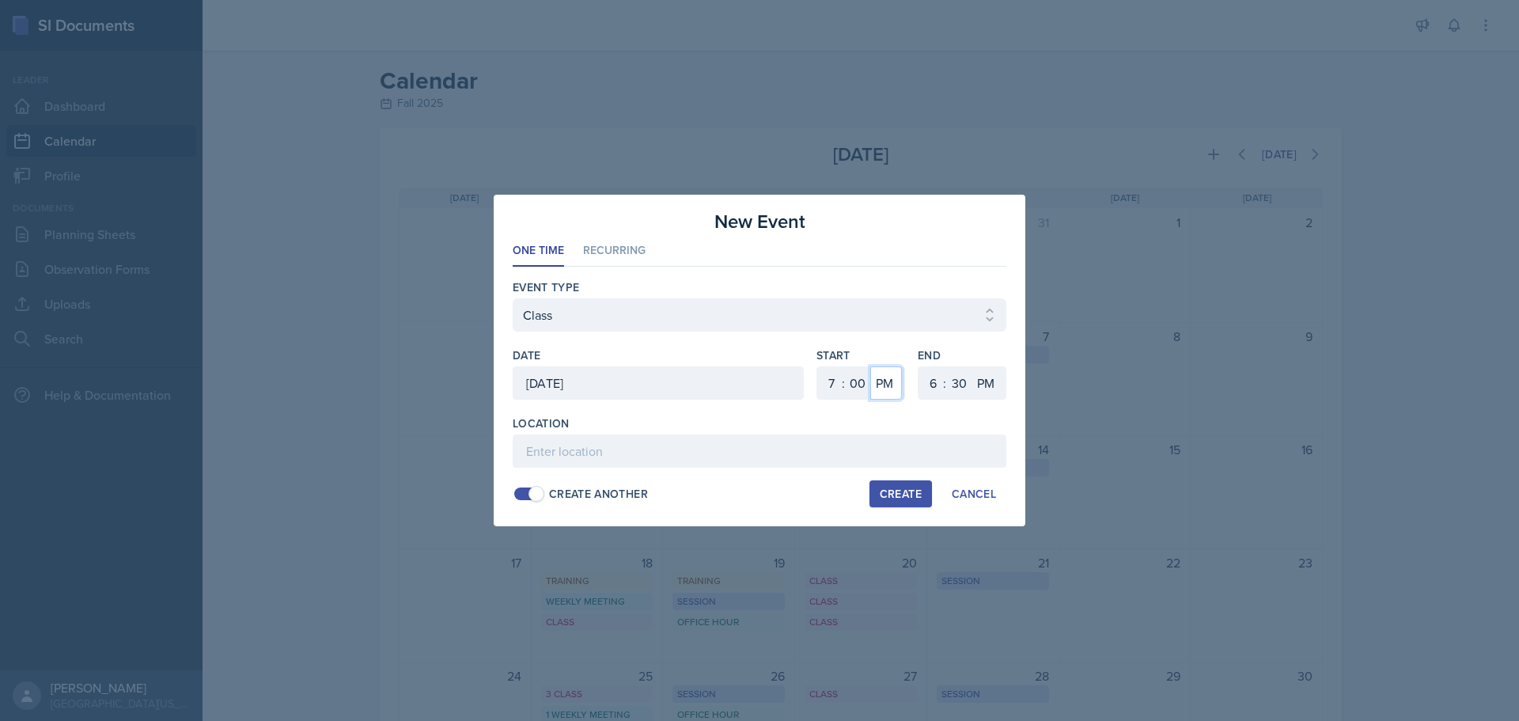
click at [870, 366] on select "AM PM" at bounding box center [886, 382] width 32 height 33
click at [930, 394] on select "1 2 3 4 5 6 7 8 9 10 11 12" at bounding box center [930, 382] width 25 height 33
click at [918, 366] on select "1 2 3 4 5 6 7 8 9 10 11 12" at bounding box center [930, 382] width 25 height 33
click at [969, 382] on select "00 05 10 15 20 25 30 35 40 45 50 55" at bounding box center [958, 382] width 25 height 33
click at [946, 366] on select "00 05 10 15 20 25 30 35 40 45 50 55" at bounding box center [958, 382] width 25 height 33
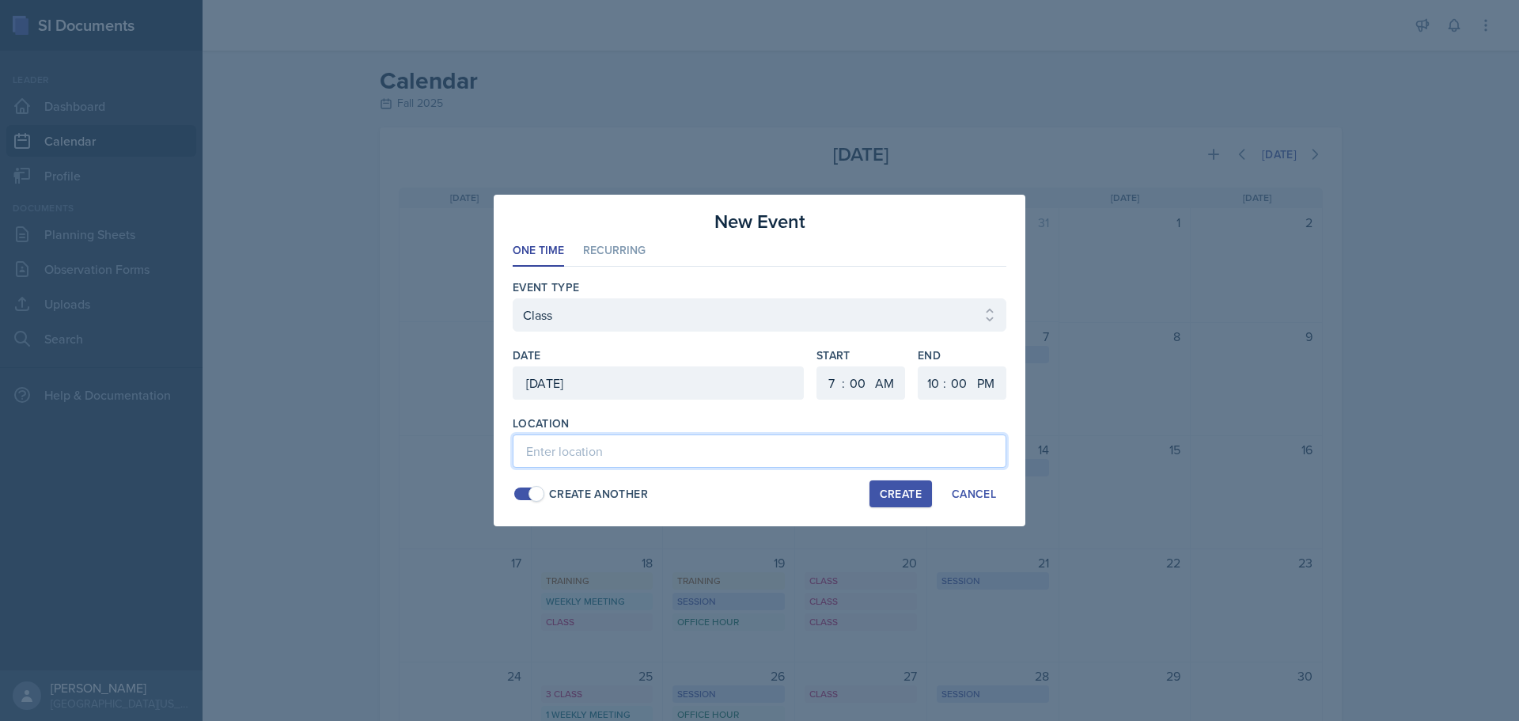
click at [947, 442] on input at bounding box center [760, 450] width 494 height 33
drag, startPoint x: 904, startPoint y: 494, endPoint x: 833, endPoint y: 465, distance: 76.7
click at [903, 494] on div "Create" at bounding box center [901, 493] width 42 height 13
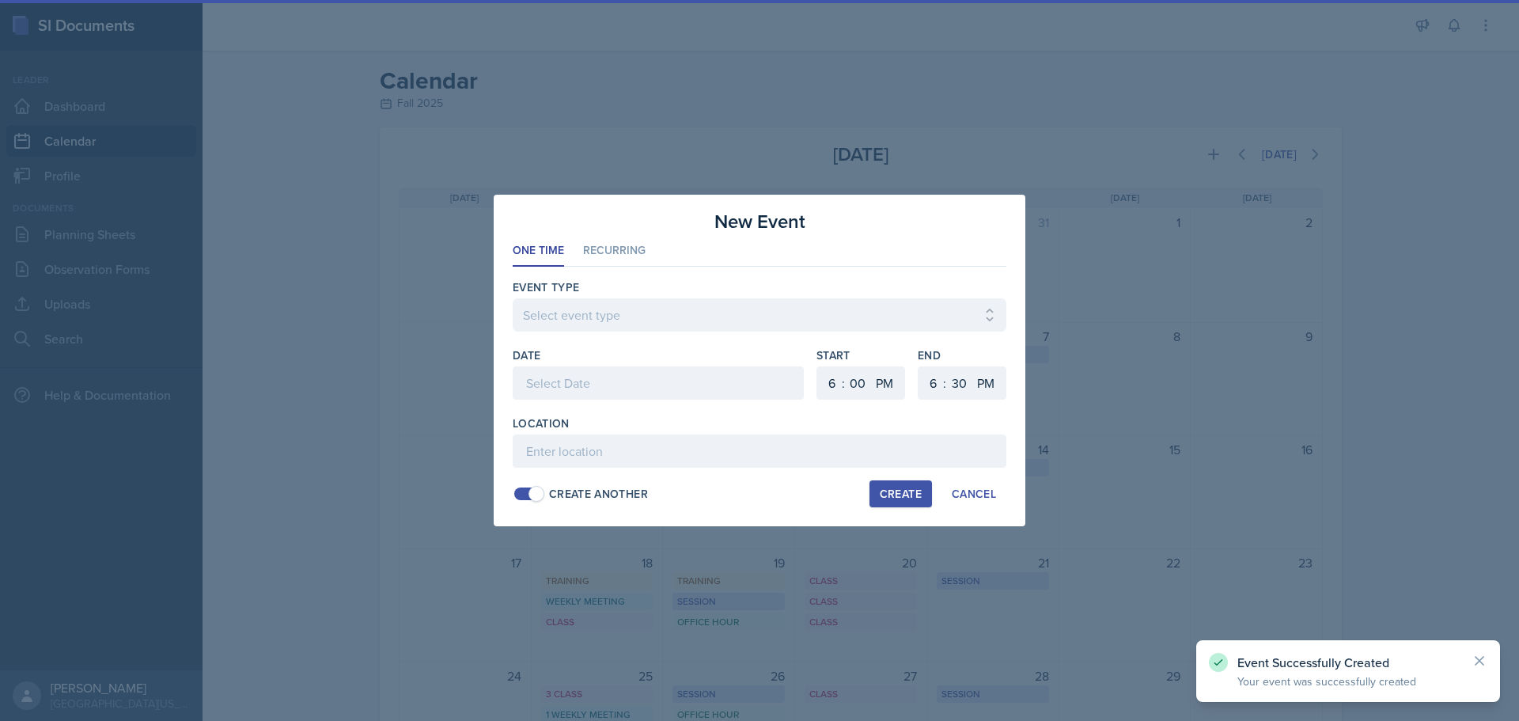
click at [664, 388] on div at bounding box center [658, 382] width 291 height 33
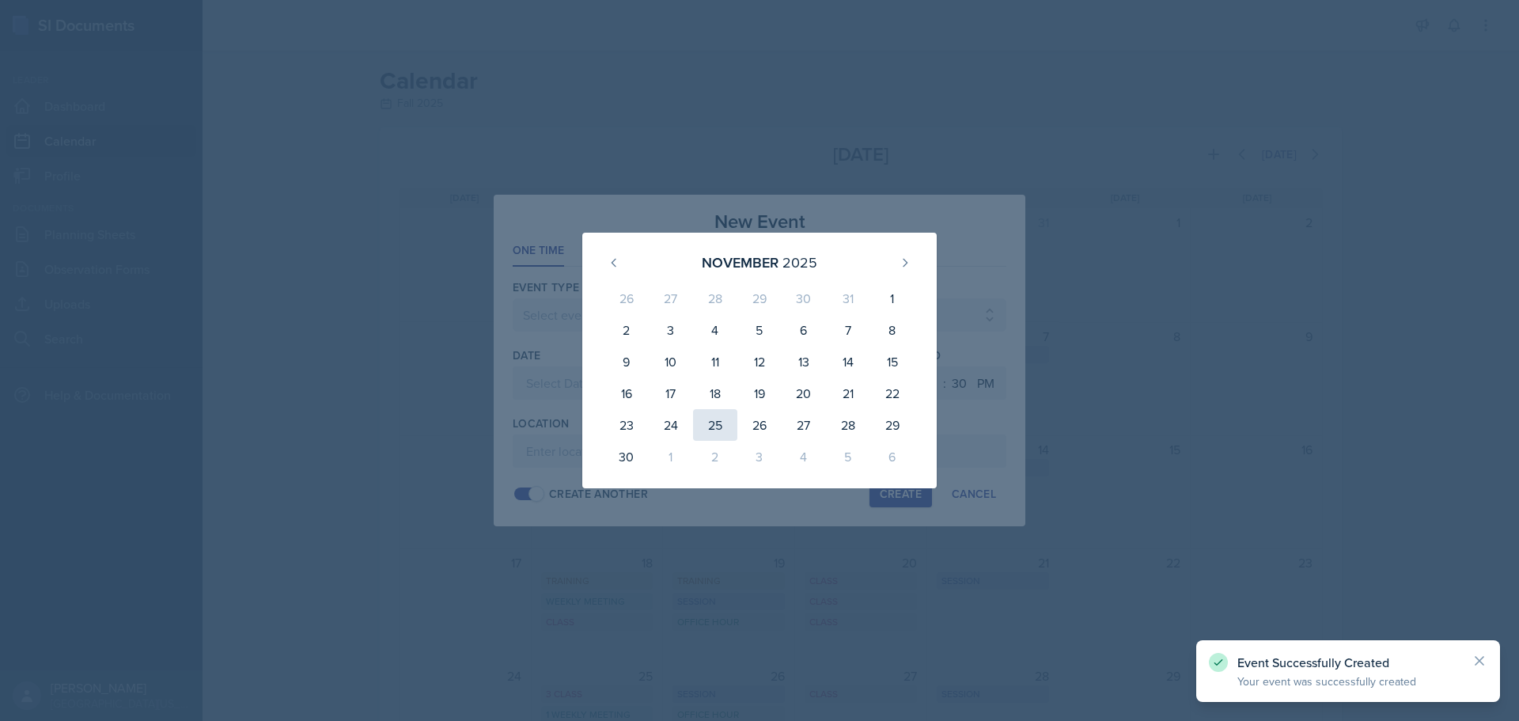
click at [724, 426] on div "25" at bounding box center [715, 425] width 44 height 32
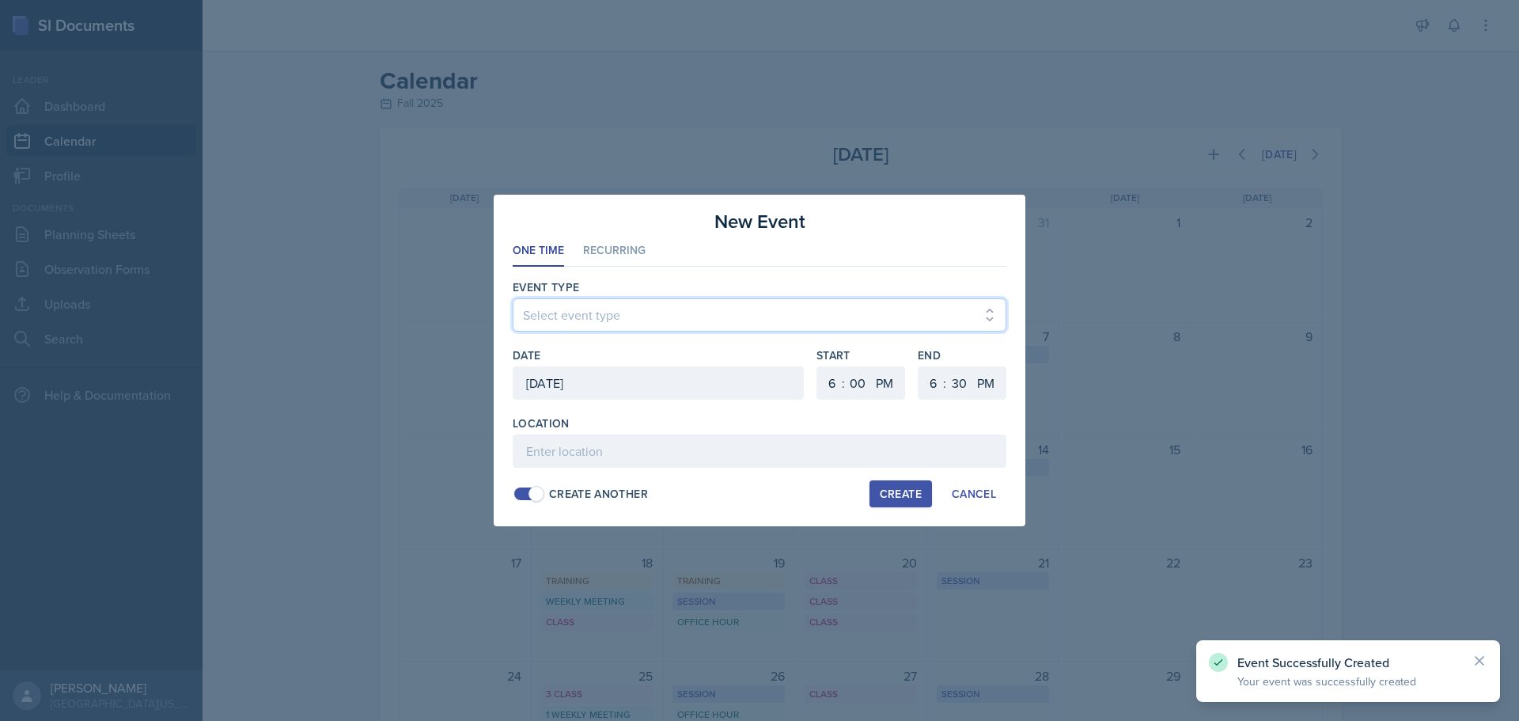
click at [635, 313] on select "Select event type Admin Office Hour Cal Workshop Class Class Announcement LA Pe…" at bounding box center [760, 314] width 494 height 33
click at [513, 298] on select "Select event type Admin Office Hour Cal Workshop Class Class Announcement LA Pe…" at bounding box center [760, 314] width 494 height 33
click at [835, 378] on select "1 2 3 4 5 6 7 8 9 10 11 12" at bounding box center [829, 382] width 25 height 33
click at [817, 366] on select "1 2 3 4 5 6 7 8 9 10 11 12" at bounding box center [829, 382] width 25 height 33
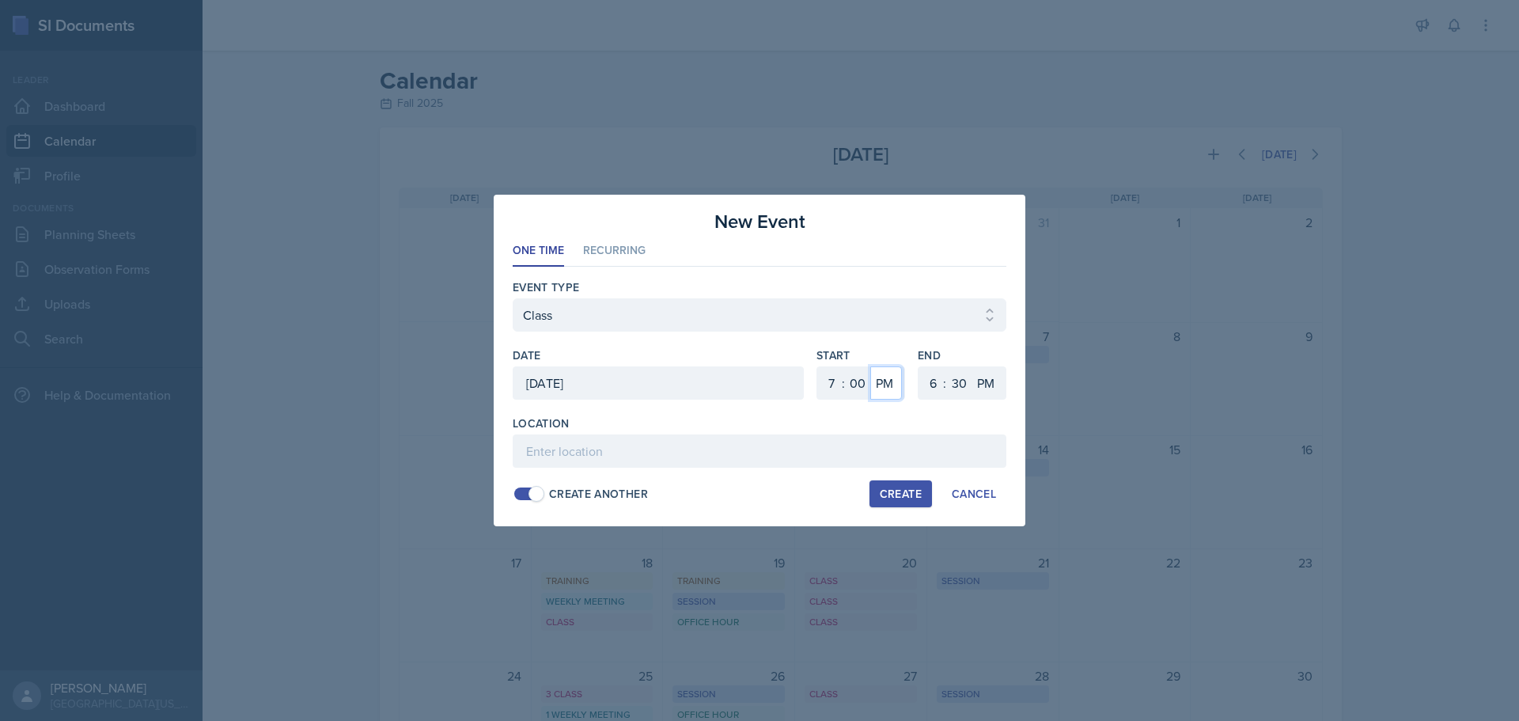
drag, startPoint x: 886, startPoint y: 389, endPoint x: 883, endPoint y: 399, distance: 10.0
click at [885, 389] on select "AM PM" at bounding box center [886, 382] width 32 height 33
click at [870, 366] on select "AM PM" at bounding box center [886, 382] width 32 height 33
click at [937, 382] on select "1 2 3 4 5 6 7 8 9 10 11 12" at bounding box center [930, 382] width 25 height 33
click at [918, 366] on select "1 2 3 4 5 6 7 8 9 10 11 12" at bounding box center [930, 382] width 25 height 33
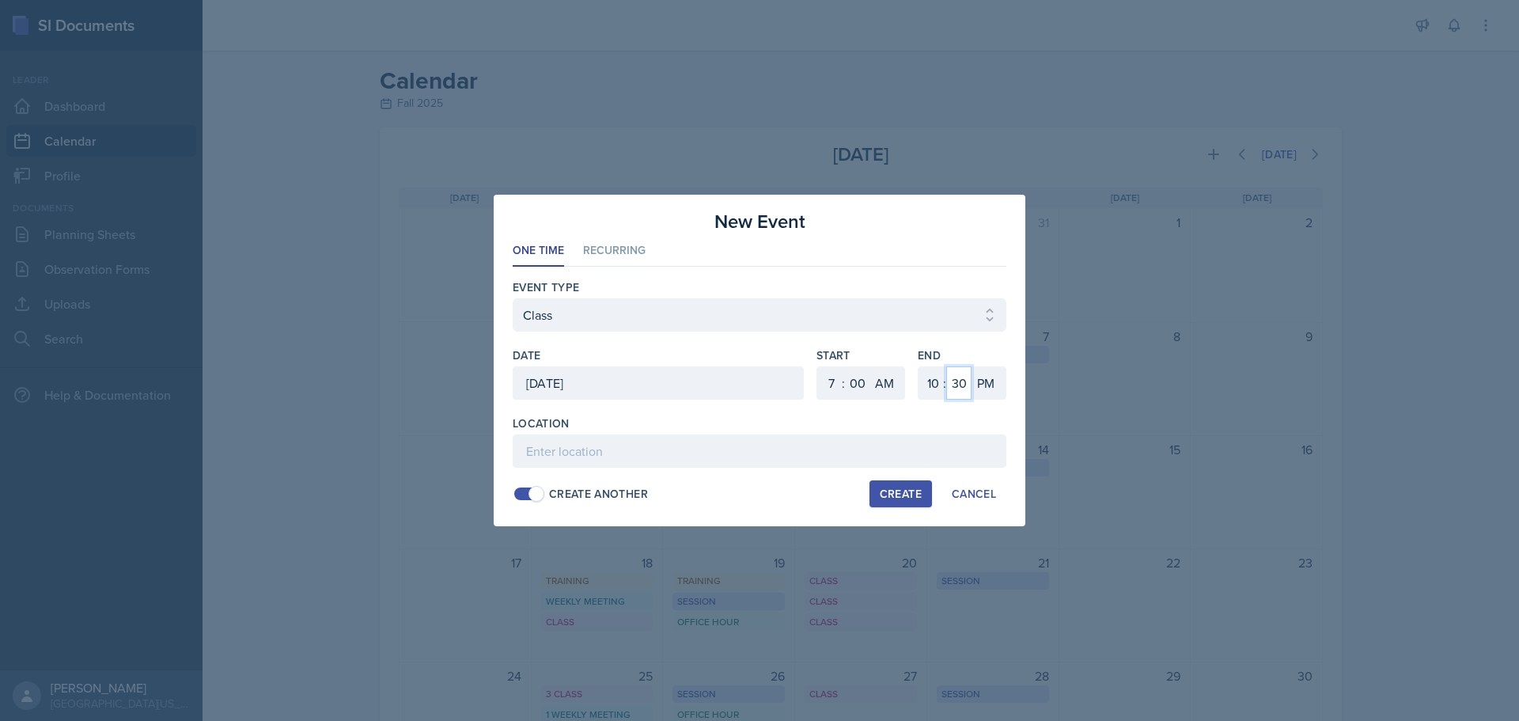
click at [953, 381] on select "00 05 10 15 20 25 30 35 40 45 50 55" at bounding box center [958, 382] width 25 height 33
click at [946, 366] on select "00 05 10 15 20 25 30 35 40 45 50 55" at bounding box center [958, 382] width 25 height 33
click at [939, 442] on input at bounding box center [760, 450] width 494 height 33
click at [897, 491] on div "Create" at bounding box center [901, 493] width 42 height 13
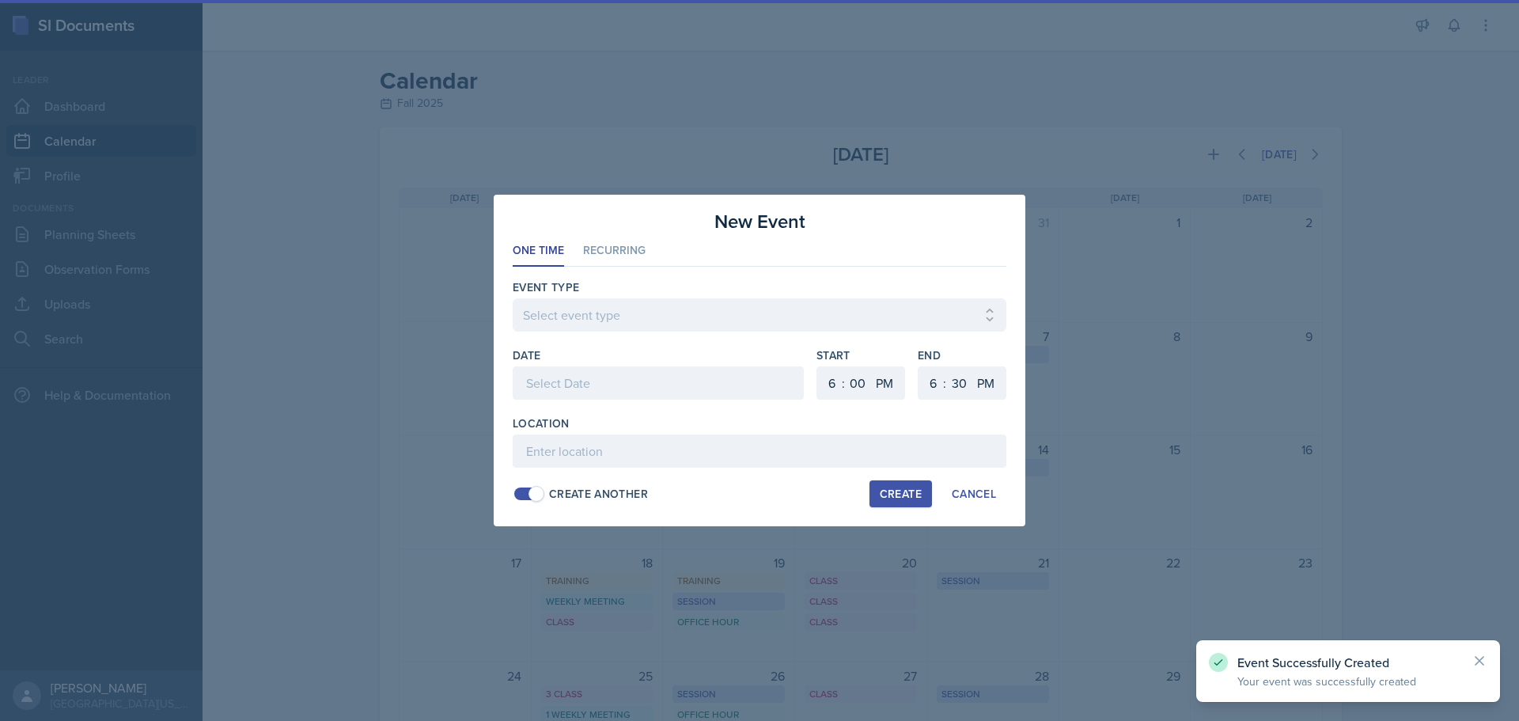
click at [621, 381] on div at bounding box center [658, 382] width 291 height 33
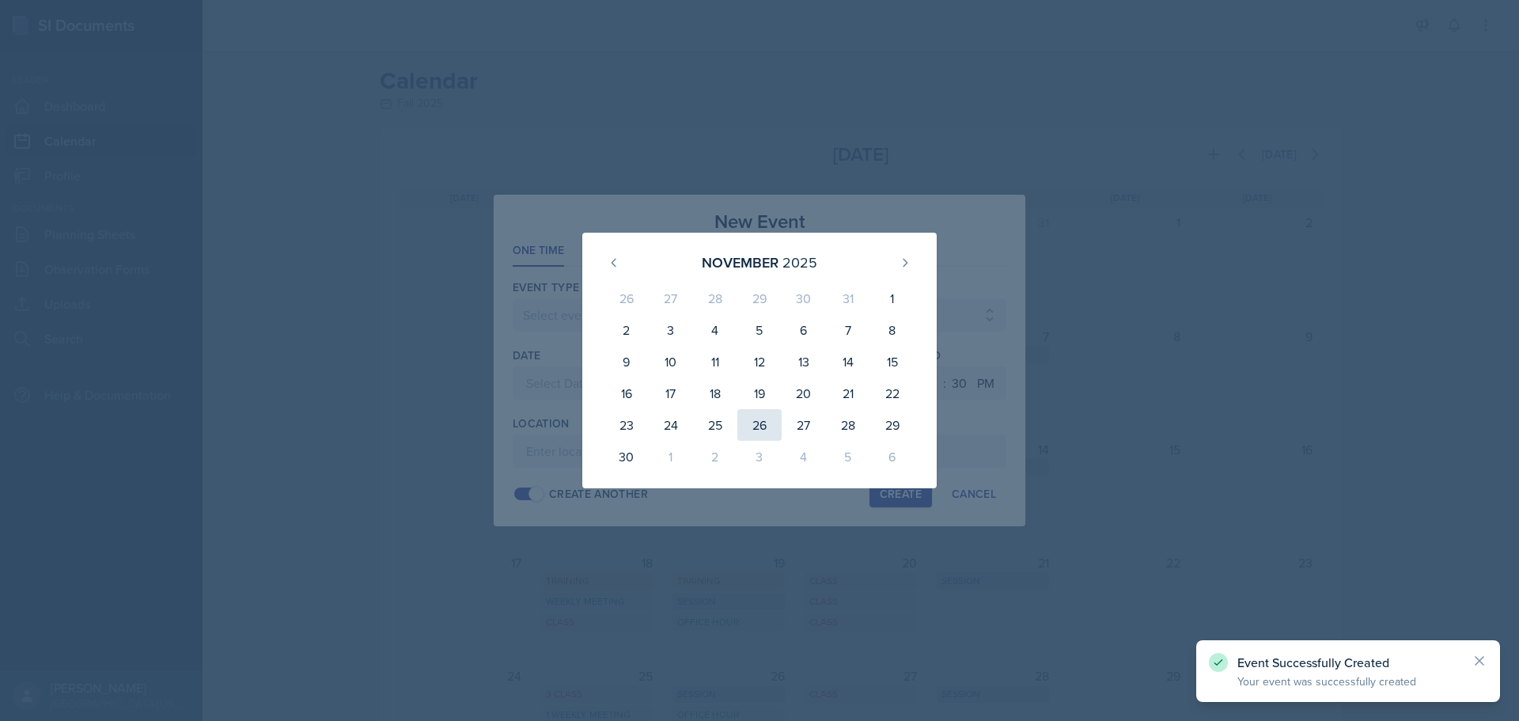
click at [751, 421] on div "26" at bounding box center [759, 425] width 44 height 32
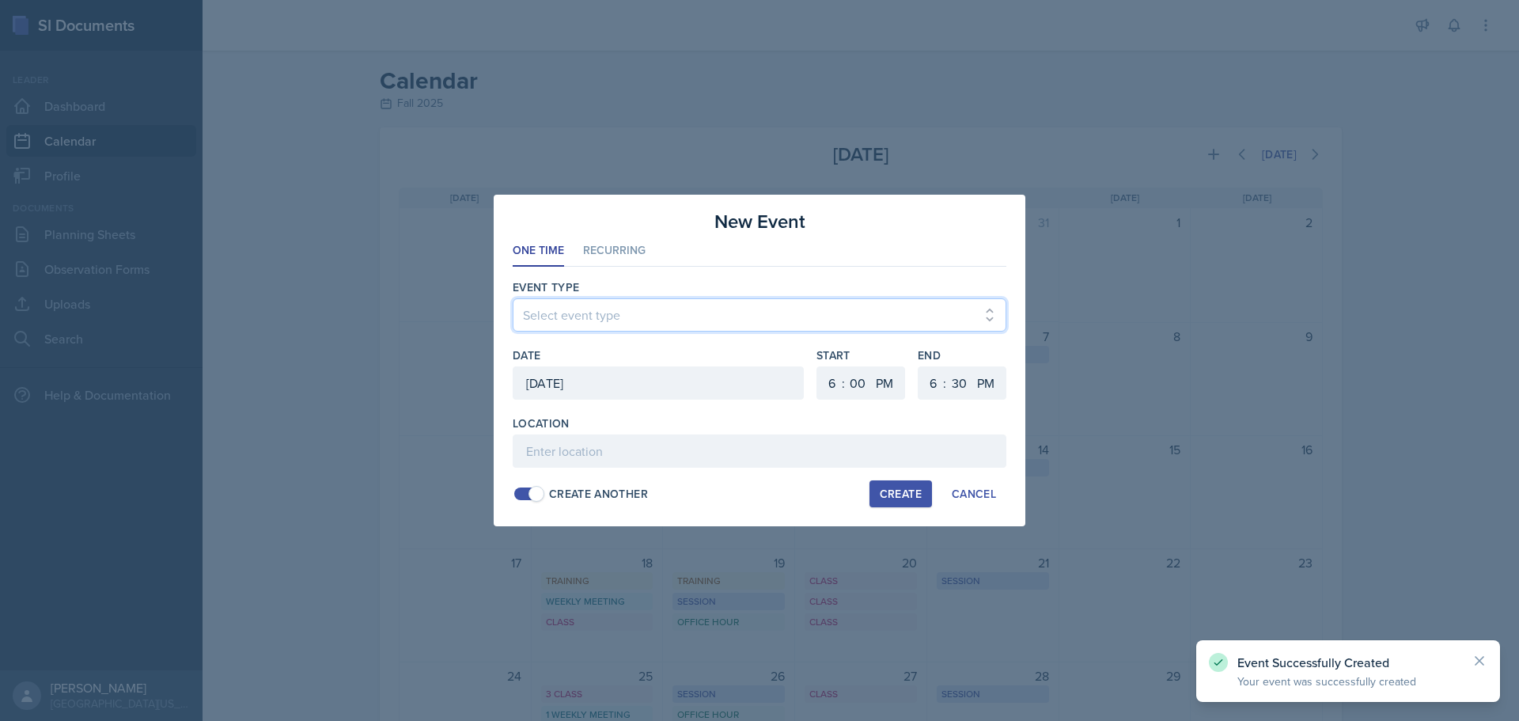
click at [660, 308] on select "Select event type Admin Office Hour Cal Workshop Class Class Announcement LA Pe…" at bounding box center [760, 314] width 494 height 33
click at [513, 298] on select "Select event type Admin Office Hour Cal Workshop Class Class Announcement LA Pe…" at bounding box center [760, 314] width 494 height 33
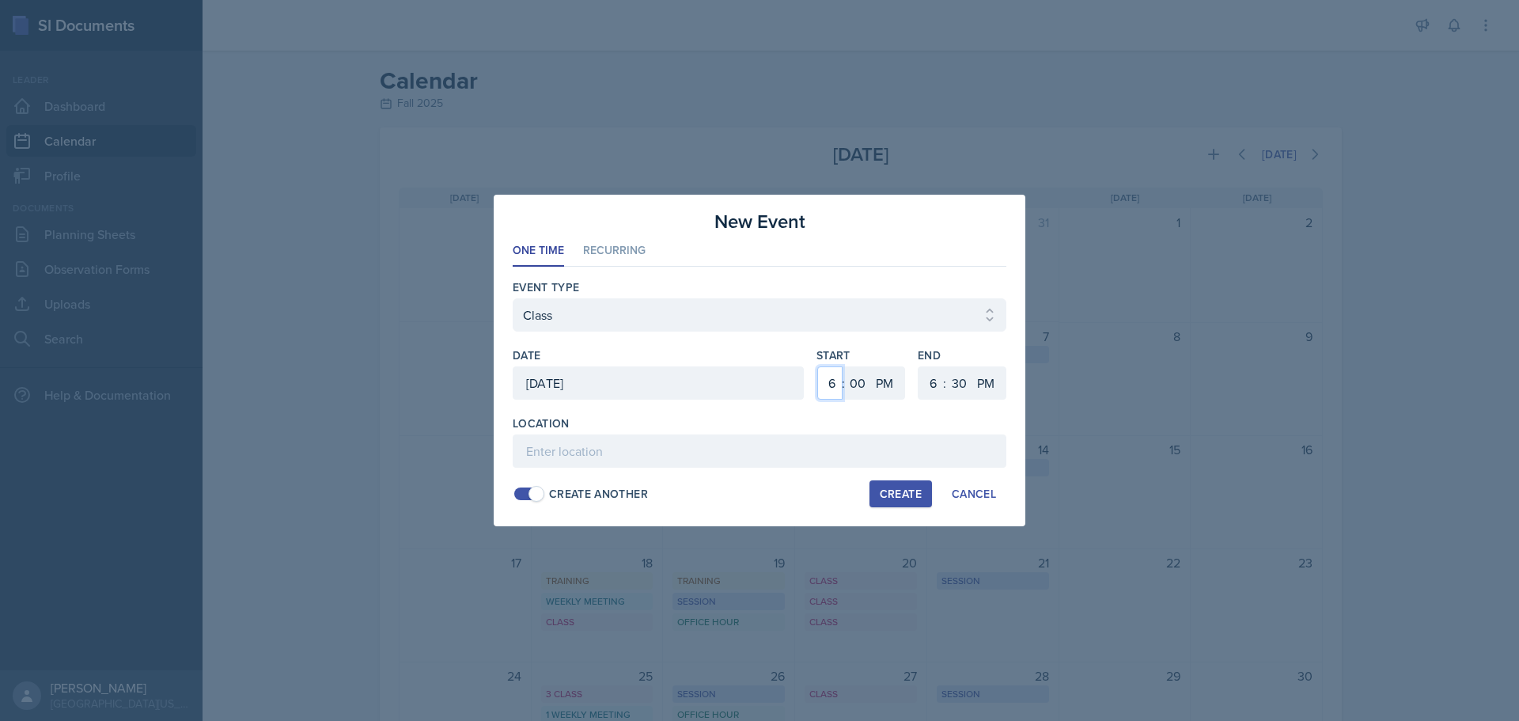
click at [824, 382] on select "1 2 3 4 5 6 7 8 9 10 11 12" at bounding box center [829, 382] width 25 height 33
click at [817, 366] on select "1 2 3 4 5 6 7 8 9 10 11 12" at bounding box center [829, 382] width 25 height 33
drag, startPoint x: 884, startPoint y: 369, endPoint x: 895, endPoint y: 381, distance: 16.8
click at [884, 369] on select "AM PM" at bounding box center [886, 382] width 32 height 33
click at [870, 366] on select "AM PM" at bounding box center [886, 382] width 32 height 33
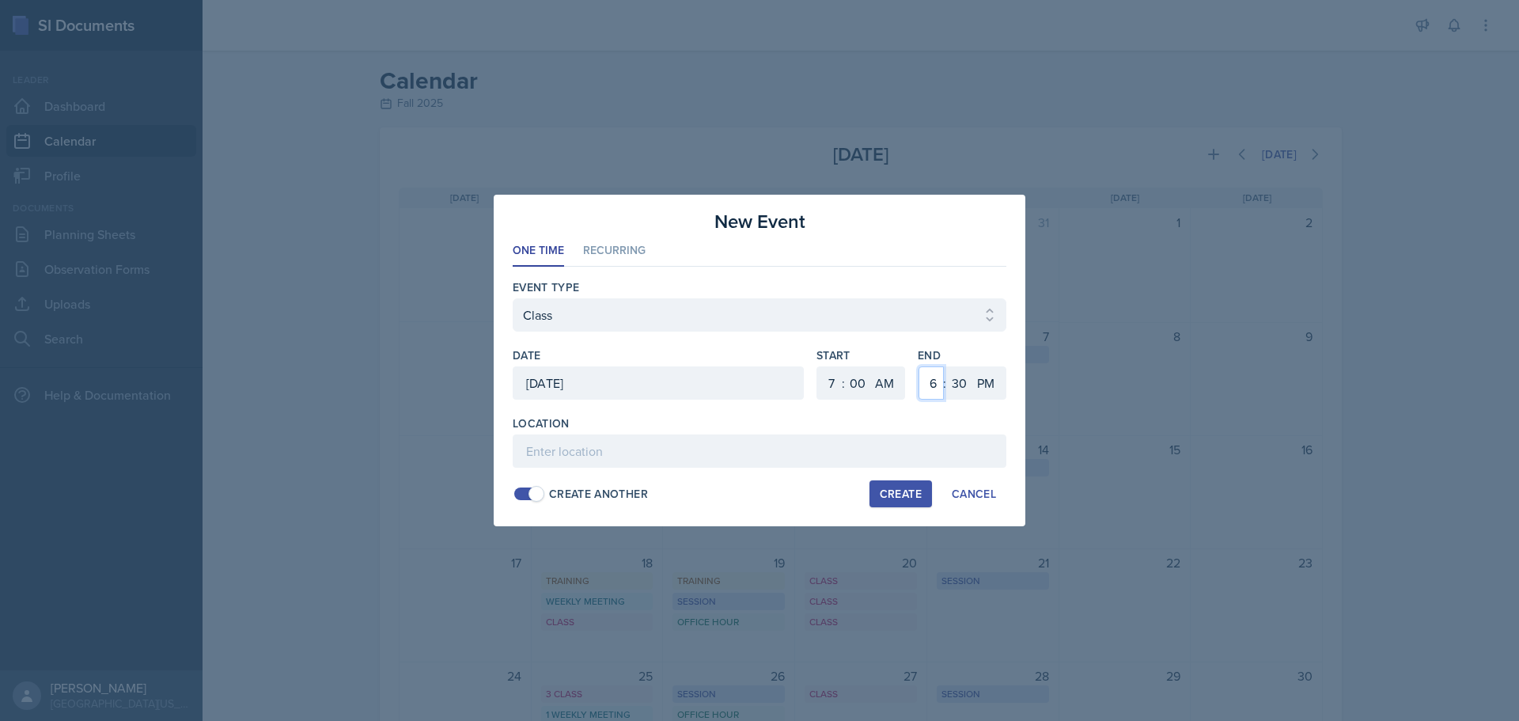
click at [936, 380] on select "1 2 3 4 5 6 7 8 9 10 11 12" at bounding box center [930, 382] width 25 height 33
click at [918, 366] on select "1 2 3 4 5 6 7 8 9 10 11 12" at bounding box center [930, 382] width 25 height 33
click at [957, 385] on select "00 05 10 15 20 25 30 35 40 45 50 55" at bounding box center [958, 382] width 25 height 33
click at [946, 366] on select "00 05 10 15 20 25 30 35 40 45 50 55" at bounding box center [958, 382] width 25 height 33
click at [929, 460] on input at bounding box center [760, 450] width 494 height 33
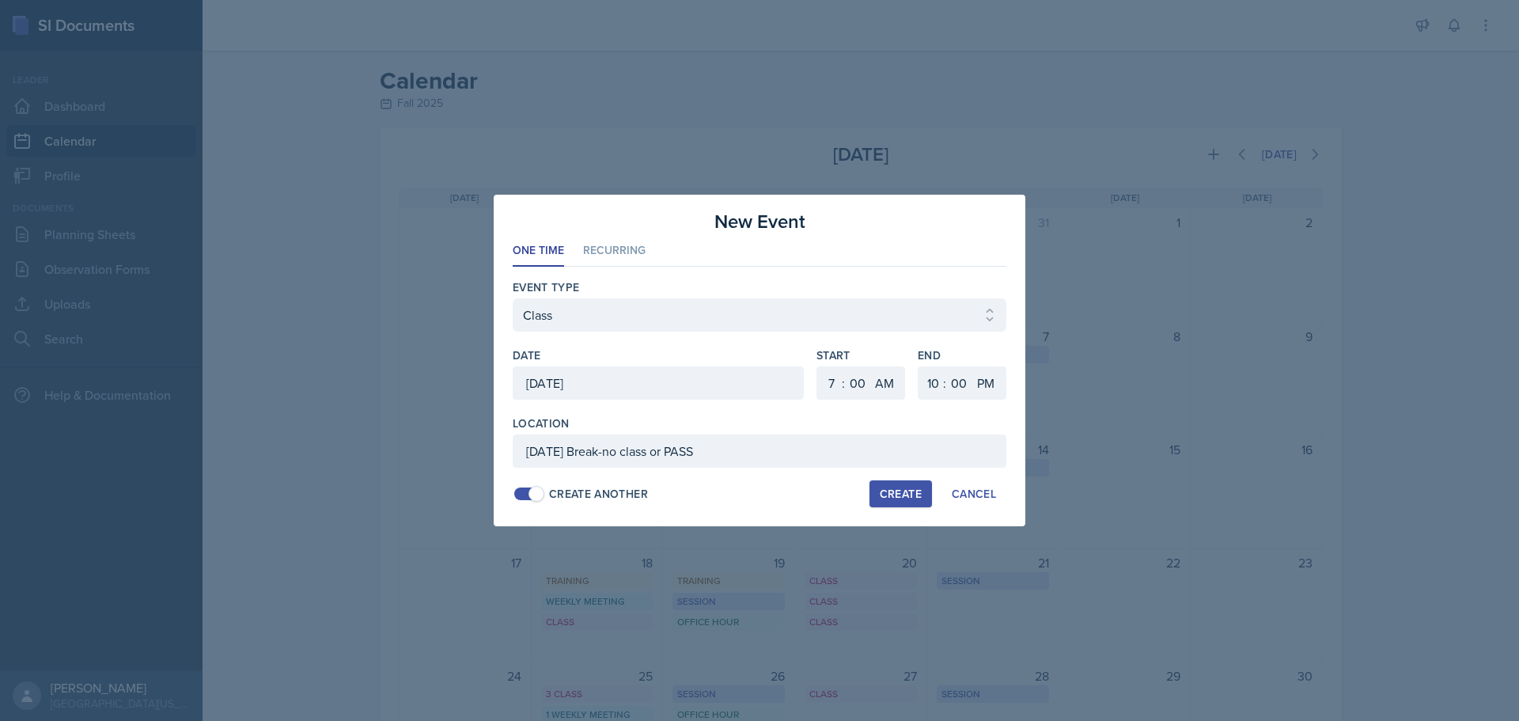
click at [888, 495] on div "Create" at bounding box center [901, 493] width 42 height 13
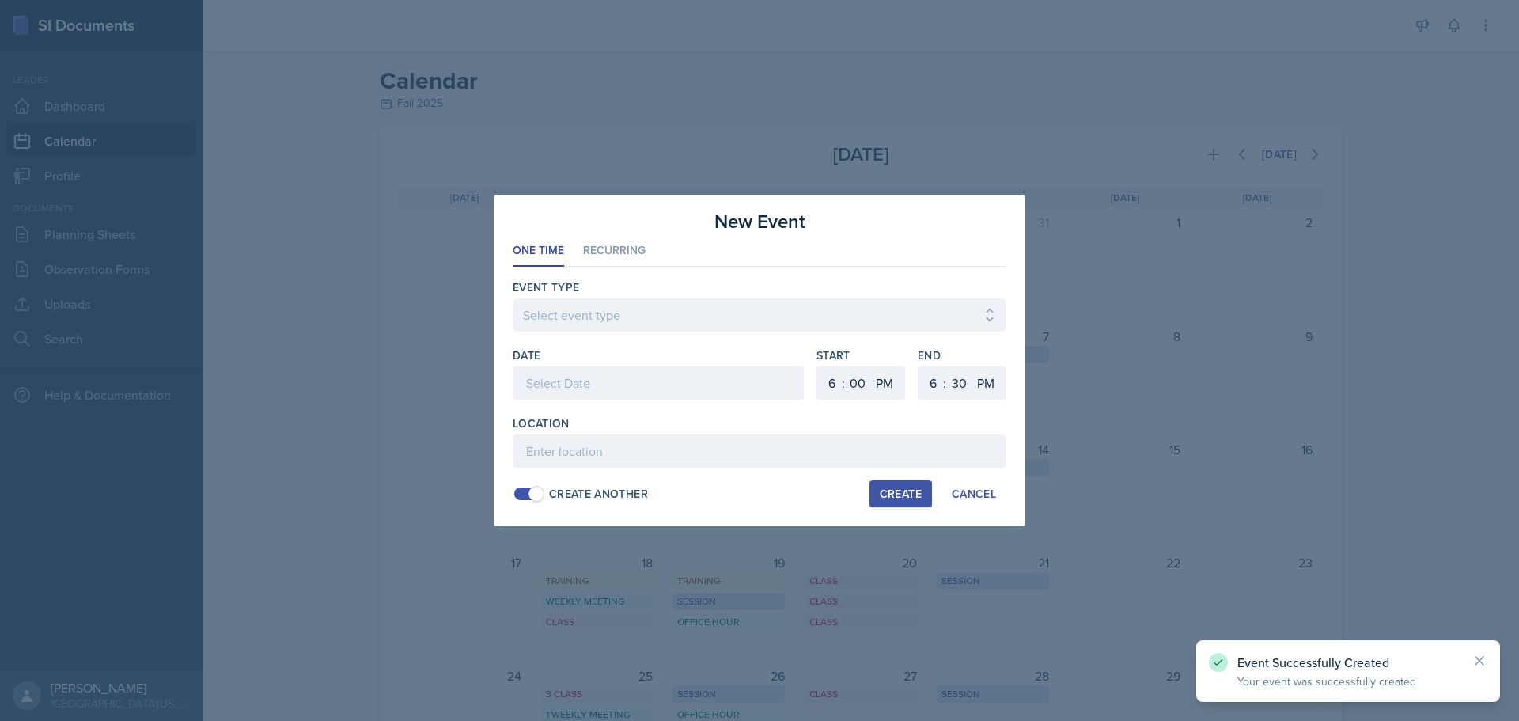
click at [557, 366] on div at bounding box center [658, 382] width 291 height 33
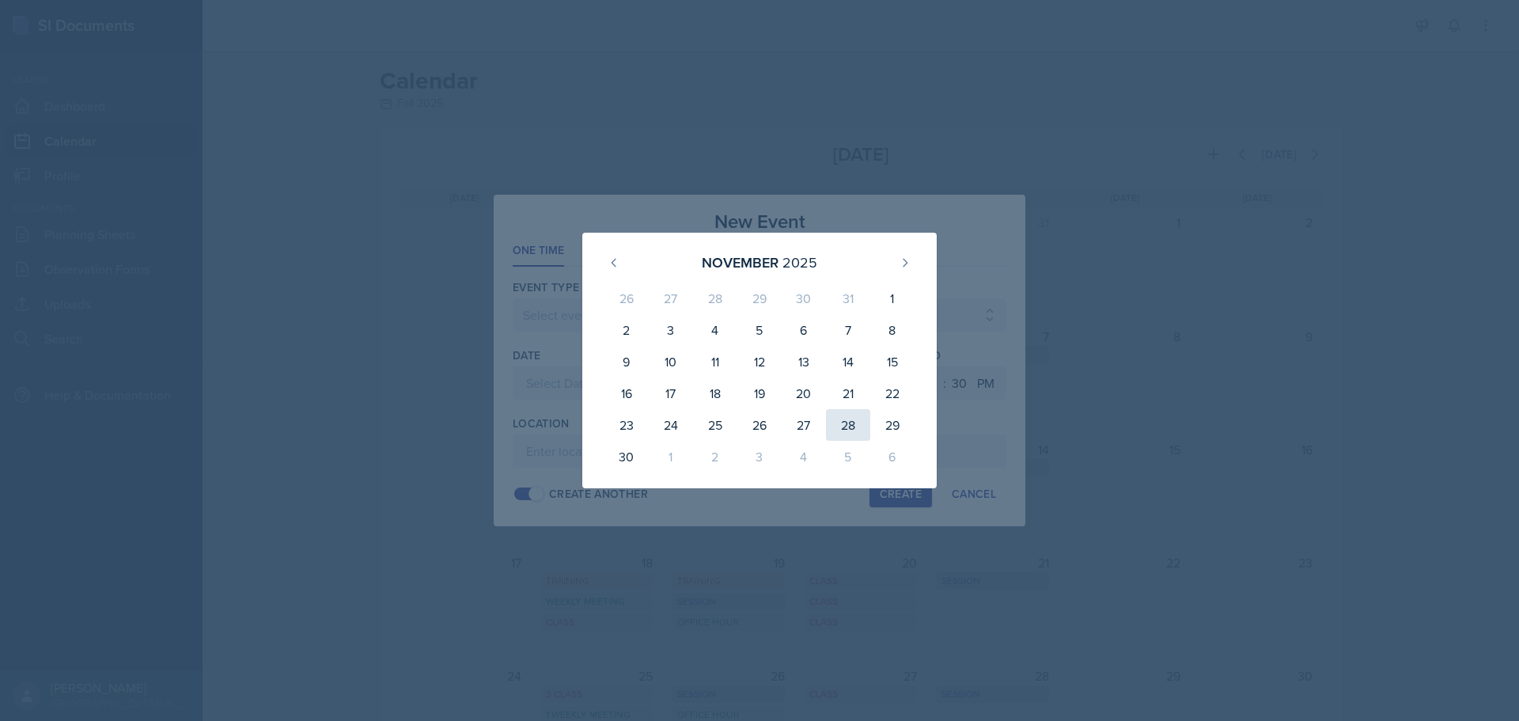
click at [843, 422] on div "28" at bounding box center [848, 425] width 44 height 32
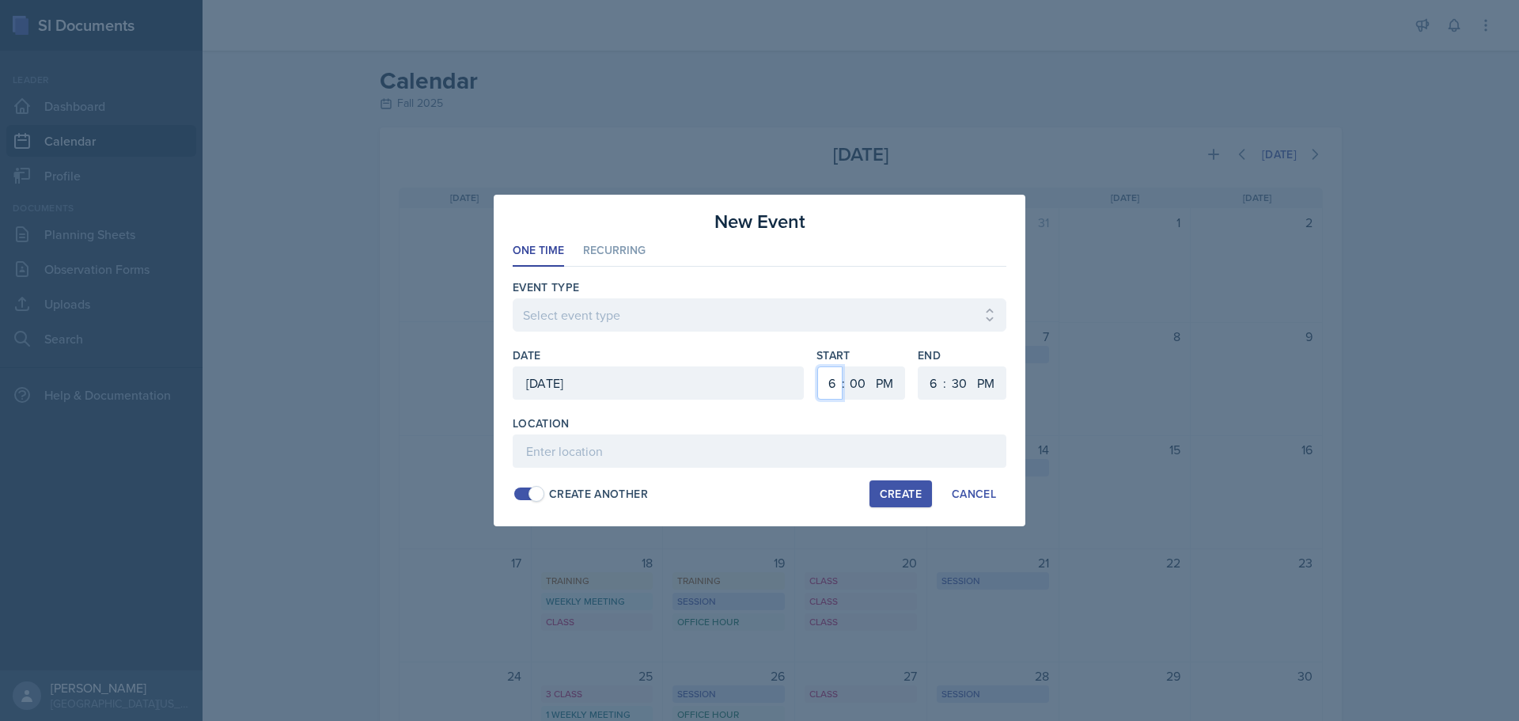
click at [832, 385] on select "1 2 3 4 5 6 7 8 9 10 11 12" at bounding box center [829, 382] width 25 height 33
click at [817, 366] on select "1 2 3 4 5 6 7 8 9 10 11 12" at bounding box center [829, 382] width 25 height 33
click at [924, 385] on select "1 2 3 4 5 6 7 8 9 10 11 12" at bounding box center [930, 382] width 25 height 33
click at [918, 366] on select "1 2 3 4 5 6 7 8 9 10 11 12" at bounding box center [930, 382] width 25 height 33
click at [964, 385] on select "00 05 10 15 20 25 30 35 40 45 50 55" at bounding box center [958, 382] width 25 height 33
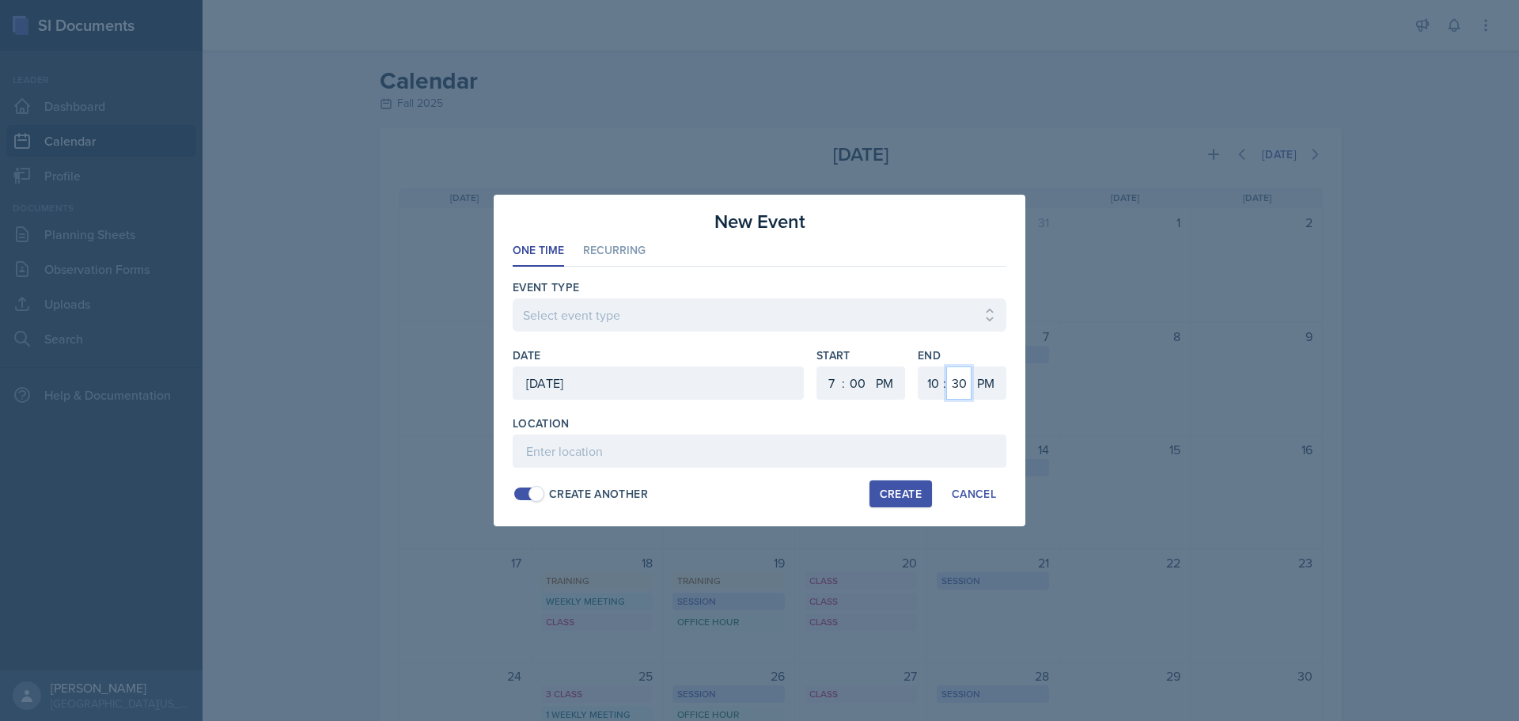
click at [946, 366] on select "00 05 10 15 20 25 30 35 40 45 50 55" at bounding box center [958, 382] width 25 height 33
click at [895, 381] on select "AM PM" at bounding box center [886, 382] width 32 height 33
click at [870, 366] on select "AM PM" at bounding box center [886, 382] width 32 height 33
click at [818, 312] on select "Select event type Admin Office Hour Cal Workshop Class Class Announcement LA Pe…" at bounding box center [760, 314] width 494 height 33
click at [513, 298] on select "Select event type Admin Office Hour Cal Workshop Class Class Announcement LA Pe…" at bounding box center [760, 314] width 494 height 33
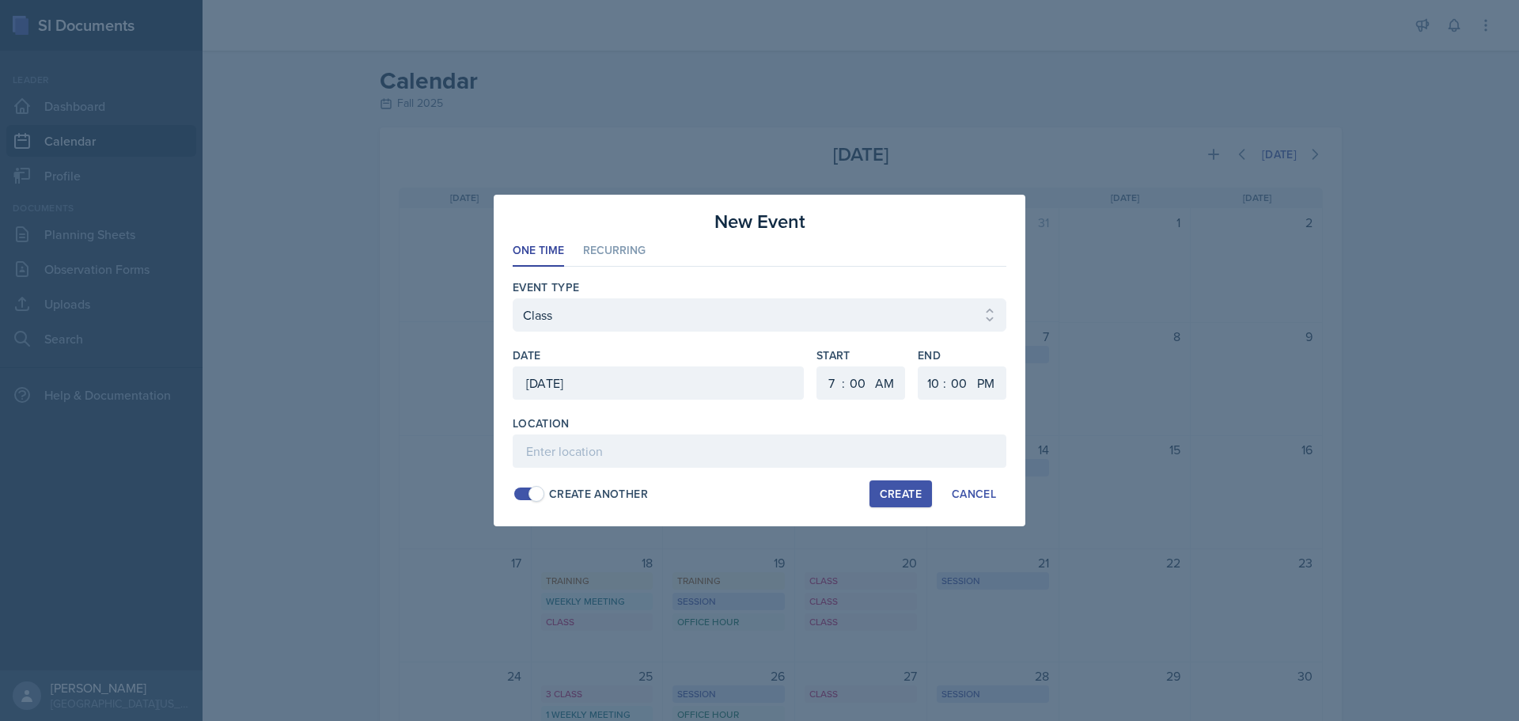
click at [634, 408] on div at bounding box center [658, 407] width 291 height 16
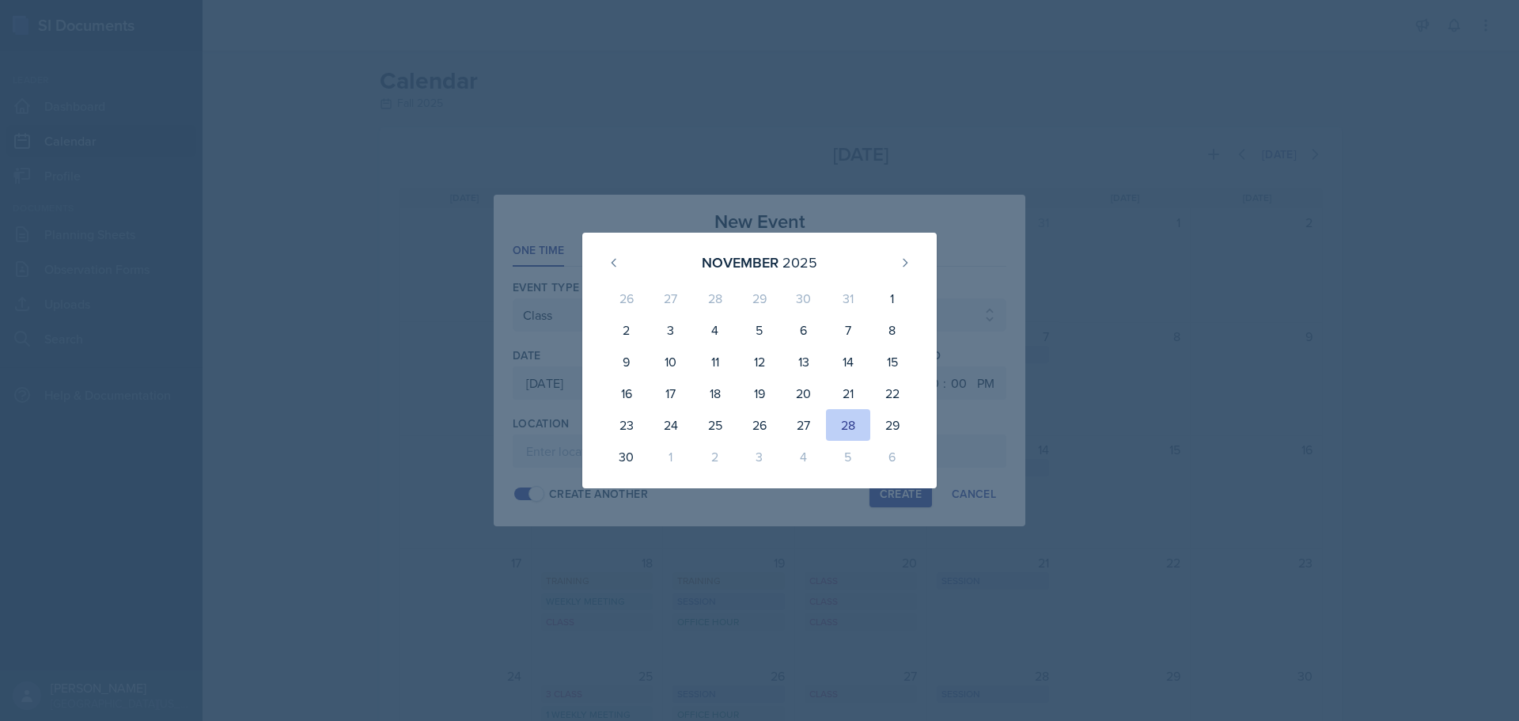
click at [508, 441] on div at bounding box center [759, 360] width 1519 height 721
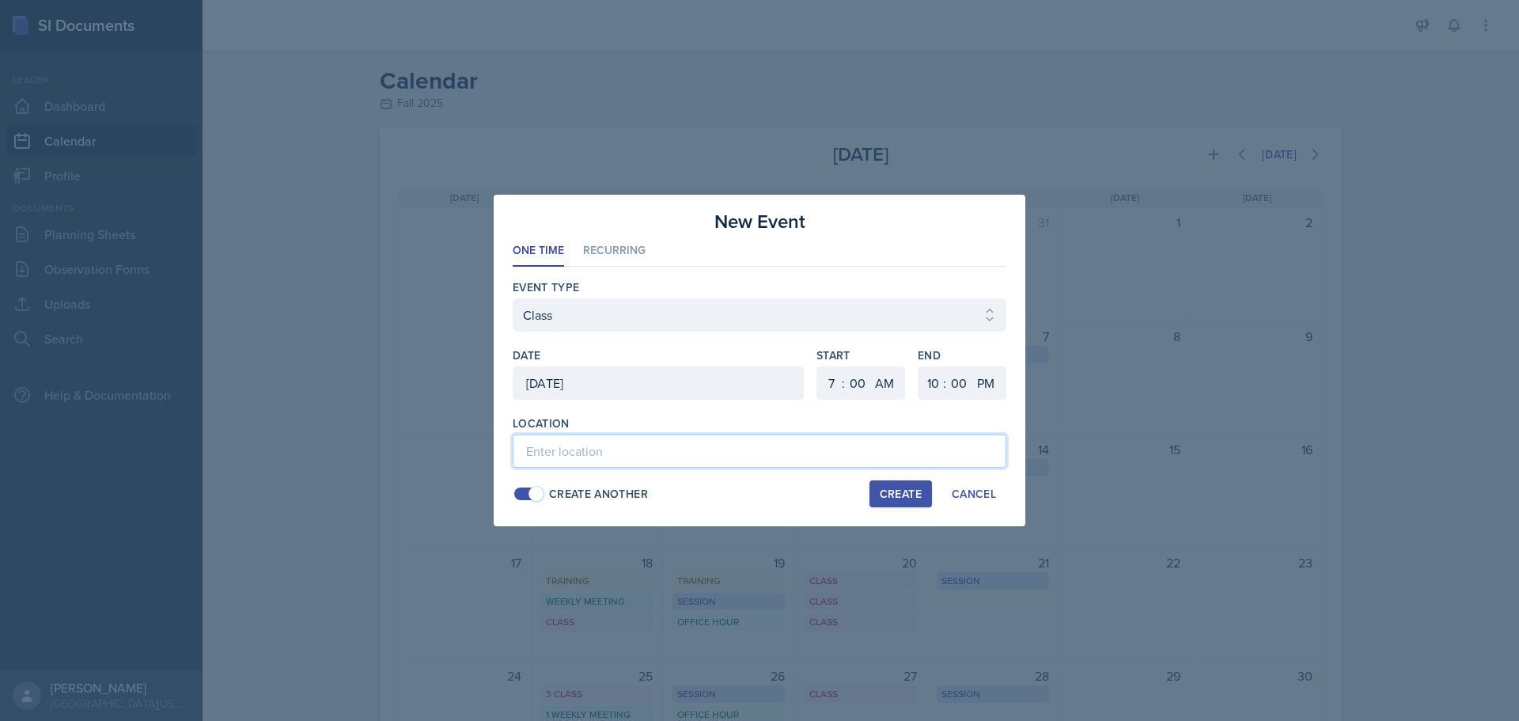
click at [604, 451] on input at bounding box center [760, 450] width 494 height 33
click at [888, 487] on div "Create" at bounding box center [901, 493] width 42 height 13
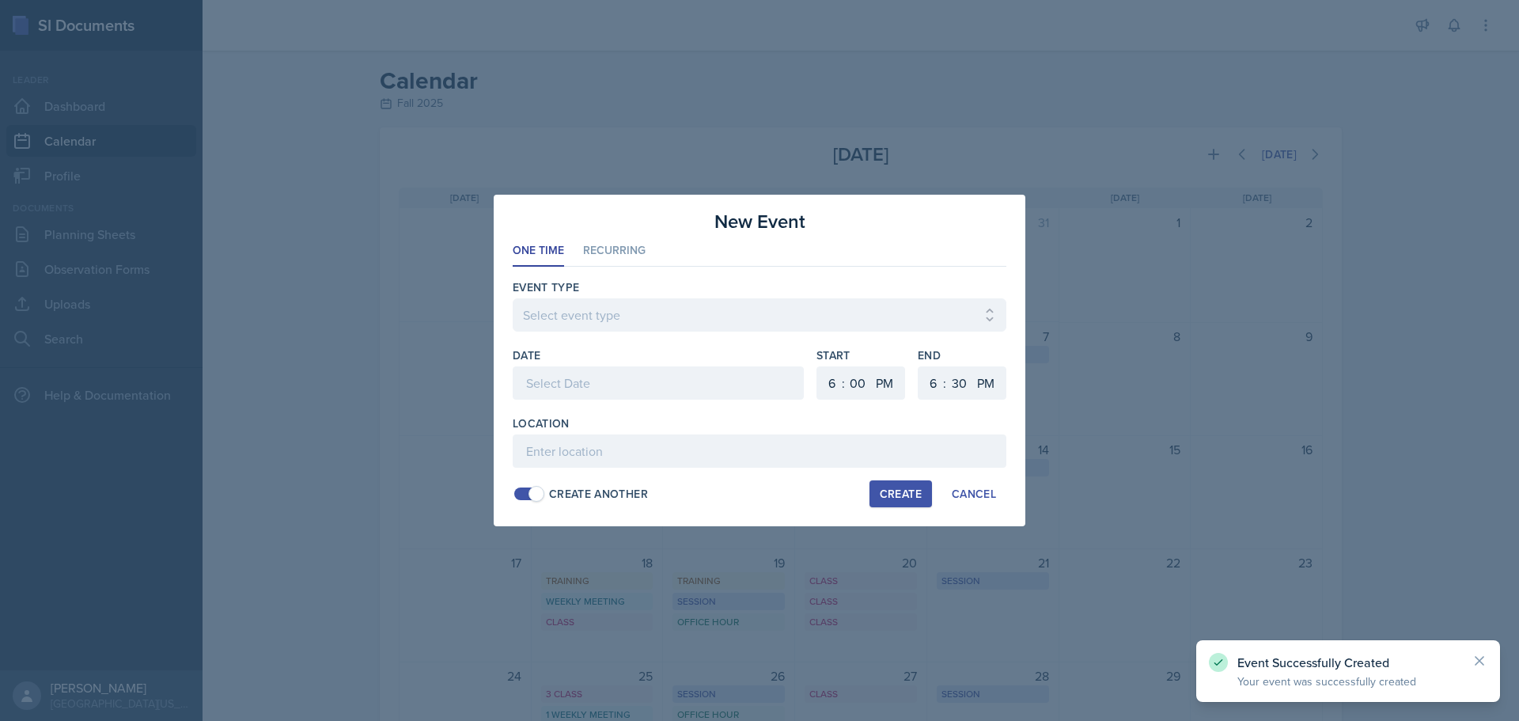
click at [612, 380] on div at bounding box center [658, 382] width 291 height 33
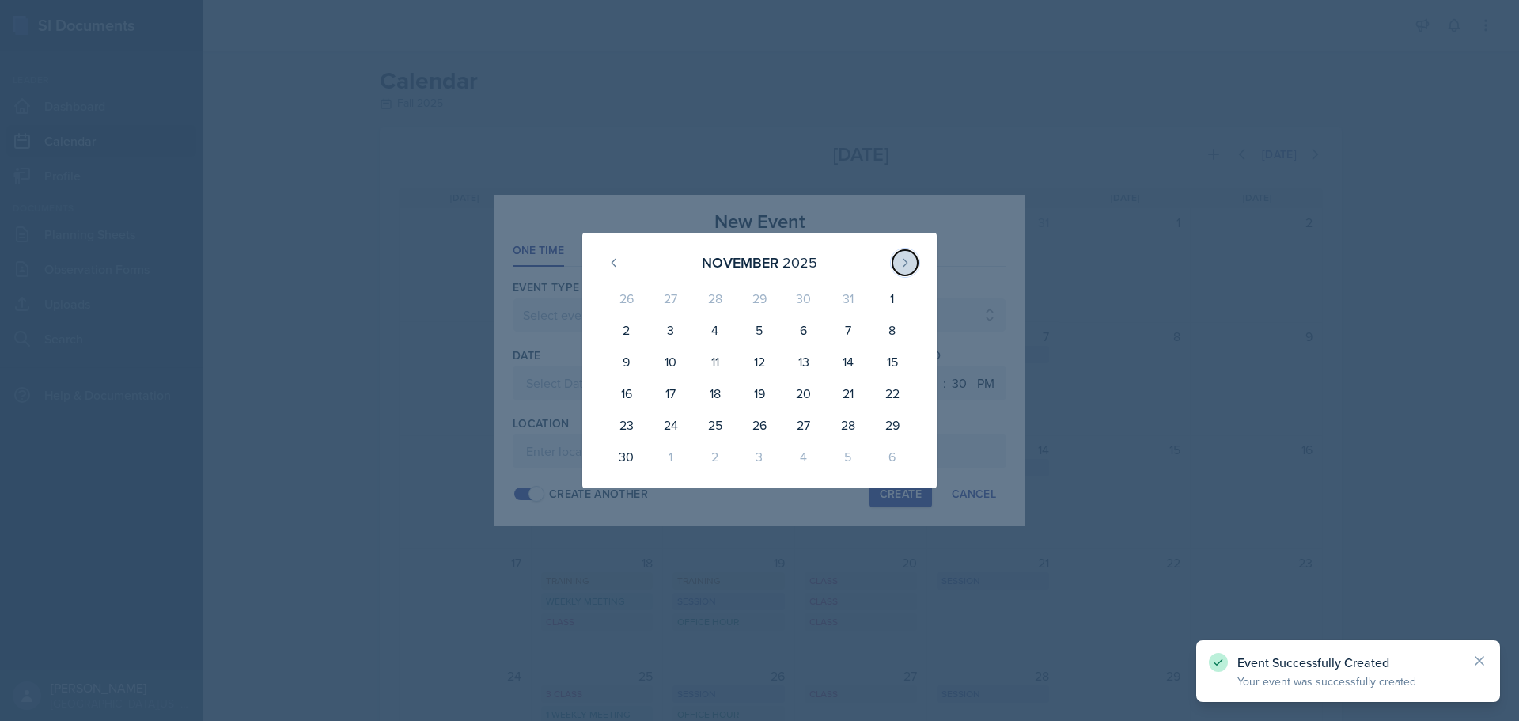
drag, startPoint x: 912, startPoint y: 259, endPoint x: 905, endPoint y: 264, distance: 8.6
click at [911, 261] on button at bounding box center [904, 262] width 25 height 25
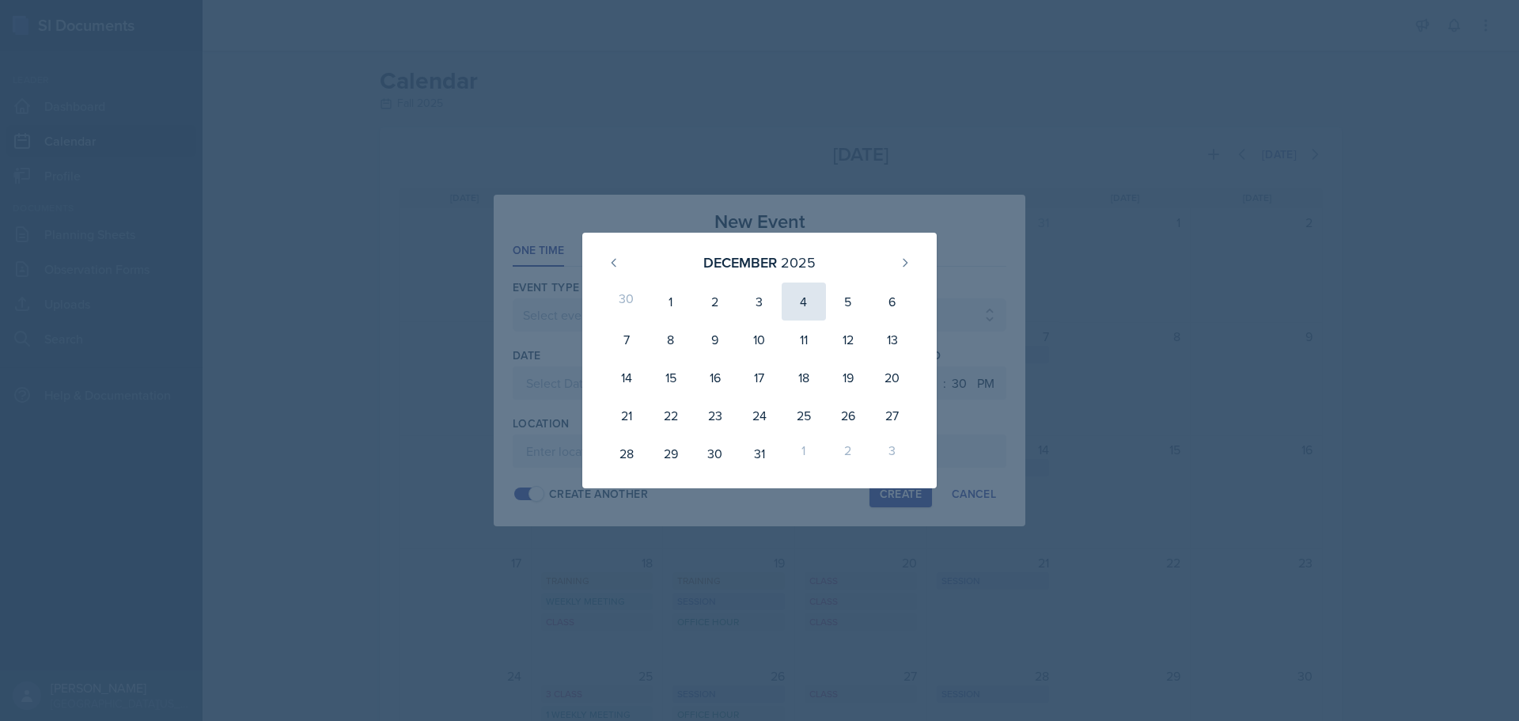
click at [801, 303] on div "4" at bounding box center [804, 301] width 44 height 38
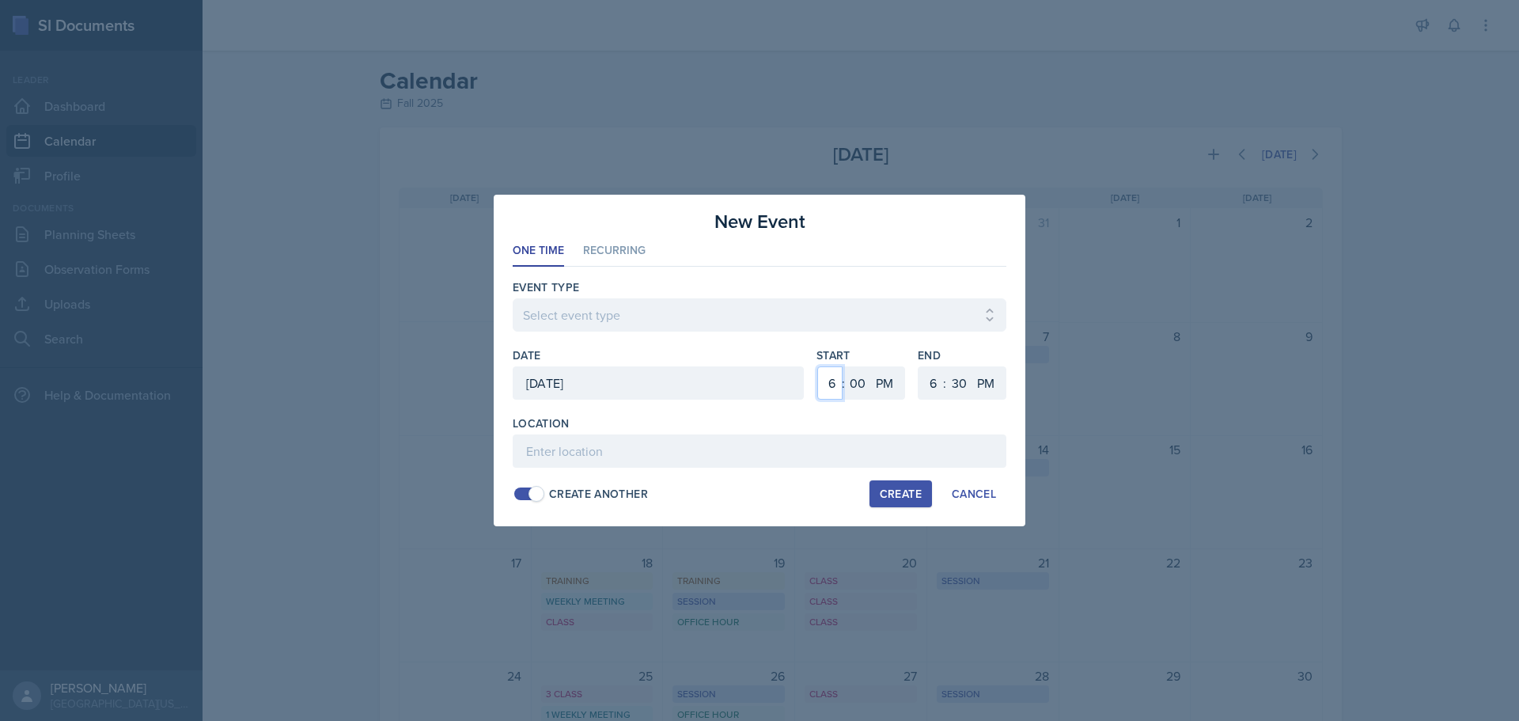
click at [829, 382] on select "1 2 3 4 5 6 7 8 9 10 11 12" at bounding box center [829, 382] width 25 height 33
click at [817, 366] on select "1 2 3 4 5 6 7 8 9 10 11 12" at bounding box center [829, 382] width 25 height 33
click at [926, 384] on select "1 2 3 4 5 6 7 8 9 10 11 12" at bounding box center [930, 382] width 25 height 33
click at [918, 366] on select "1 2 3 4 5 6 7 8 9 10 11 12" at bounding box center [930, 382] width 25 height 33
click at [961, 386] on select "00 05 10 15 20 25 30 35 40 45 50 55" at bounding box center [958, 382] width 25 height 33
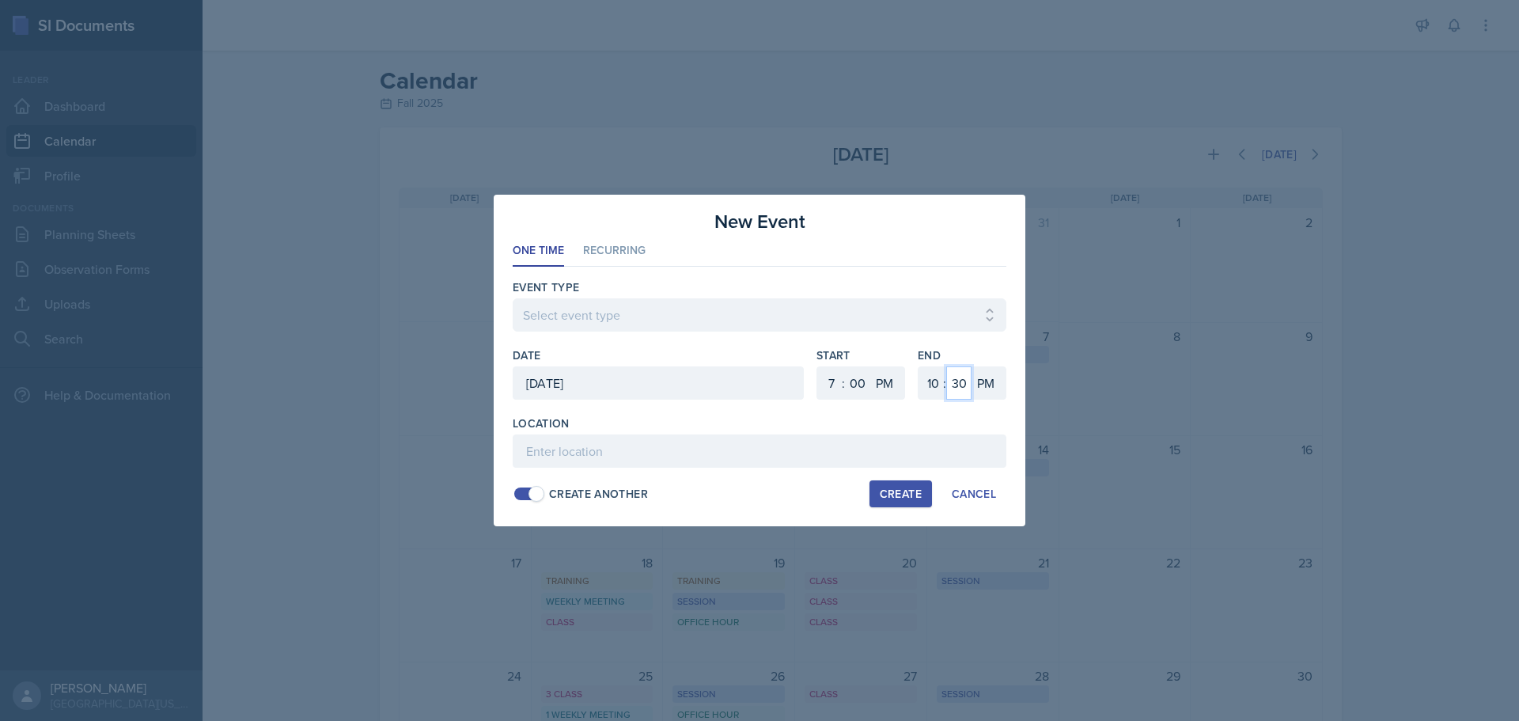
click at [946, 366] on select "00 05 10 15 20 25 30 35 40 45 50 55" at bounding box center [958, 382] width 25 height 33
click at [855, 324] on select "Select event type Admin Office Hour Cal Workshop Class Class Announcement LA Pe…" at bounding box center [760, 314] width 494 height 33
click at [513, 298] on select "Select event type Admin Office Hour Cal Workshop Class Class Announcement LA Pe…" at bounding box center [760, 314] width 494 height 33
click at [594, 445] on input at bounding box center [760, 450] width 494 height 33
click at [893, 388] on select "AM PM" at bounding box center [886, 382] width 32 height 33
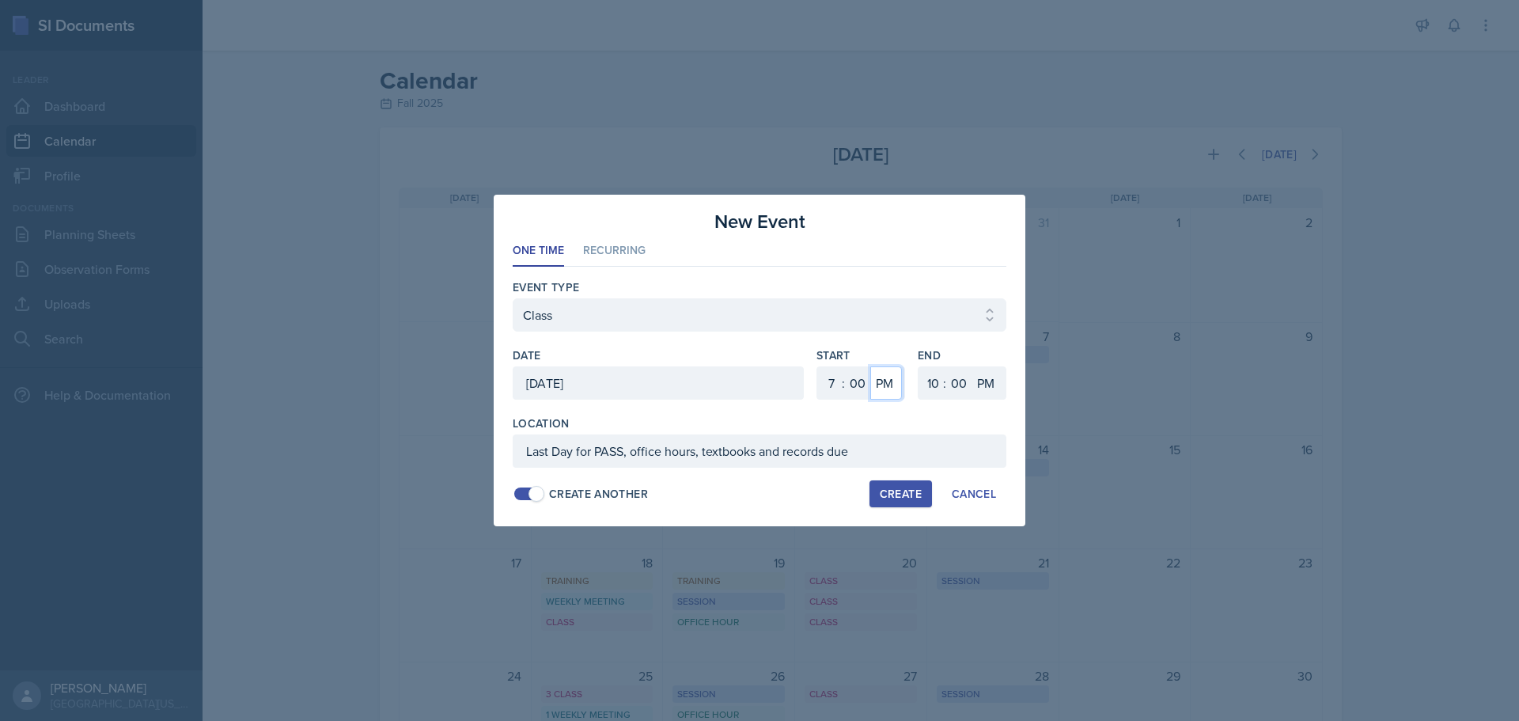
click at [870, 366] on select "AM PM" at bounding box center [886, 382] width 32 height 33
click at [885, 500] on div "Create" at bounding box center [901, 493] width 42 height 13
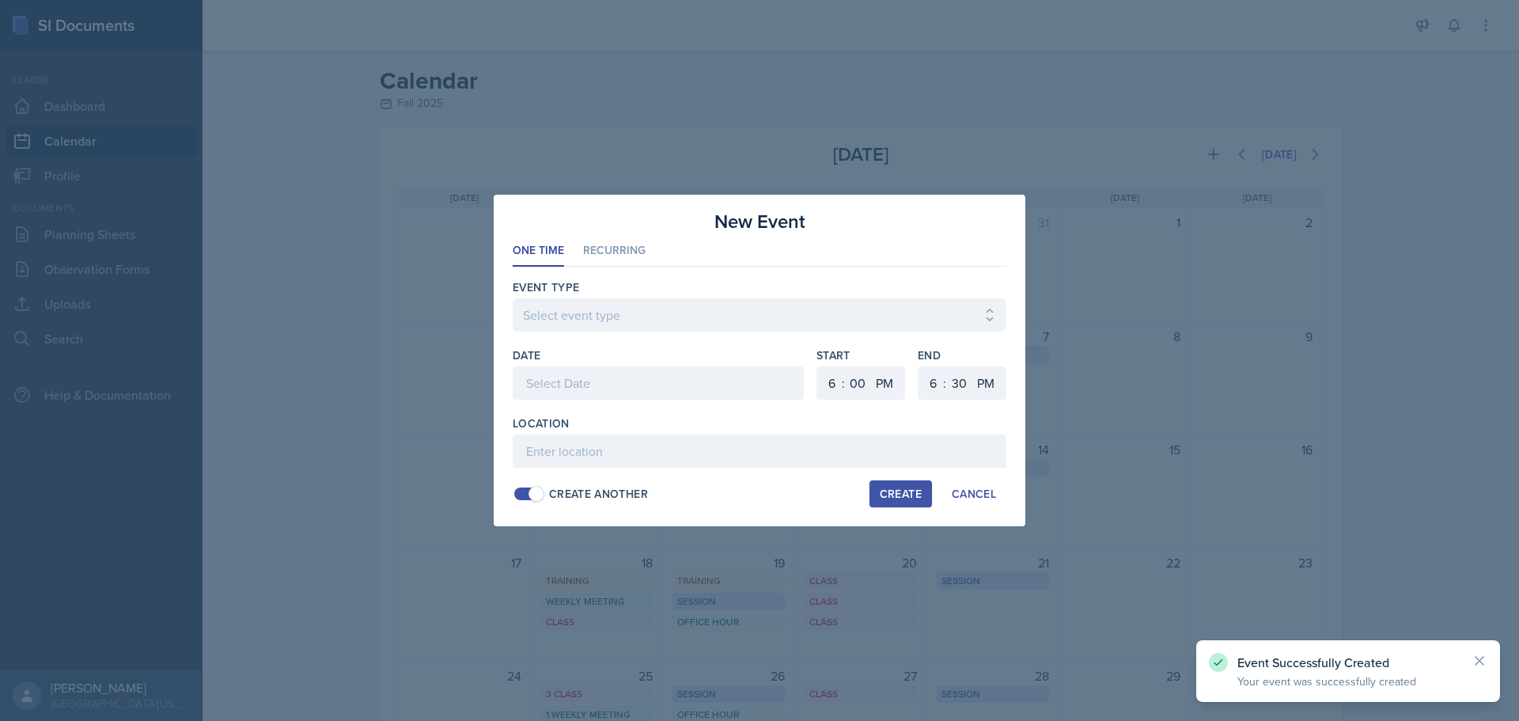
click at [526, 370] on div at bounding box center [658, 382] width 291 height 33
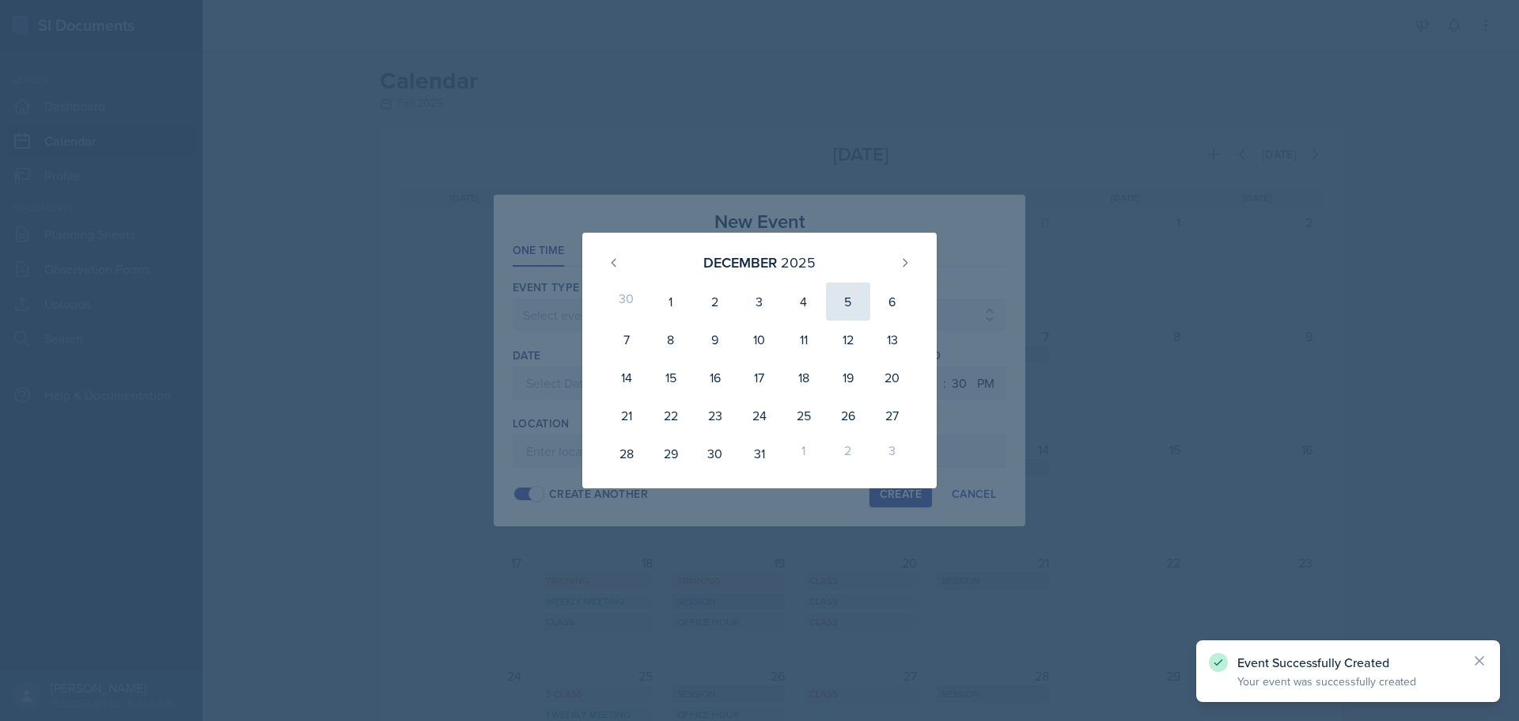
click at [842, 298] on div "5" at bounding box center [848, 301] width 44 height 38
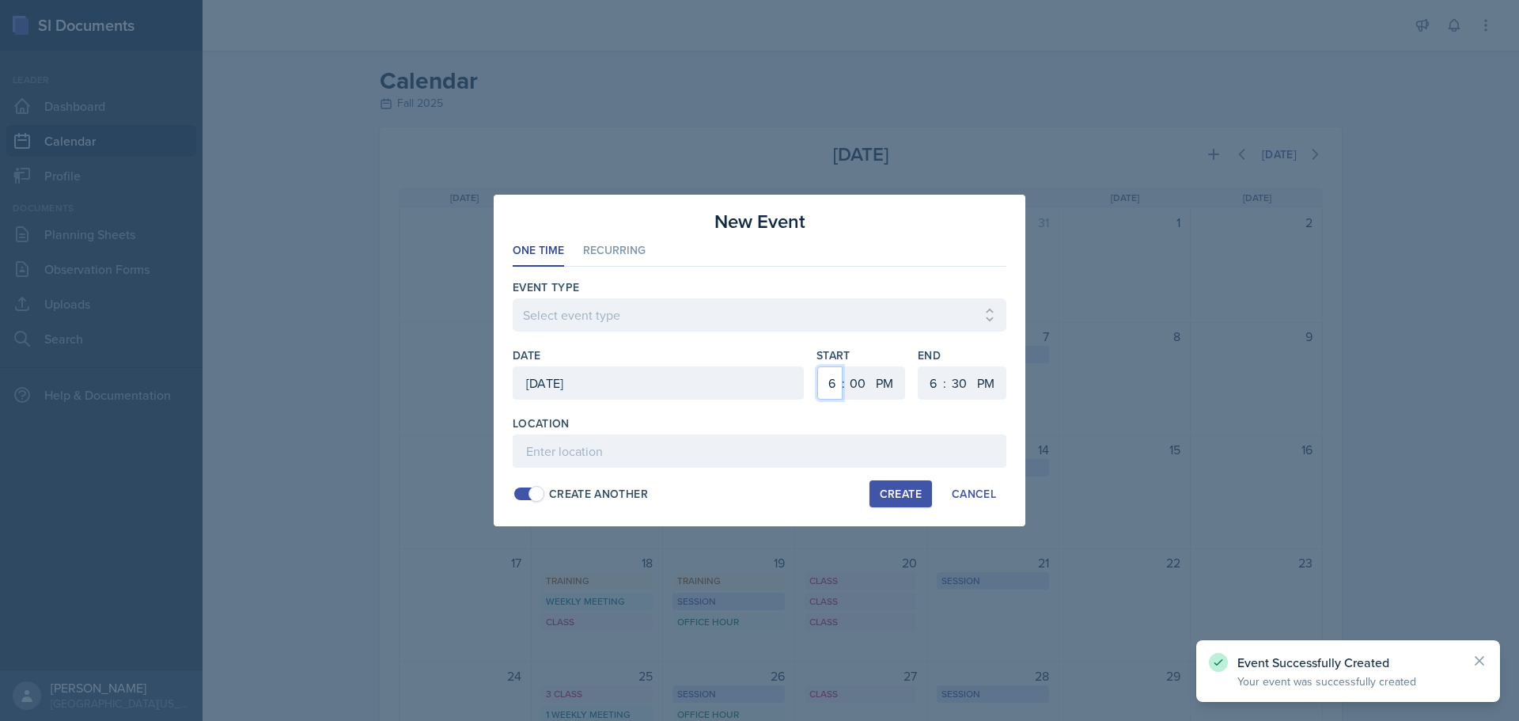
click at [838, 380] on select "1 2 3 4 5 6 7 8 9 10 11 12" at bounding box center [829, 382] width 25 height 33
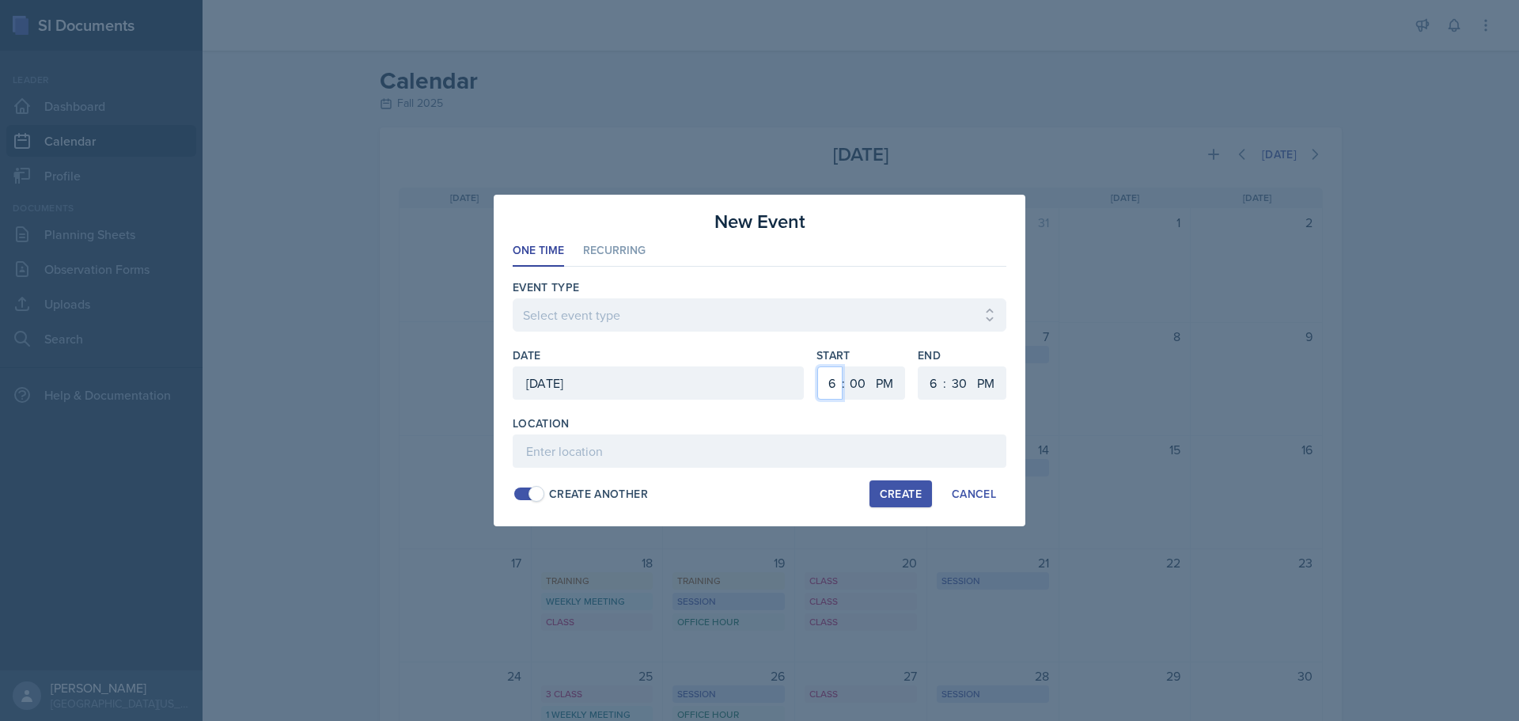
click at [817, 366] on select "1 2 3 4 5 6 7 8 9 10 11 12" at bounding box center [829, 382] width 25 height 33
click at [889, 391] on select "AM PM" at bounding box center [886, 382] width 32 height 33
click at [870, 366] on select "AM PM" at bounding box center [886, 382] width 32 height 33
click at [933, 382] on select "1 2 3 4 5 6 7 8 9 10 11 12" at bounding box center [930, 382] width 25 height 33
click at [918, 366] on select "1 2 3 4 5 6 7 8 9 10 11 12" at bounding box center [930, 382] width 25 height 33
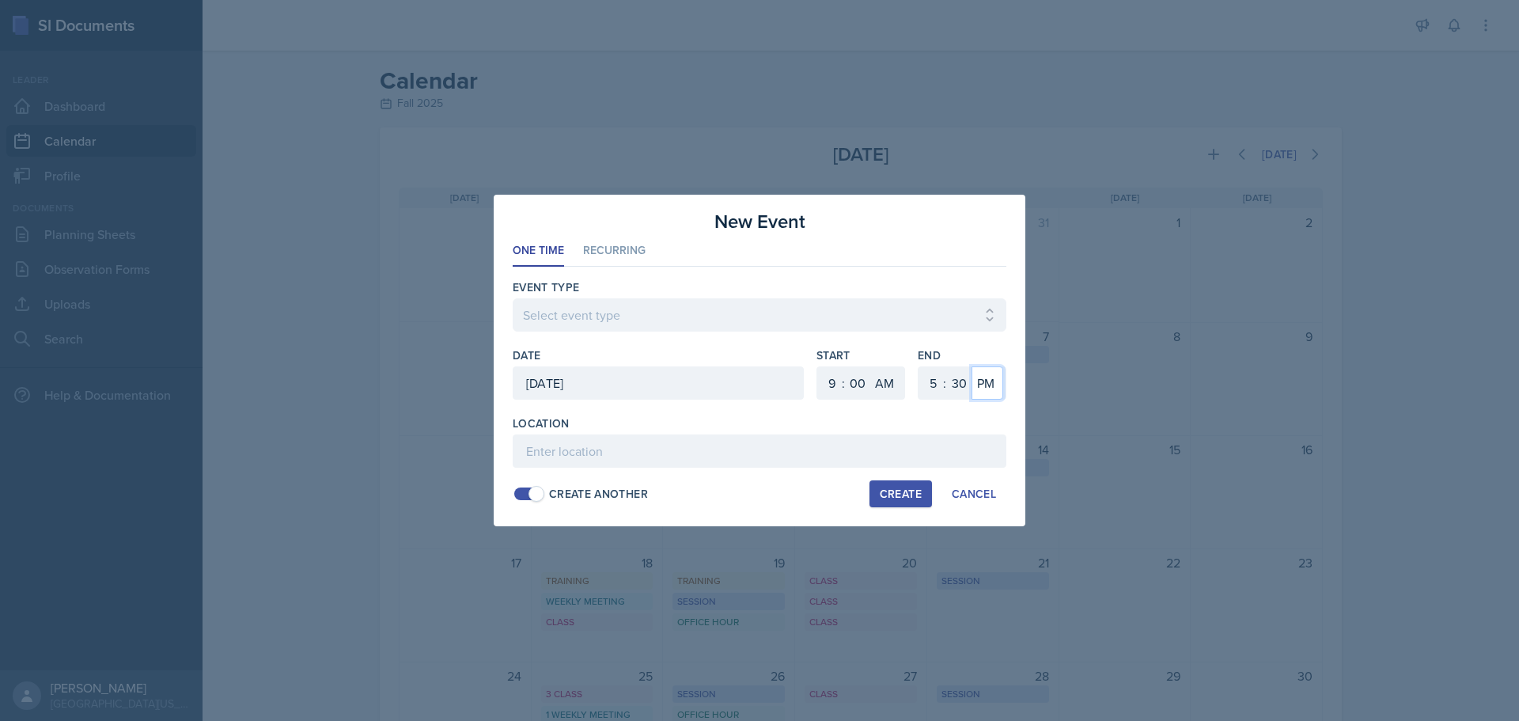
click at [970, 388] on div "1 2 3 4 5 6 7 8 9 10 11 12 : 00 05 10 15 20 25 30 35 40 45 50 55 AM PM" at bounding box center [962, 382] width 89 height 33
click at [963, 392] on select "00 05 10 15 20 25 30 35 40 45 50 55" at bounding box center [958, 382] width 25 height 33
click at [946, 366] on select "00 05 10 15 20 25 30 35 40 45 50 55" at bounding box center [958, 382] width 25 height 33
click at [801, 326] on select "Select event type Admin Office Hour Cal Workshop Class Class Announcement LA Pe…" at bounding box center [760, 314] width 494 height 33
click at [513, 298] on select "Select event type Admin Office Hour Cal Workshop Class Class Announcement LA Pe…" at bounding box center [760, 314] width 494 height 33
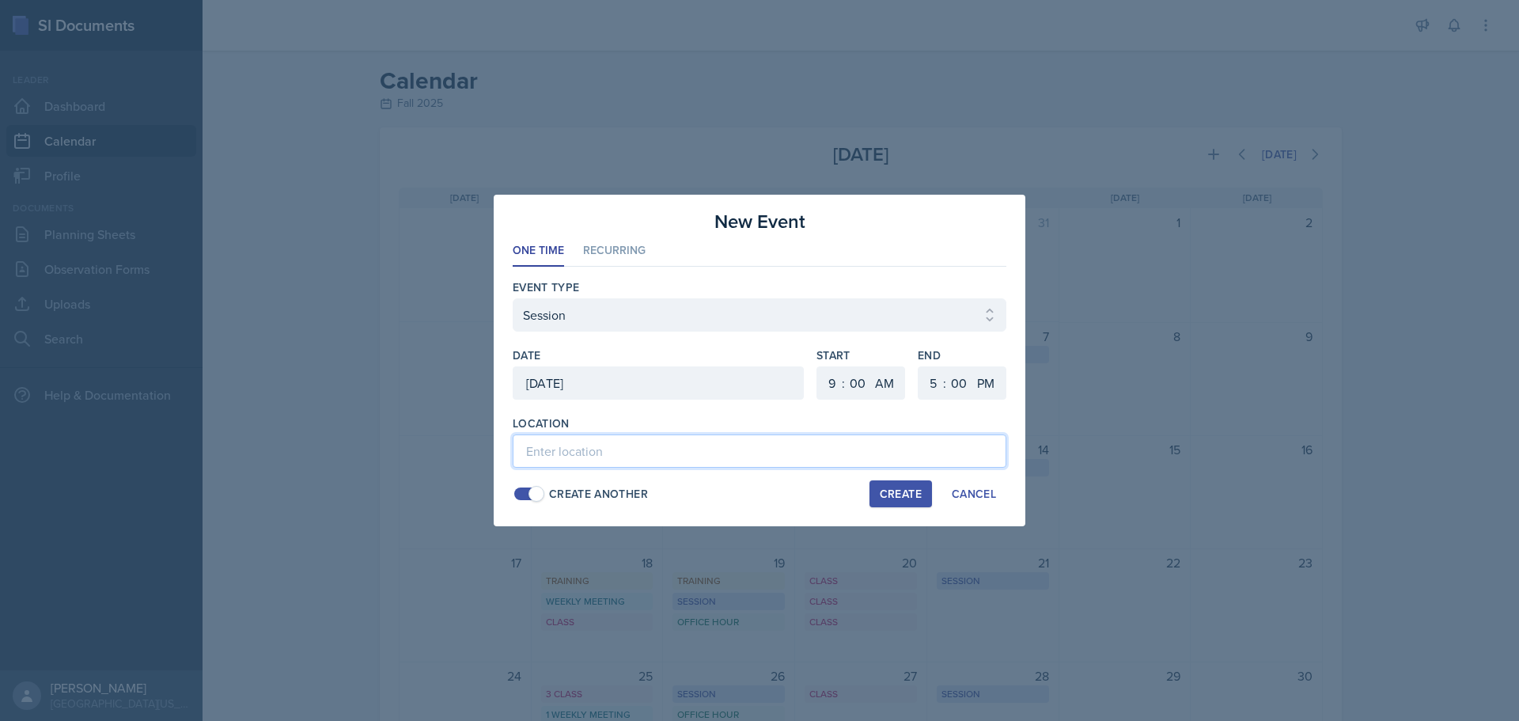
click at [580, 456] on input at bounding box center [760, 450] width 494 height 33
click at [897, 489] on div "Create" at bounding box center [901, 493] width 42 height 13
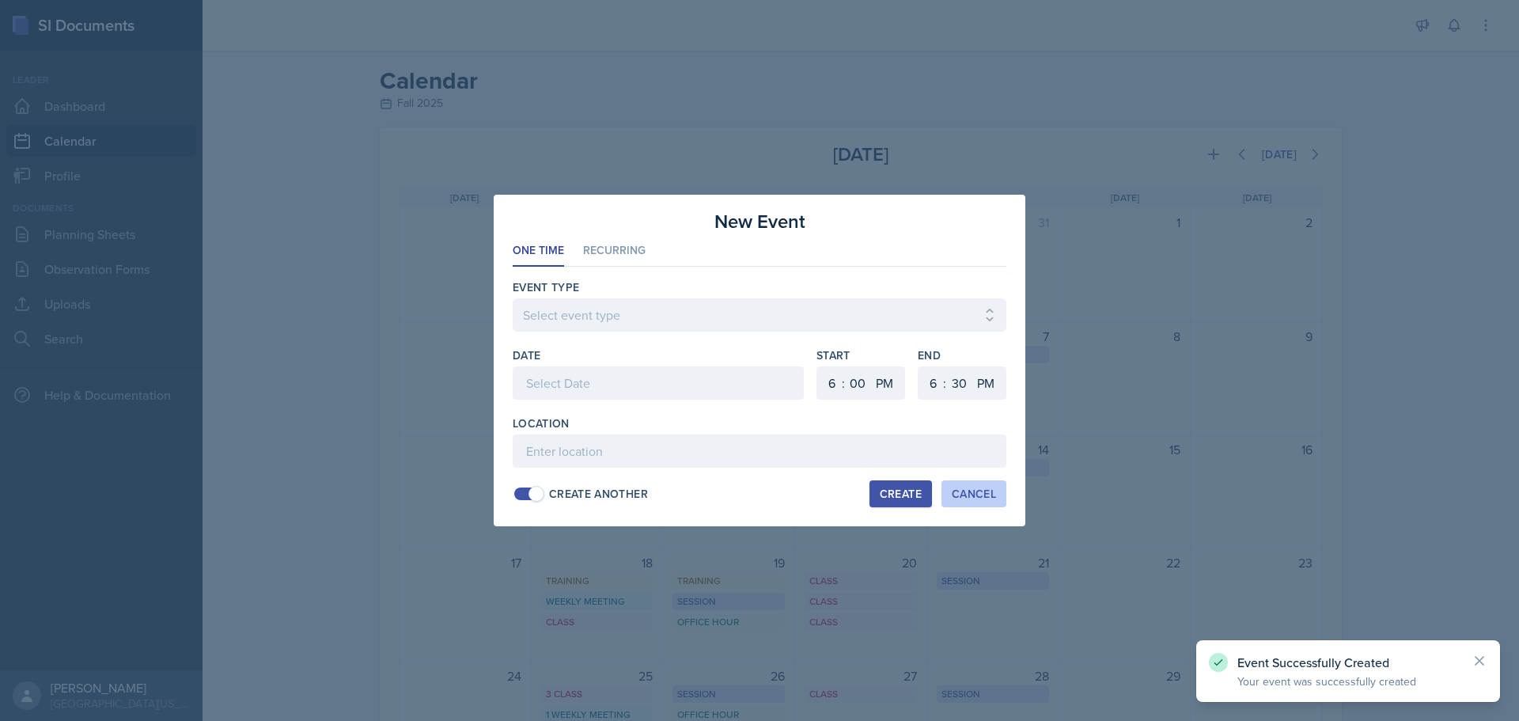
click at [980, 493] on div "Cancel" at bounding box center [974, 493] width 44 height 13
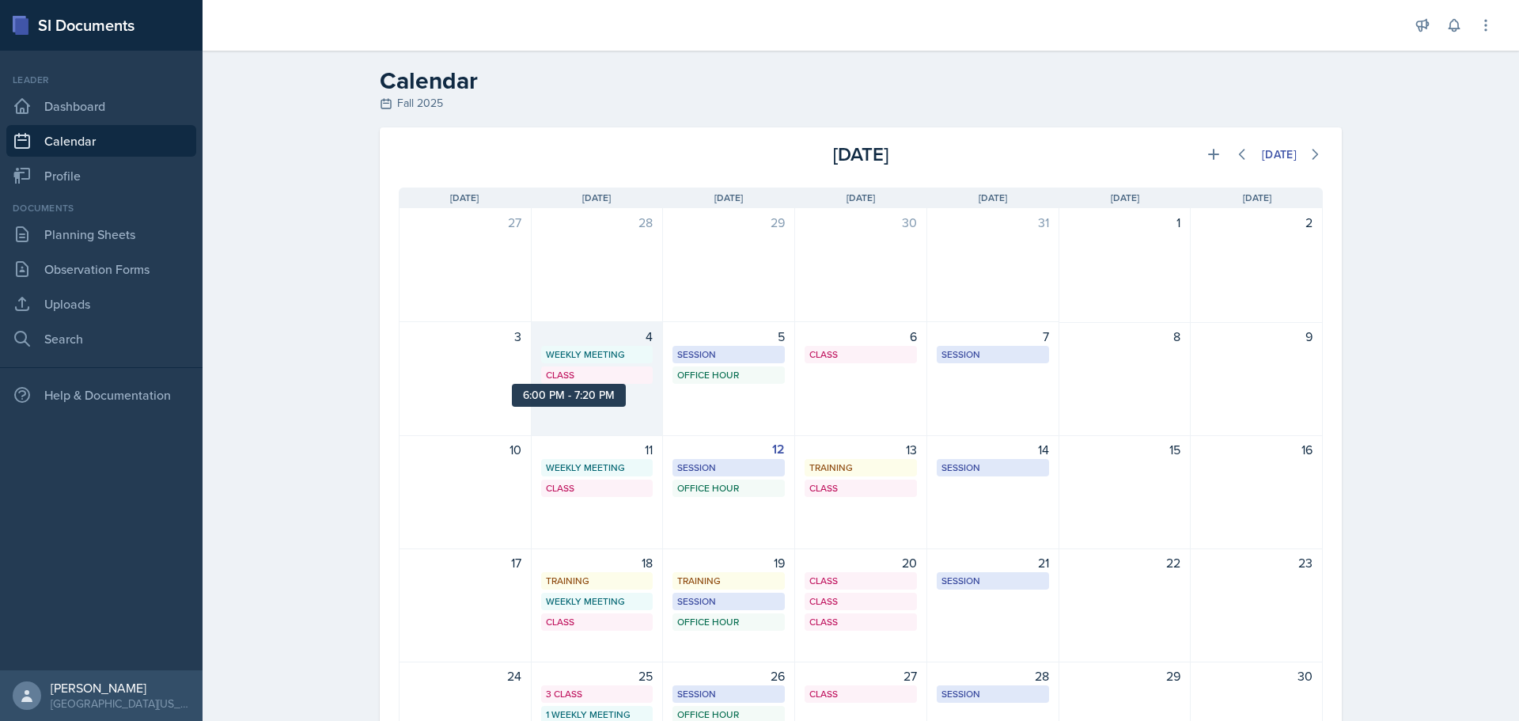
click at [605, 381] on div "Class" at bounding box center [597, 375] width 103 height 14
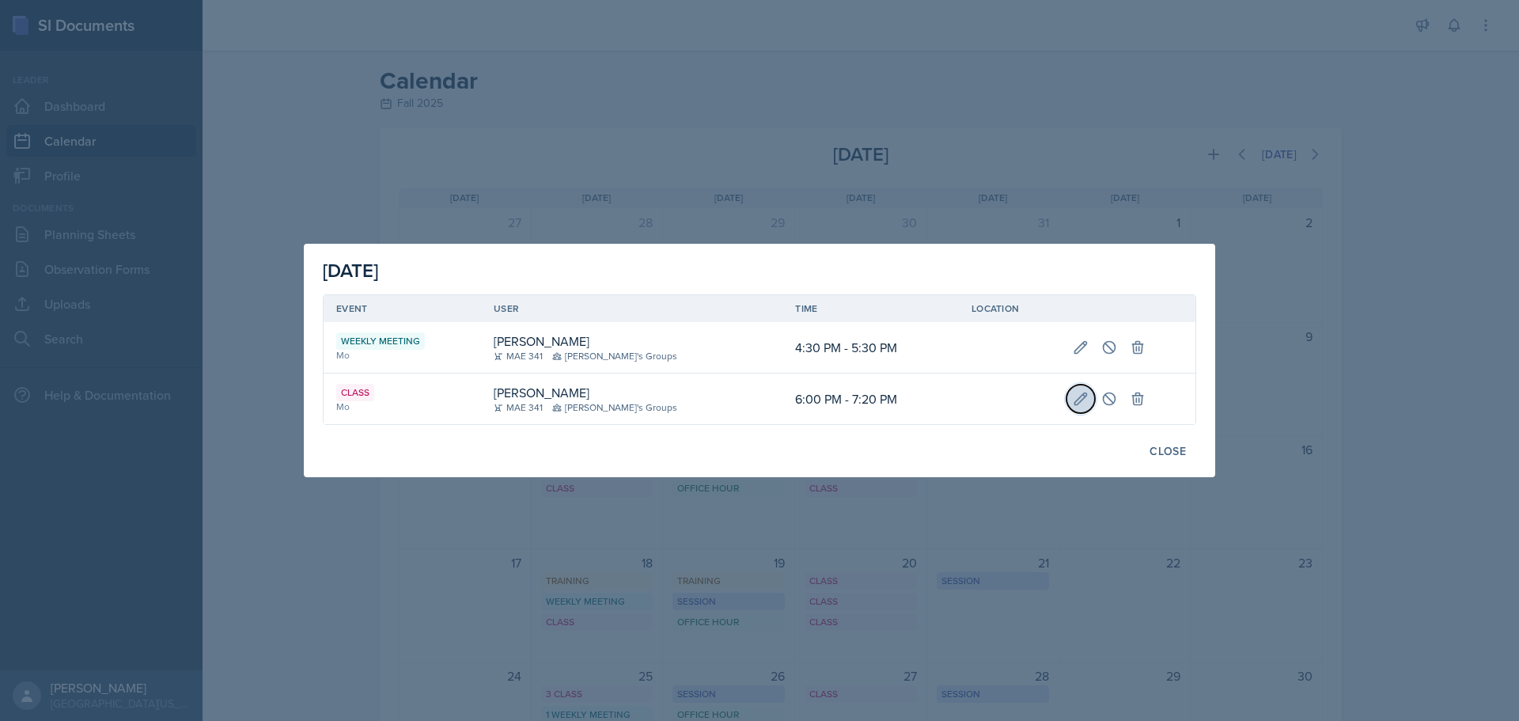
click at [1073, 406] on icon at bounding box center [1081, 399] width 16 height 16
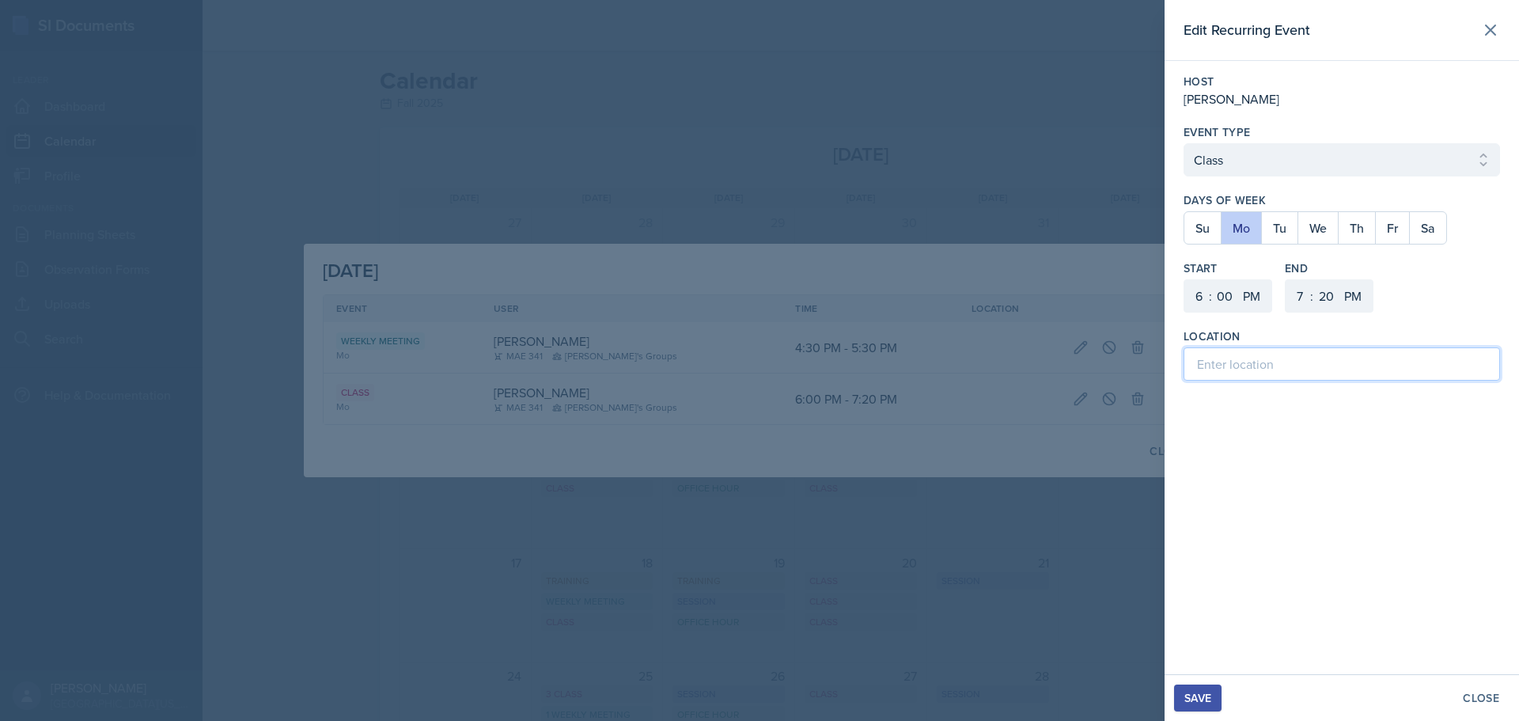
click at [1232, 374] on input at bounding box center [1341, 363] width 316 height 33
click at [1209, 704] on div "Save" at bounding box center [1197, 697] width 27 height 13
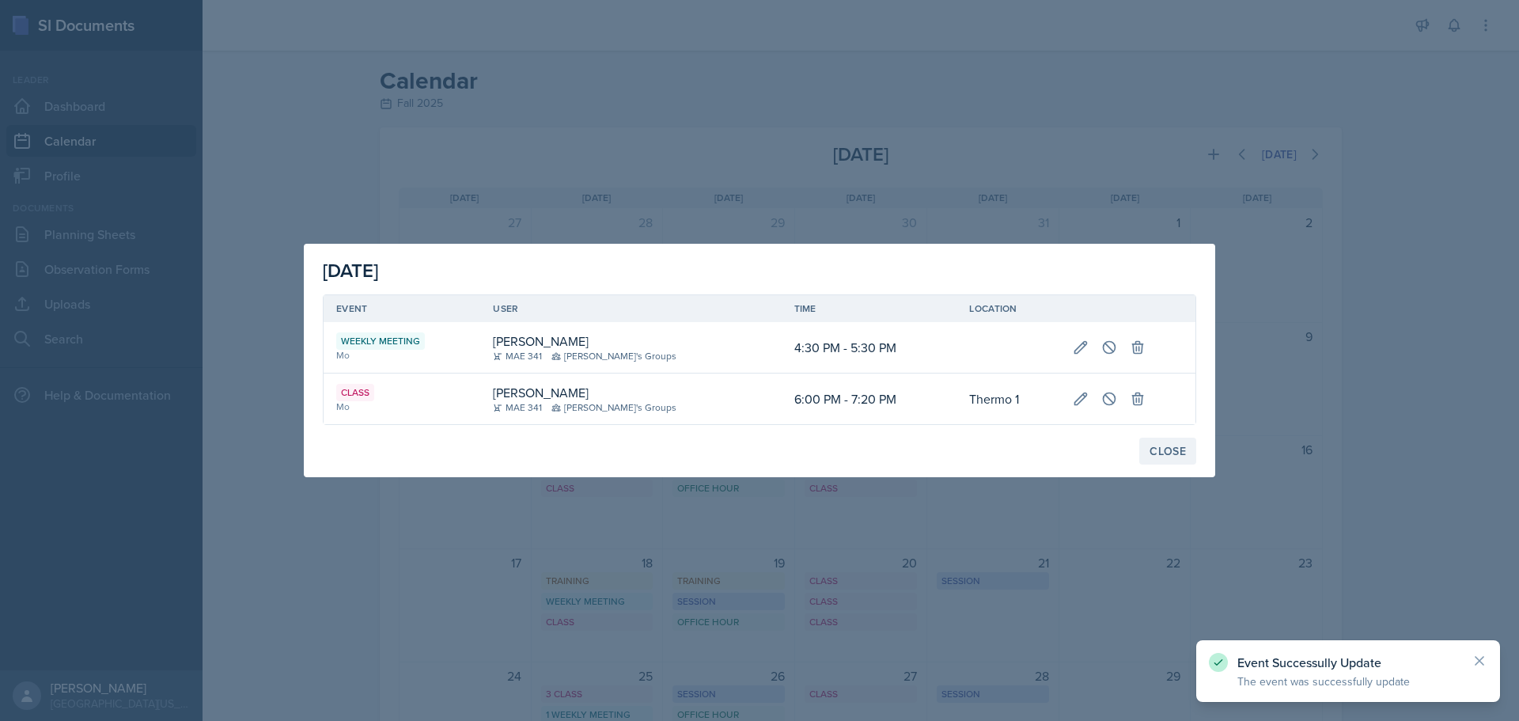
click at [1172, 448] on div "Close" at bounding box center [1167, 451] width 36 height 13
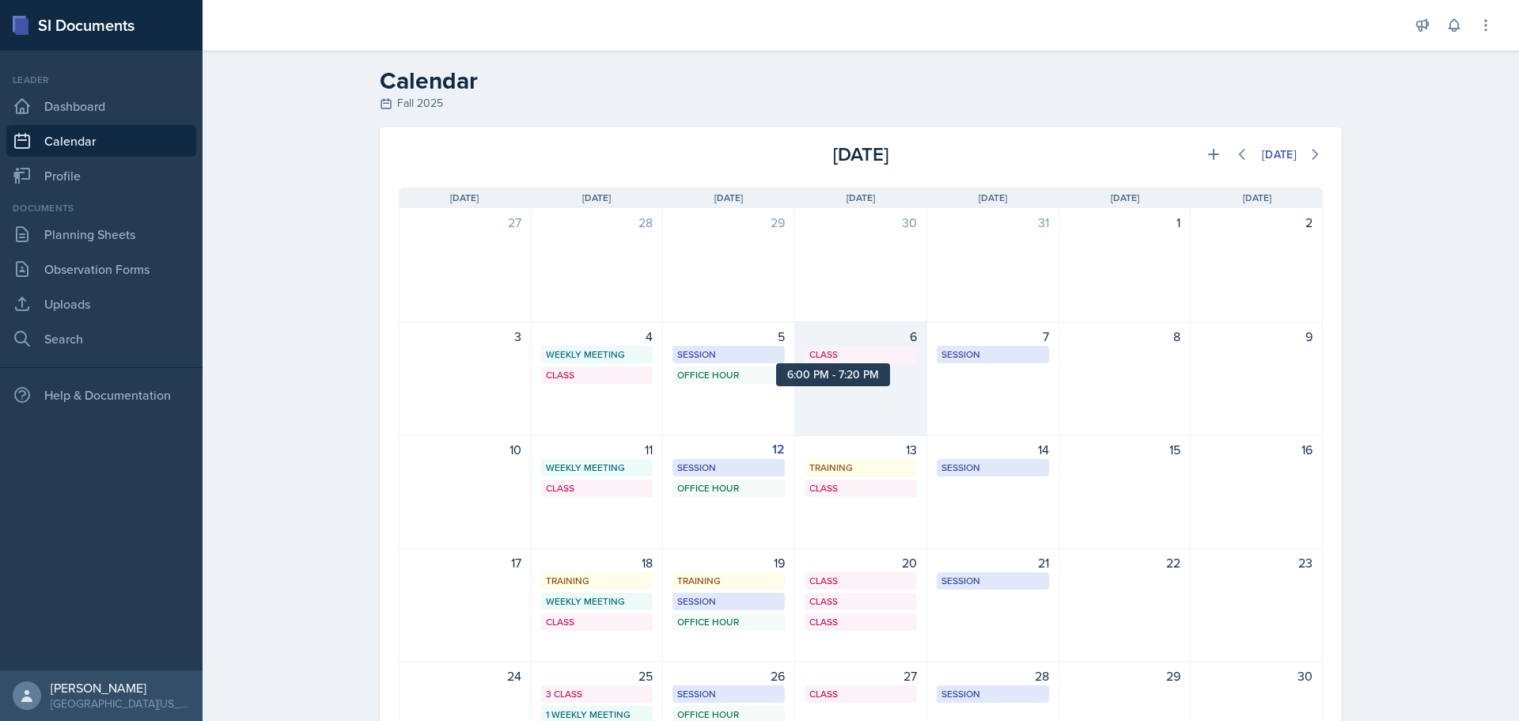
click at [850, 356] on div "Class" at bounding box center [860, 354] width 103 height 14
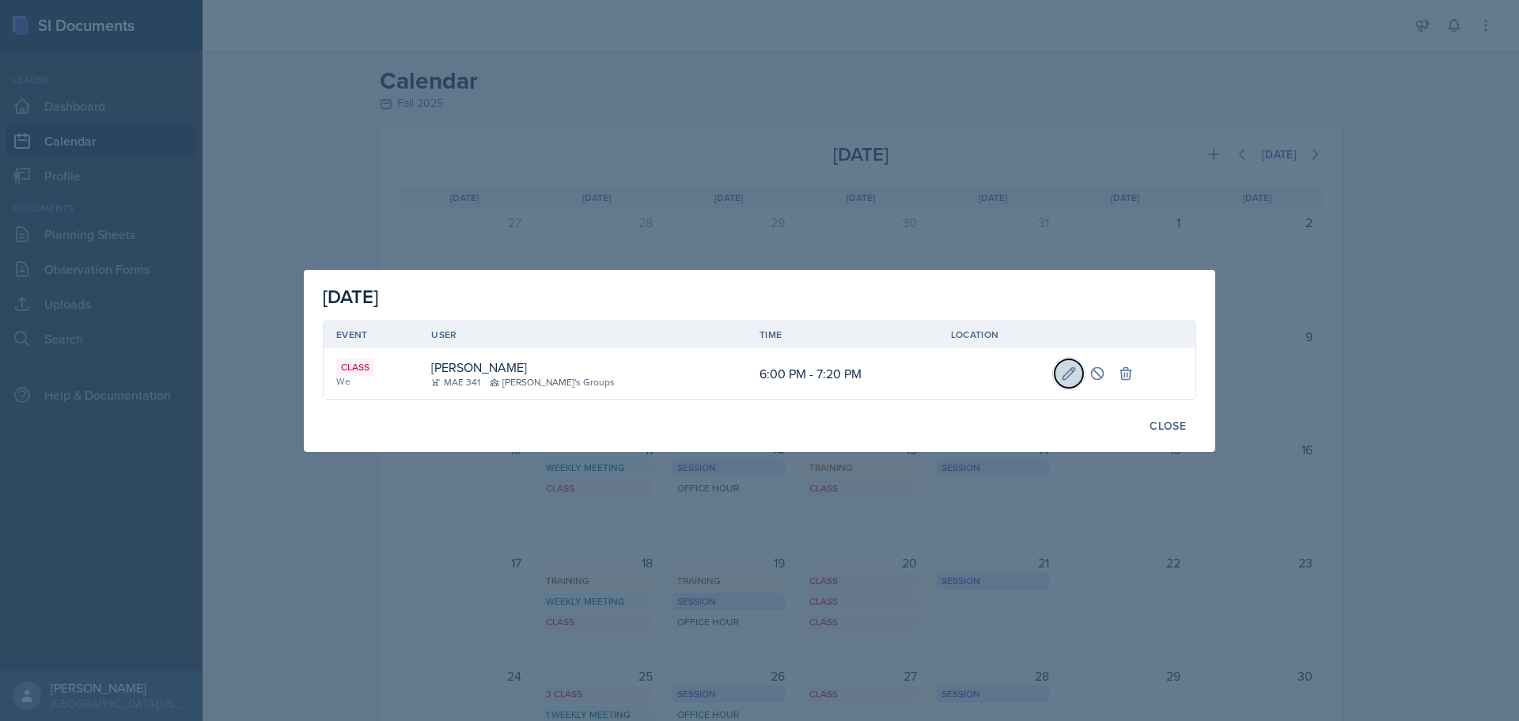
click at [1061, 375] on icon at bounding box center [1069, 373] width 16 height 16
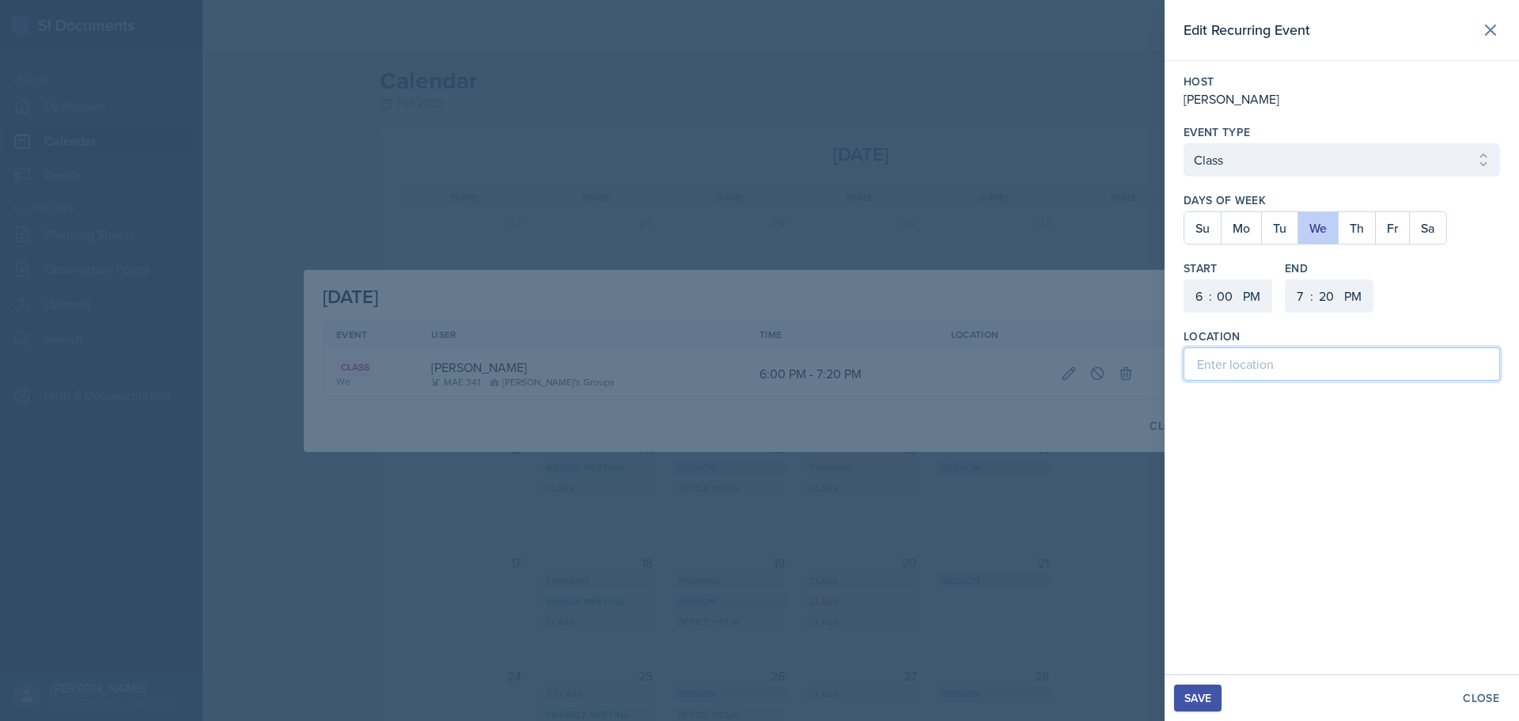
click at [1217, 361] on input at bounding box center [1341, 363] width 316 height 33
click at [1198, 699] on div "Save" at bounding box center [1197, 697] width 27 height 13
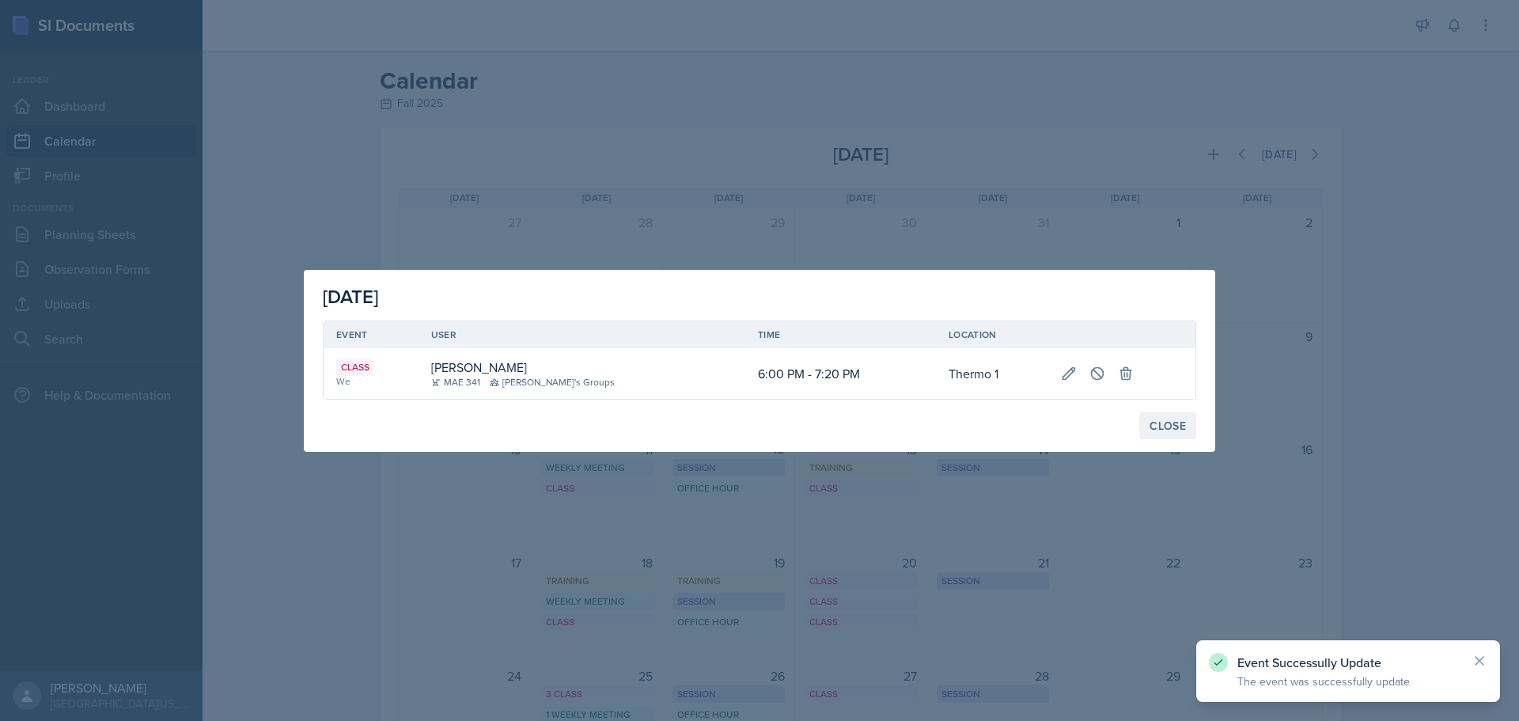
click at [1168, 434] on button "Close" at bounding box center [1167, 425] width 57 height 27
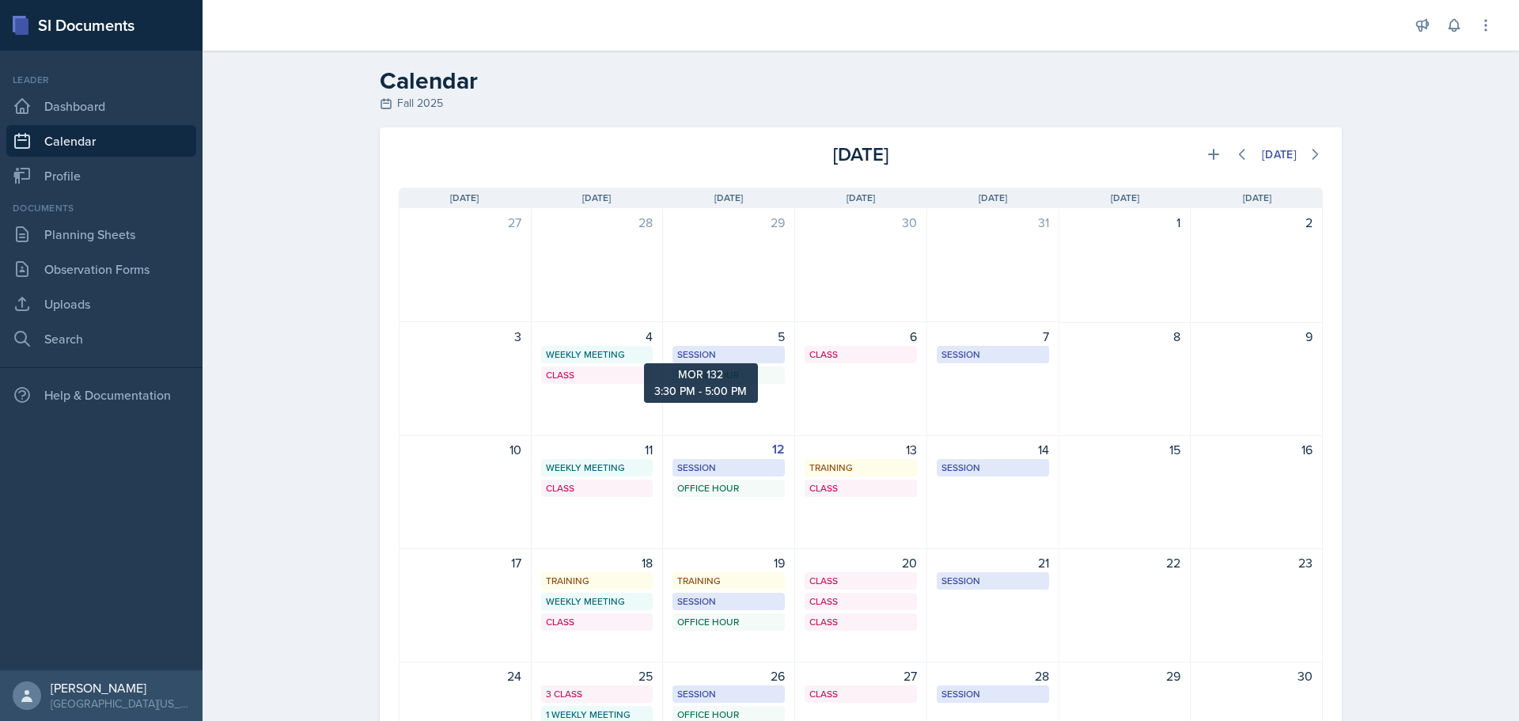
drag, startPoint x: 719, startPoint y: 354, endPoint x: 690, endPoint y: 364, distance: 30.8
click at [683, 365] on div "5 Session MOR 132 3:30 PM - 5:00 PM Office Hour SSC 5:30 PM - 6:30 PM" at bounding box center [729, 379] width 132 height 114
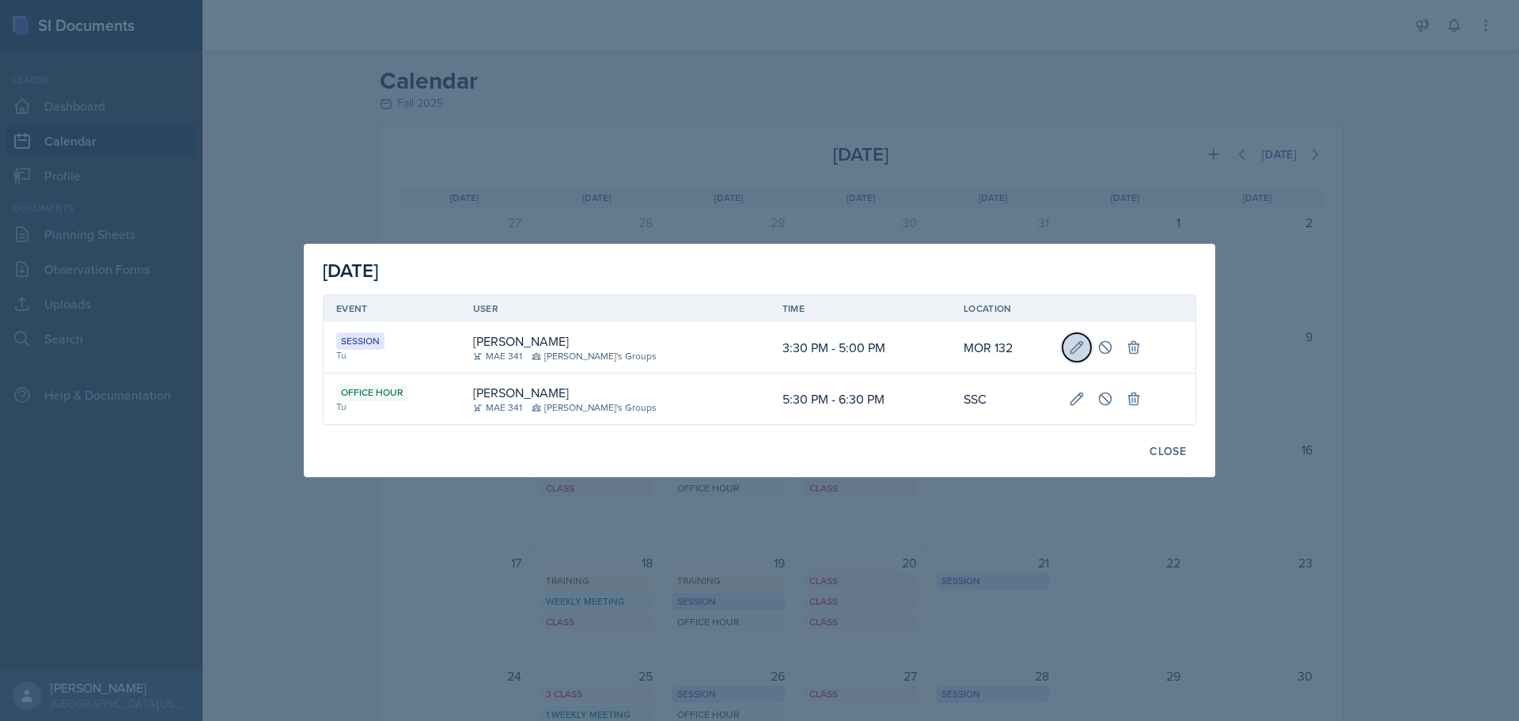
click at [1069, 345] on icon at bounding box center [1077, 347] width 16 height 16
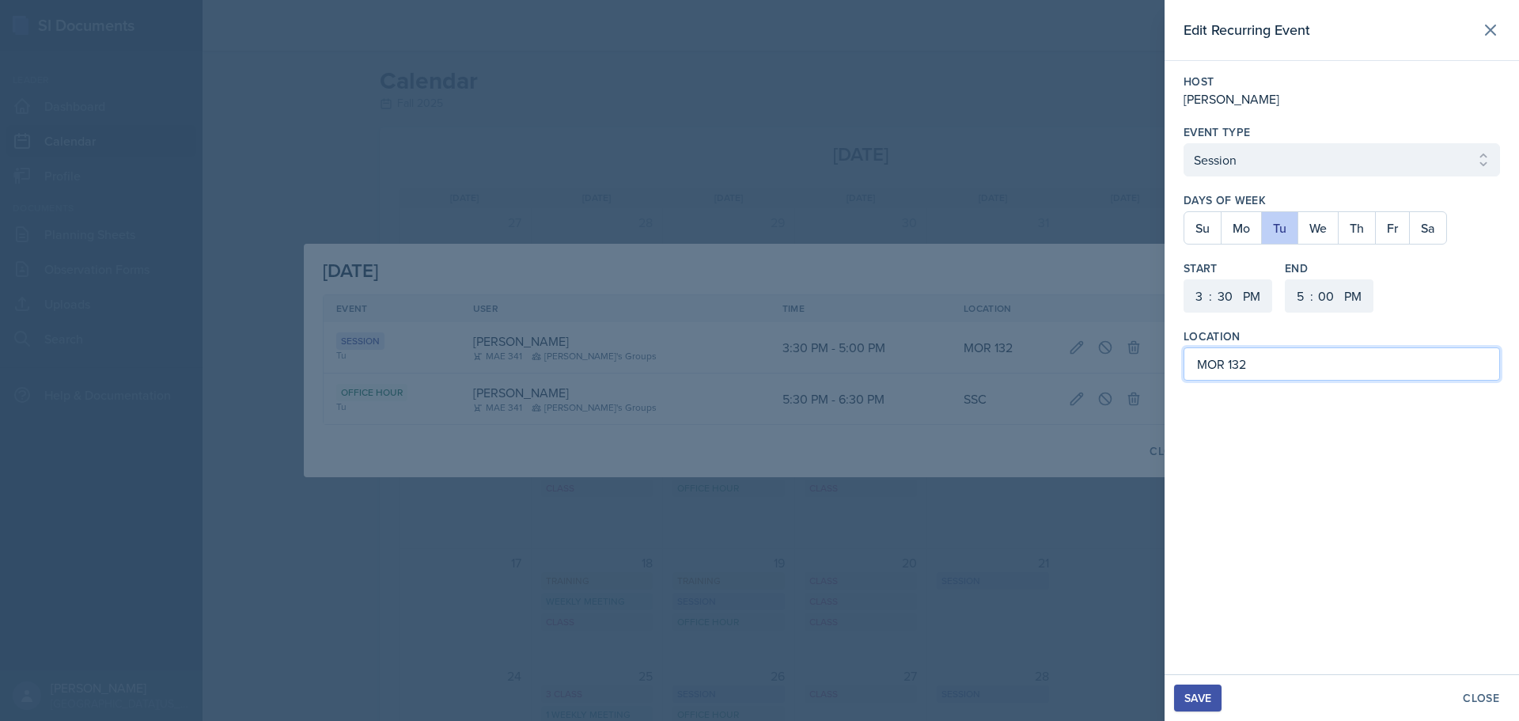
click at [1198, 367] on input "MOR 132" at bounding box center [1341, 363] width 316 height 33
click at [1305, 362] on input "MOR 132" at bounding box center [1341, 363] width 316 height 33
click at [1198, 697] on div "Save" at bounding box center [1197, 697] width 27 height 13
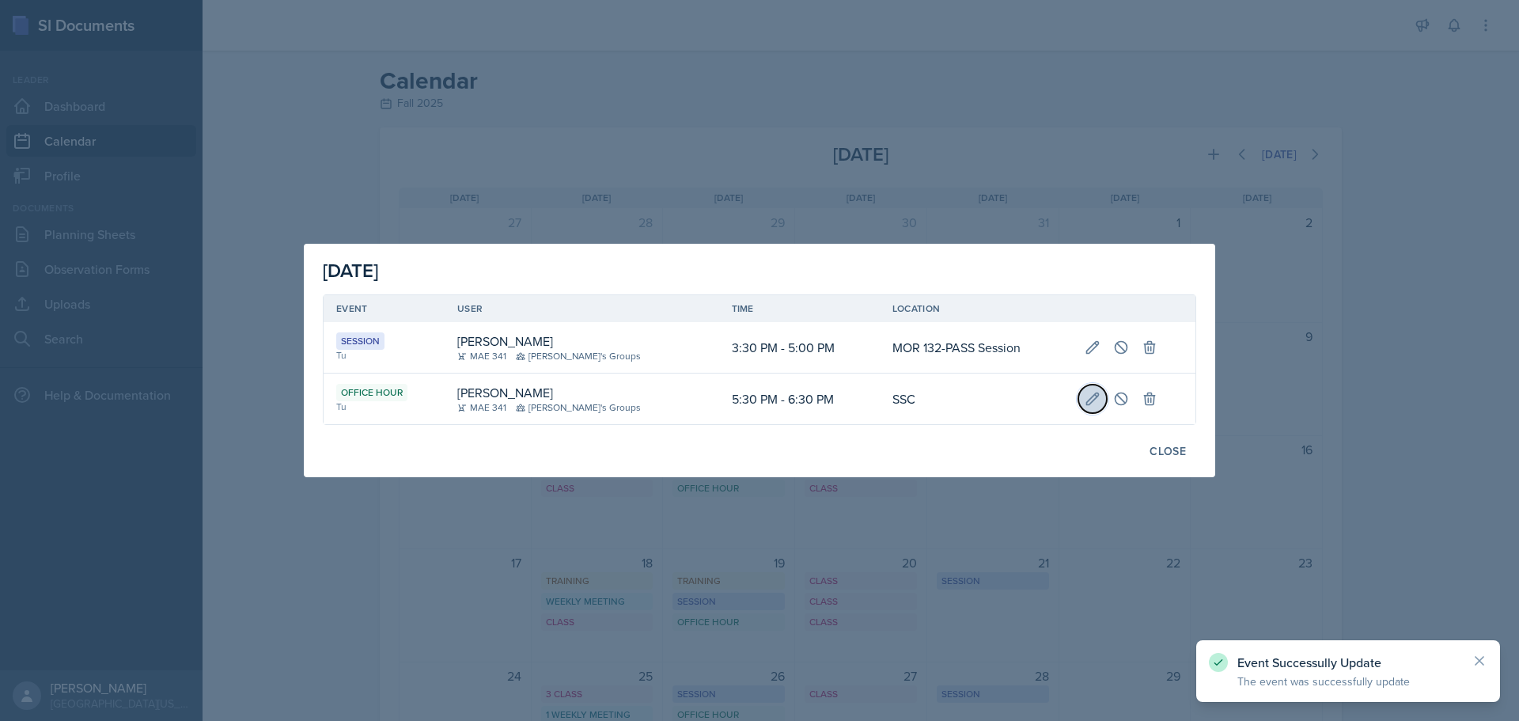
click at [1089, 399] on icon at bounding box center [1093, 399] width 16 height 16
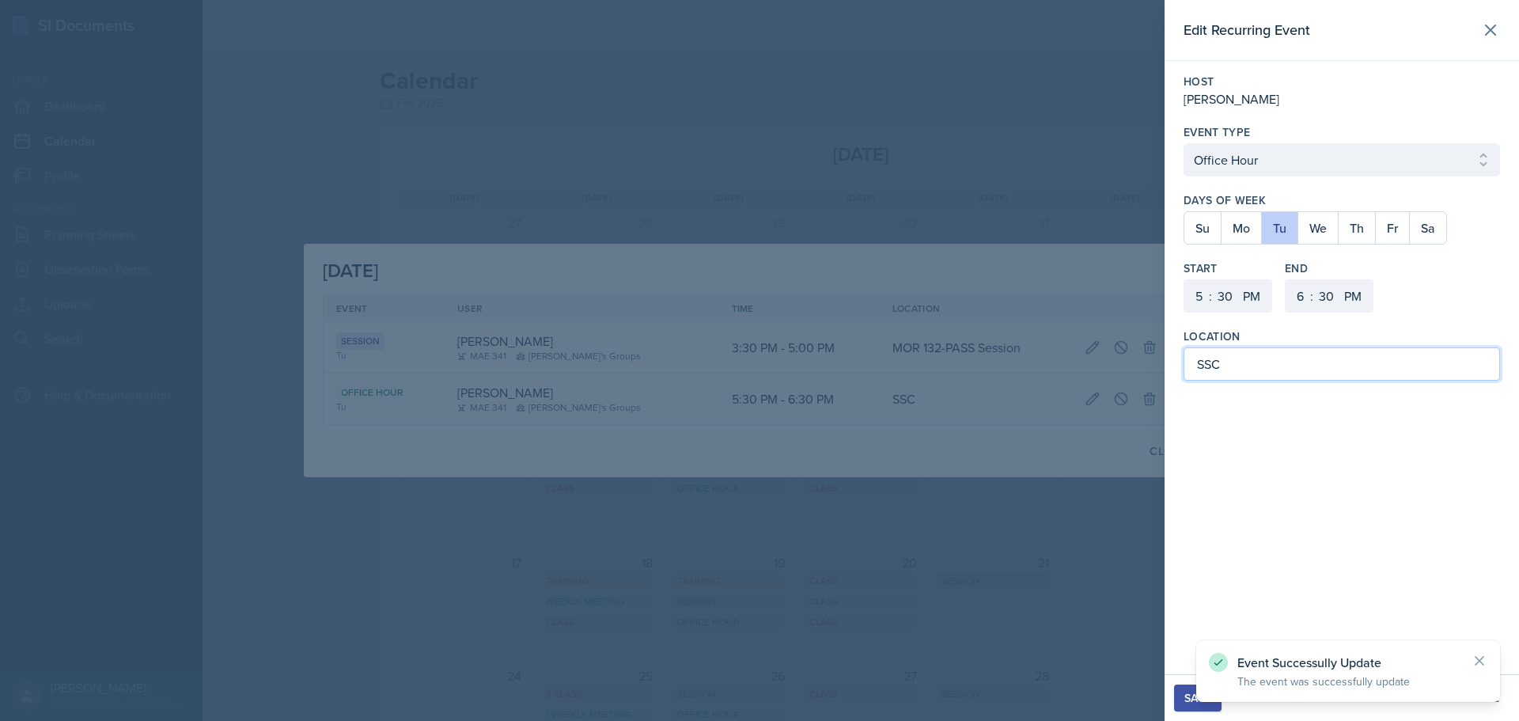
click at [1260, 373] on input "SSC" at bounding box center [1341, 363] width 316 height 33
drag, startPoint x: 1359, startPoint y: 362, endPoint x: 1376, endPoint y: 360, distance: 16.7
click at [1359, 362] on input "SSC-PASS Weekly Meeting" at bounding box center [1341, 363] width 316 height 33
click at [1181, 695] on button "Save" at bounding box center [1197, 697] width 47 height 27
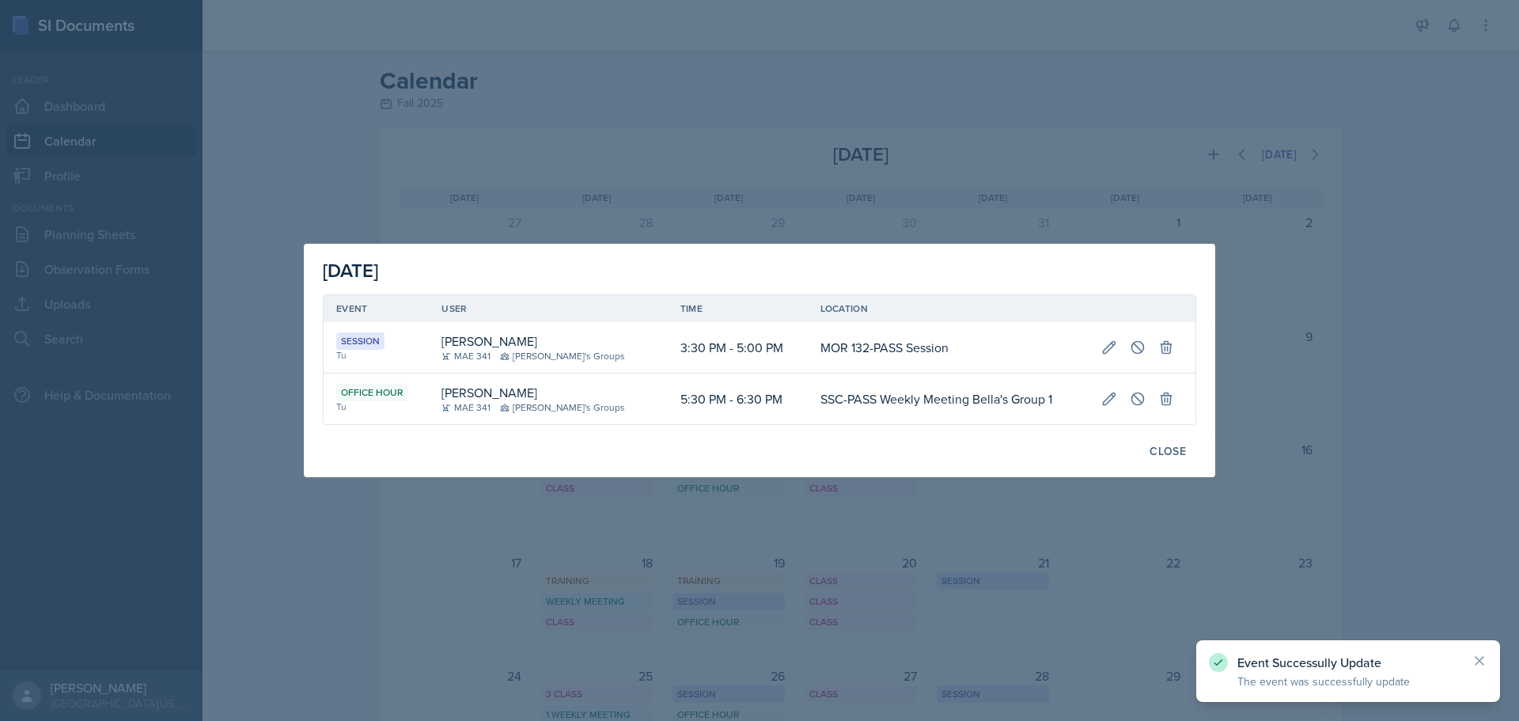
click at [1154, 513] on div at bounding box center [759, 360] width 1519 height 721
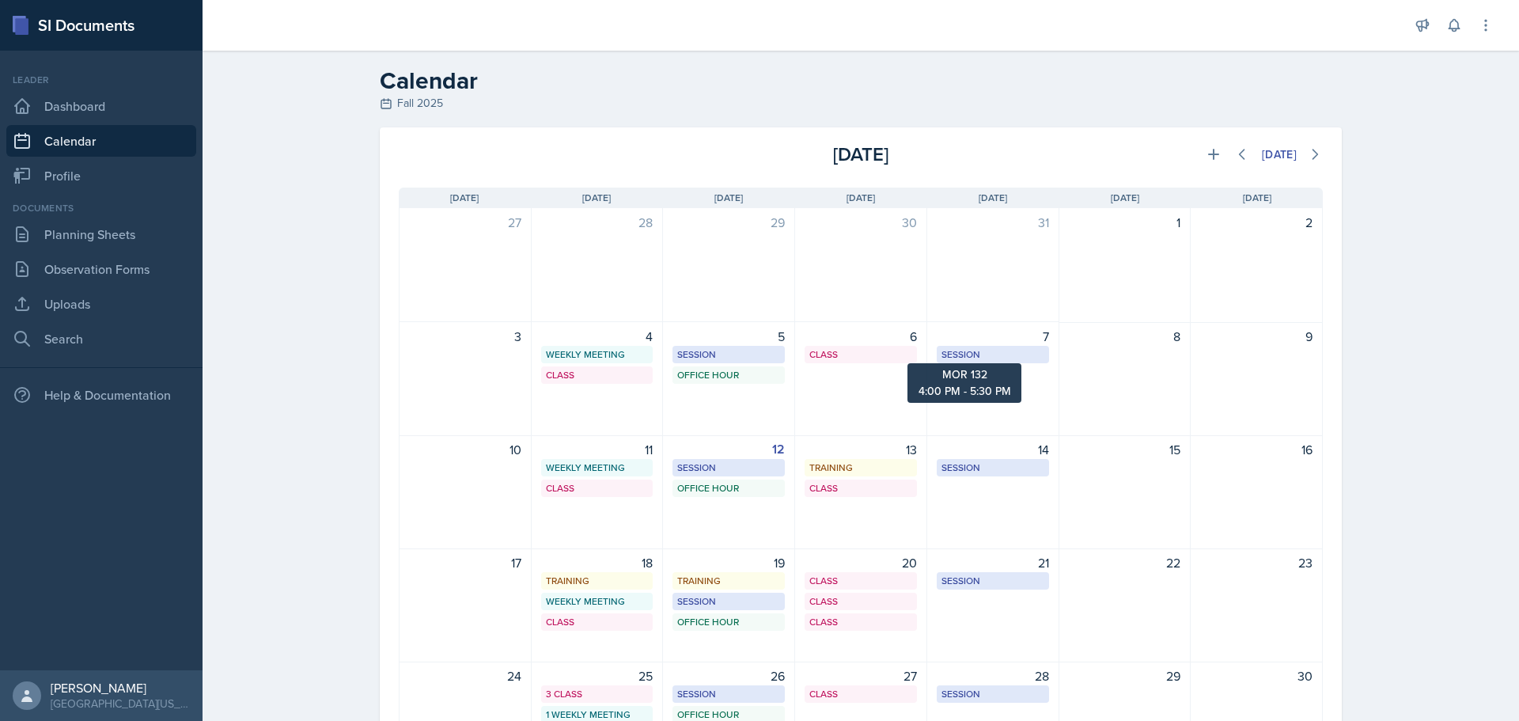
drag, startPoint x: 951, startPoint y: 354, endPoint x: 974, endPoint y: 348, distance: 23.8
click at [974, 348] on div "Session" at bounding box center [992, 354] width 103 height 14
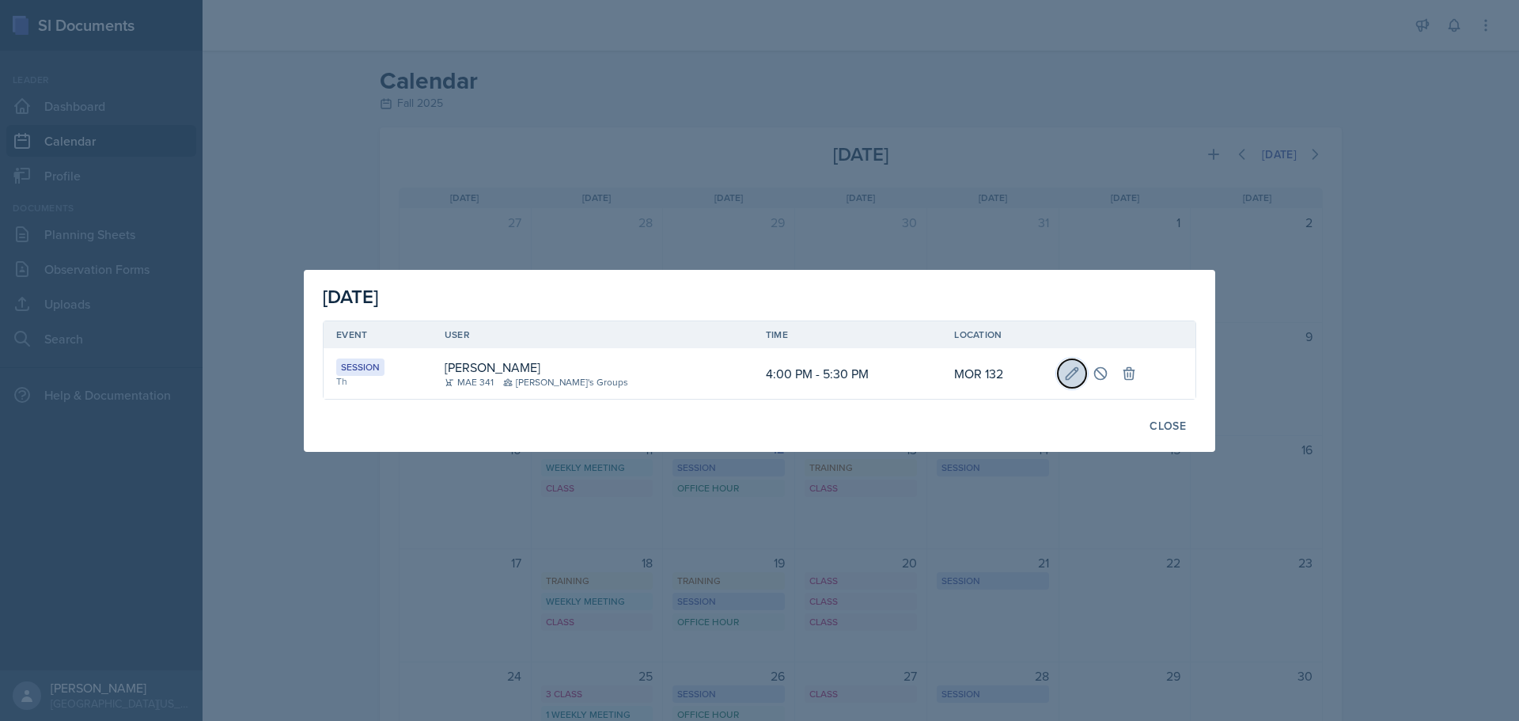
click at [1064, 373] on icon at bounding box center [1072, 373] width 16 height 16
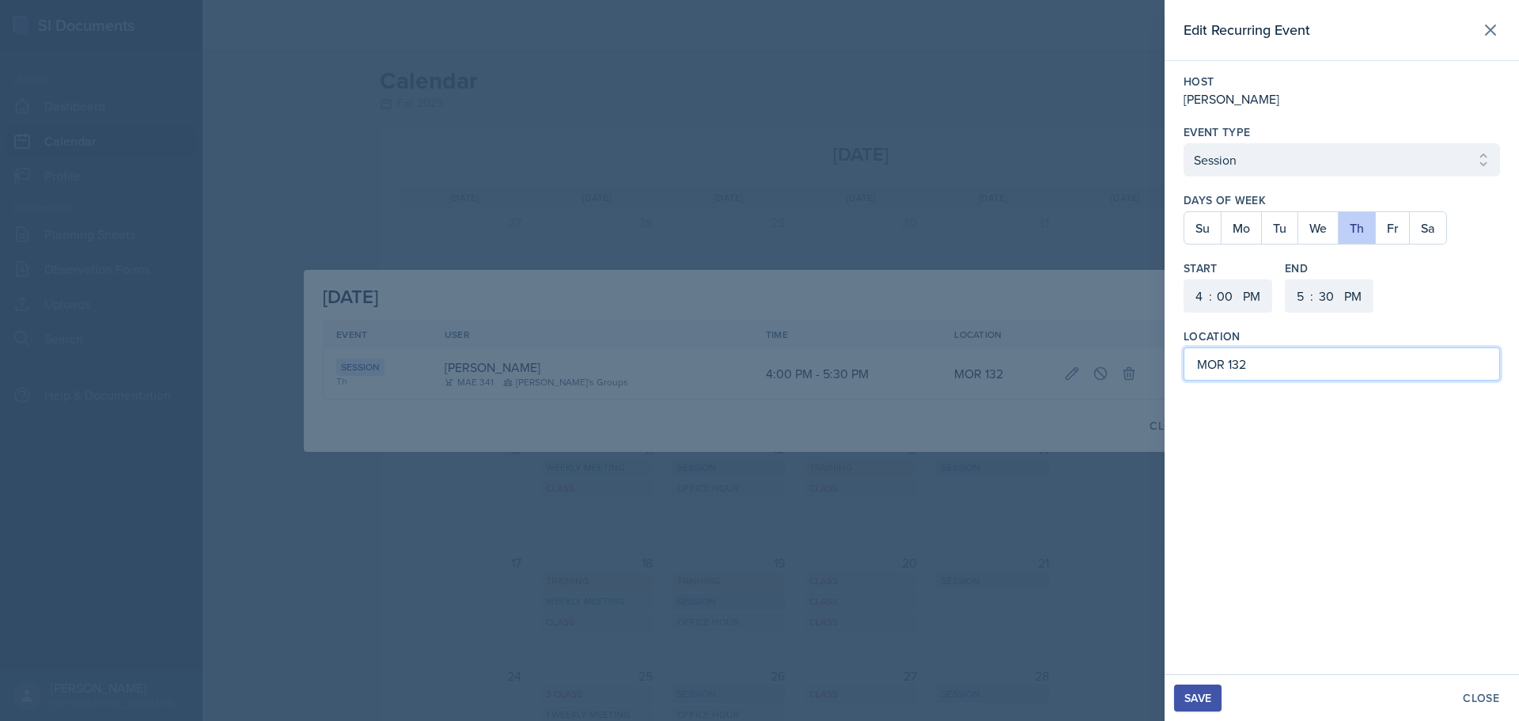
click at [1297, 373] on input "MOR 132" at bounding box center [1341, 363] width 316 height 33
click at [1187, 693] on div "Save" at bounding box center [1197, 697] width 27 height 13
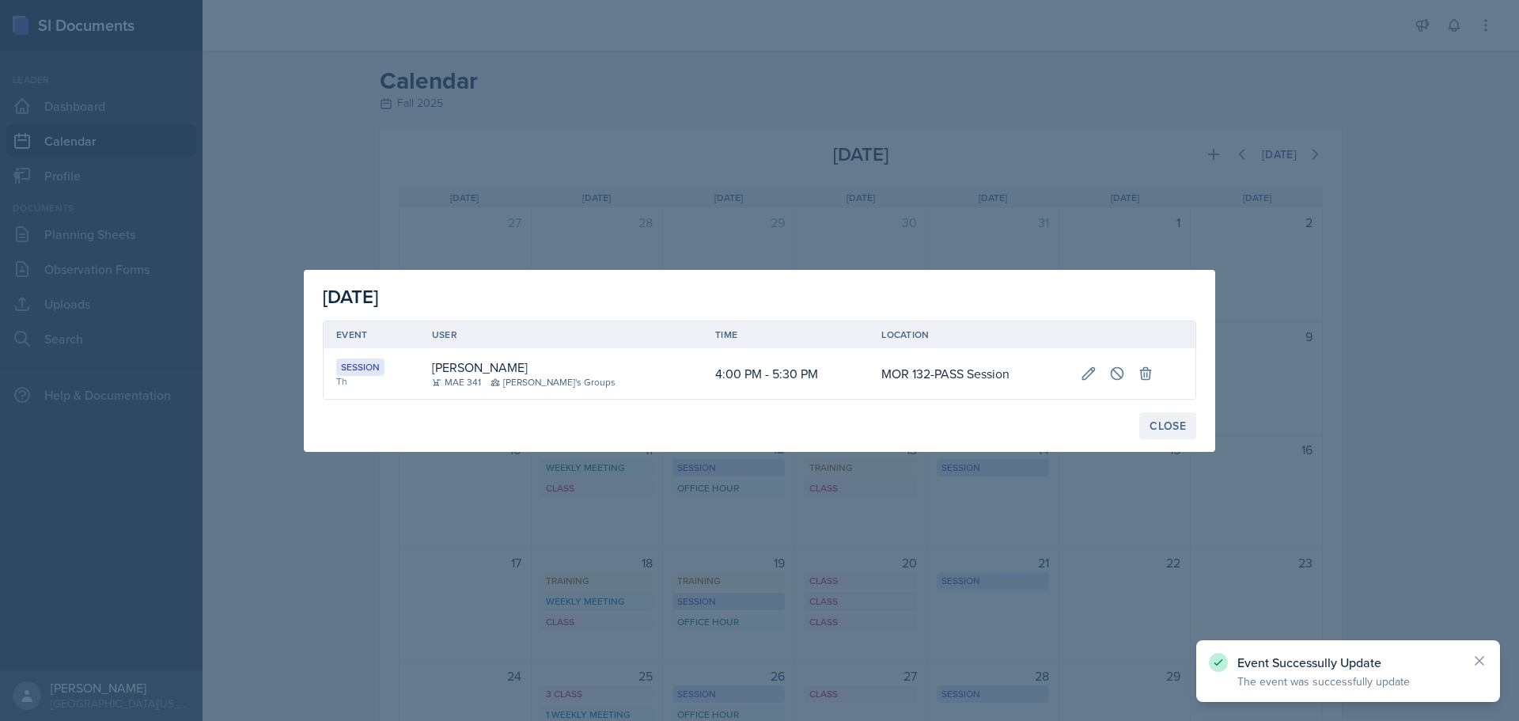
click at [1161, 422] on div "Close" at bounding box center [1167, 425] width 36 height 13
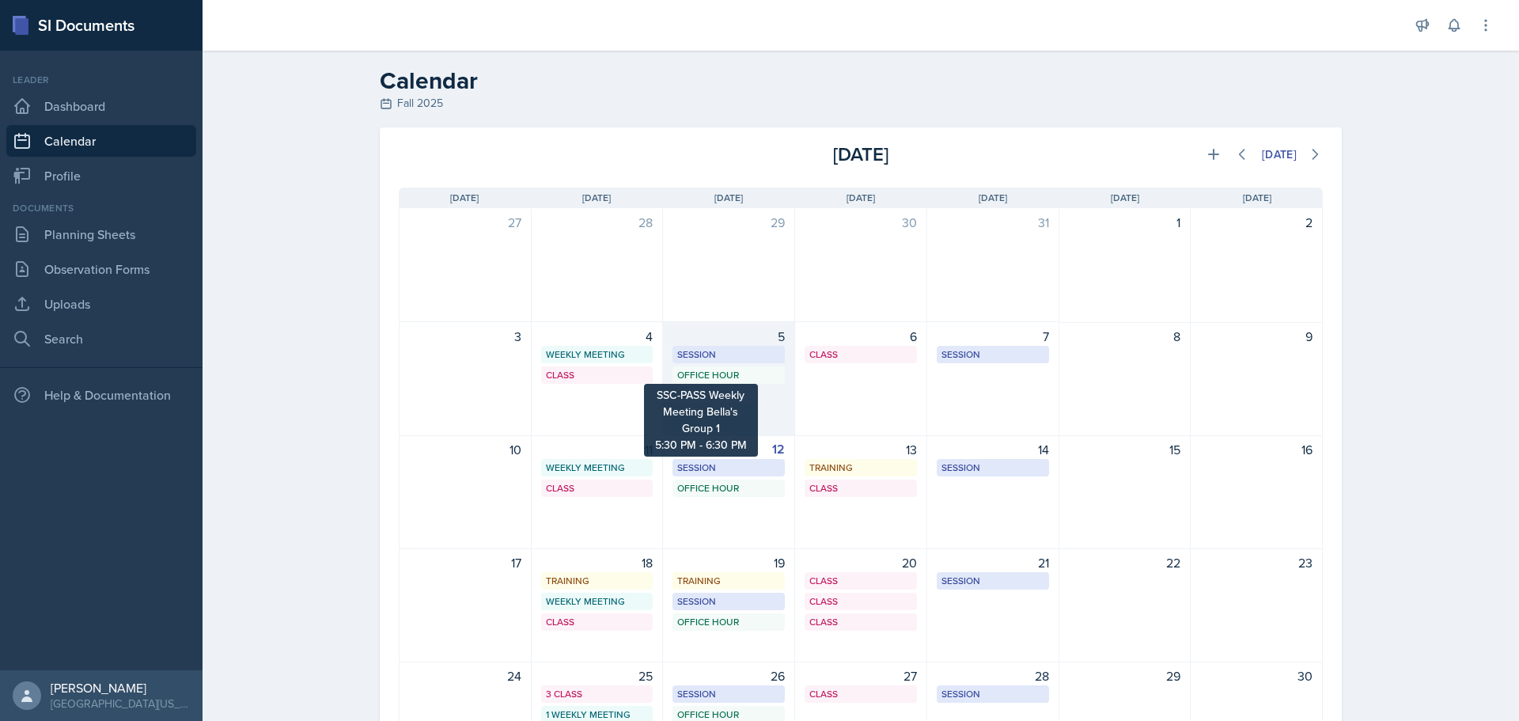
click at [698, 373] on div "Office Hour" at bounding box center [728, 375] width 103 height 14
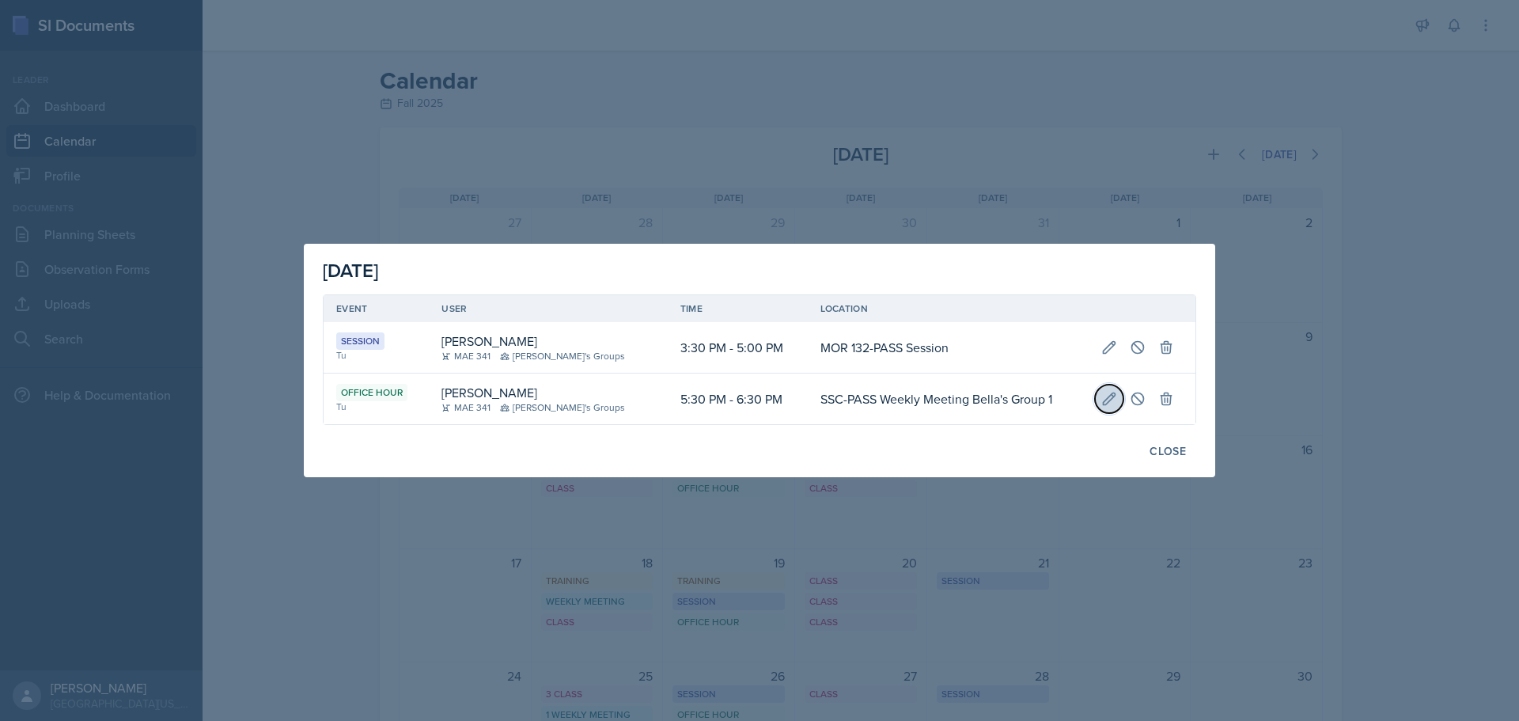
click at [1103, 402] on icon at bounding box center [1109, 398] width 12 height 12
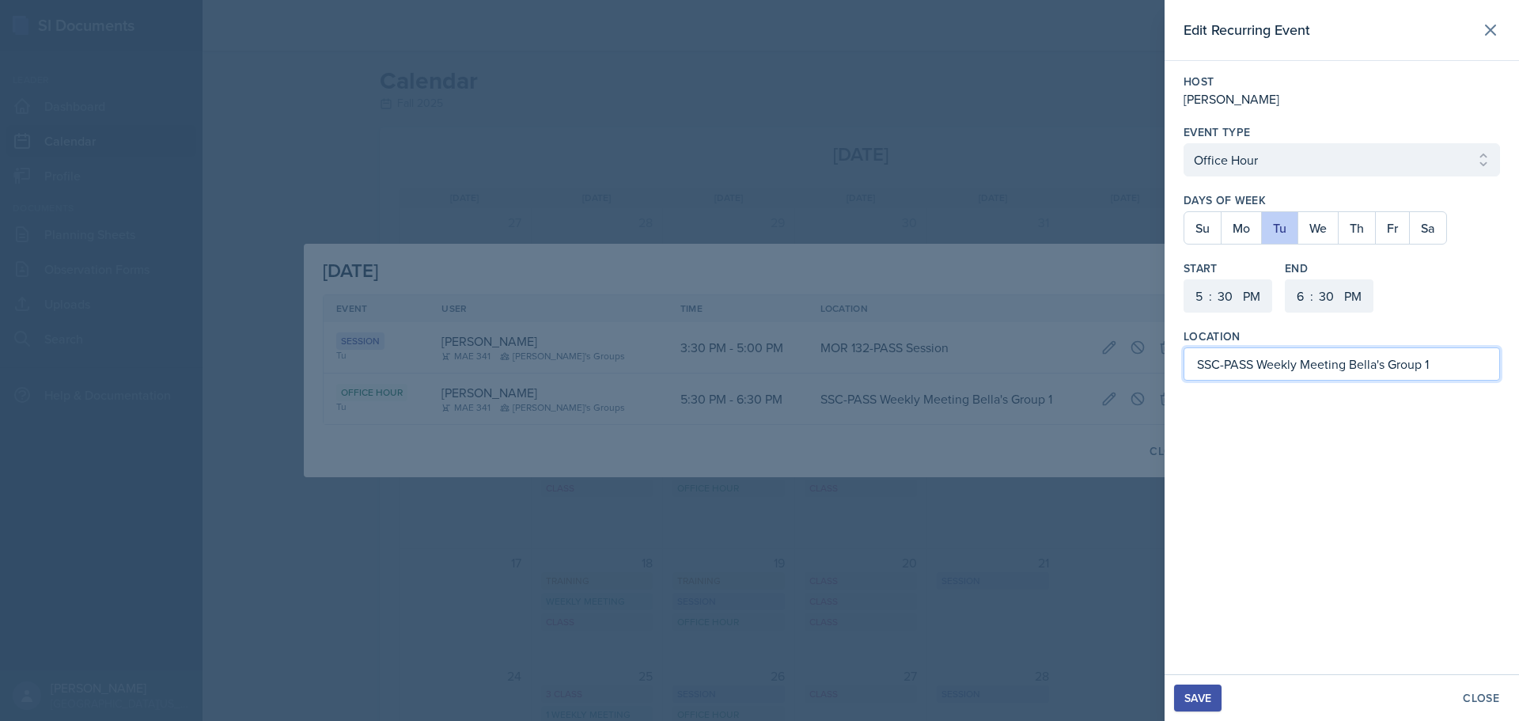
click at [1448, 369] on input "SSC-PASS Weekly Meeting Bella's Group 1" at bounding box center [1341, 363] width 316 height 33
drag, startPoint x: 1441, startPoint y: 364, endPoint x: 1304, endPoint y: 374, distance: 136.5
click at [1304, 374] on input "SSC-PASS Weekly Meeting Bella's Group 1" at bounding box center [1341, 363] width 316 height 33
click at [1197, 687] on button "Save" at bounding box center [1197, 697] width 47 height 27
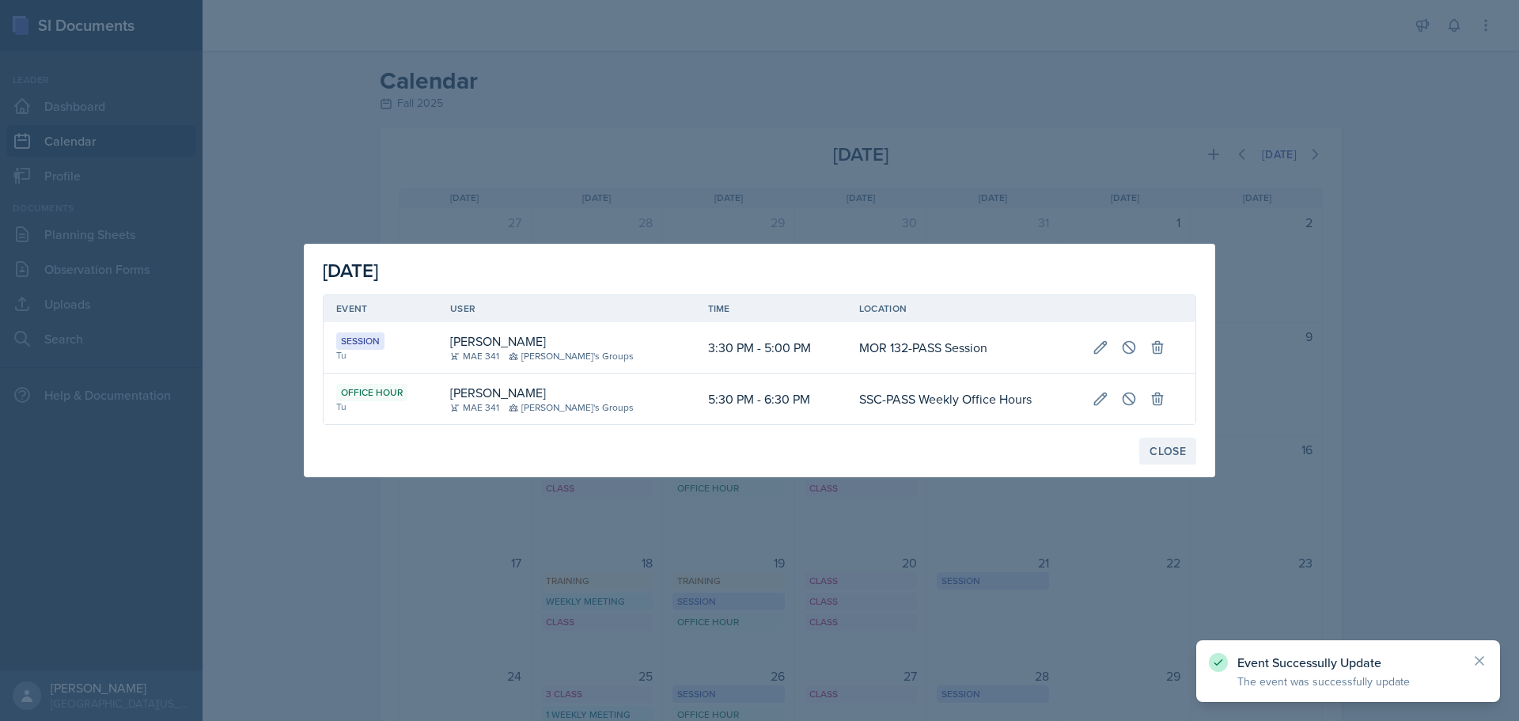
click at [1169, 447] on div "Close" at bounding box center [1167, 451] width 36 height 13
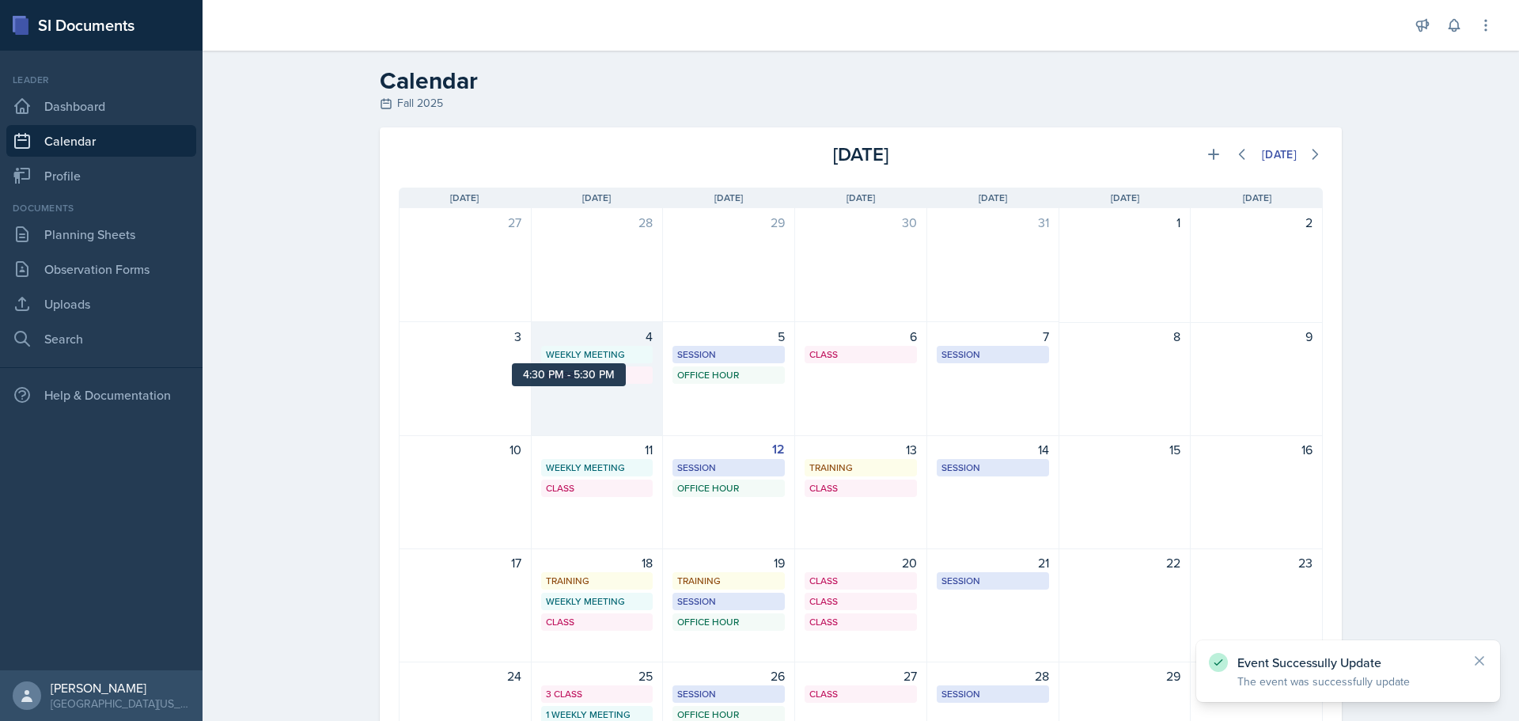
click at [608, 350] on div "Weekly Meeting" at bounding box center [597, 354] width 103 height 14
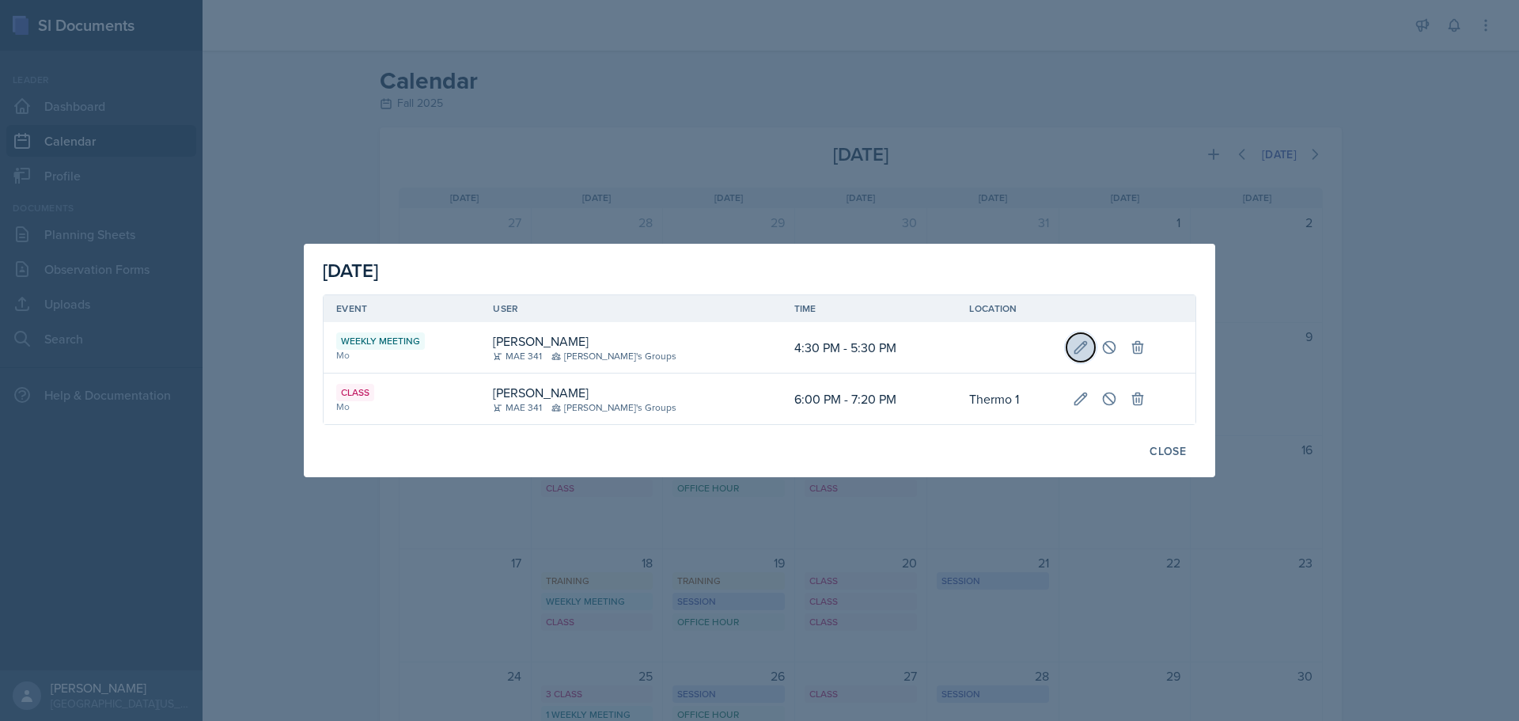
click at [1066, 355] on button at bounding box center [1080, 347] width 28 height 28
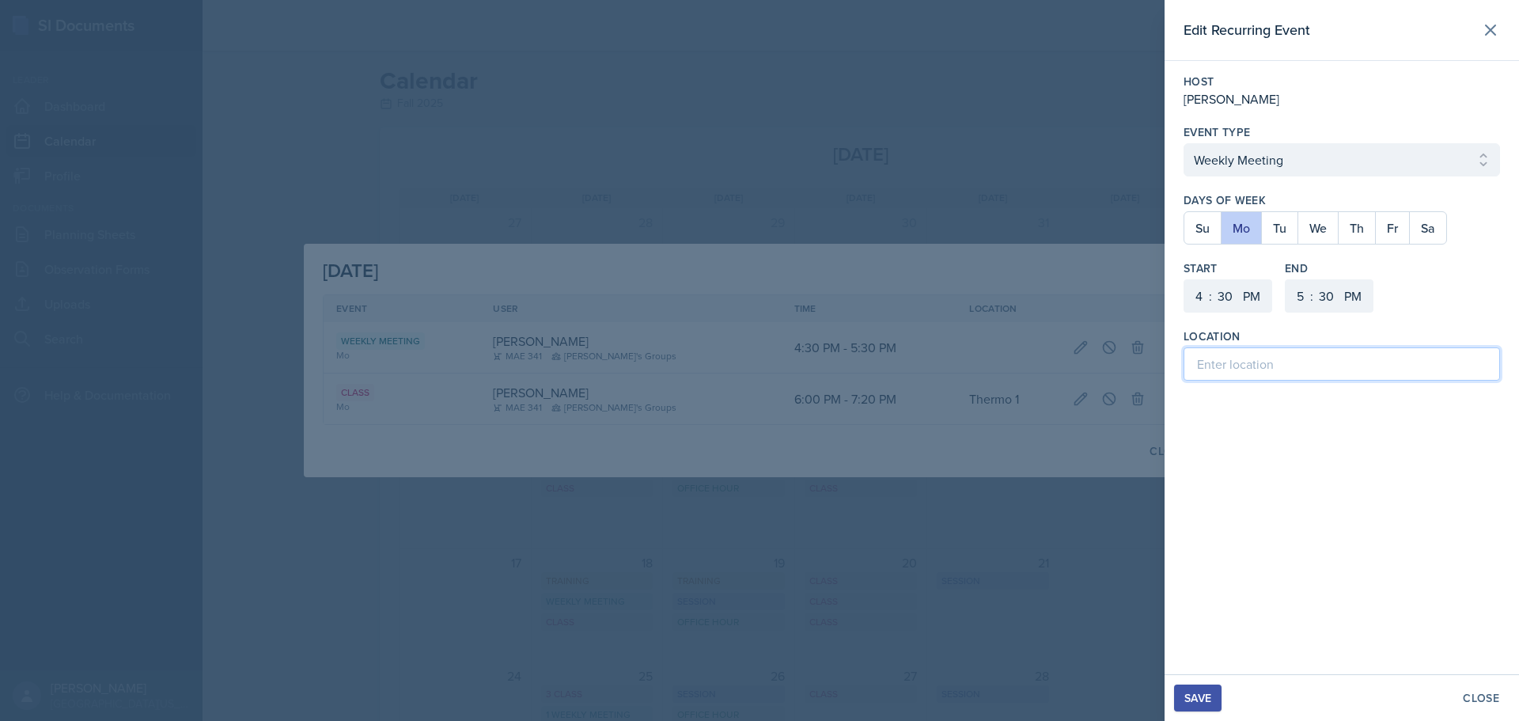
click at [1248, 368] on input at bounding box center [1341, 363] width 316 height 33
click at [1191, 692] on div "Save" at bounding box center [1197, 697] width 27 height 13
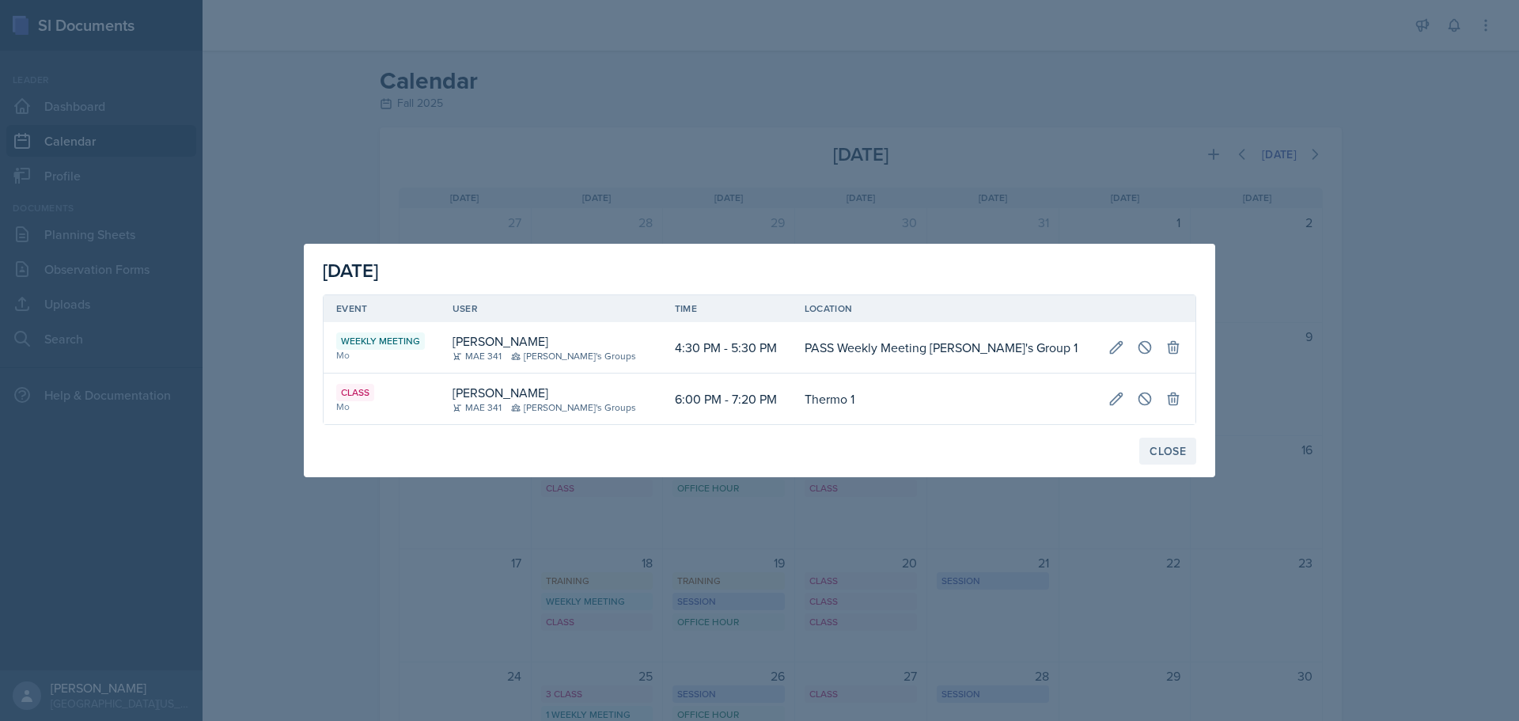
click at [1164, 453] on div "Close" at bounding box center [1167, 451] width 36 height 13
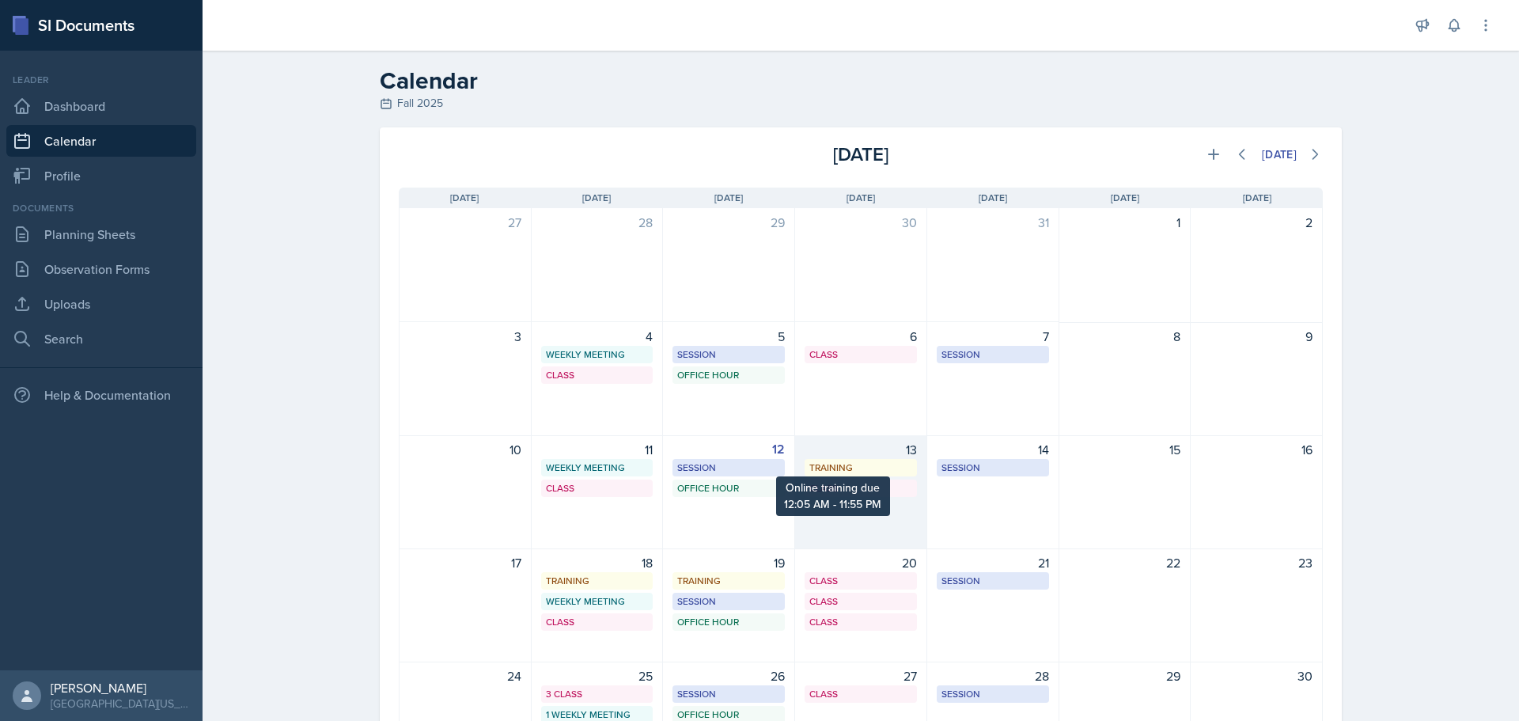
click at [840, 469] on div "Training" at bounding box center [860, 467] width 103 height 14
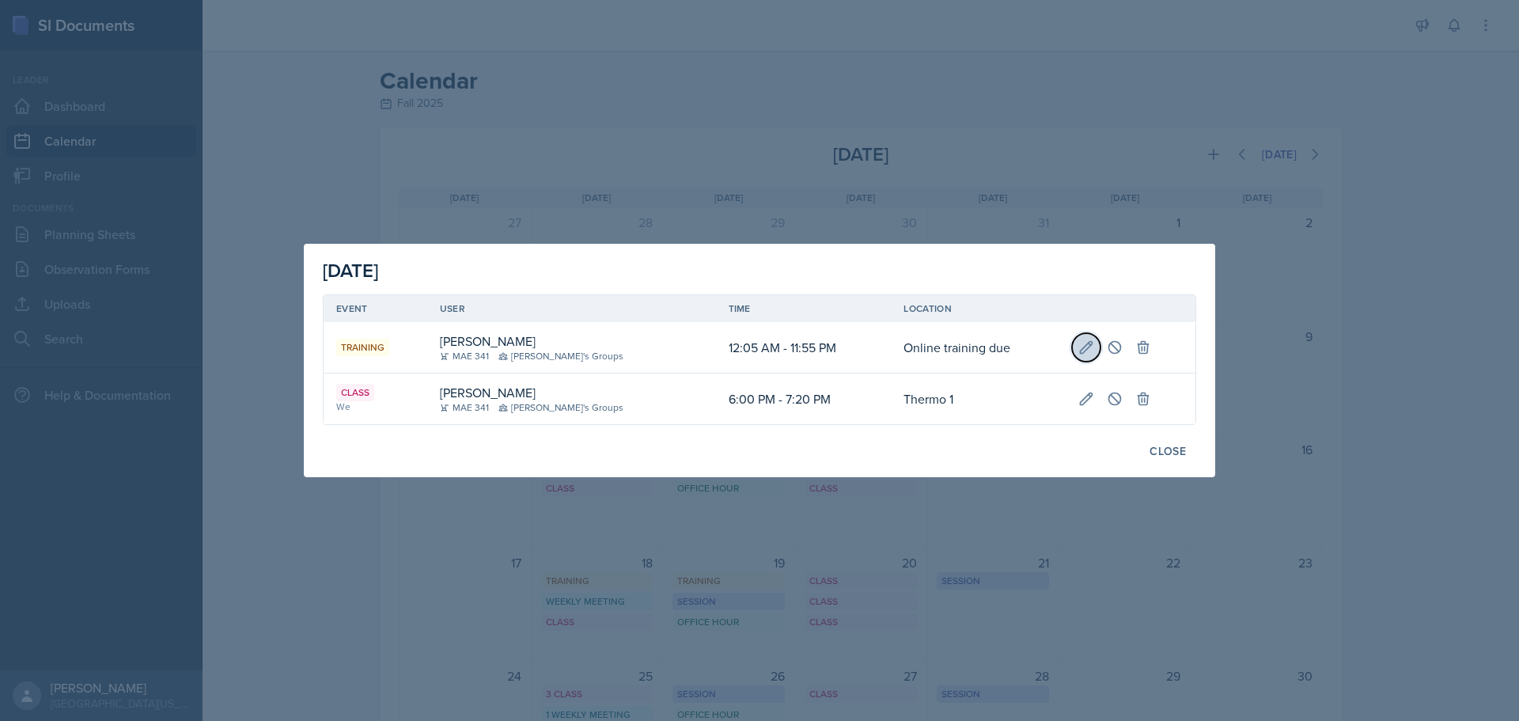
click at [1078, 354] on icon at bounding box center [1086, 347] width 16 height 16
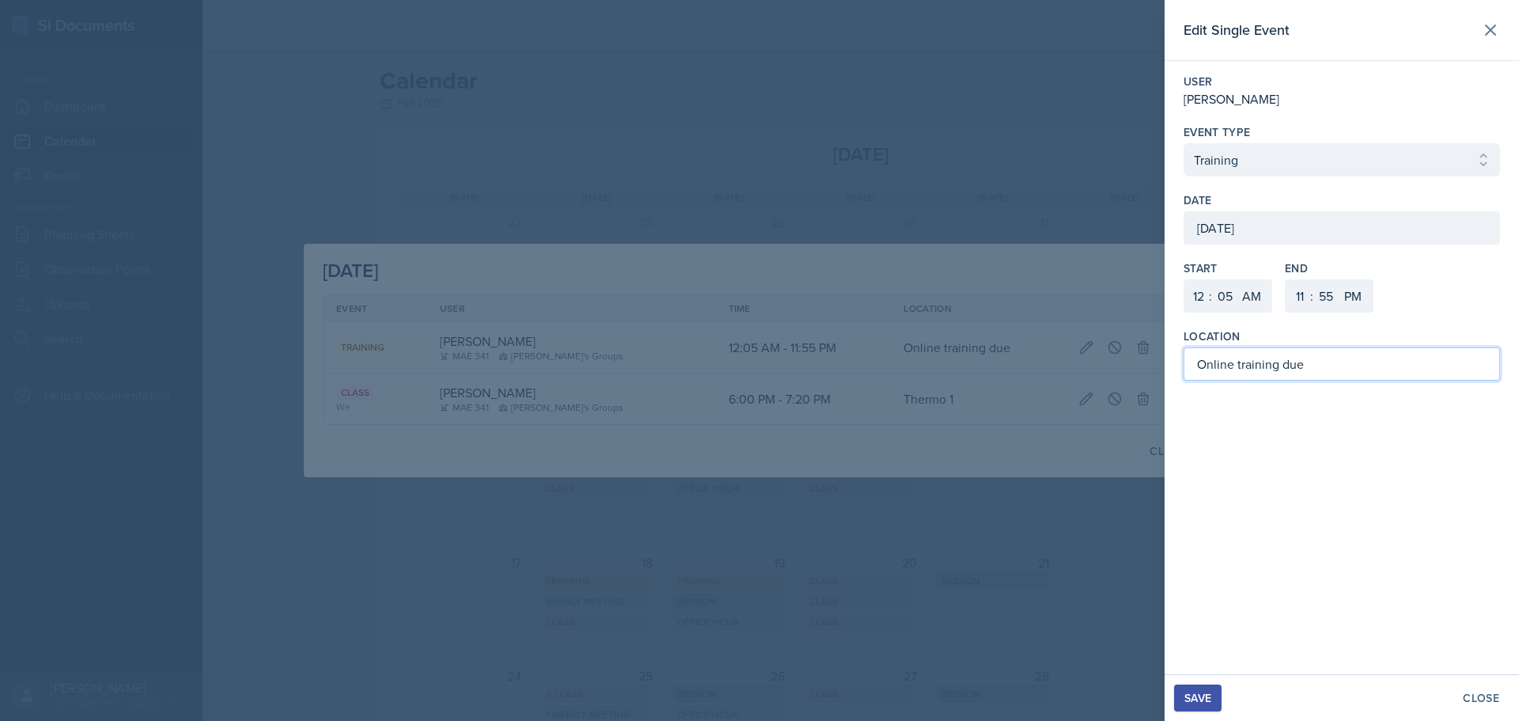
click at [1191, 357] on input "Online training due" at bounding box center [1341, 363] width 316 height 33
click at [1191, 691] on div "Save" at bounding box center [1197, 697] width 27 height 13
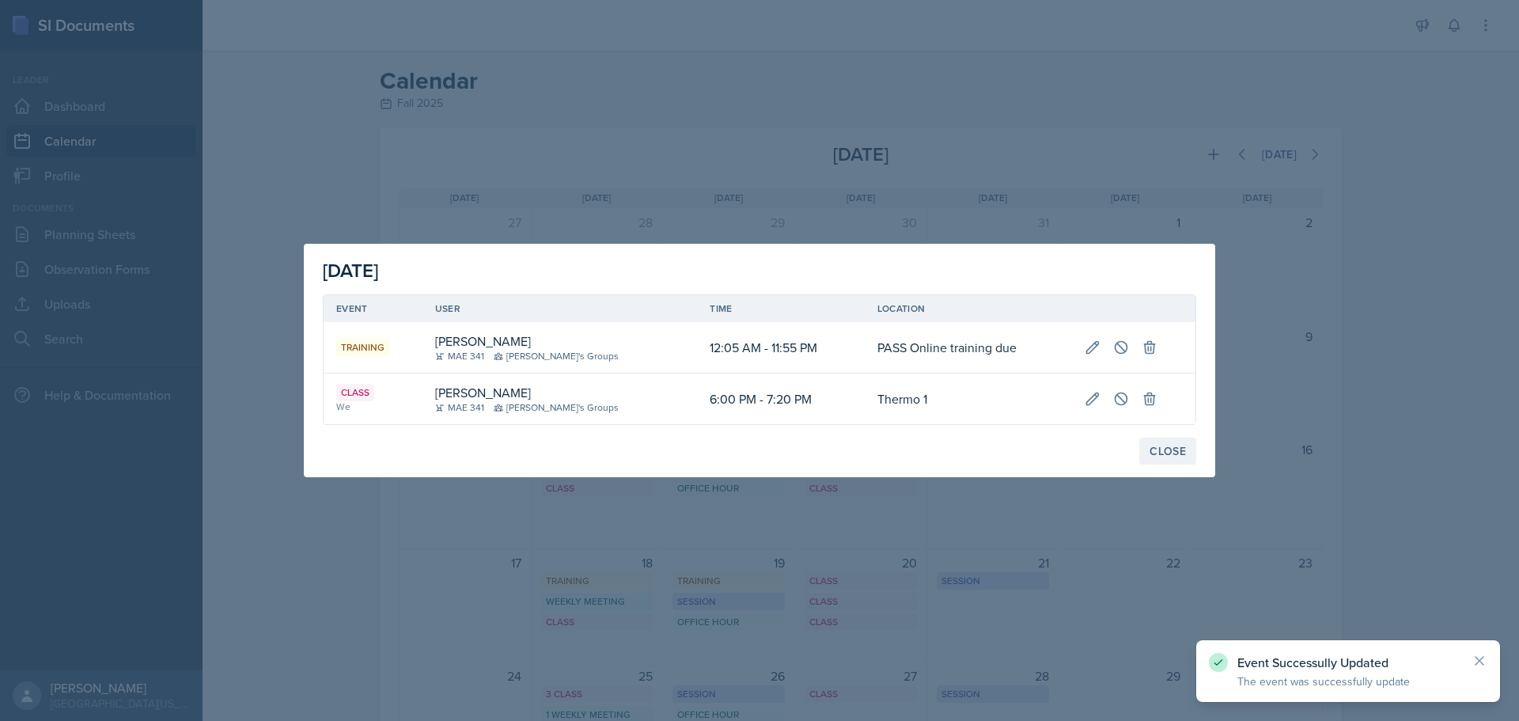
click at [1174, 452] on div "Close" at bounding box center [1167, 451] width 36 height 13
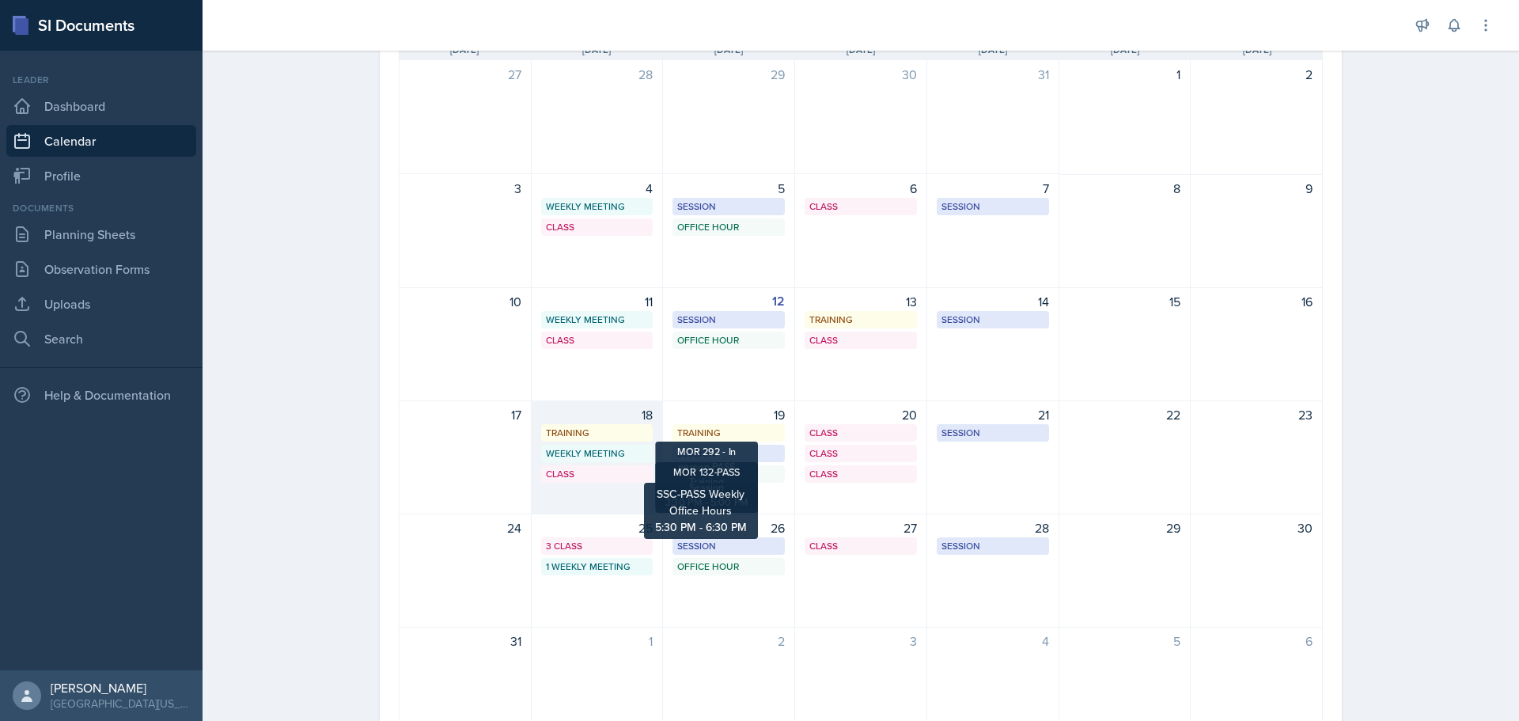
scroll to position [158, 0]
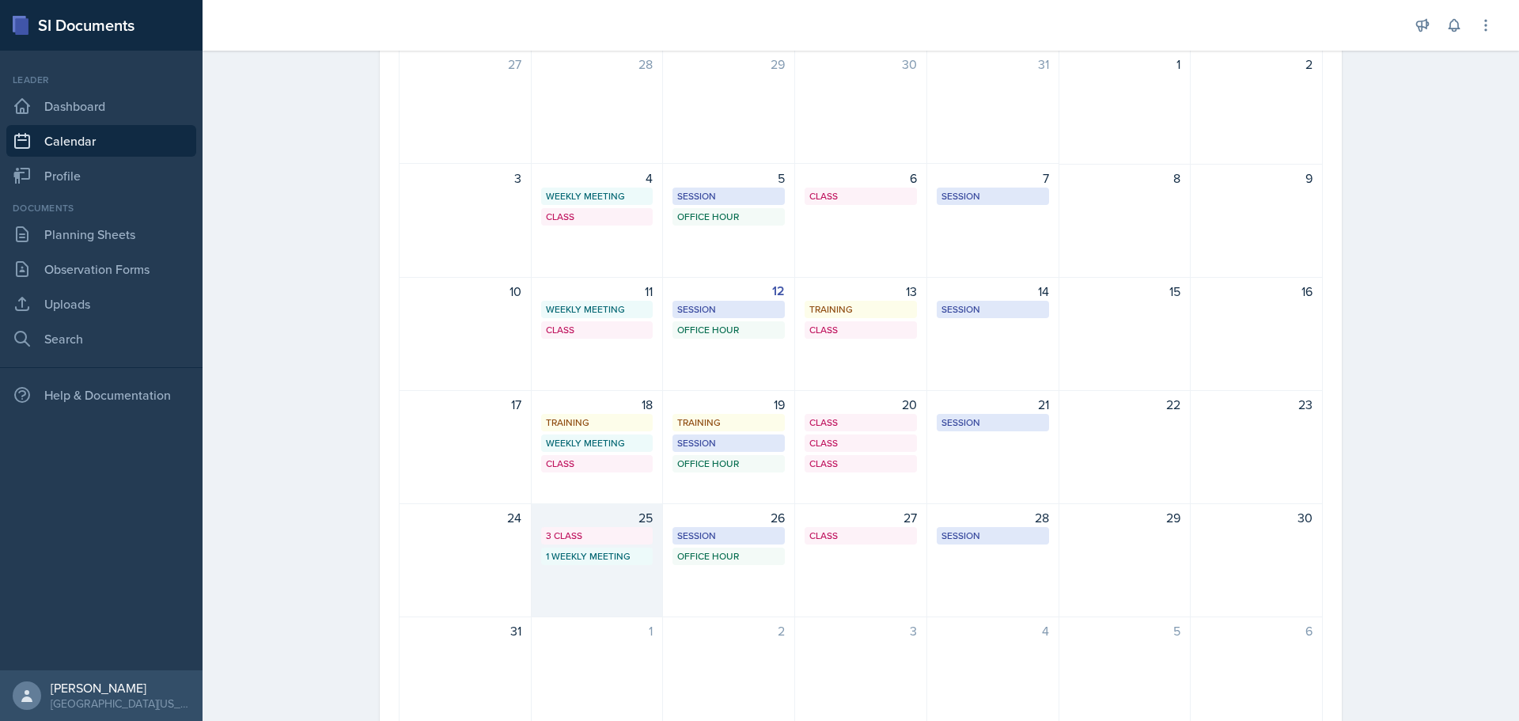
click at [581, 530] on div "3 Class" at bounding box center [597, 535] width 103 height 14
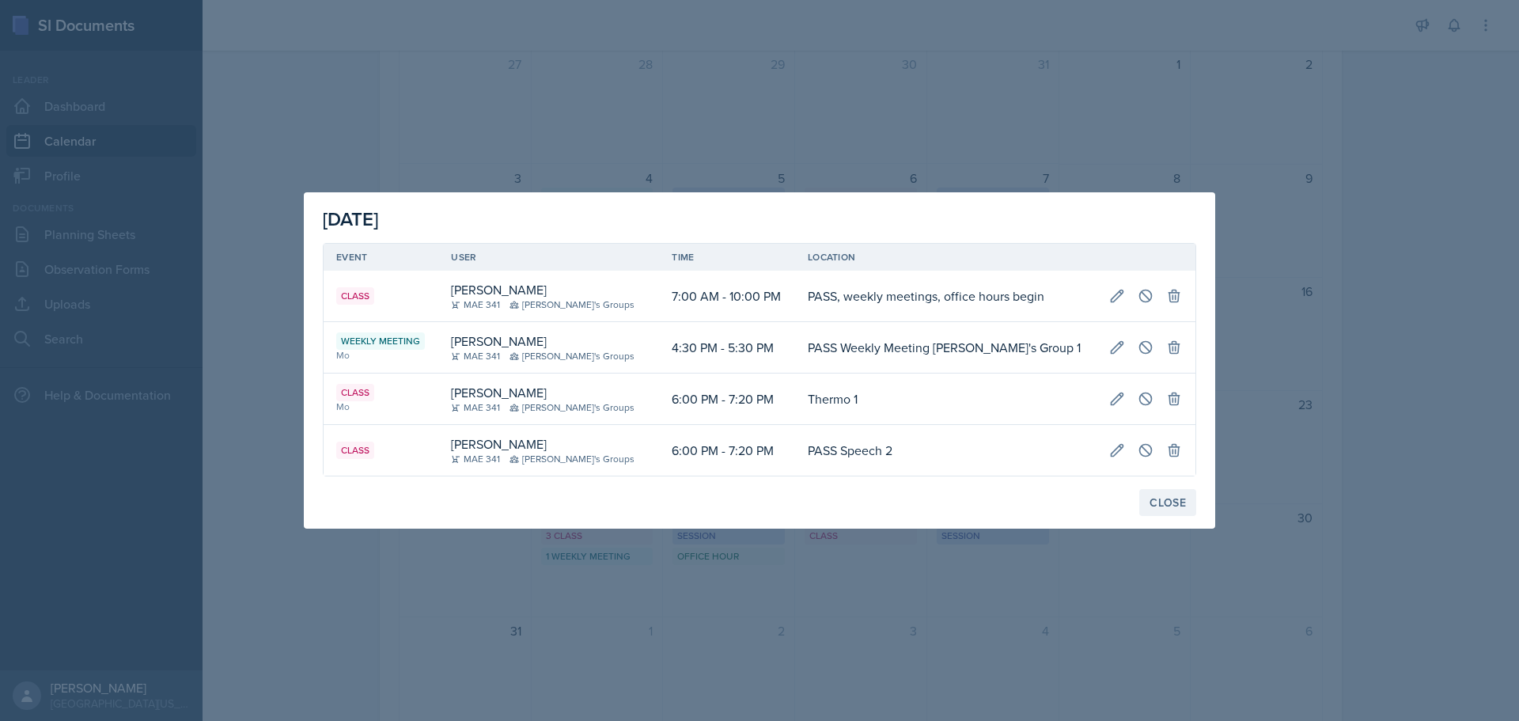
click at [1166, 507] on div "Close" at bounding box center [1167, 502] width 36 height 13
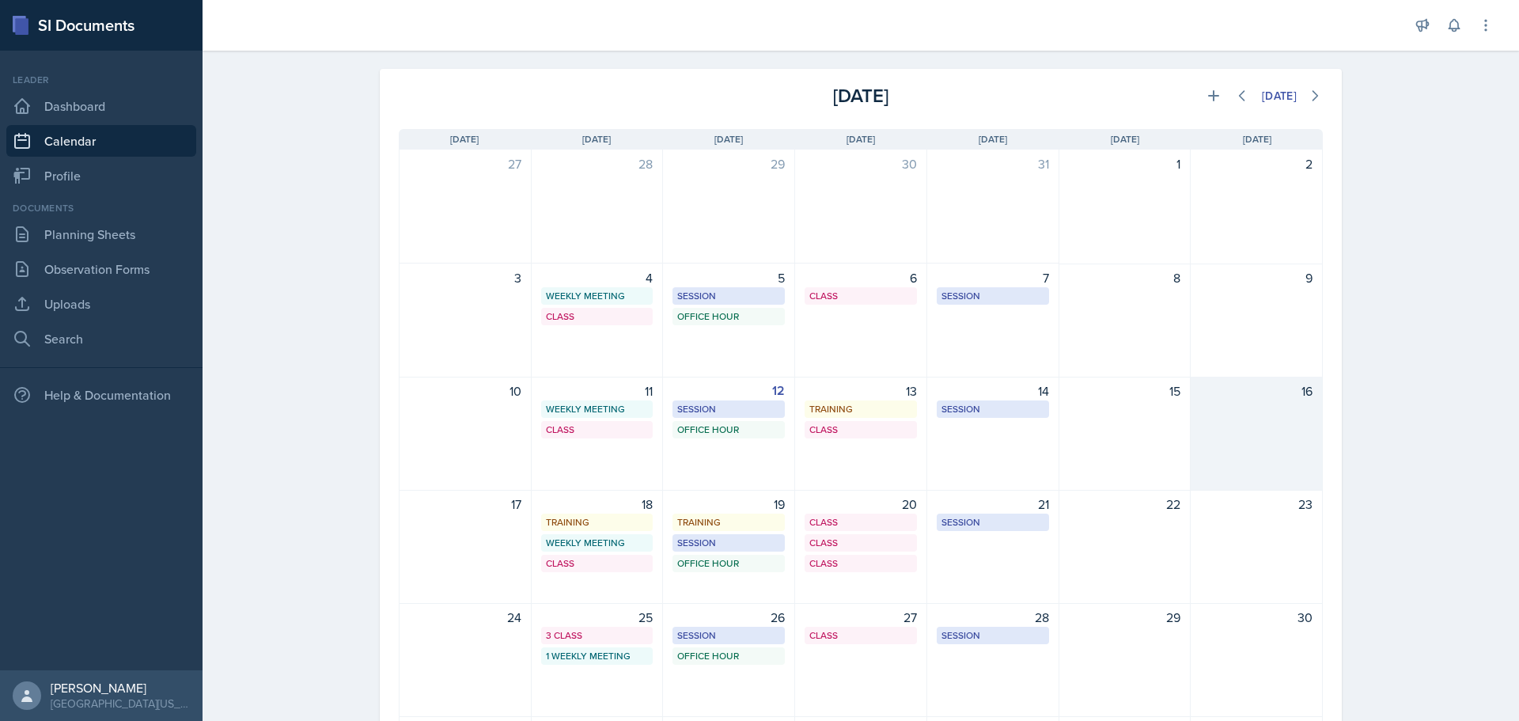
scroll to position [0, 0]
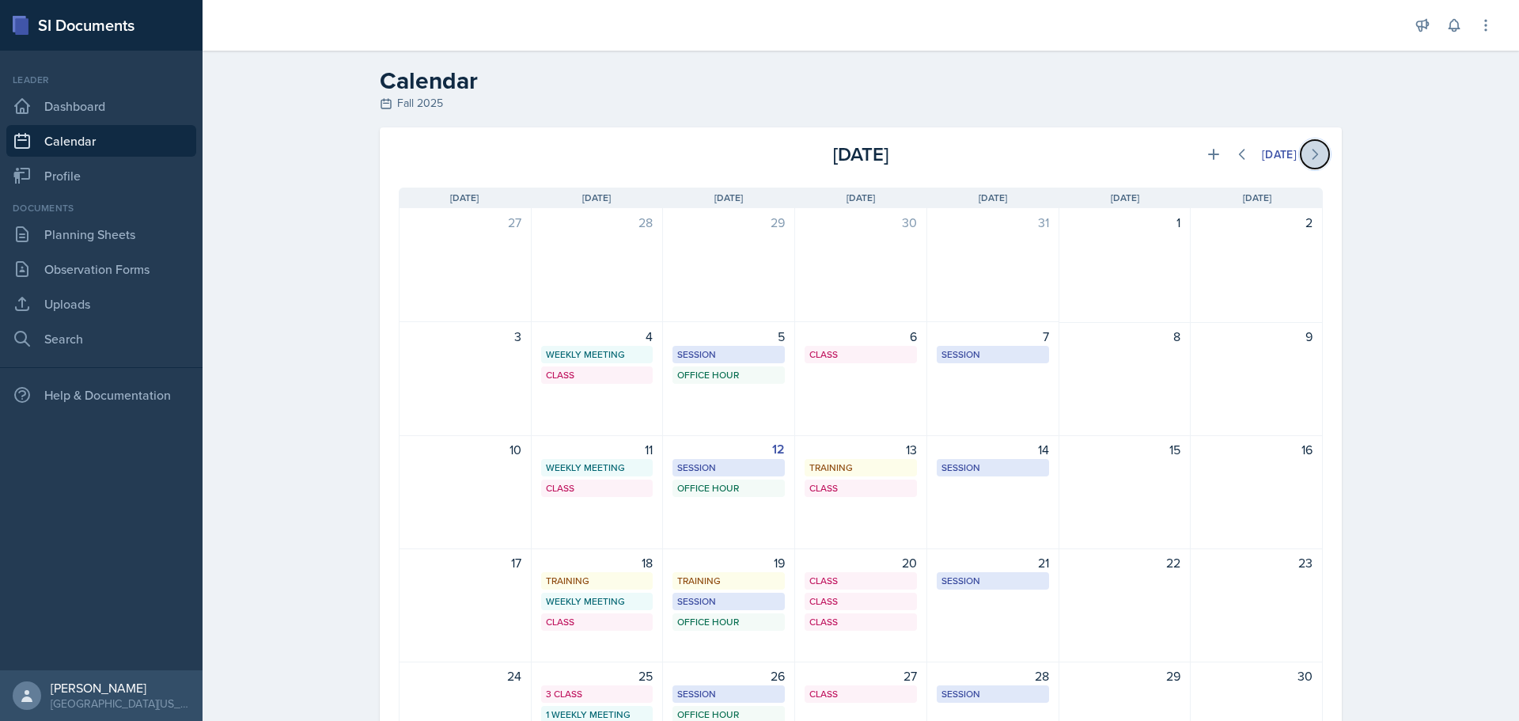
click at [1302, 162] on button at bounding box center [1315, 154] width 28 height 28
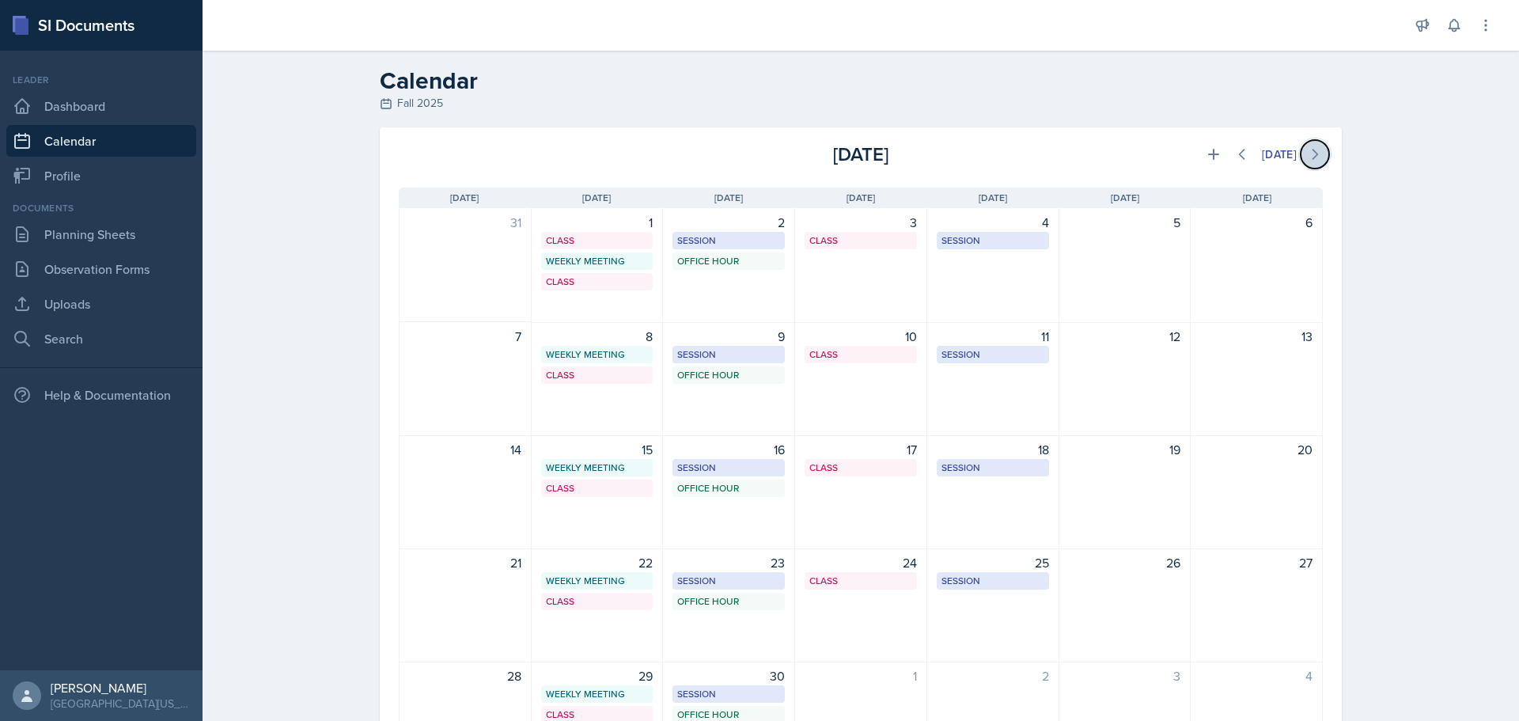
click at [1308, 164] on button at bounding box center [1315, 154] width 28 height 28
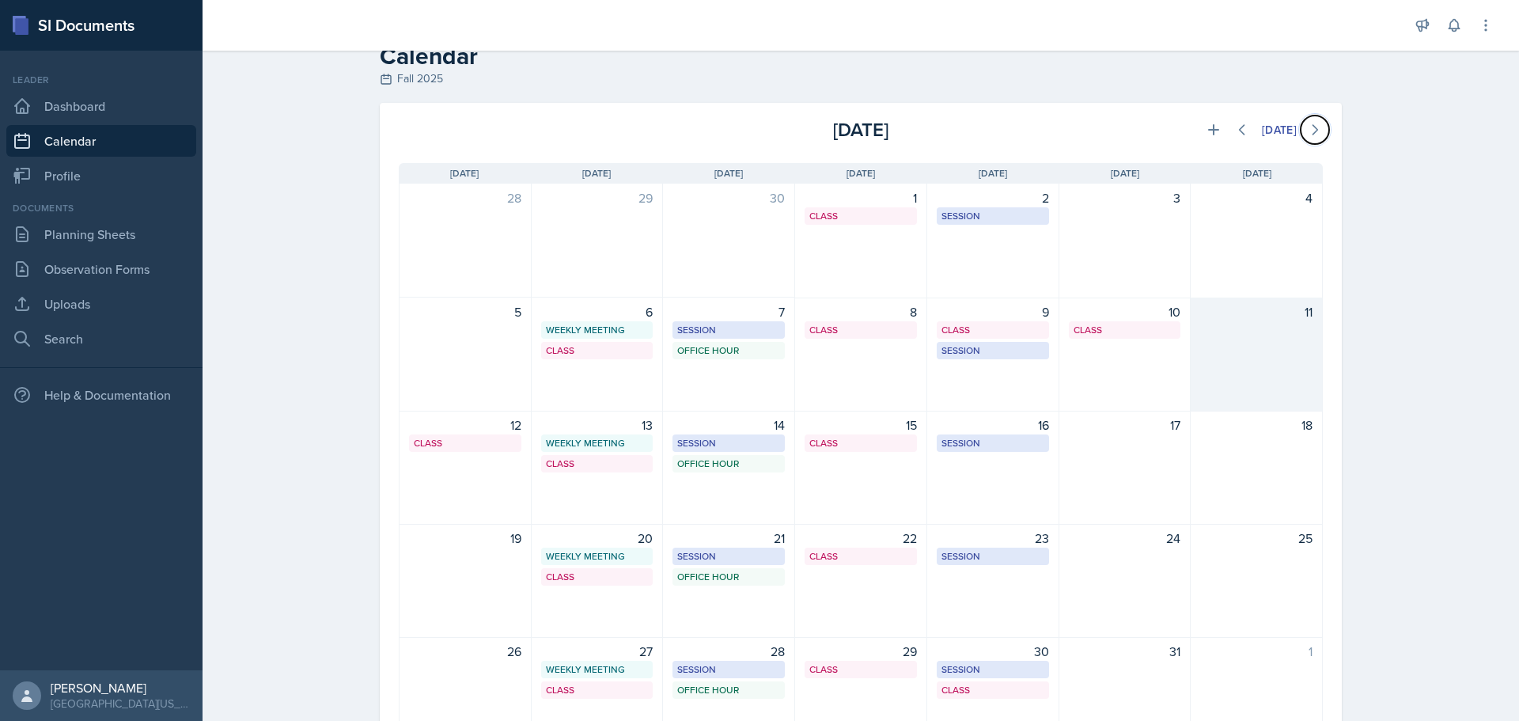
scroll to position [79, 0]
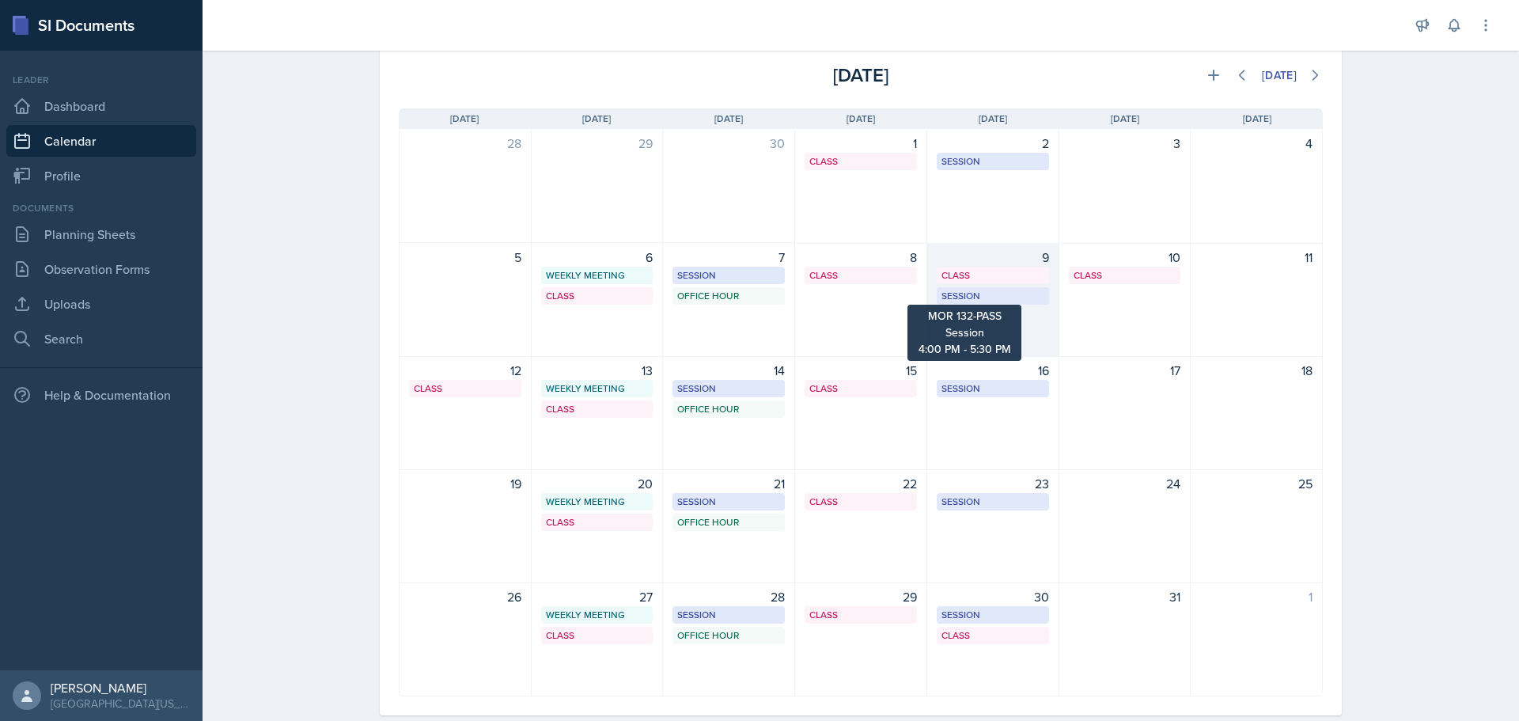
click at [999, 297] on div "Session" at bounding box center [992, 296] width 103 height 14
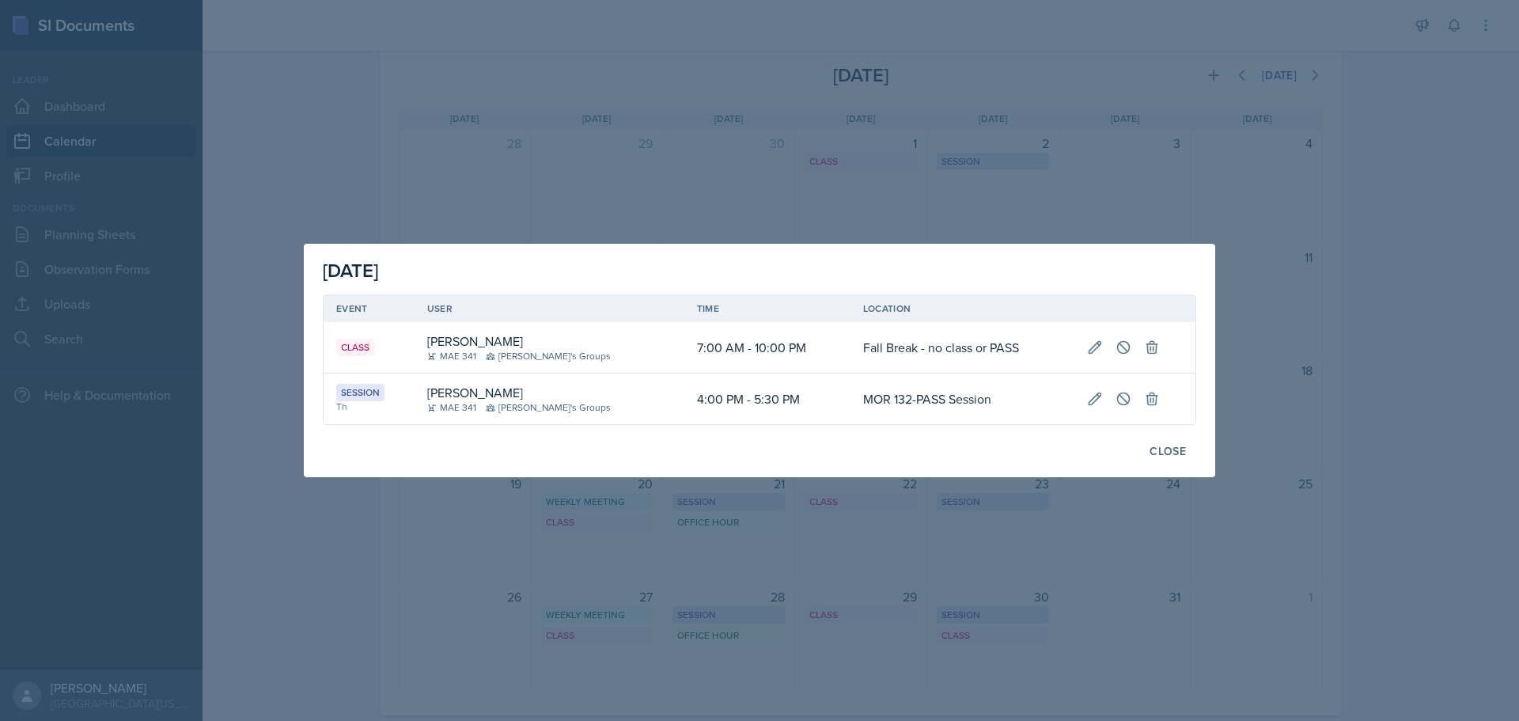
click at [1013, 414] on td "MOR 132-PASS Session" at bounding box center [962, 398] width 224 height 51
click at [1121, 400] on icon at bounding box center [1123, 399] width 16 height 16
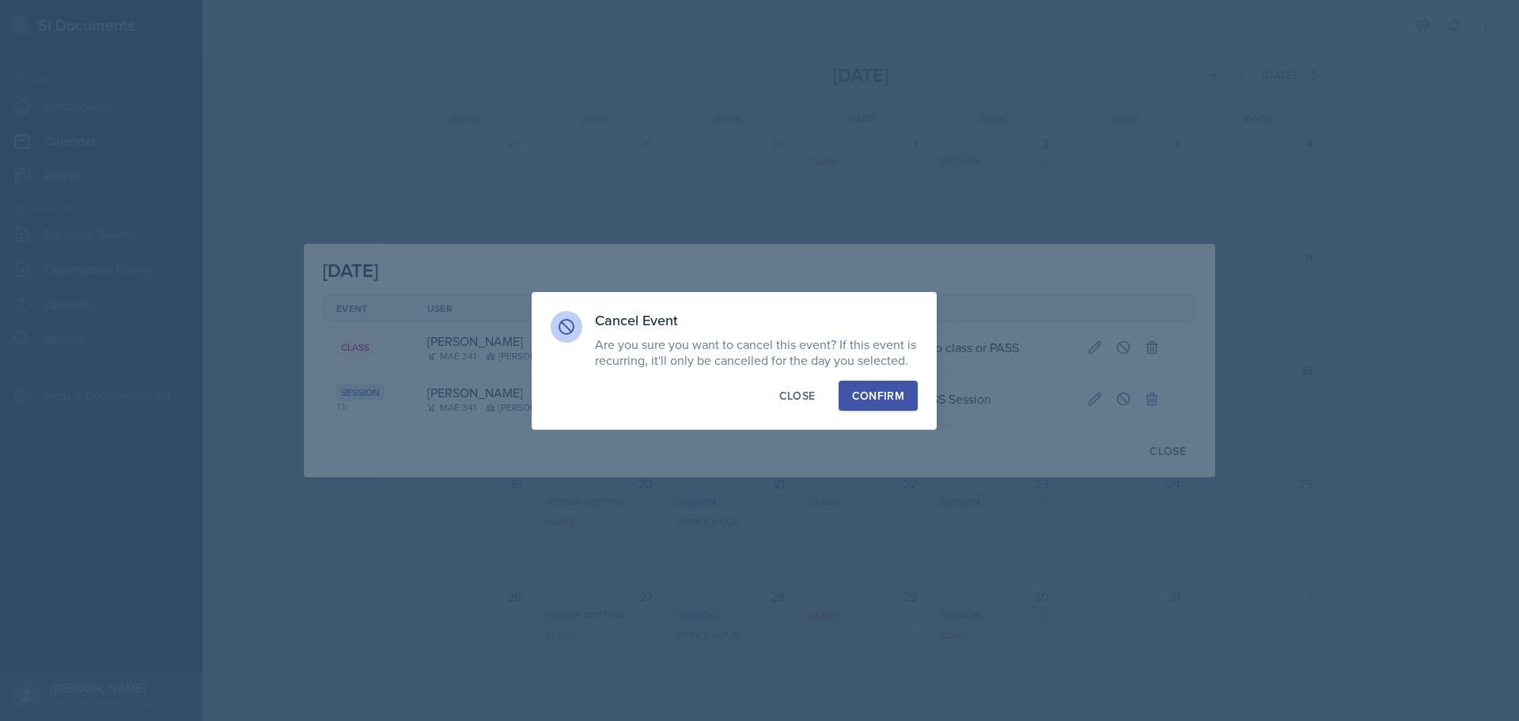
click at [895, 394] on div "Confirm" at bounding box center [878, 396] width 52 height 16
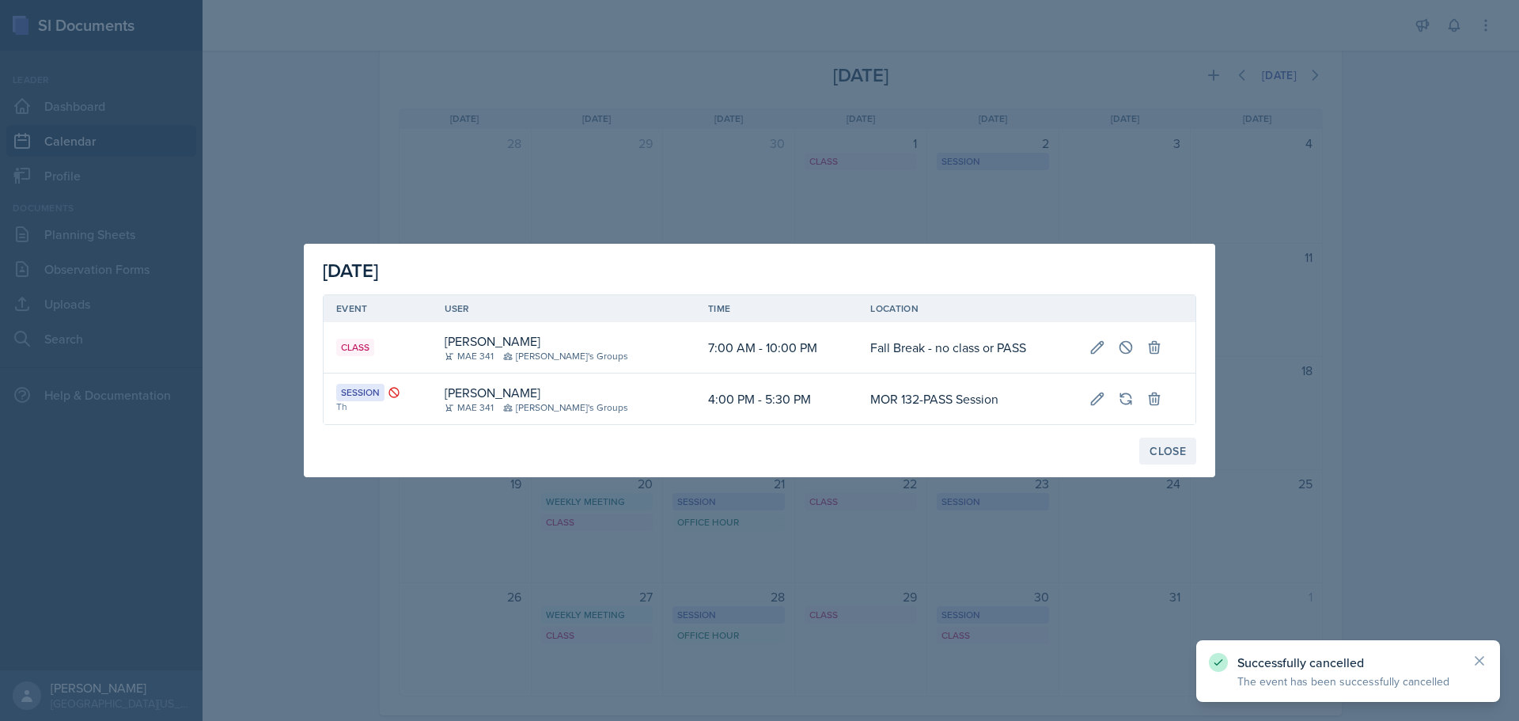
click at [1163, 452] on div "Close" at bounding box center [1167, 451] width 36 height 13
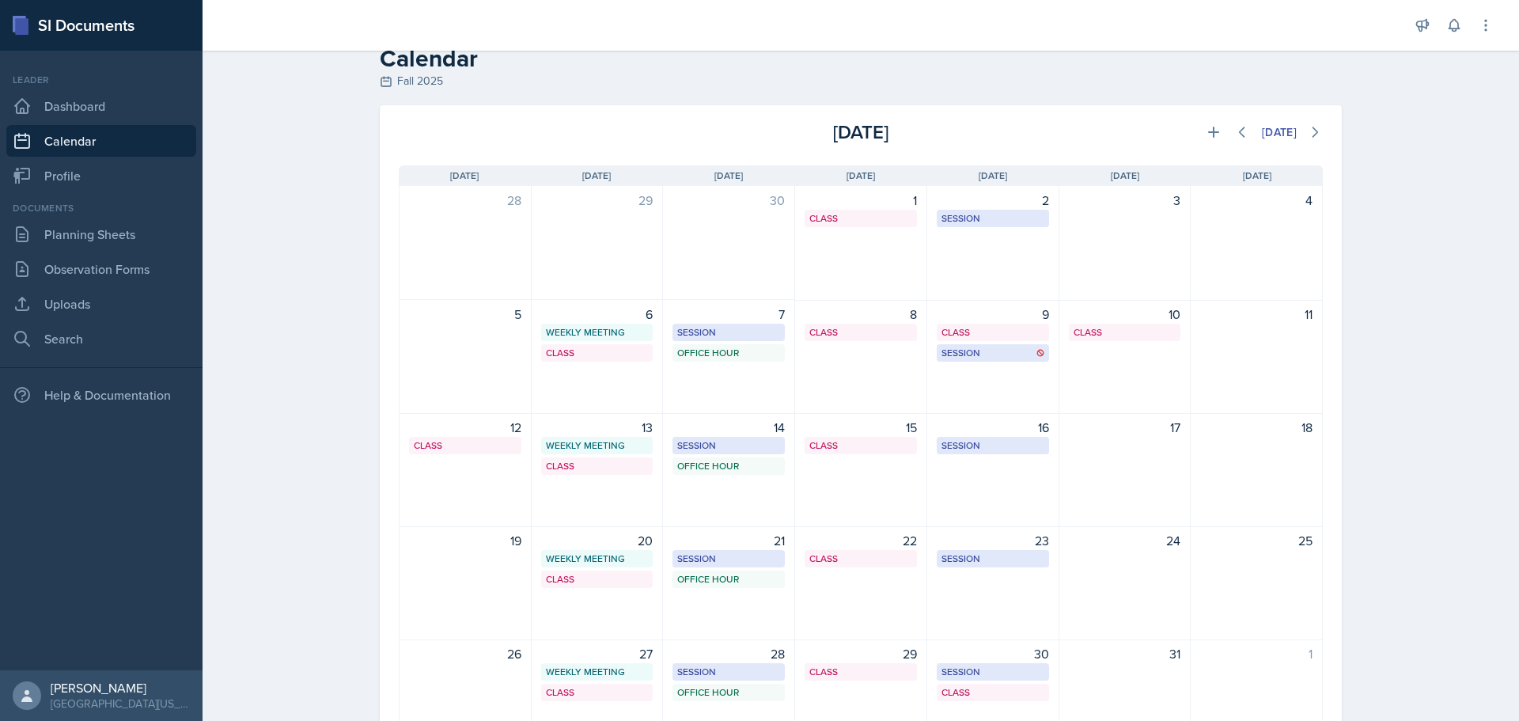
scroll to position [0, 0]
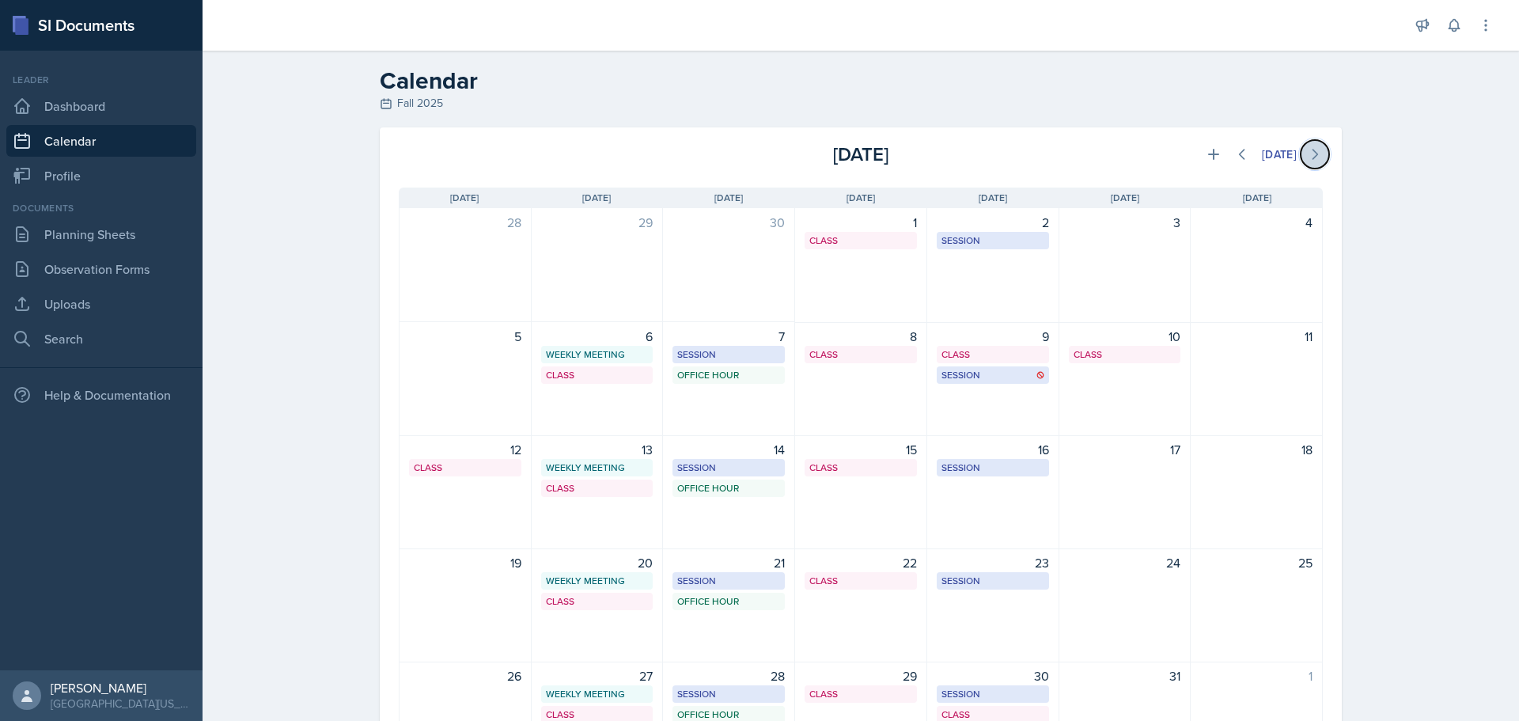
click at [1307, 156] on icon at bounding box center [1315, 154] width 16 height 16
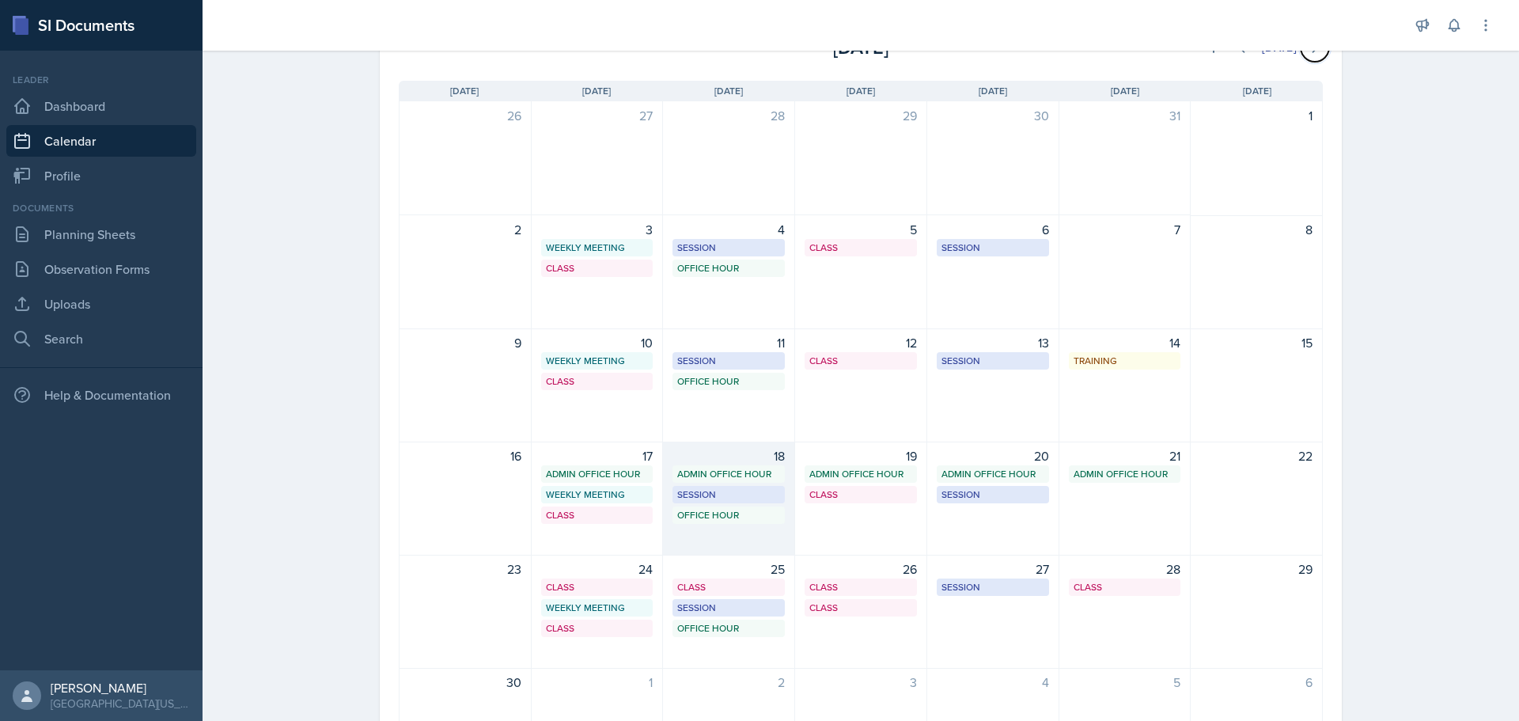
scroll to position [158, 0]
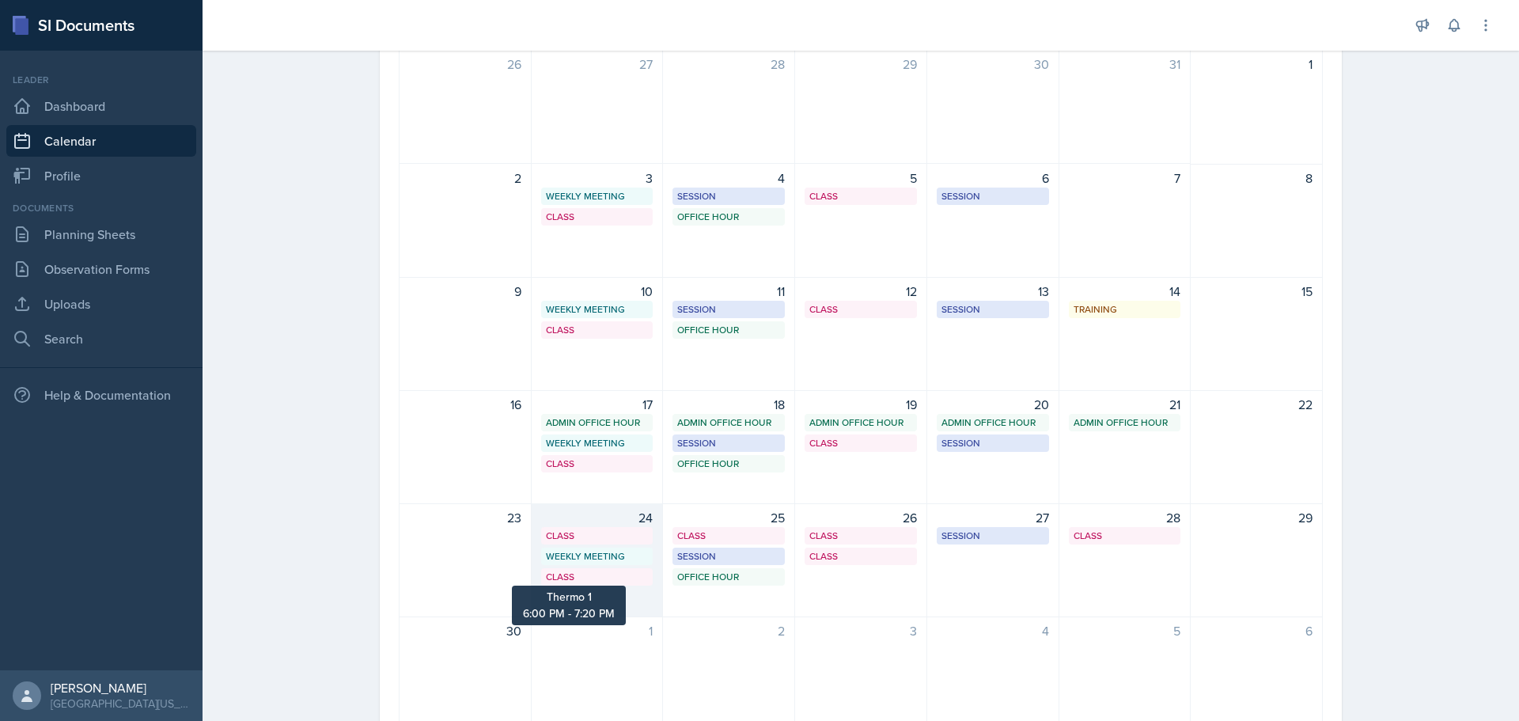
click at [596, 576] on div "Class" at bounding box center [597, 577] width 103 height 14
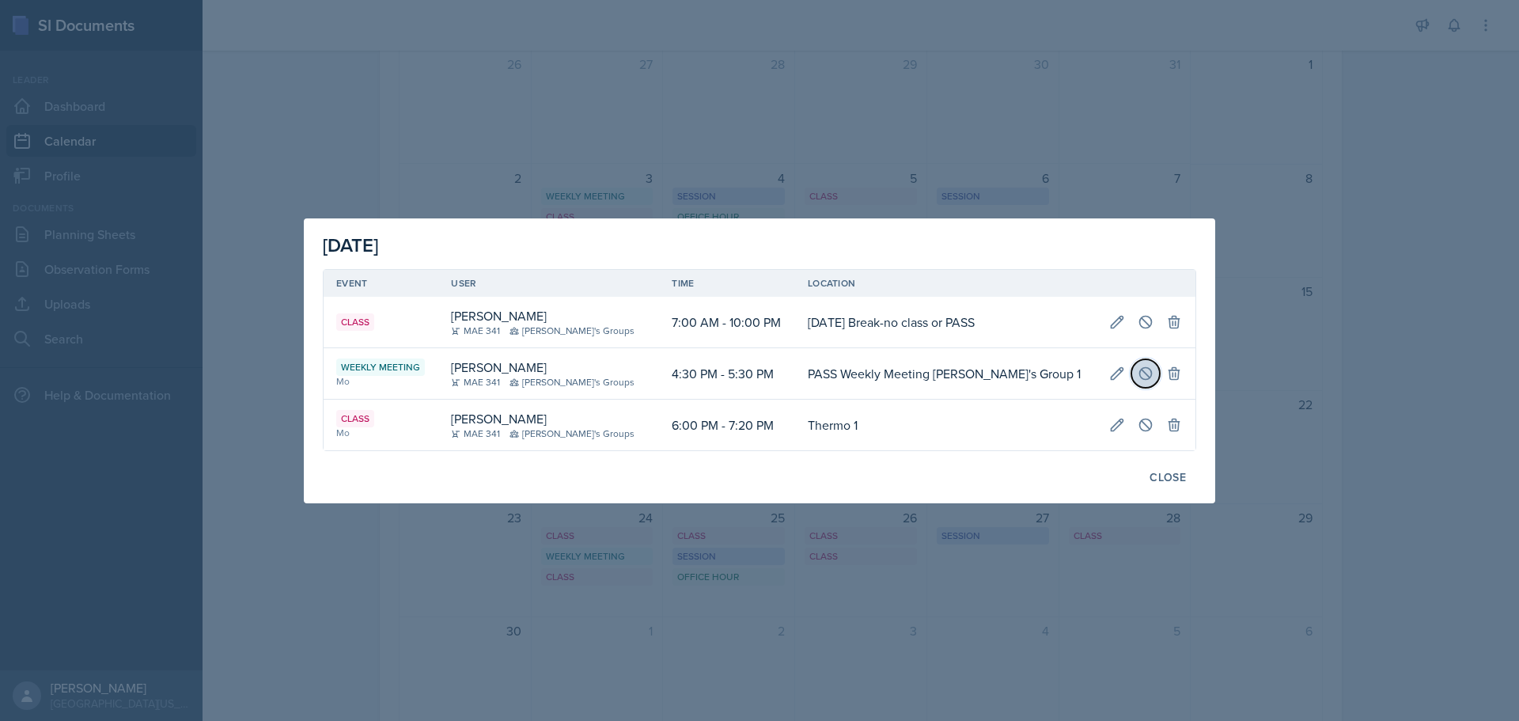
click at [1139, 377] on icon at bounding box center [1145, 373] width 12 height 12
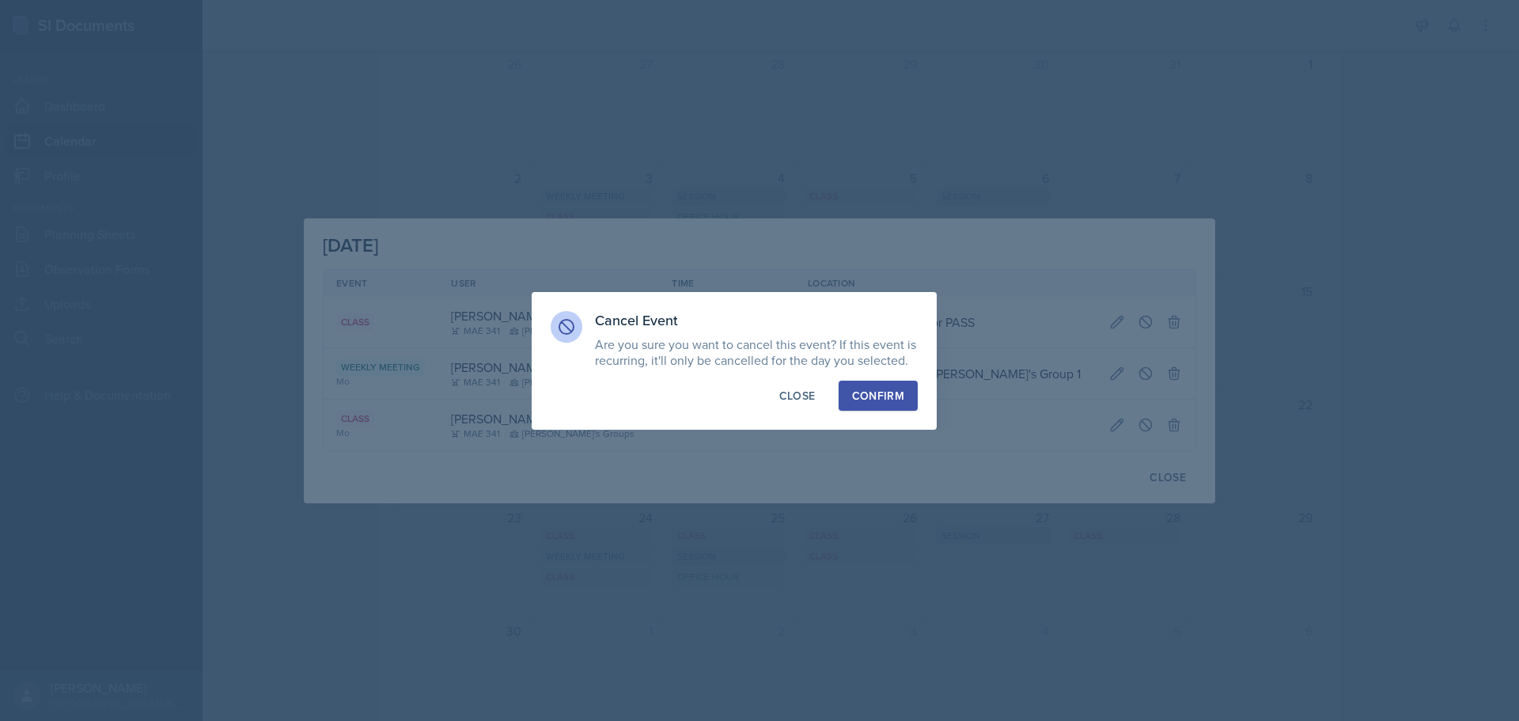
click at [876, 401] on div "Confirm" at bounding box center [878, 396] width 52 height 16
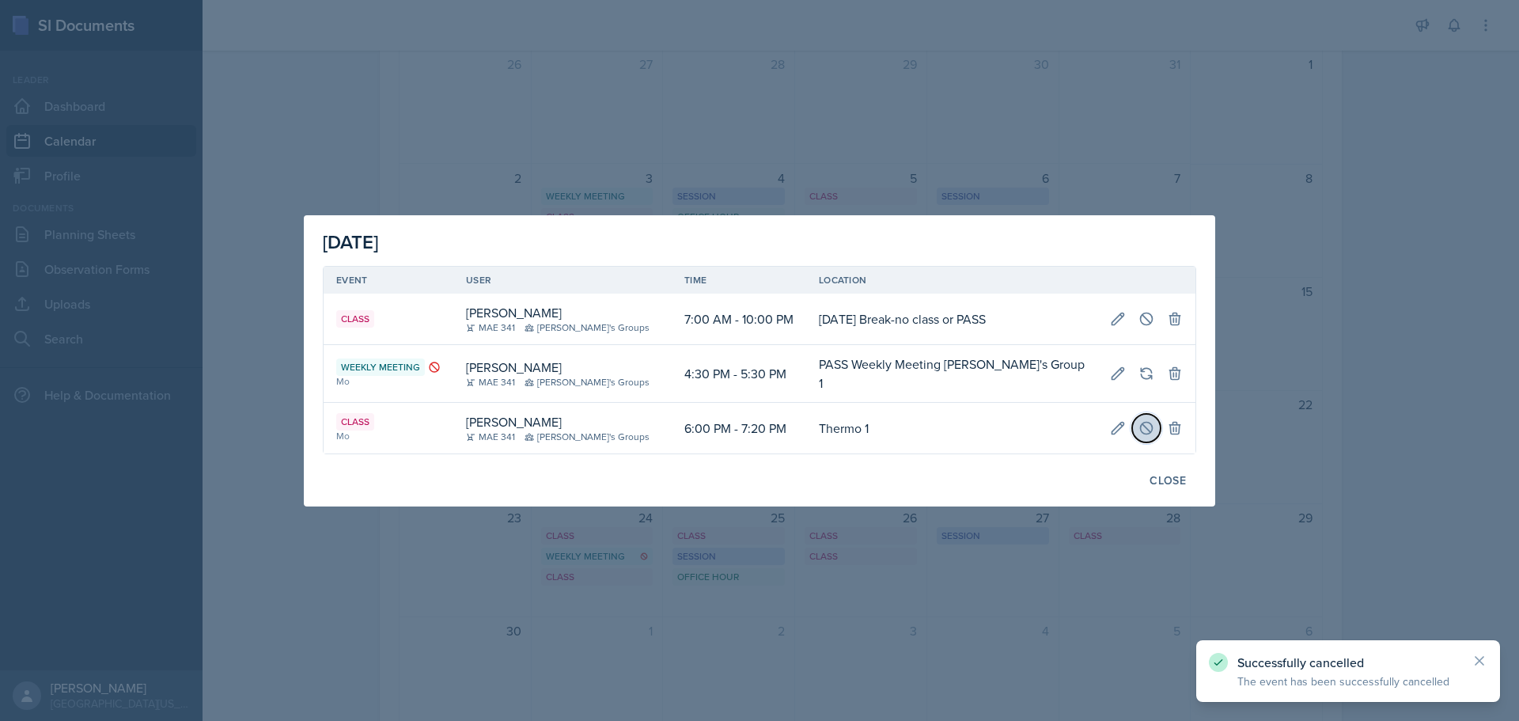
click at [1138, 427] on icon at bounding box center [1146, 428] width 16 height 16
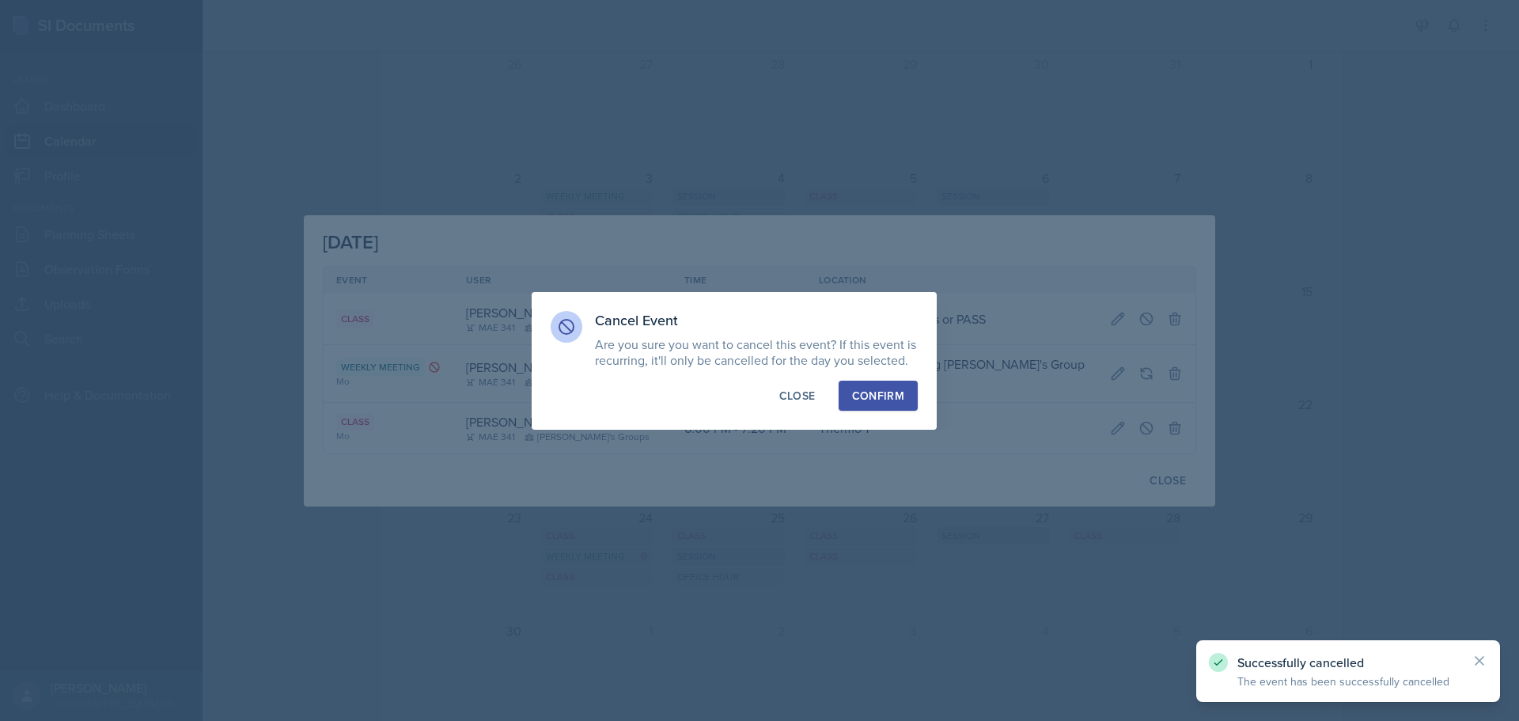
click at [902, 400] on div "Confirm" at bounding box center [878, 396] width 52 height 16
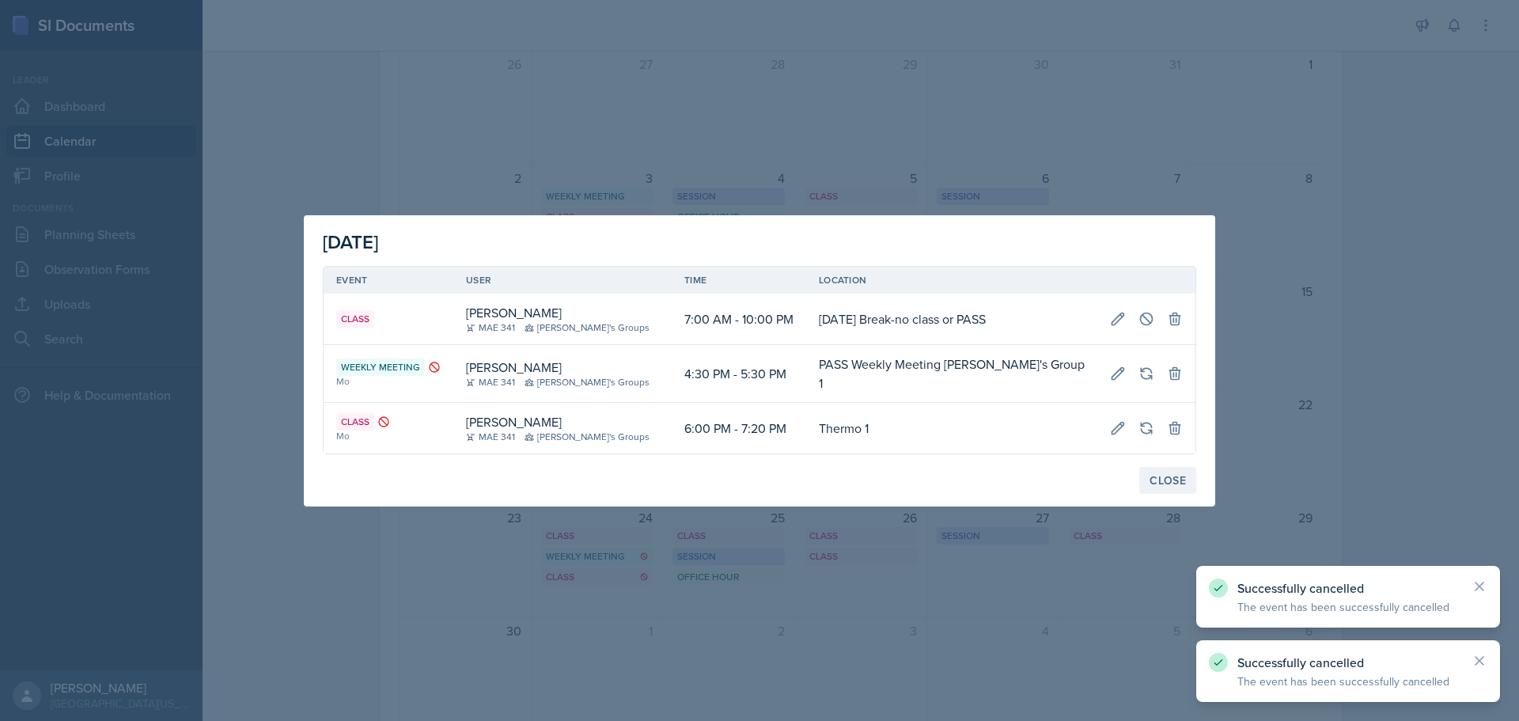
click at [1162, 474] on div "Close" at bounding box center [1167, 480] width 36 height 13
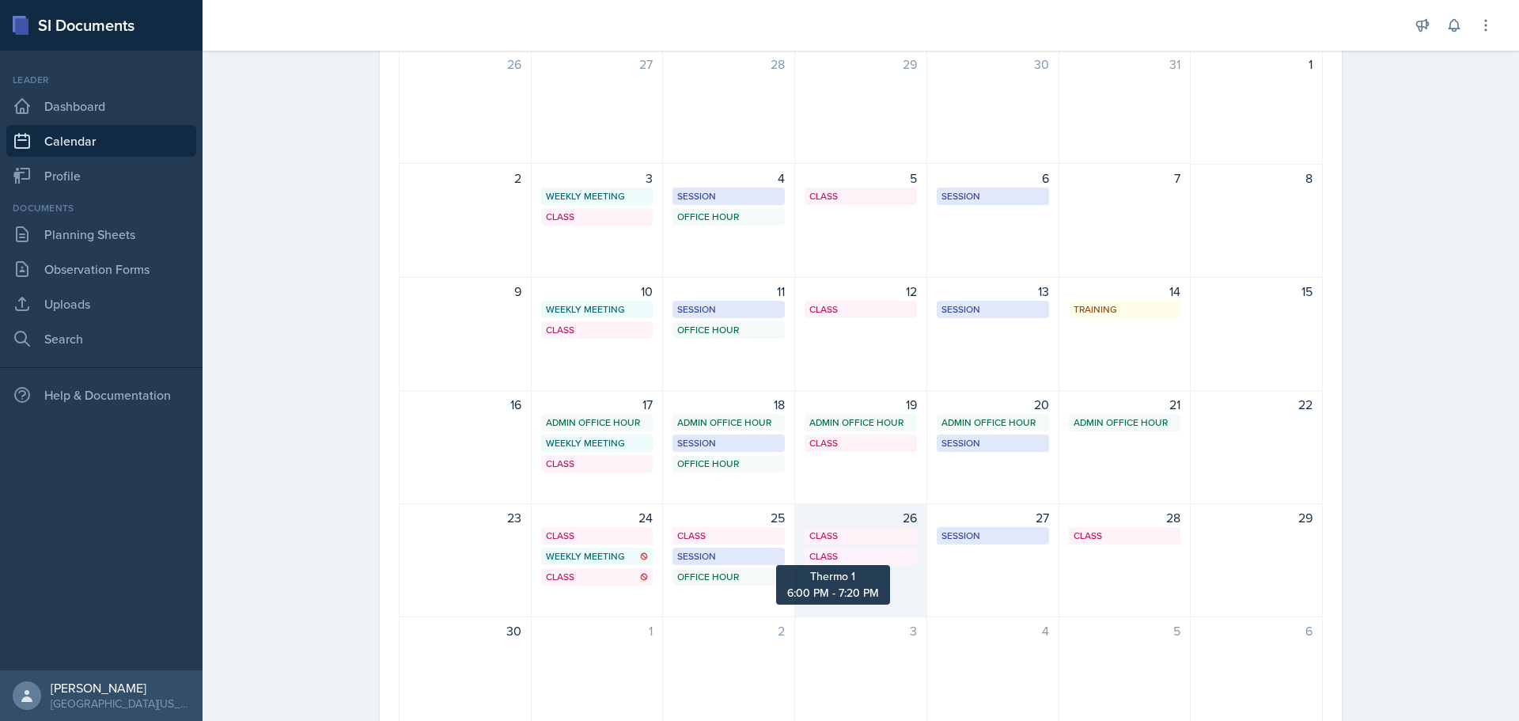
click at [859, 557] on div "Class" at bounding box center [860, 556] width 103 height 14
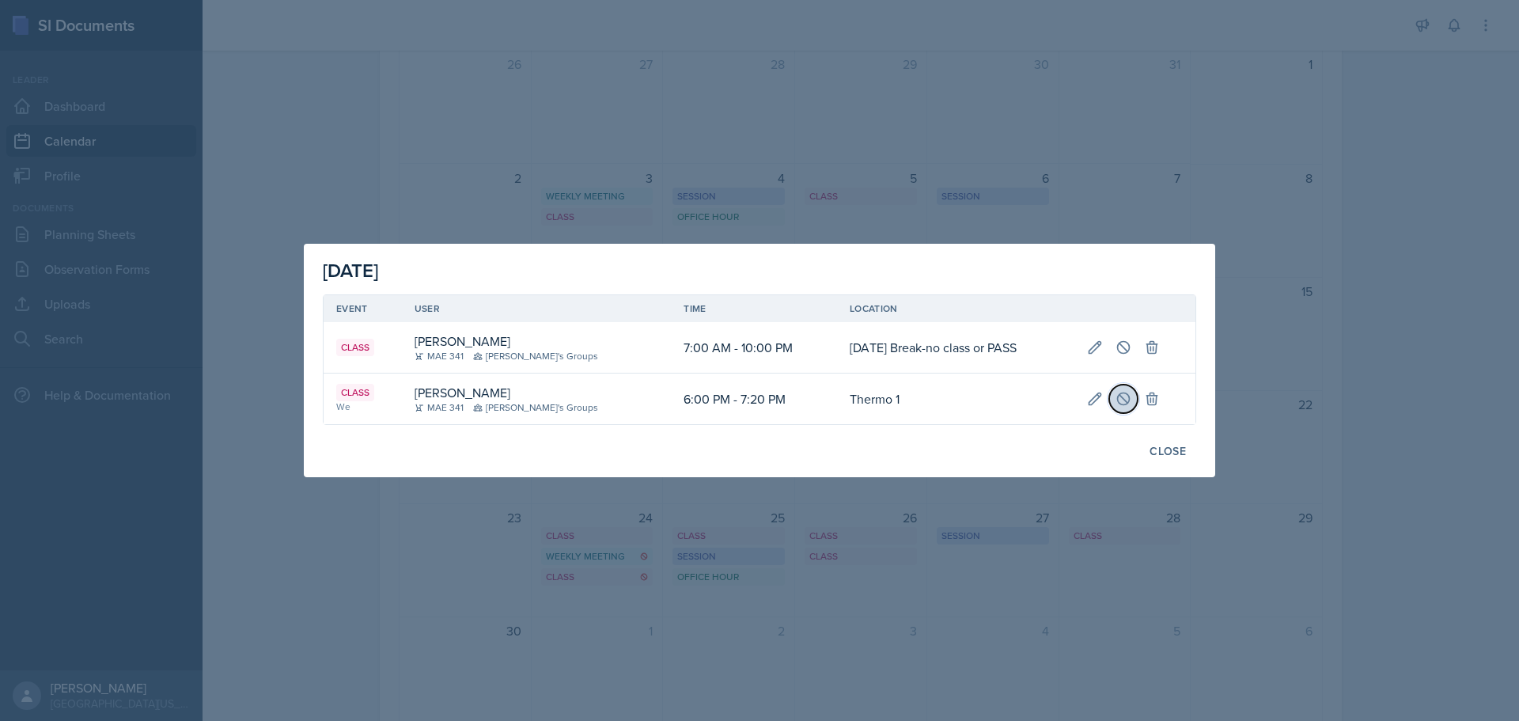
click at [1121, 401] on icon at bounding box center [1123, 399] width 16 height 16
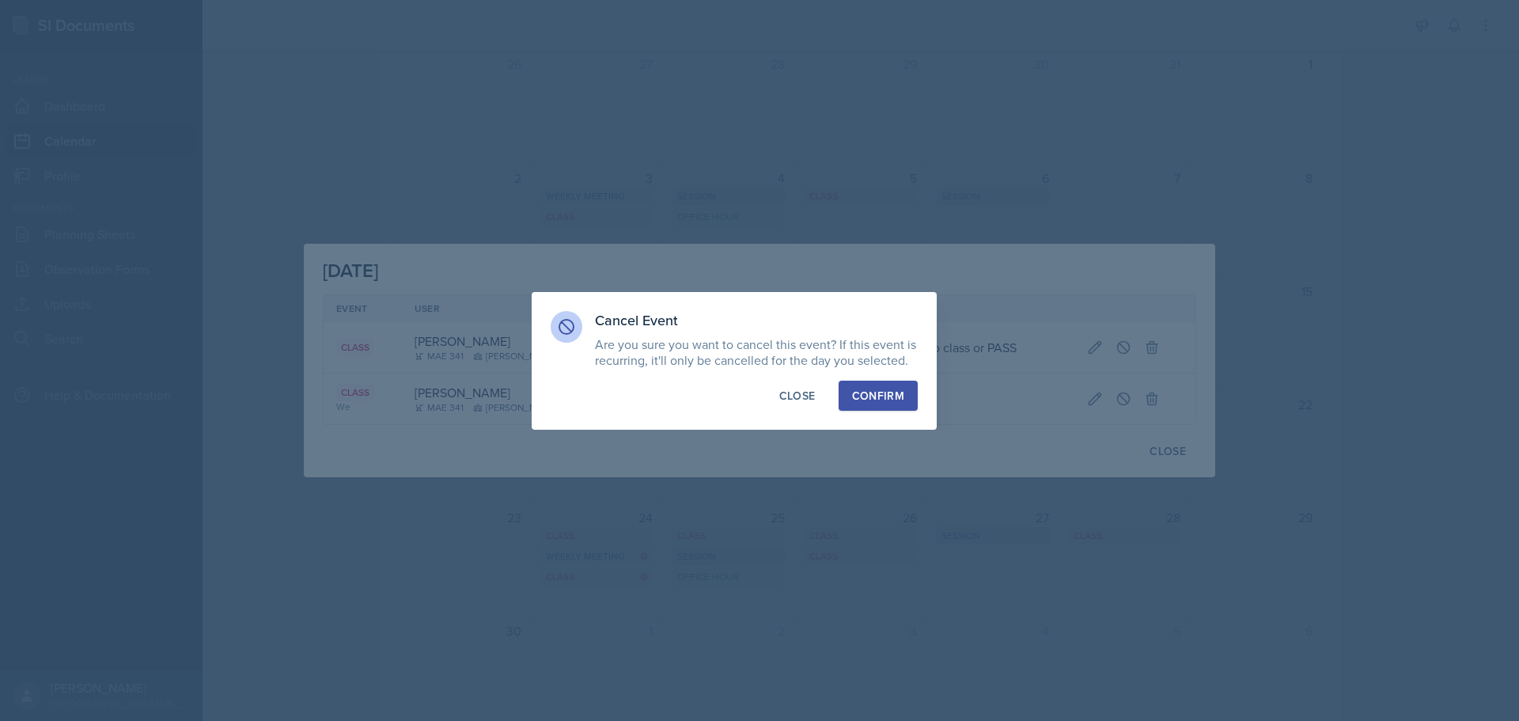
click at [873, 399] on div "Confirm" at bounding box center [878, 396] width 52 height 16
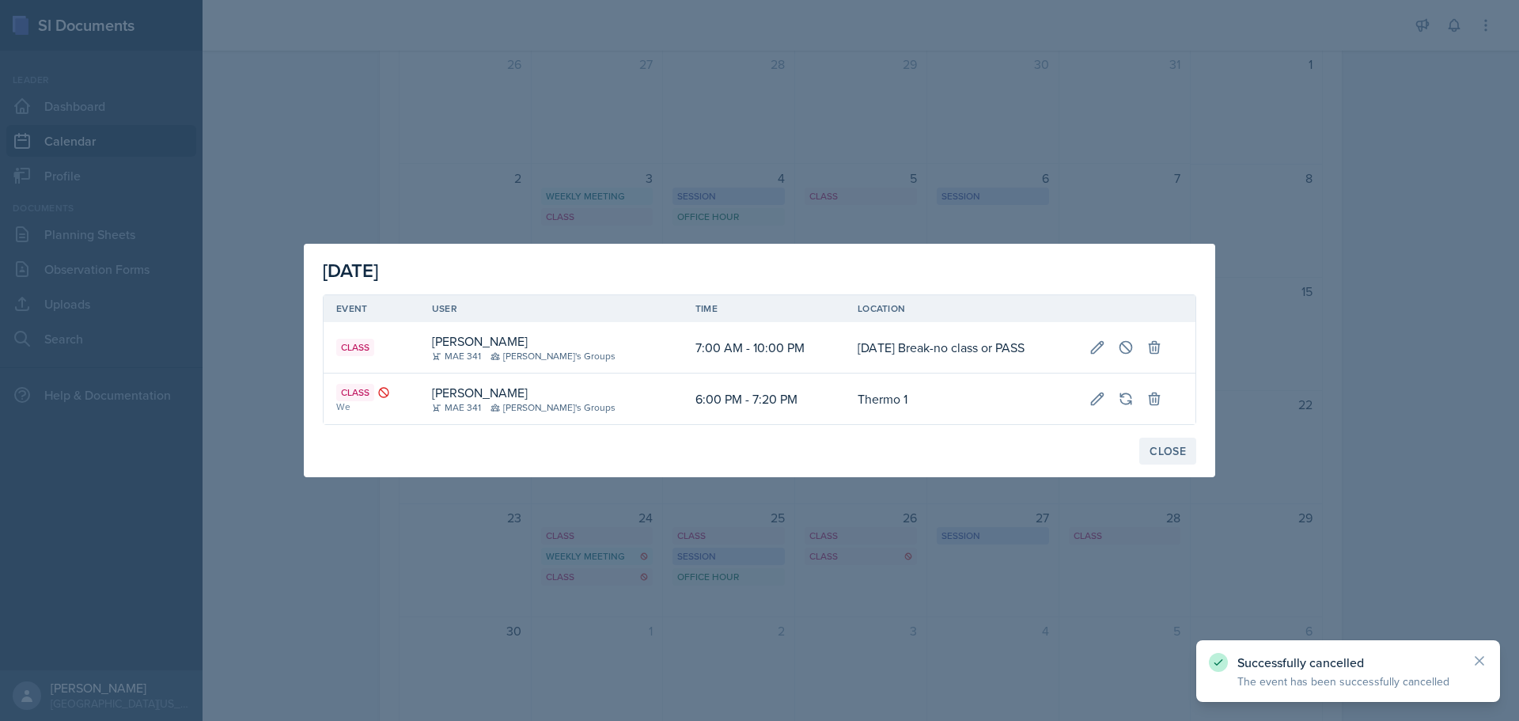
click at [1155, 452] on div "Close" at bounding box center [1167, 451] width 36 height 13
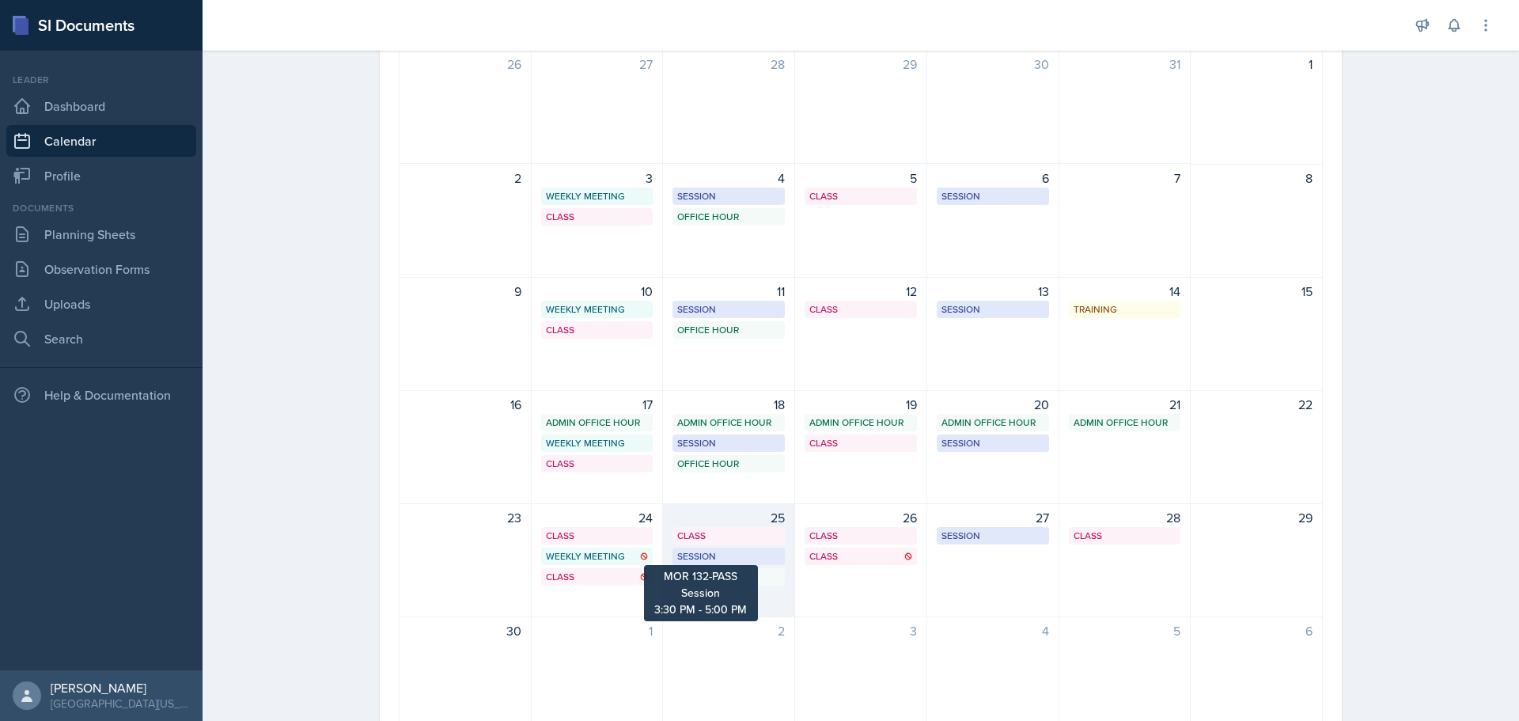
click at [729, 556] on div "Session" at bounding box center [728, 556] width 103 height 14
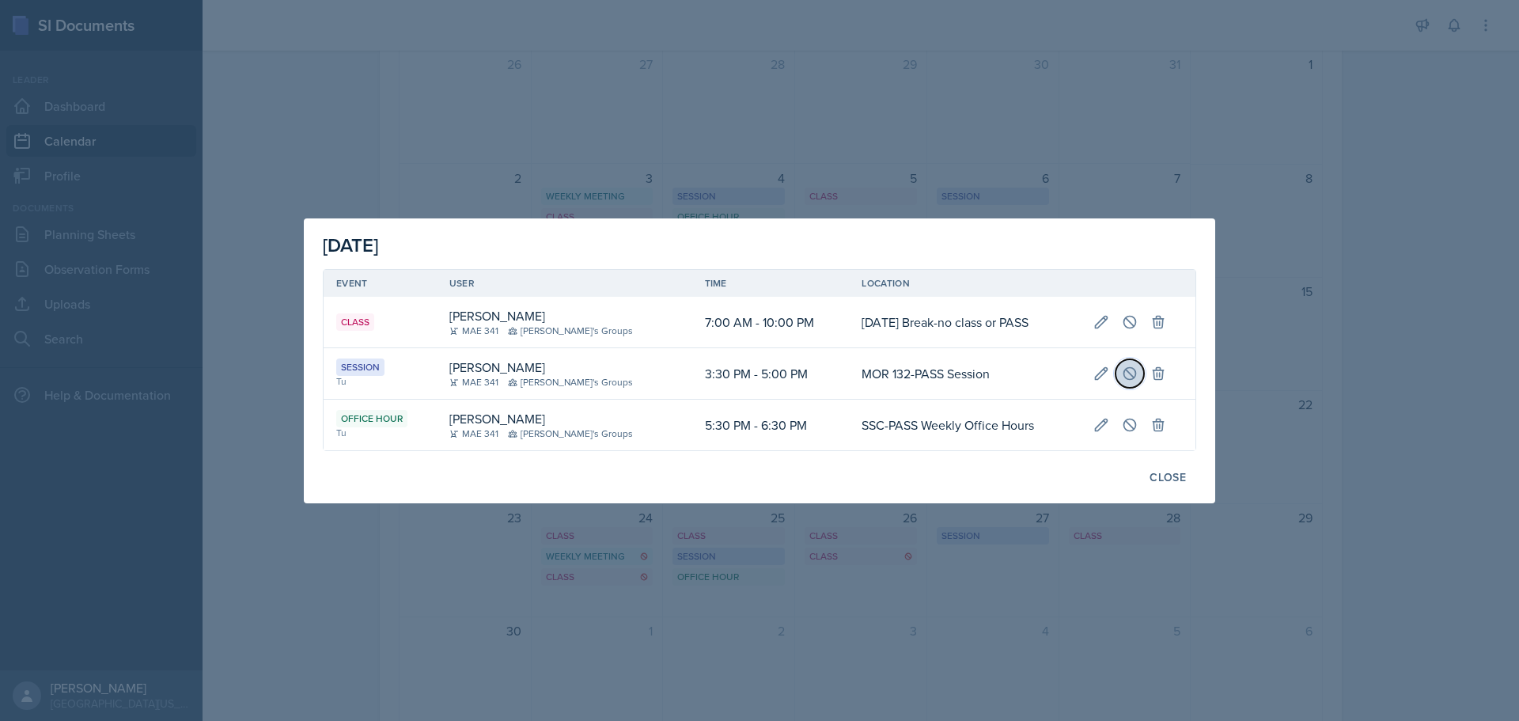
click at [1129, 381] on icon at bounding box center [1130, 373] width 16 height 16
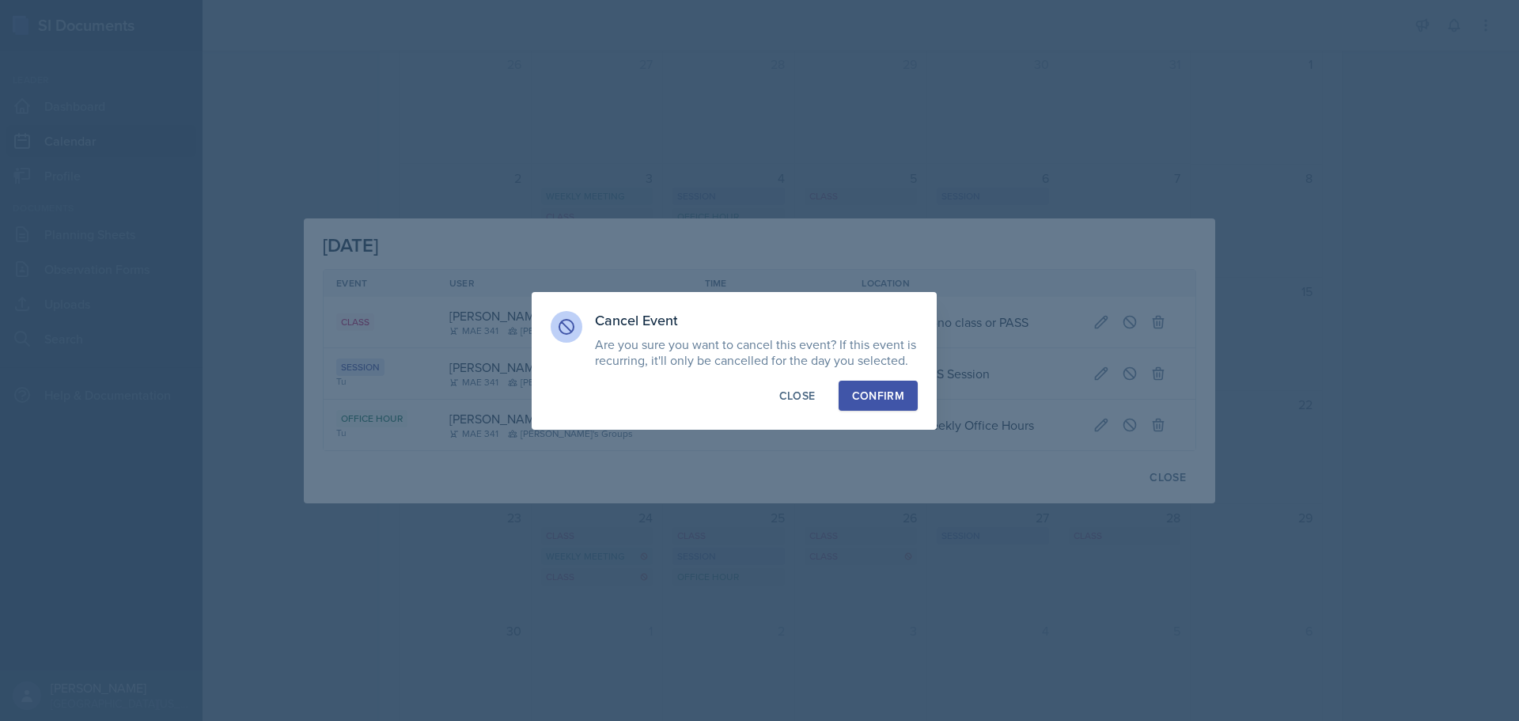
click at [868, 400] on div "Confirm" at bounding box center [878, 396] width 52 height 16
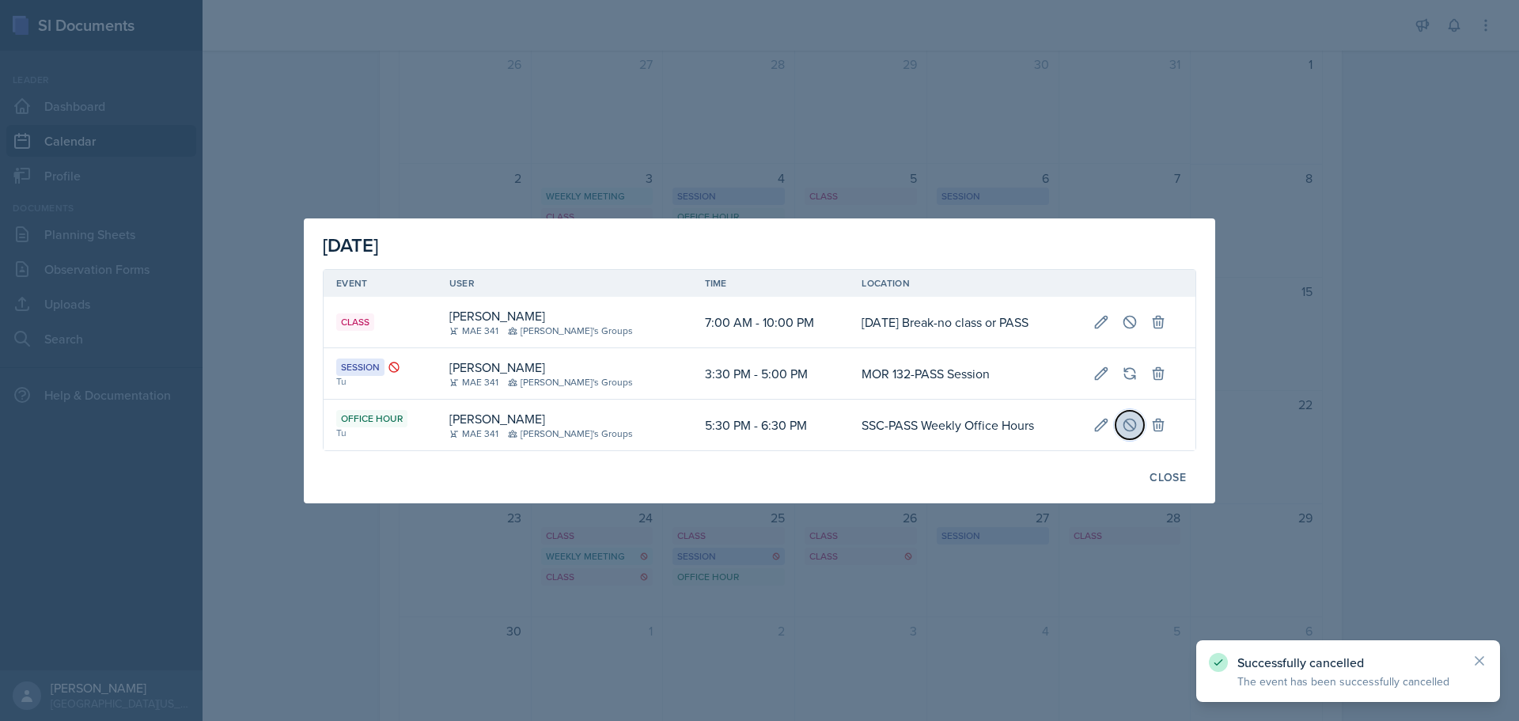
click at [1122, 430] on icon at bounding box center [1130, 425] width 16 height 16
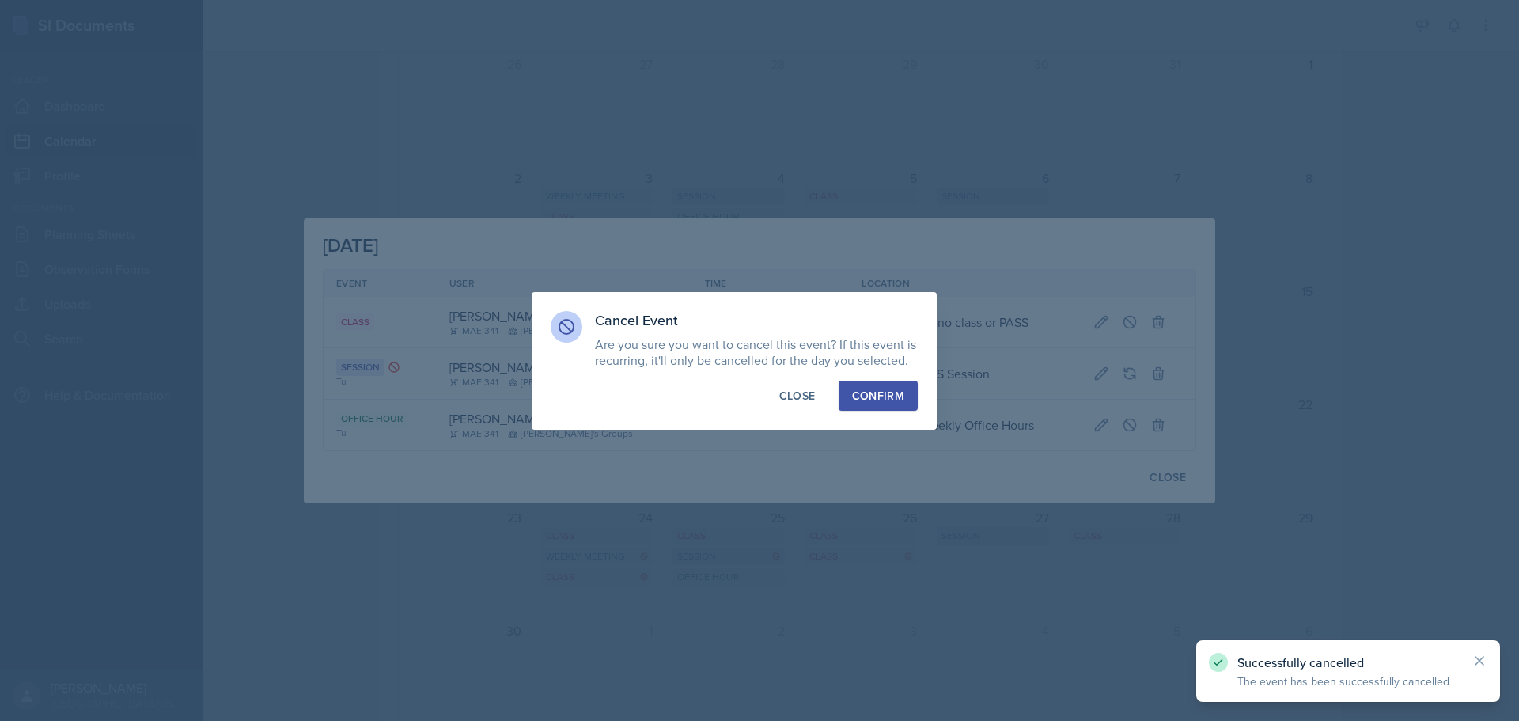
click at [888, 396] on div "Confirm" at bounding box center [878, 396] width 52 height 16
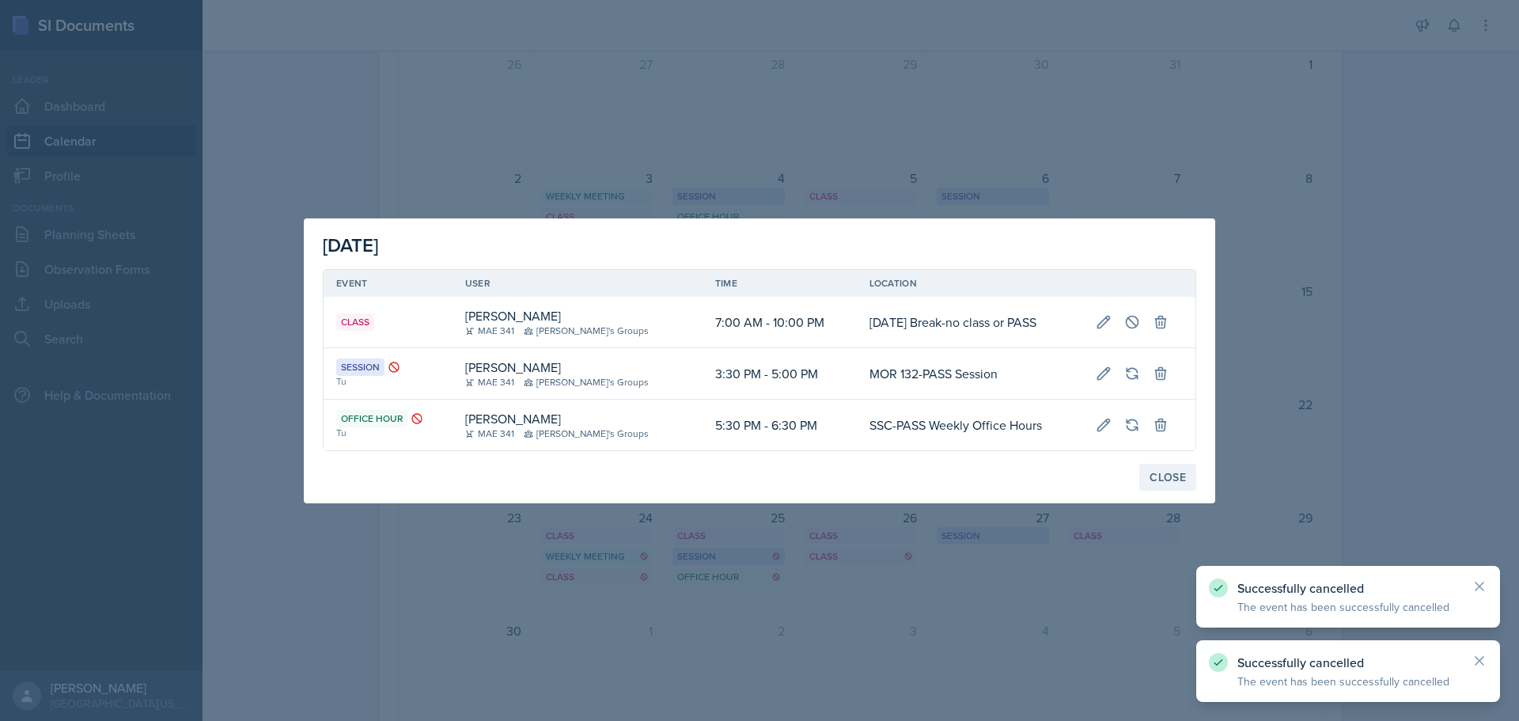
click at [1161, 472] on div "Close" at bounding box center [1167, 477] width 36 height 13
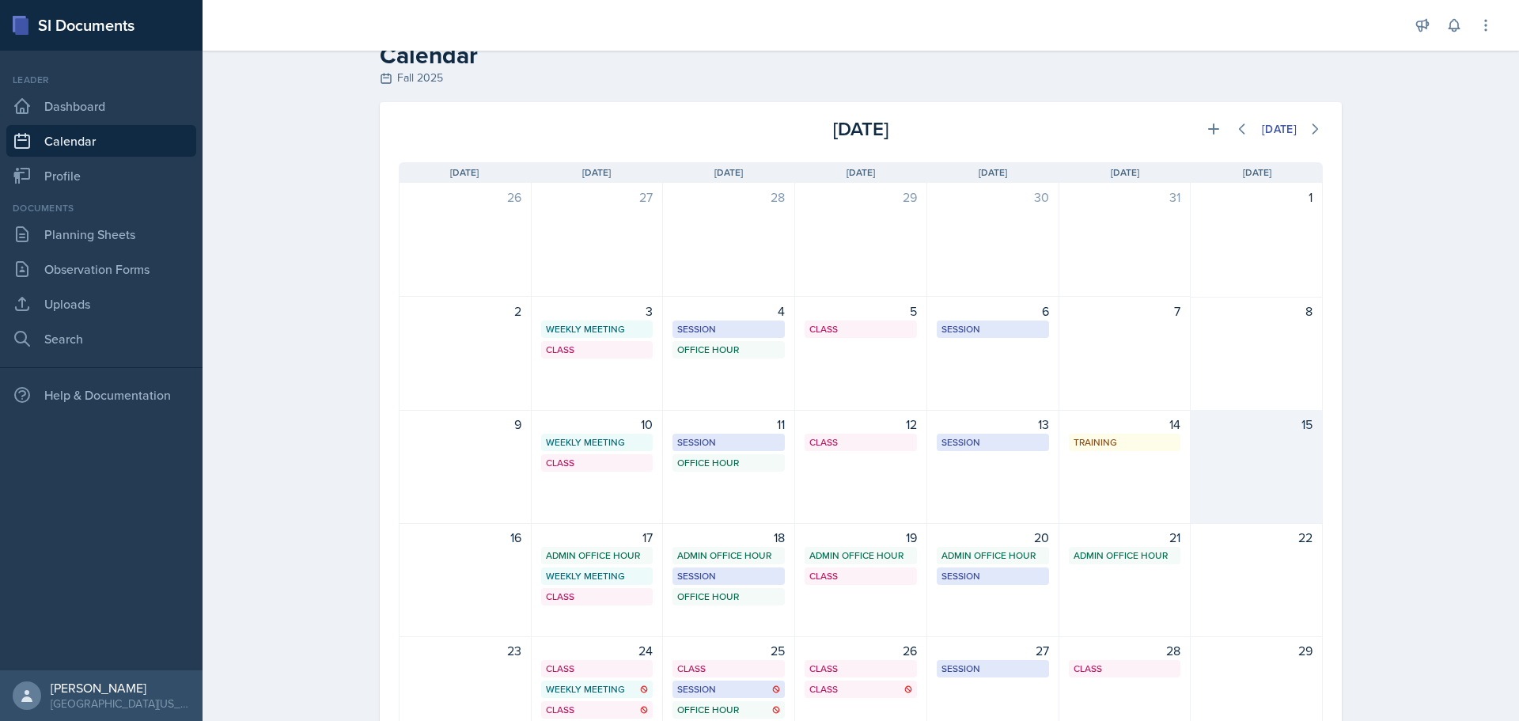
scroll to position [79, 0]
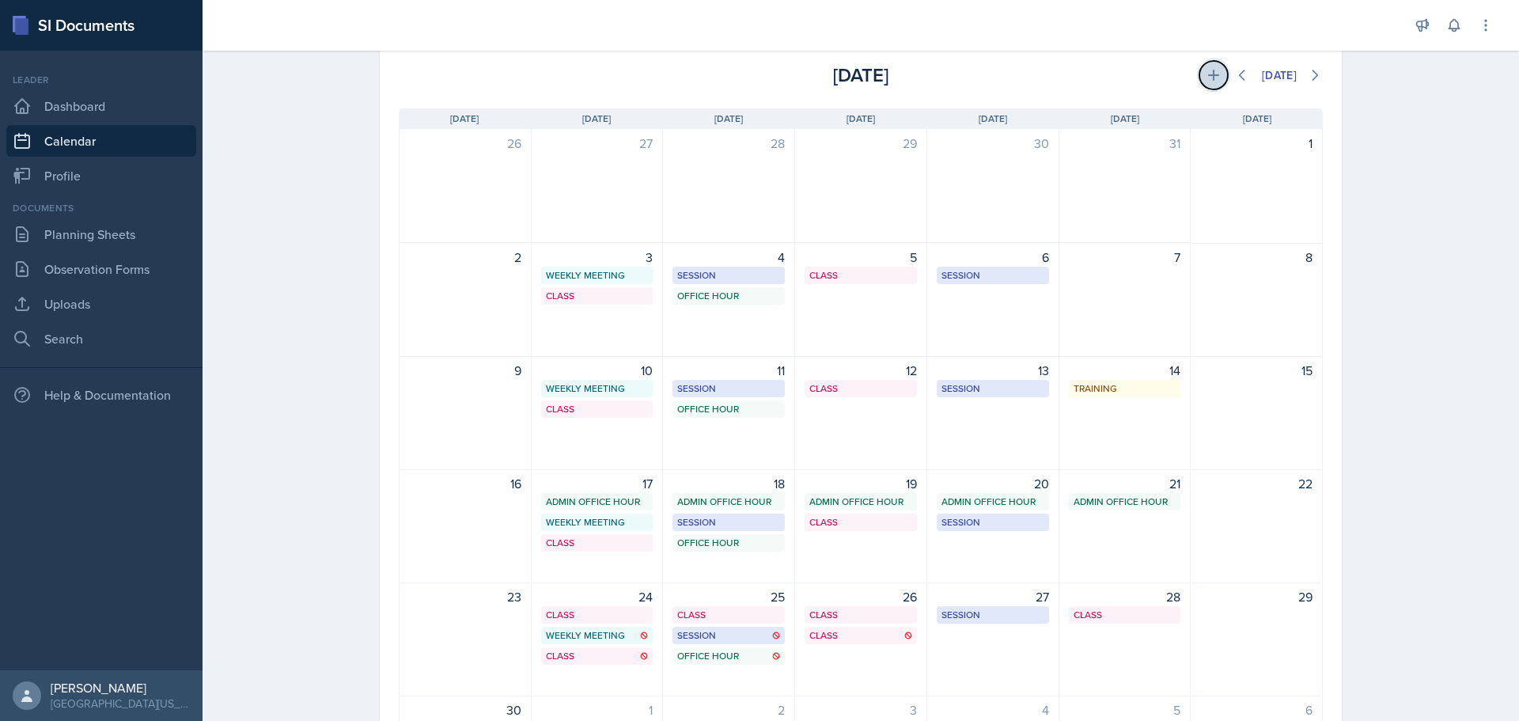
click at [1208, 85] on button at bounding box center [1213, 75] width 28 height 28
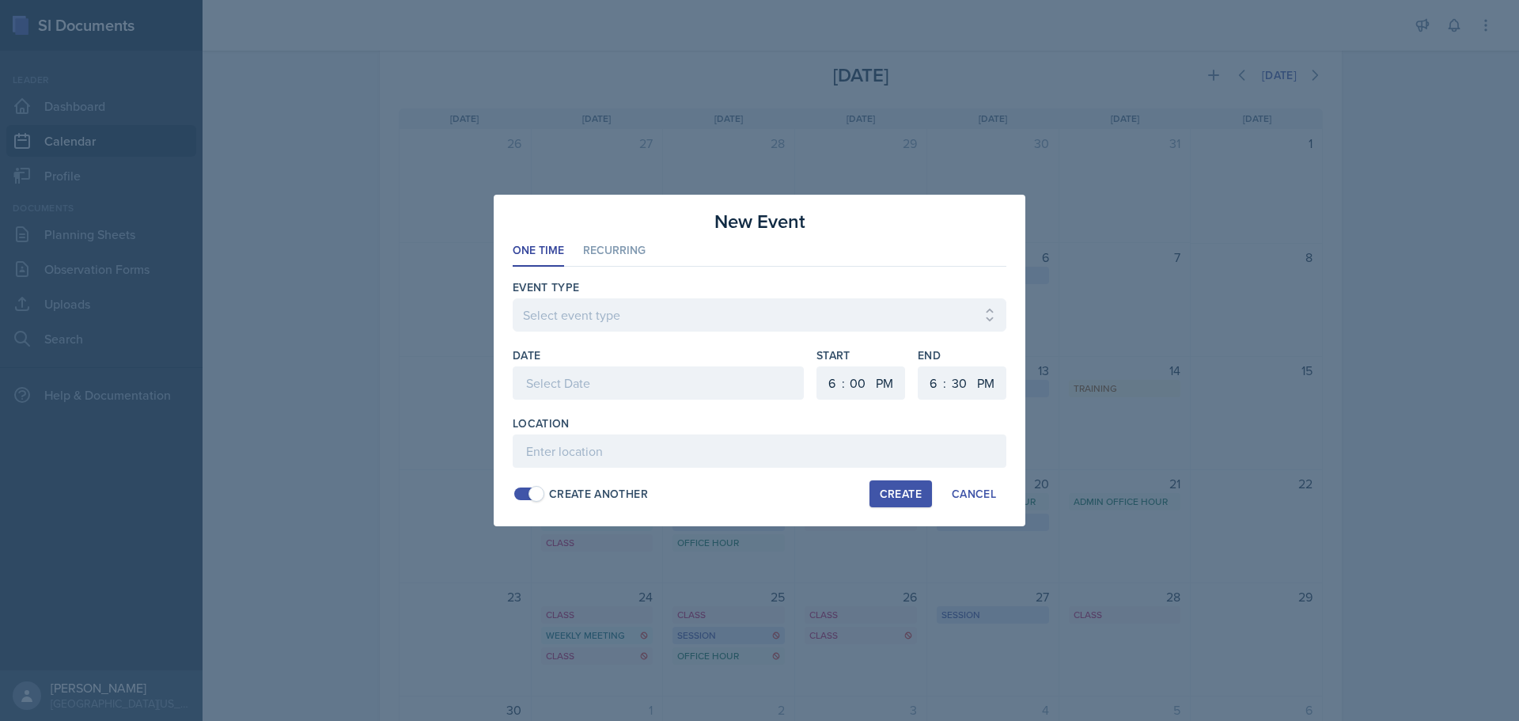
click at [608, 386] on div at bounding box center [658, 382] width 291 height 33
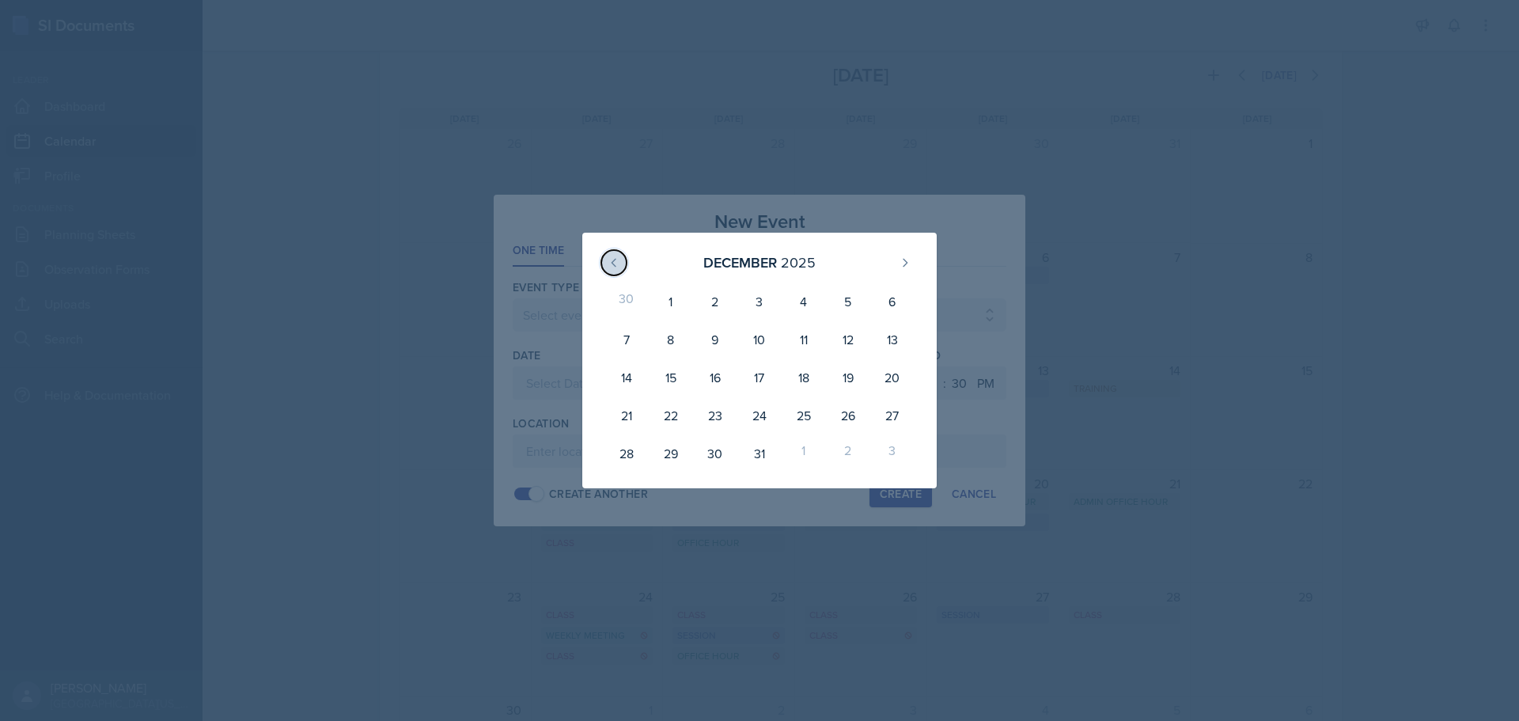
click at [624, 263] on button at bounding box center [613, 262] width 25 height 25
click at [790, 422] on div "27" at bounding box center [804, 425] width 44 height 32
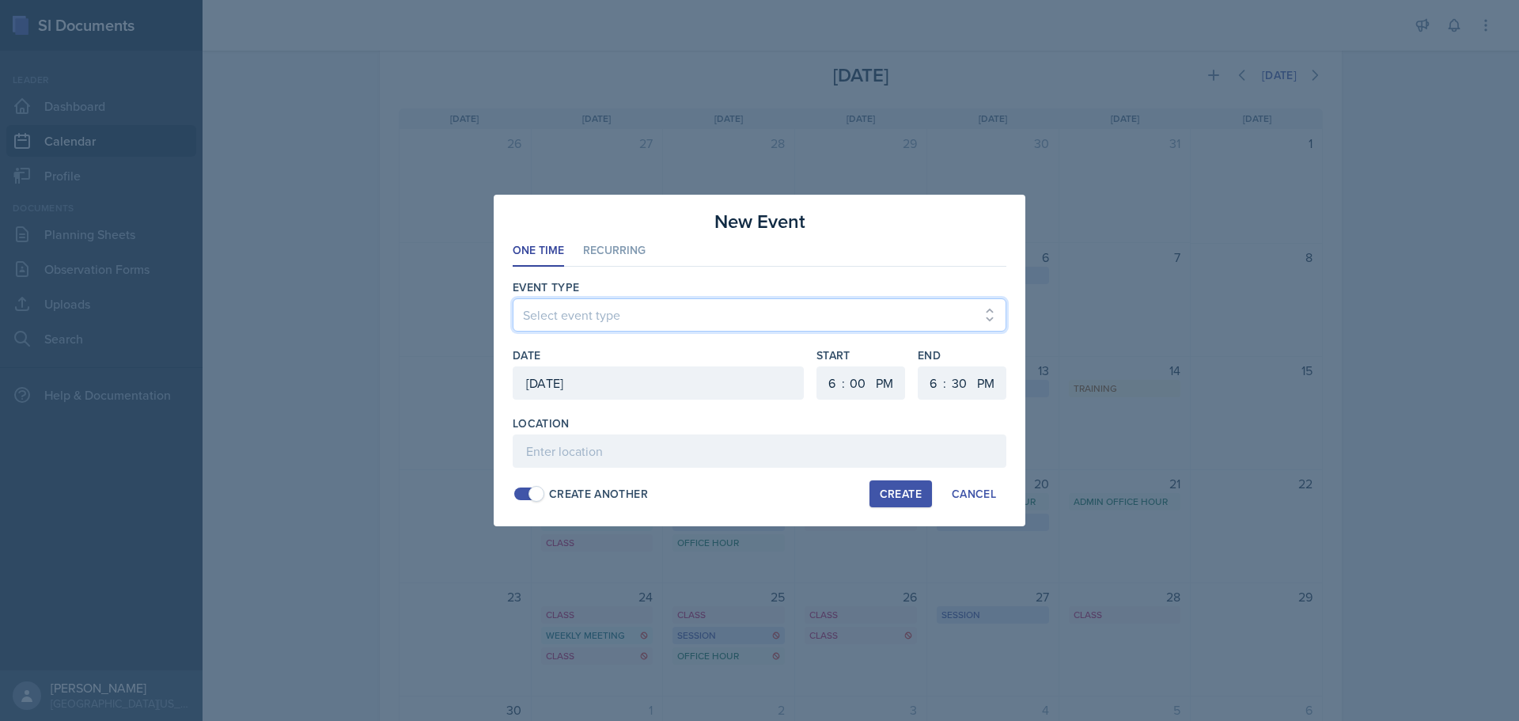
click at [654, 316] on select "Select event type Admin Office Hour Cal Workshop Class Class Announcement LA Pe…" at bounding box center [760, 314] width 494 height 33
click at [513, 298] on select "Select event type Admin Office Hour Cal Workshop Class Class Announcement LA Pe…" at bounding box center [760, 314] width 494 height 33
click at [832, 386] on select "1 2 3 4 5 6 7 8 9 10 11 12" at bounding box center [829, 382] width 25 height 33
click at [817, 366] on select "1 2 3 4 5 6 7 8 9 10 11 12" at bounding box center [829, 382] width 25 height 33
click at [884, 383] on select "AM PM" at bounding box center [886, 382] width 32 height 33
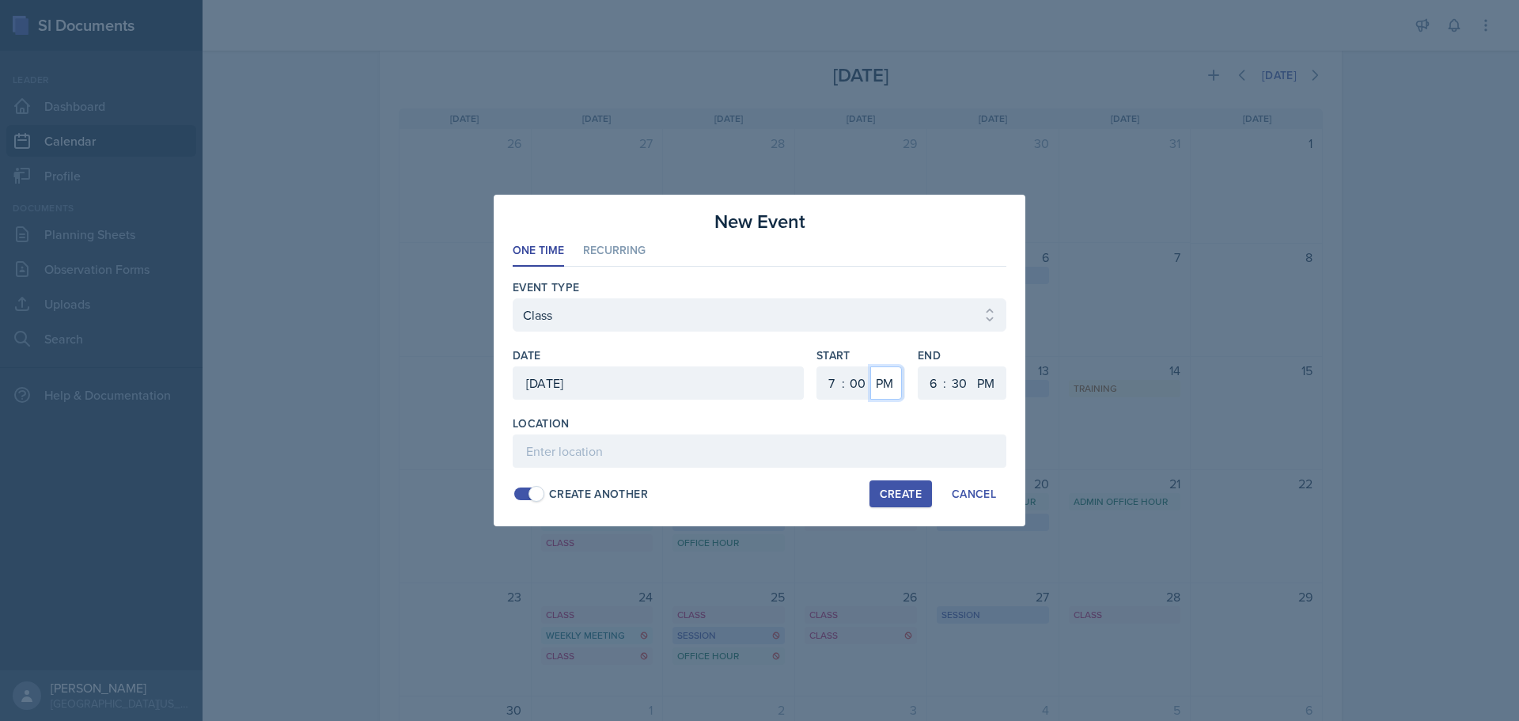
click at [870, 366] on select "AM PM" at bounding box center [886, 382] width 32 height 33
click at [936, 384] on select "1 2 3 4 5 6 7 8 9 10 11 12" at bounding box center [930, 382] width 25 height 33
click at [918, 366] on select "1 2 3 4 5 6 7 8 9 10 11 12" at bounding box center [930, 382] width 25 height 33
click at [959, 385] on select "00 05 10 15 20 25 30 35 40 45 50 55" at bounding box center [958, 382] width 25 height 33
click at [946, 366] on select "00 05 10 15 20 25 30 35 40 45 50 55" at bounding box center [958, 382] width 25 height 33
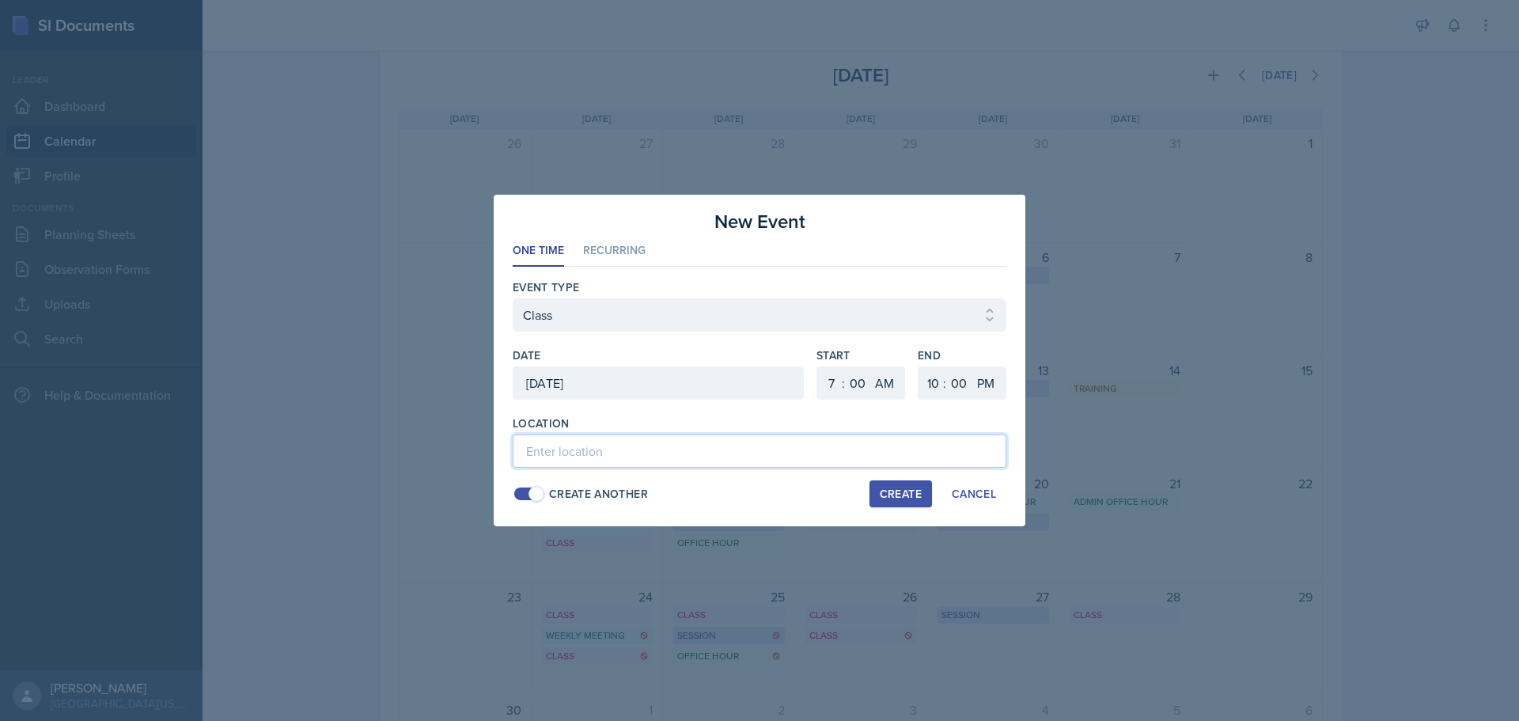
click at [943, 462] on input at bounding box center [760, 450] width 494 height 33
click at [895, 494] on div "Create" at bounding box center [901, 493] width 42 height 13
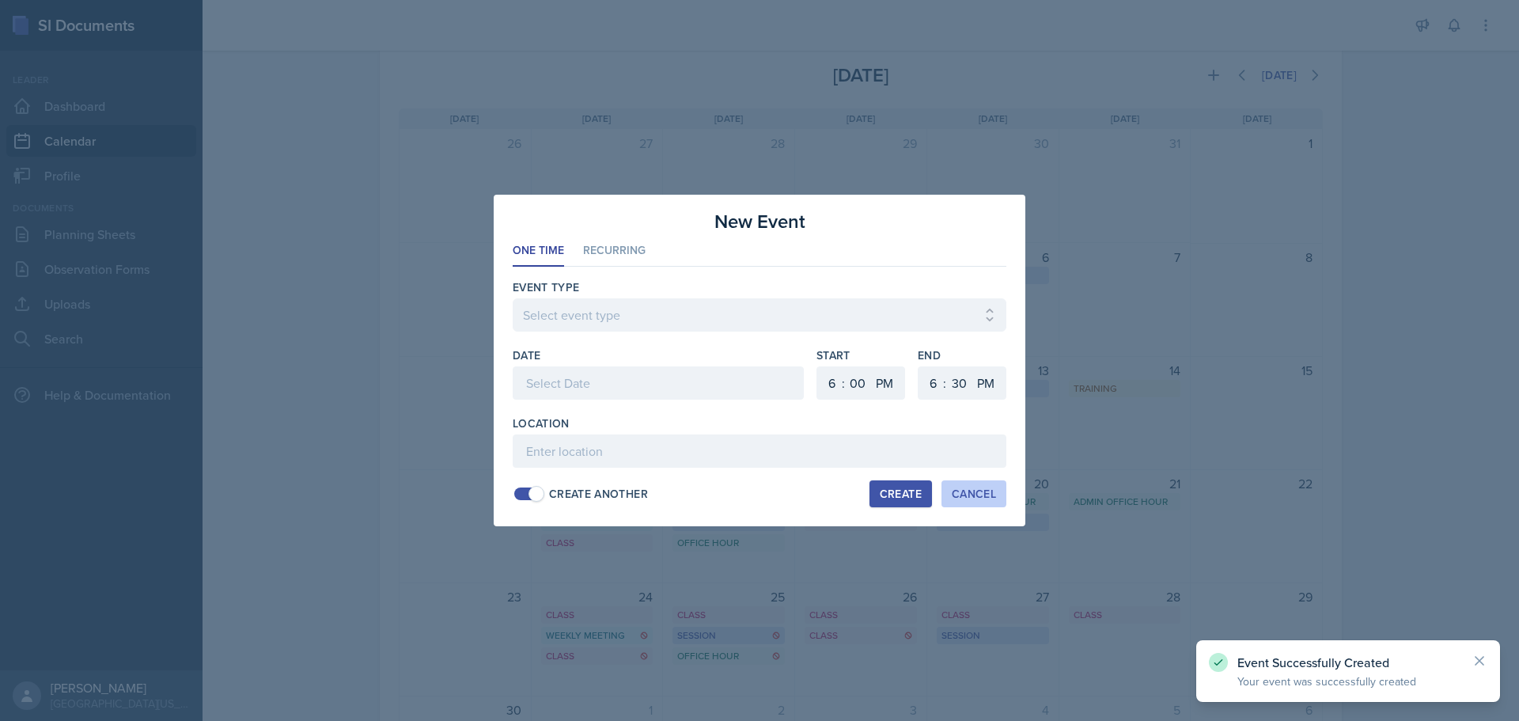
click at [974, 493] on div "Cancel" at bounding box center [974, 493] width 44 height 13
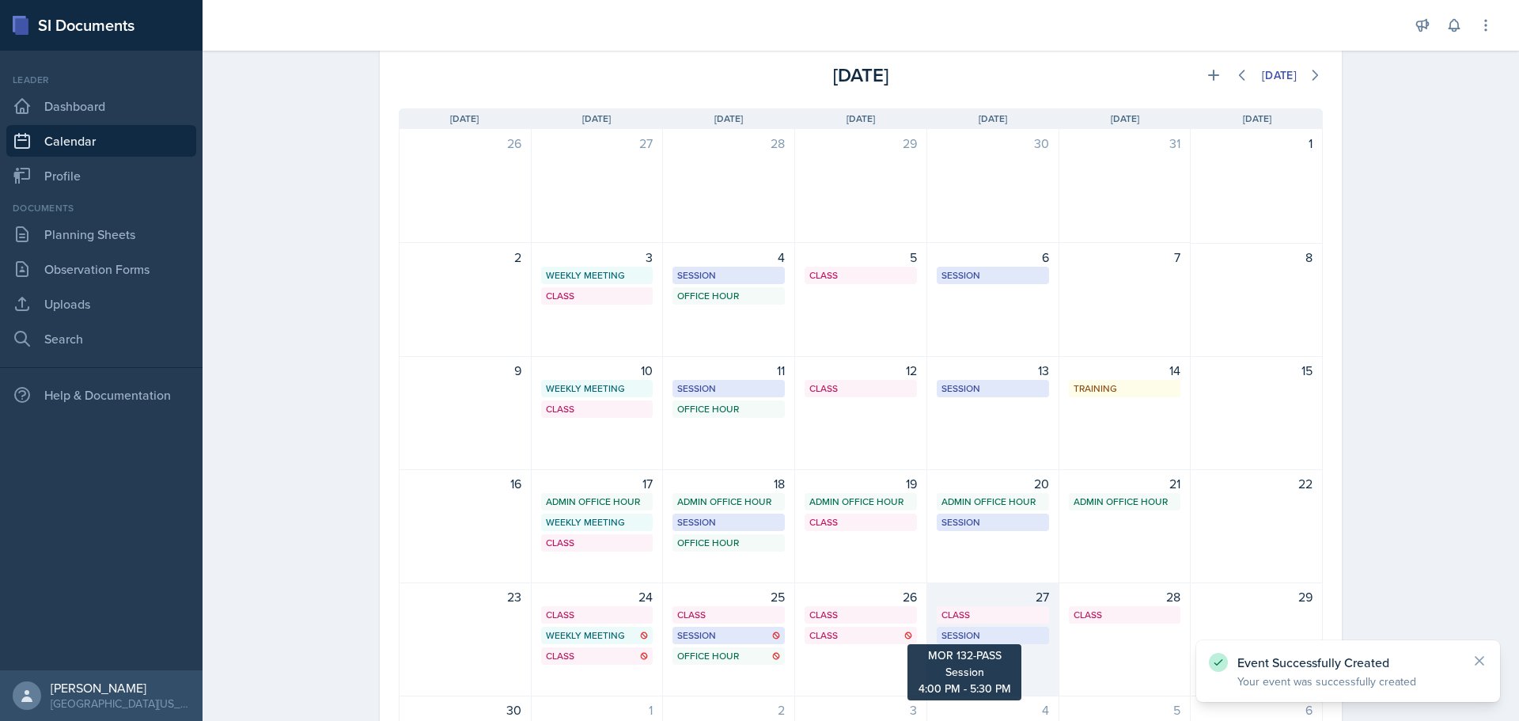
click at [1004, 631] on div "Session" at bounding box center [992, 635] width 103 height 14
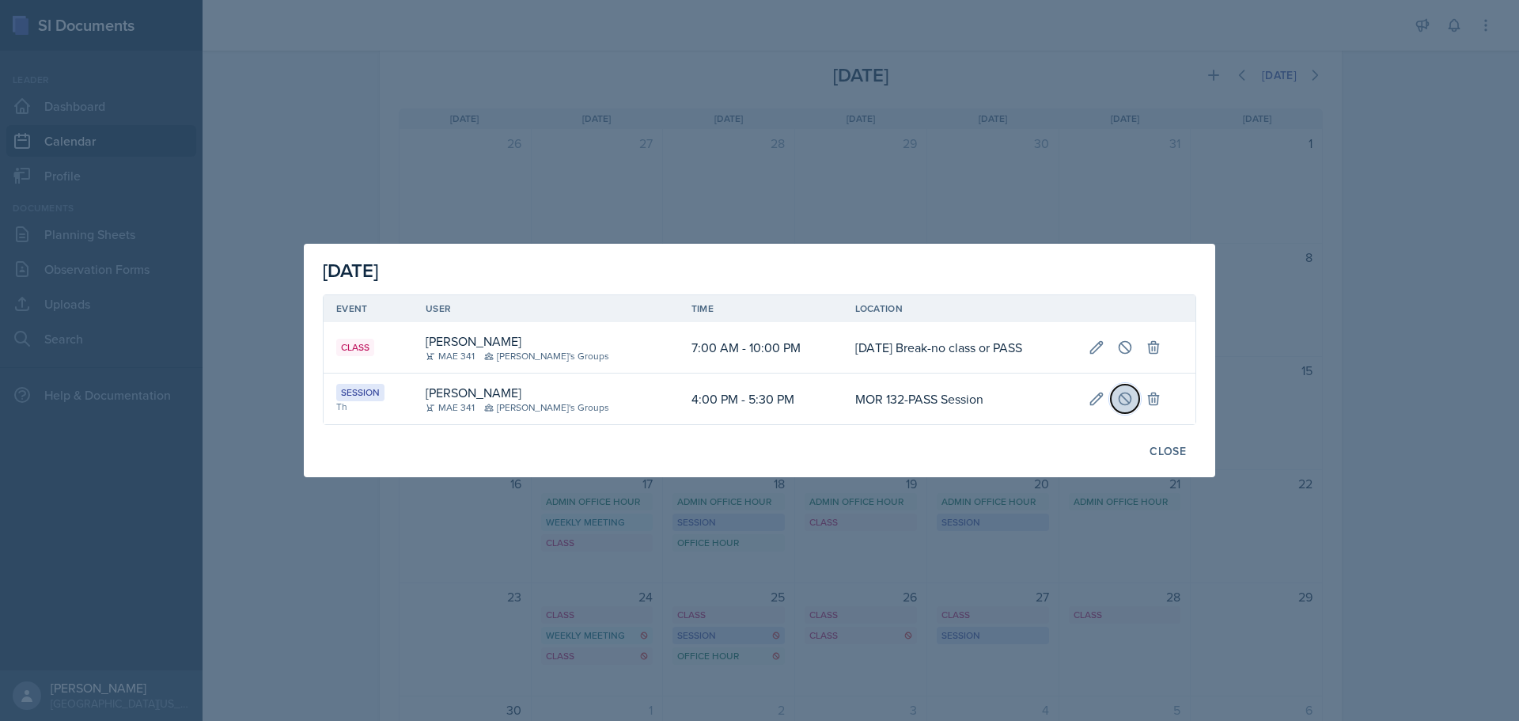
click at [1128, 399] on icon at bounding box center [1125, 398] width 12 height 12
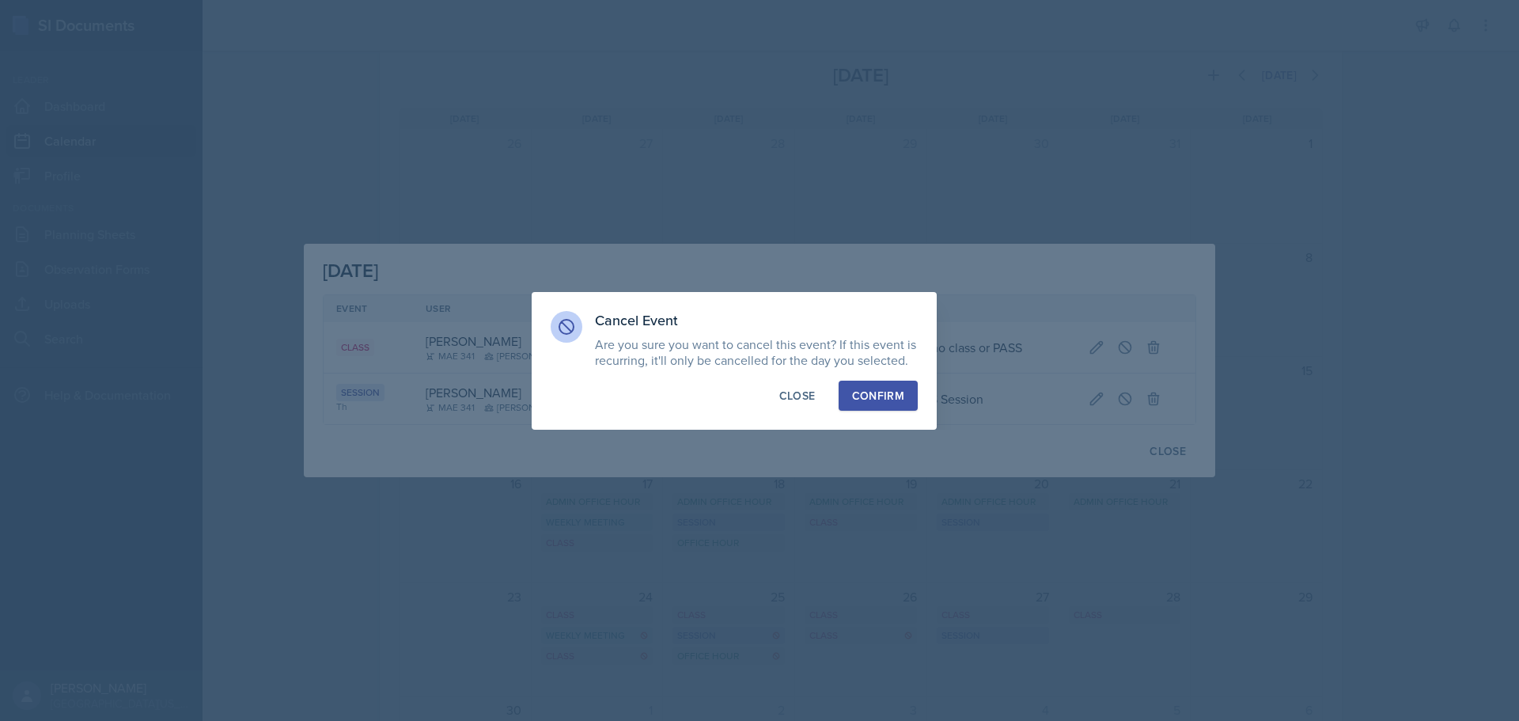
click at [855, 392] on div "Confirm" at bounding box center [878, 396] width 52 height 16
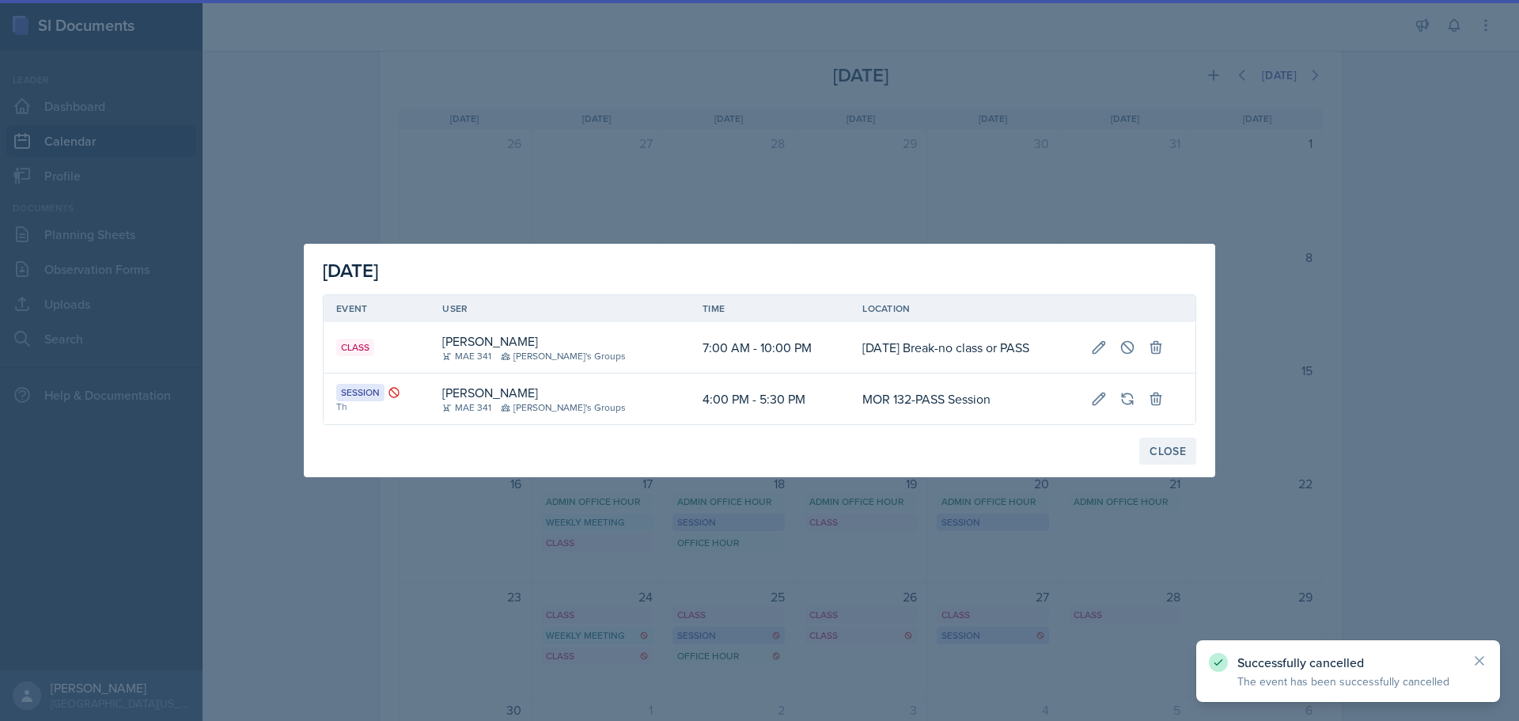
click at [1165, 449] on div "Close" at bounding box center [1167, 451] width 36 height 13
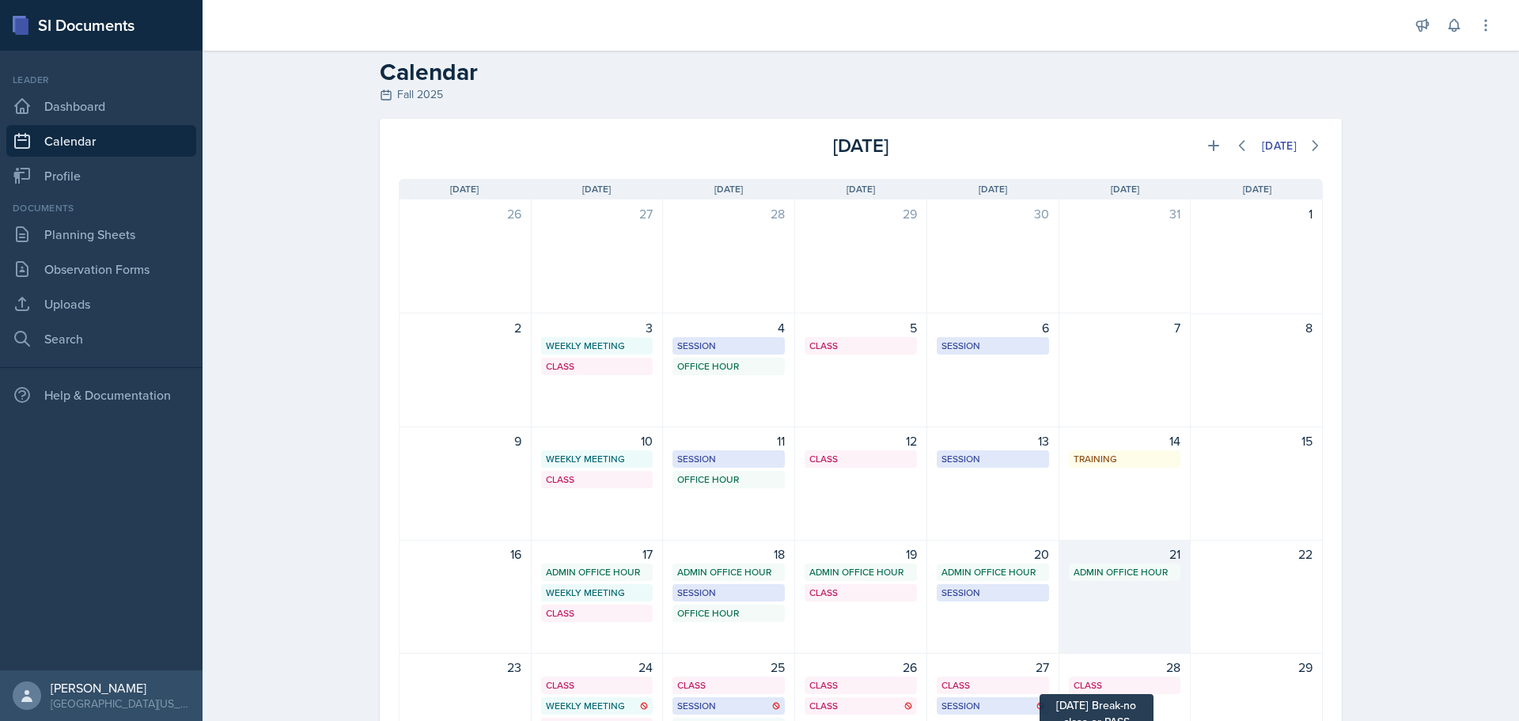
scroll to position [0, 0]
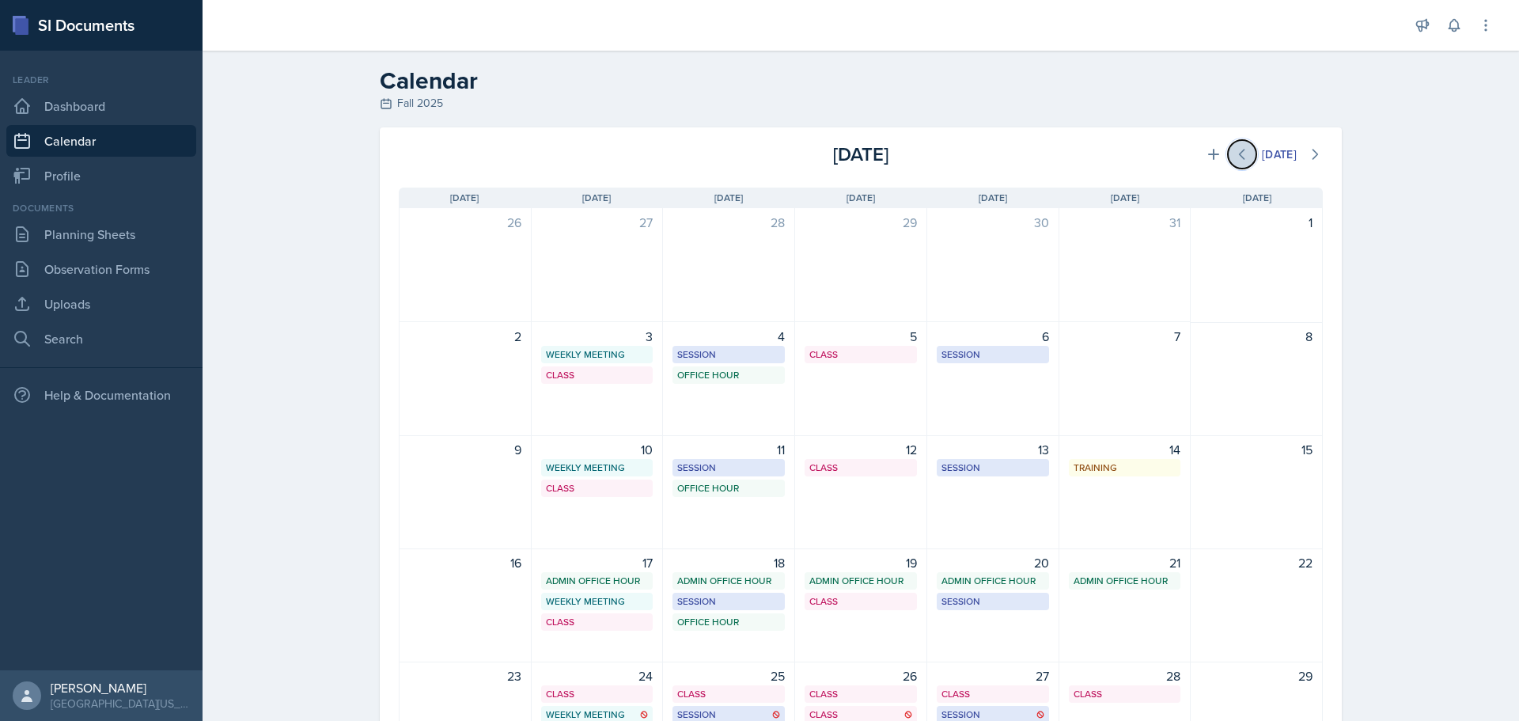
click at [1234, 152] on icon at bounding box center [1242, 154] width 16 height 16
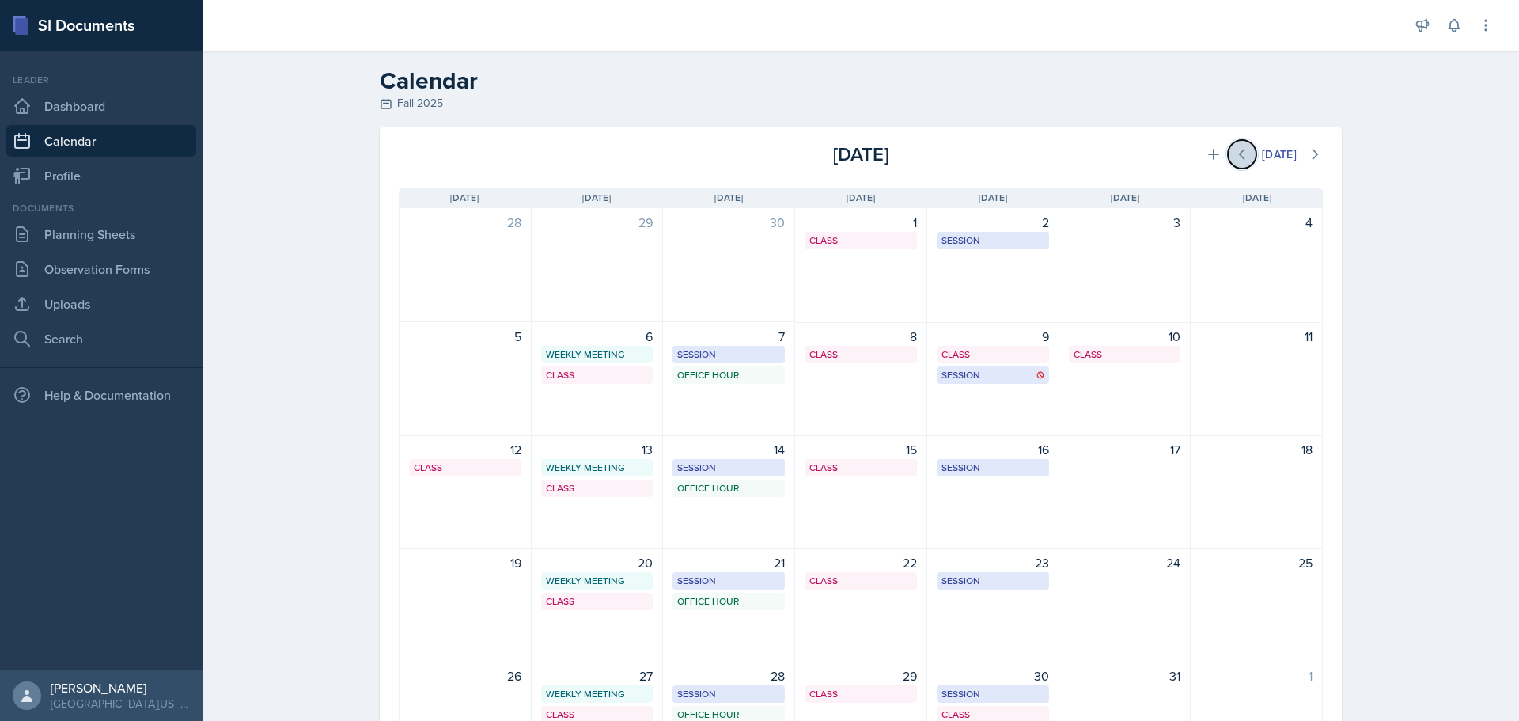
click at [1234, 153] on icon at bounding box center [1242, 154] width 16 height 16
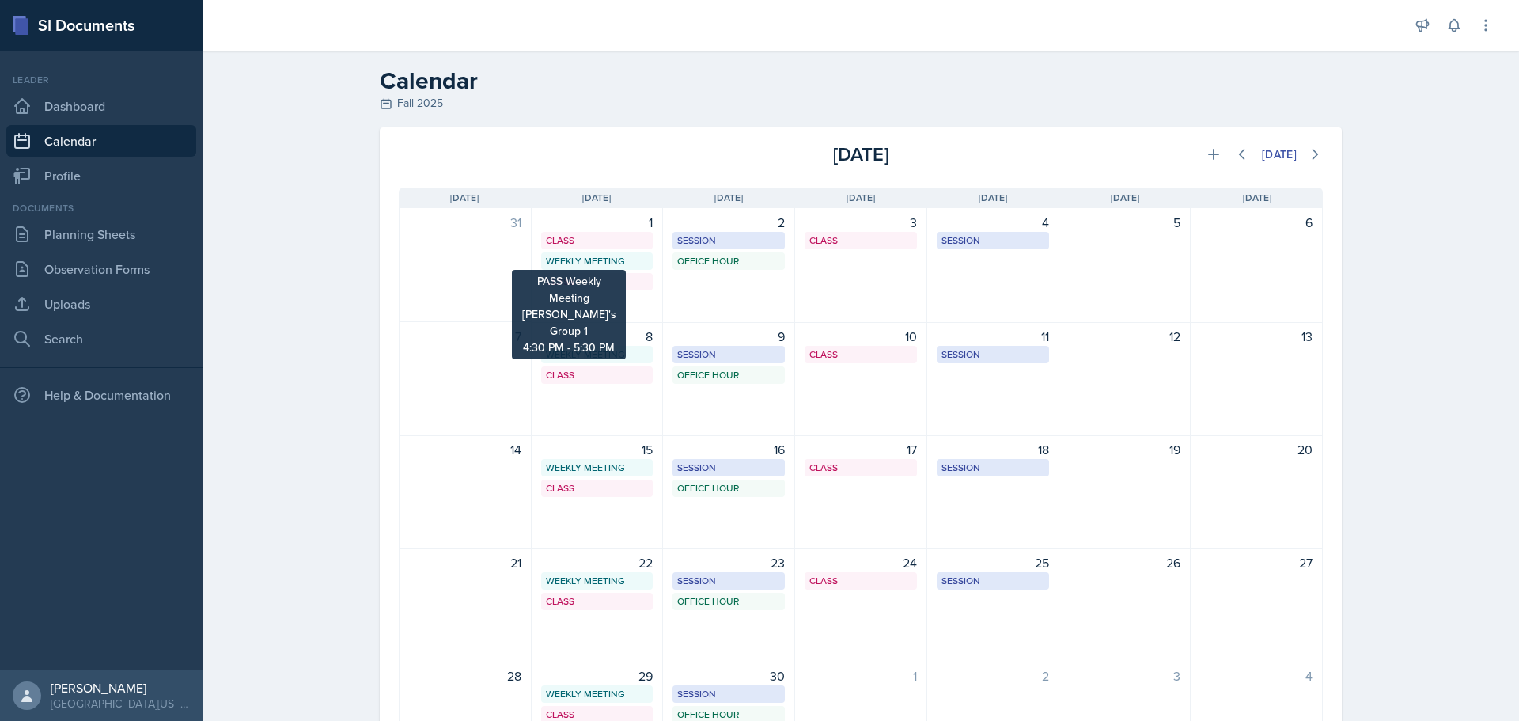
click at [602, 267] on div "Weekly Meeting" at bounding box center [597, 261] width 103 height 14
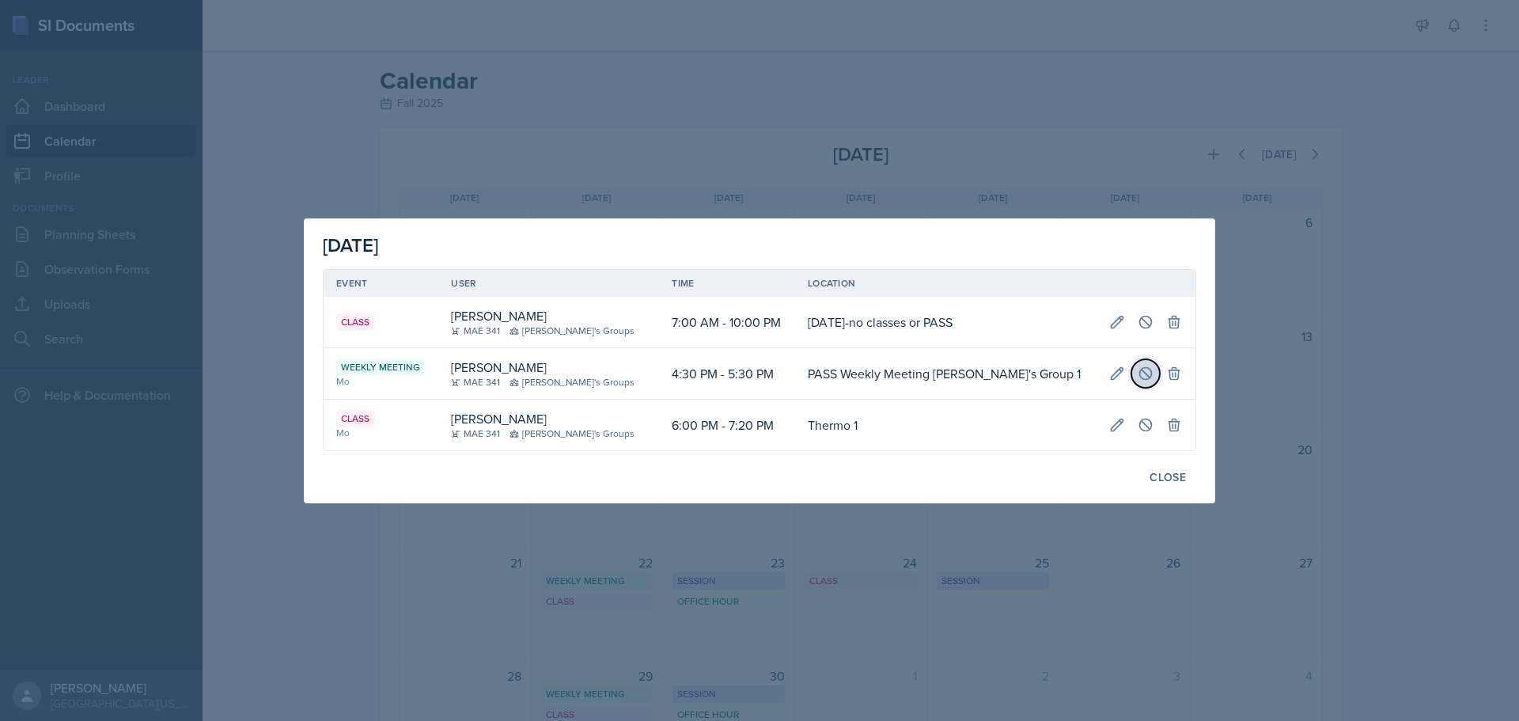
click at [1138, 373] on icon at bounding box center [1146, 373] width 16 height 16
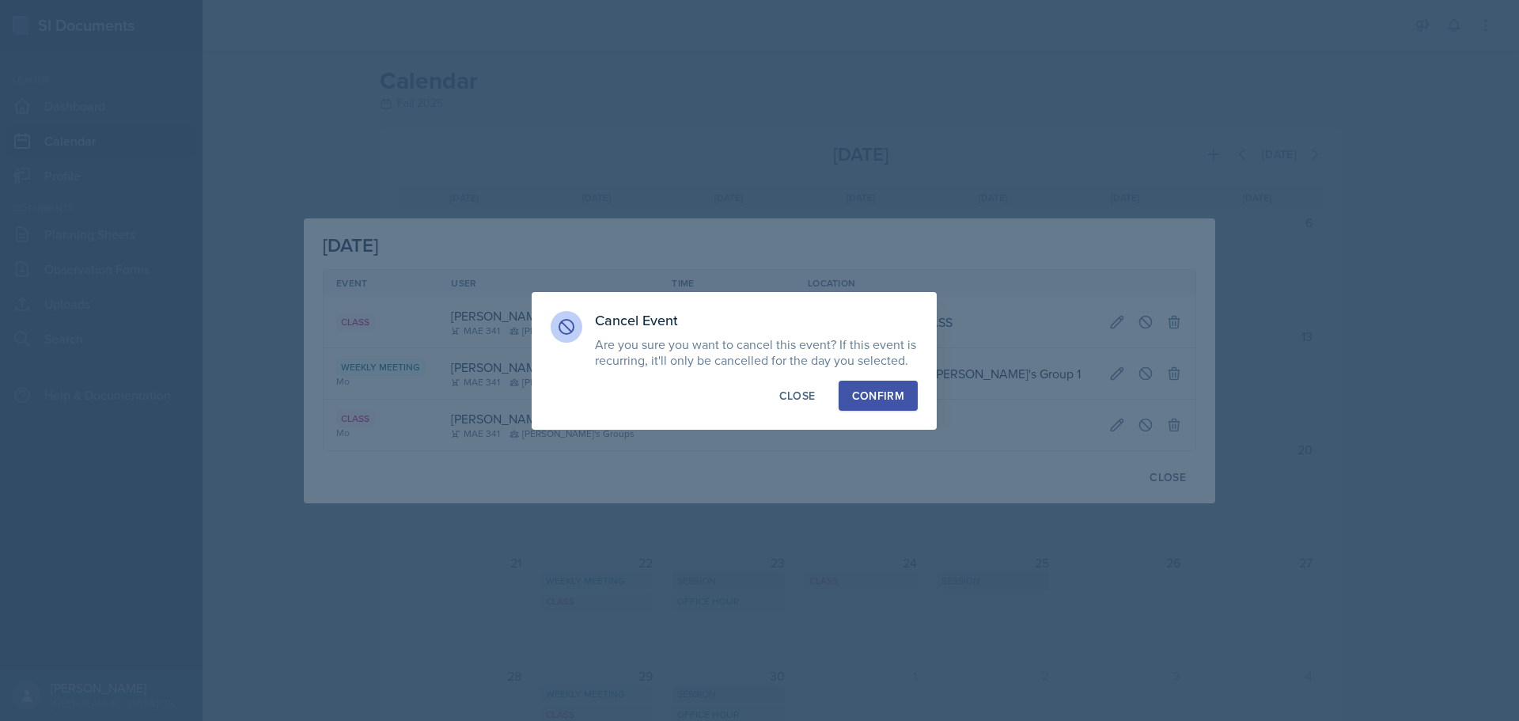
click at [846, 396] on button "Confirm" at bounding box center [878, 396] width 79 height 30
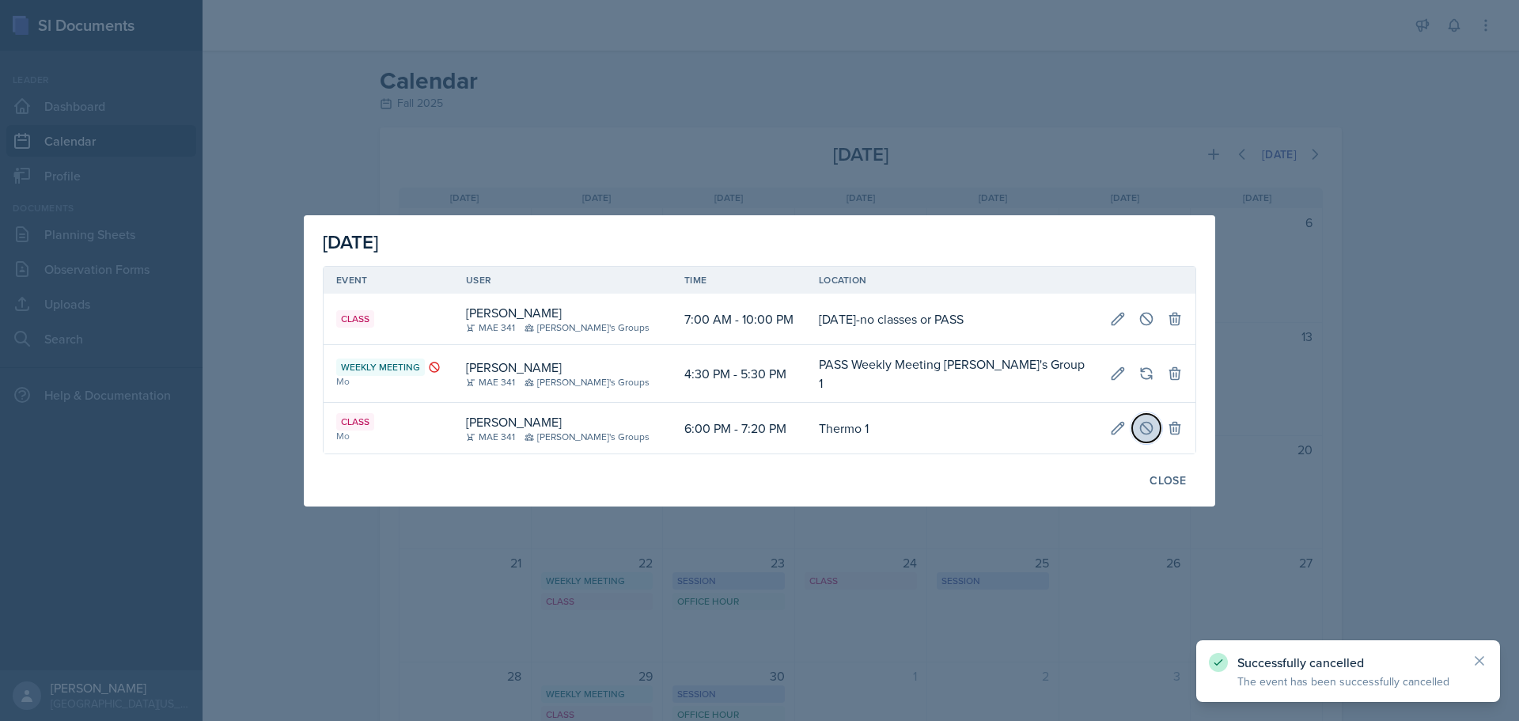
click at [1141, 430] on icon at bounding box center [1147, 428] width 12 height 12
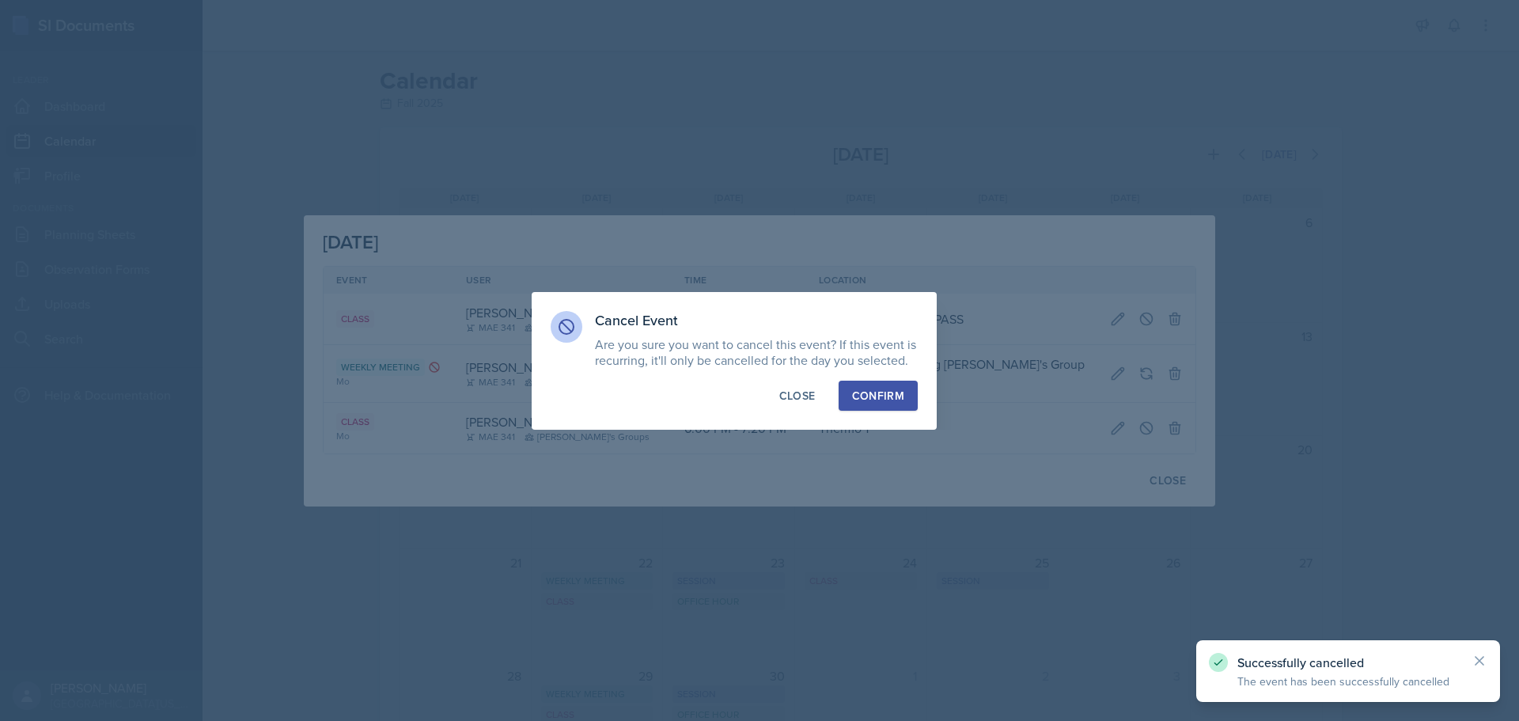
click at [874, 399] on div "Confirm" at bounding box center [878, 396] width 52 height 16
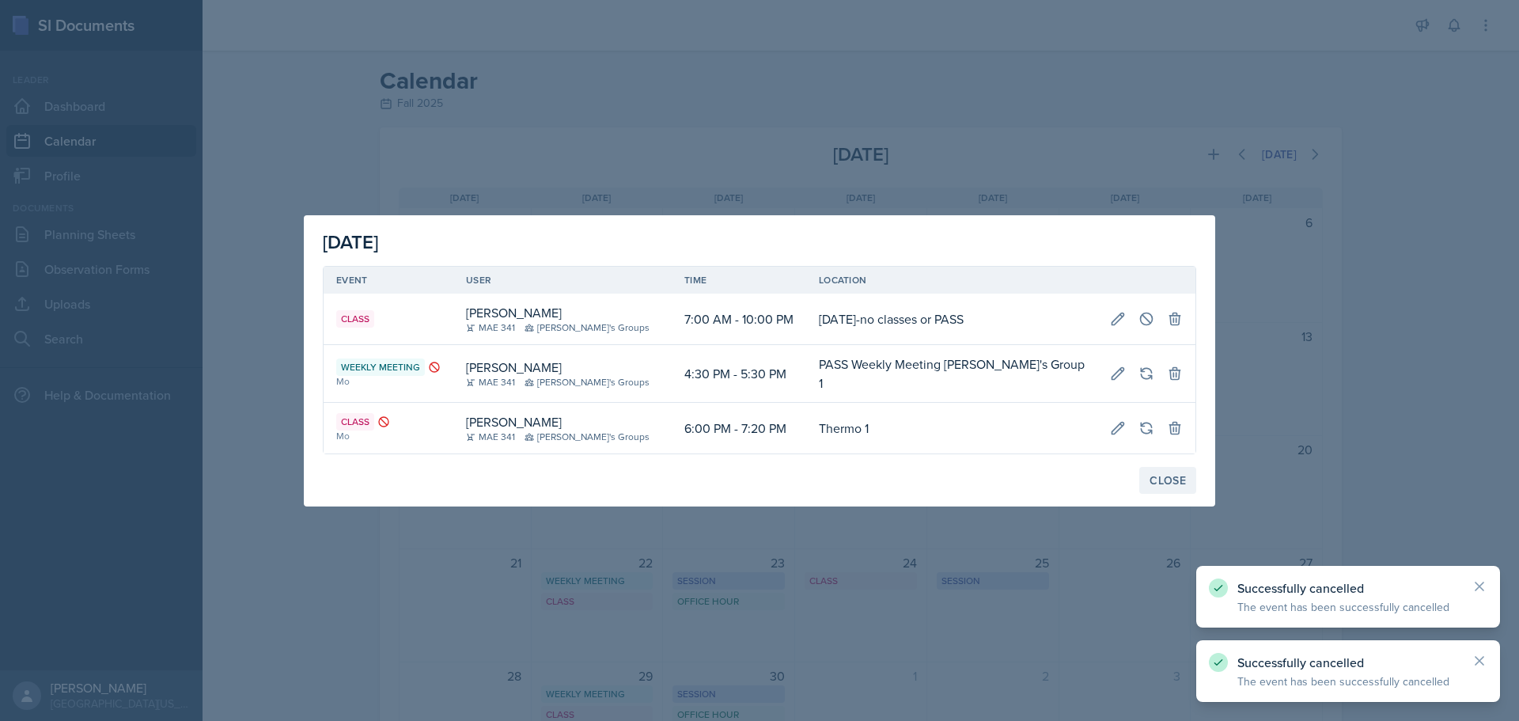
click at [1160, 467] on button "Close" at bounding box center [1167, 480] width 57 height 27
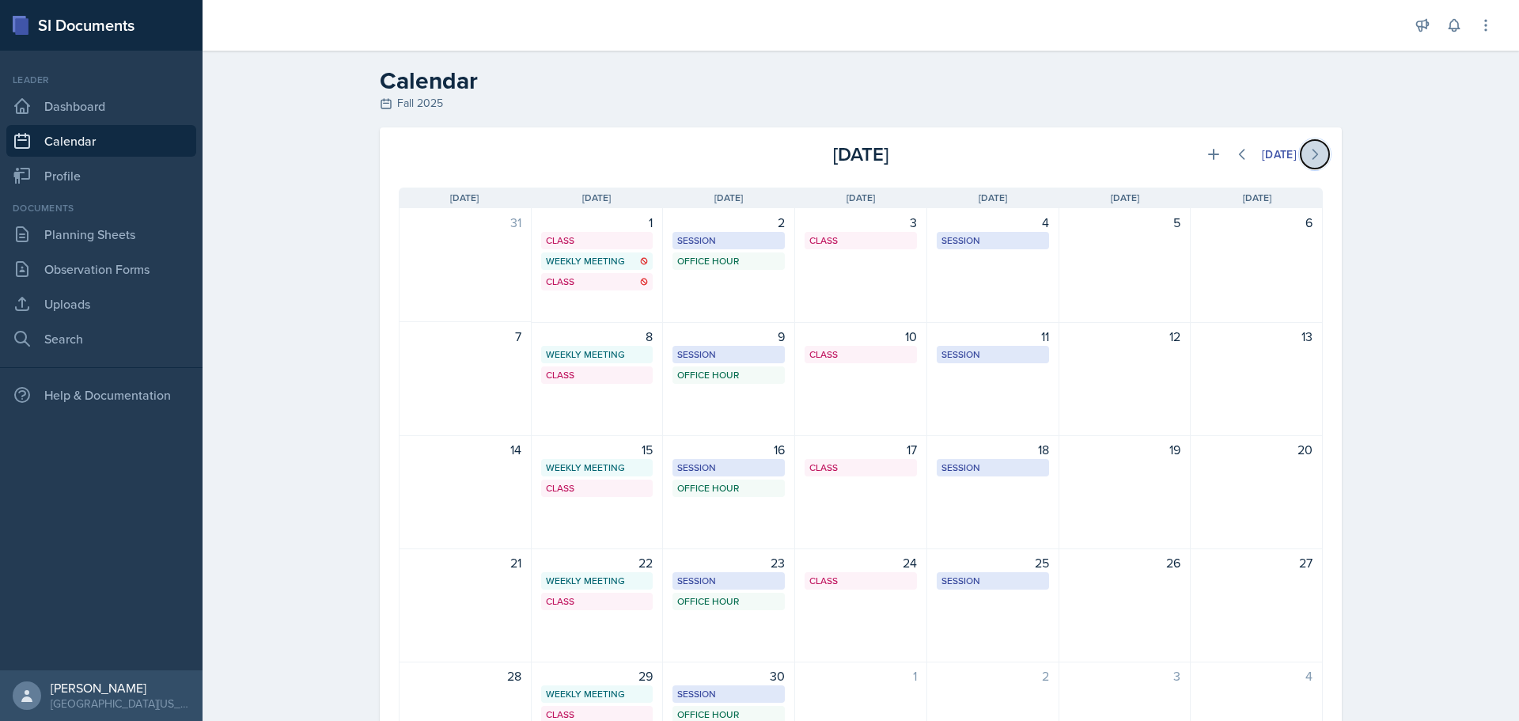
click at [1304, 164] on button at bounding box center [1315, 154] width 28 height 28
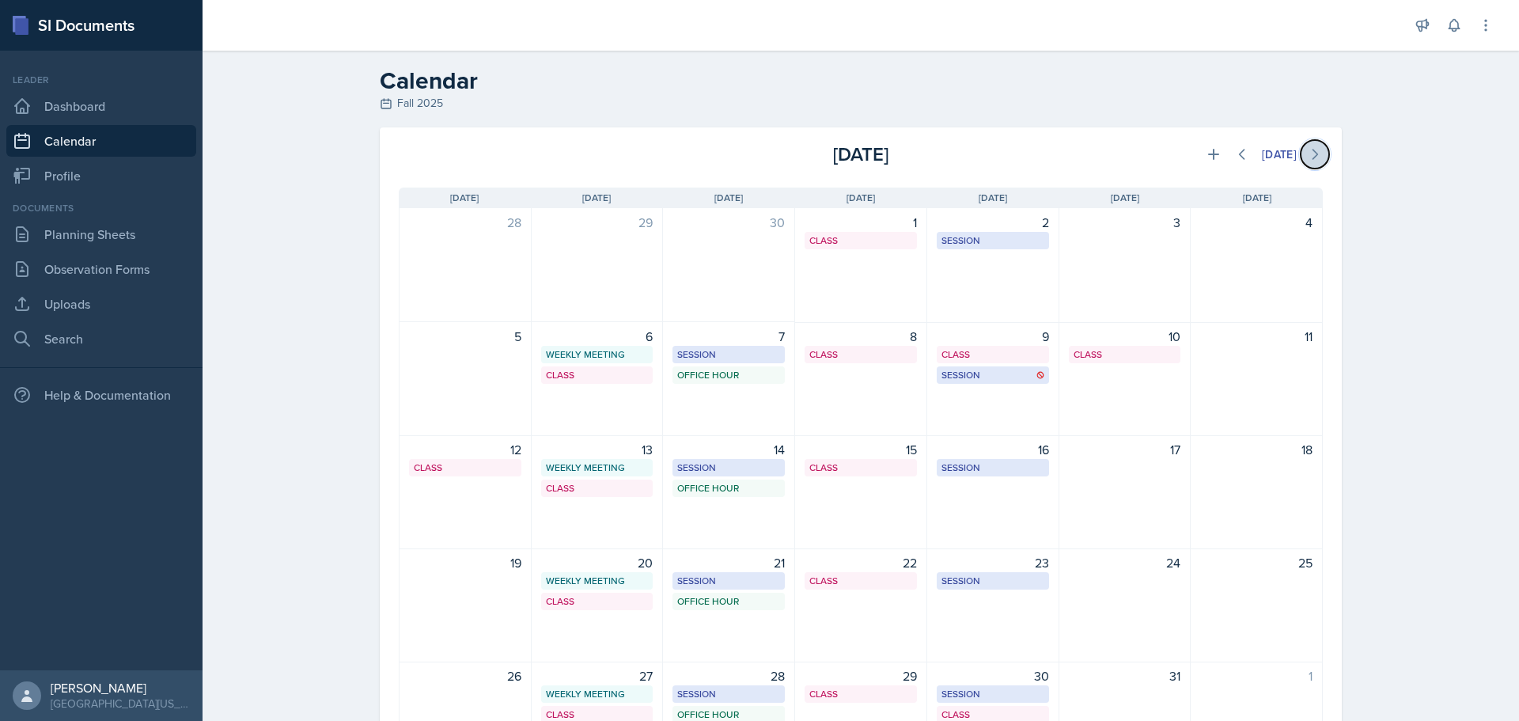
click at [1307, 161] on icon at bounding box center [1315, 154] width 16 height 16
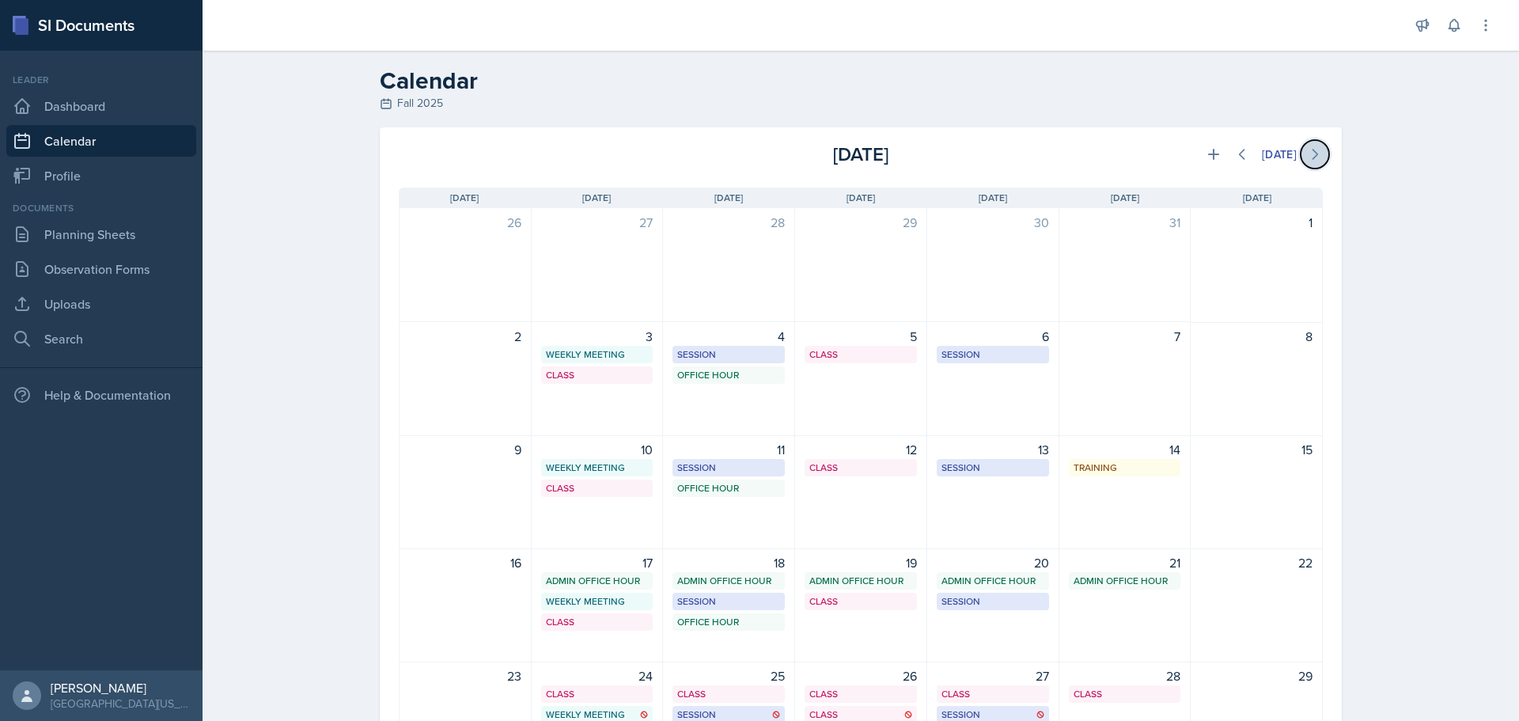
click at [1322, 155] on button at bounding box center [1315, 154] width 28 height 28
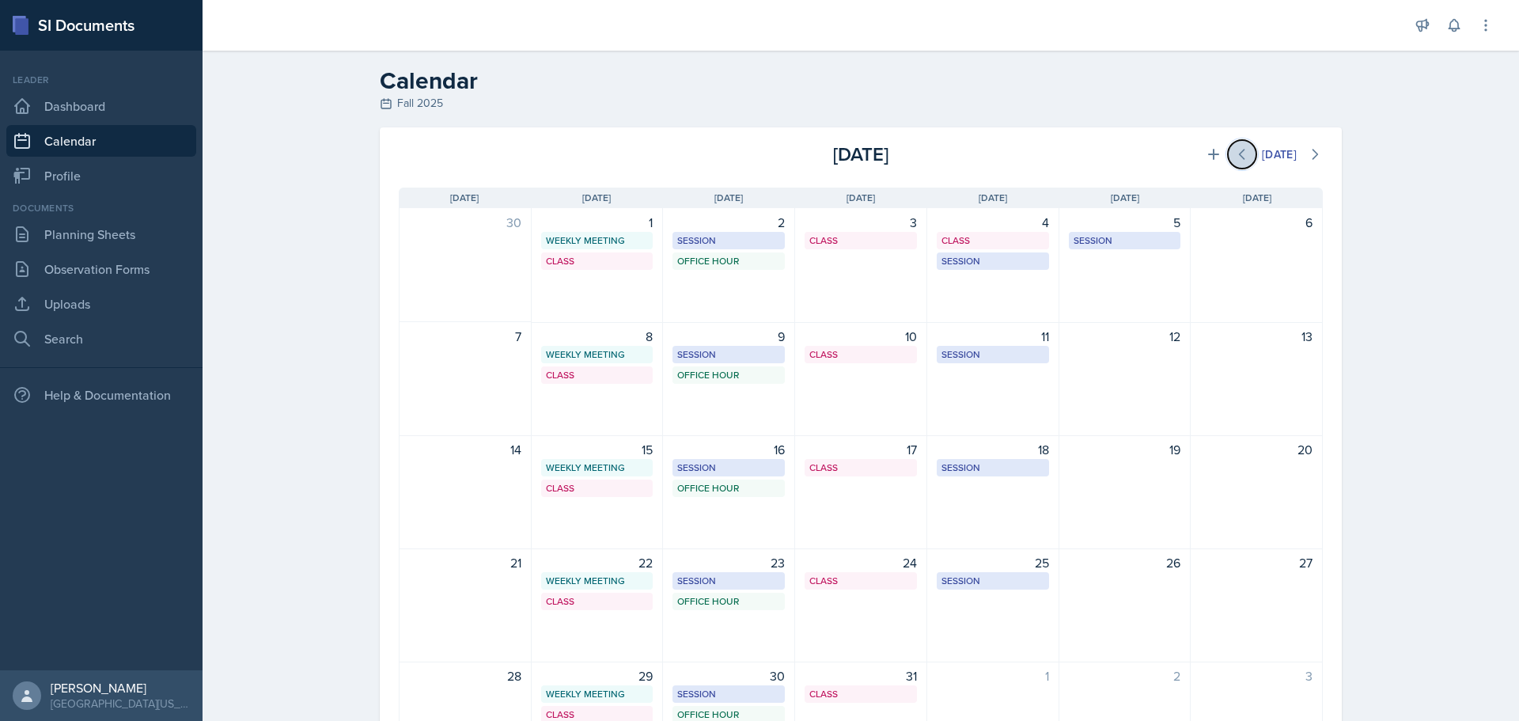
click at [1234, 159] on icon at bounding box center [1242, 154] width 16 height 16
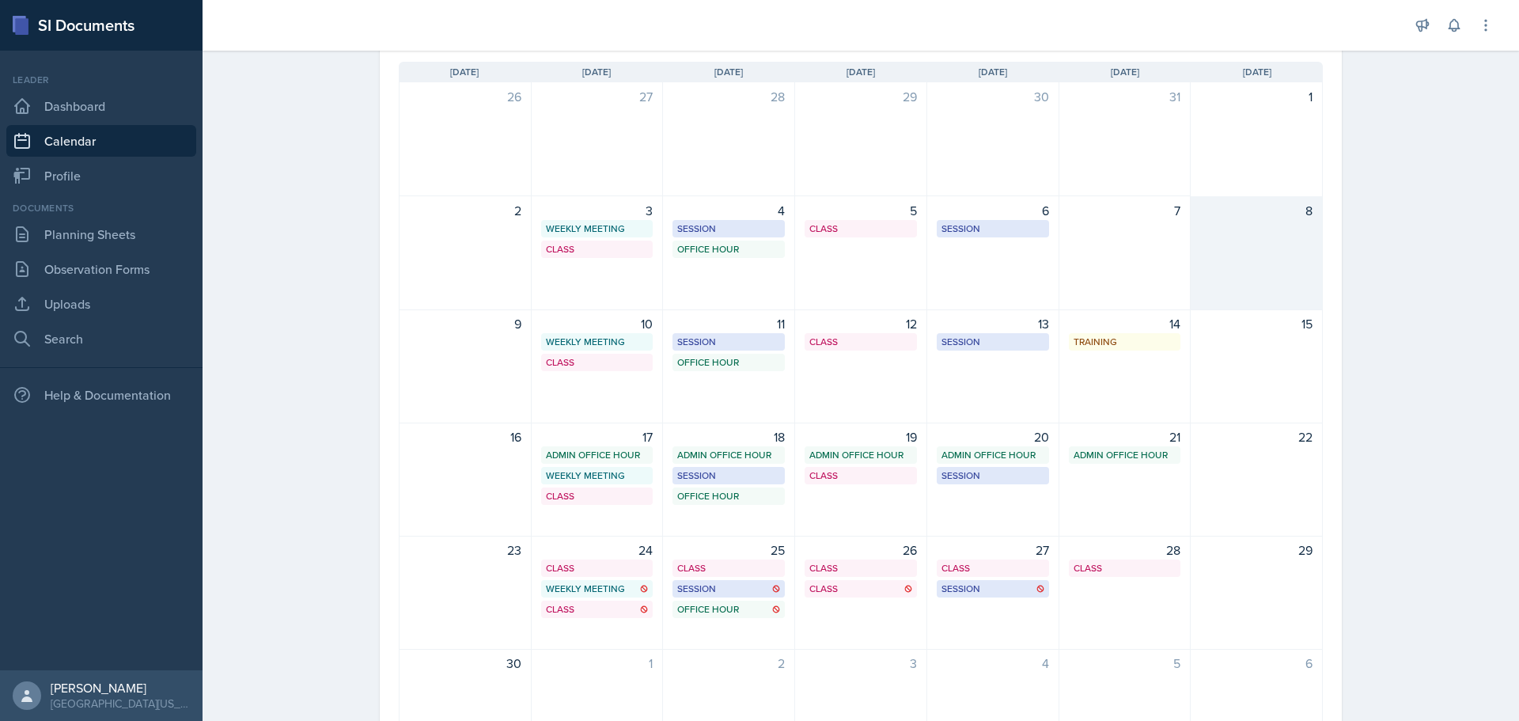
scroll to position [158, 0]
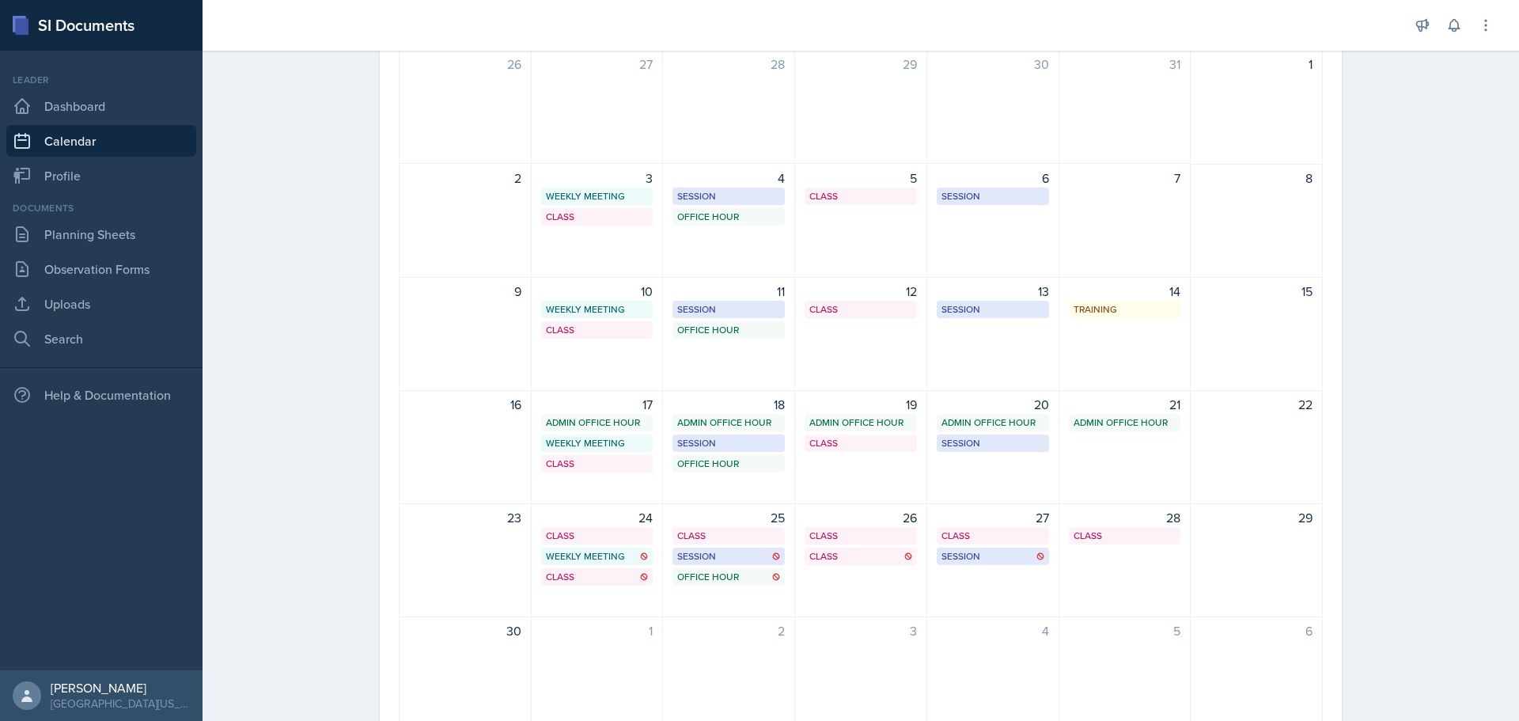
click at [1436, 316] on div "Calendar Fall 2025 [DATE] [DATE] Event Type Select Event Type All Admin Office …" at bounding box center [861, 339] width 1316 height 895
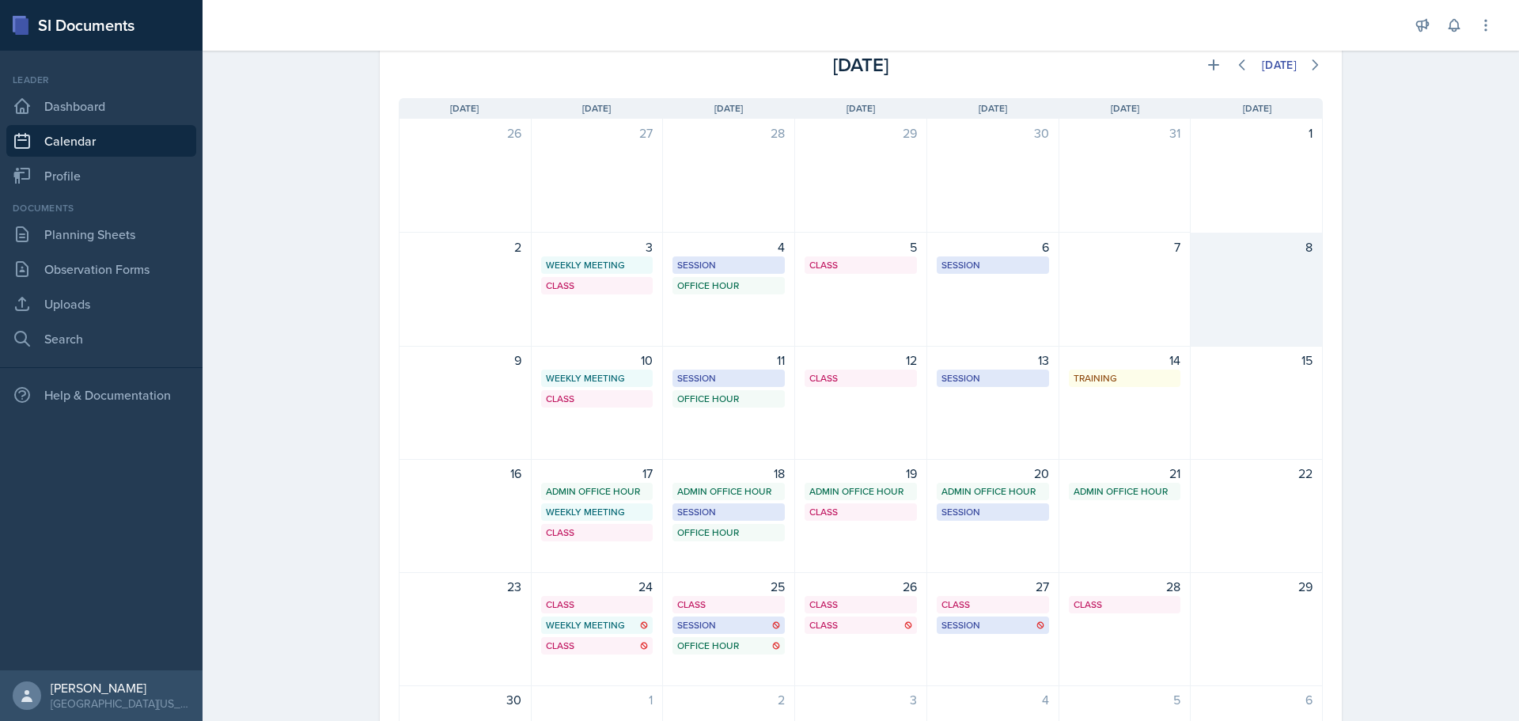
scroll to position [79, 0]
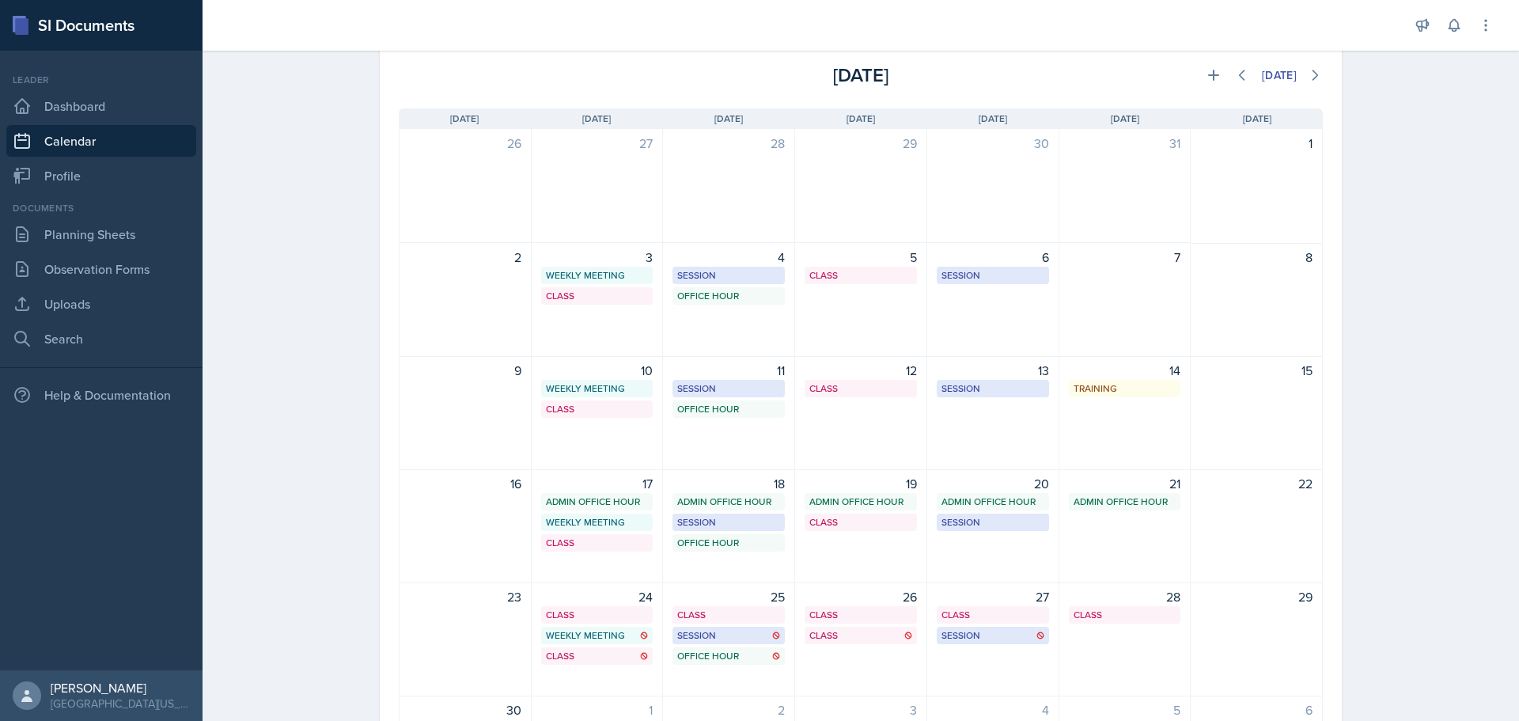
drag, startPoint x: 1503, startPoint y: 304, endPoint x: 1461, endPoint y: 221, distance: 92.3
click at [1461, 221] on div "Calendar Fall 2025 [DATE] [DATE] Event Type Select Event Type All Admin Office …" at bounding box center [861, 419] width 1316 height 895
click at [1460, 221] on div "Calendar Fall 2025 [DATE] [DATE] Event Type Select Event Type All Admin Office …" at bounding box center [861, 419] width 1316 height 895
click at [79, 231] on link "Planning Sheets" at bounding box center [101, 234] width 190 height 32
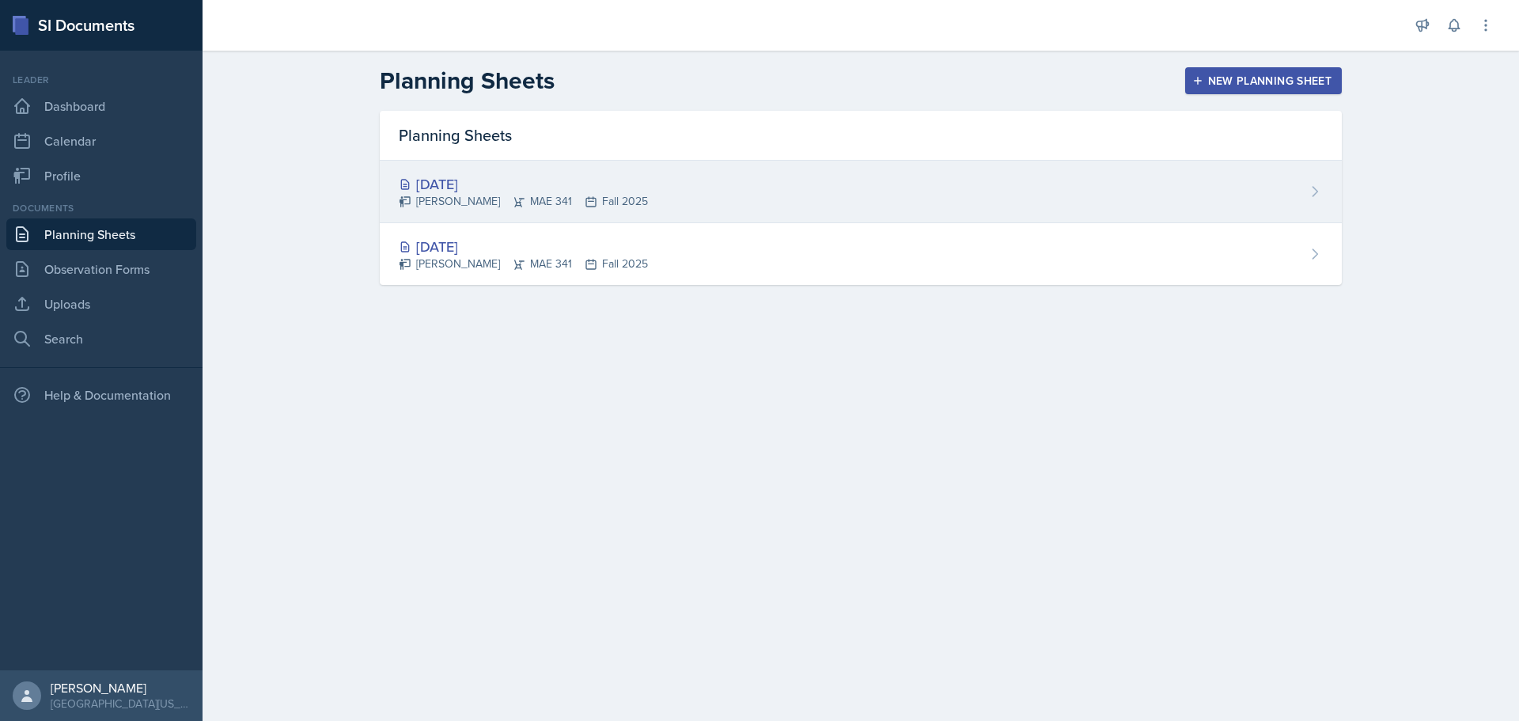
click at [1308, 194] on icon at bounding box center [1315, 192] width 16 height 16
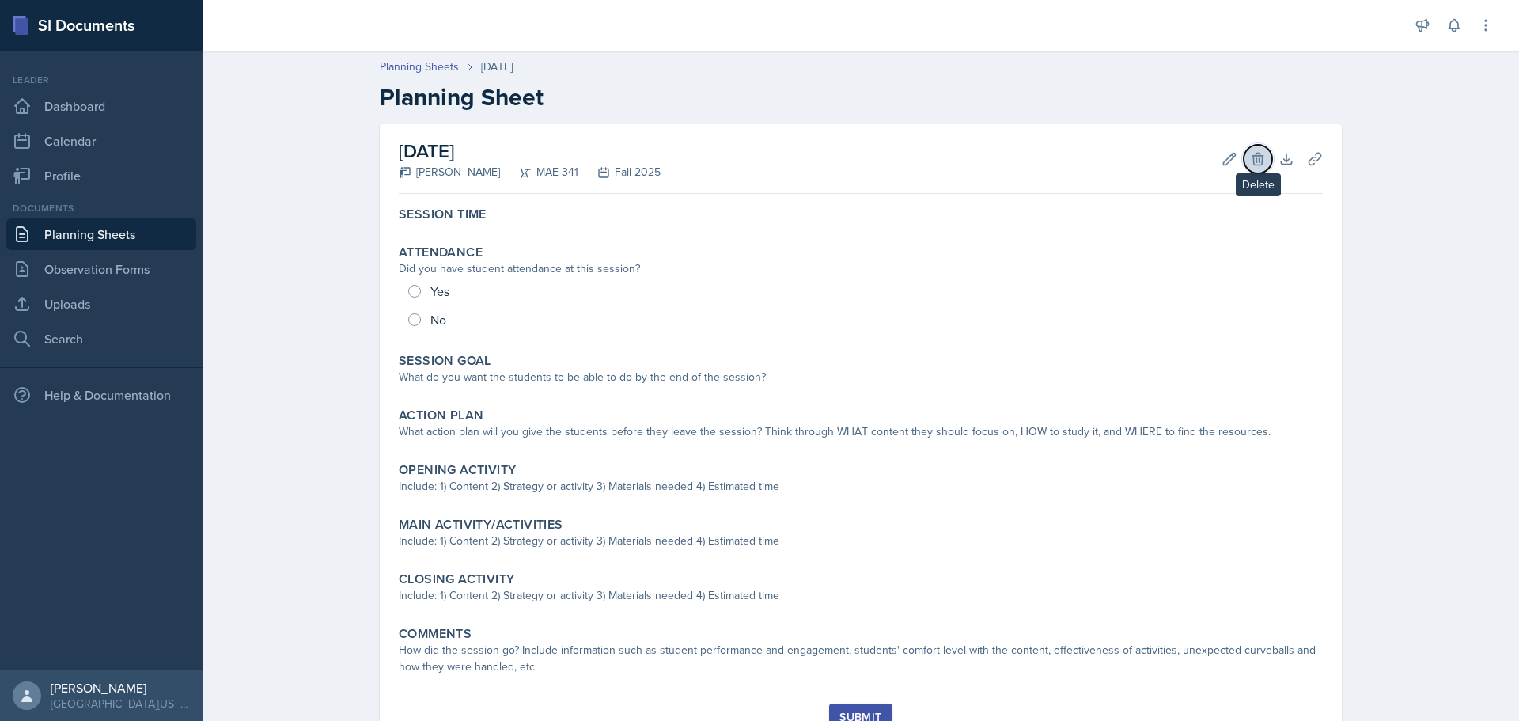
click at [1252, 155] on icon at bounding box center [1257, 159] width 10 height 12
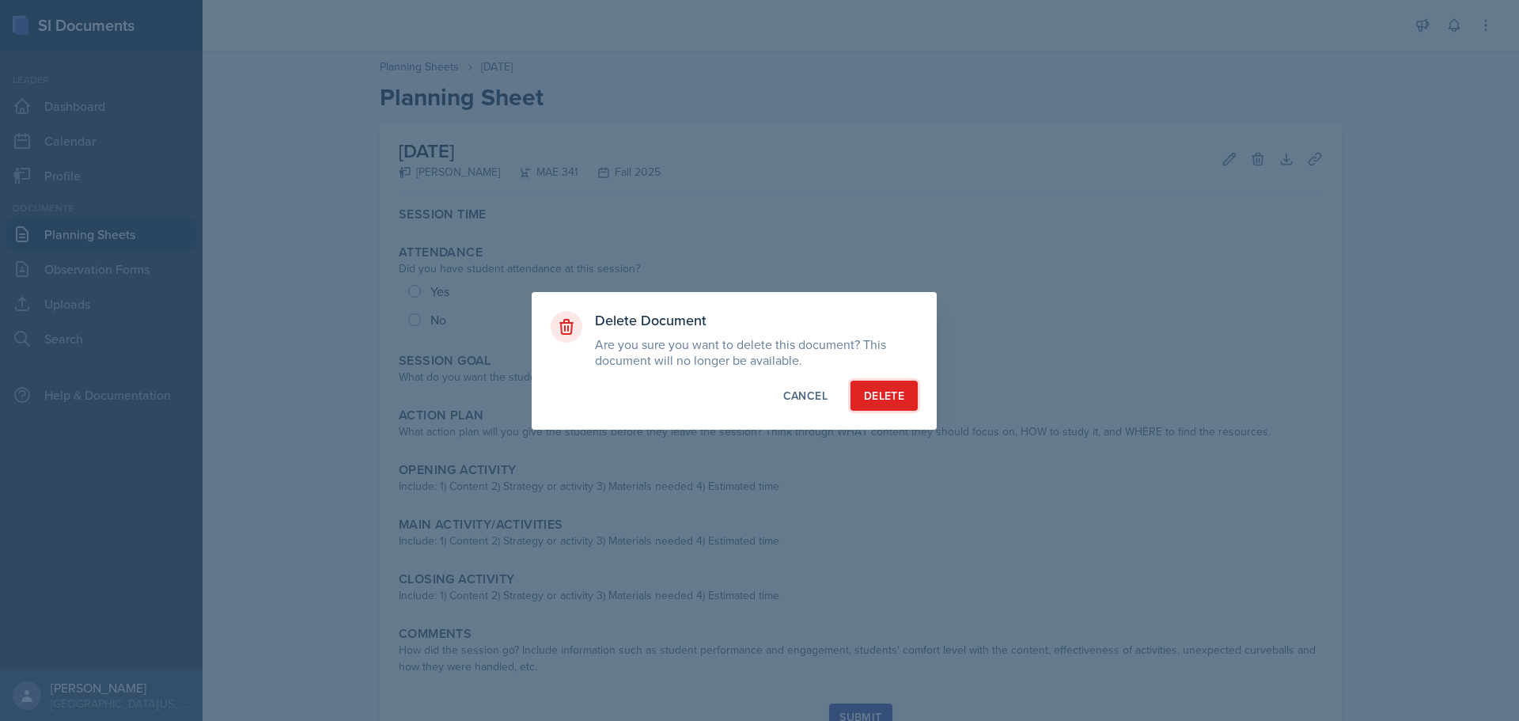
click at [887, 401] on div "Delete" at bounding box center [884, 396] width 40 height 16
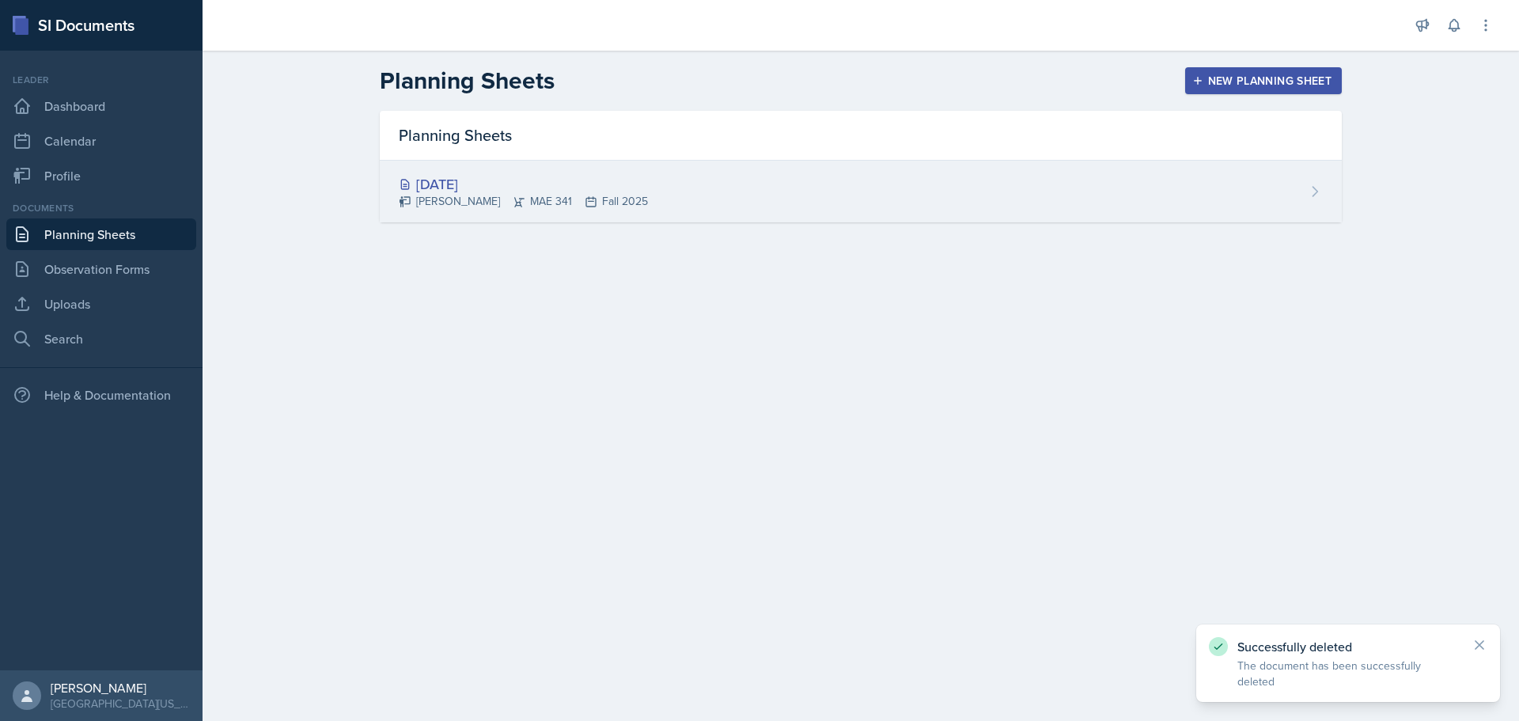
click at [1316, 196] on icon at bounding box center [1315, 192] width 16 height 16
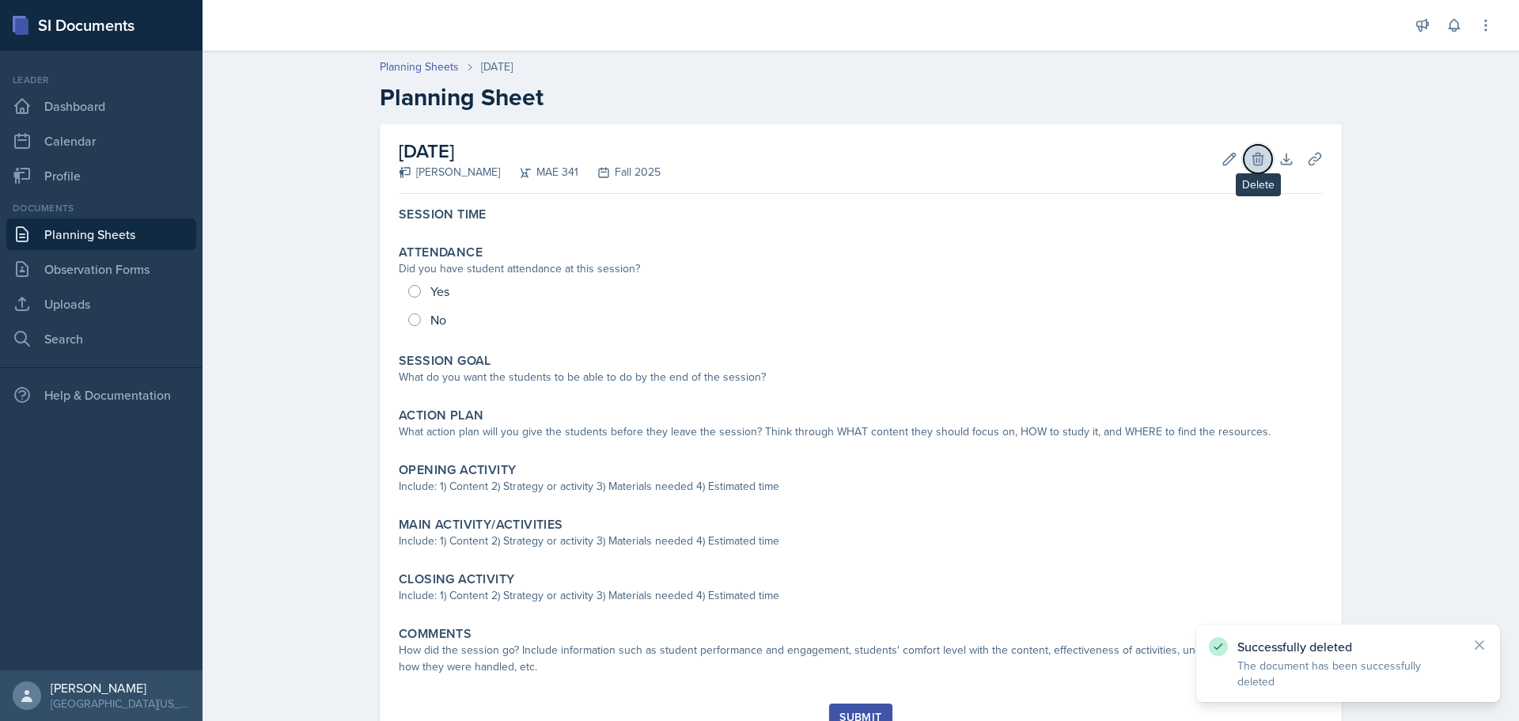
click at [1253, 153] on icon at bounding box center [1257, 159] width 10 height 12
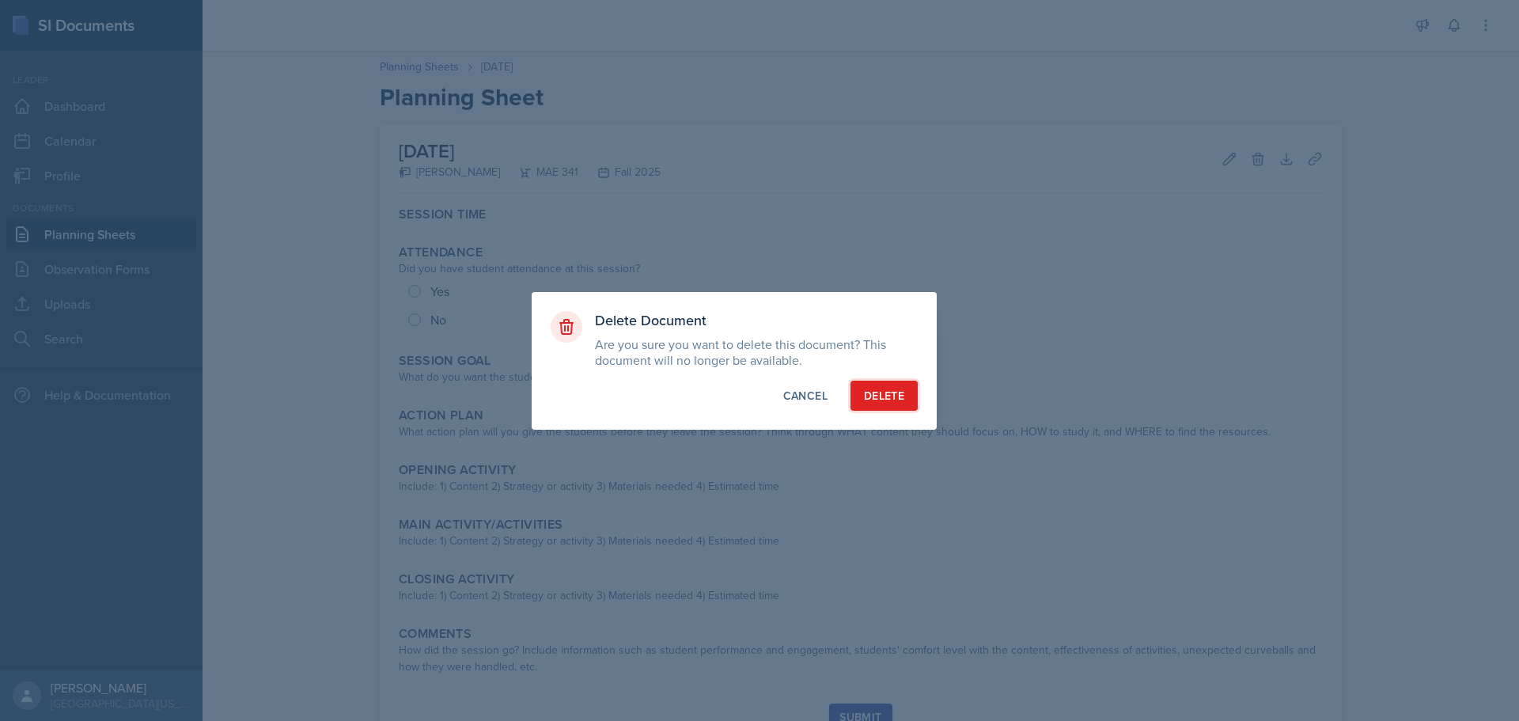
click at [888, 407] on button "Delete" at bounding box center [883, 396] width 67 height 30
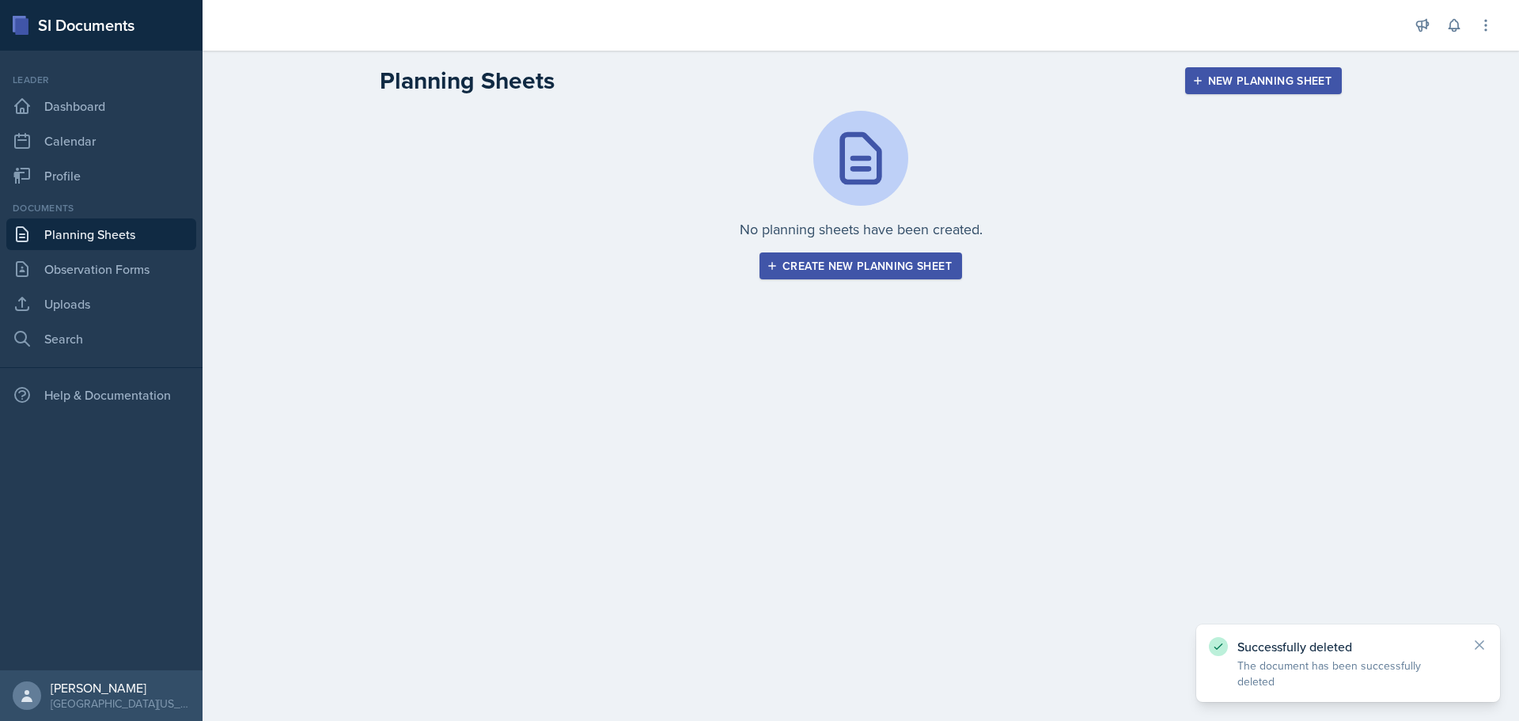
click at [95, 233] on link "Planning Sheets" at bounding box center [101, 234] width 190 height 32
click at [106, 243] on link "Planning Sheets" at bounding box center [101, 234] width 190 height 32
click at [895, 272] on div "Create new planning sheet" at bounding box center [861, 265] width 182 height 13
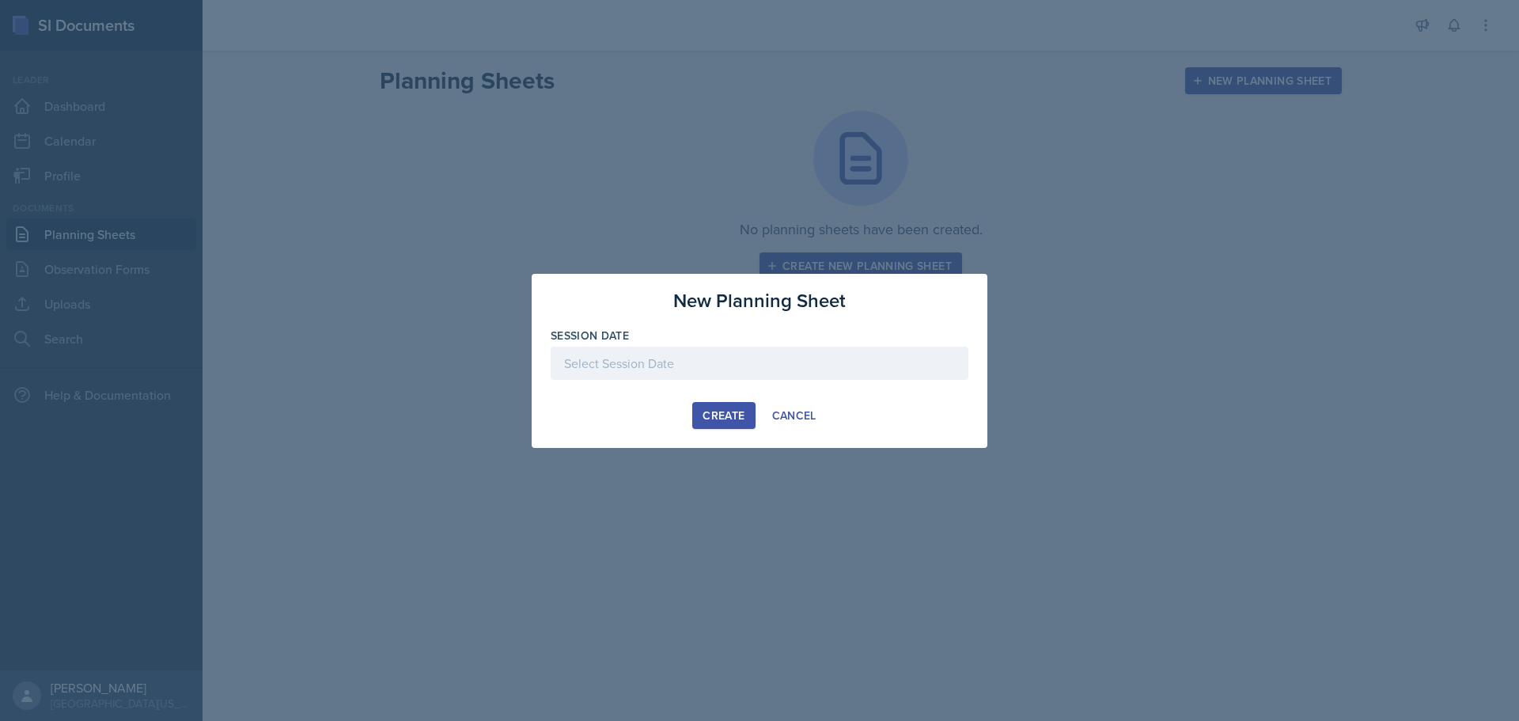
click at [678, 359] on div at bounding box center [760, 362] width 418 height 33
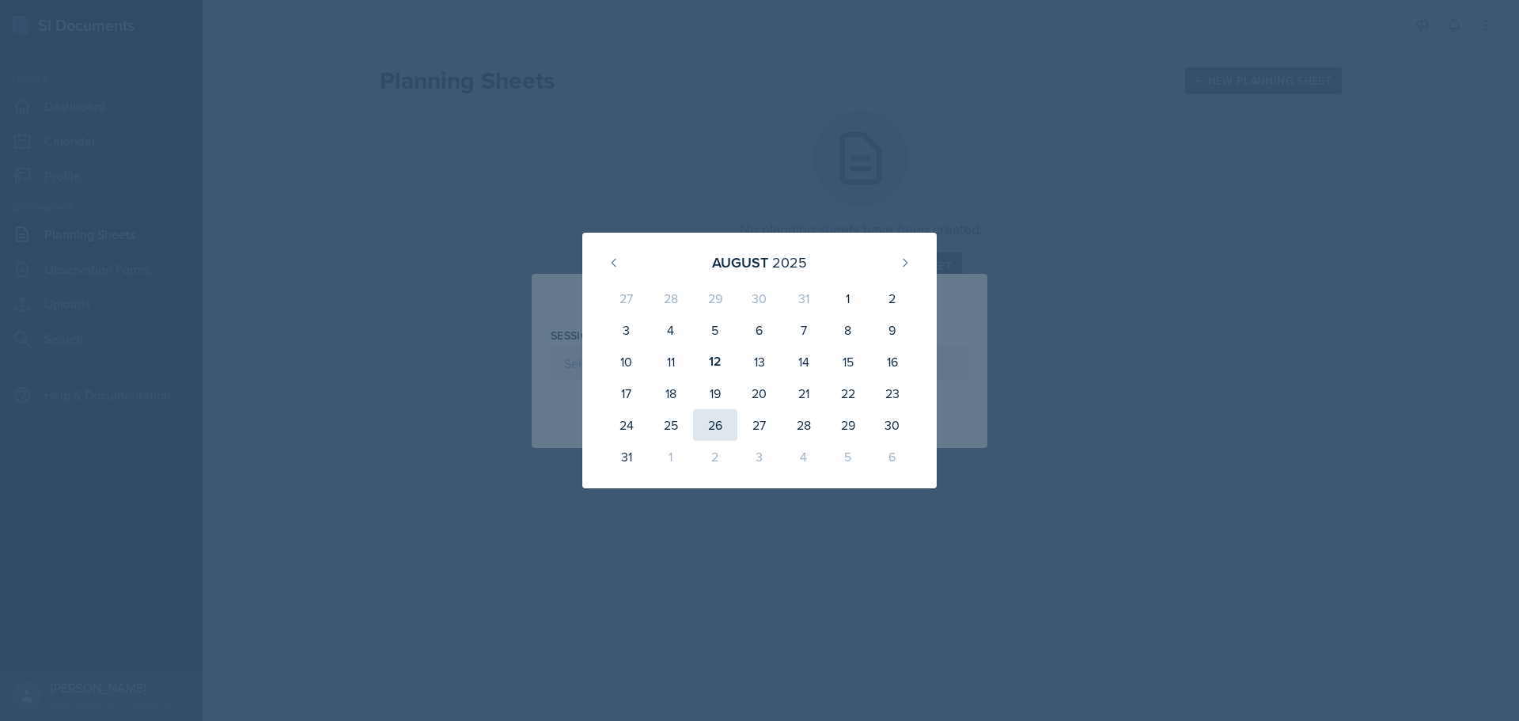
click at [707, 426] on div "26" at bounding box center [715, 425] width 44 height 32
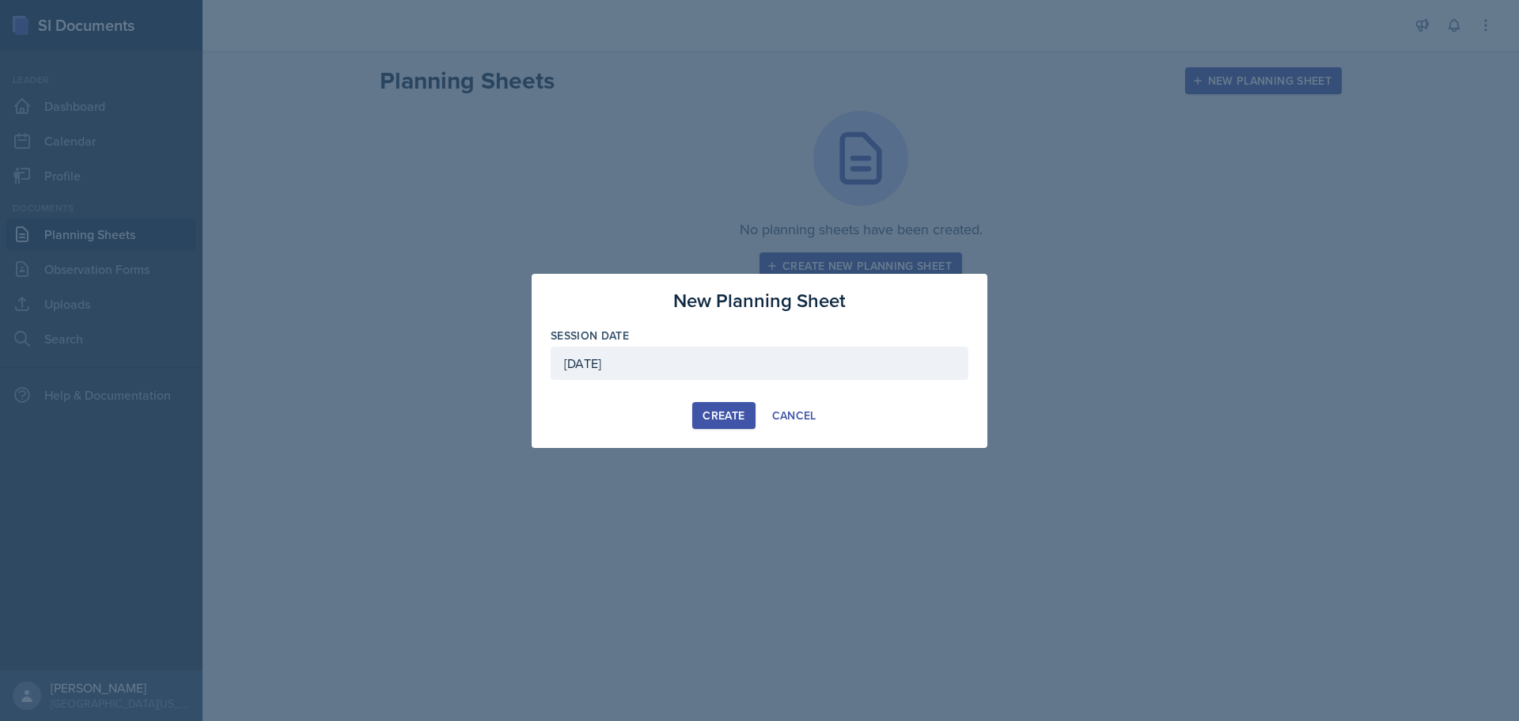
click at [715, 418] on div "Create" at bounding box center [723, 415] width 42 height 13
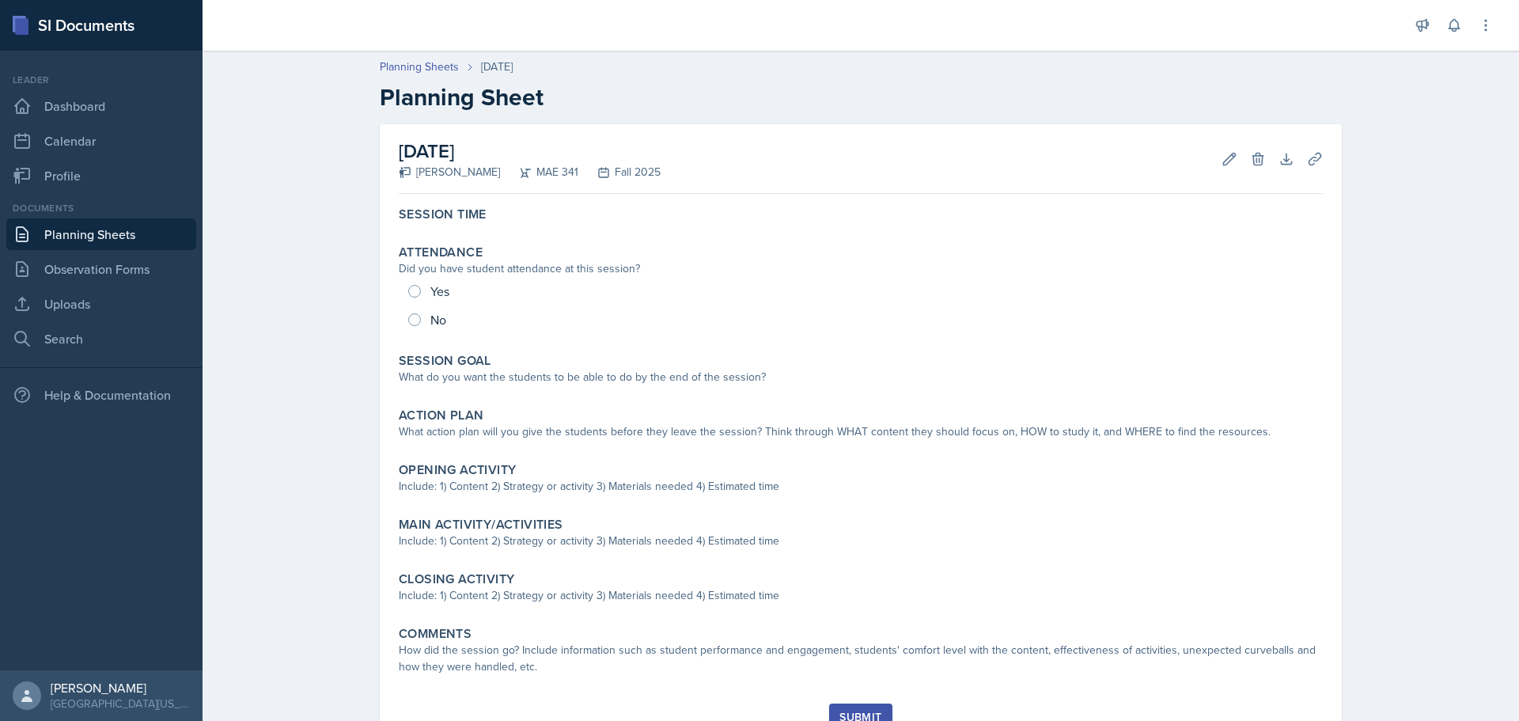
click at [482, 73] on div "[DATE]" at bounding box center [497, 67] width 32 height 17
click at [1251, 149] on button "Delete" at bounding box center [1258, 159] width 28 height 28
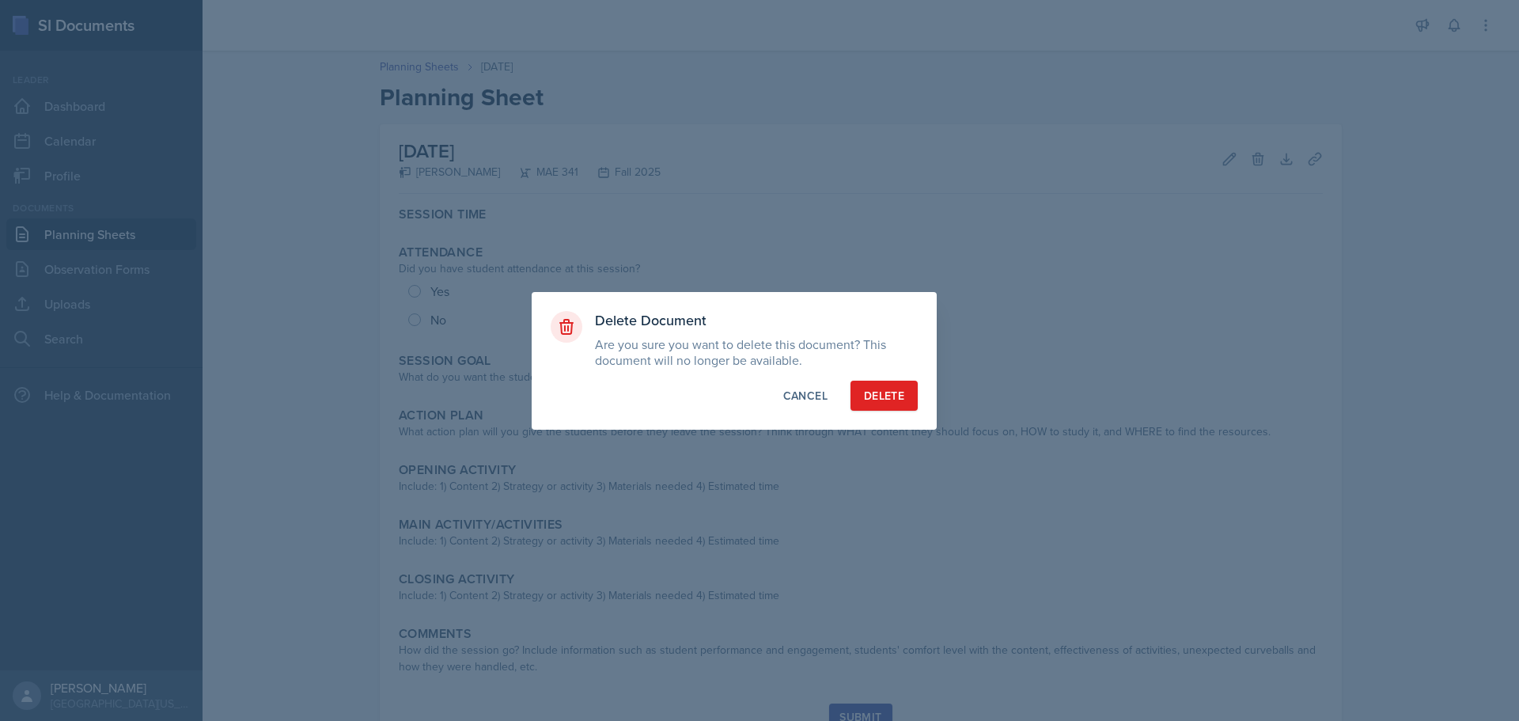
click at [892, 376] on div "Delete Document Are you sure you want to delete this document? This document wi…" at bounding box center [734, 361] width 405 height 138
click at [891, 396] on div "Delete" at bounding box center [884, 396] width 40 height 16
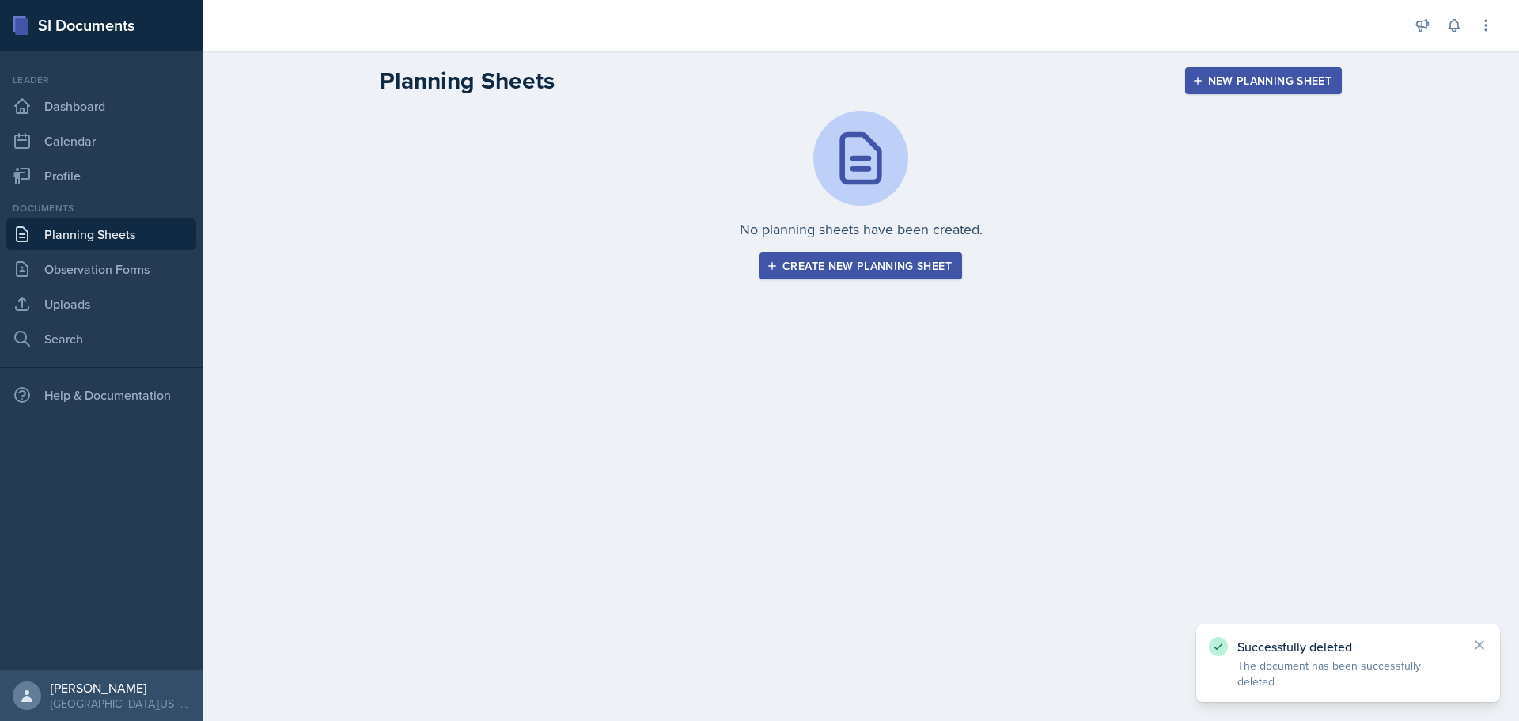
click at [853, 262] on div "Create new planning sheet" at bounding box center [861, 265] width 182 height 13
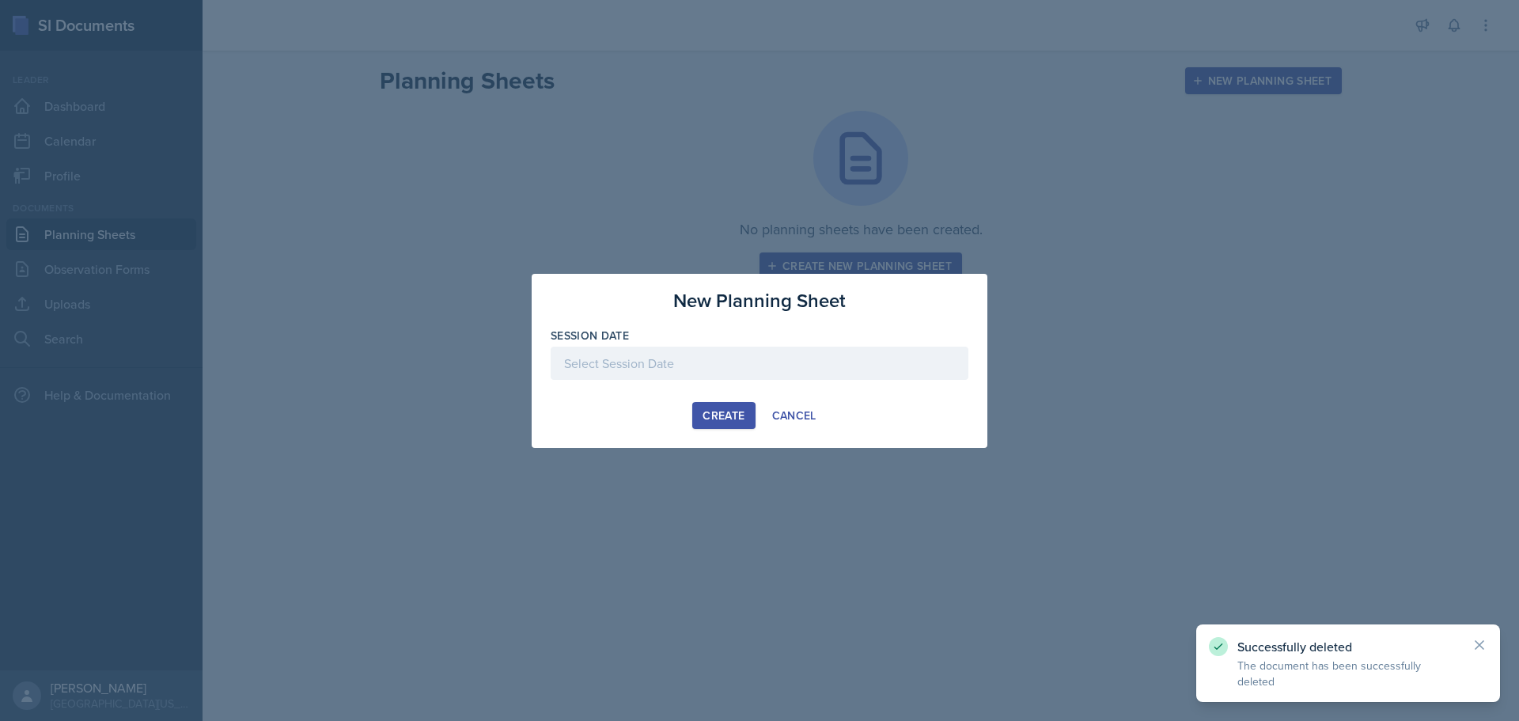
click at [736, 365] on div at bounding box center [760, 362] width 418 height 33
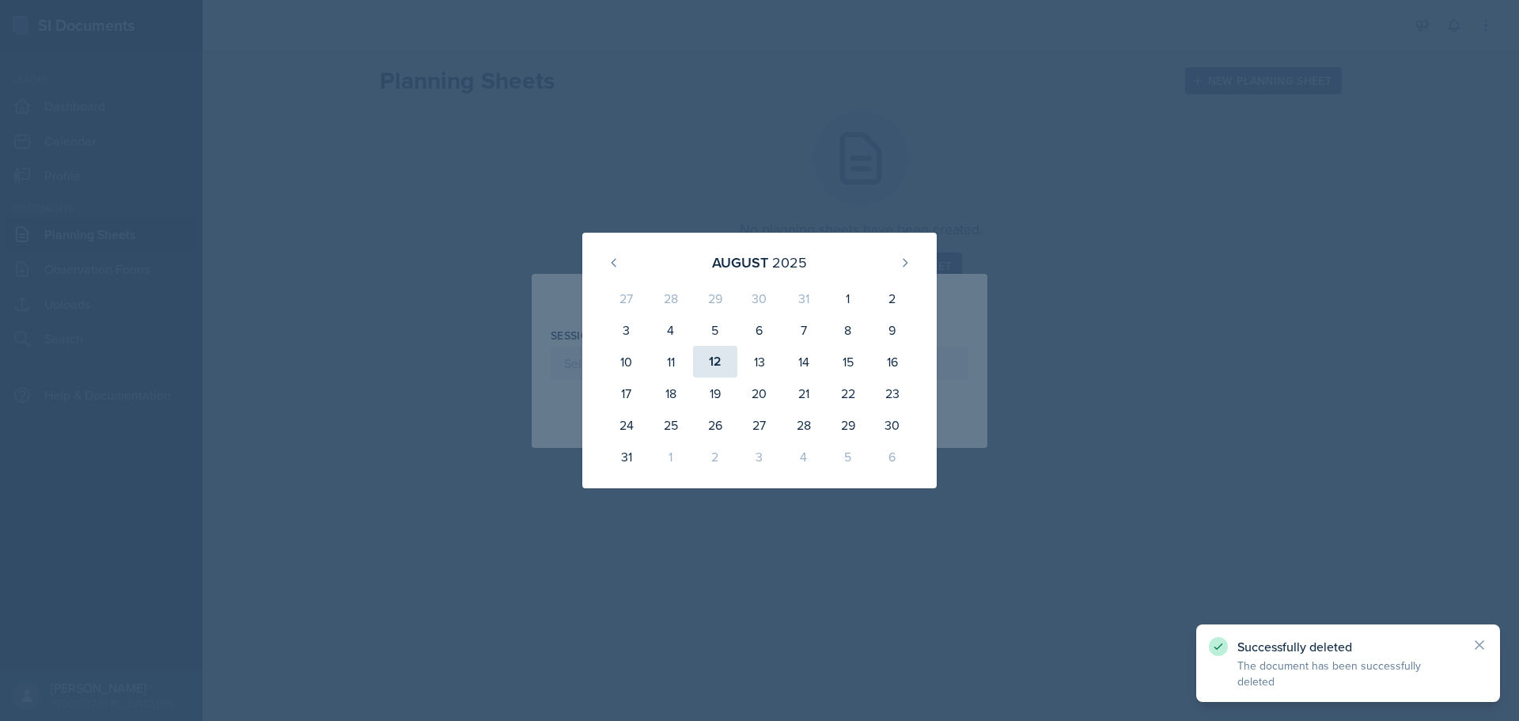
click at [717, 354] on div "12" at bounding box center [715, 362] width 44 height 32
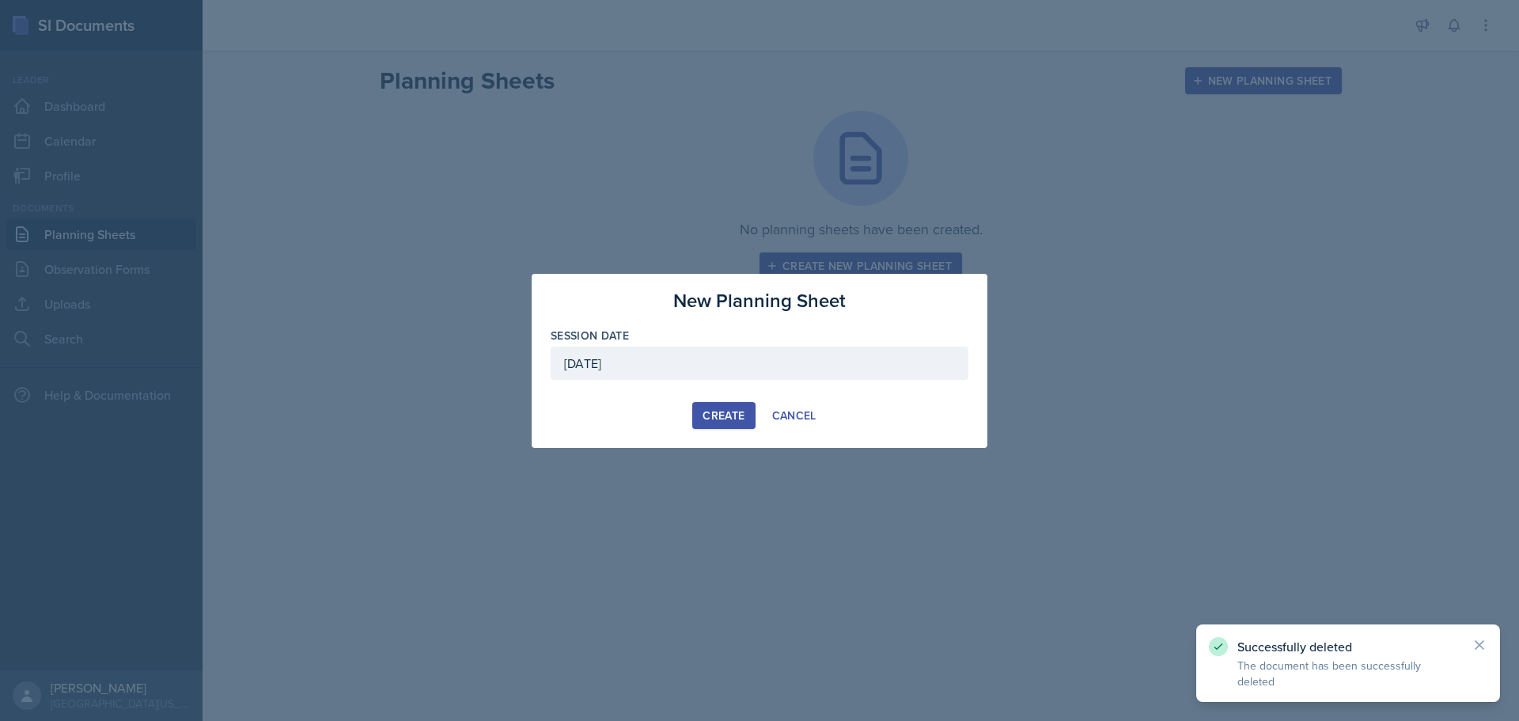
click at [746, 415] on button "Create" at bounding box center [723, 415] width 62 height 27
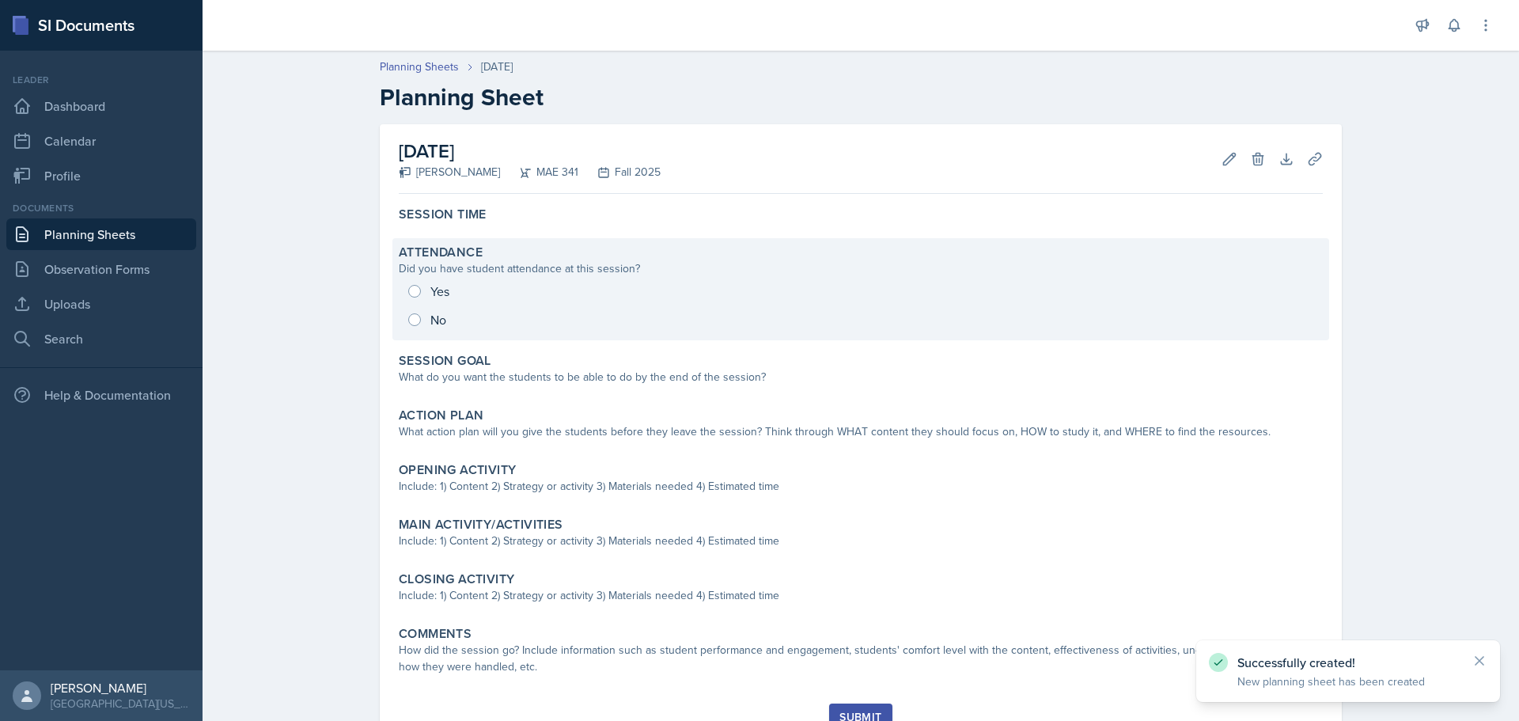
click at [430, 320] on div "Yes No" at bounding box center [861, 305] width 924 height 57
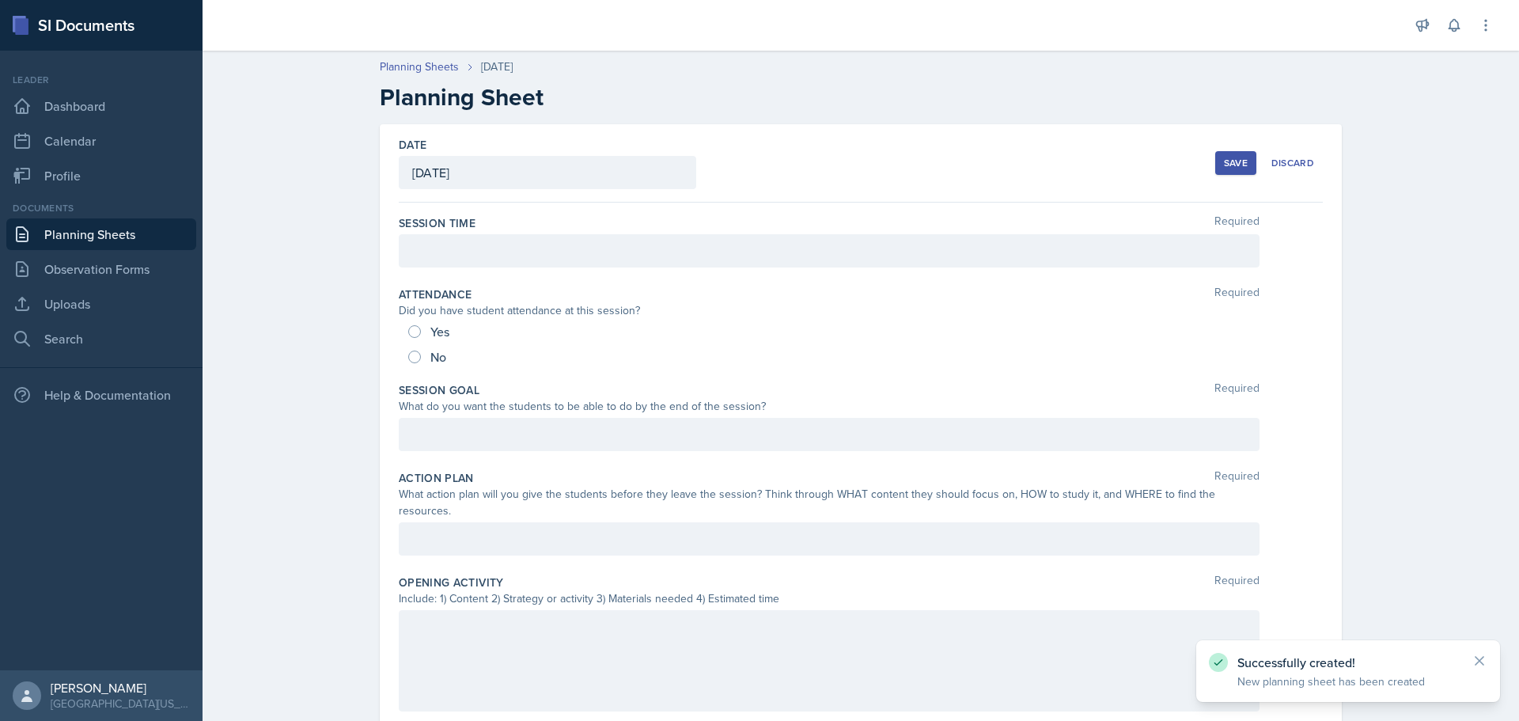
click at [456, 246] on div at bounding box center [829, 250] width 861 height 33
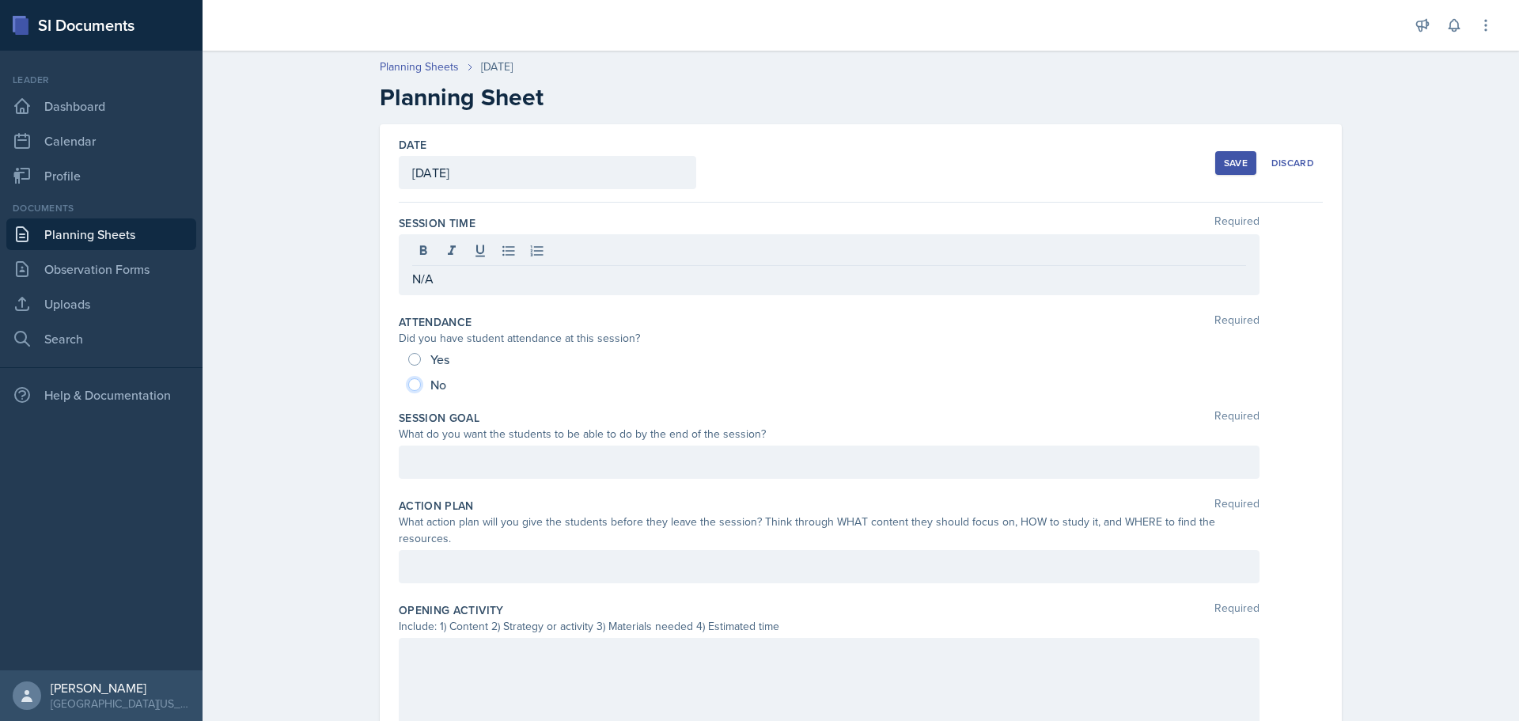
click at [411, 387] on input "No" at bounding box center [414, 384] width 13 height 13
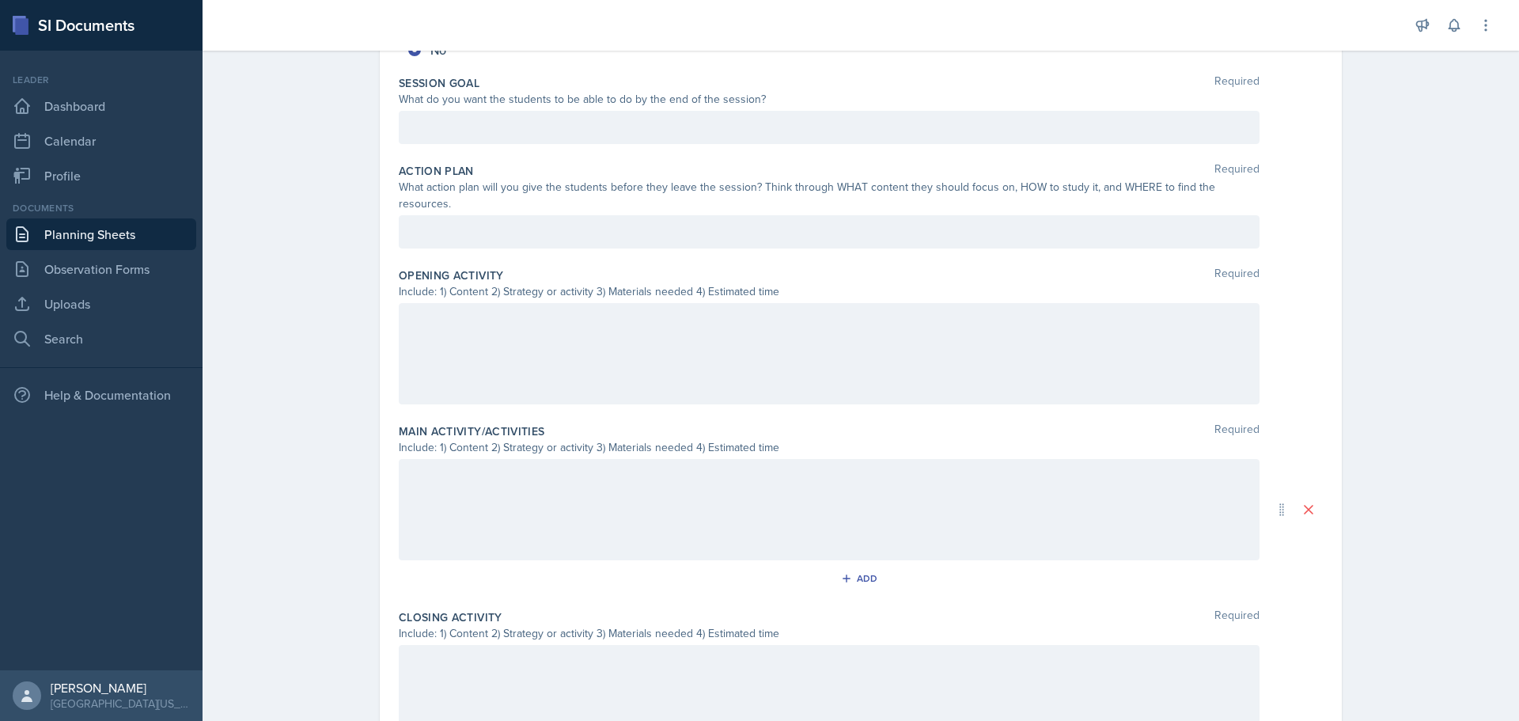
scroll to position [396, 0]
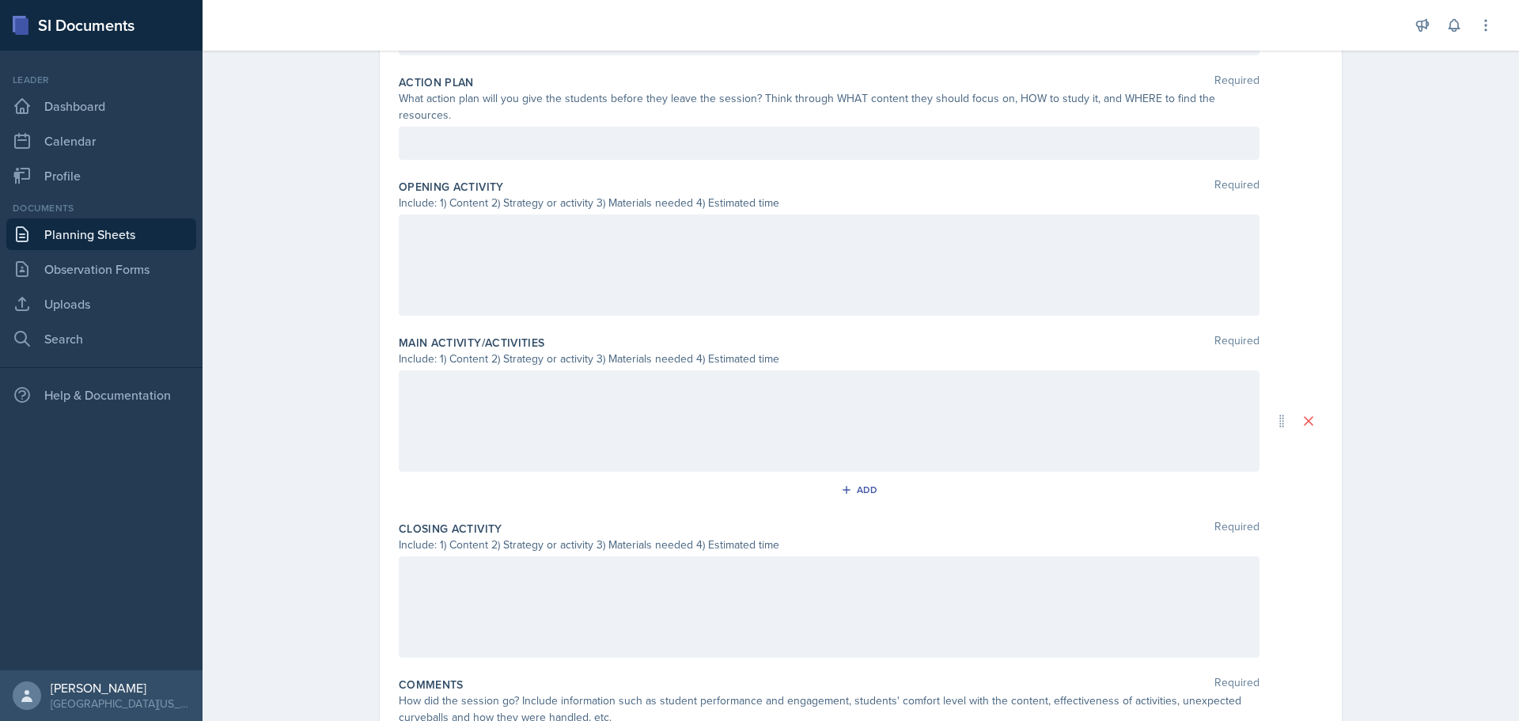
click at [496, 237] on div at bounding box center [829, 264] width 861 height 101
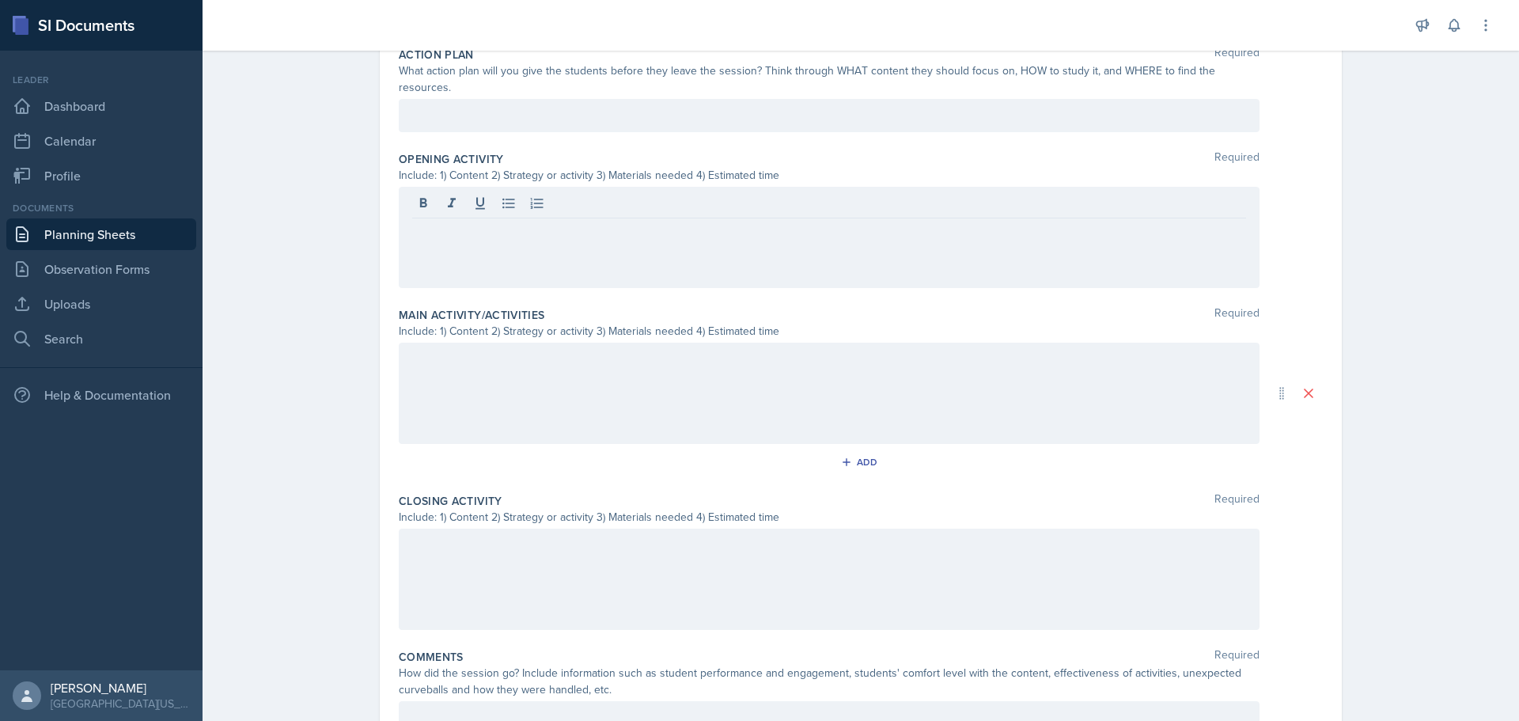
drag, startPoint x: 496, startPoint y: 235, endPoint x: 860, endPoint y: 244, distance: 364.0
click at [860, 244] on div at bounding box center [829, 237] width 861 height 101
drag, startPoint x: 843, startPoint y: 233, endPoint x: 702, endPoint y: 252, distance: 142.9
click at [702, 252] on div at bounding box center [829, 237] width 861 height 101
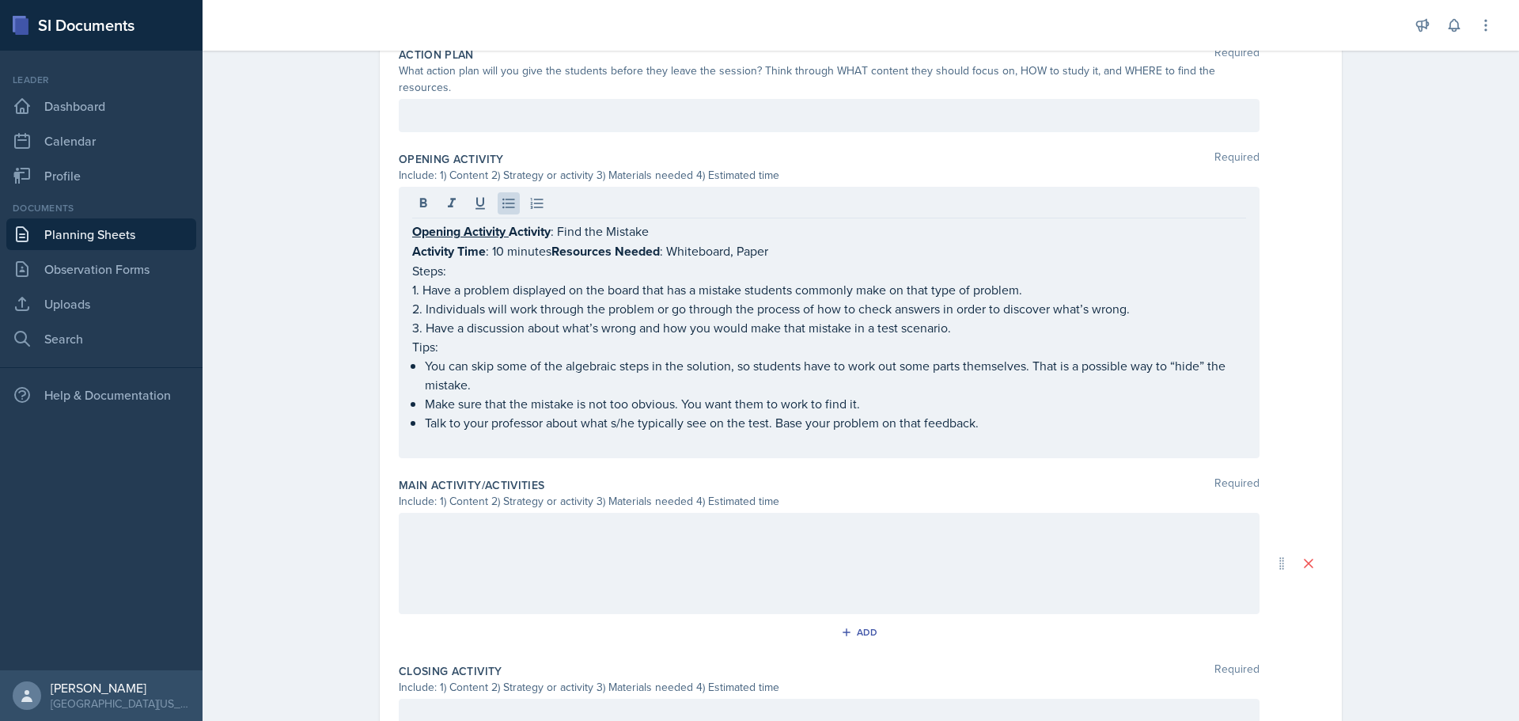
click at [892, 551] on div at bounding box center [829, 563] width 861 height 101
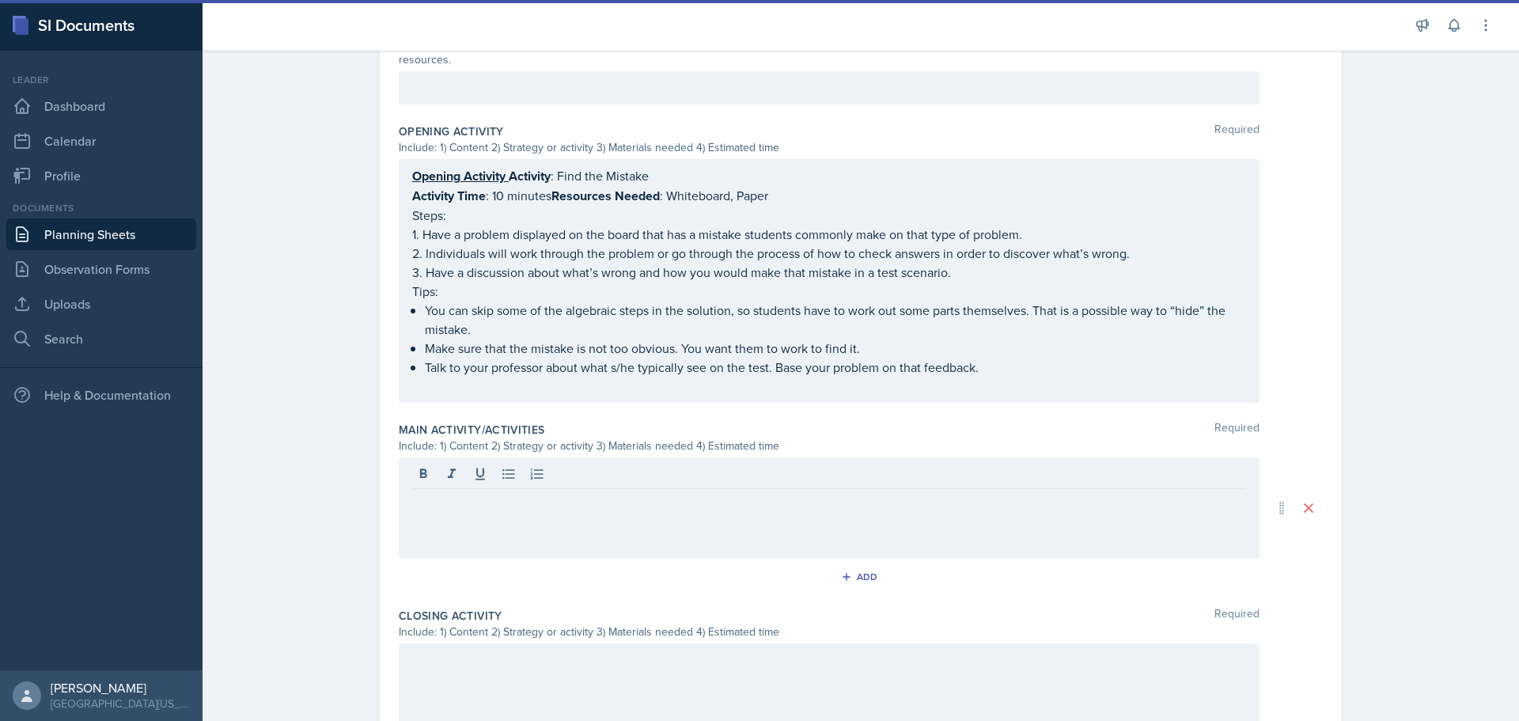
click at [663, 522] on div at bounding box center [829, 507] width 861 height 101
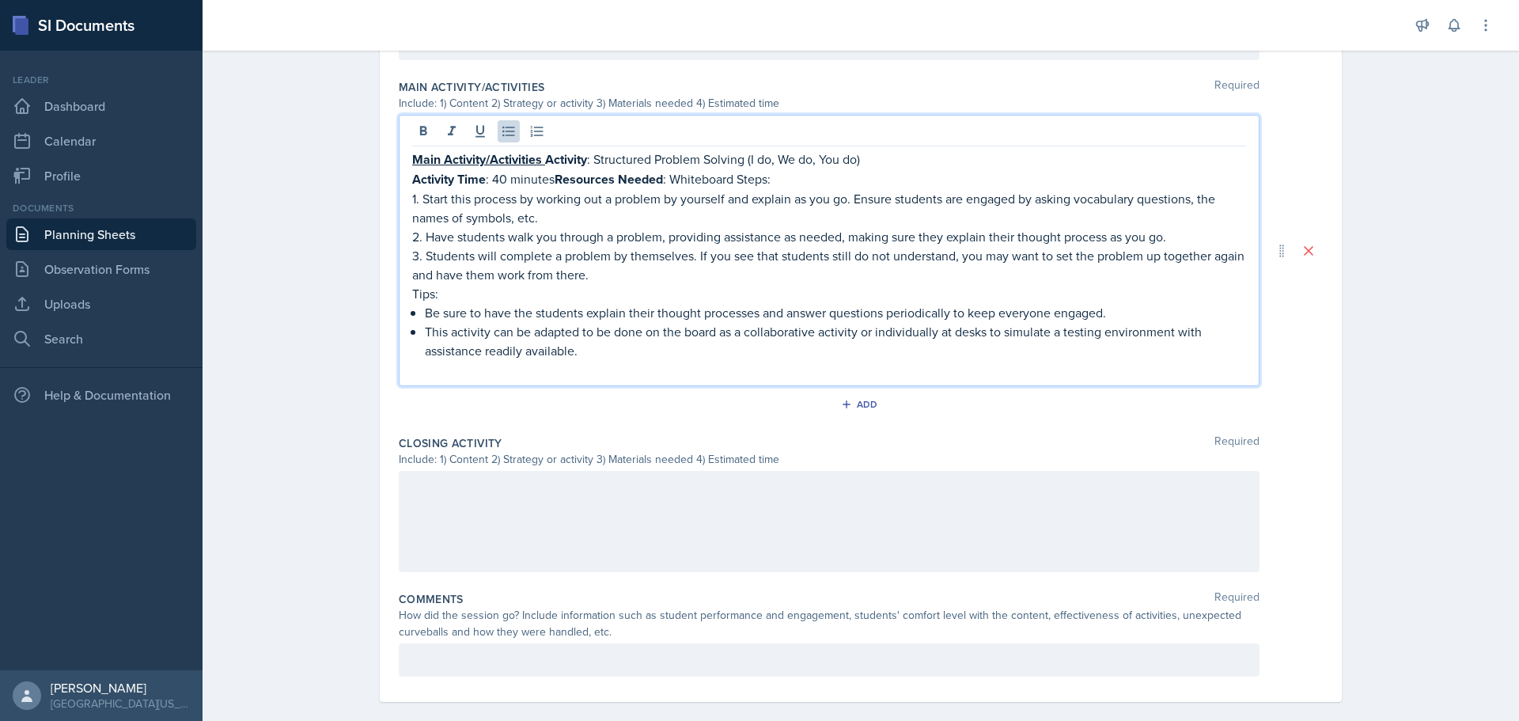
scroll to position [796, 0]
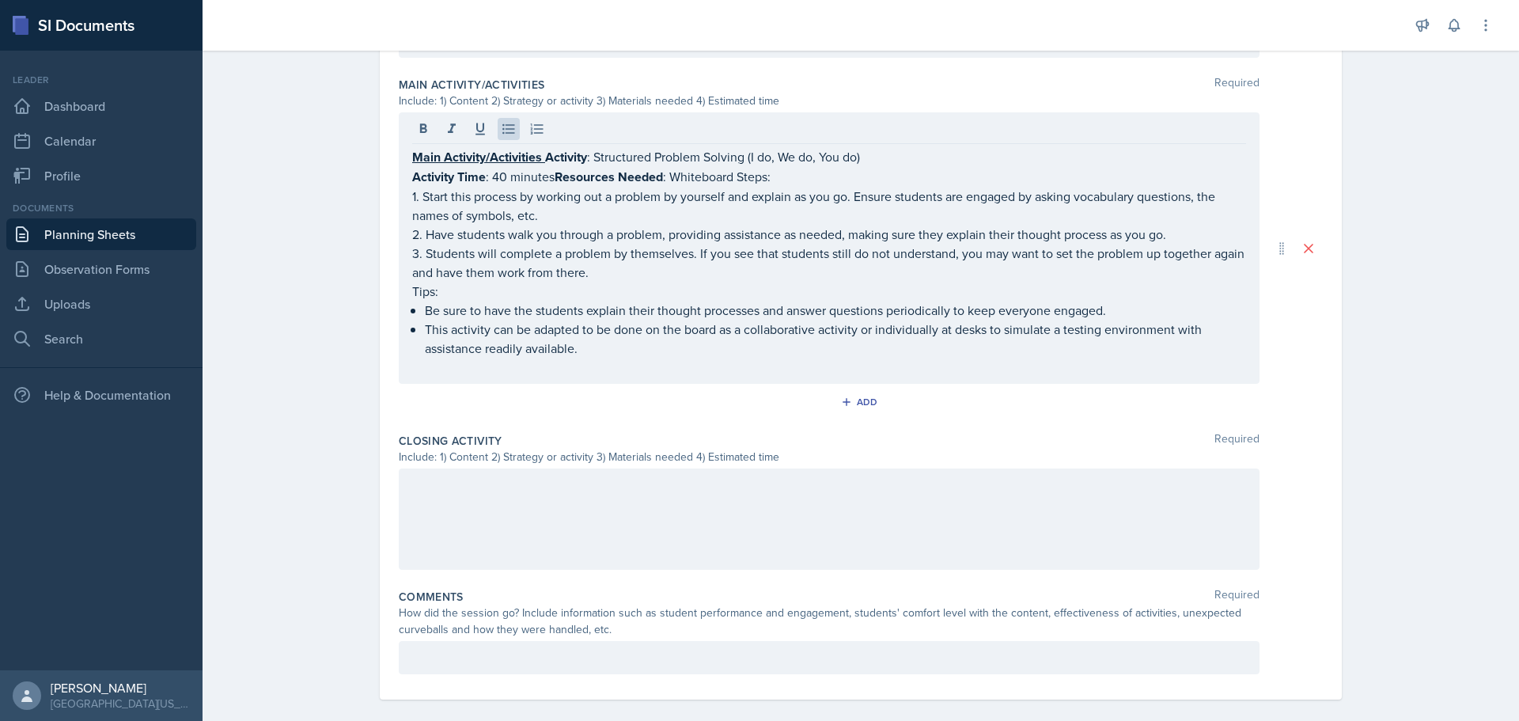
click at [593, 483] on div at bounding box center [829, 518] width 861 height 101
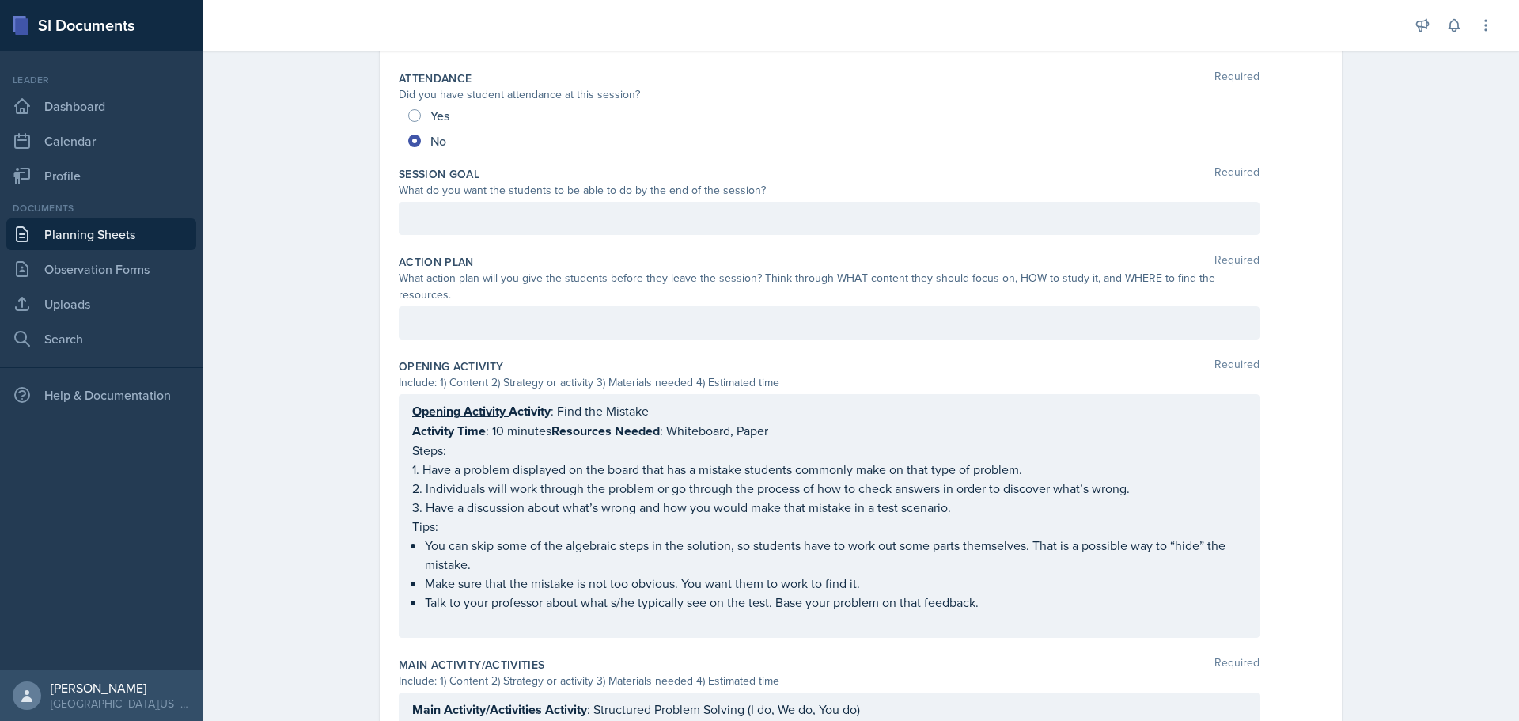
scroll to position [147, 0]
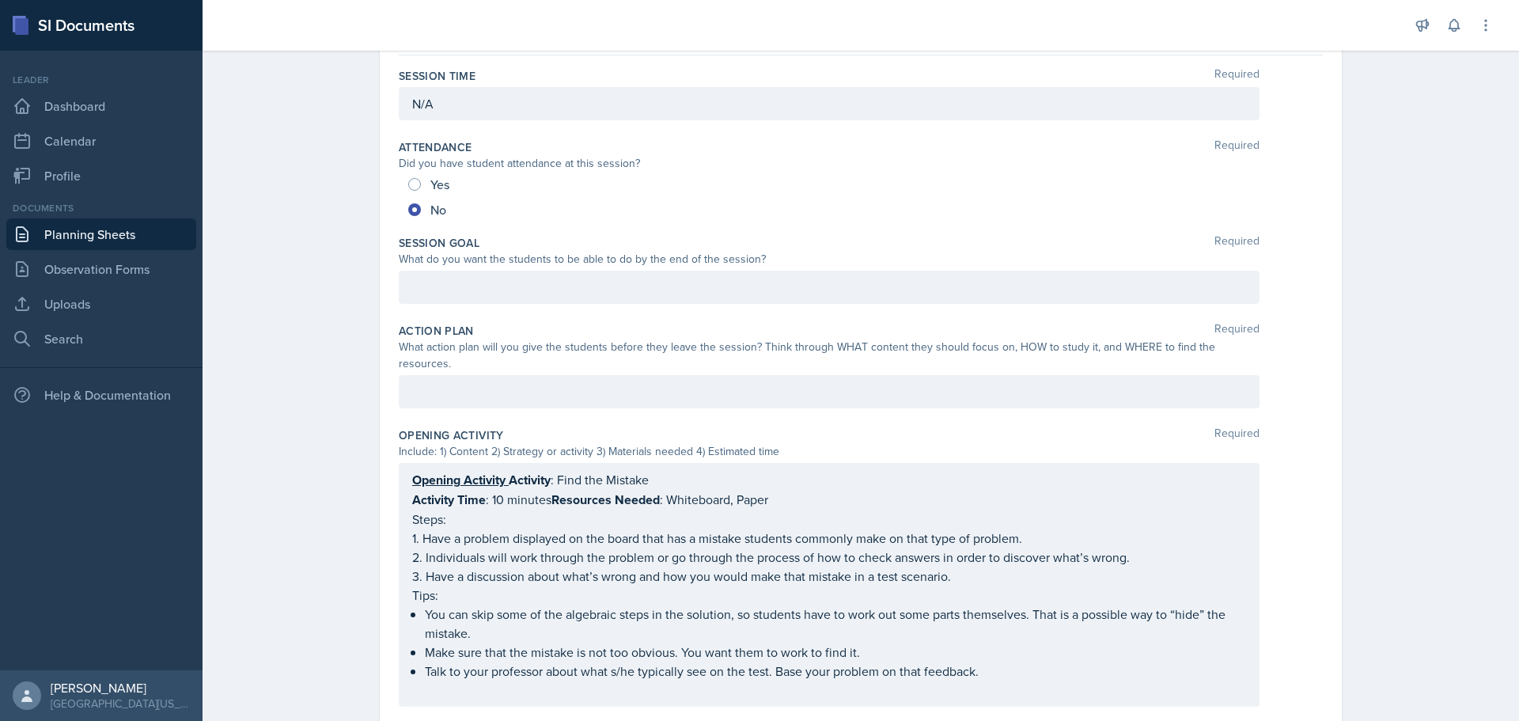
click at [846, 382] on p at bounding box center [829, 391] width 834 height 19
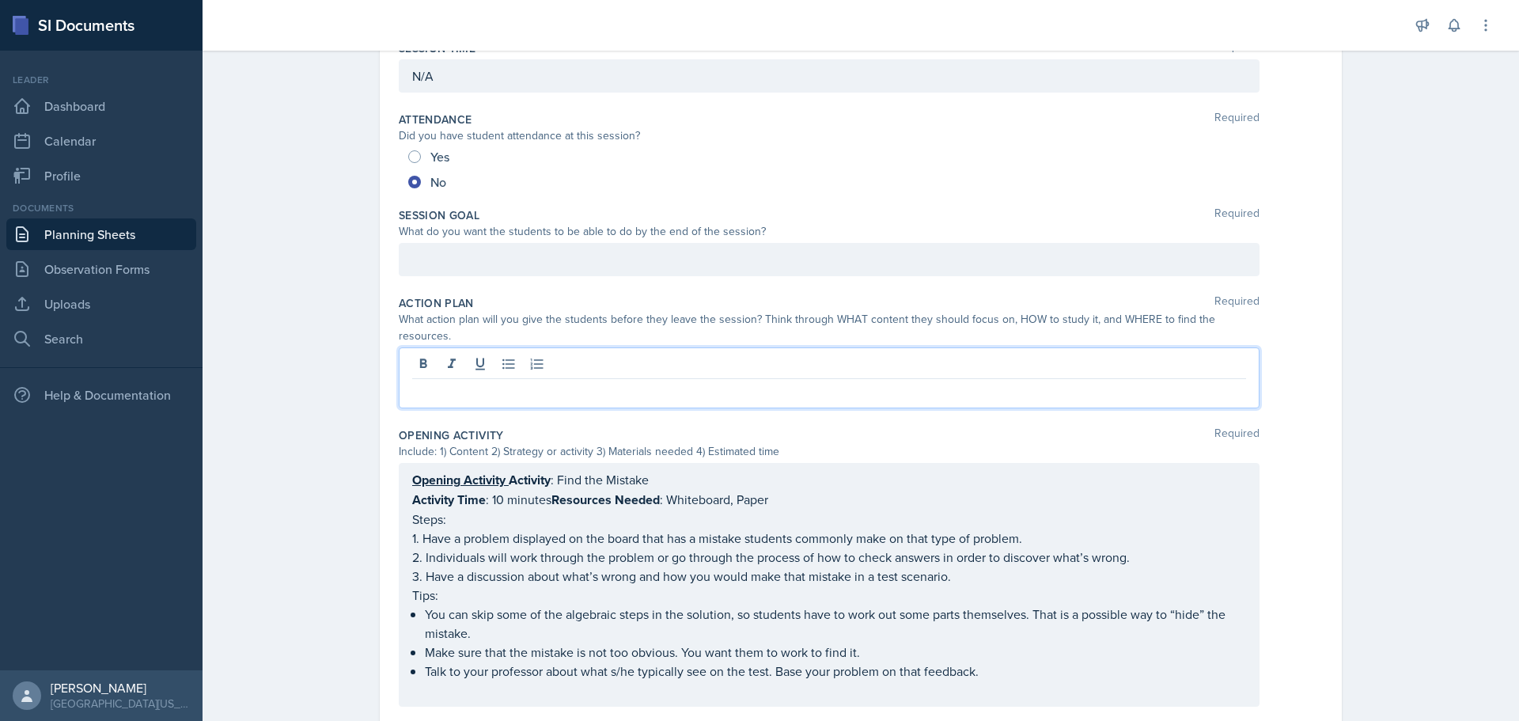
click at [702, 252] on p at bounding box center [829, 259] width 834 height 19
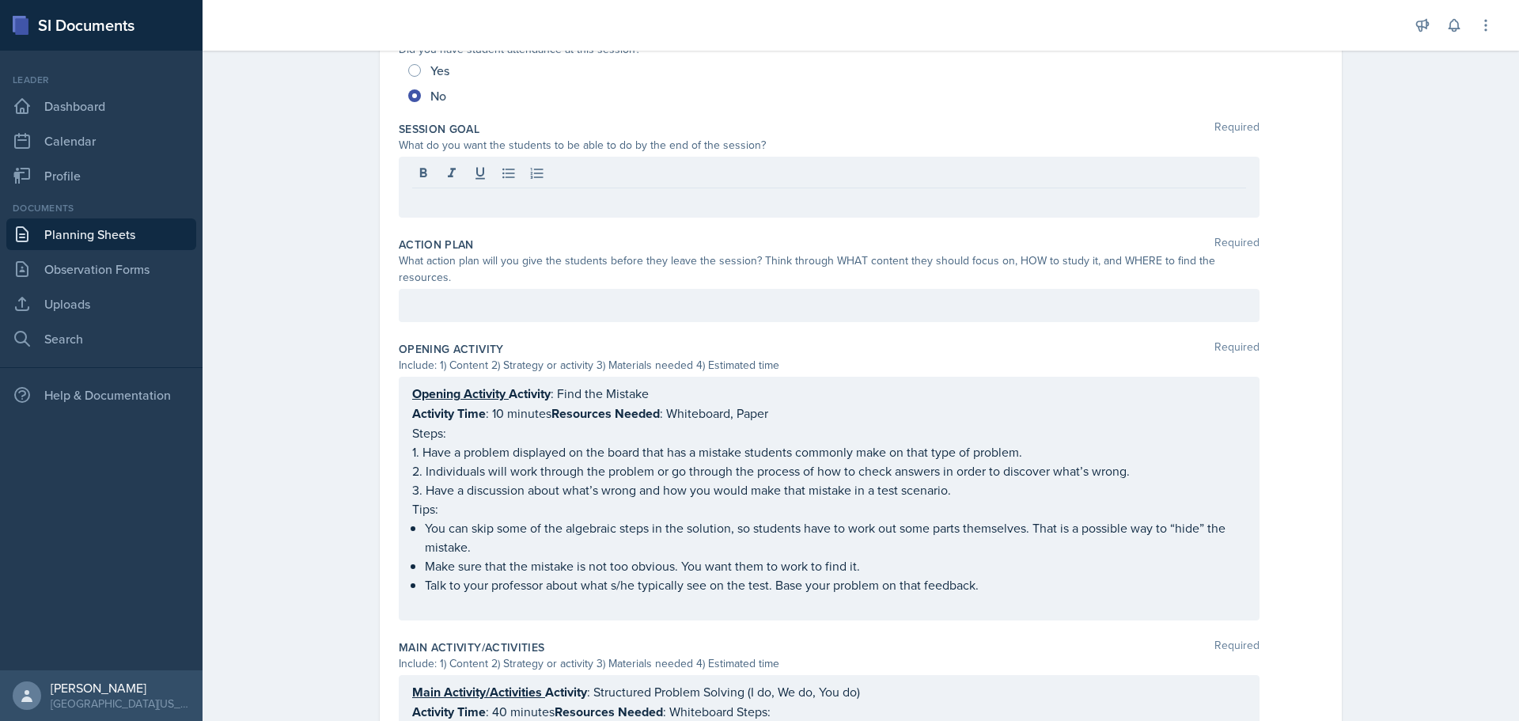
scroll to position [0, 0]
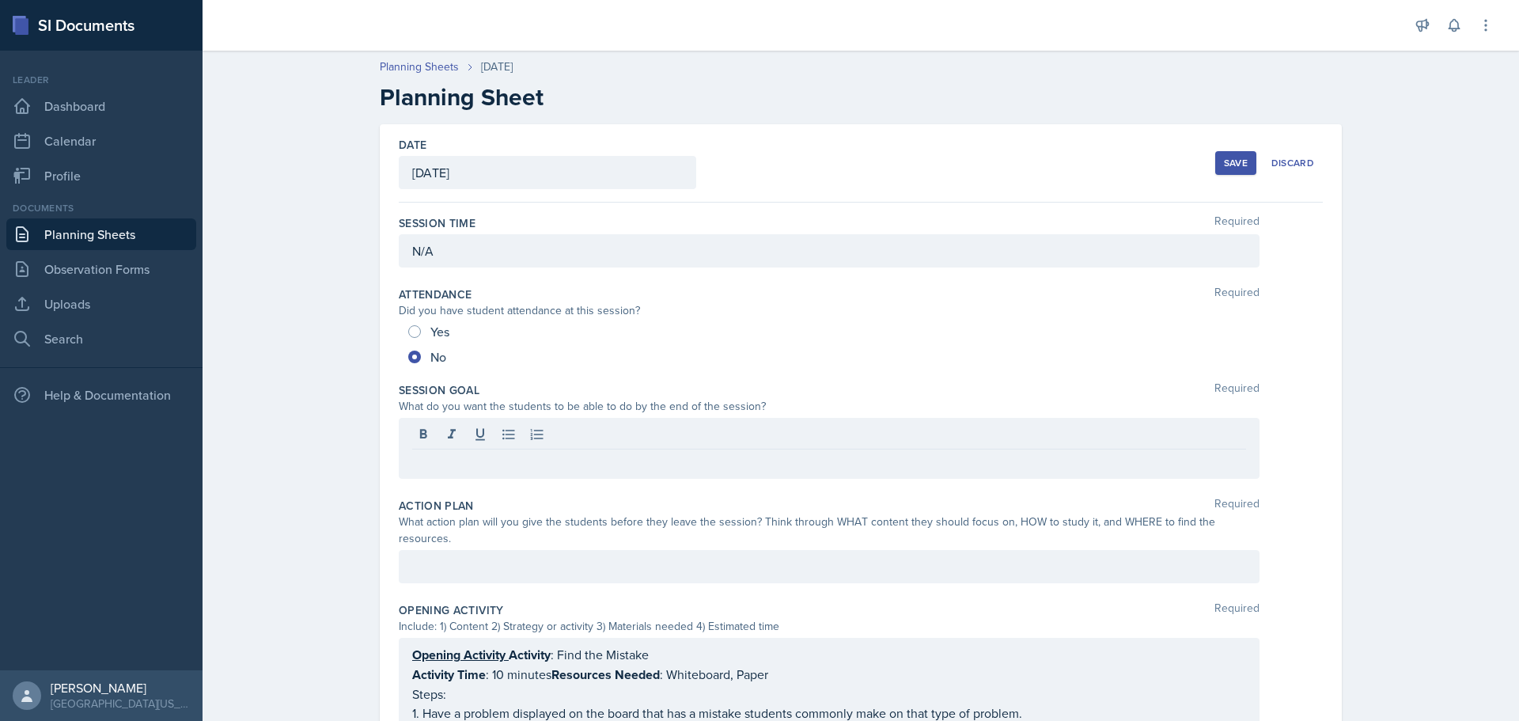
click at [1231, 165] on div "Save" at bounding box center [1236, 163] width 24 height 13
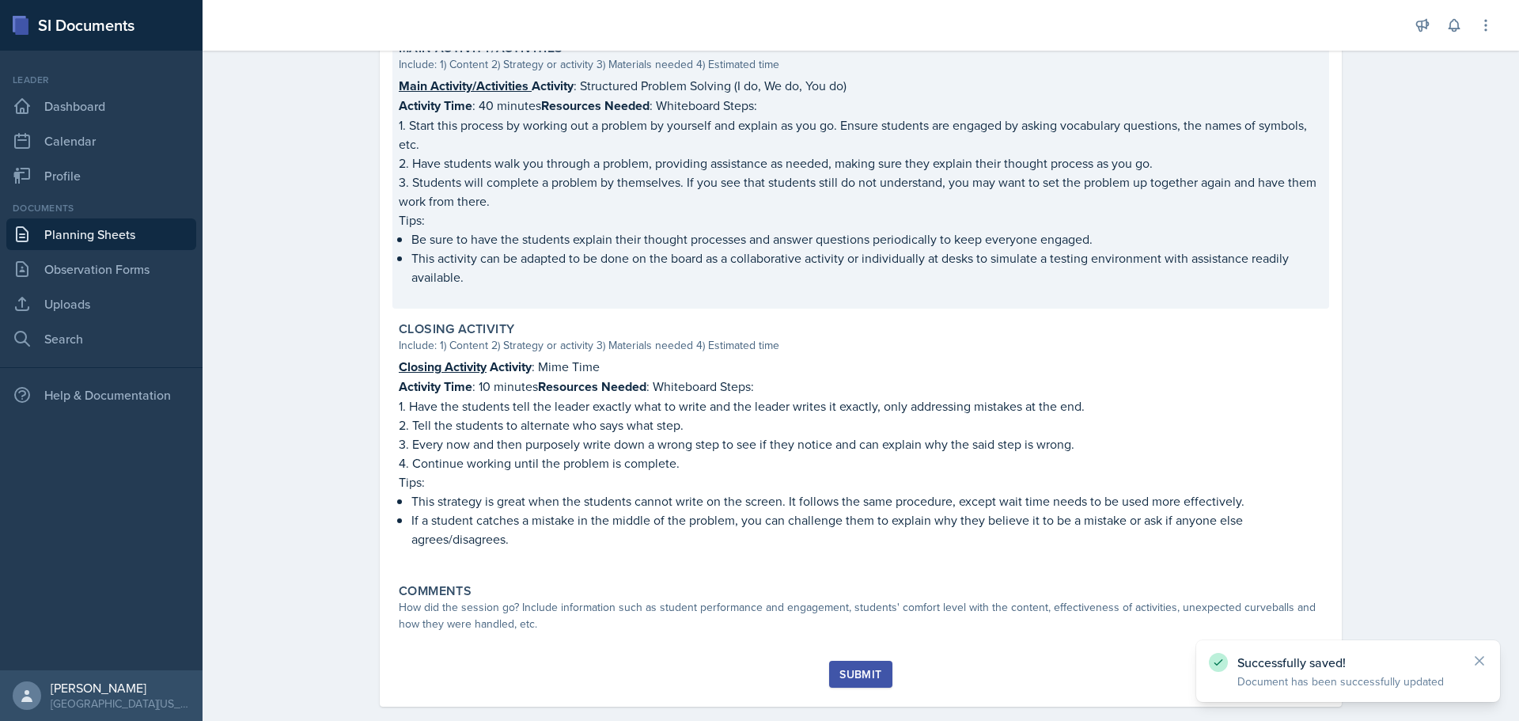
scroll to position [726, 0]
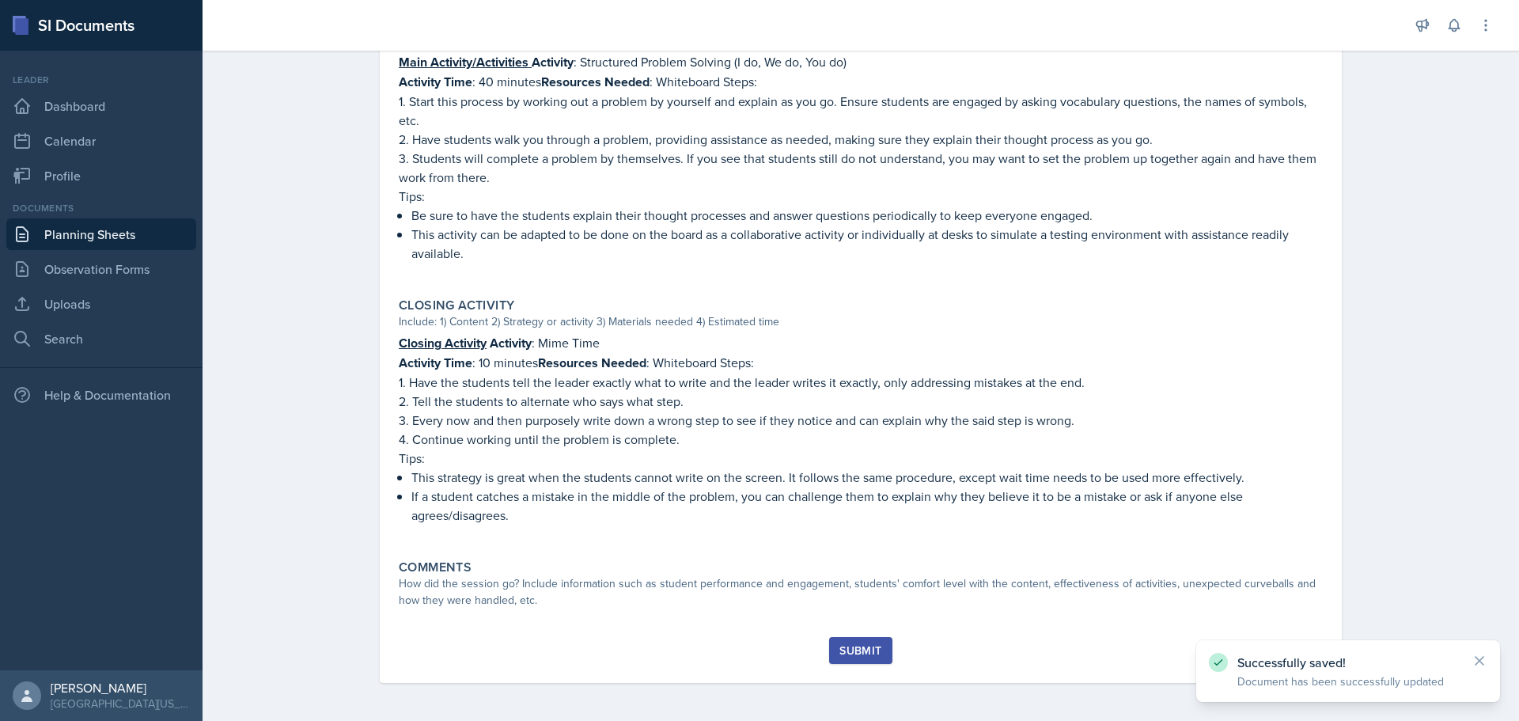
click at [850, 650] on div "Submit" at bounding box center [860, 650] width 42 height 13
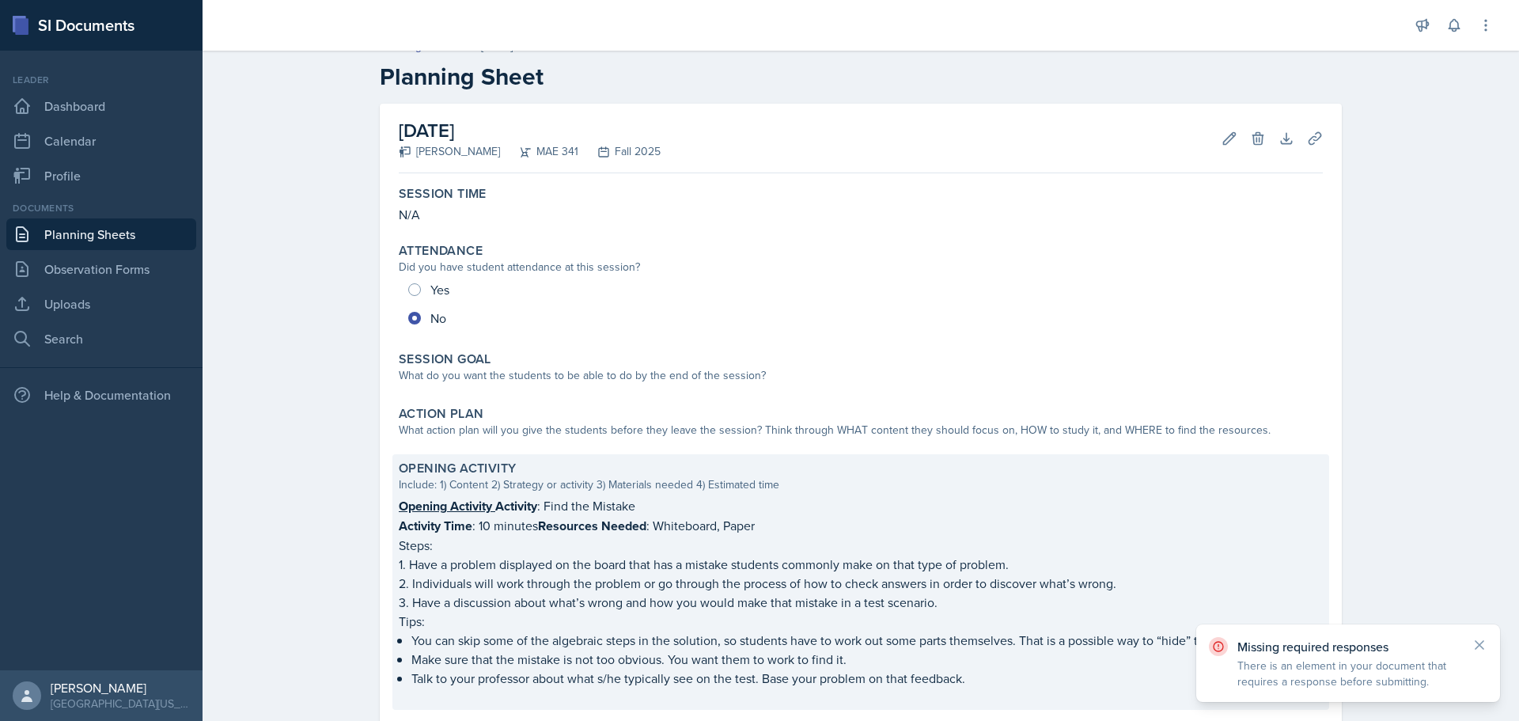
scroll to position [0, 0]
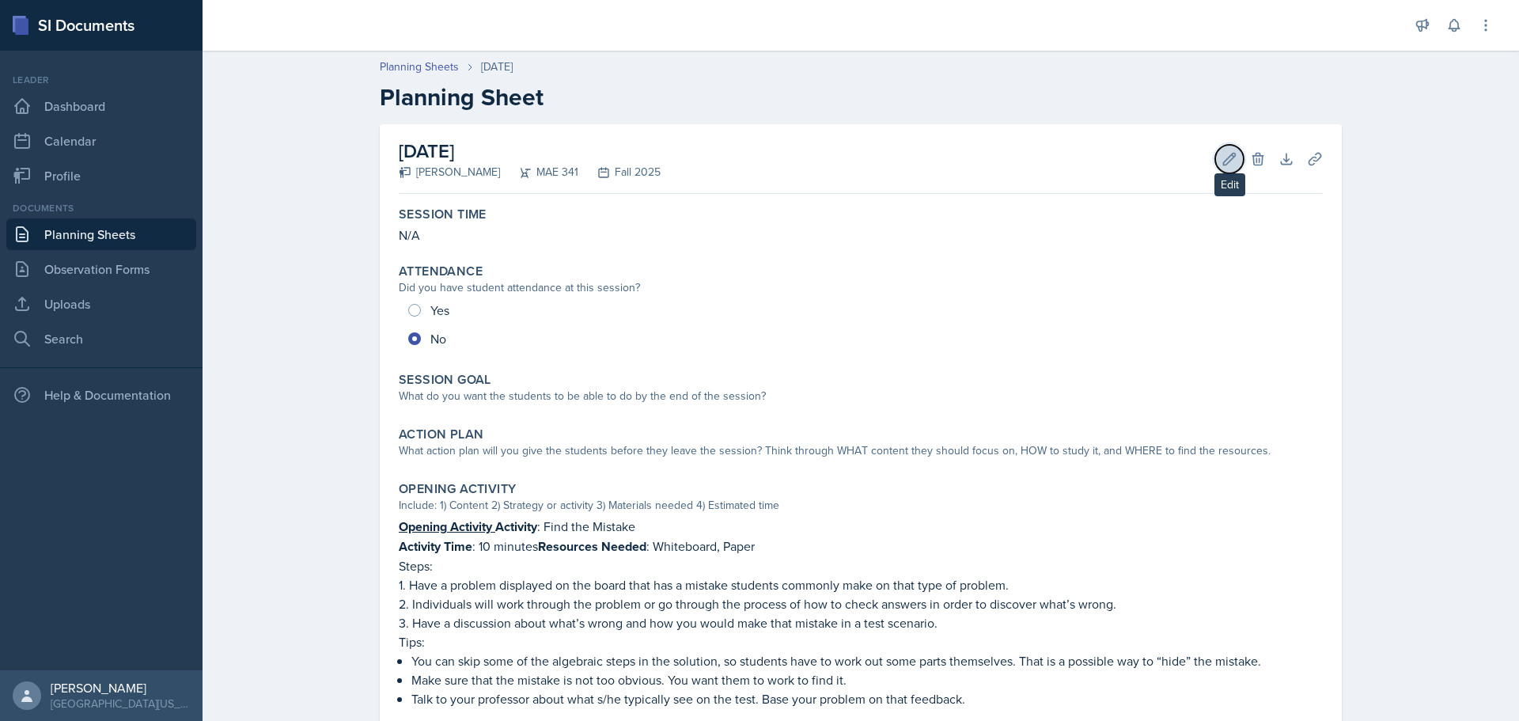
click at [1224, 161] on icon at bounding box center [1230, 159] width 12 height 12
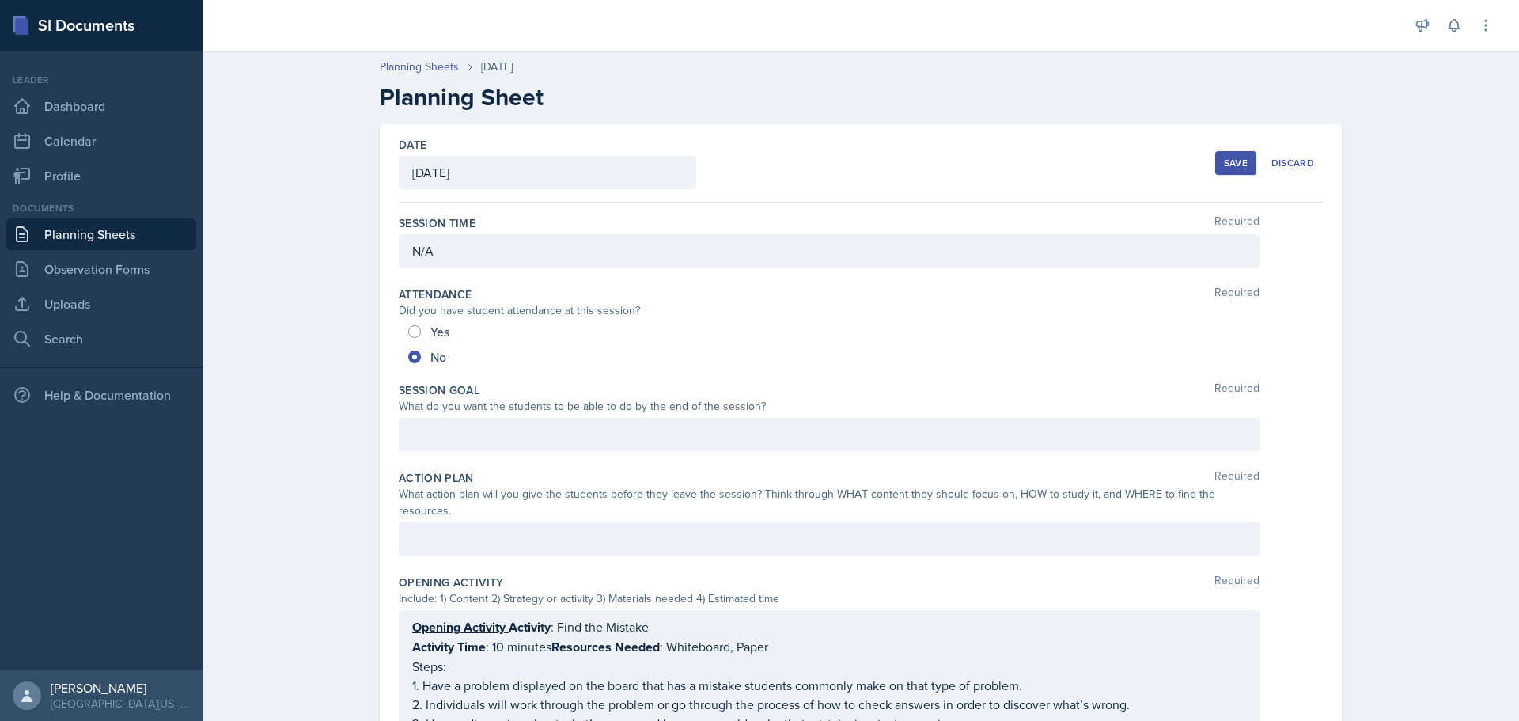
click at [504, 440] on div at bounding box center [829, 434] width 861 height 33
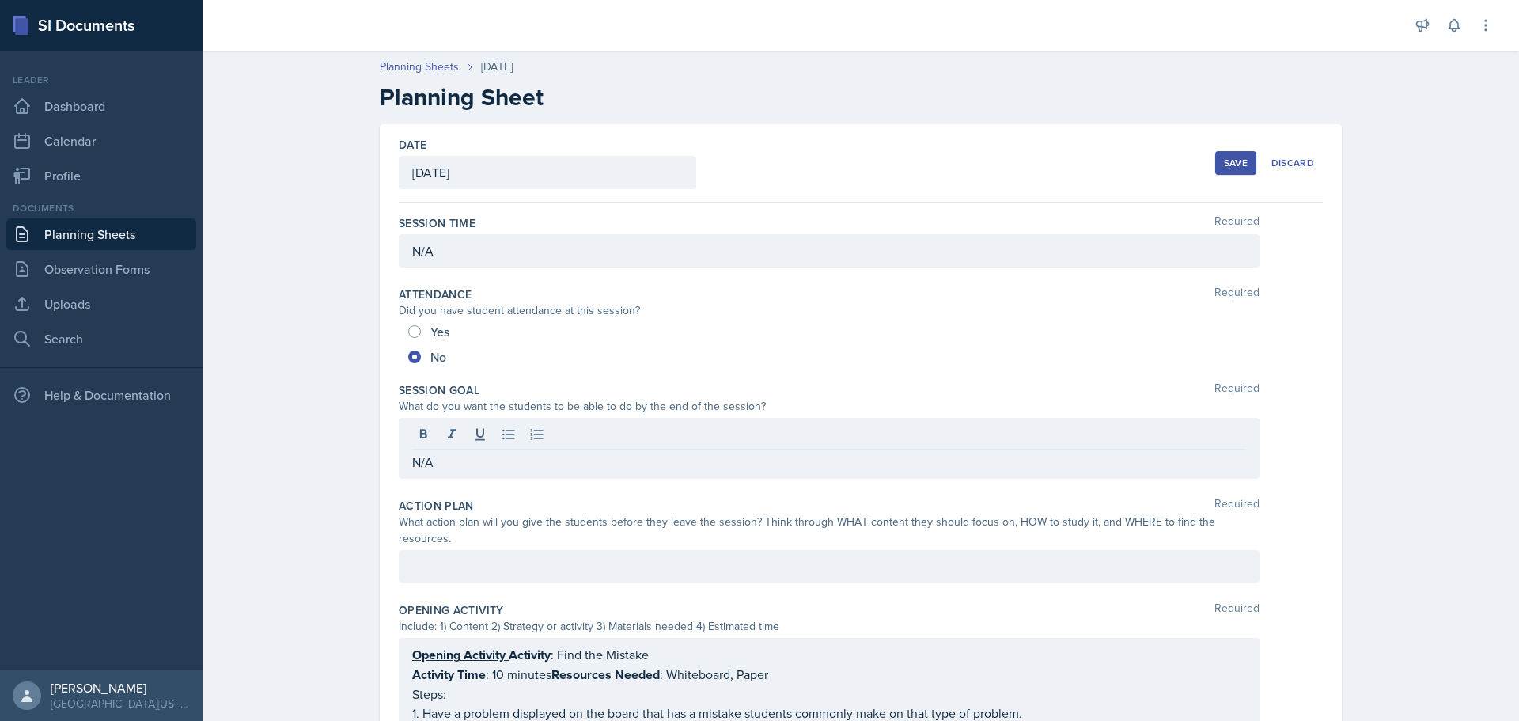
click at [528, 574] on div "Action Plan Required What action plan will you give the students before they le…" at bounding box center [861, 543] width 924 height 104
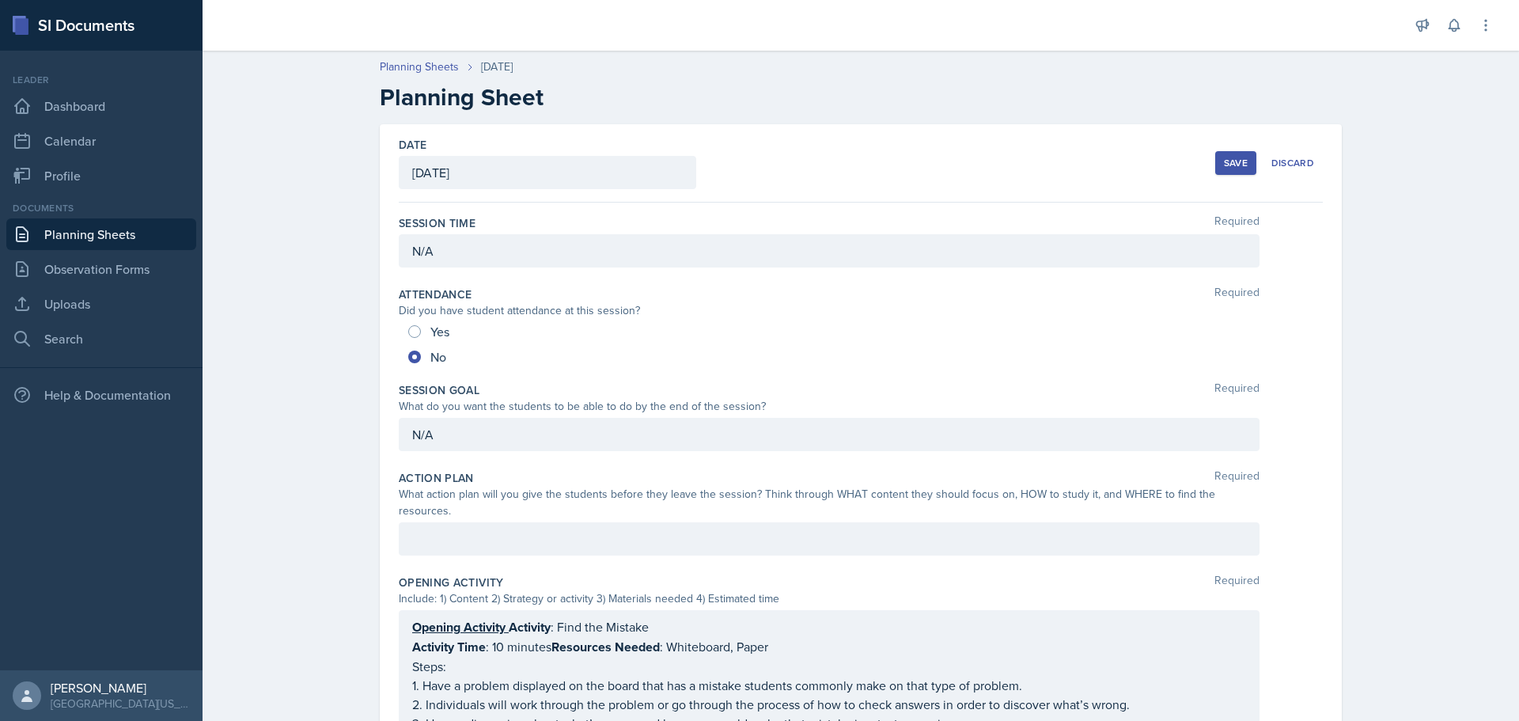
click at [532, 530] on div at bounding box center [829, 538] width 861 height 33
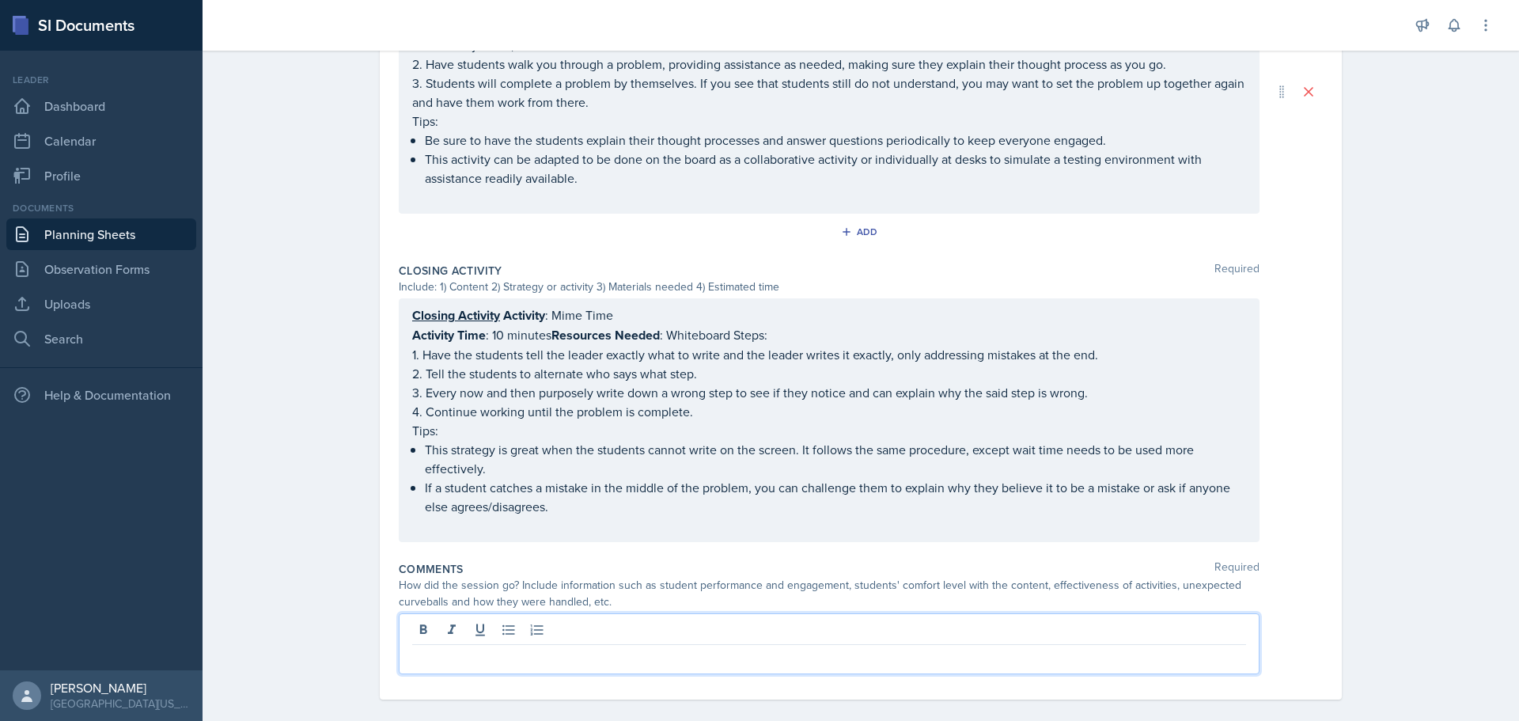
click at [545, 649] on p at bounding box center [829, 657] width 834 height 19
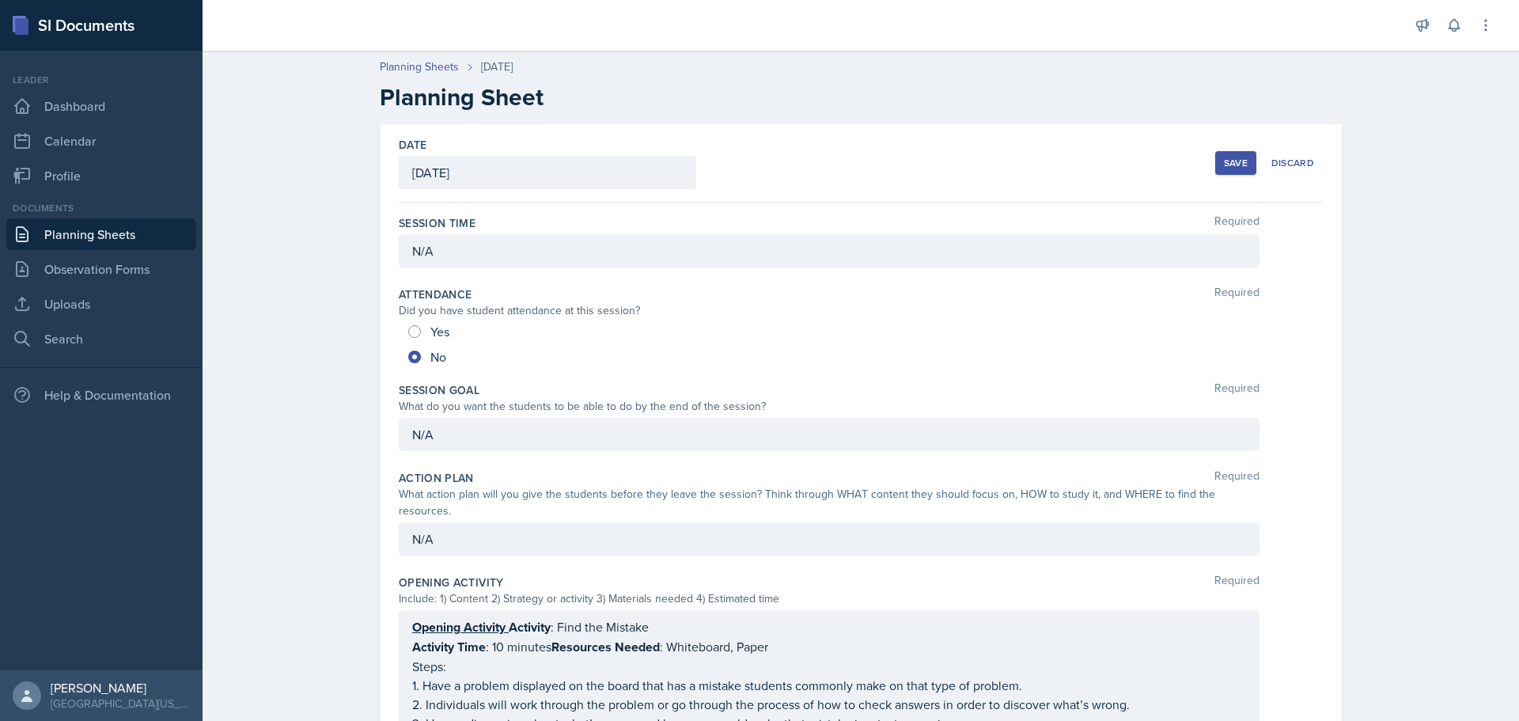
click at [1229, 163] on div "Save" at bounding box center [1236, 163] width 24 height 13
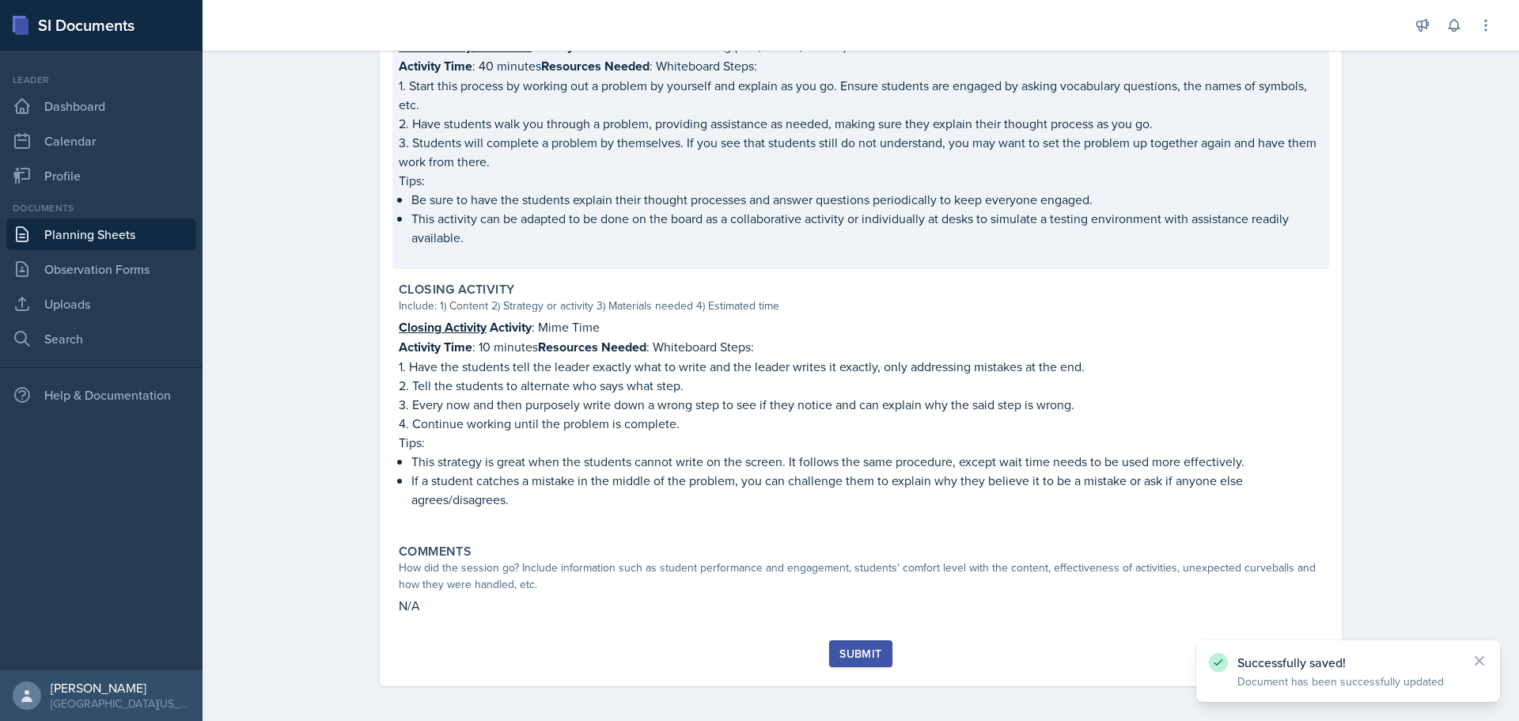
scroll to position [783, 0]
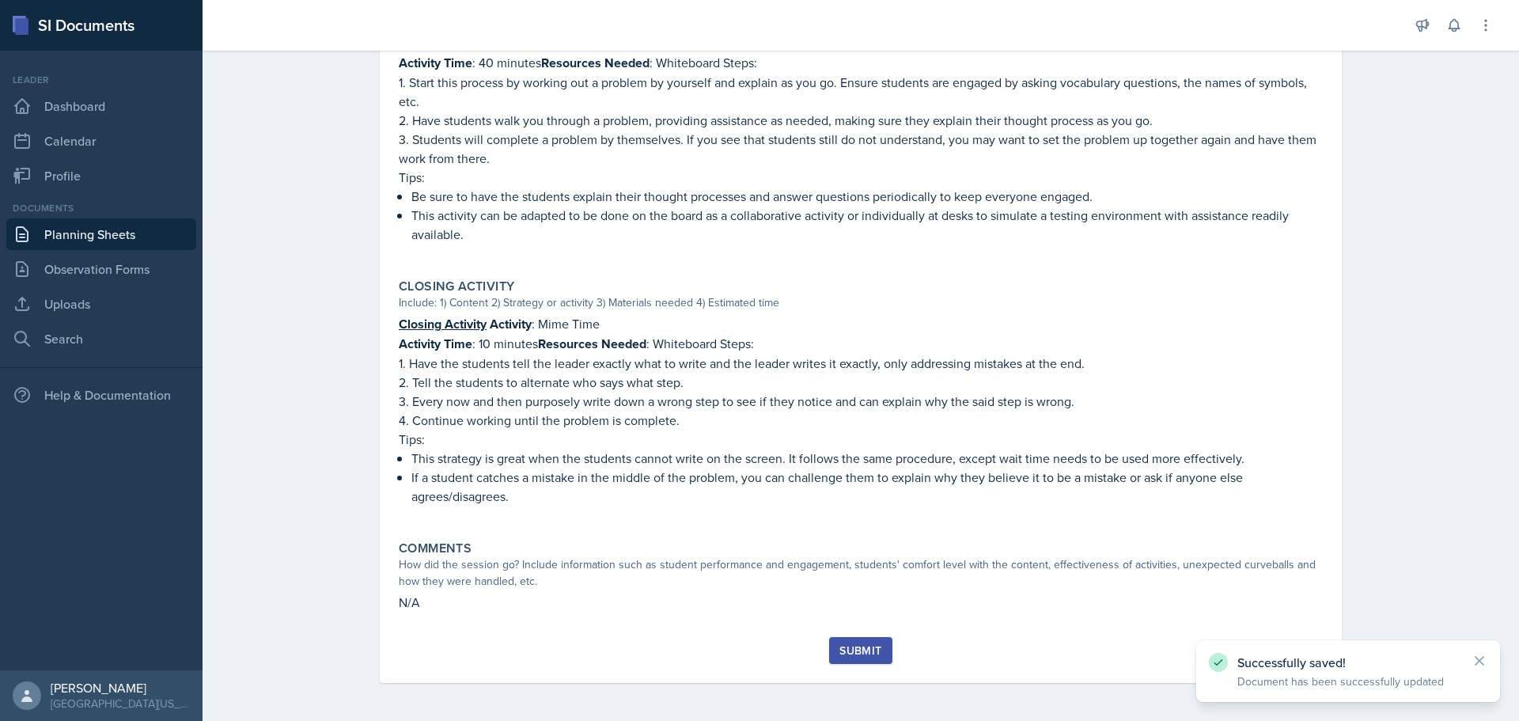
click at [829, 655] on button "Submit" at bounding box center [860, 650] width 62 height 27
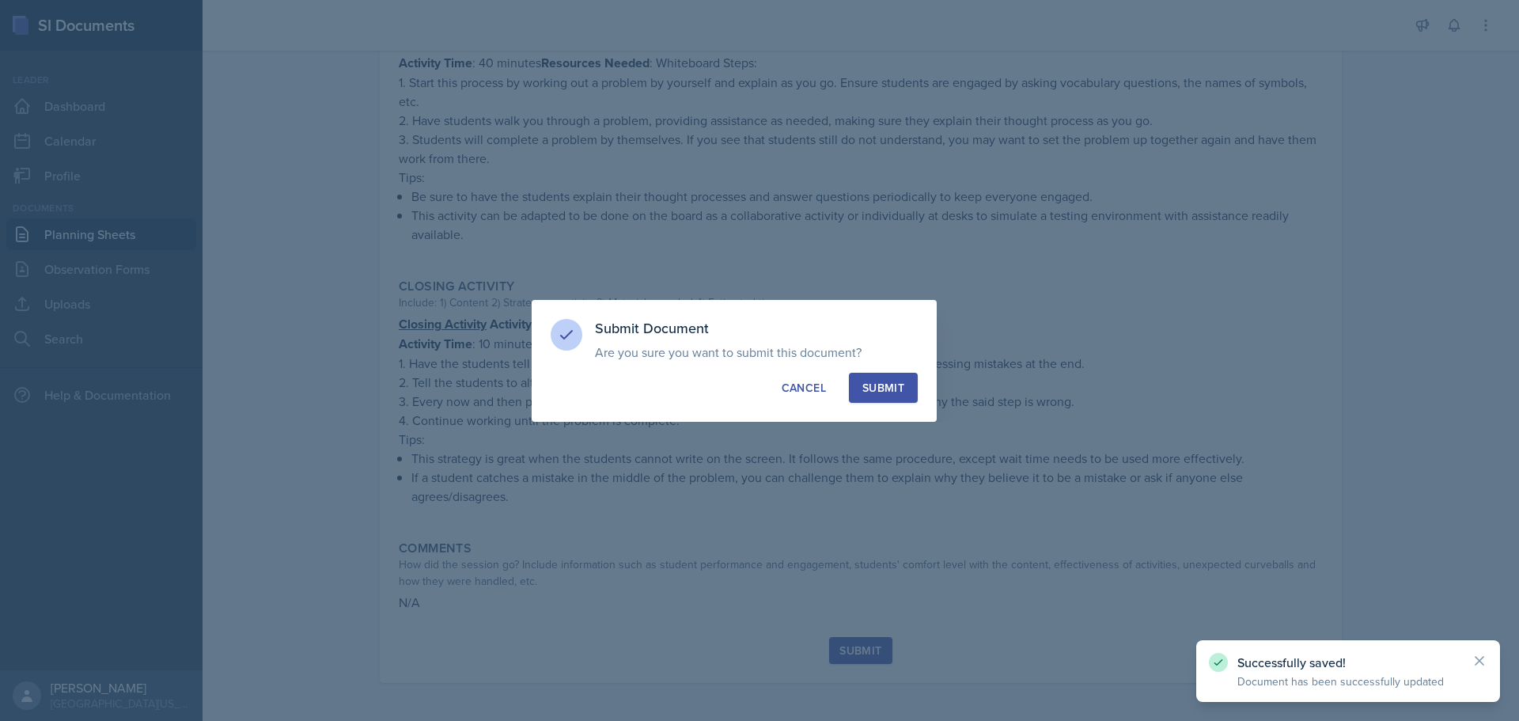
click at [860, 380] on button "Submit" at bounding box center [883, 388] width 69 height 30
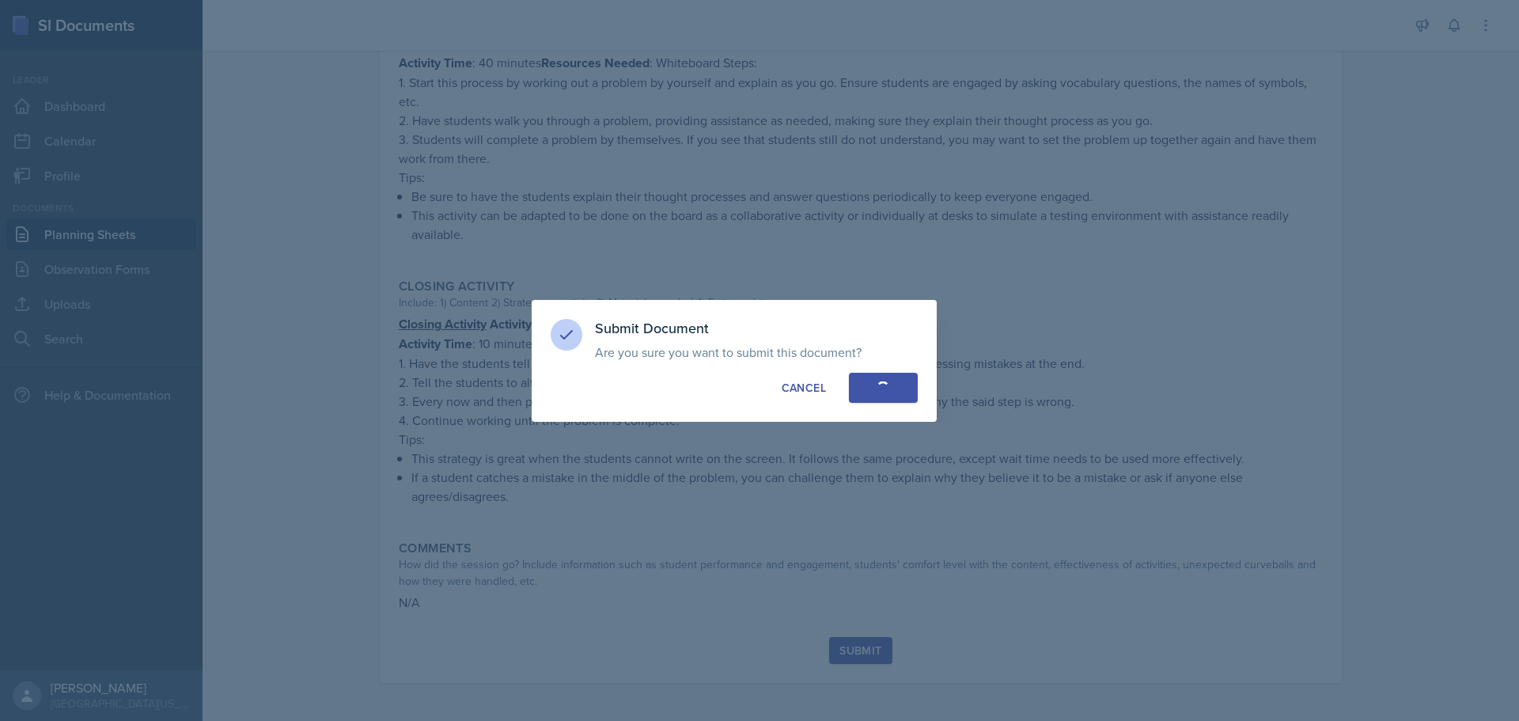
scroll to position [737, 0]
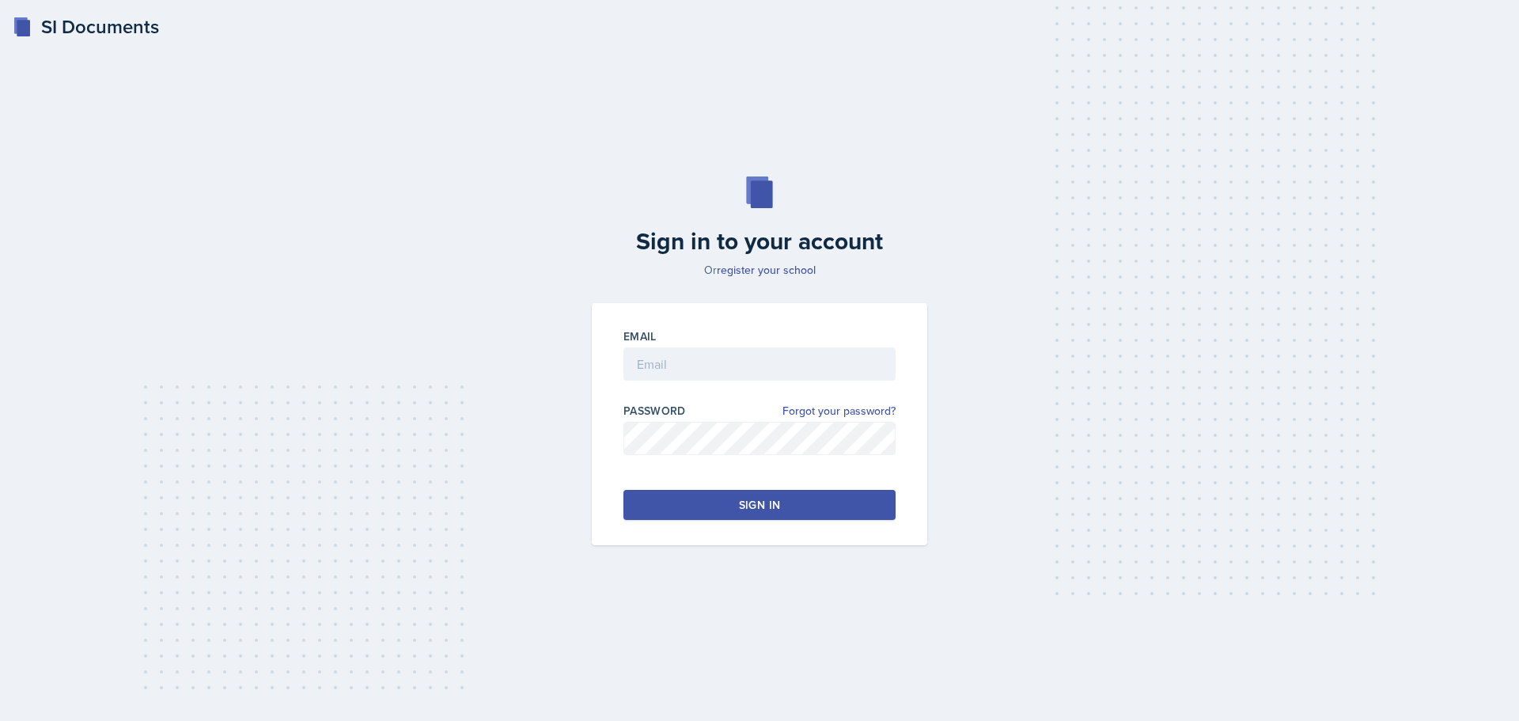
drag, startPoint x: 326, startPoint y: 229, endPoint x: 483, endPoint y: 140, distance: 180.3
click at [483, 140] on div "Sign in to your account Or register your school Email Password Forgot your pass…" at bounding box center [759, 361] width 1468 height 470
